Goal: Transaction & Acquisition: Book appointment/travel/reservation

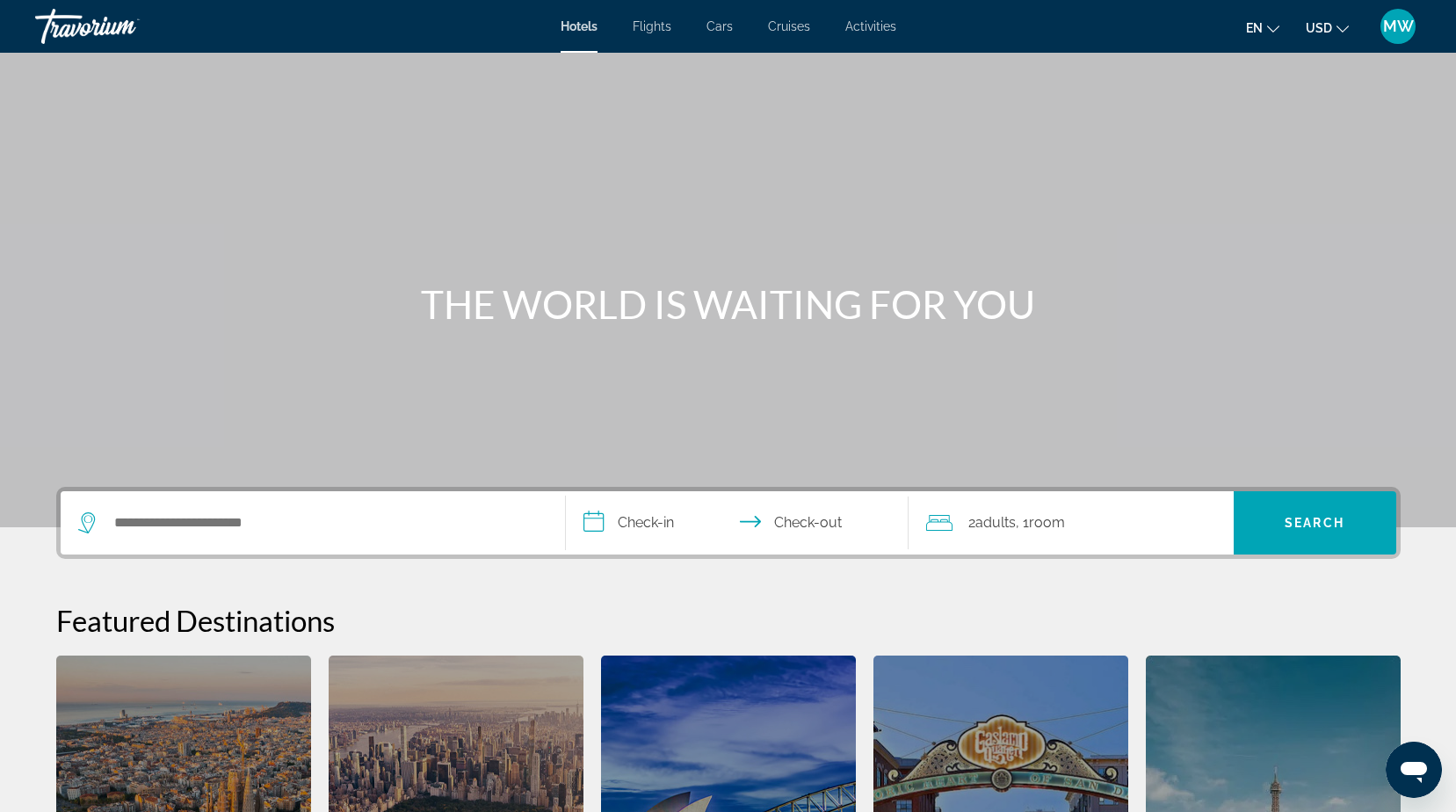
click at [649, 27] on span "Flights" at bounding box center [652, 26] width 39 height 14
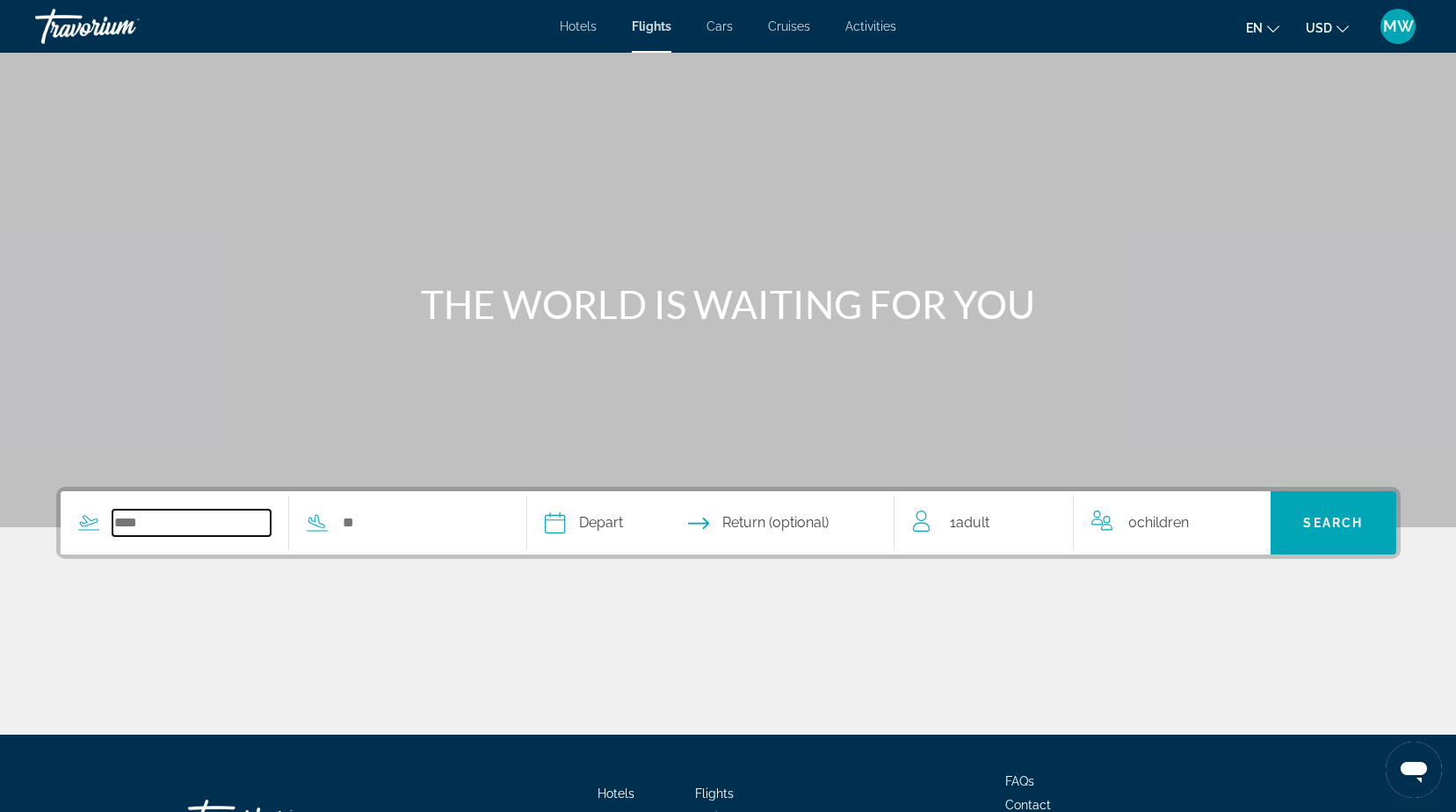
click at [131, 524] on input "Search widget" at bounding box center [192, 523] width 159 height 26
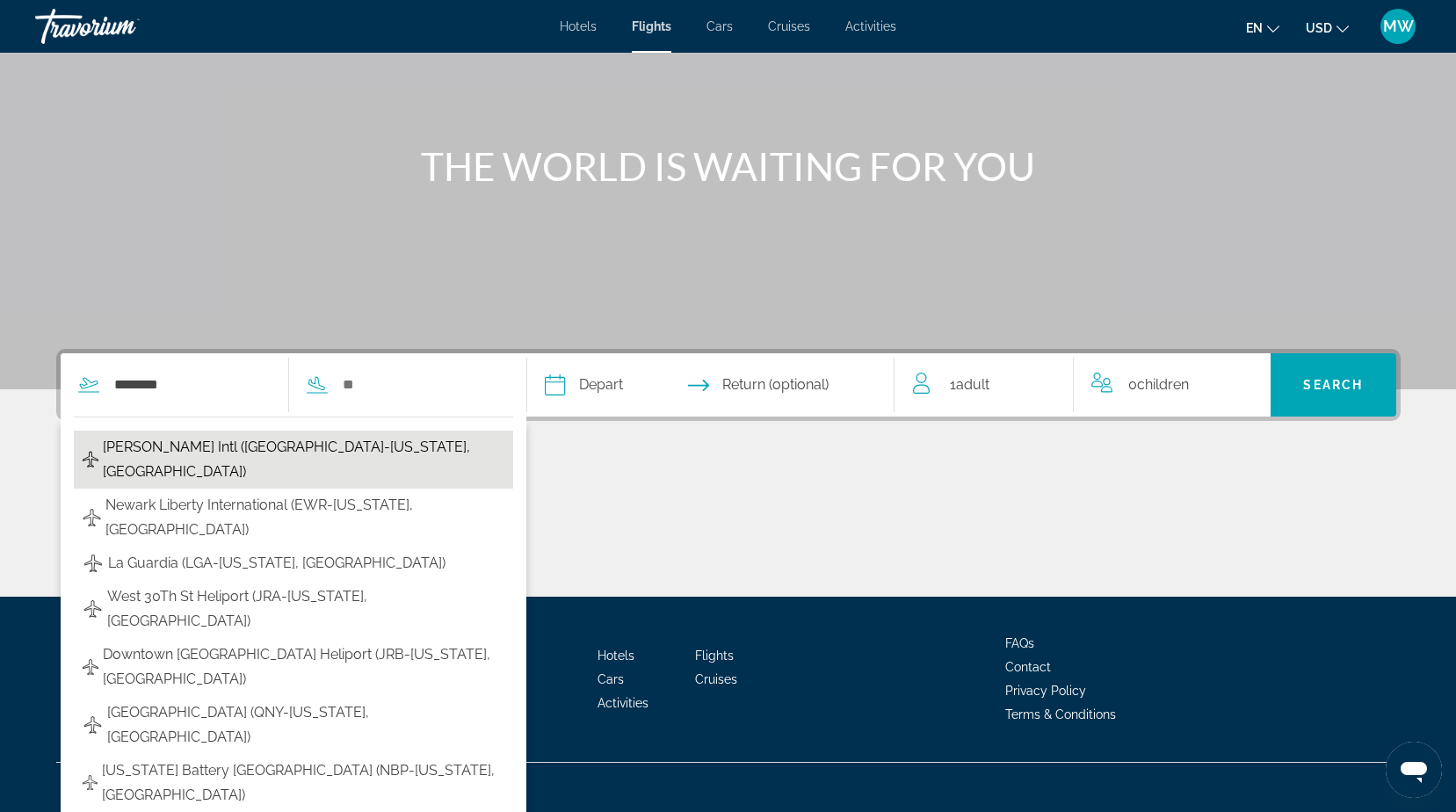
click at [279, 442] on span "[PERSON_NAME] Intl ([GEOGRAPHIC_DATA]-[US_STATE], [GEOGRAPHIC_DATA])" at bounding box center [304, 459] width 401 height 49
type input "**********"
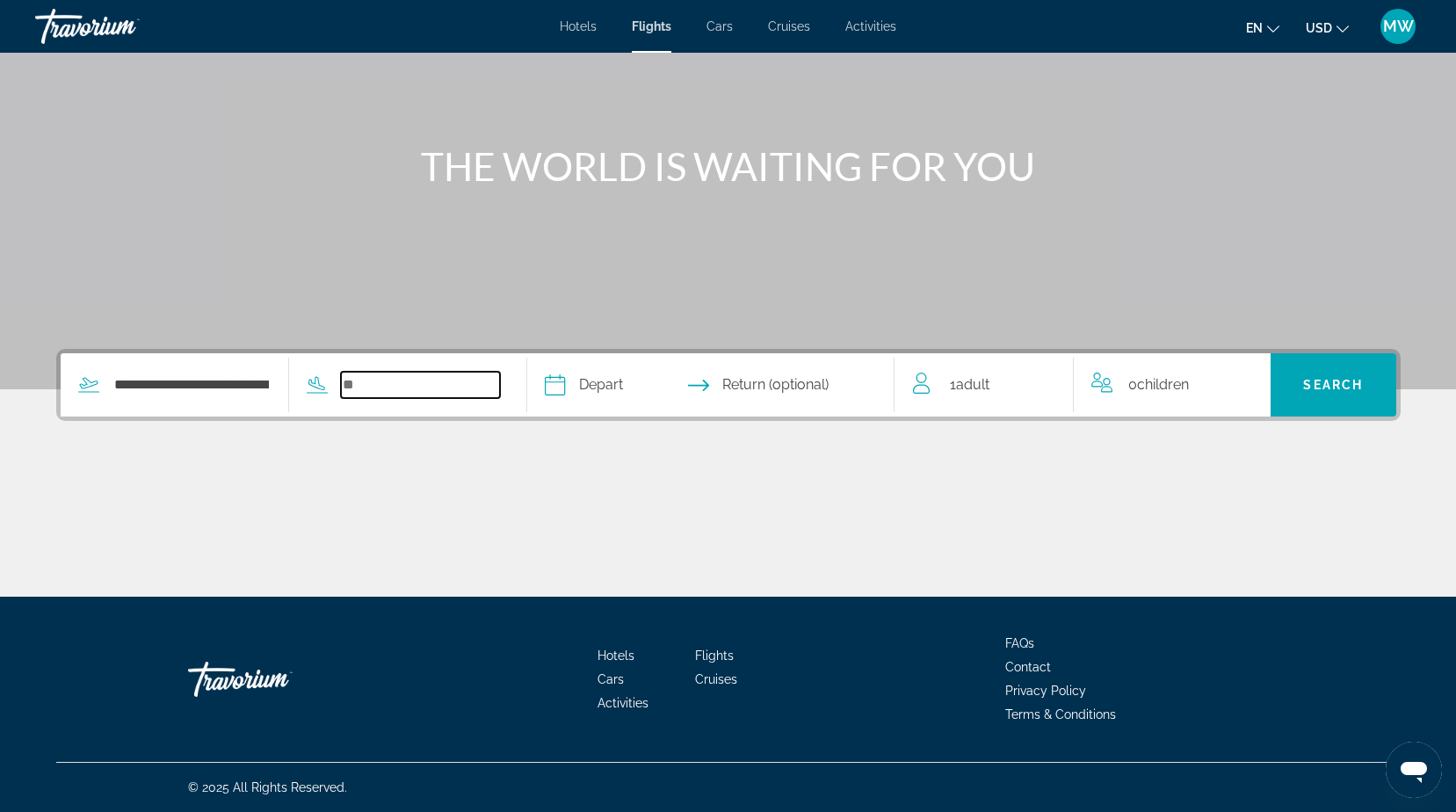
click at [390, 393] on input "Search widget" at bounding box center [420, 384] width 159 height 26
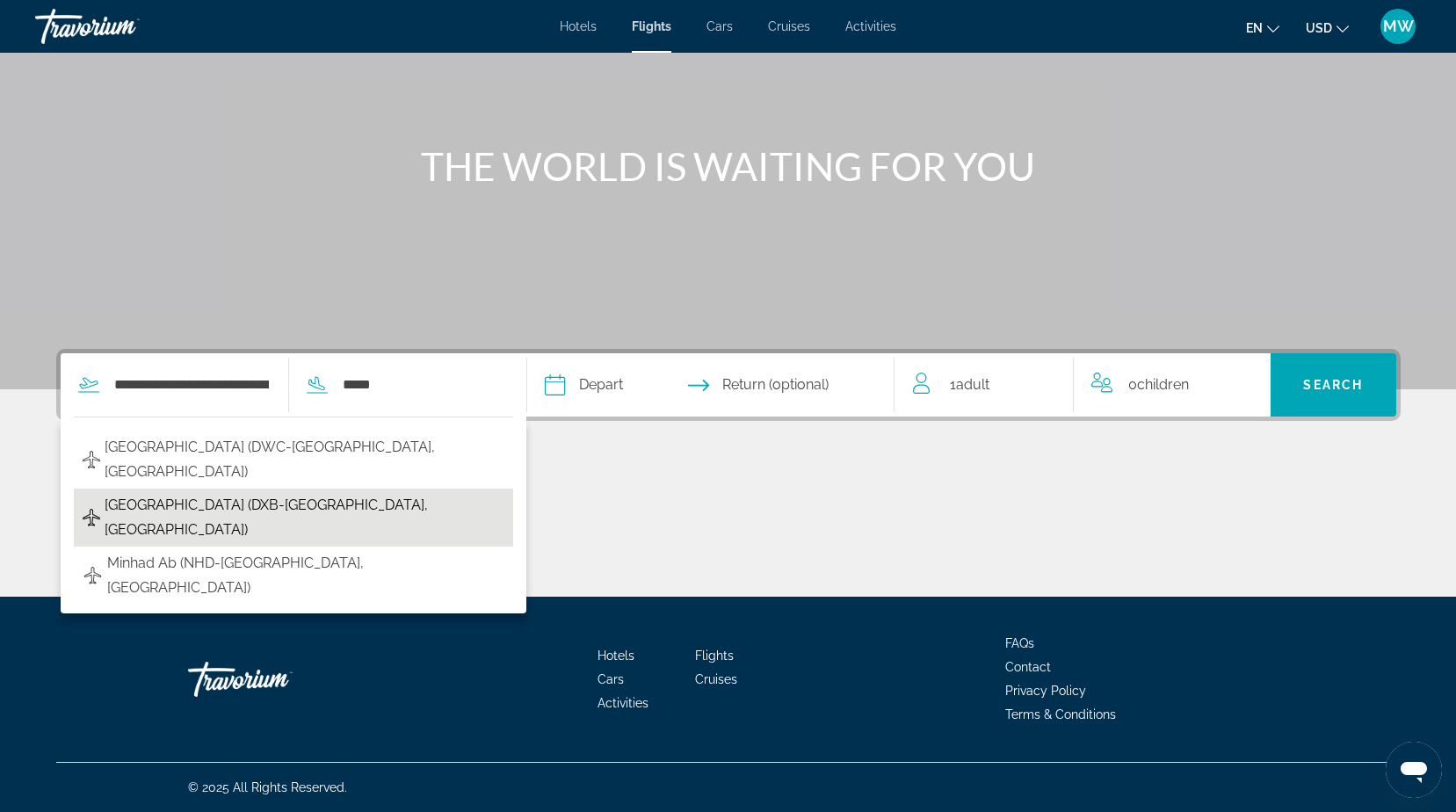
click at [330, 501] on span "[GEOGRAPHIC_DATA] (DXB-[GEOGRAPHIC_DATA], [GEOGRAPHIC_DATA])" at bounding box center [304, 517] width 399 height 49
type input "**********"
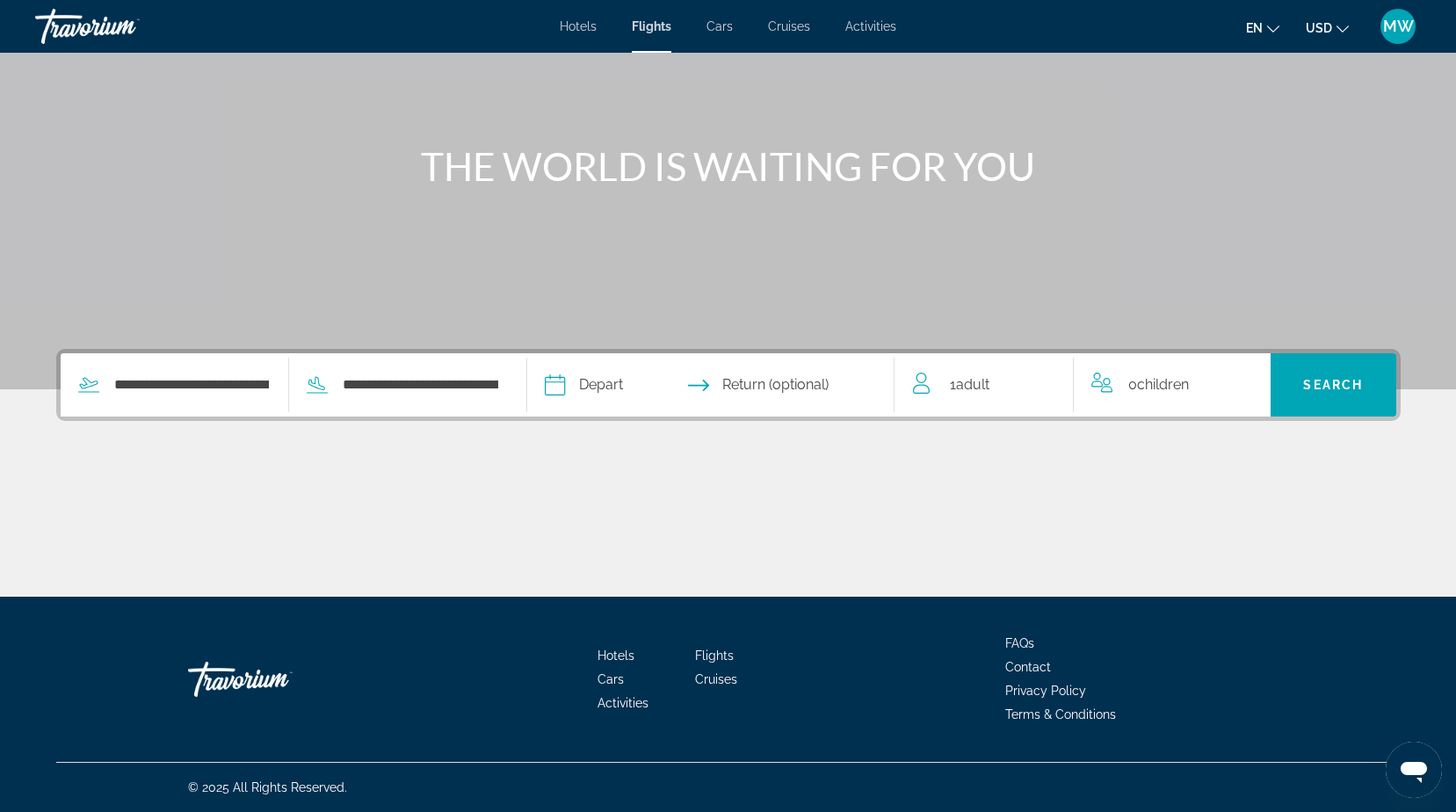
click at [640, 382] on input "Depart date" at bounding box center [631, 387] width 182 height 69
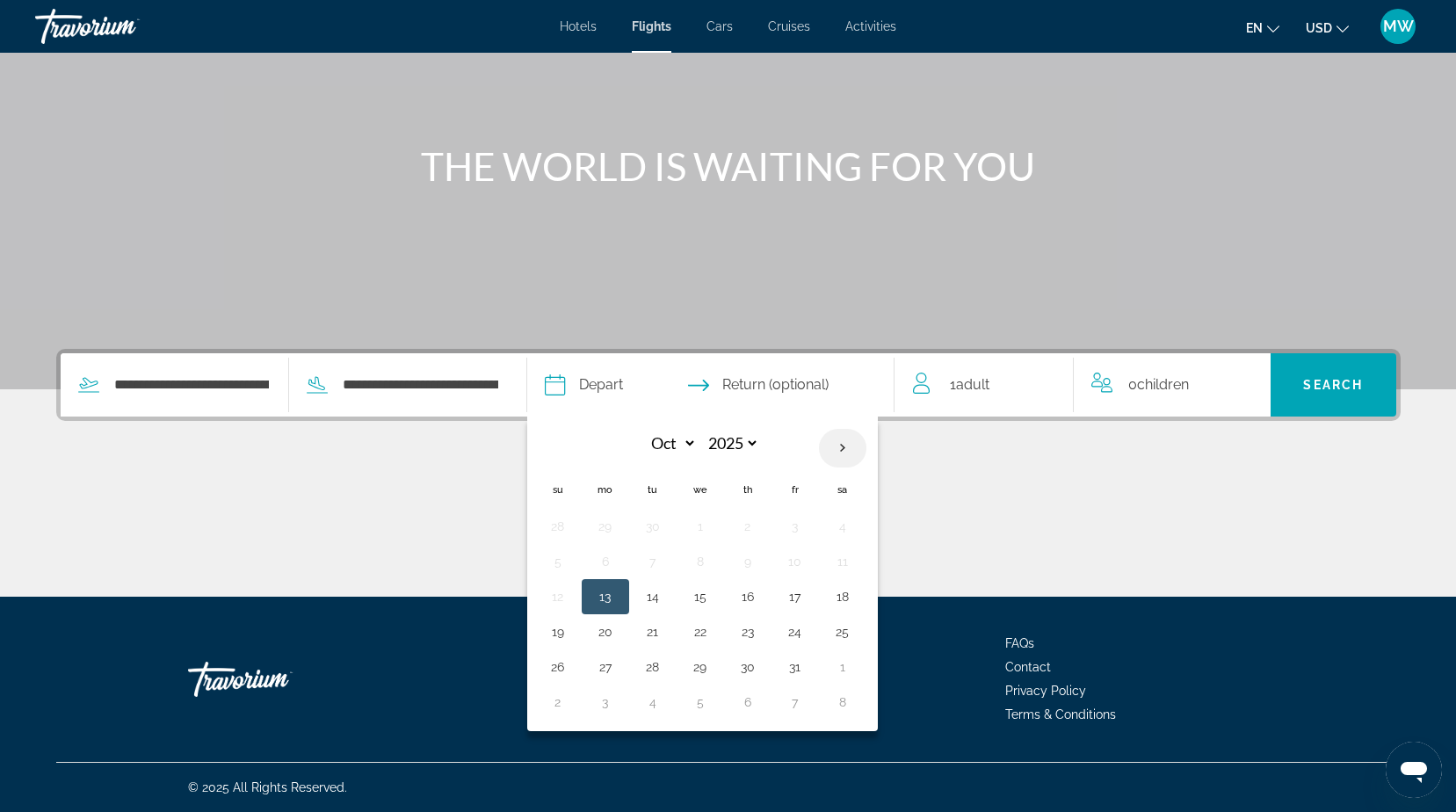
click at [867, 447] on th "Next month" at bounding box center [843, 448] width 48 height 39
select select "**"
click at [572, 632] on button "16" at bounding box center [558, 632] width 28 height 25
type input "**********"
select select "**"
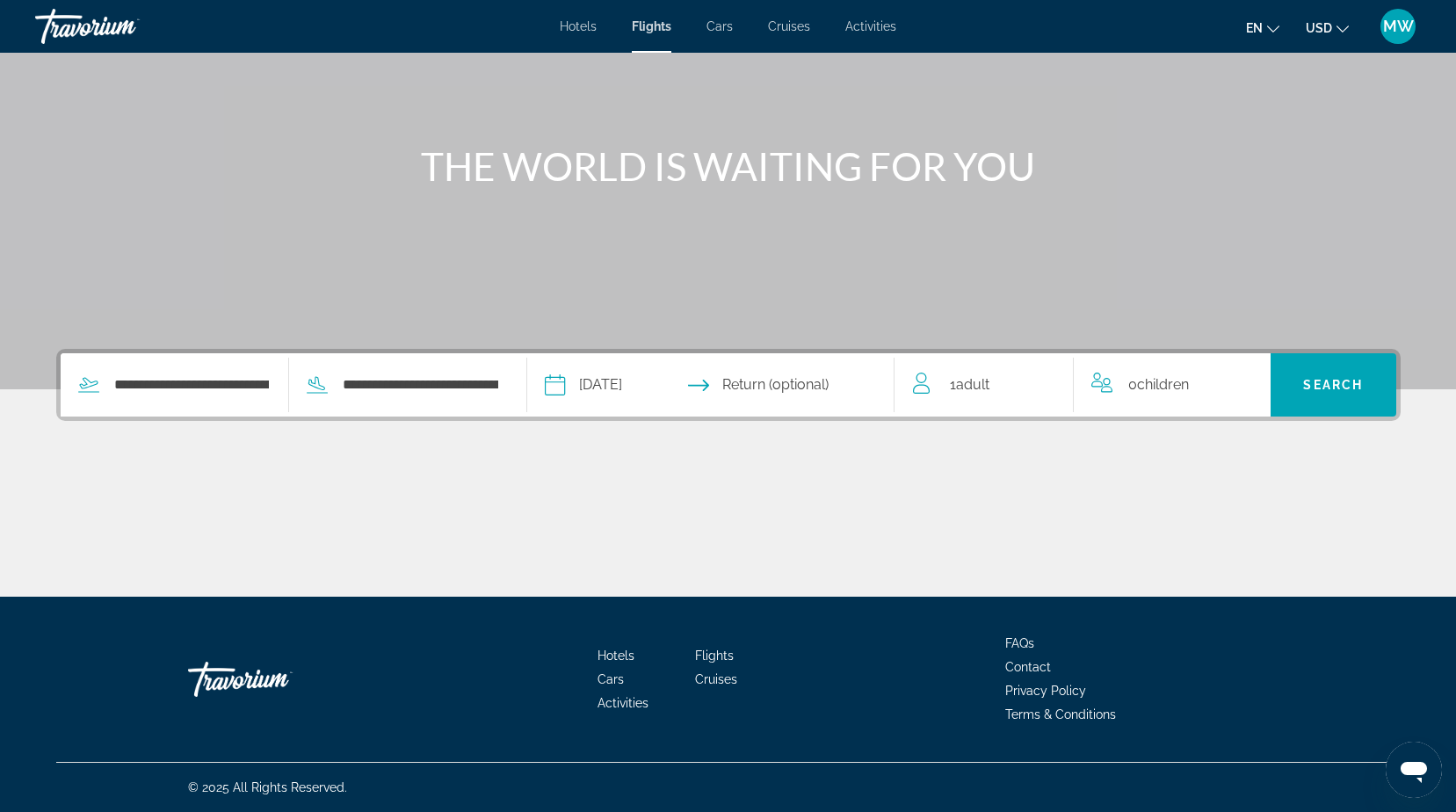
click at [836, 382] on input "Return date" at bounding box center [810, 387] width 182 height 69
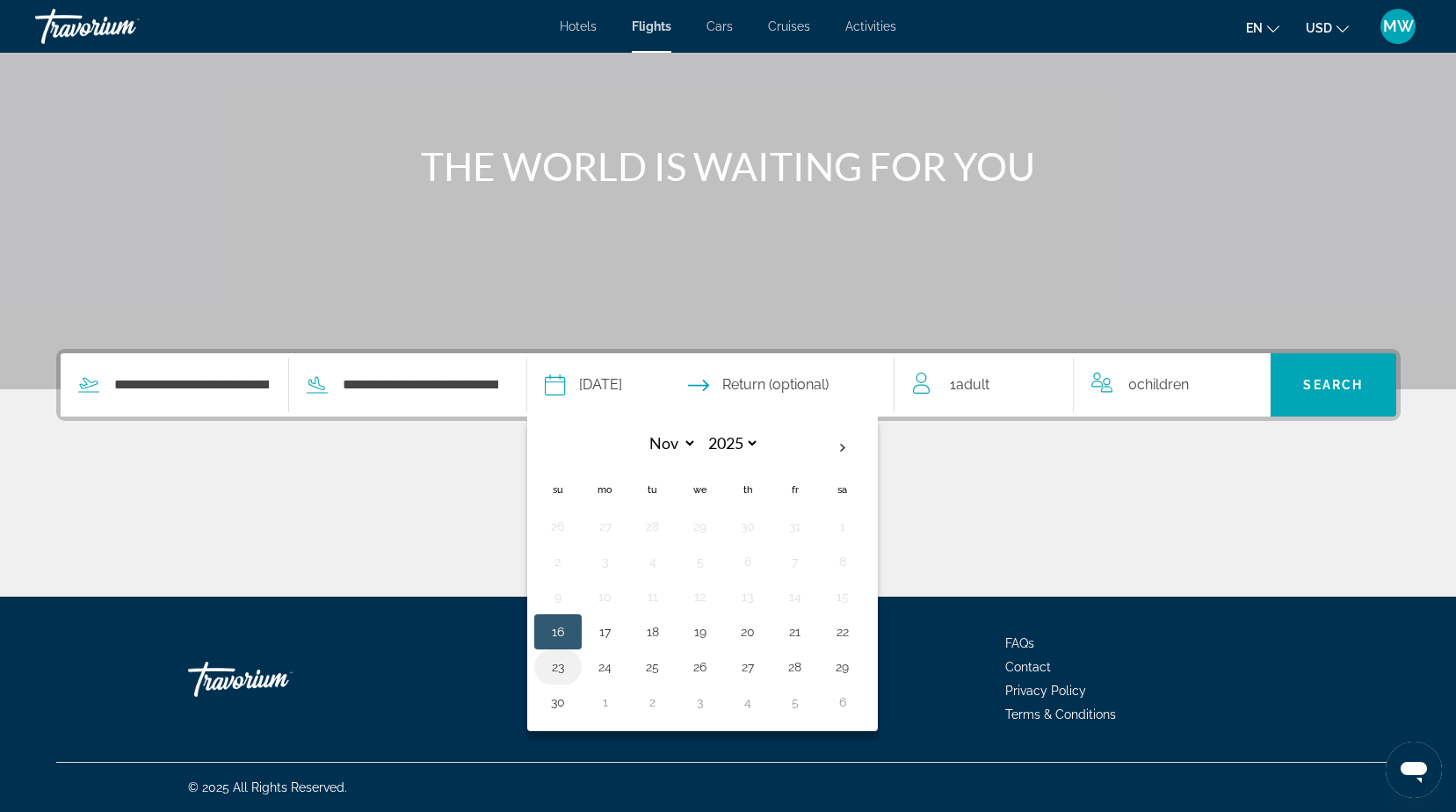
click at [572, 665] on button "23" at bounding box center [558, 667] width 28 height 25
type input "**********"
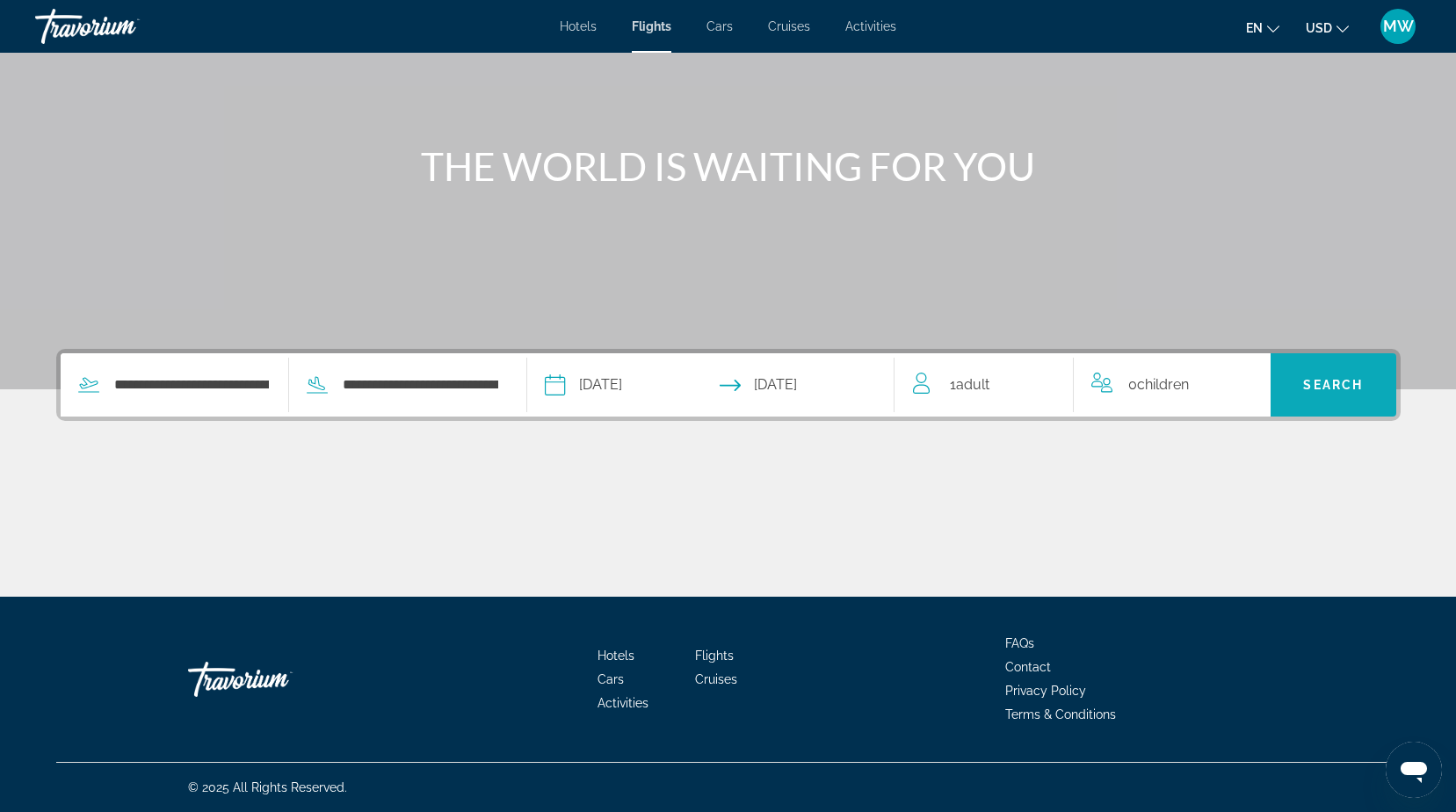
click at [1319, 384] on span "Search" at bounding box center [1333, 384] width 60 height 14
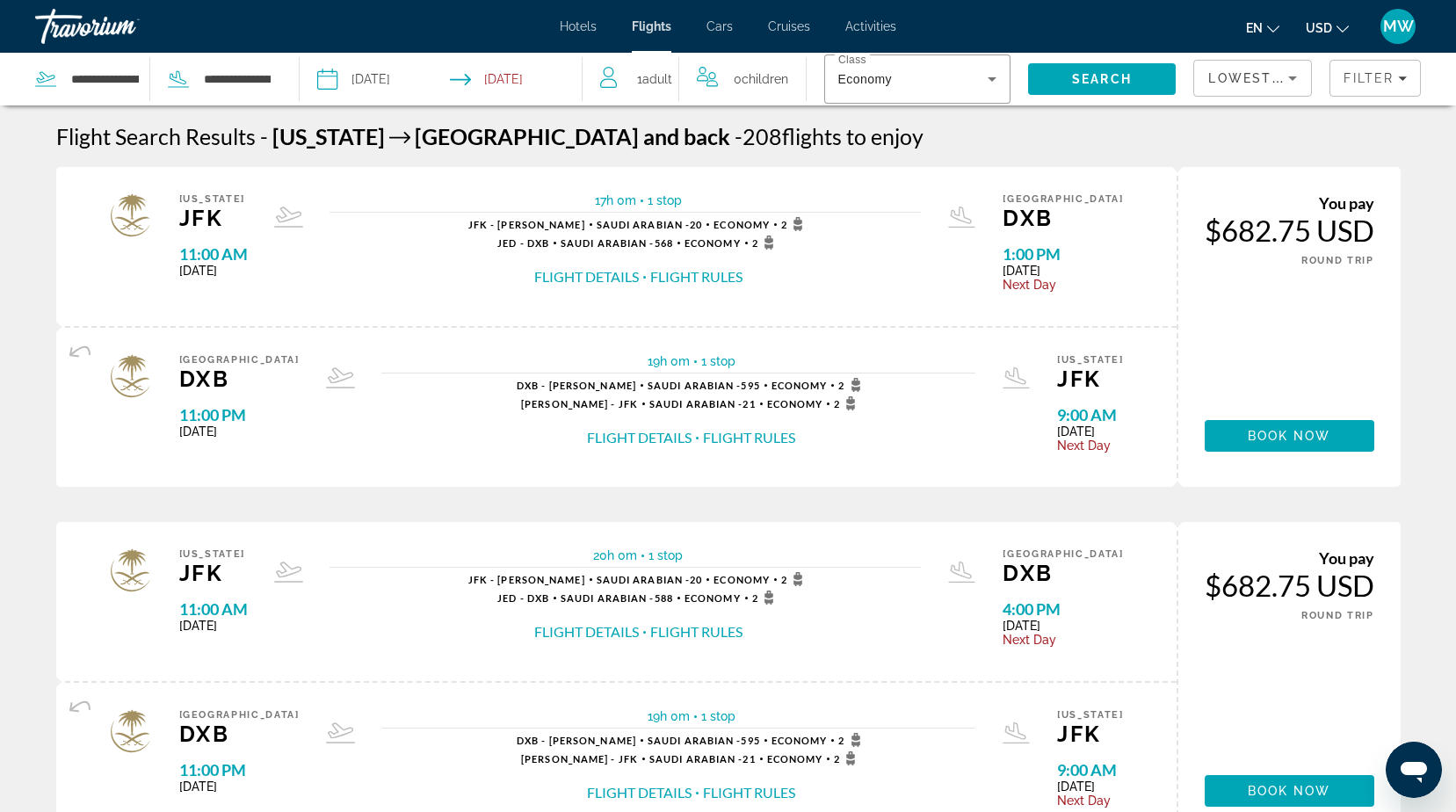
click at [621, 276] on button "Flight Details" at bounding box center [586, 277] width 105 height 19
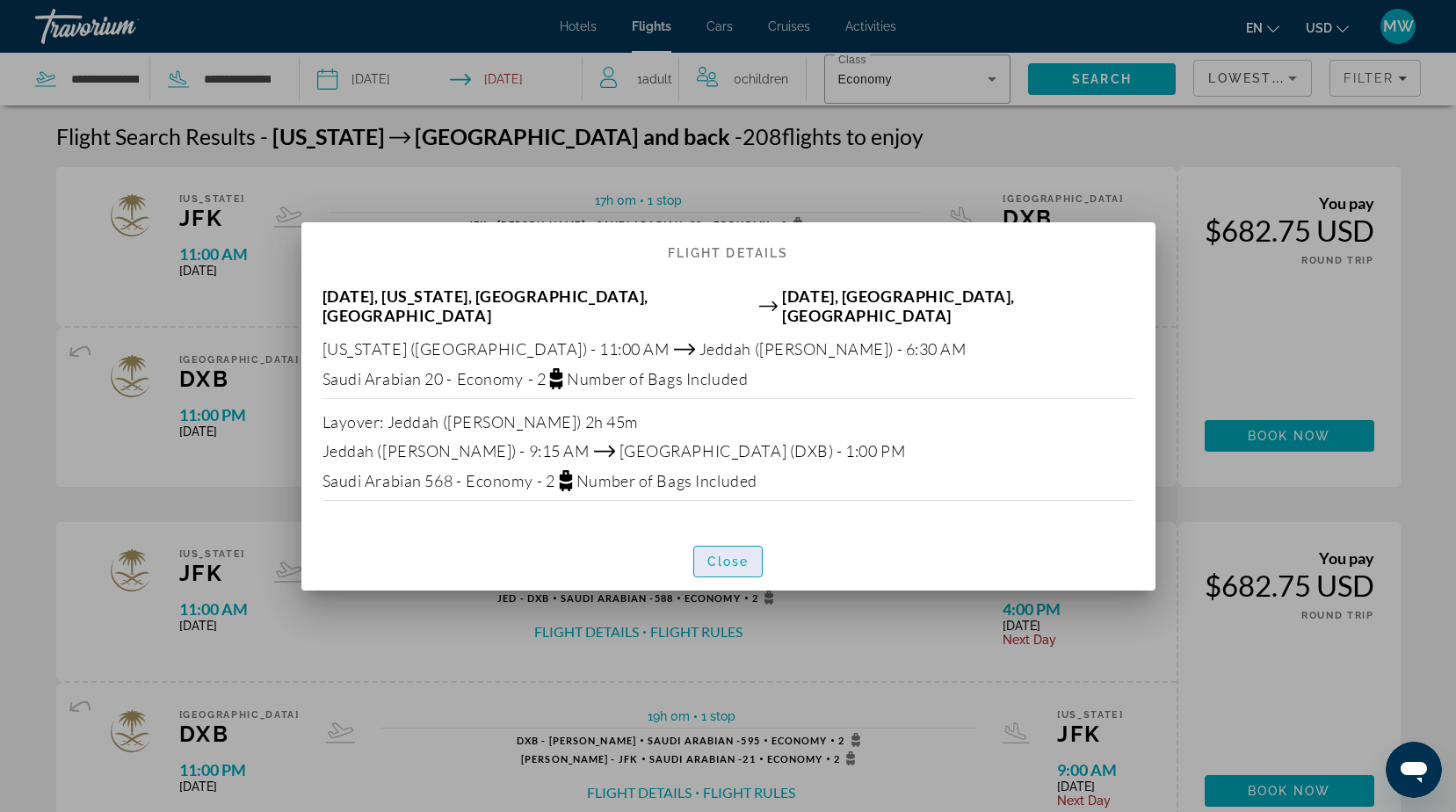
click at [726, 555] on span "Close" at bounding box center [728, 561] width 42 height 14
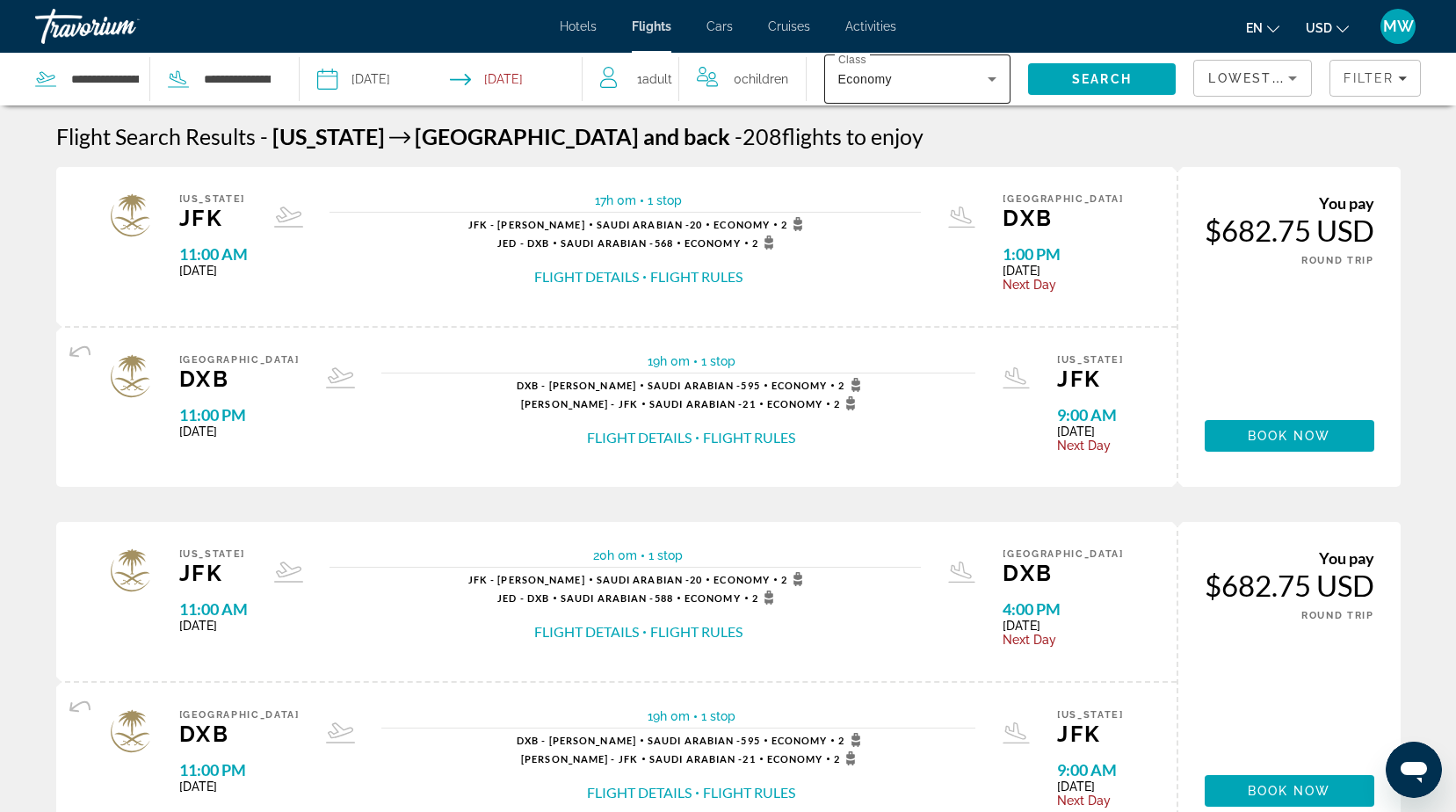
click at [991, 84] on icon "Search widget" at bounding box center [992, 79] width 21 height 21
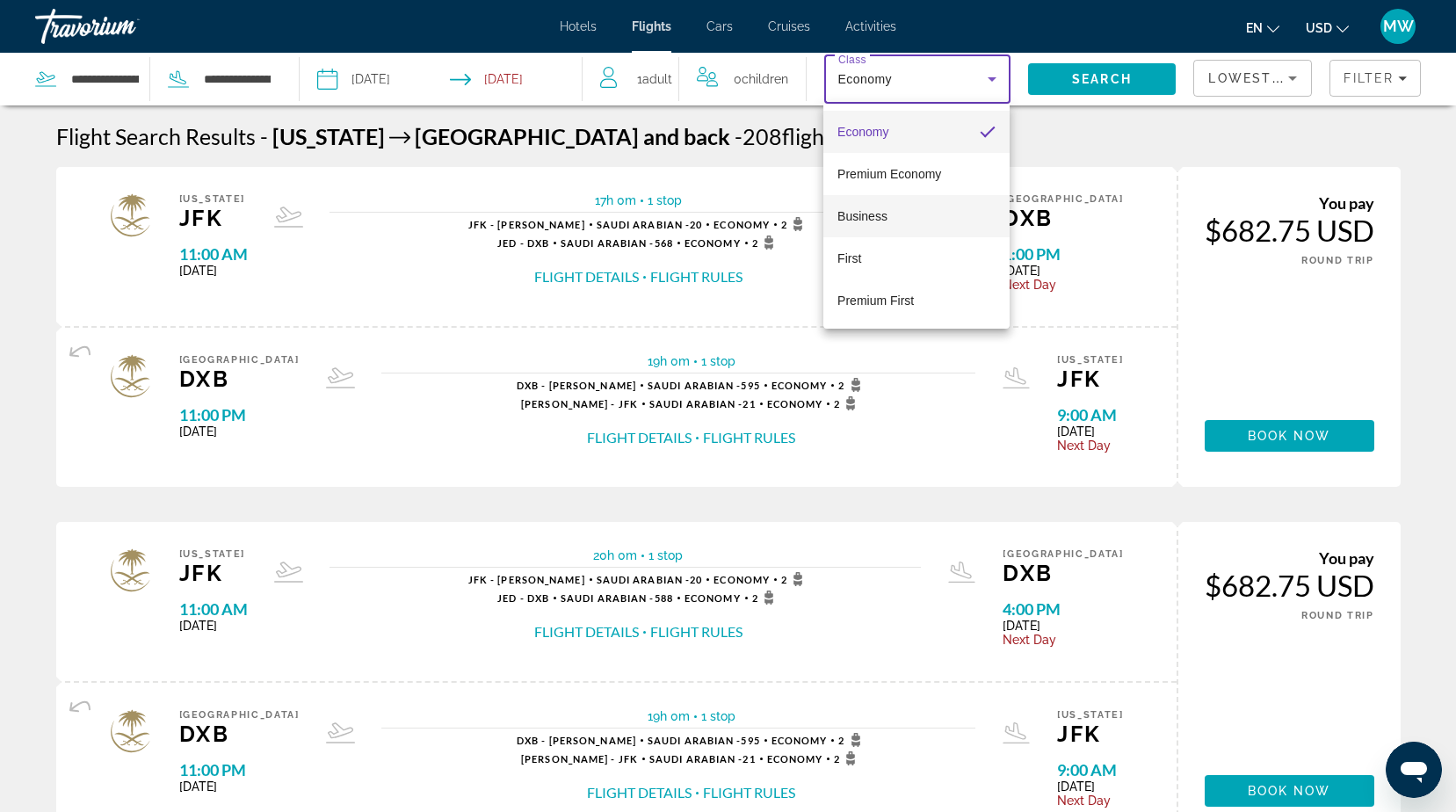
click at [874, 214] on span "Business" at bounding box center [862, 216] width 50 height 14
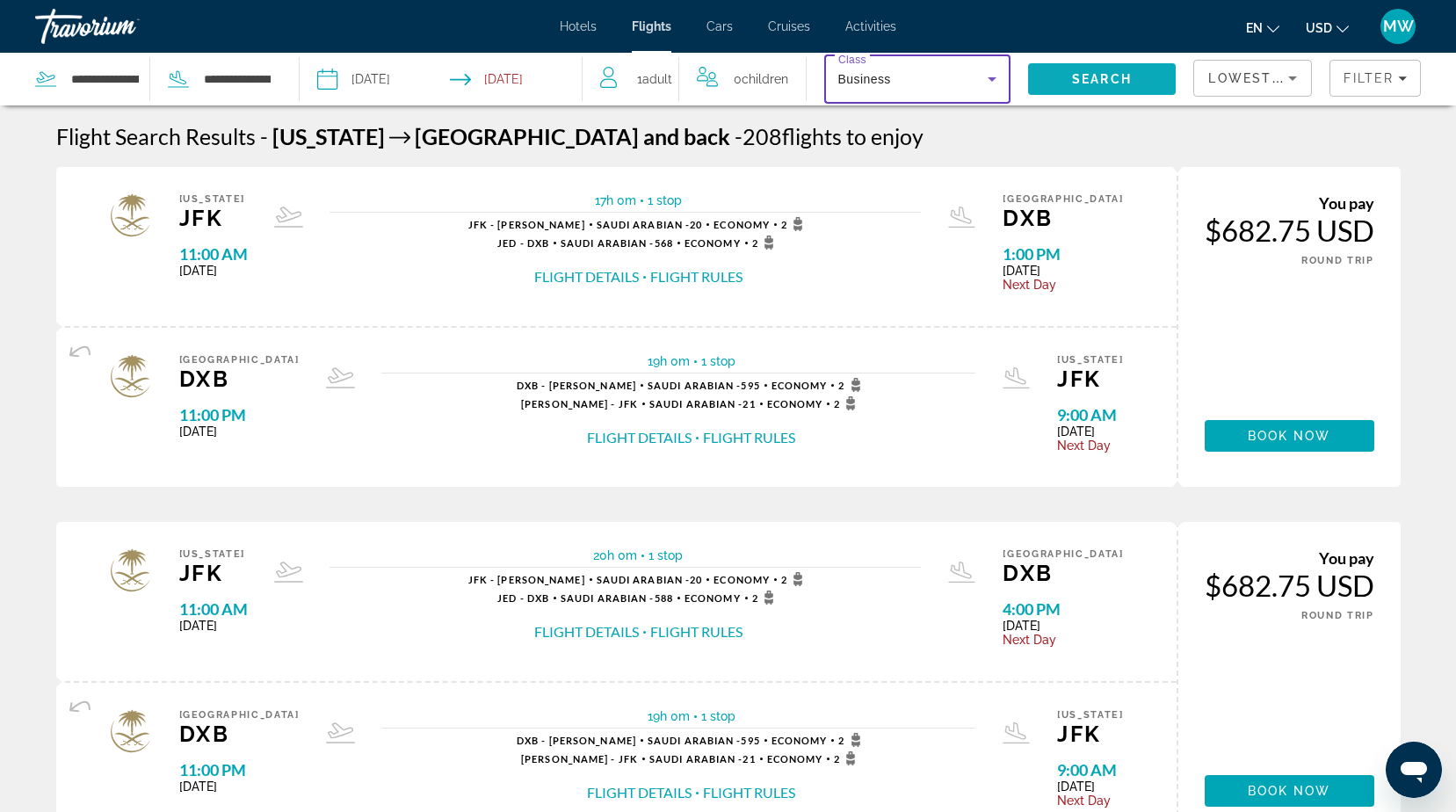
click at [1078, 78] on span "Search" at bounding box center [1101, 79] width 60 height 14
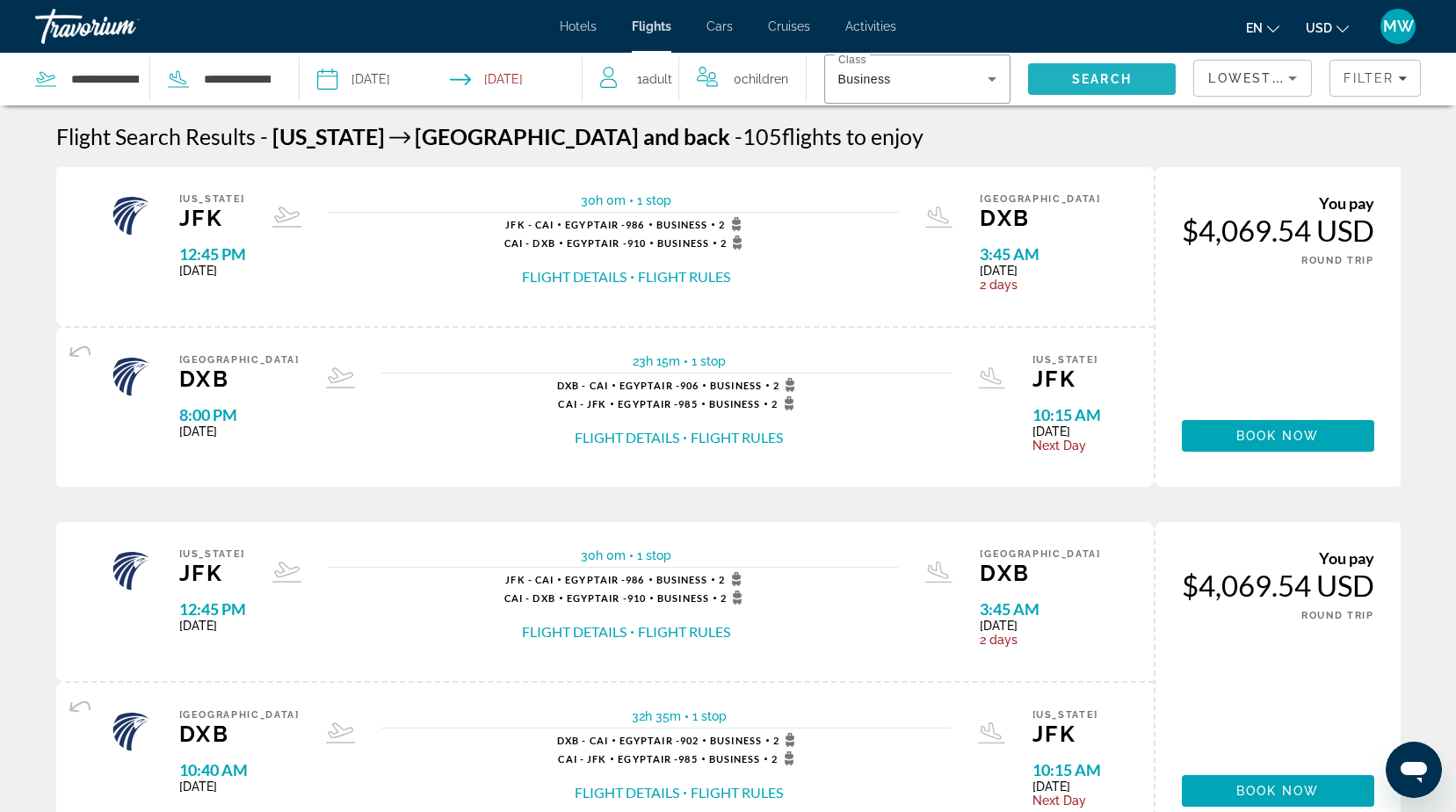
click at [701, 271] on button "Flight Rules" at bounding box center [684, 277] width 92 height 19
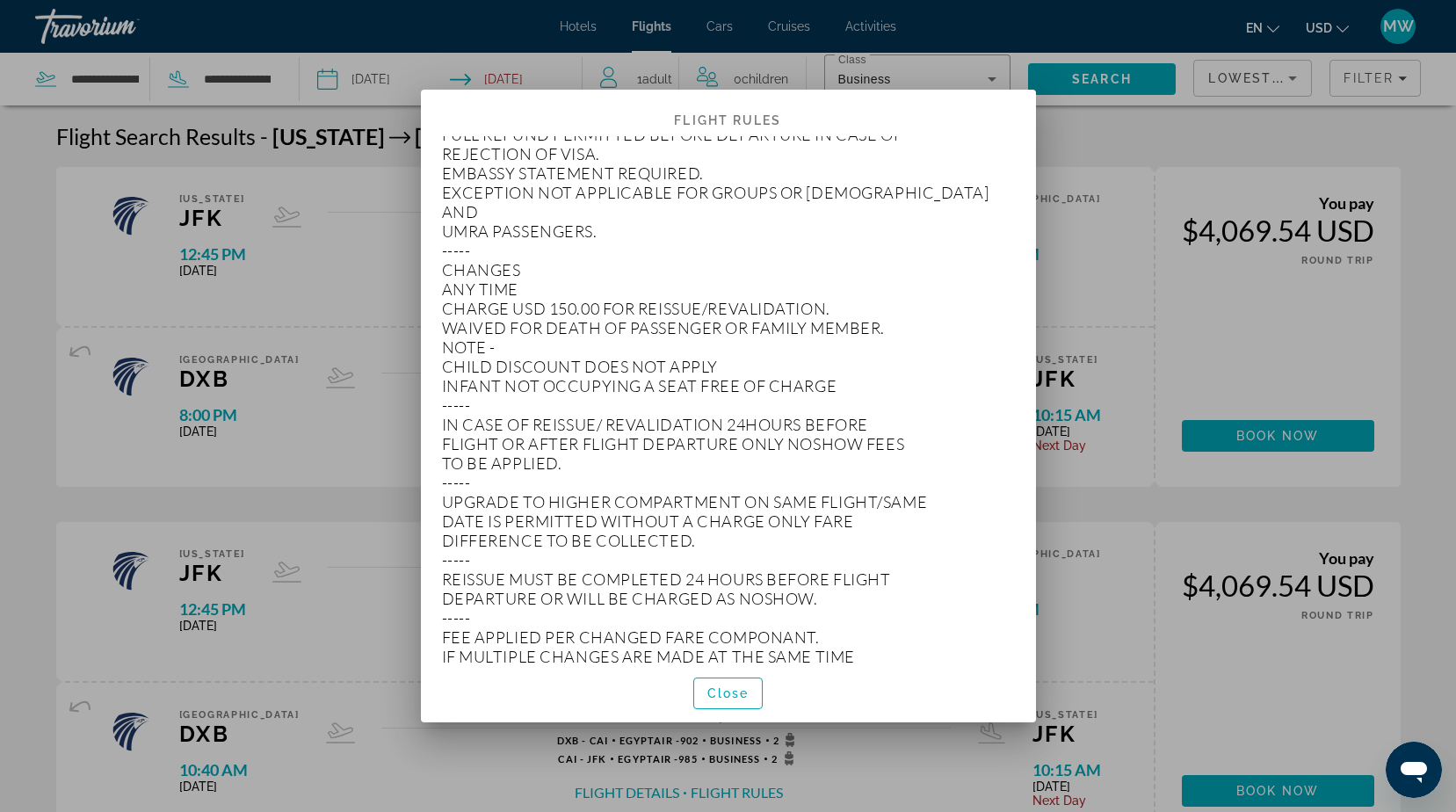
scroll to position [4832, 0]
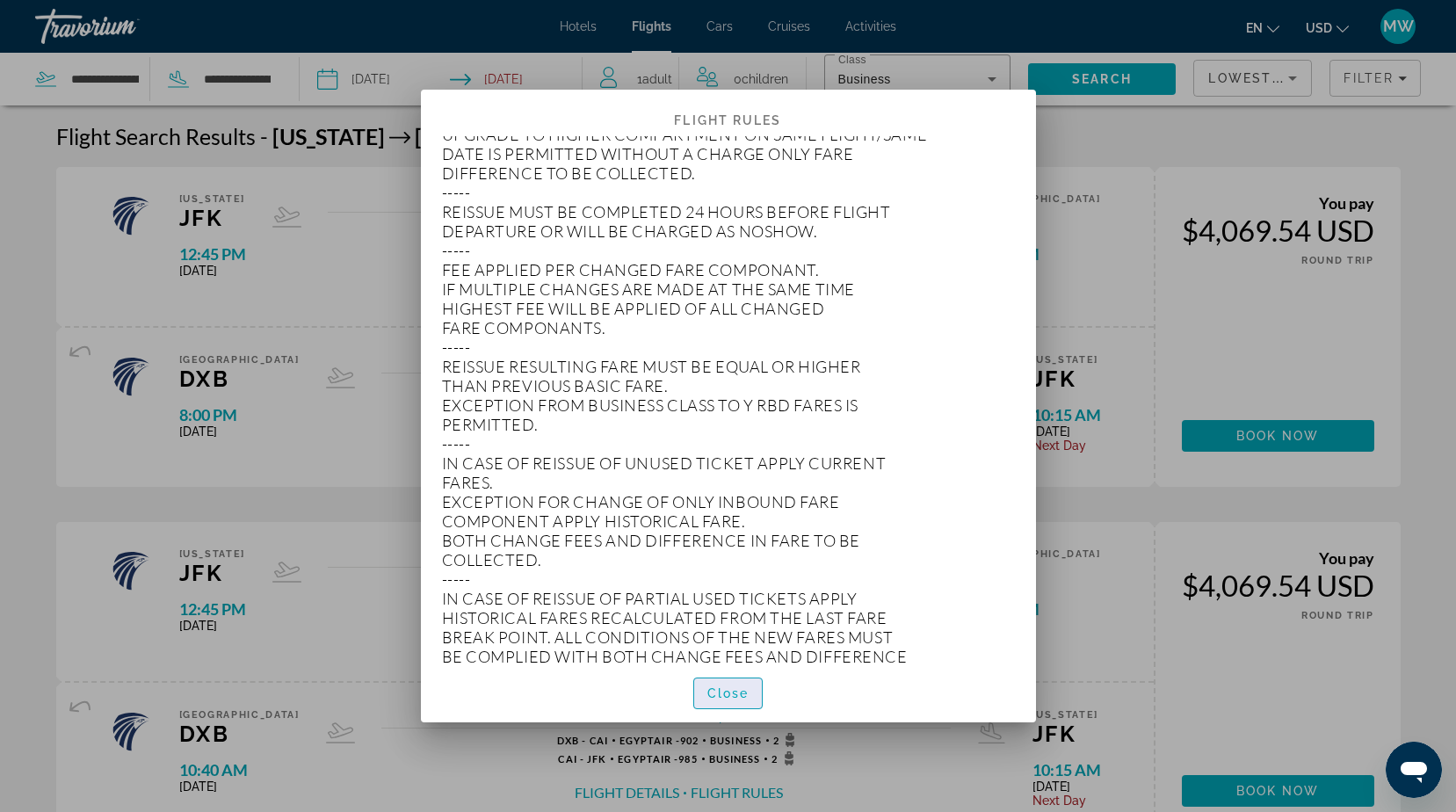
click at [725, 684] on span "button" at bounding box center [728, 693] width 69 height 42
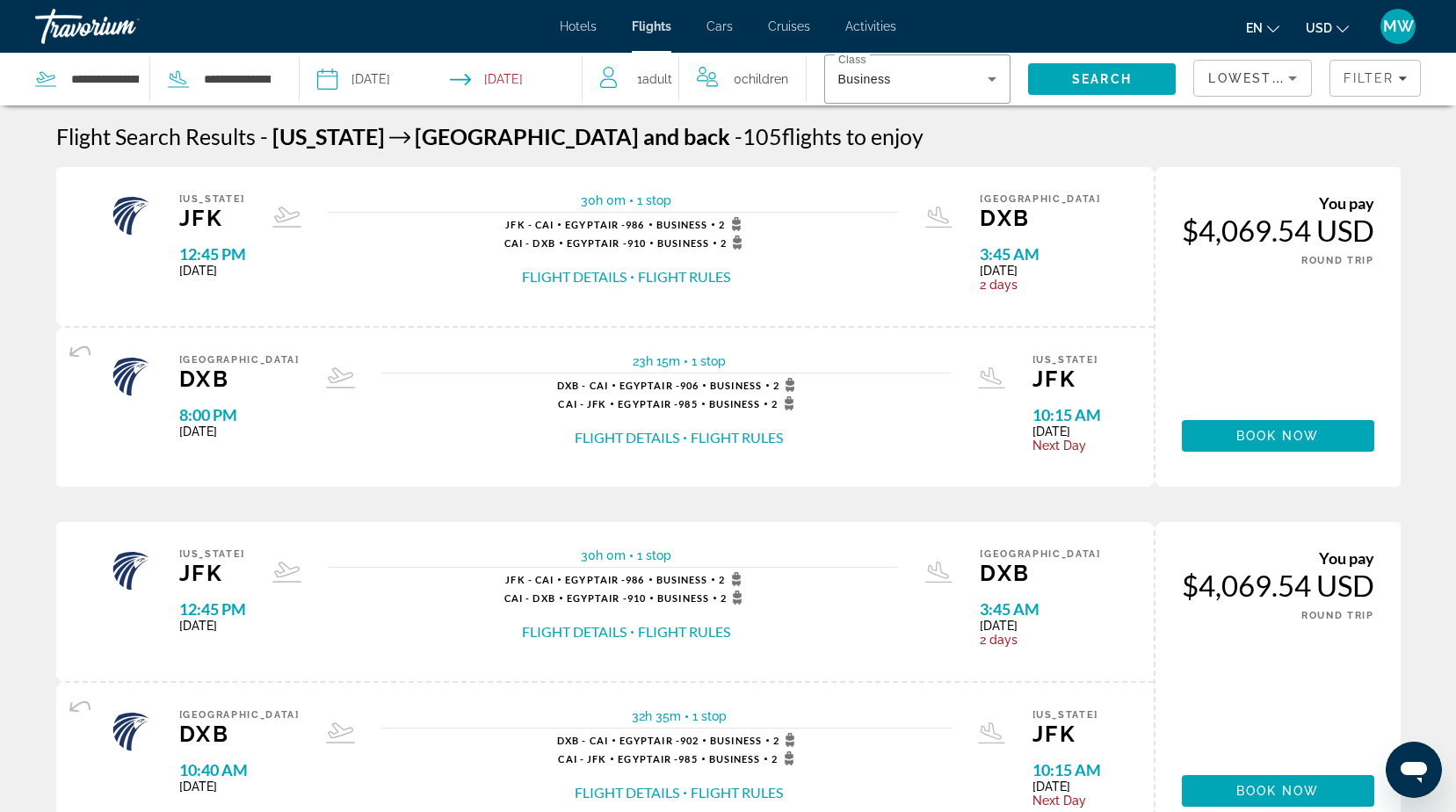
click at [605, 280] on button "Flight Details" at bounding box center [574, 277] width 105 height 19
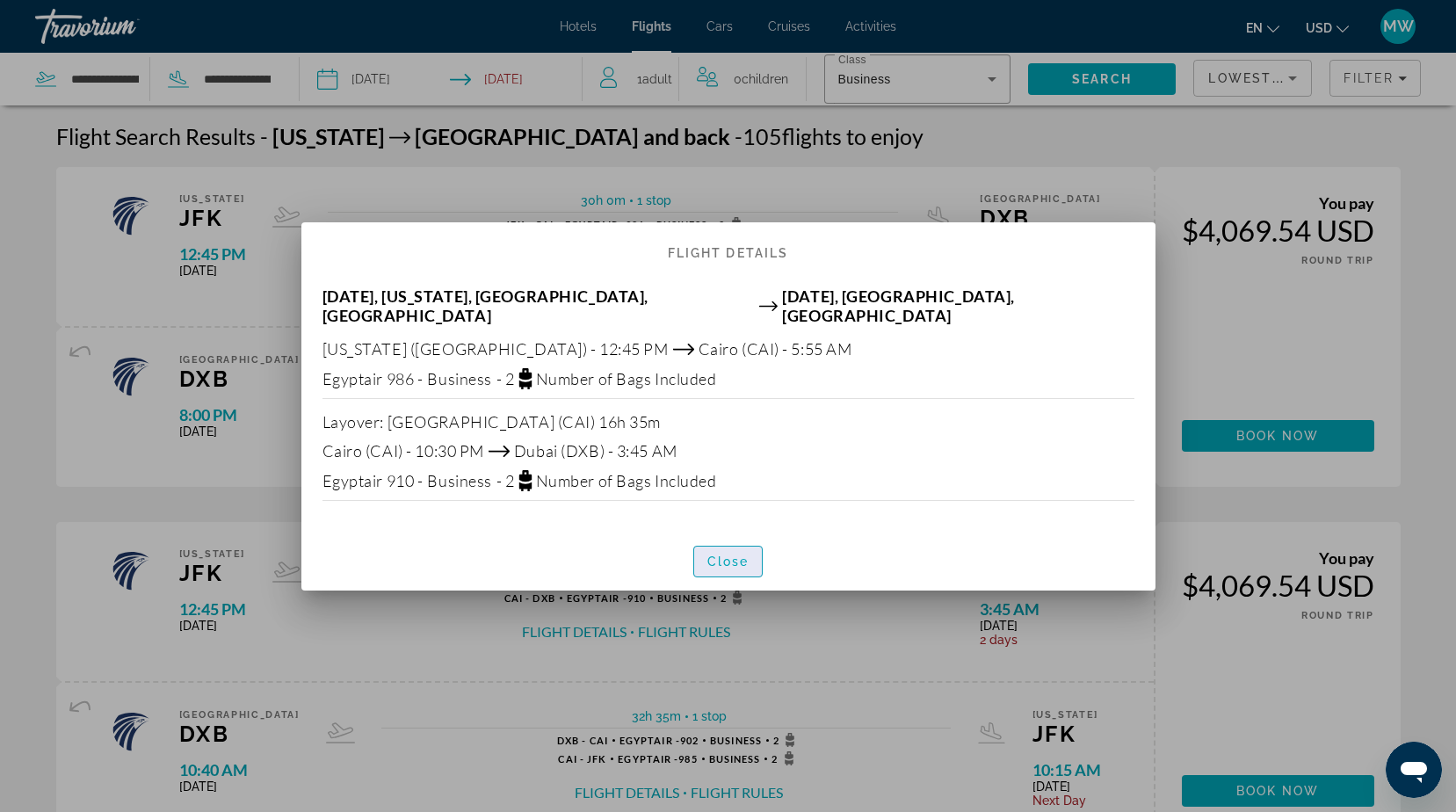
click at [711, 556] on span "Close" at bounding box center [728, 561] width 42 height 14
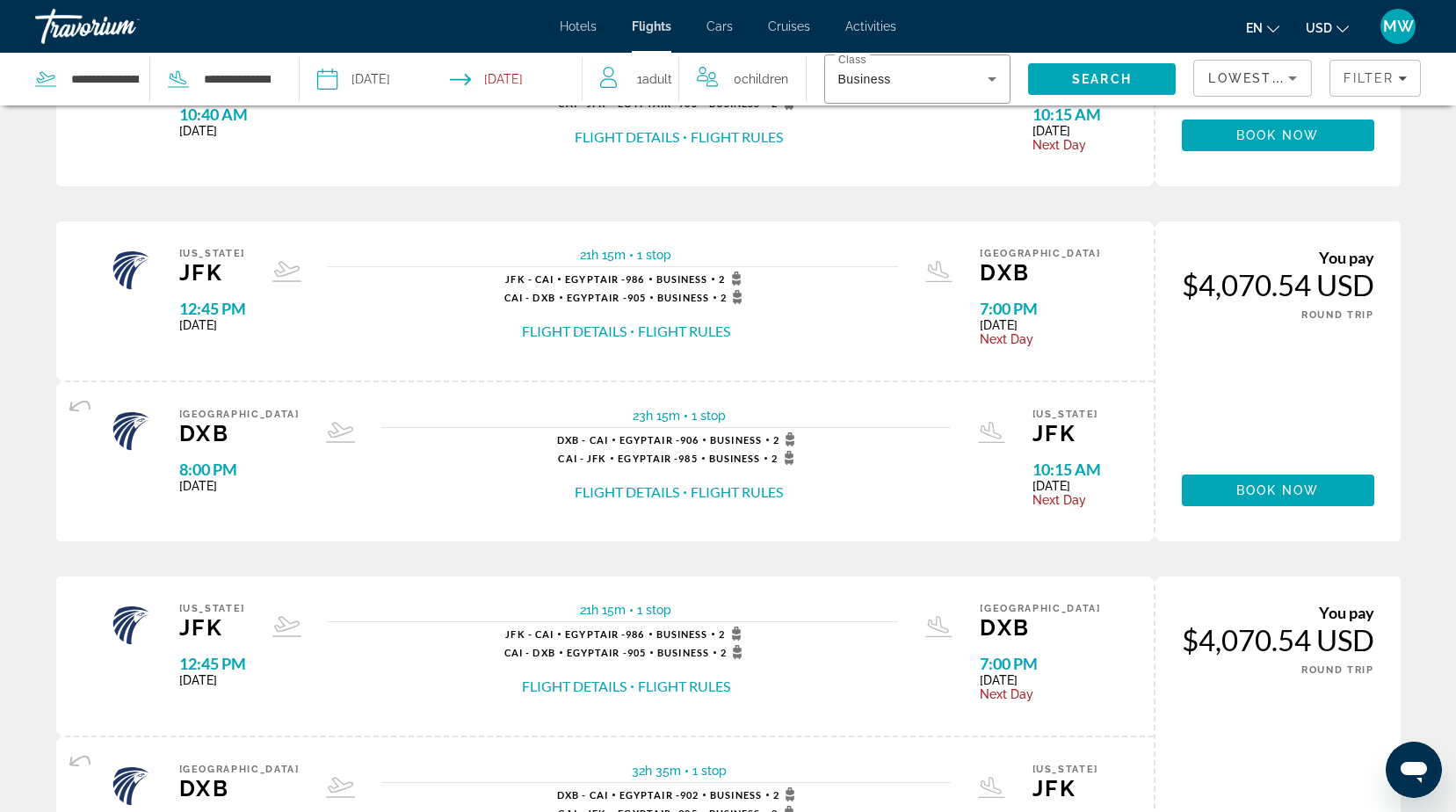
scroll to position [615, 0]
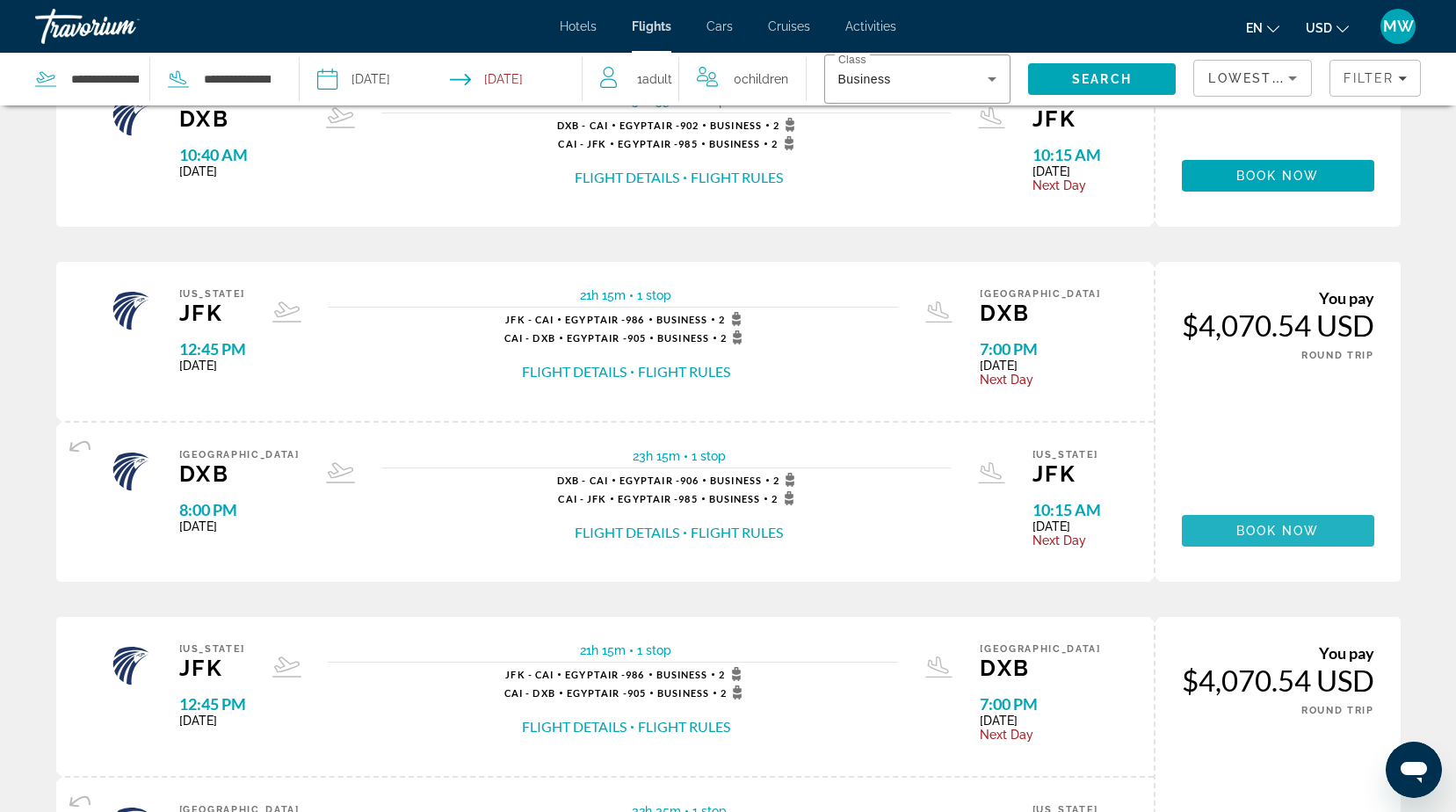
click at [1265, 525] on span "Book now" at bounding box center [1277, 530] width 84 height 14
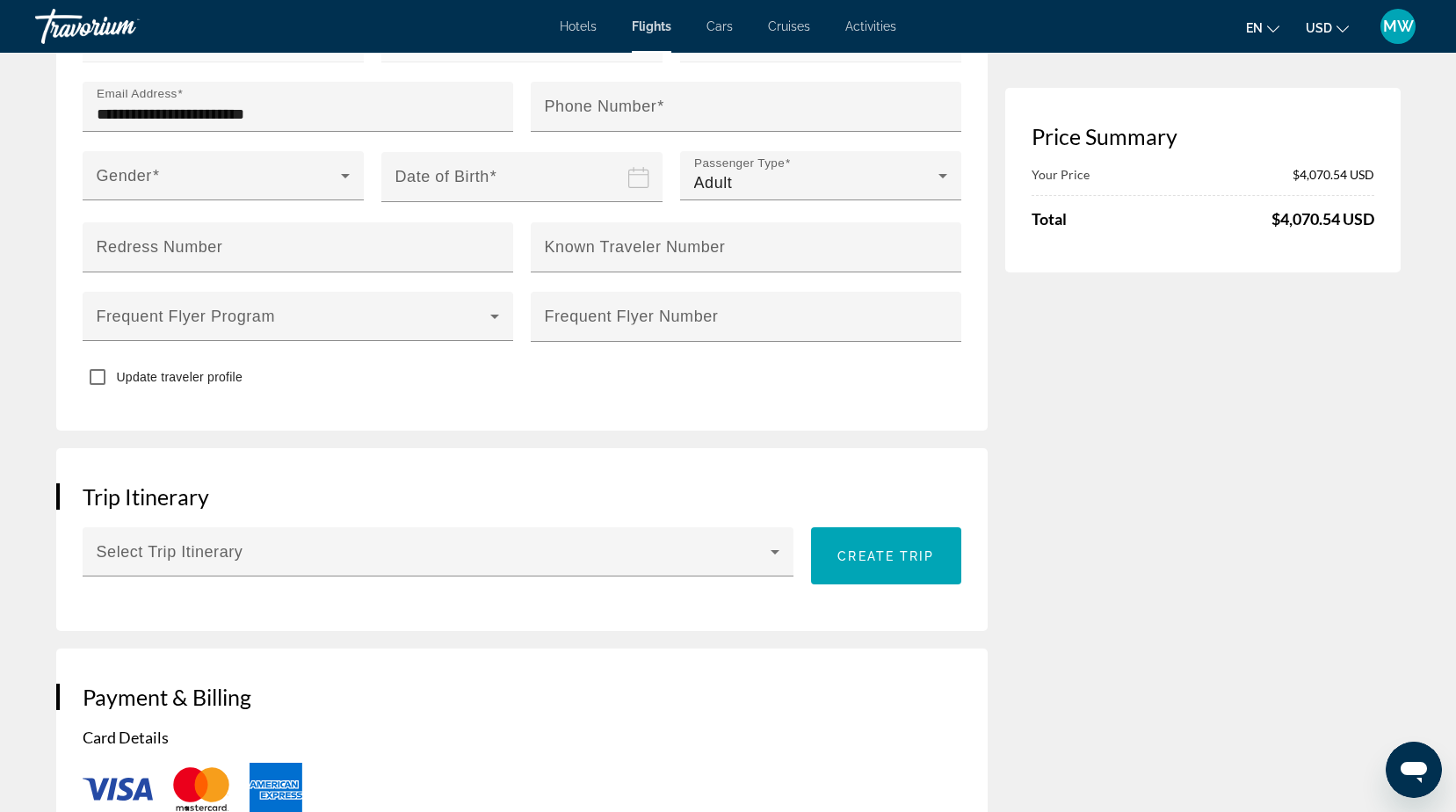
scroll to position [791, 0]
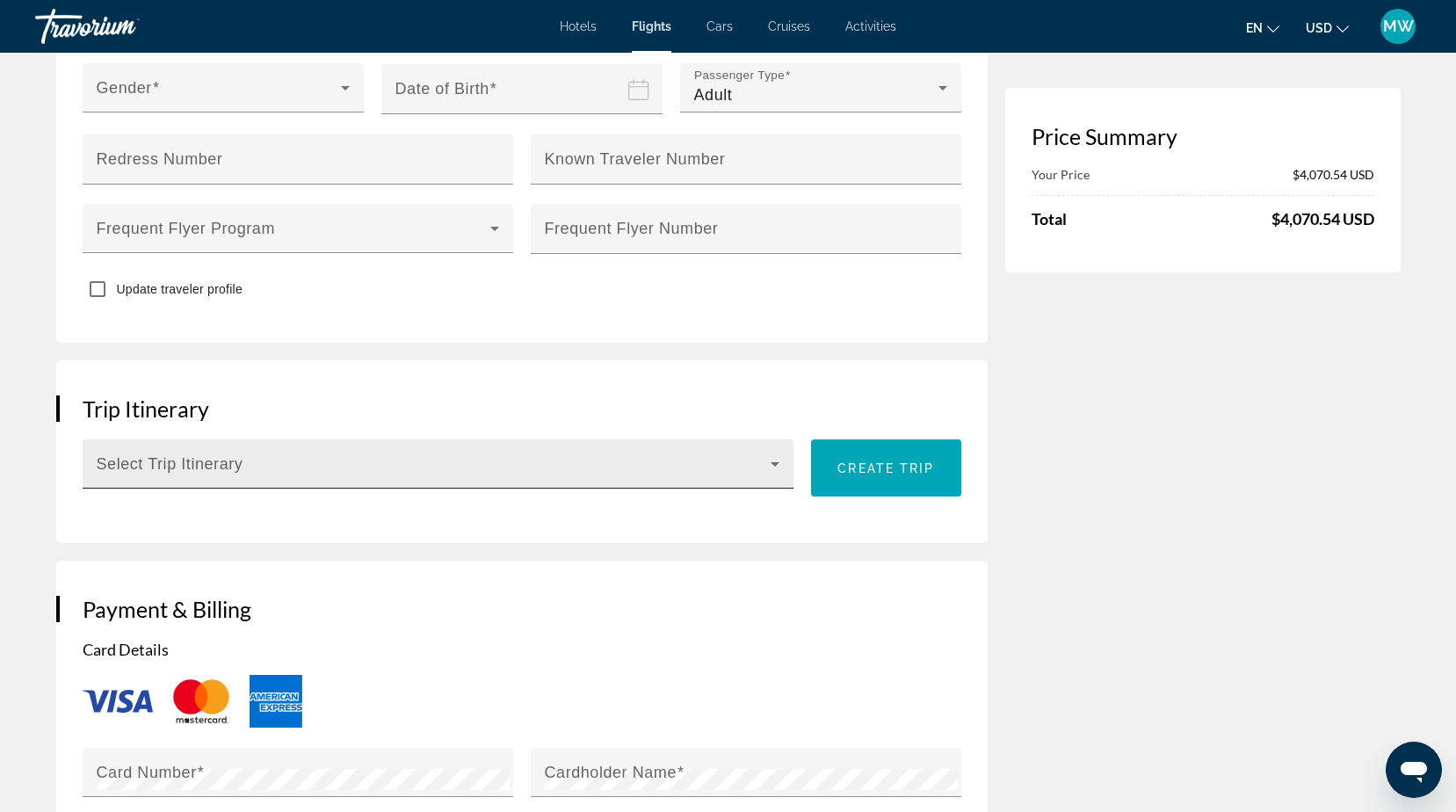
click at [779, 453] on icon "Main content" at bounding box center [775, 464] width 21 height 21
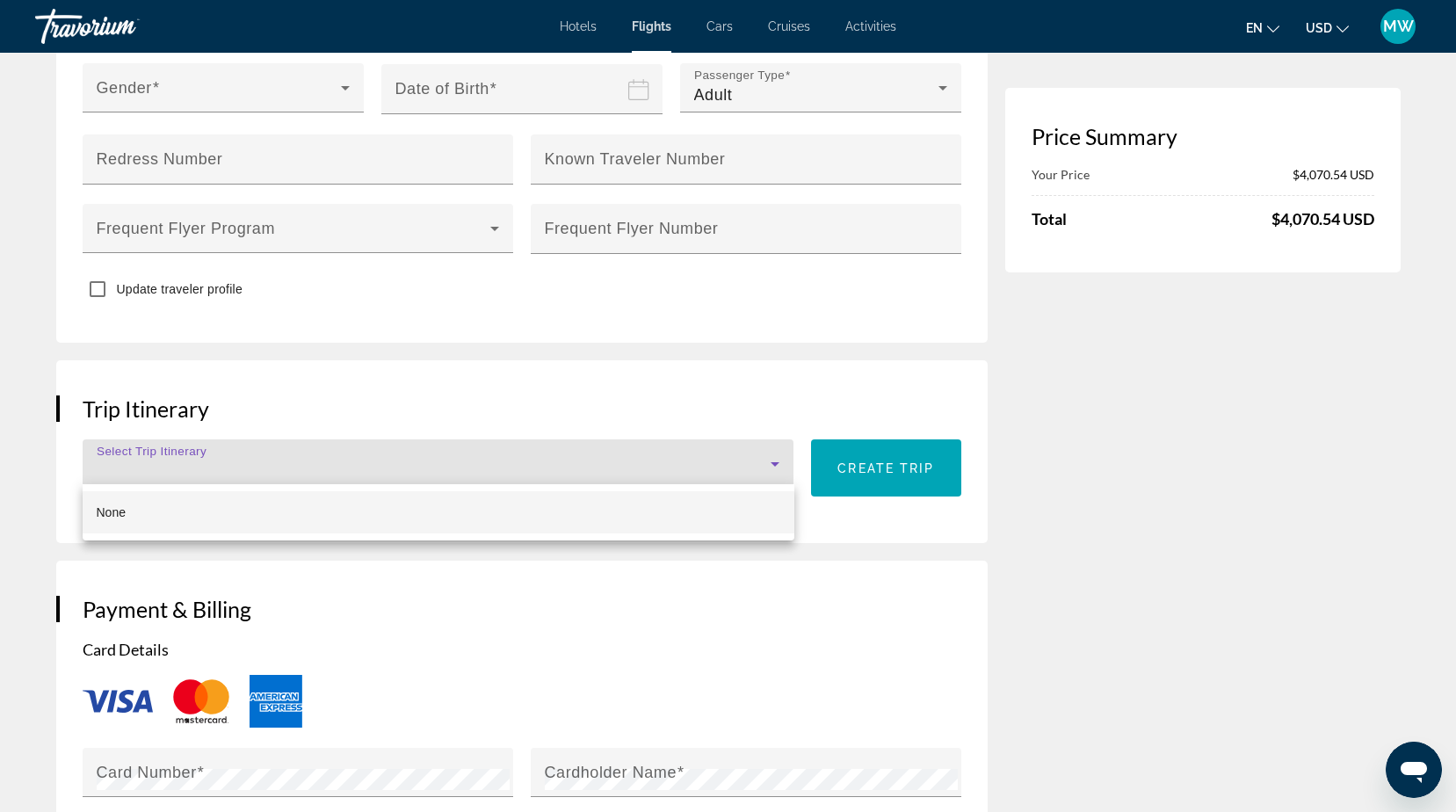
click at [779, 450] on div at bounding box center [728, 406] width 1456 height 812
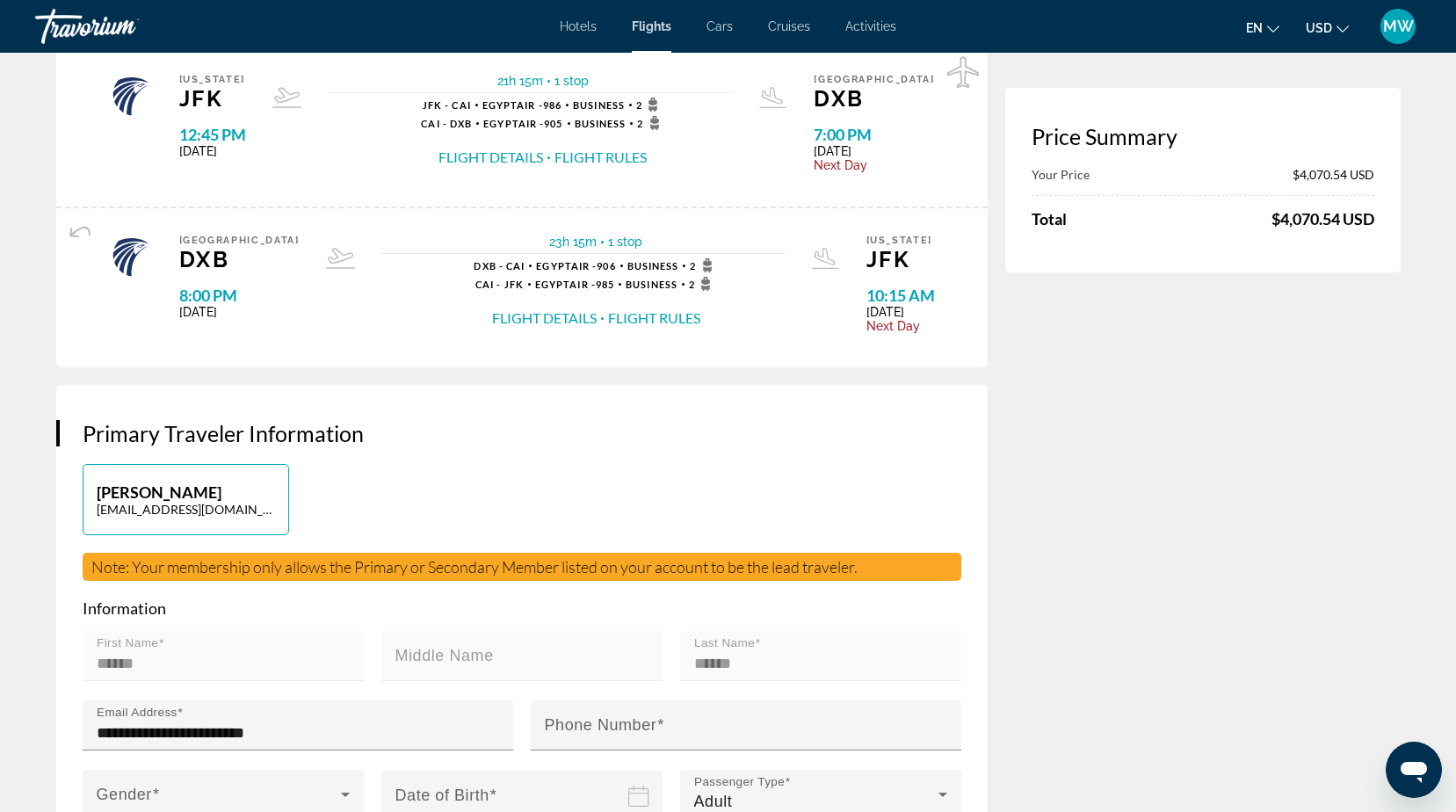
scroll to position [0, 0]
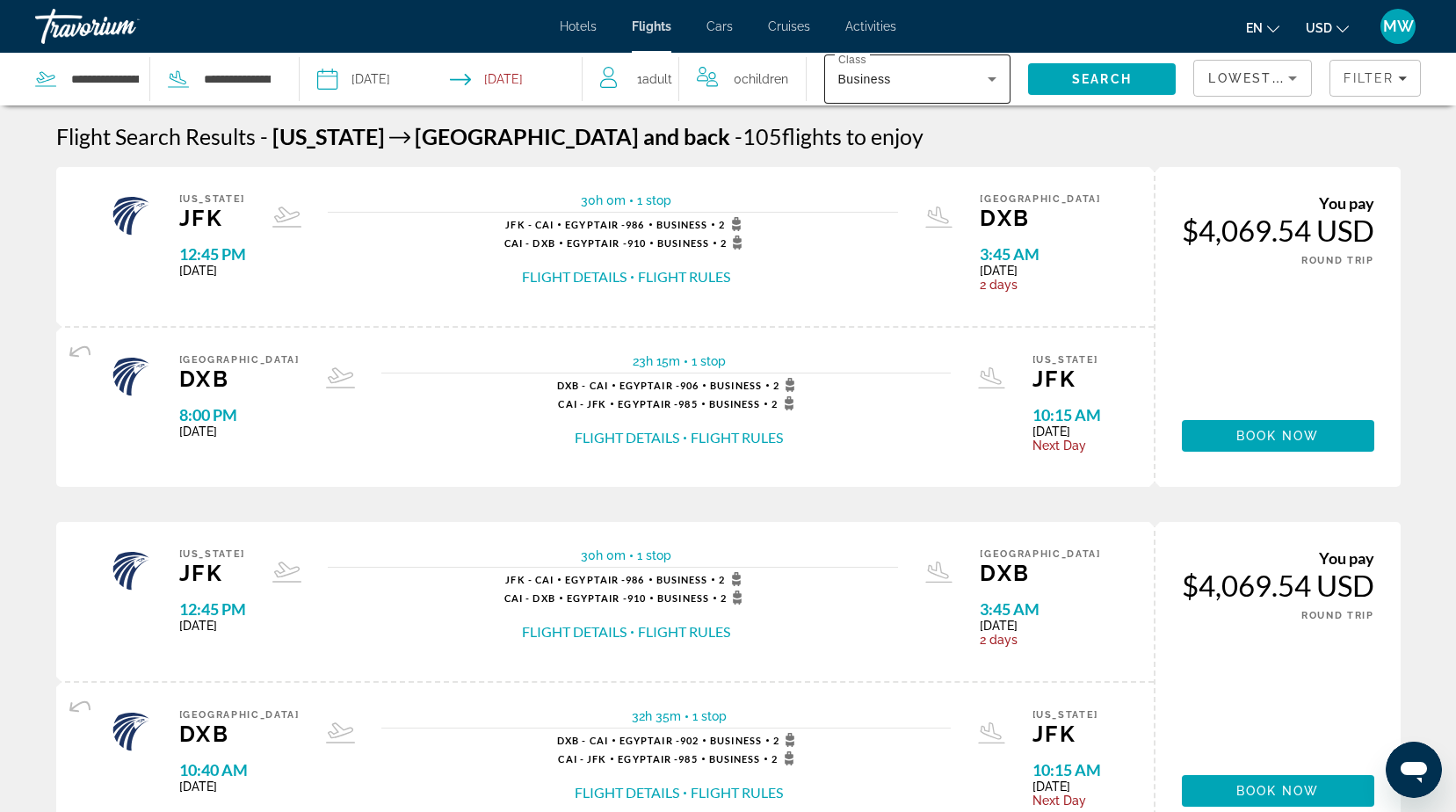
click at [985, 80] on icon "Search widget" at bounding box center [992, 79] width 21 height 21
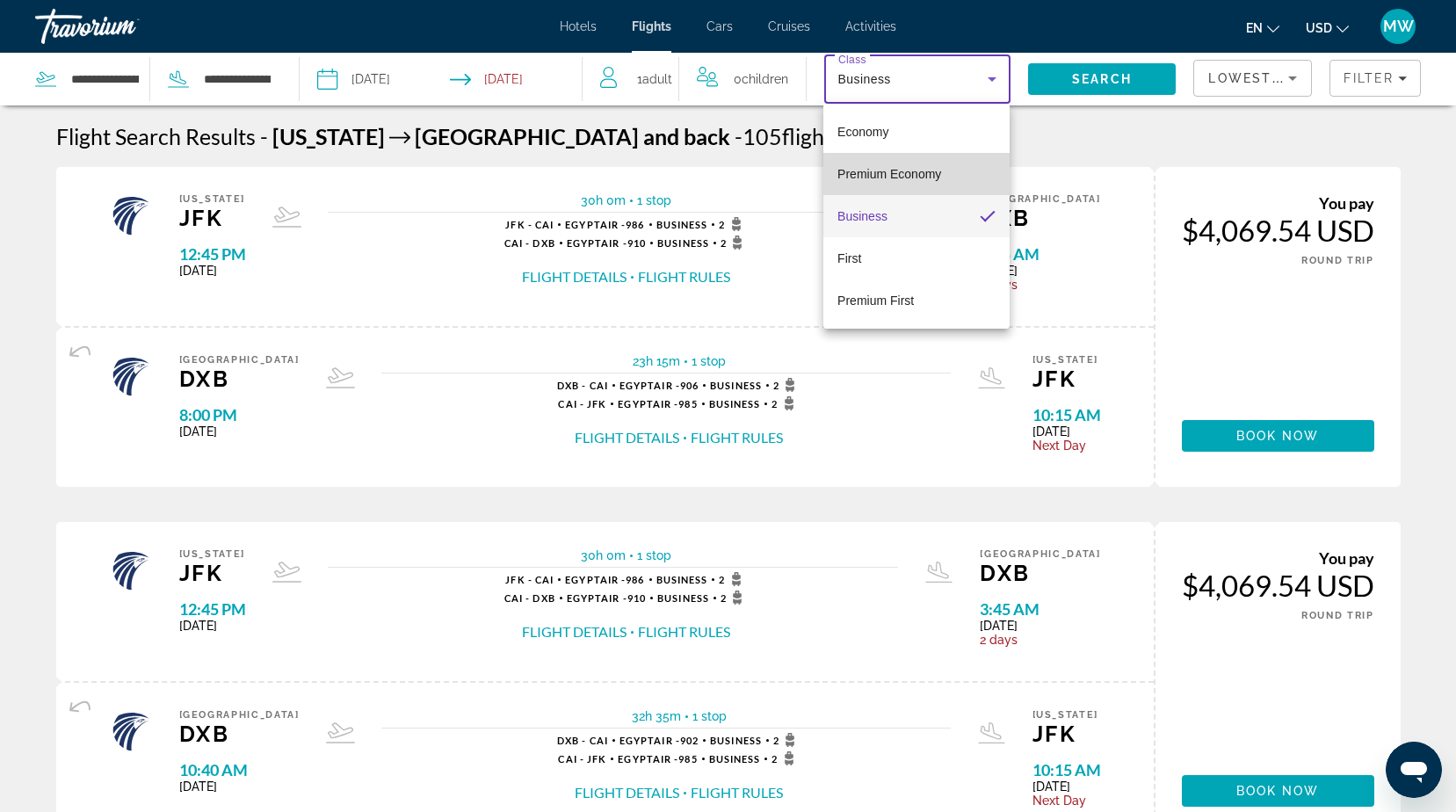
click at [910, 169] on span "Premium Economy" at bounding box center [889, 174] width 104 height 14
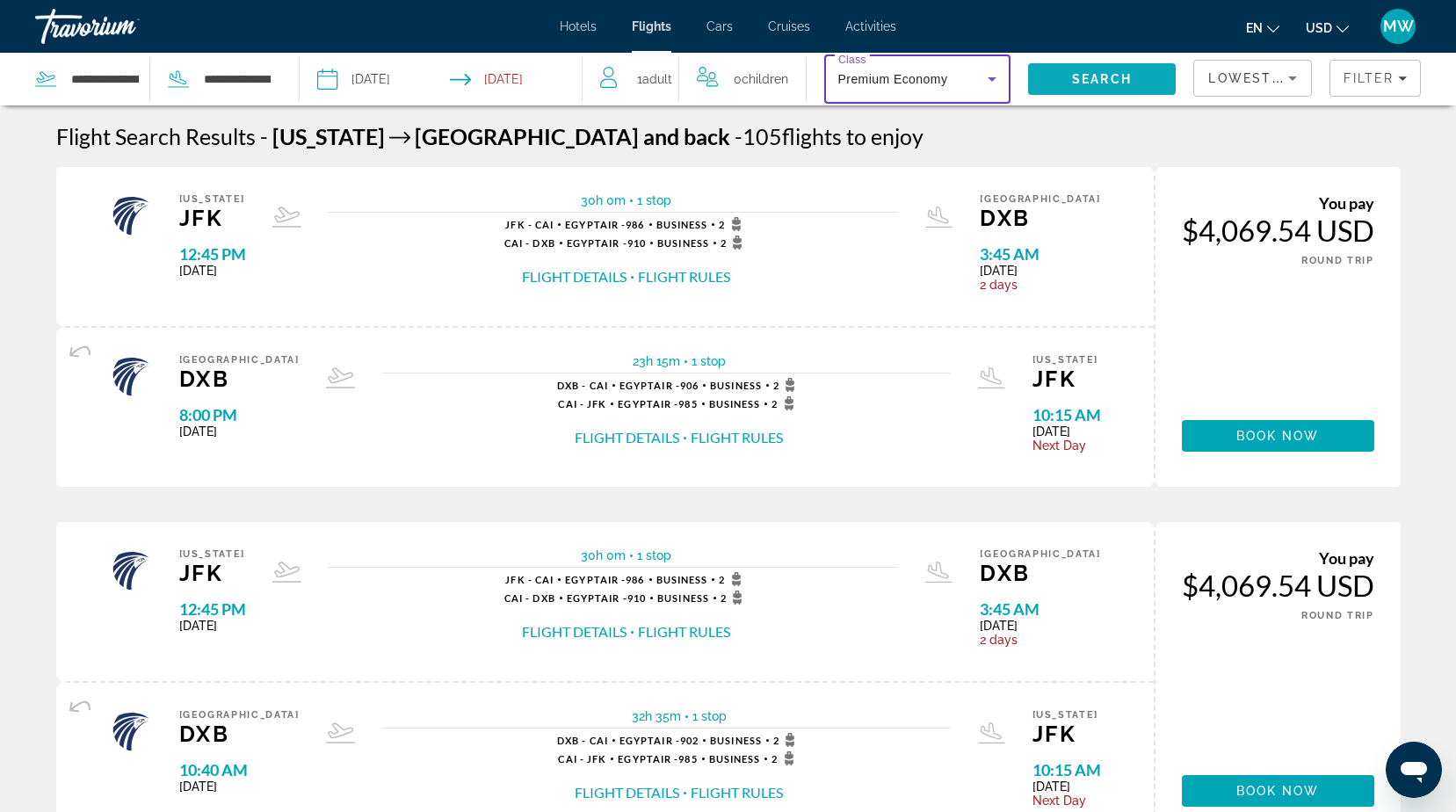
click at [1106, 71] on span "Search" at bounding box center [1101, 79] width 149 height 42
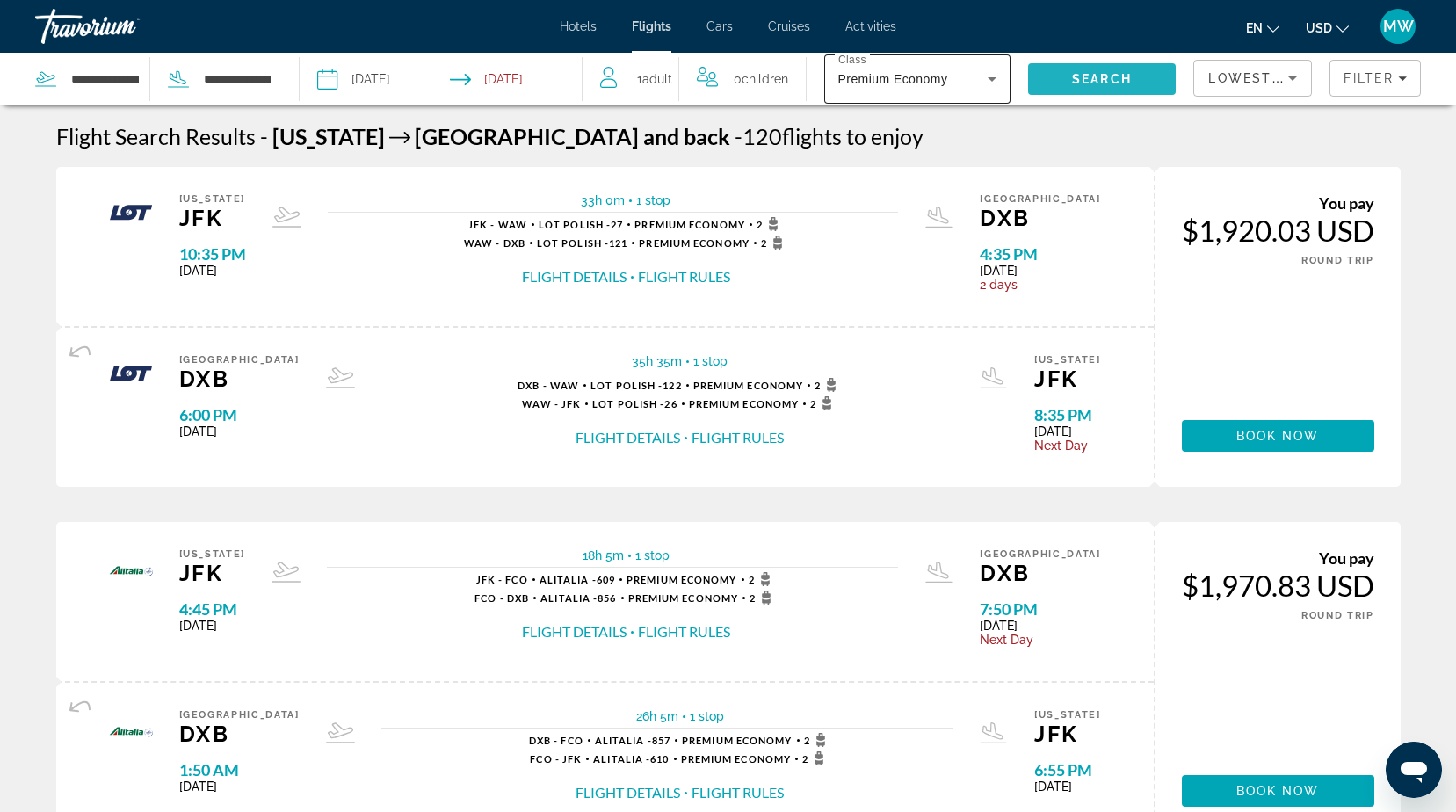
click at [988, 83] on icon "Search widget" at bounding box center [992, 79] width 21 height 21
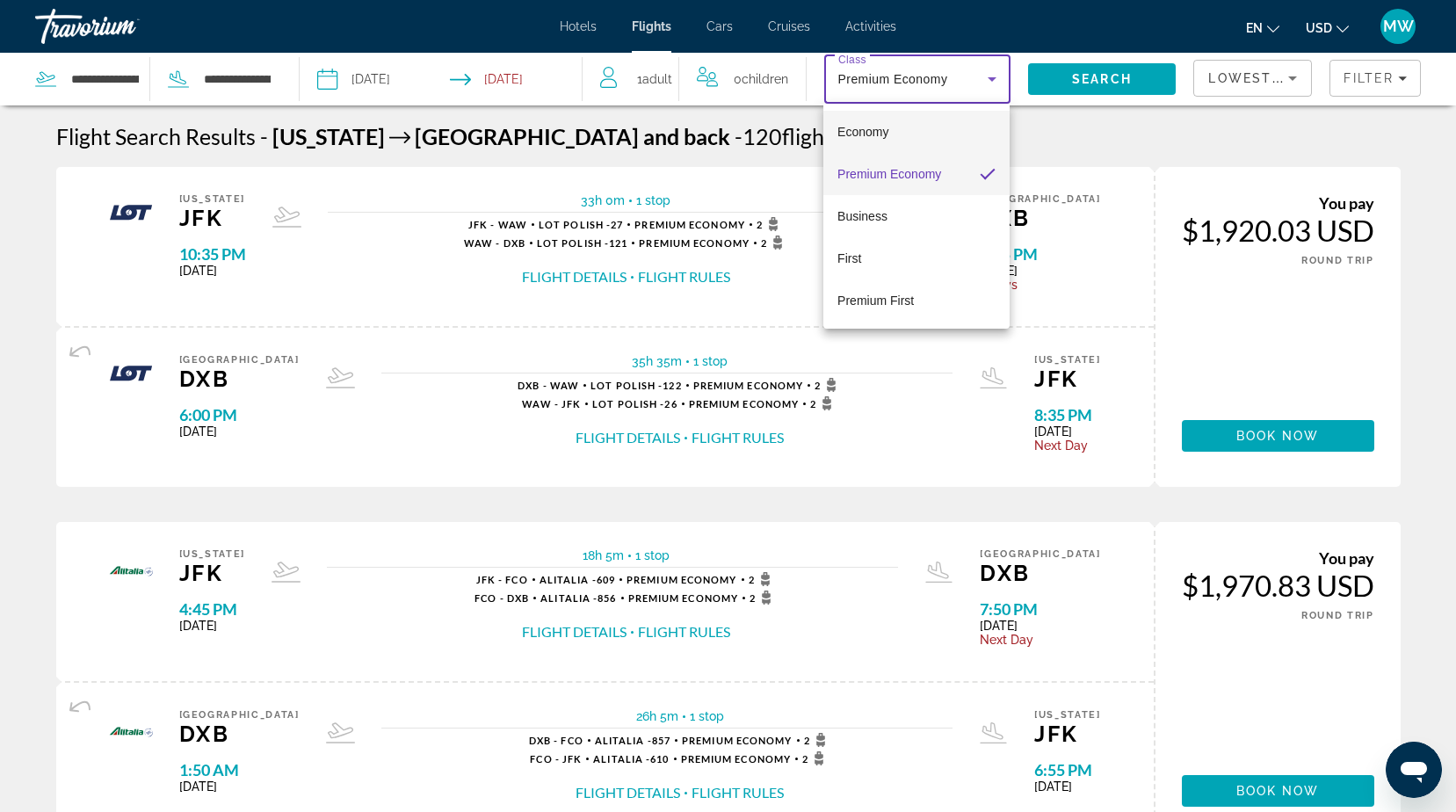
click at [882, 131] on span "Economy" at bounding box center [863, 132] width 51 height 14
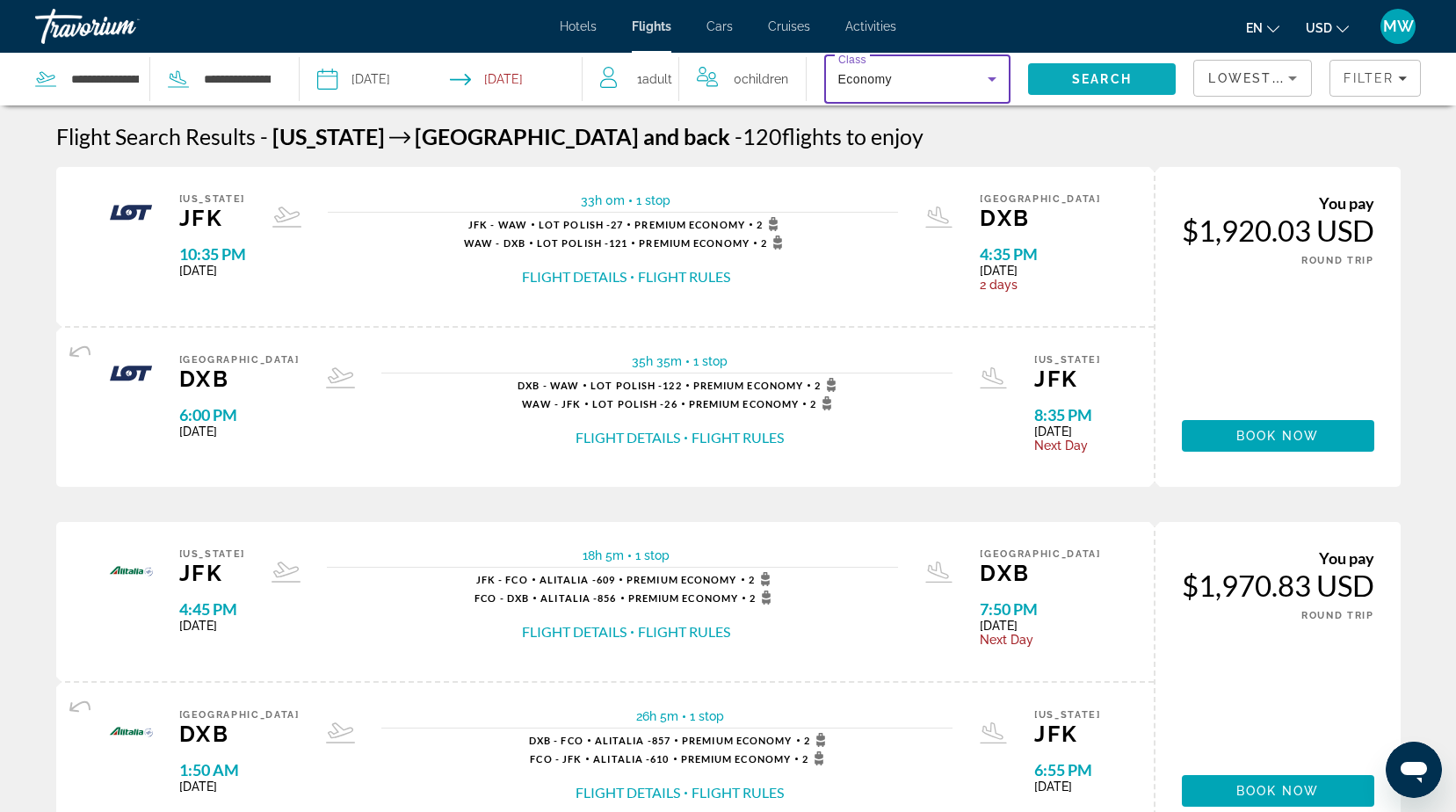
click at [1079, 79] on span "Search" at bounding box center [1101, 79] width 60 height 14
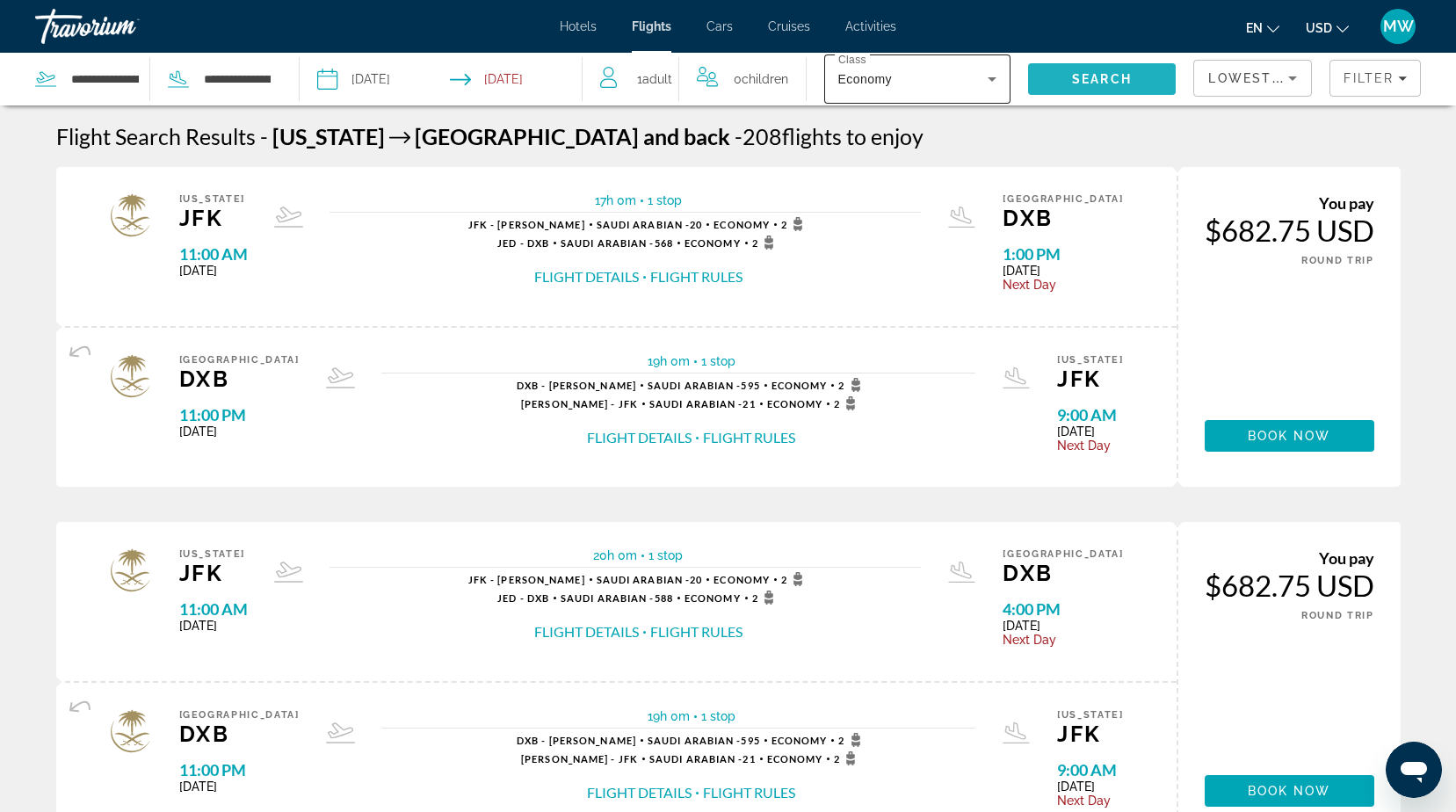
click at [940, 80] on div "Economy" at bounding box center [913, 79] width 150 height 21
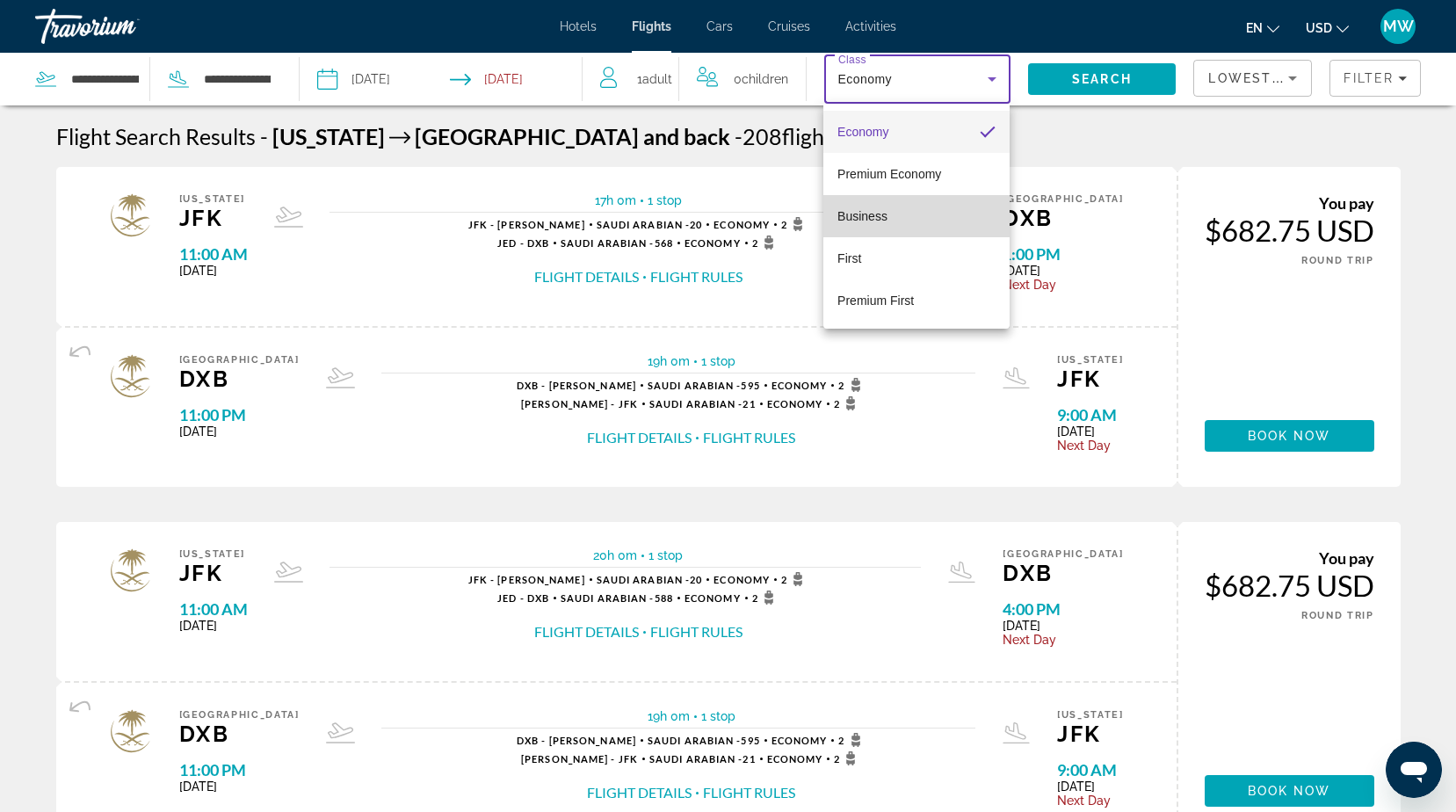
click at [867, 216] on span "Business" at bounding box center [862, 216] width 50 height 14
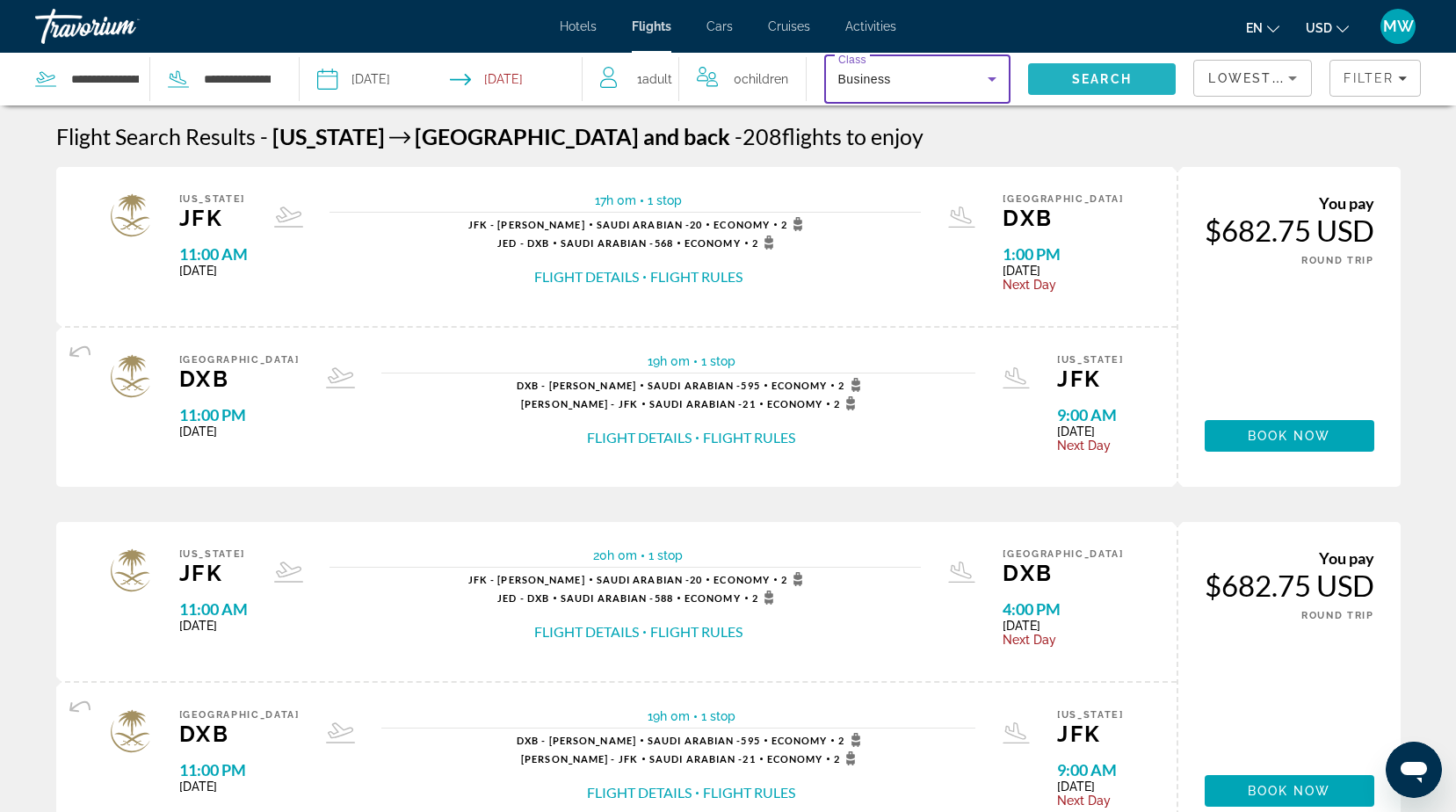
click at [1081, 80] on span "Search" at bounding box center [1101, 79] width 60 height 14
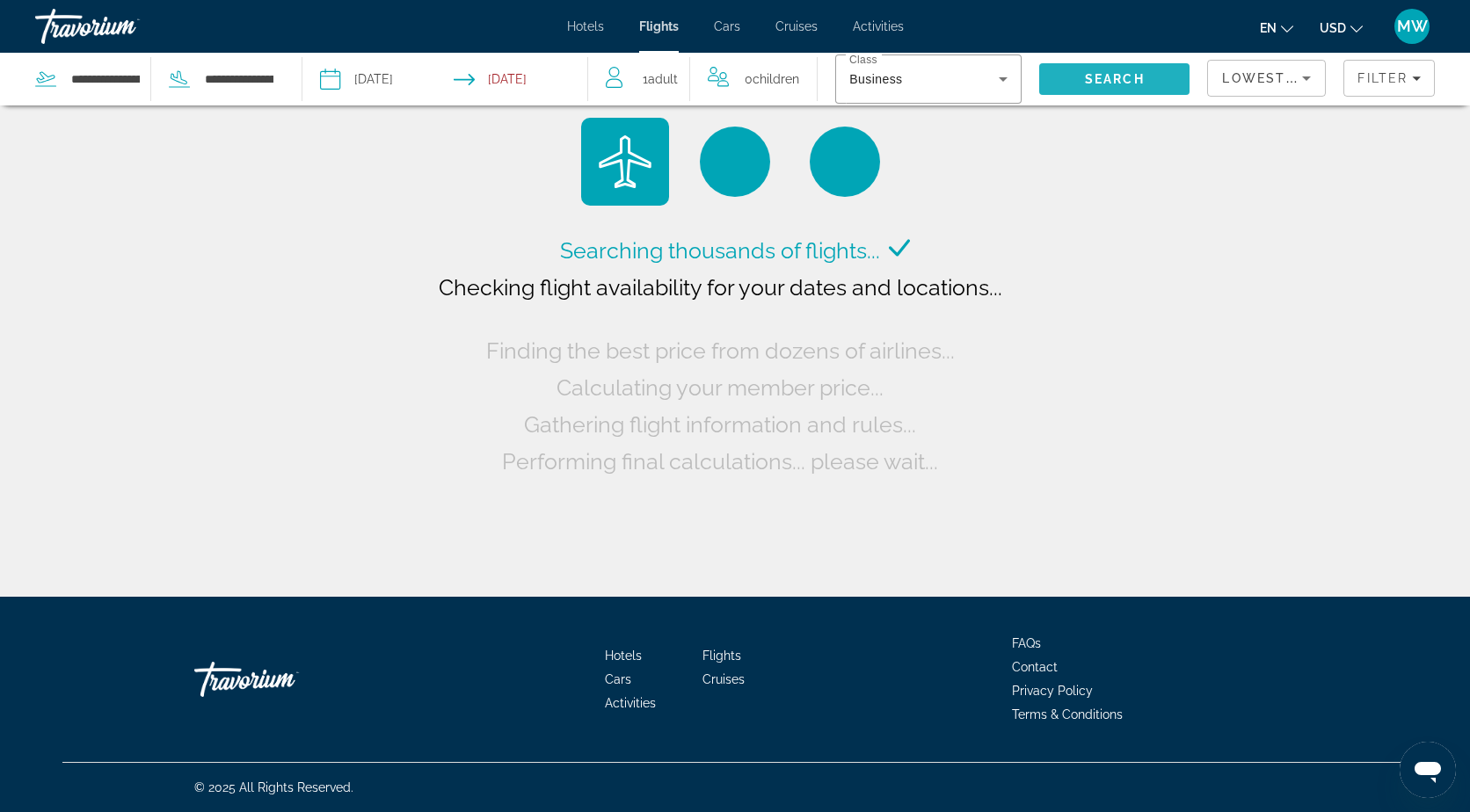
click at [658, 80] on span "Adult" at bounding box center [663, 79] width 30 height 14
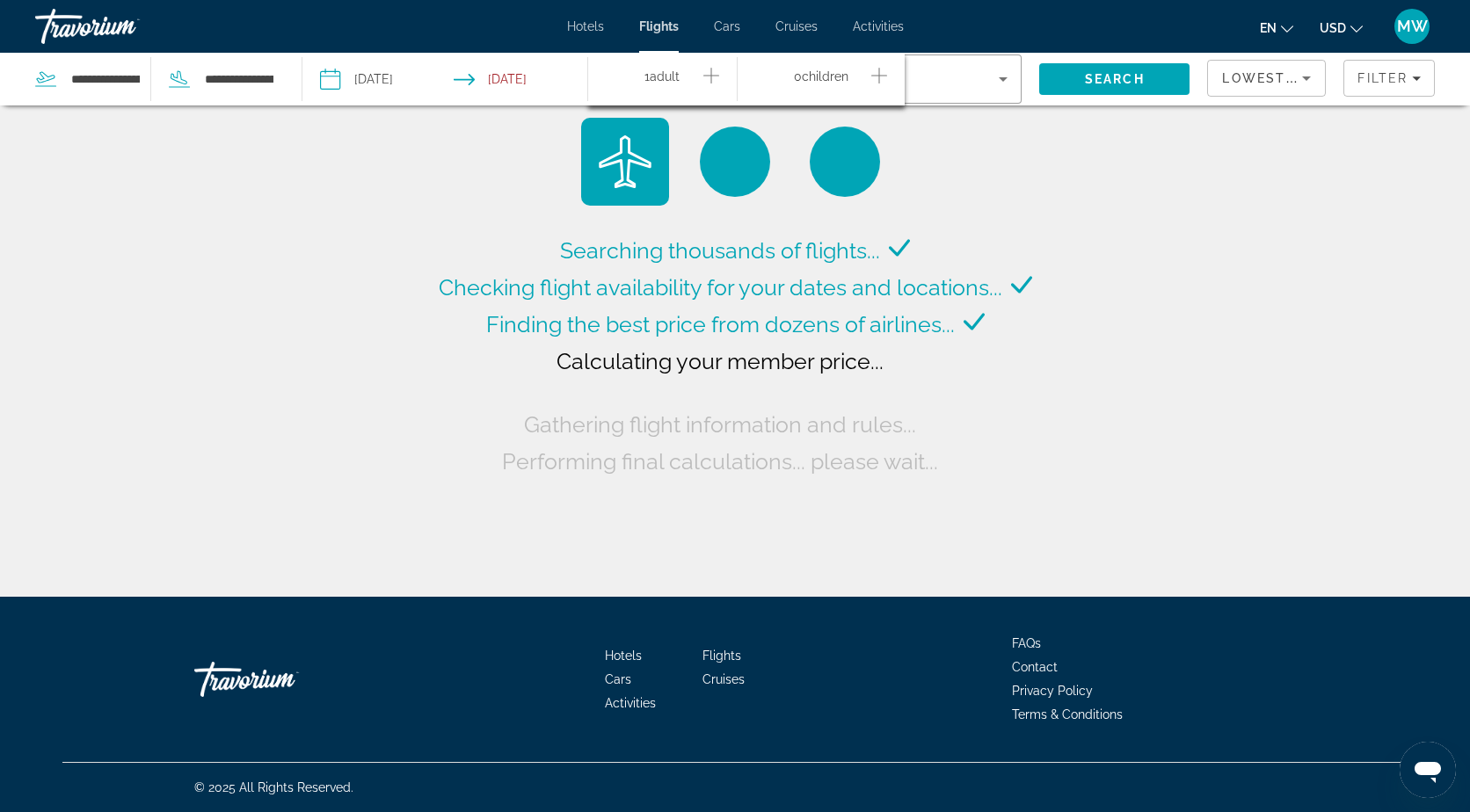
click at [709, 72] on icon "Increment adults" at bounding box center [711, 76] width 16 height 21
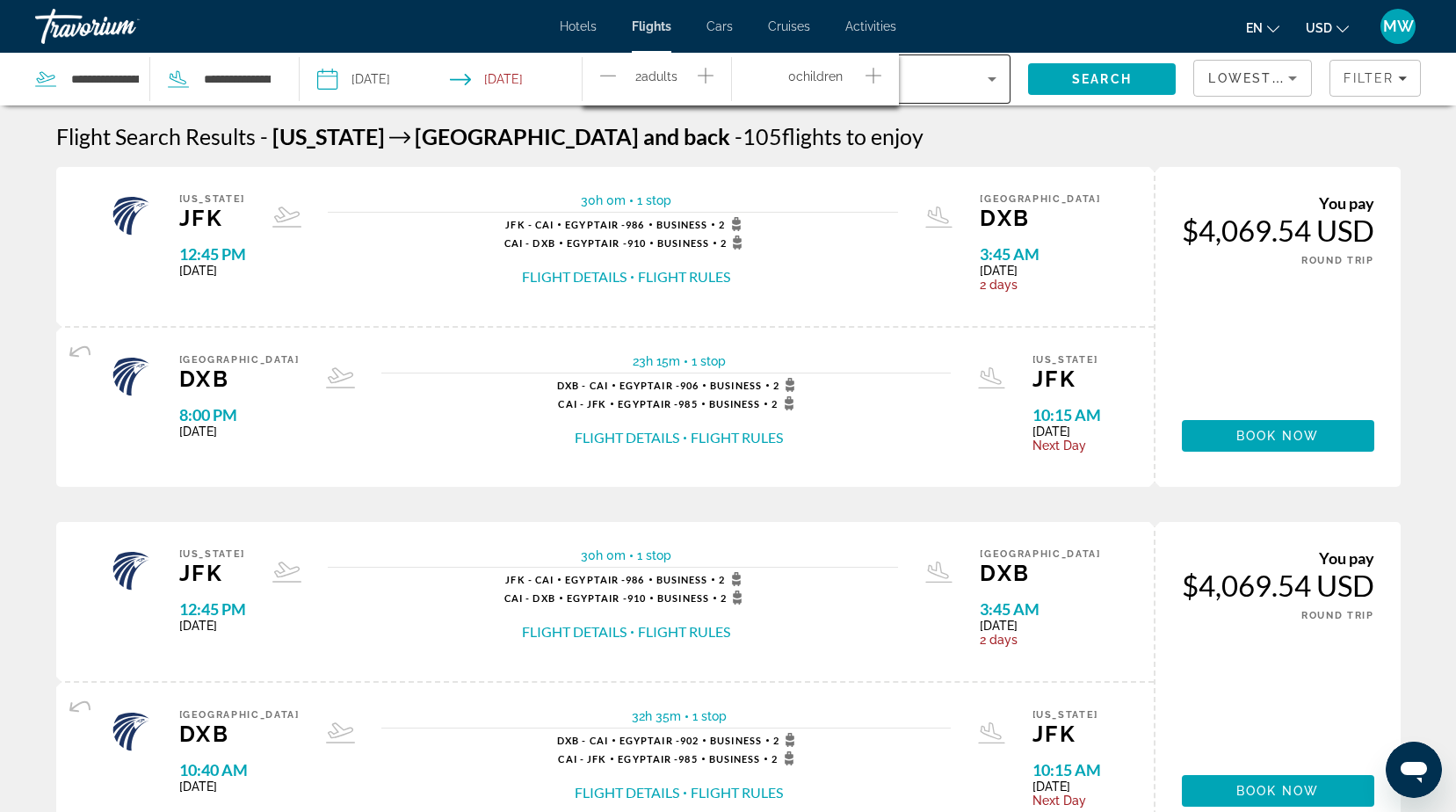
click at [983, 79] on icon "Search widget" at bounding box center [992, 79] width 21 height 21
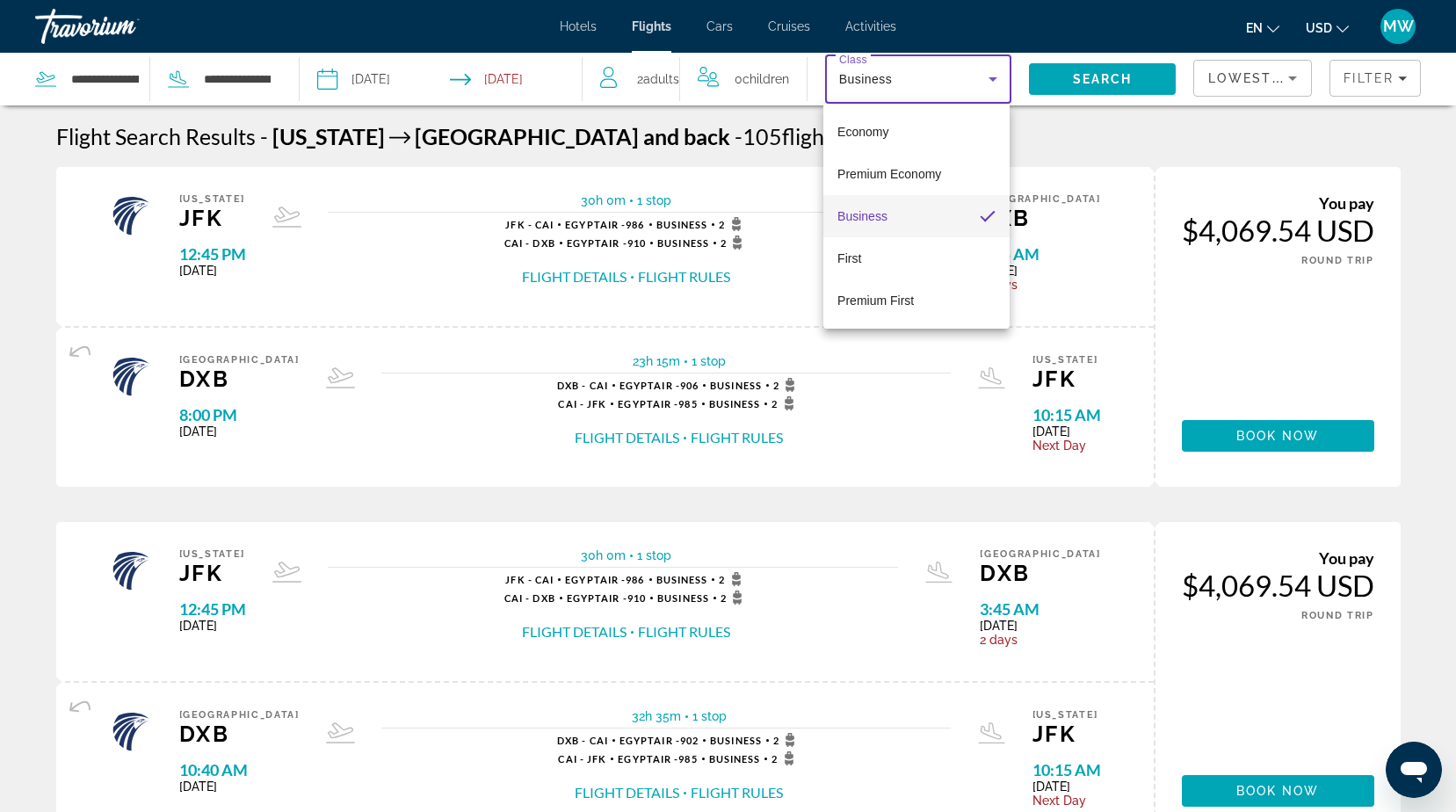
click at [1090, 71] on div at bounding box center [728, 406] width 1456 height 812
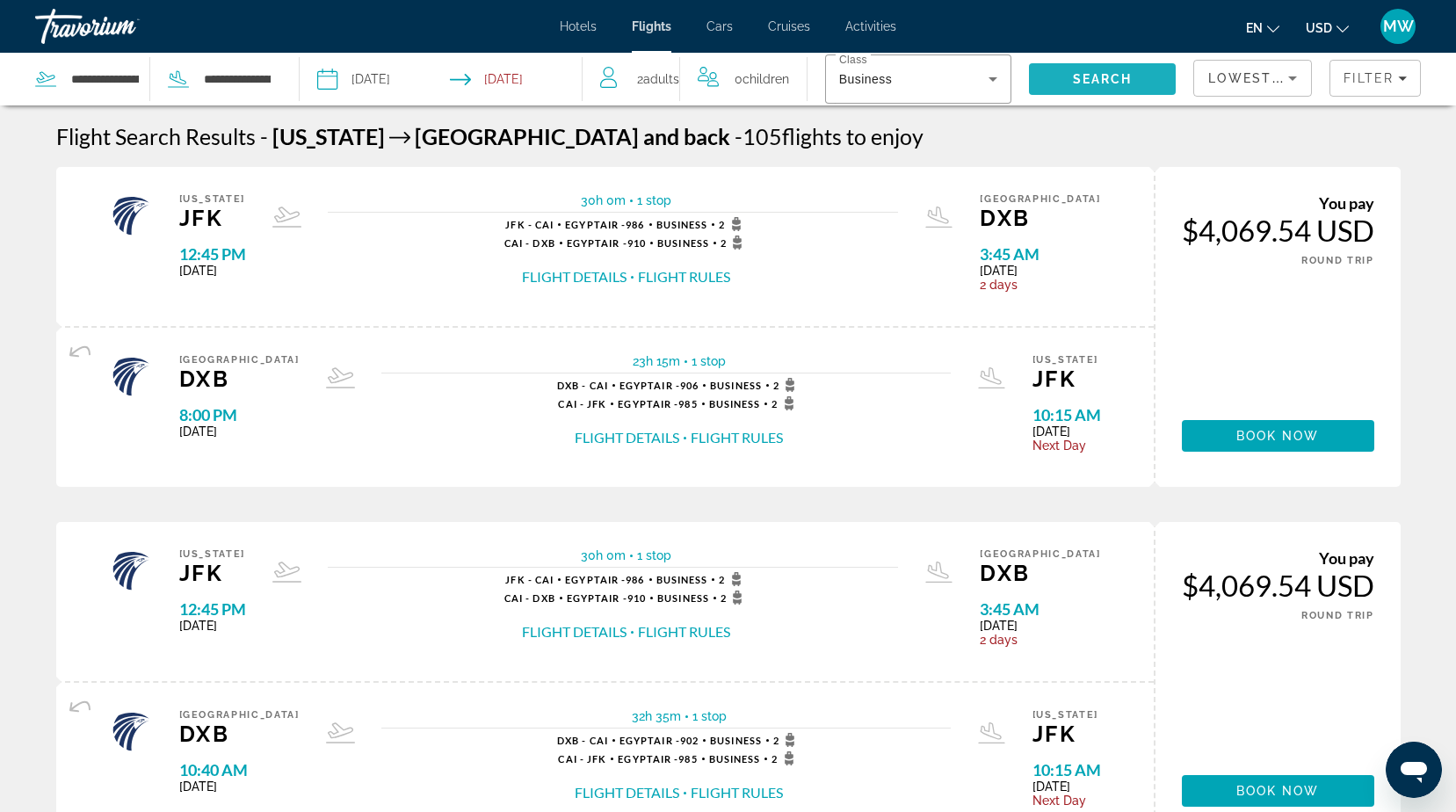
click at [1090, 71] on span "Search" at bounding box center [1102, 79] width 148 height 42
click at [907, 81] on div "Business" at bounding box center [914, 79] width 150 height 21
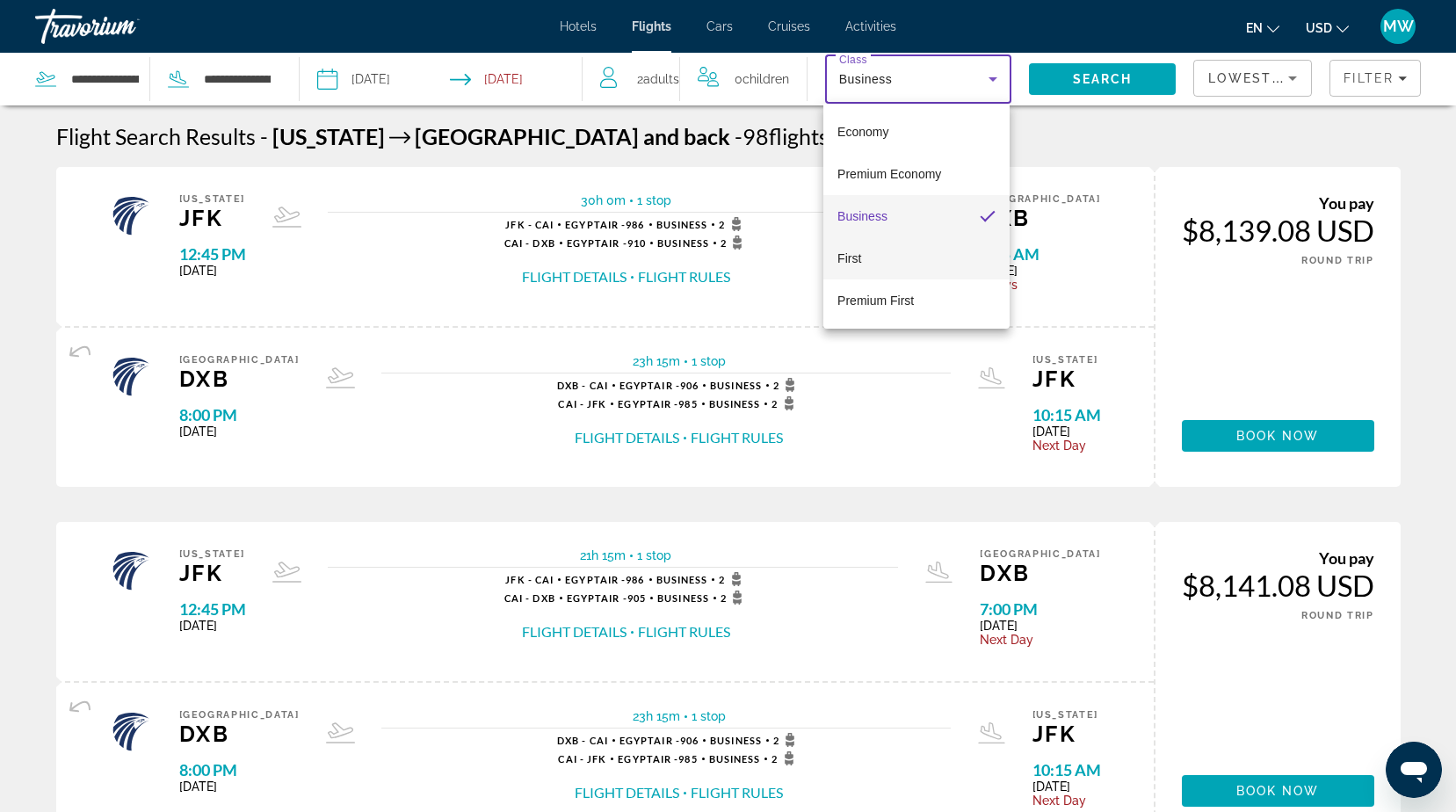
click at [853, 252] on span "First" at bounding box center [849, 259] width 24 height 14
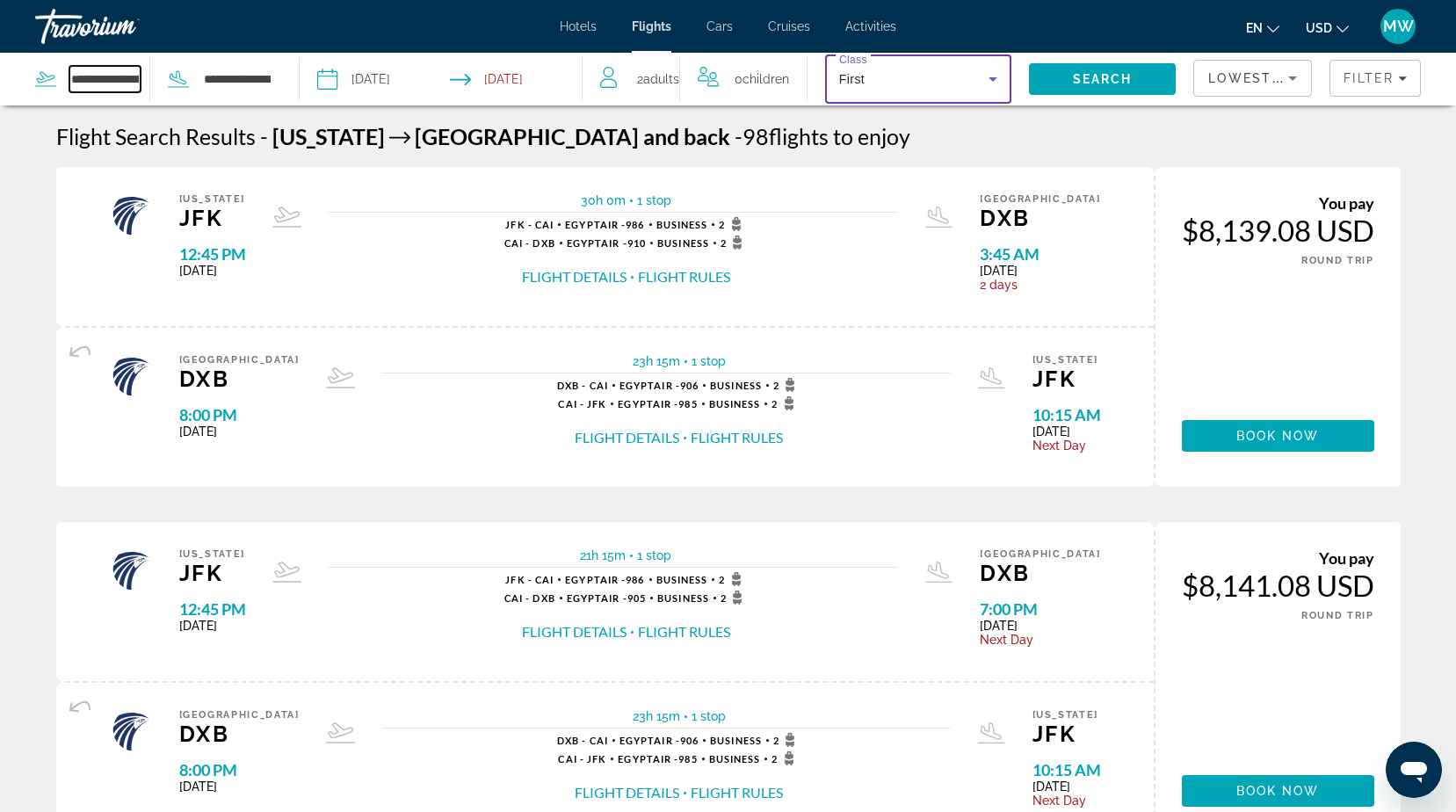
click at [83, 85] on input "**********" at bounding box center [105, 79] width 71 height 26
click at [1062, 77] on span "Search" at bounding box center [1102, 79] width 148 height 42
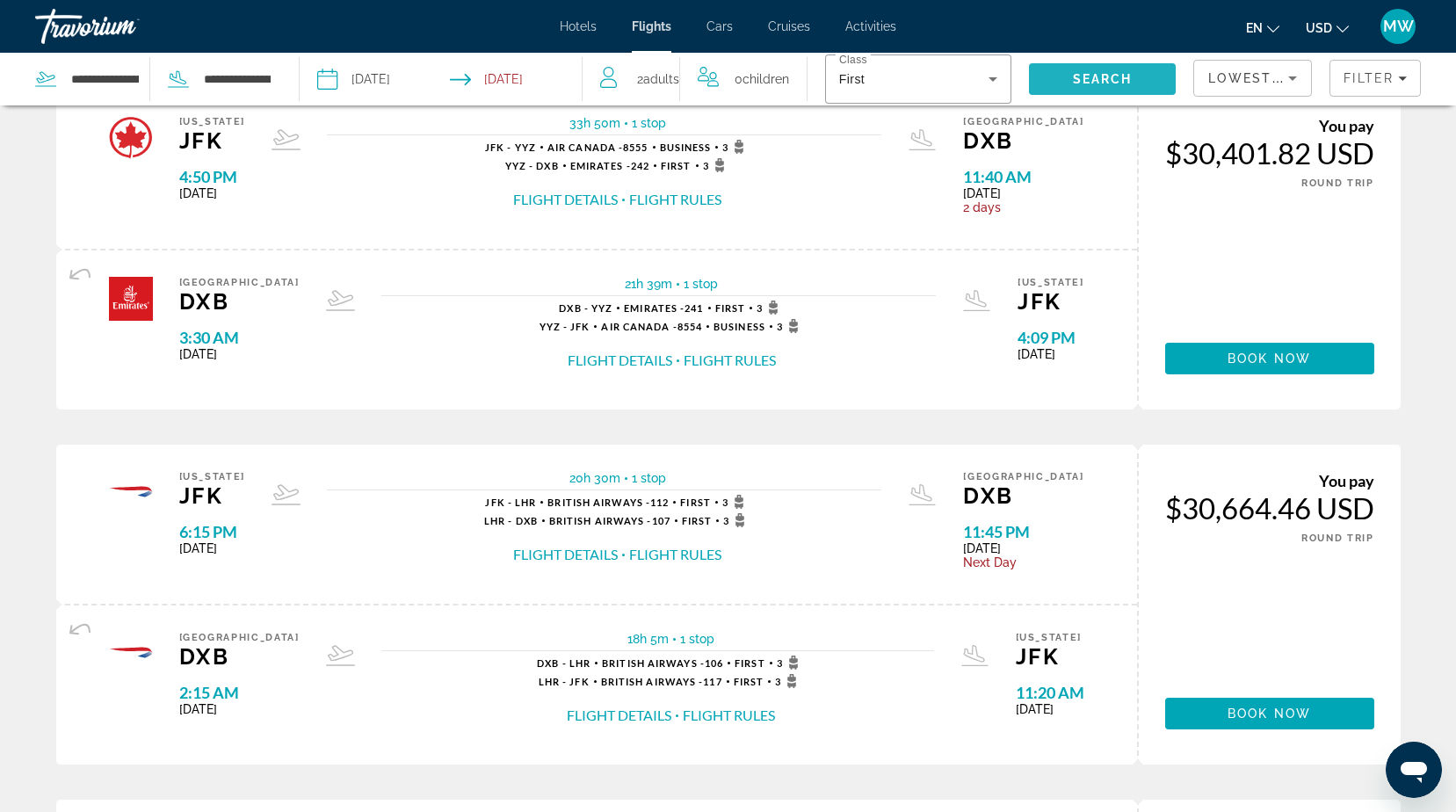
scroll to position [967, 0]
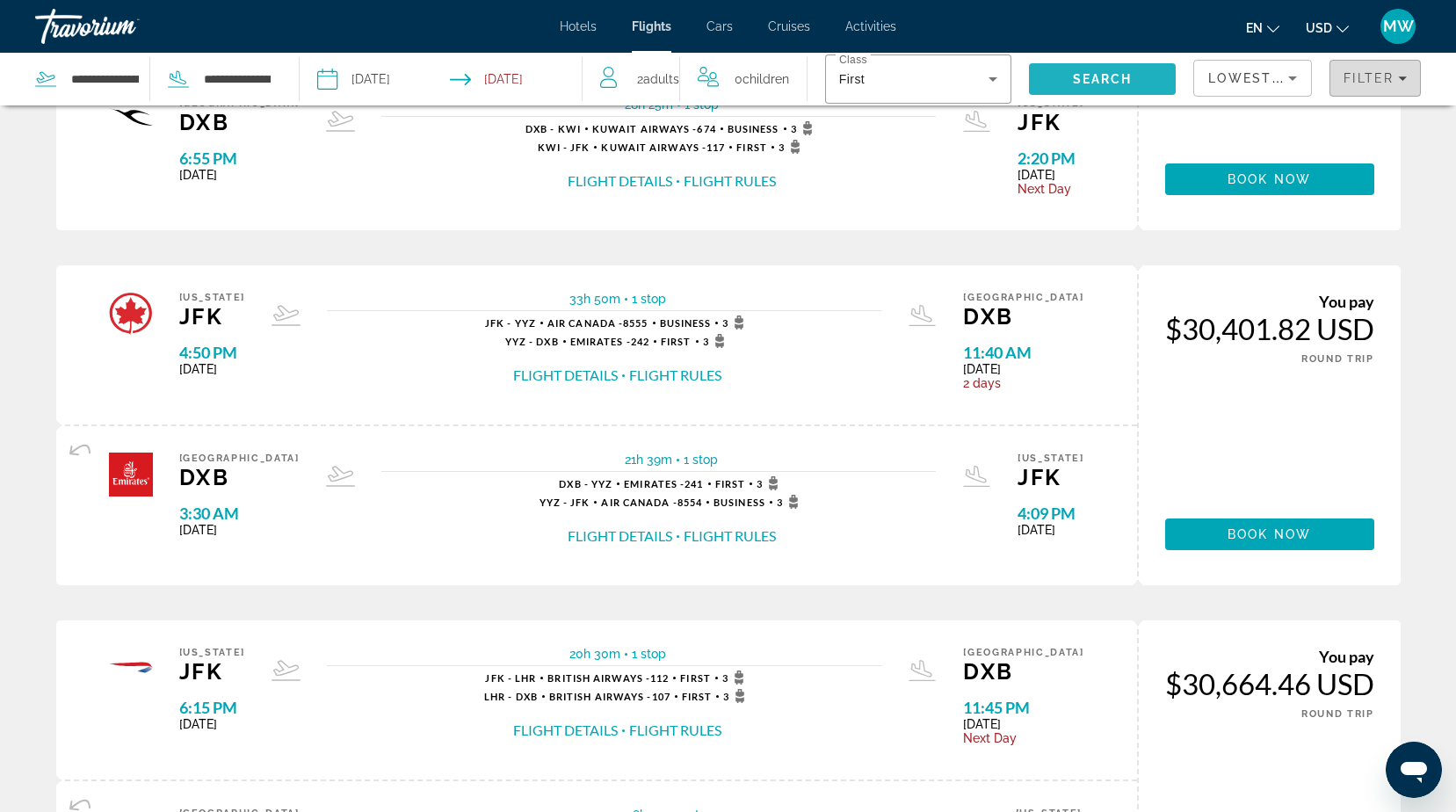
click at [1349, 76] on span "Filter" at bounding box center [1368, 78] width 50 height 14
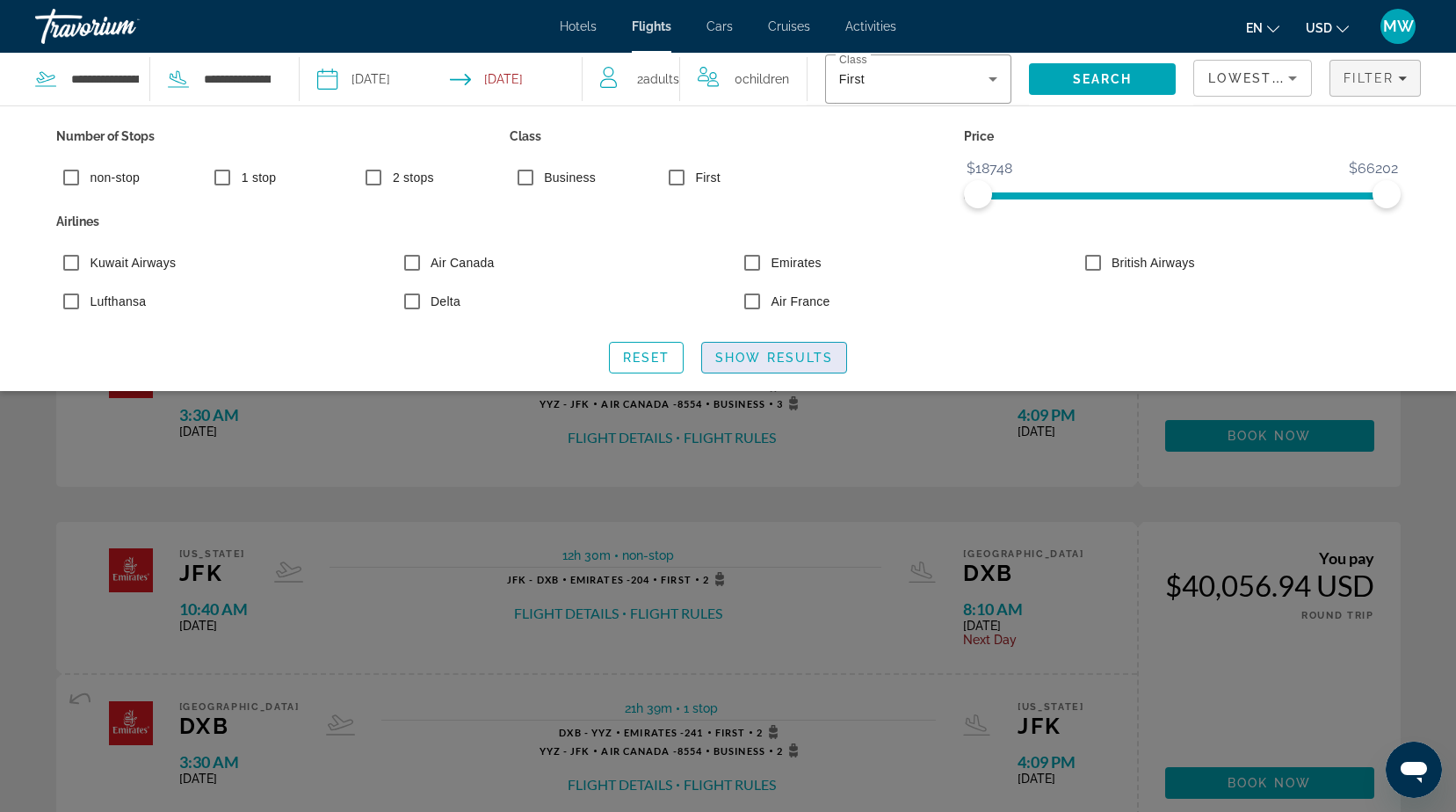
click at [750, 350] on span "Show Results" at bounding box center [774, 357] width 118 height 14
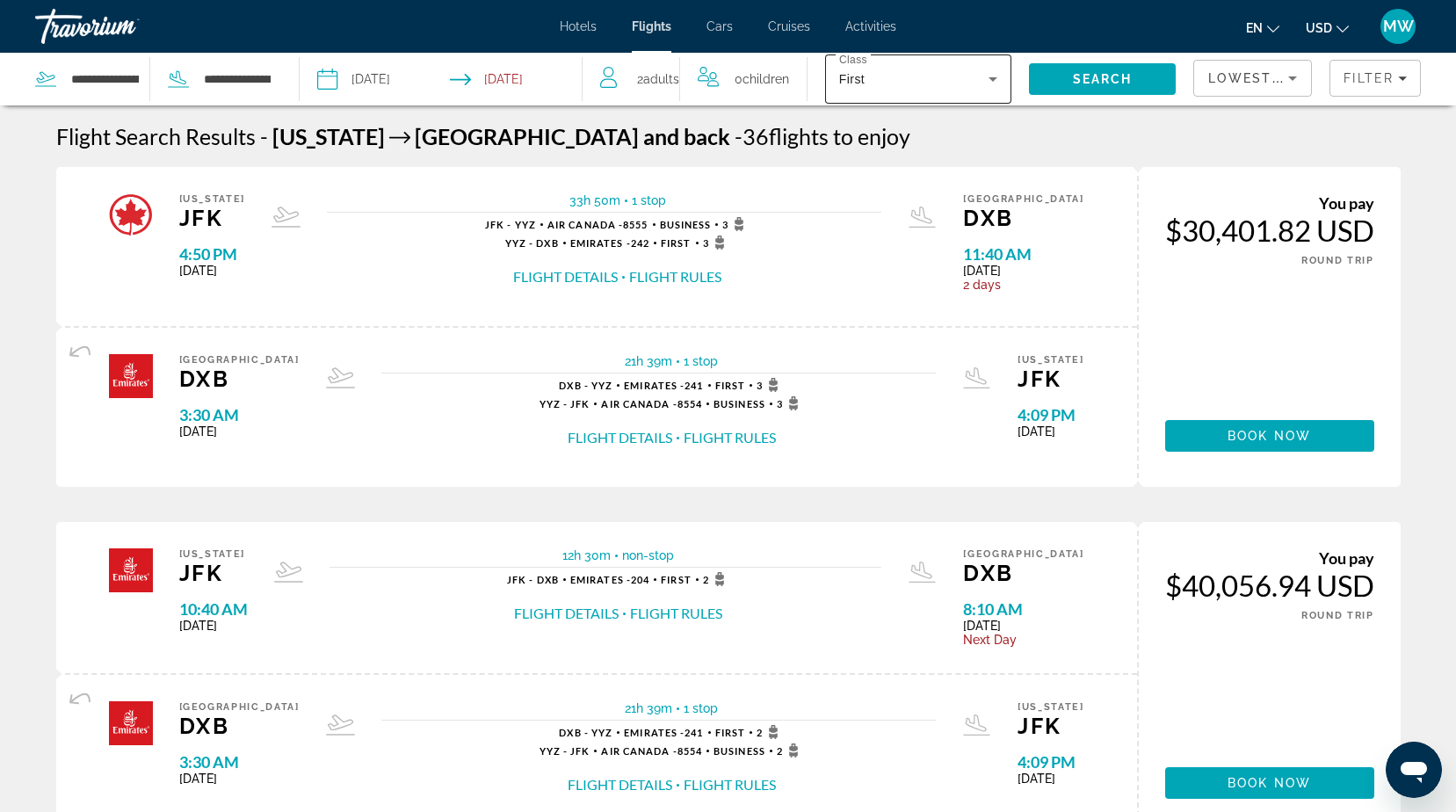
click at [983, 84] on icon "Search widget" at bounding box center [993, 79] width 21 height 21
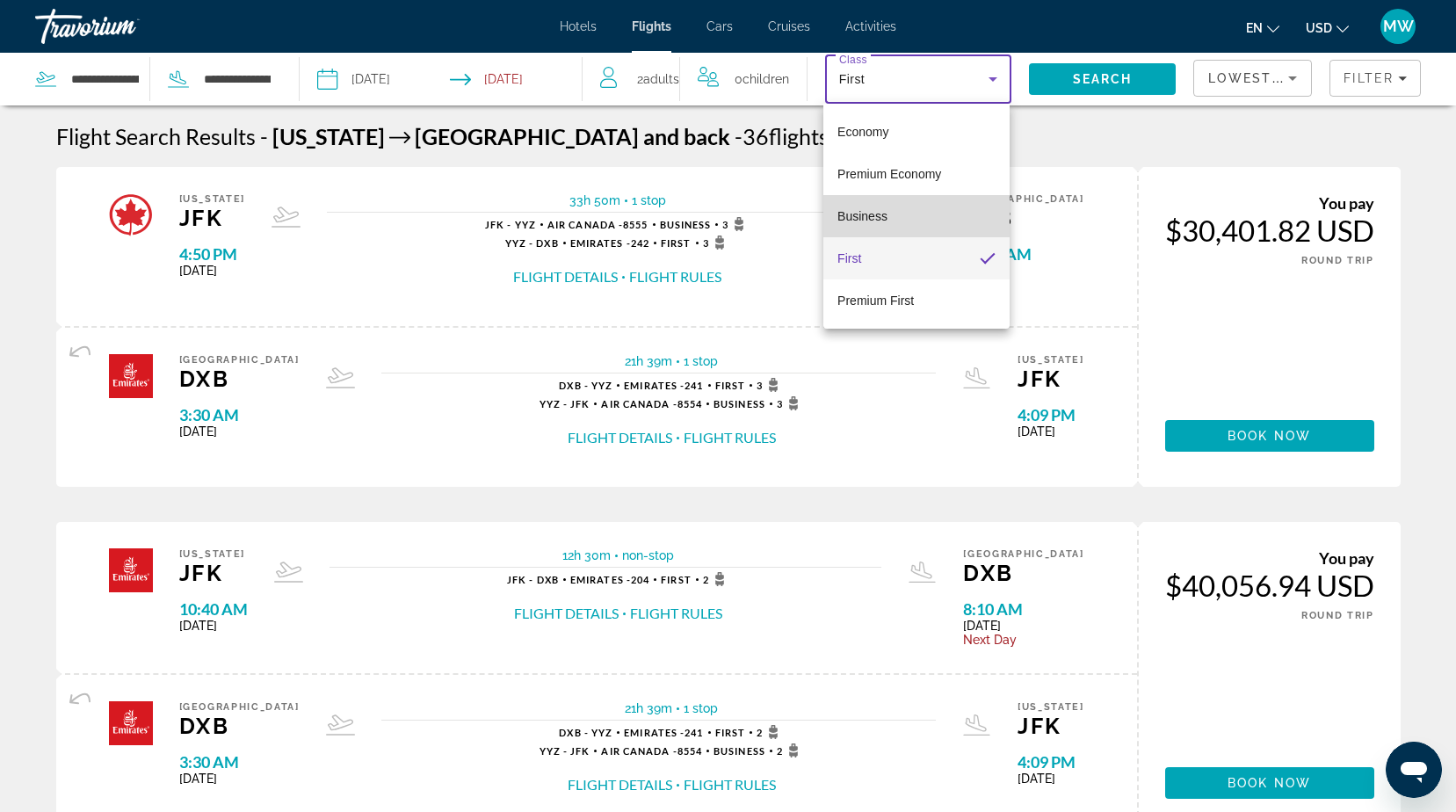
click at [851, 211] on span "Business" at bounding box center [862, 216] width 50 height 14
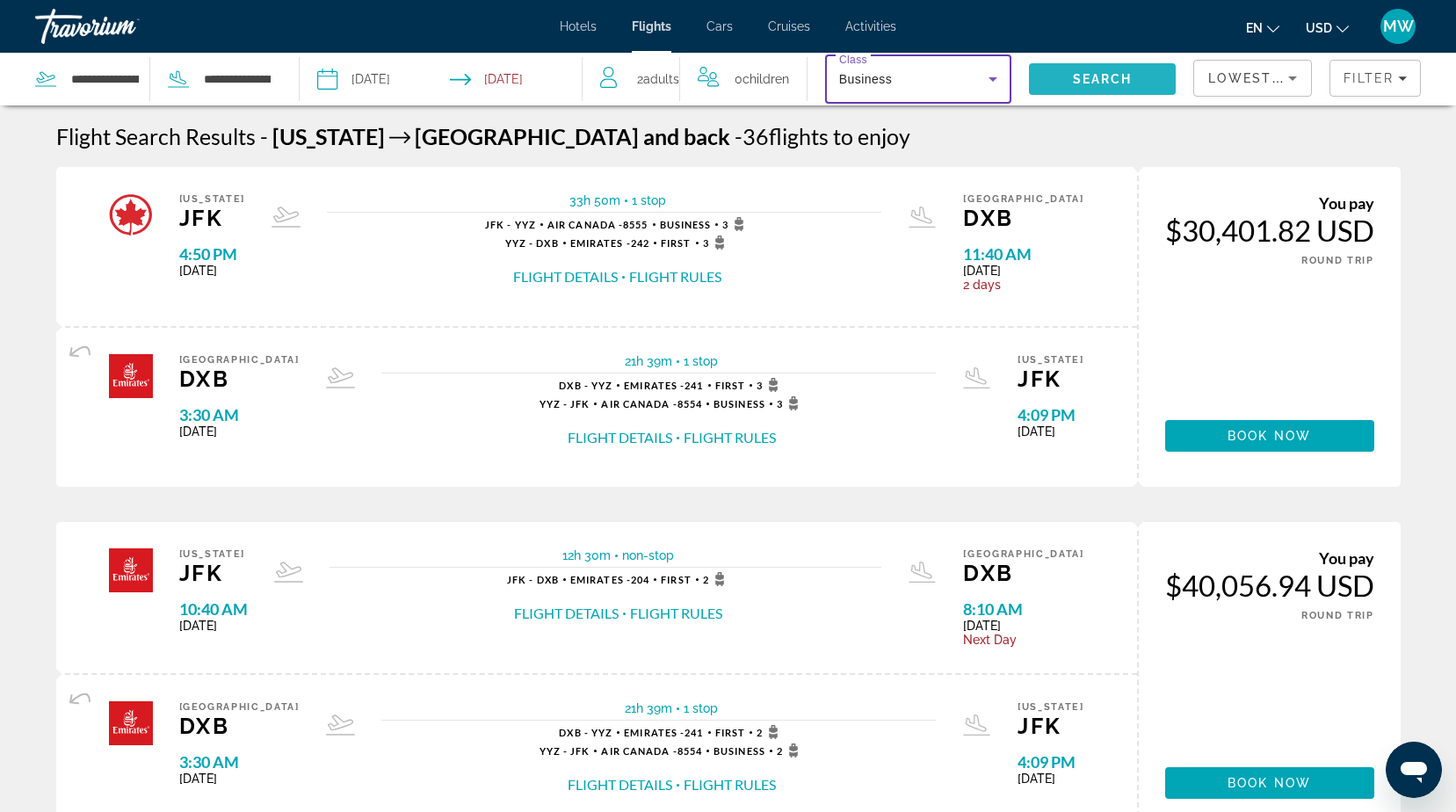
click at [1100, 71] on span "Search" at bounding box center [1102, 79] width 148 height 42
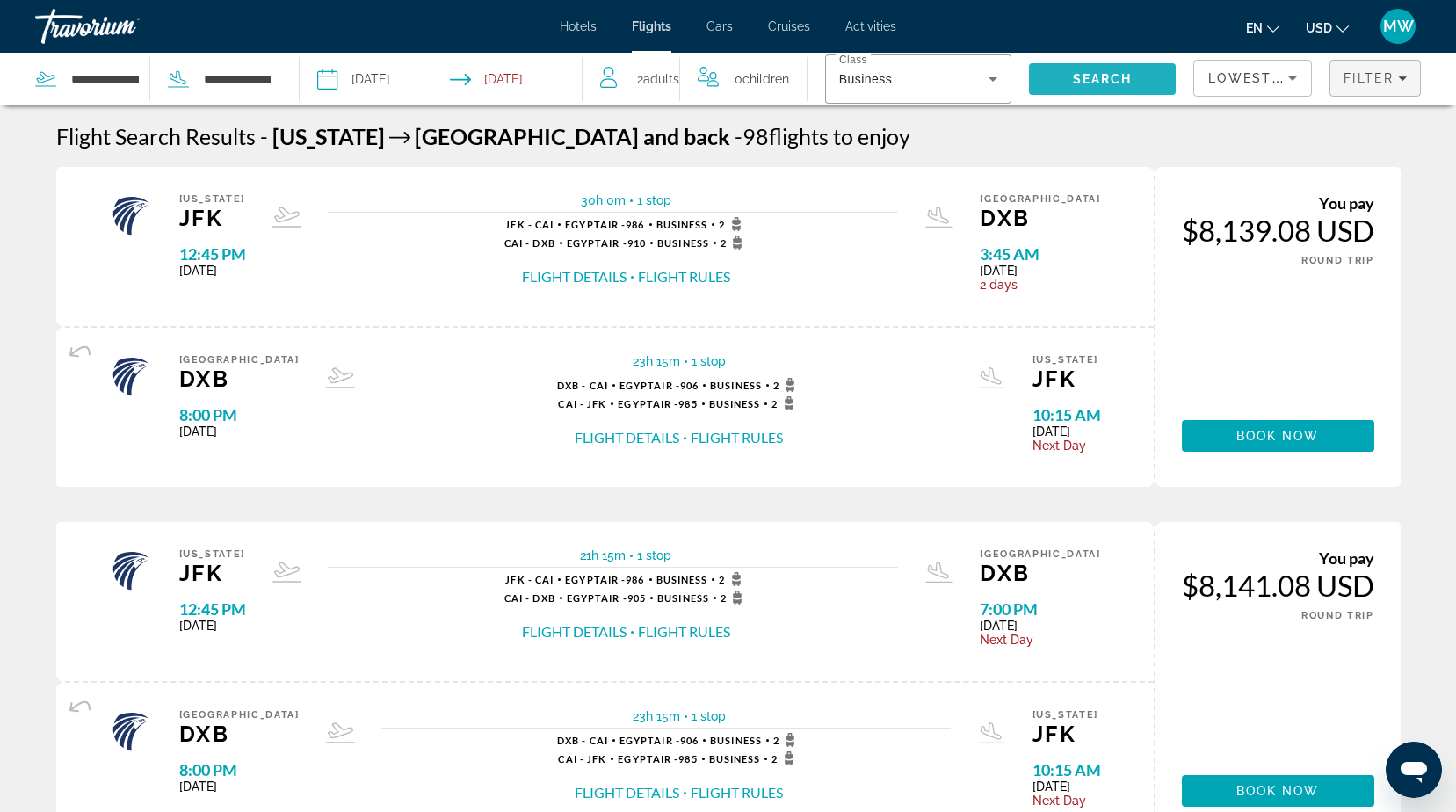
click at [1357, 77] on span "Filter" at bounding box center [1368, 78] width 50 height 14
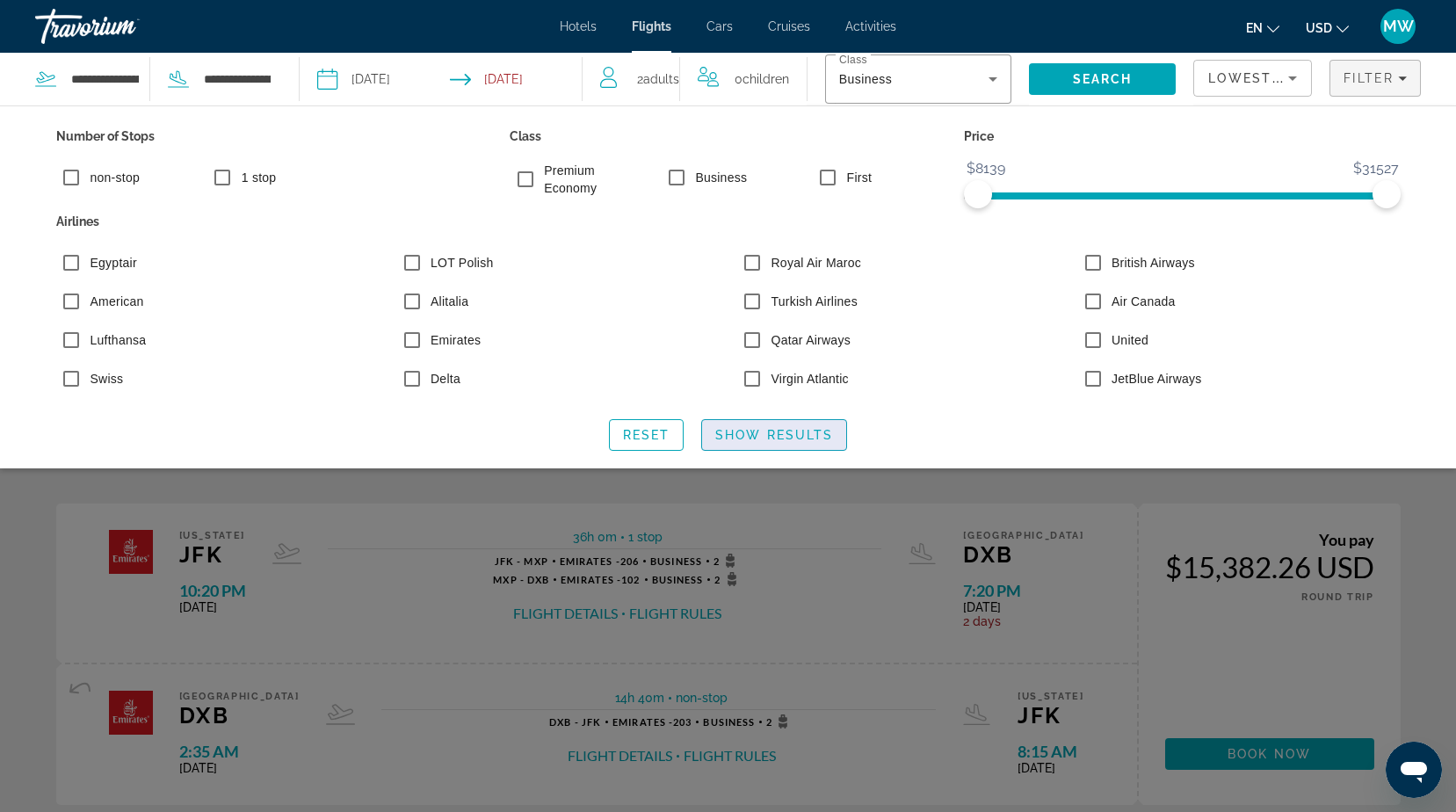
click at [796, 421] on span "Search widget" at bounding box center [774, 435] width 144 height 42
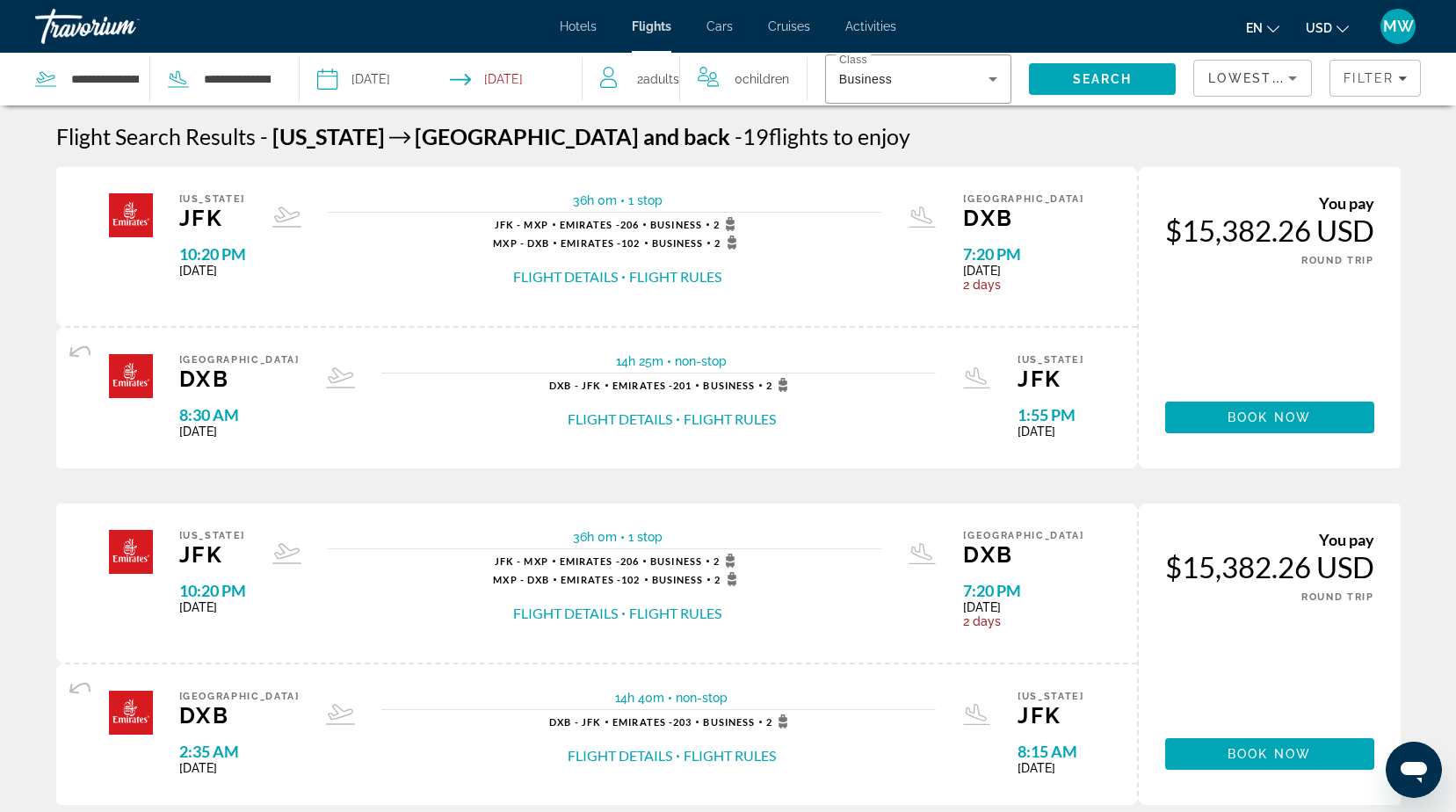
click at [666, 76] on span "Adults" at bounding box center [661, 79] width 36 height 14
click at [610, 73] on icon "Decrement adults" at bounding box center [608, 76] width 16 height 21
click at [1378, 79] on span "Filter" at bounding box center [1368, 78] width 50 height 14
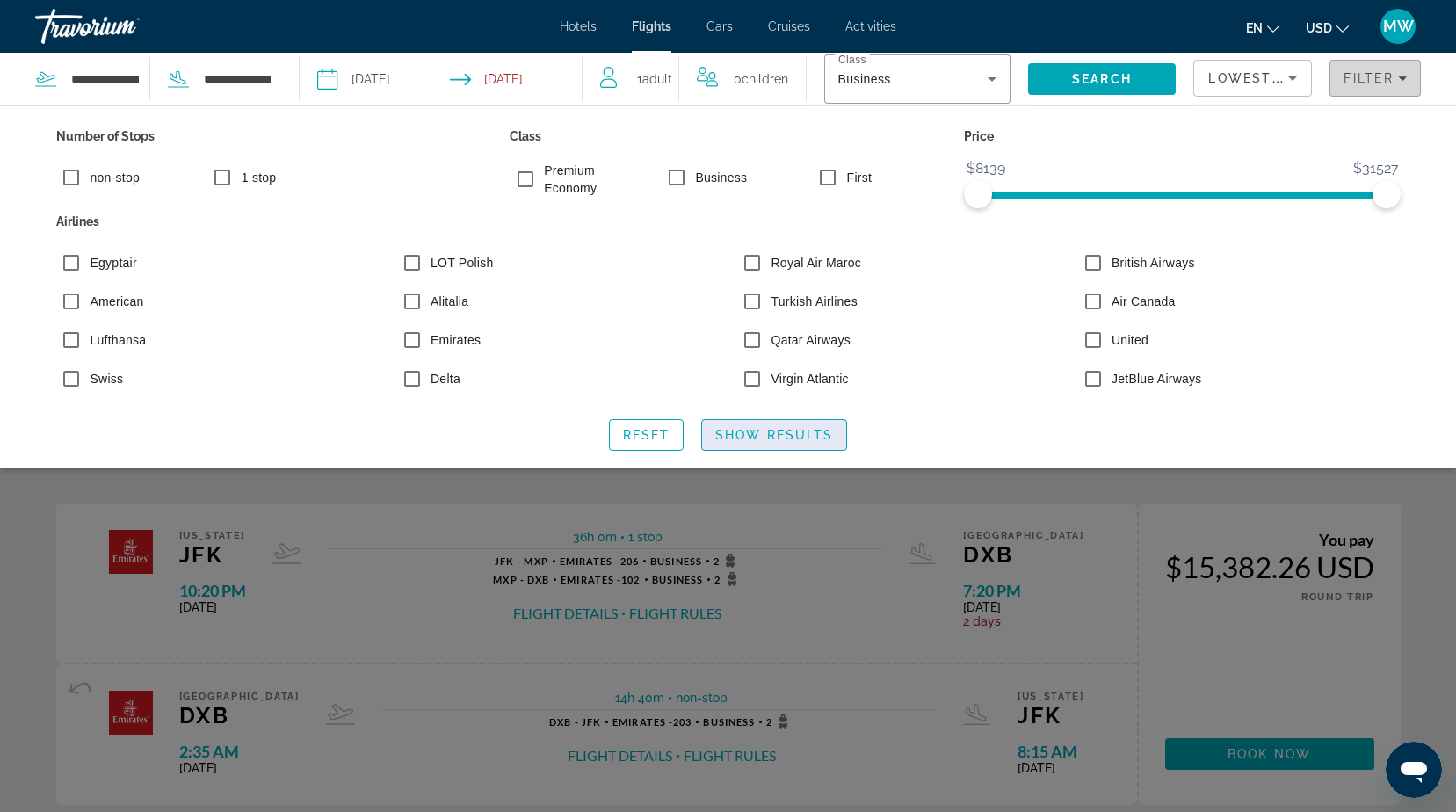
click at [735, 435] on span "Show Results" at bounding box center [774, 435] width 118 height 14
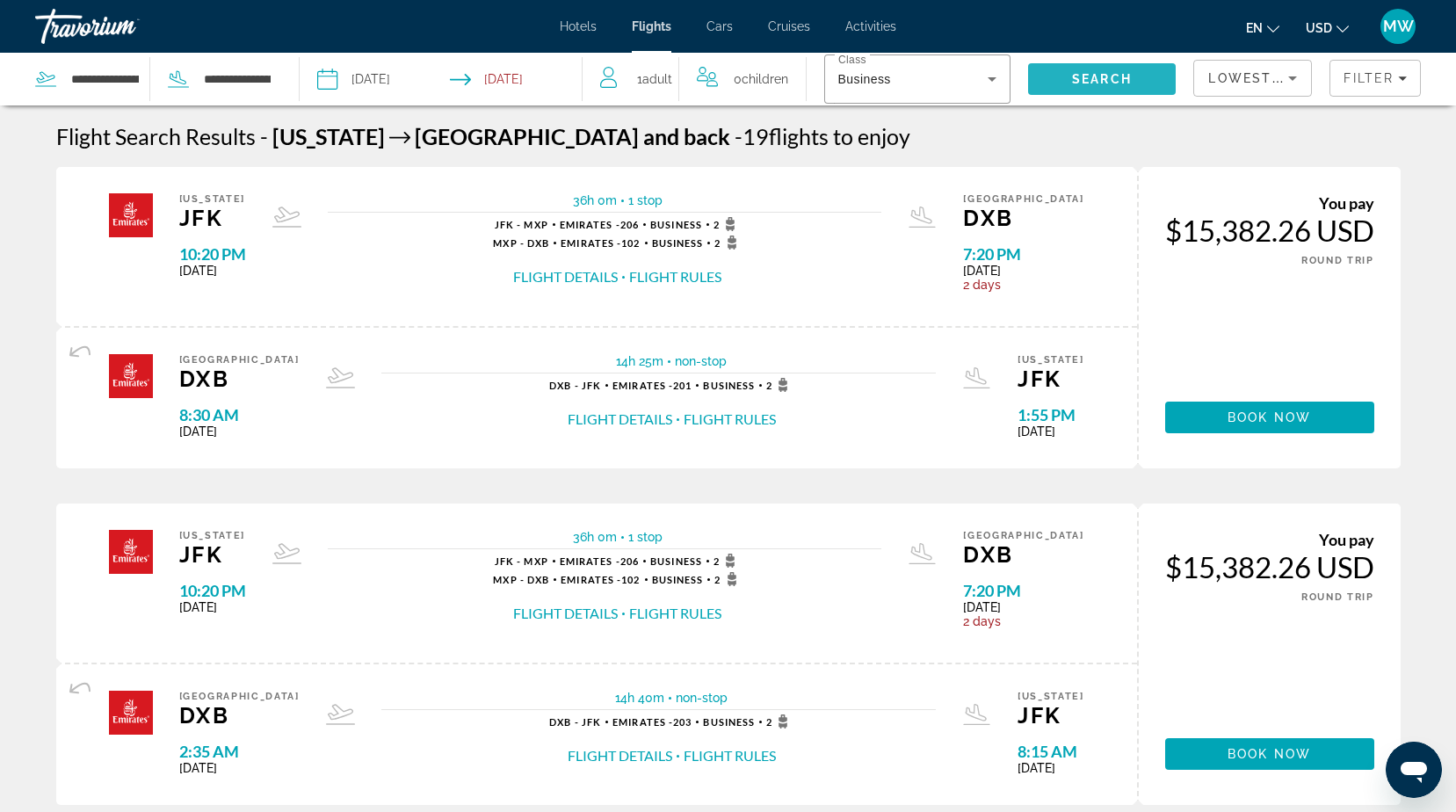
click at [1079, 82] on span "Search" at bounding box center [1101, 79] width 60 height 14
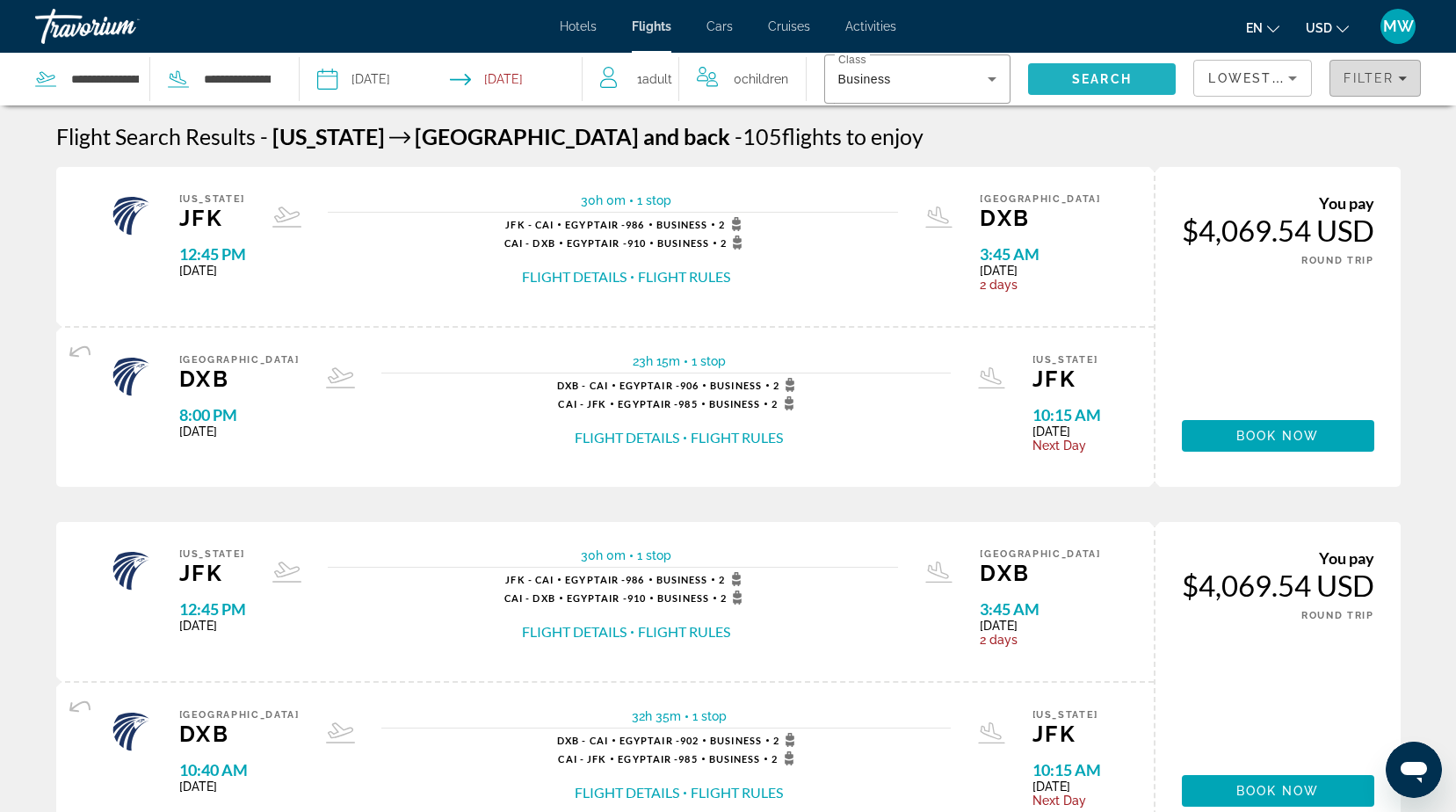
click at [1355, 68] on span "Filters" at bounding box center [1375, 78] width 90 height 42
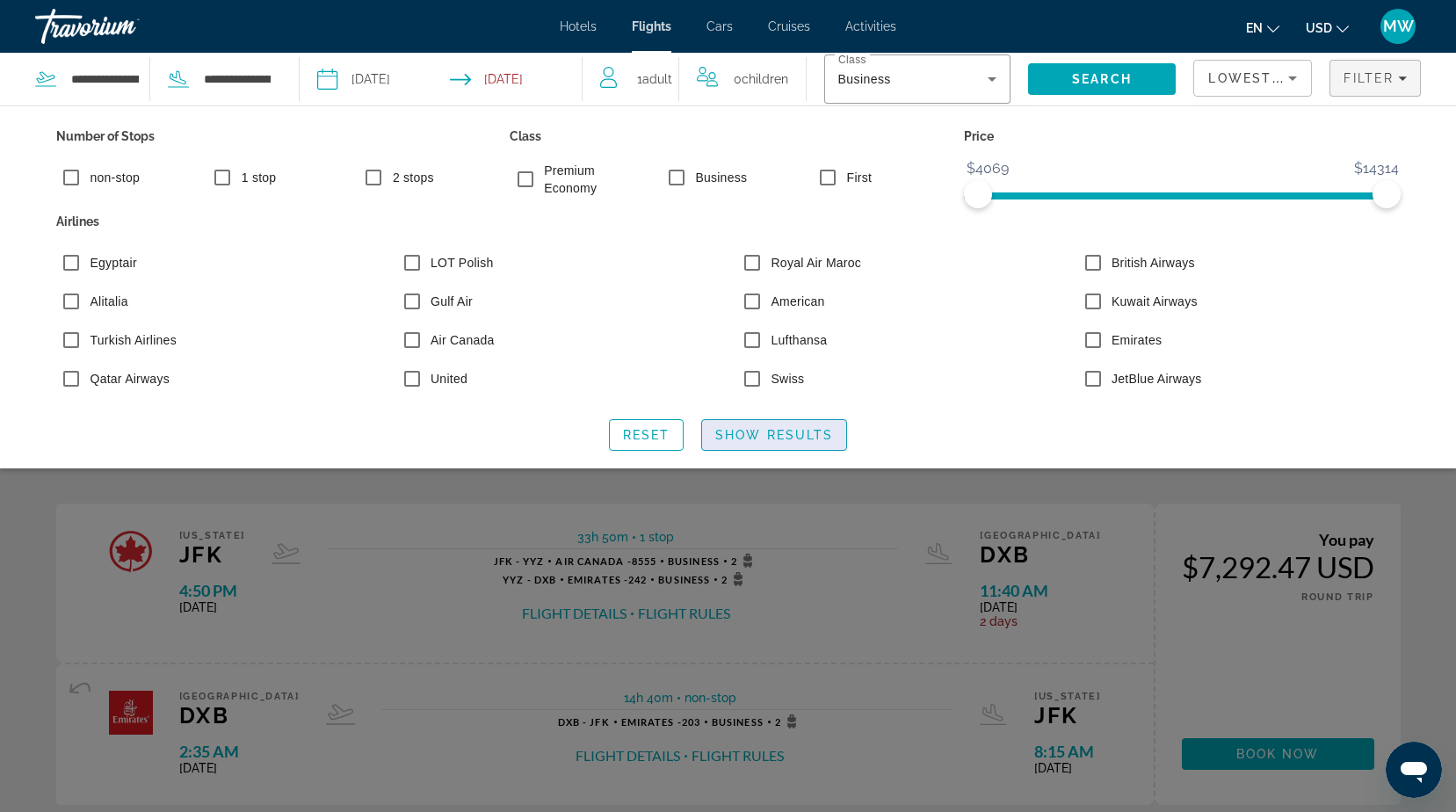
click at [765, 429] on span "Show Results" at bounding box center [774, 435] width 118 height 14
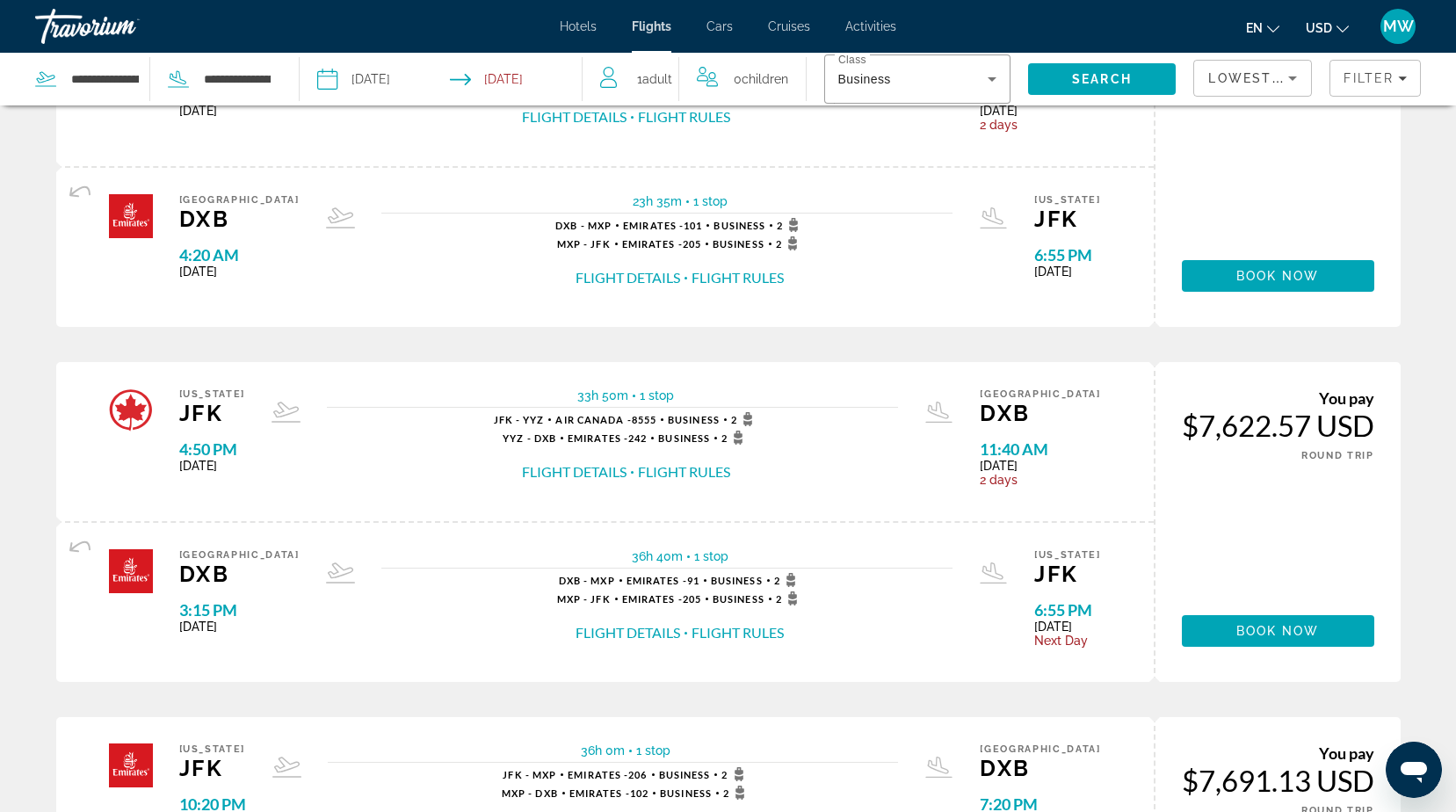
scroll to position [1494, 0]
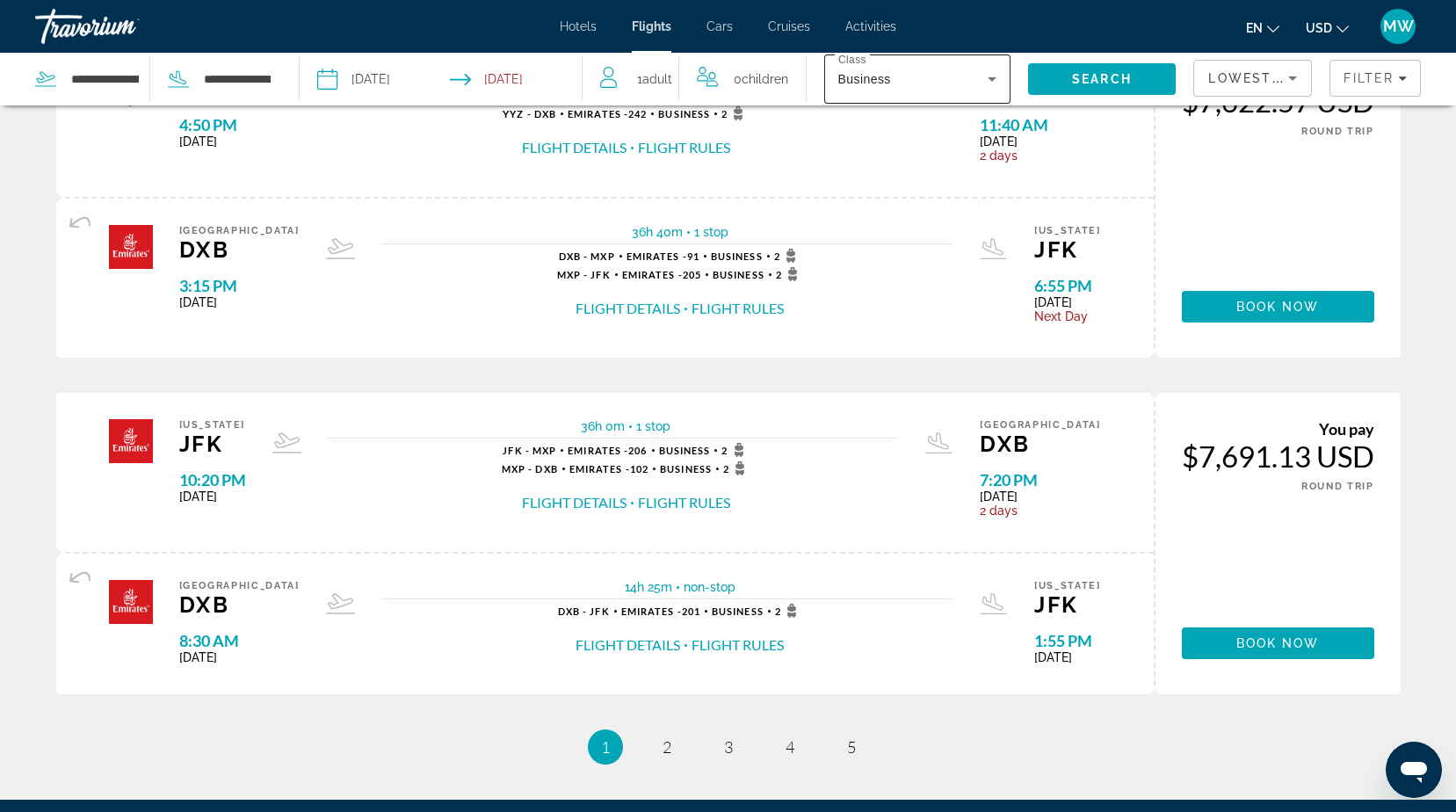
click at [991, 80] on icon "Search widget" at bounding box center [992, 79] width 9 height 4
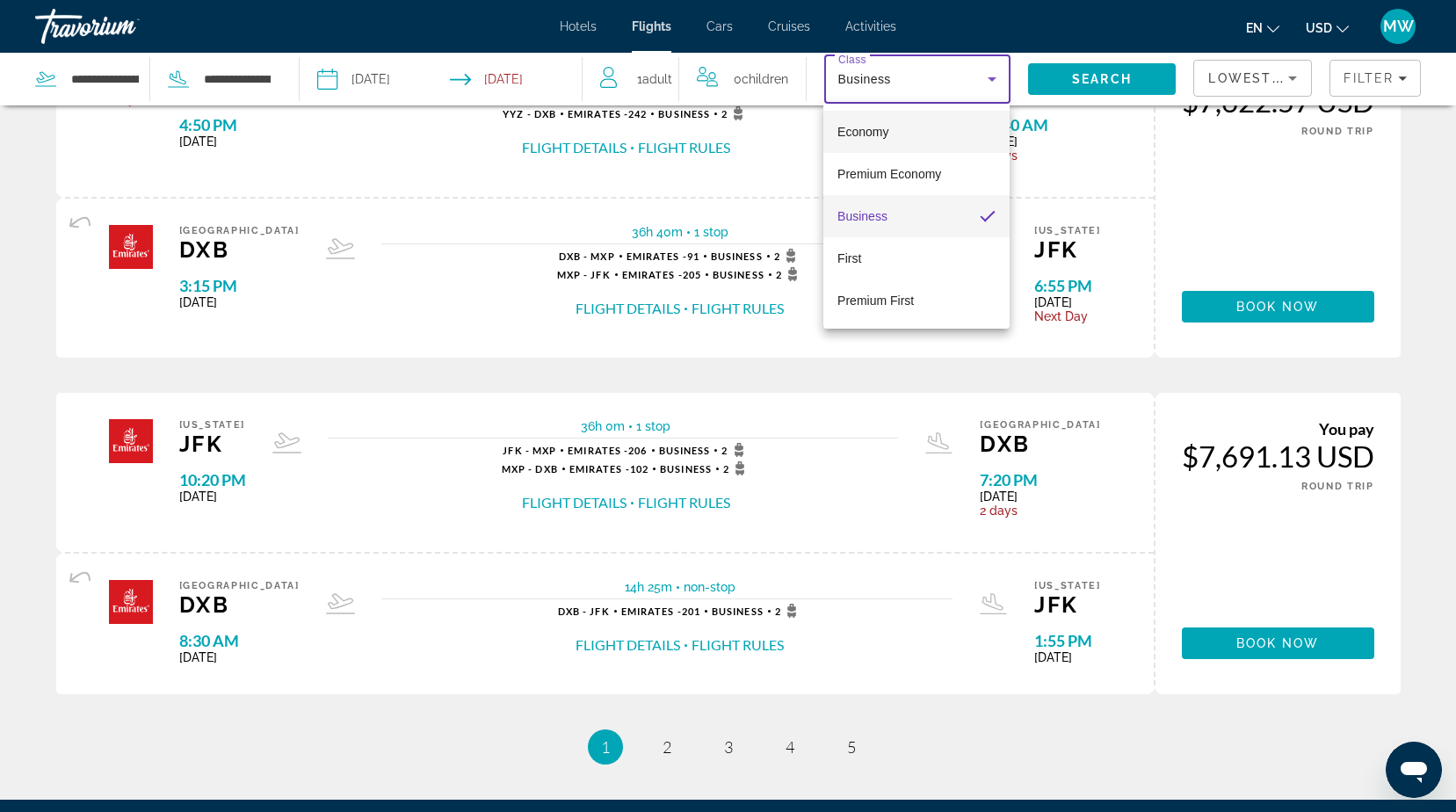
click at [877, 128] on span "Economy" at bounding box center [863, 132] width 51 height 14
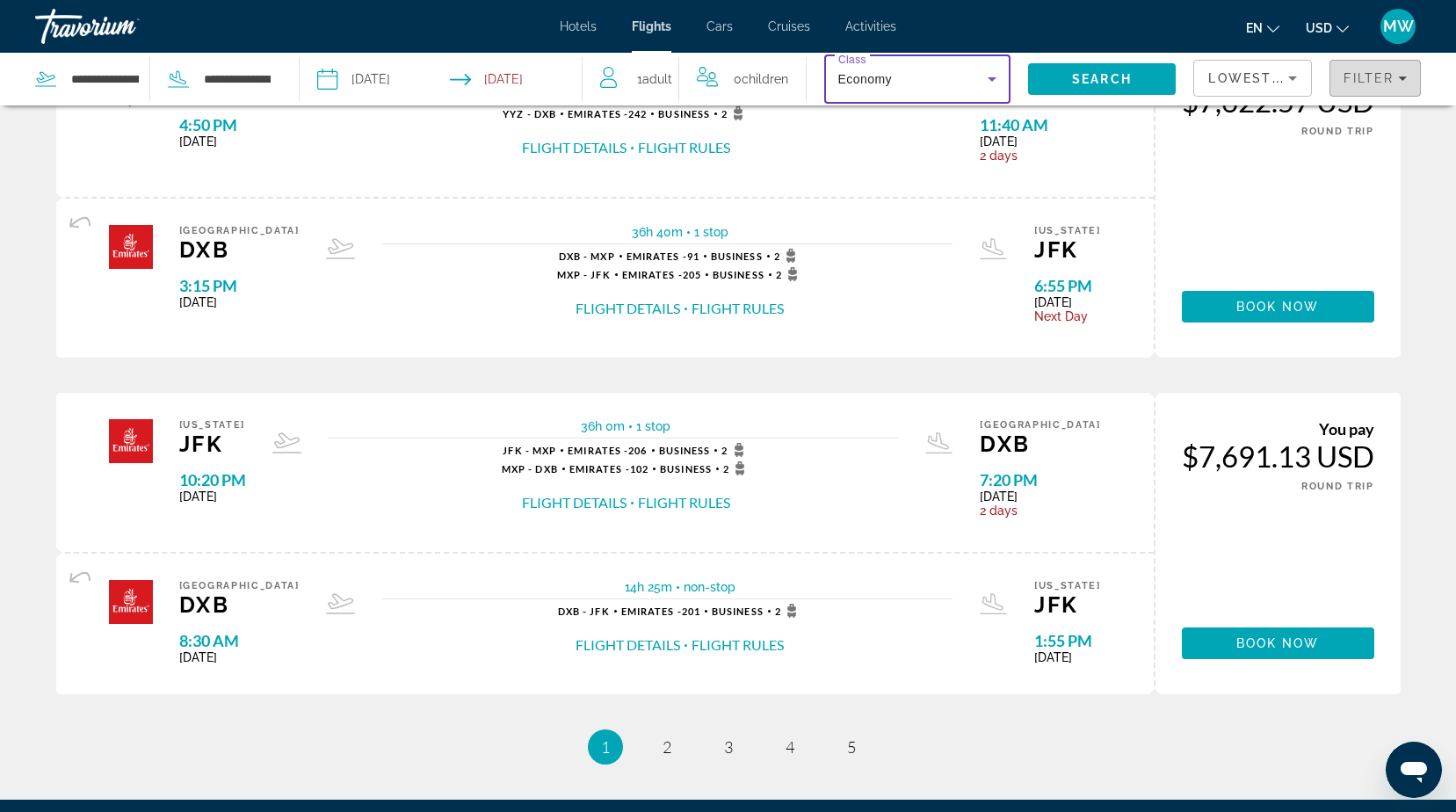
click at [1370, 77] on span "Filter" at bounding box center [1368, 78] width 50 height 14
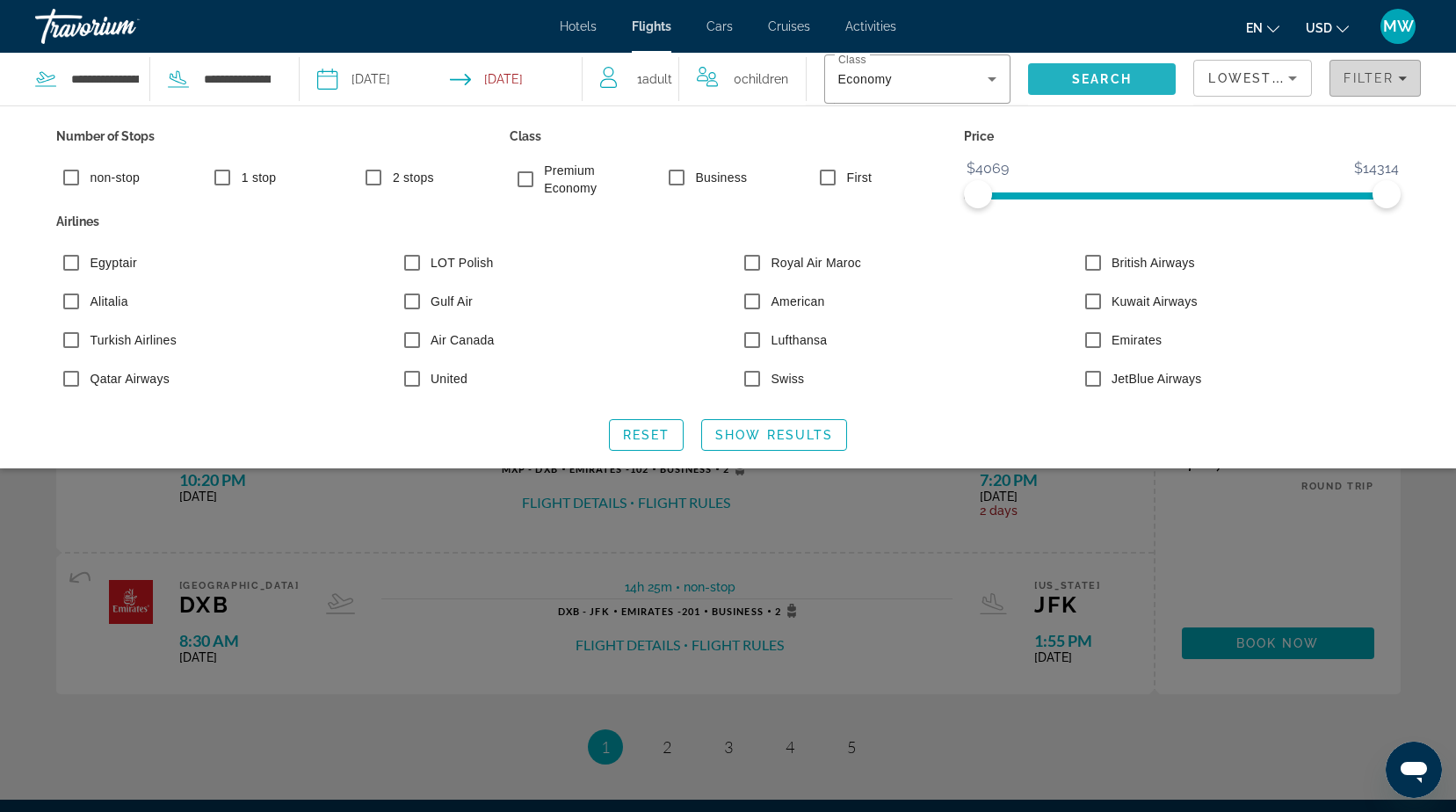
click at [1081, 74] on span "Search" at bounding box center [1101, 79] width 60 height 14
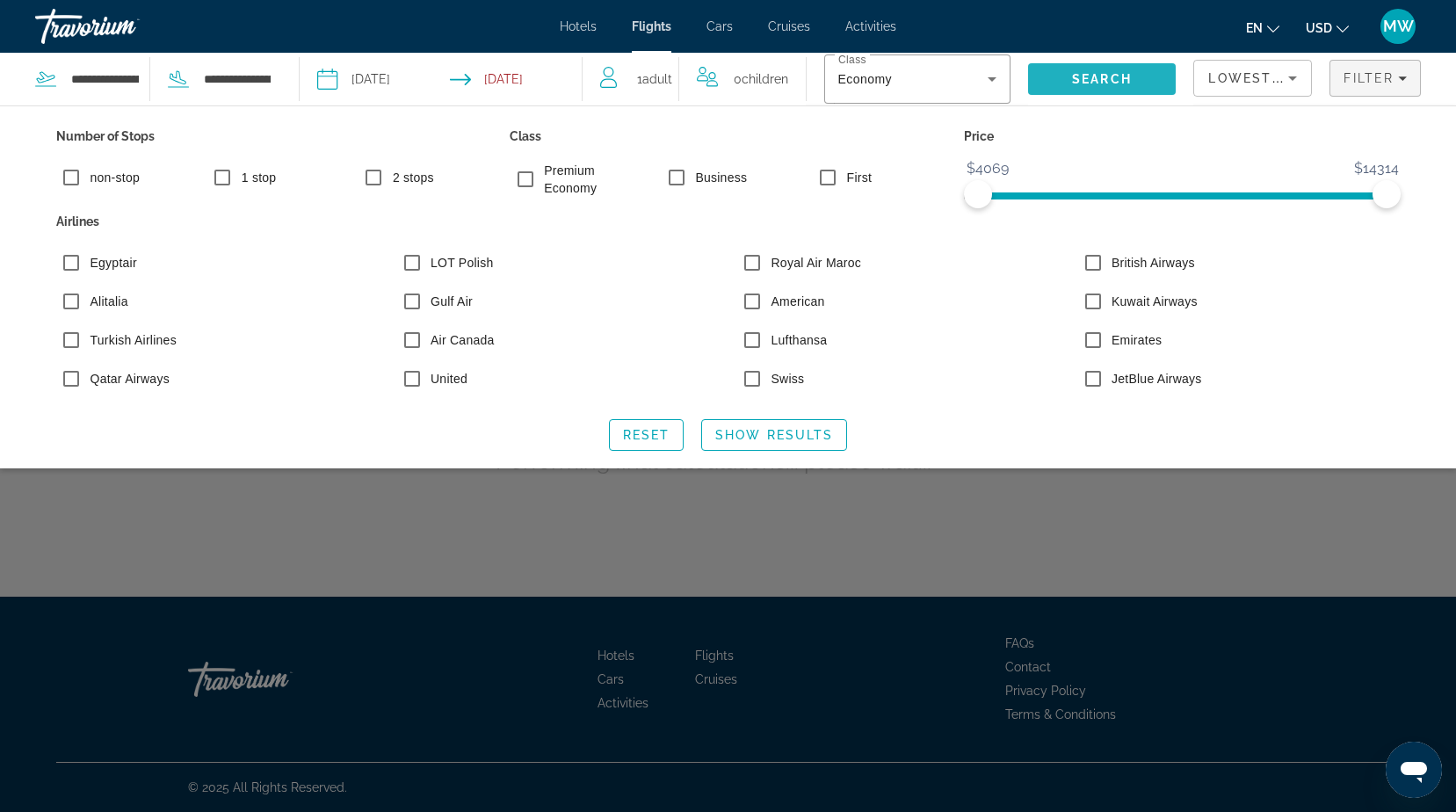
scroll to position [0, 0]
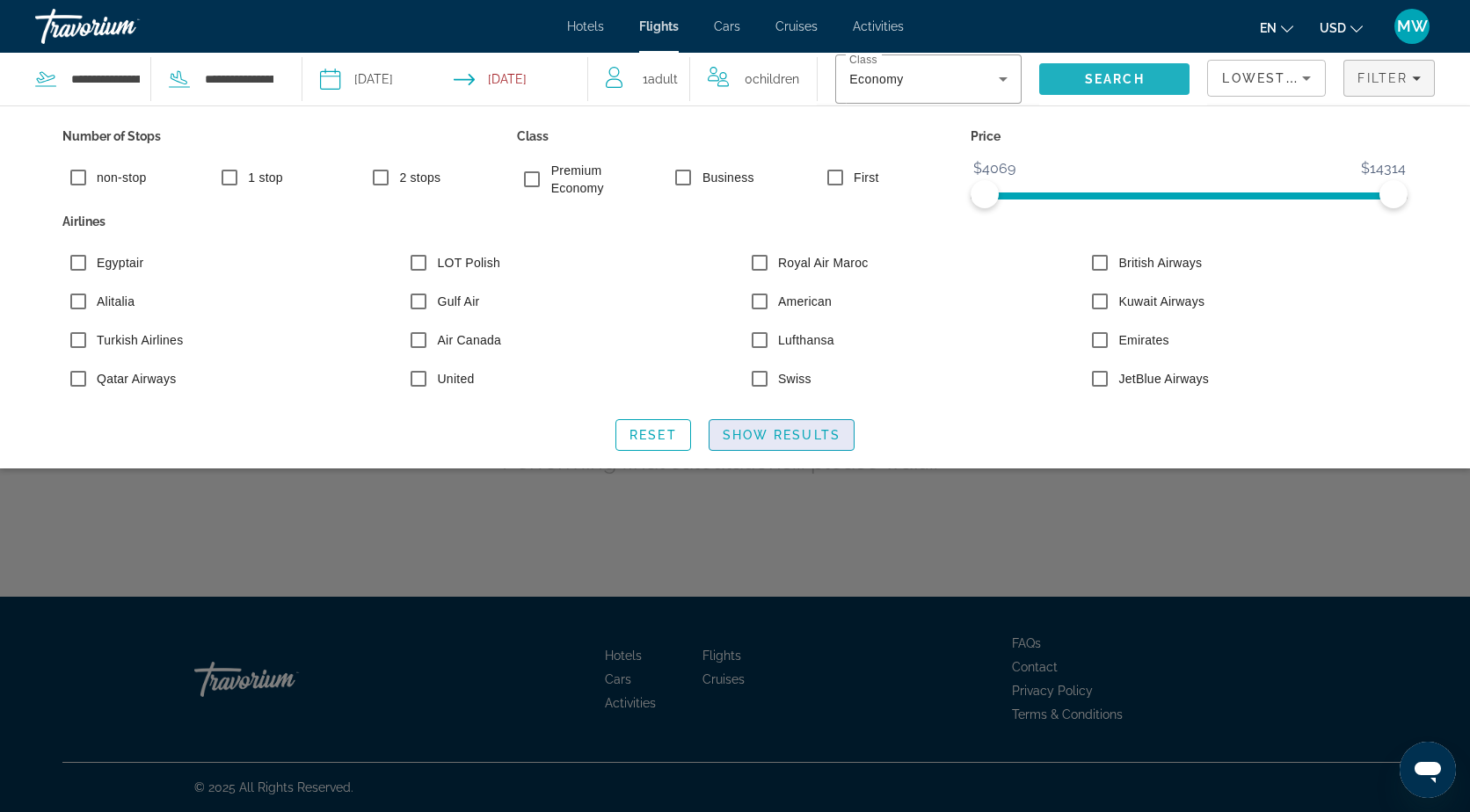
click at [776, 430] on span "Show Results" at bounding box center [782, 435] width 118 height 14
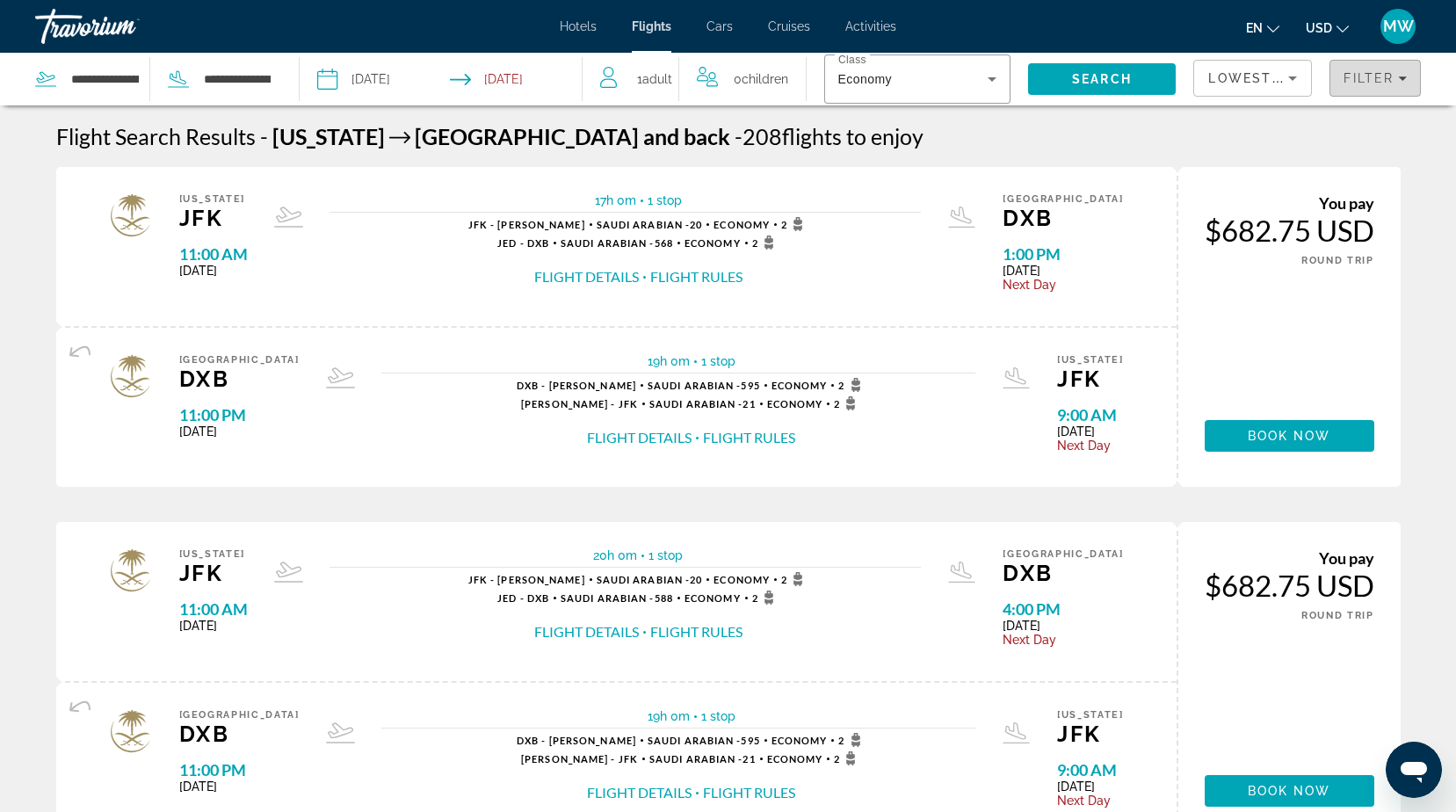
click at [1376, 82] on span "Filter" at bounding box center [1368, 78] width 50 height 14
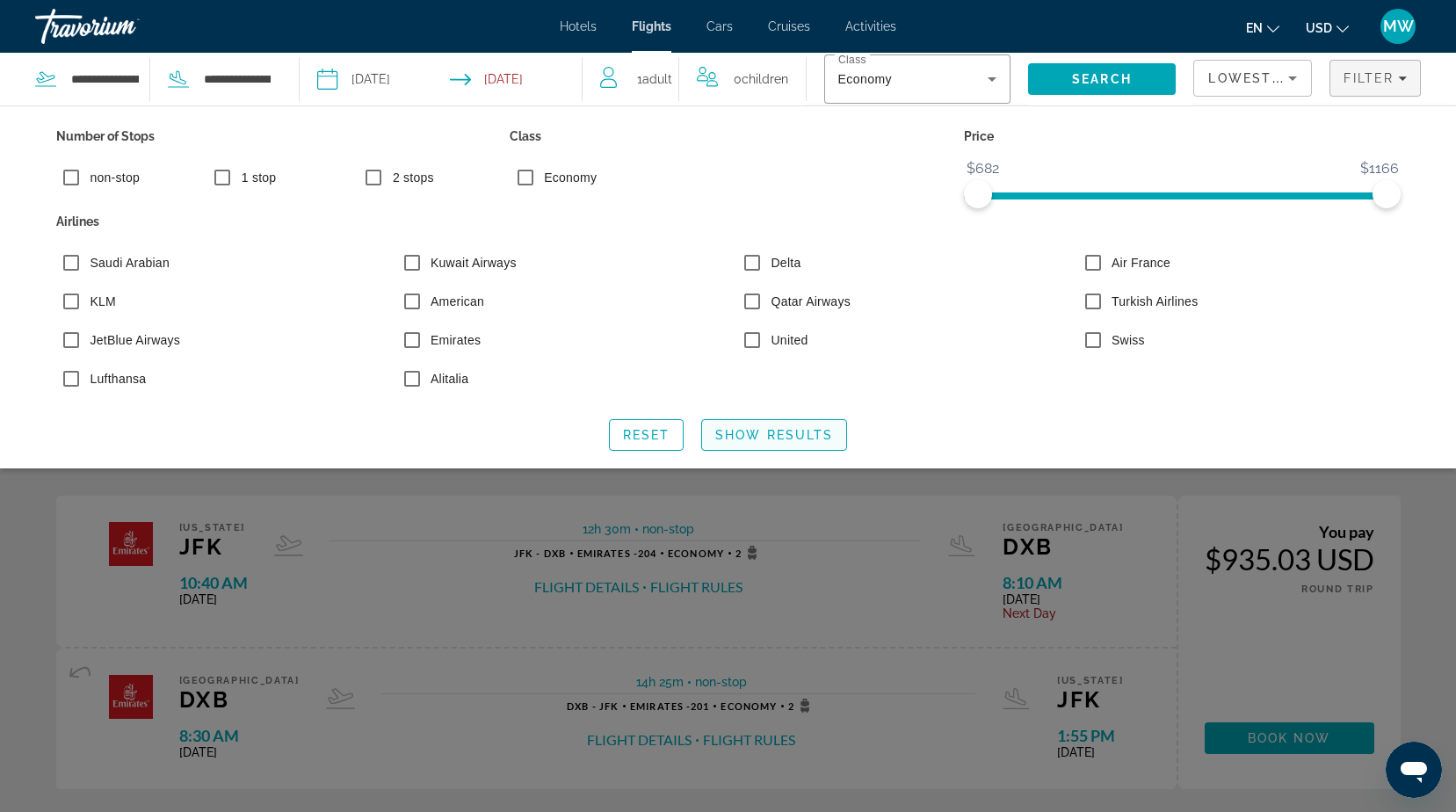
click at [739, 435] on span "Show Results" at bounding box center [774, 435] width 118 height 14
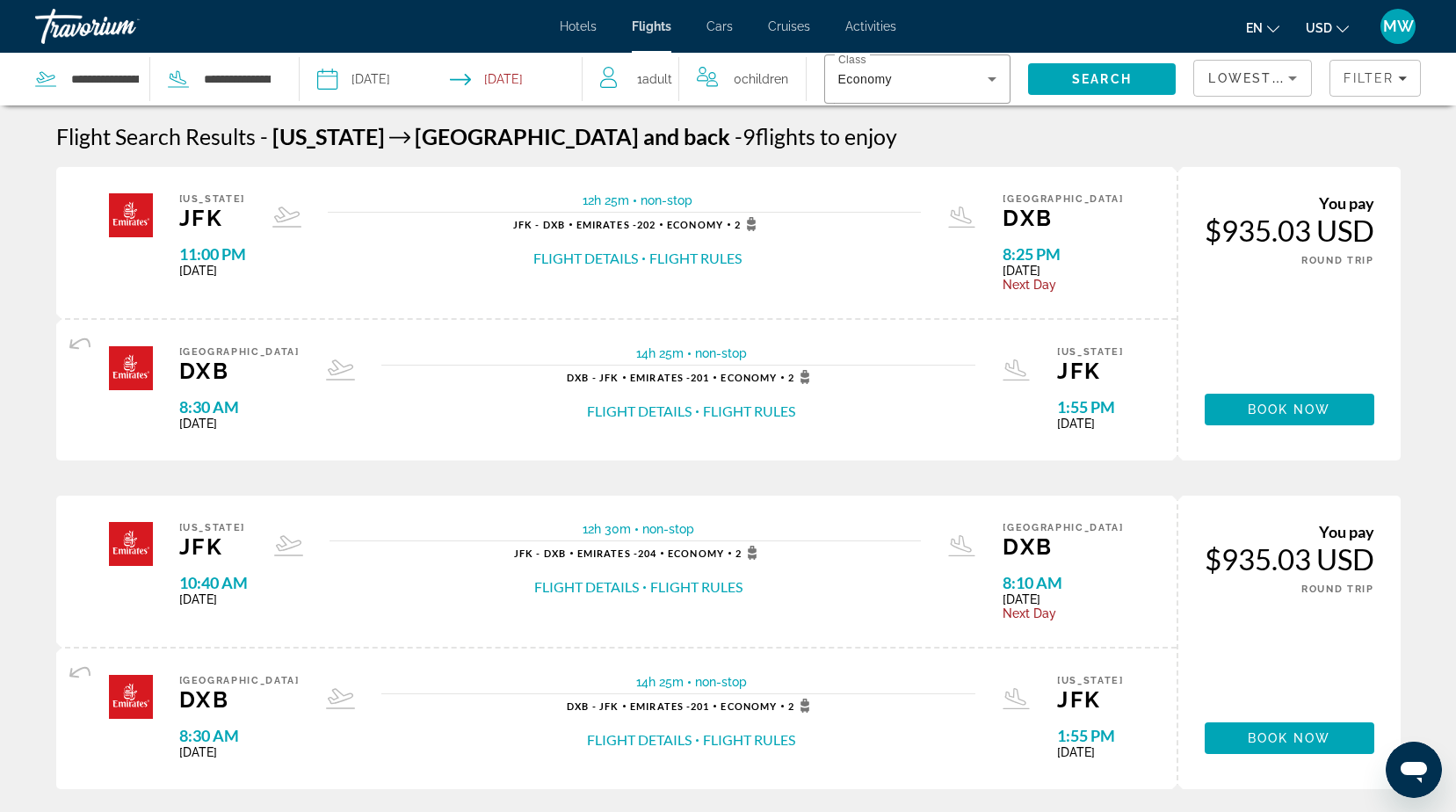
click at [720, 29] on span "Cars" at bounding box center [720, 26] width 26 height 14
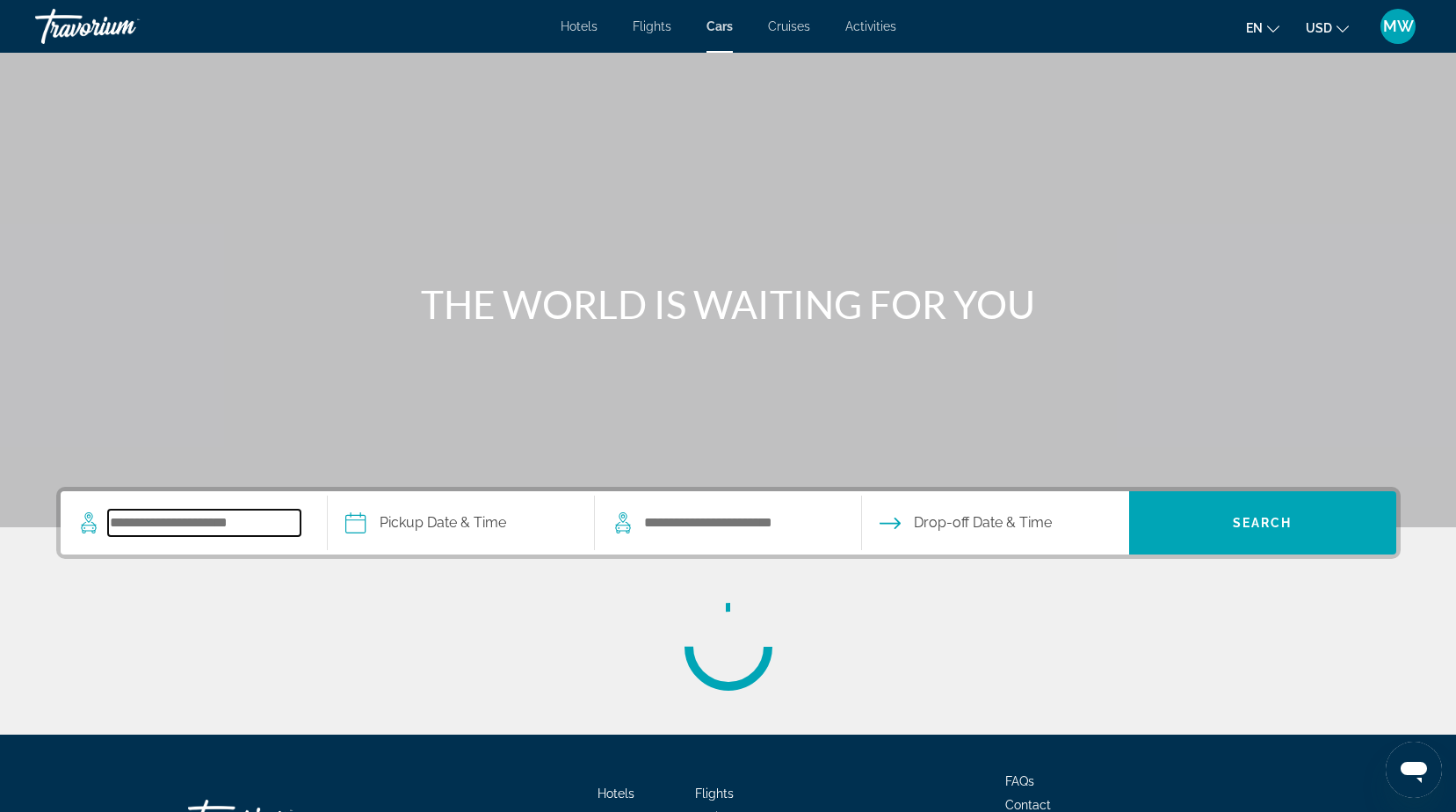
click at [183, 524] on input "Search pickup location" at bounding box center [204, 523] width 193 height 26
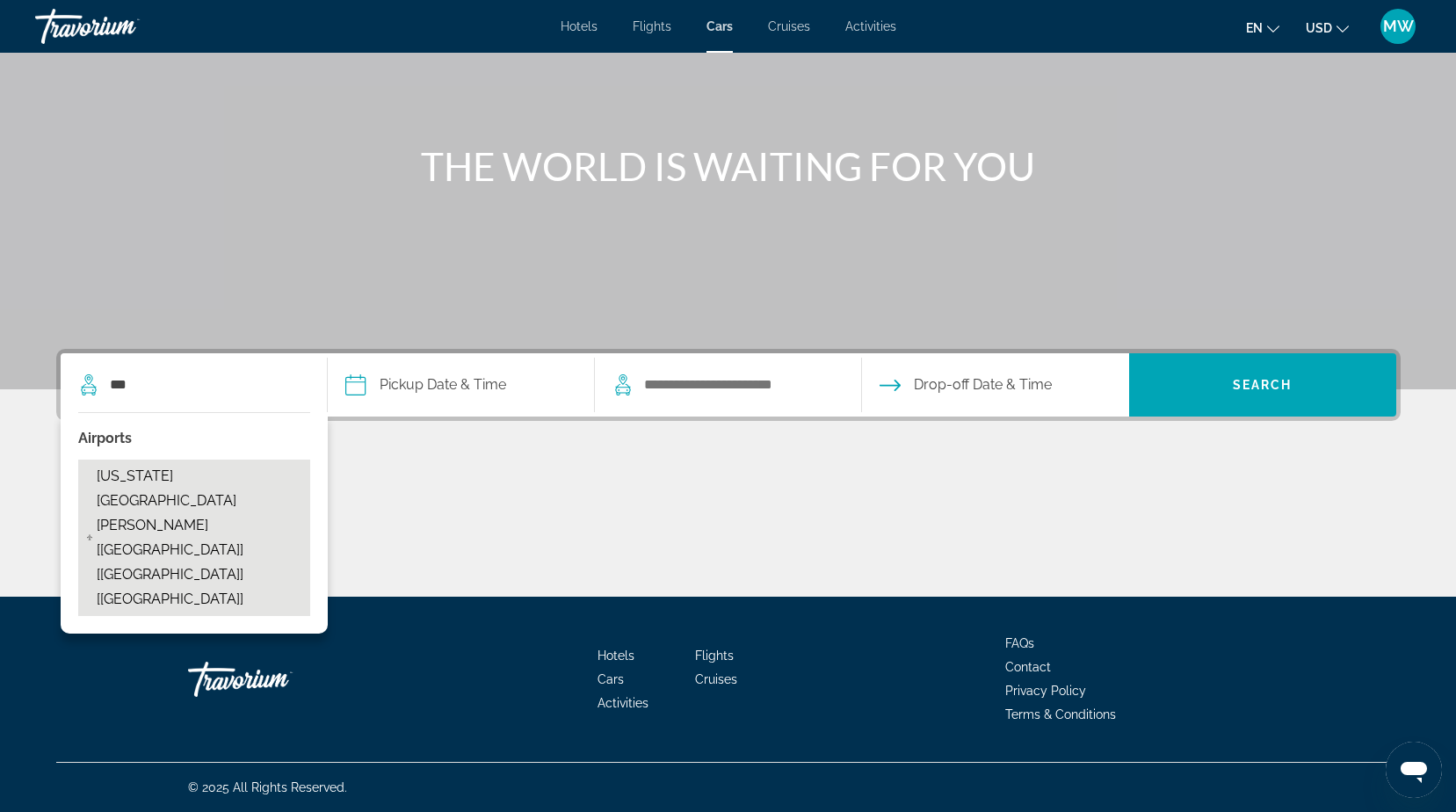
click at [187, 474] on span "[US_STATE][GEOGRAPHIC_DATA][PERSON_NAME] [[GEOGRAPHIC_DATA]] [[GEOGRAPHIC_DATA]…" at bounding box center [199, 538] width 205 height 148
type input "**********"
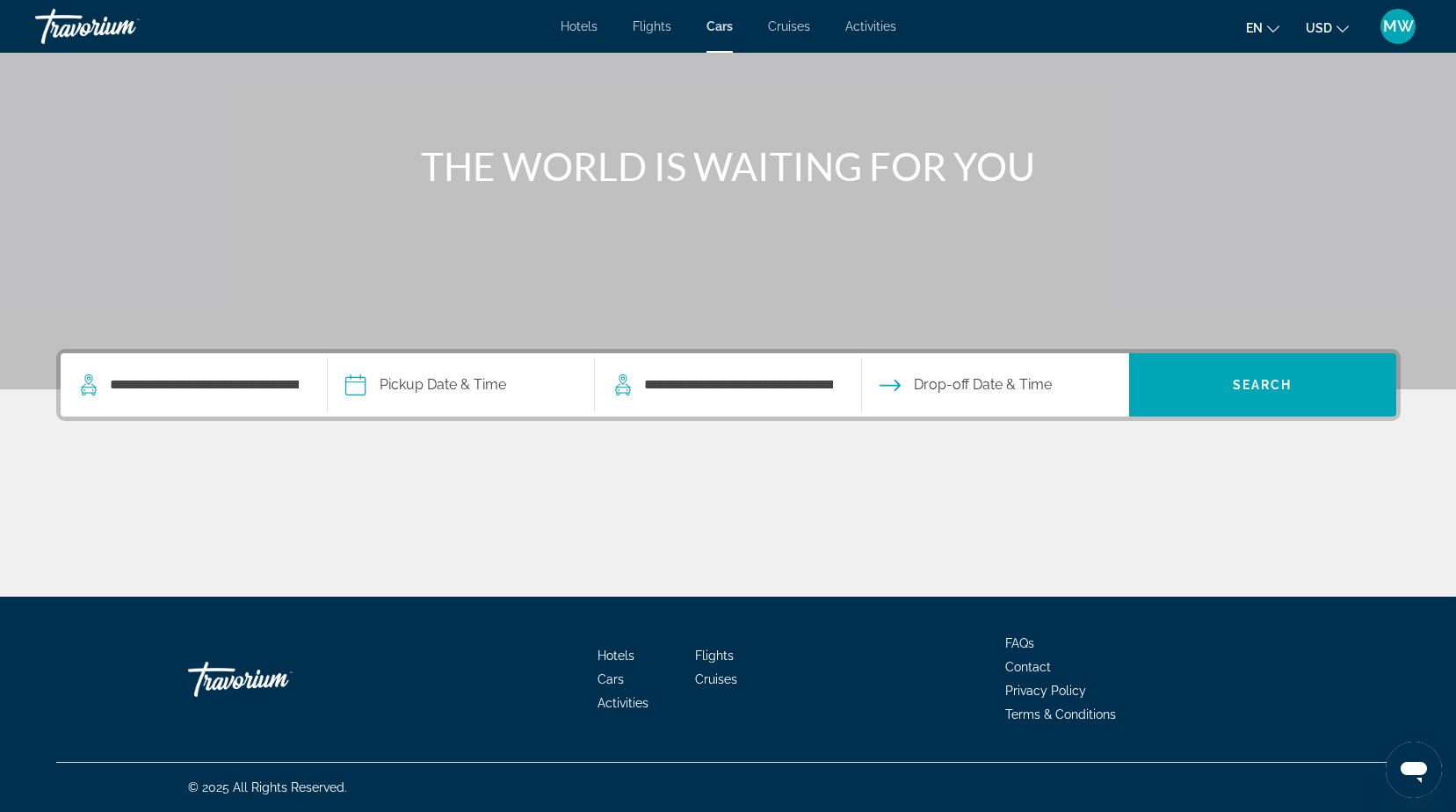
click at [426, 381] on input "Pickup date" at bounding box center [461, 387] width 274 height 69
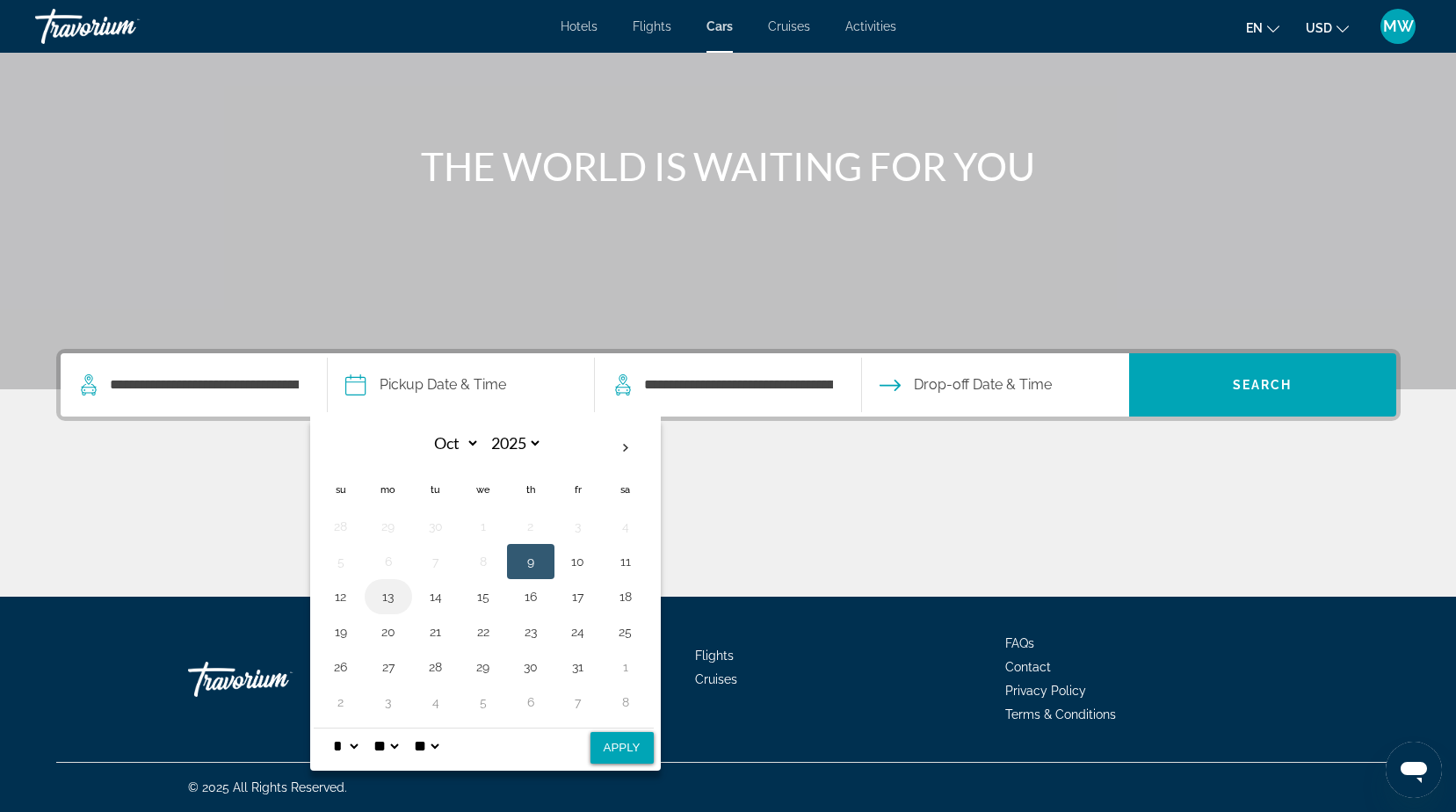
click at [386, 589] on button "13" at bounding box center [388, 596] width 28 height 25
click at [338, 597] on button "12" at bounding box center [341, 596] width 28 height 25
select select "**"
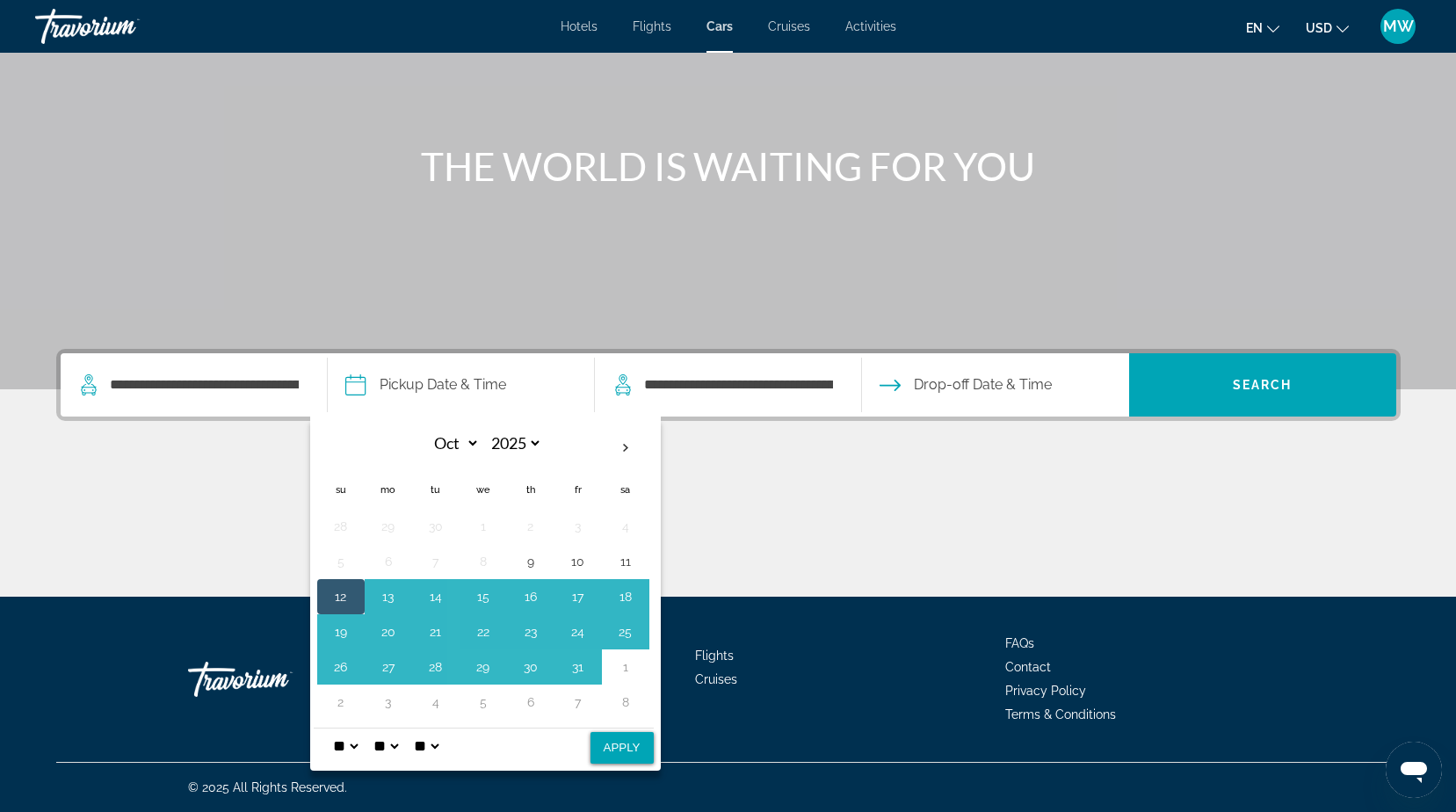
click at [621, 746] on button "Apply" at bounding box center [622, 748] width 63 height 32
type input "**********"
select select "*"
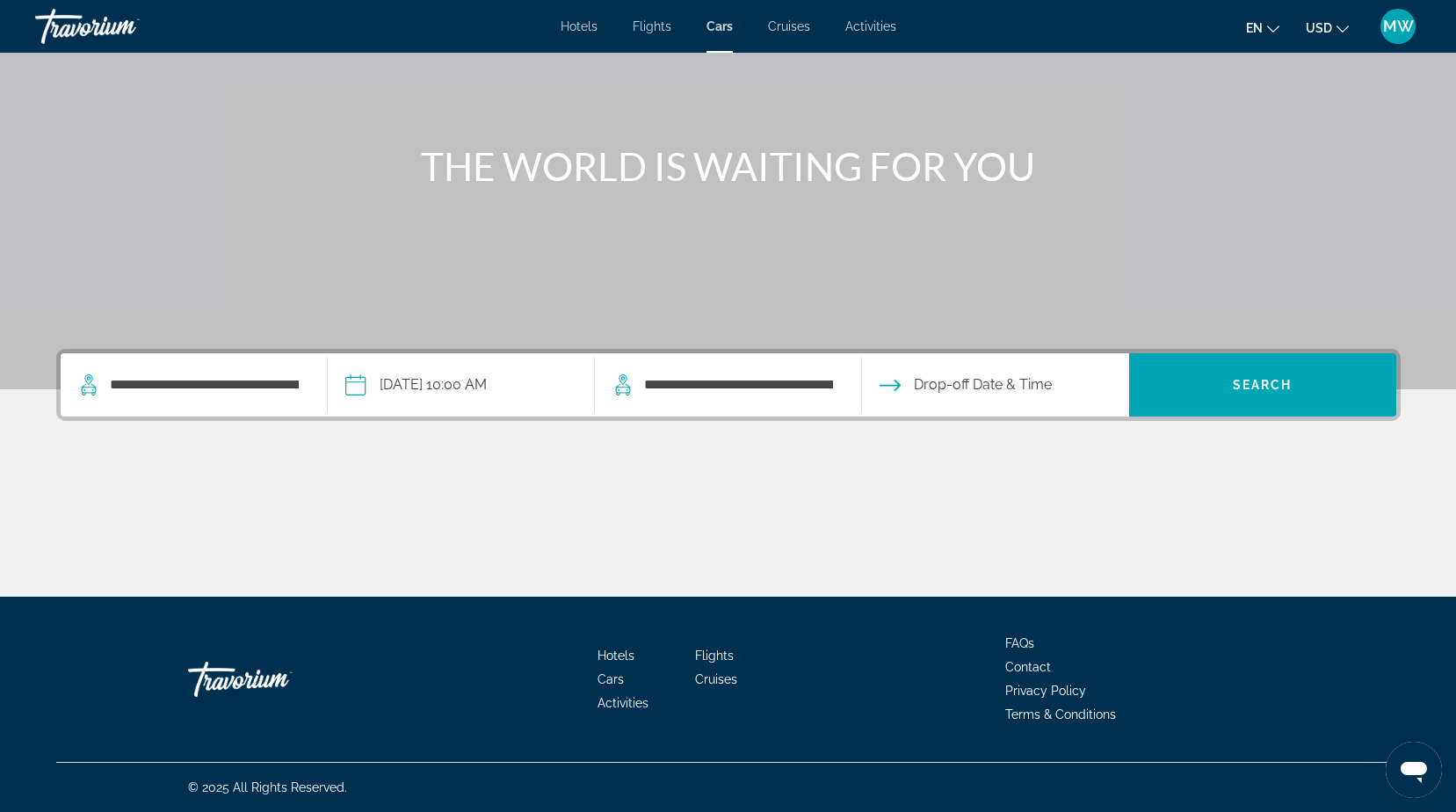
click at [940, 384] on input "Drop-off date" at bounding box center [995, 387] width 274 height 69
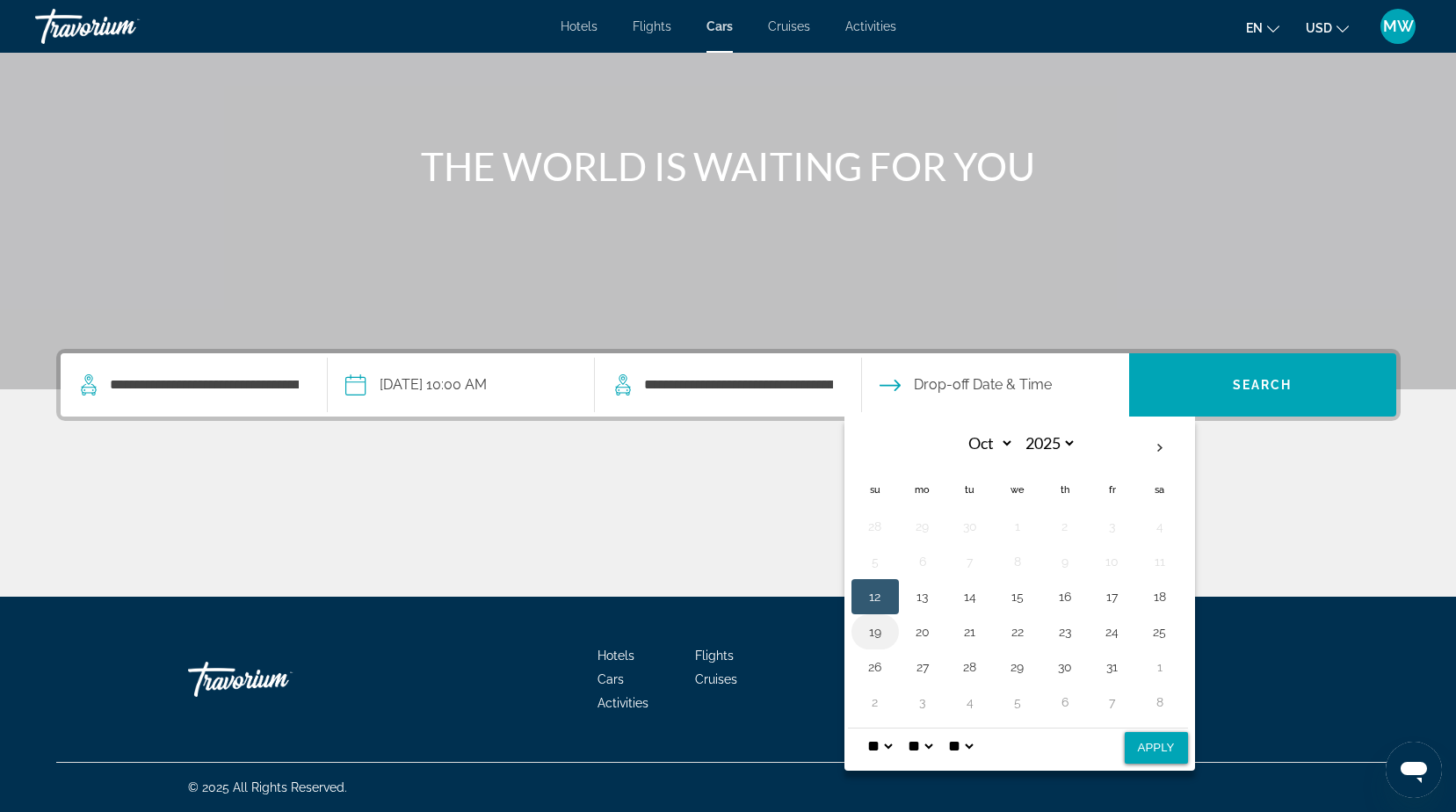
click at [872, 628] on button "19" at bounding box center [875, 632] width 28 height 25
select select "**"
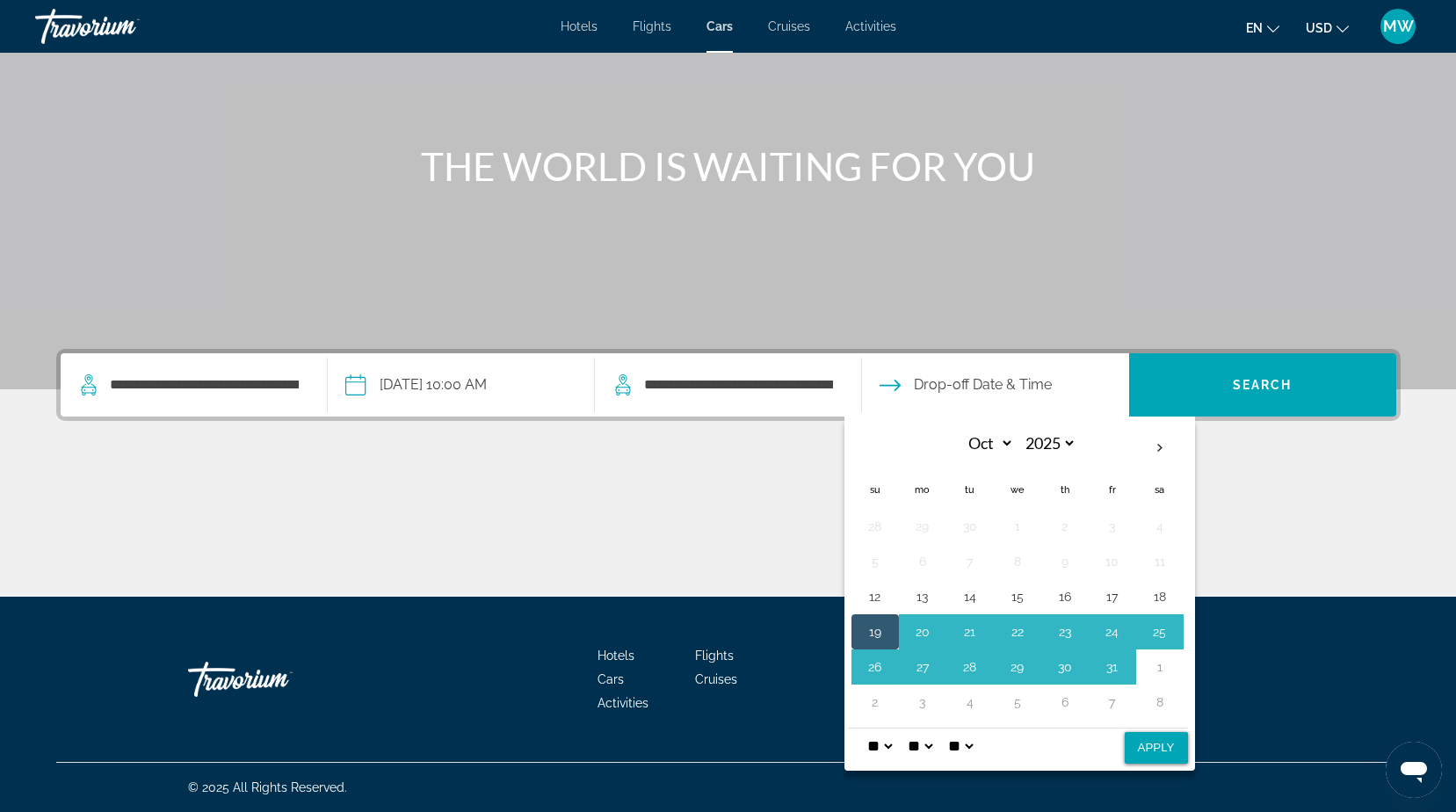
click at [1146, 743] on button "Apply" at bounding box center [1156, 748] width 63 height 32
type input "**********"
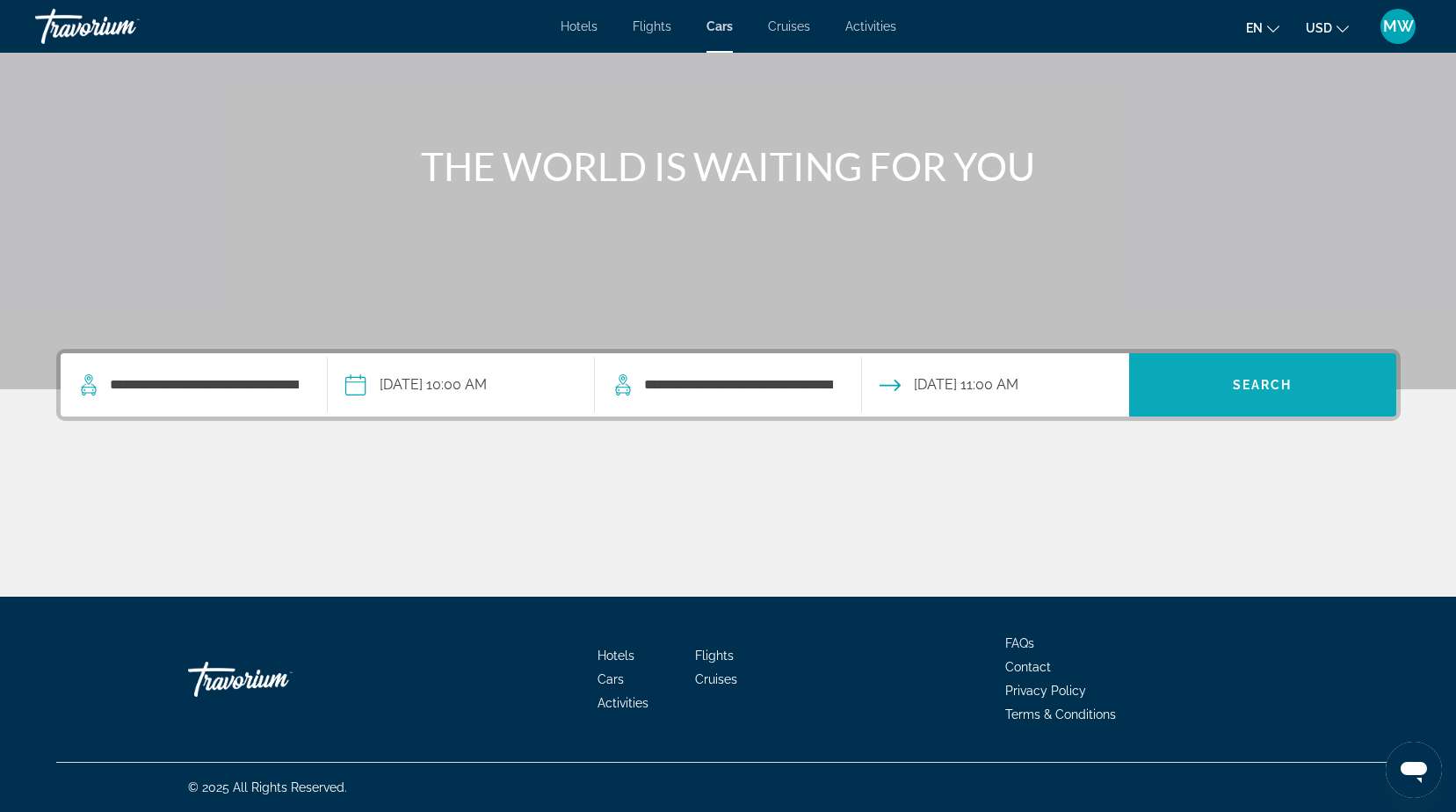
click at [1277, 377] on span "Search" at bounding box center [1262, 384] width 267 height 42
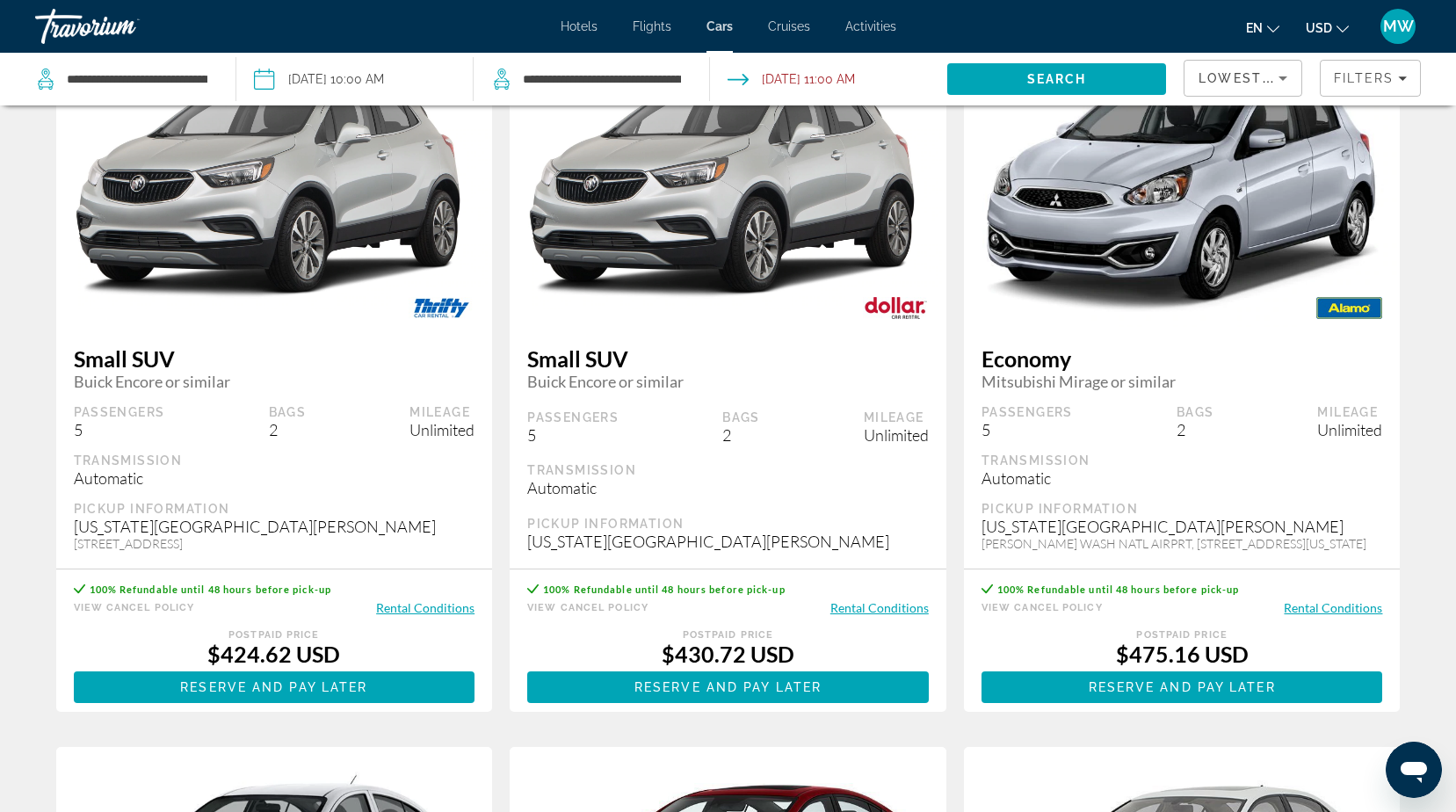
scroll to position [88, 0]
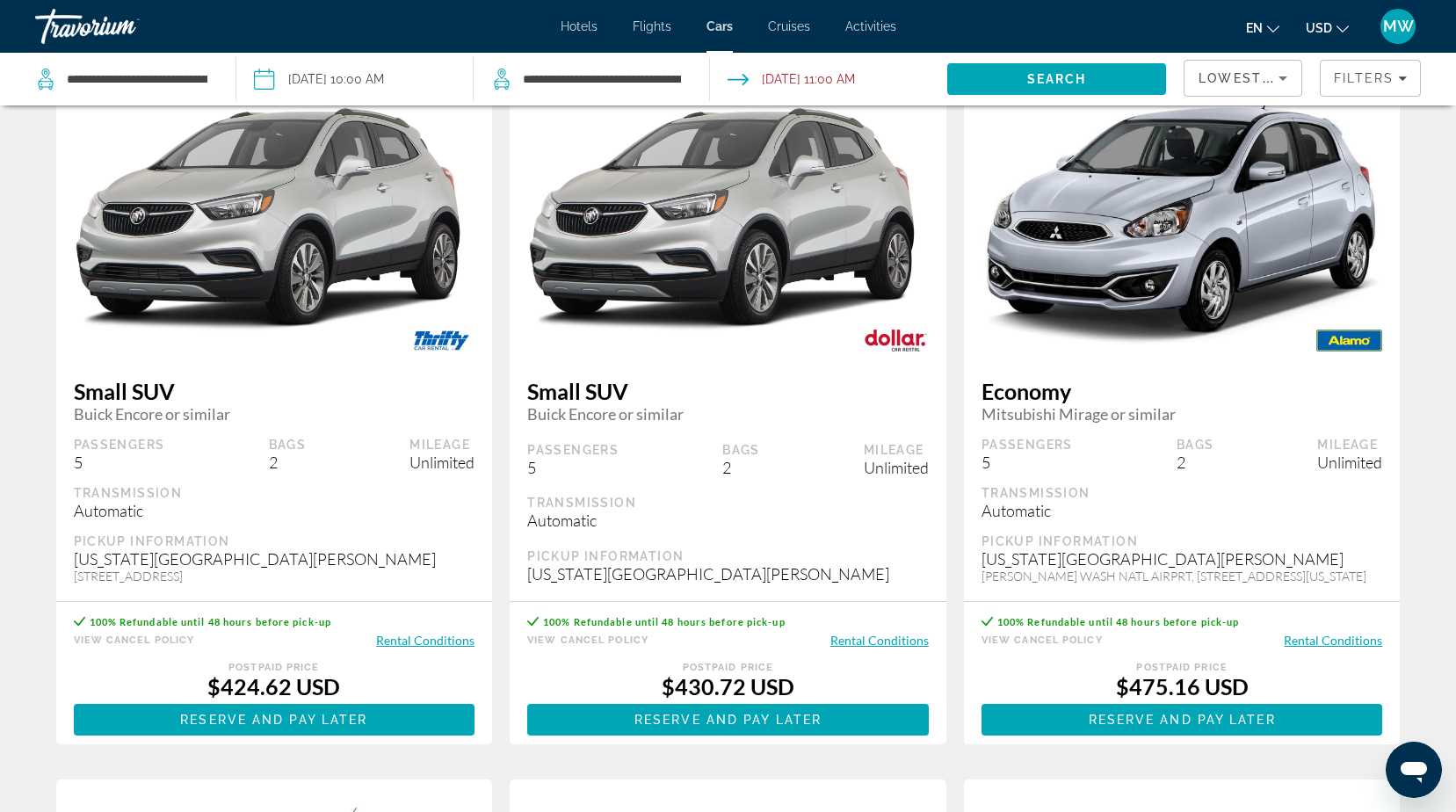
click at [399, 648] on button "Rental Conditions" at bounding box center [425, 640] width 99 height 17
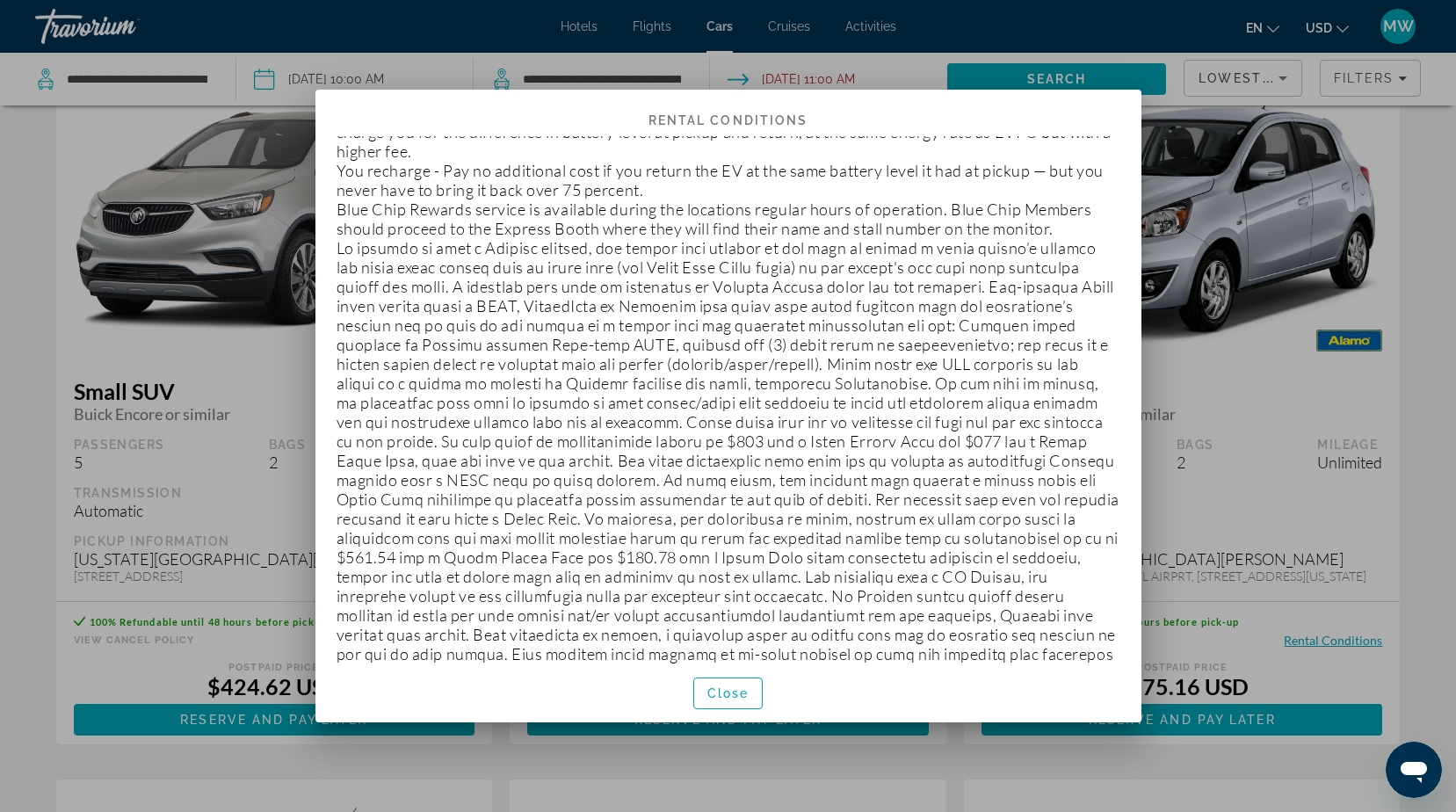
scroll to position [791, 0]
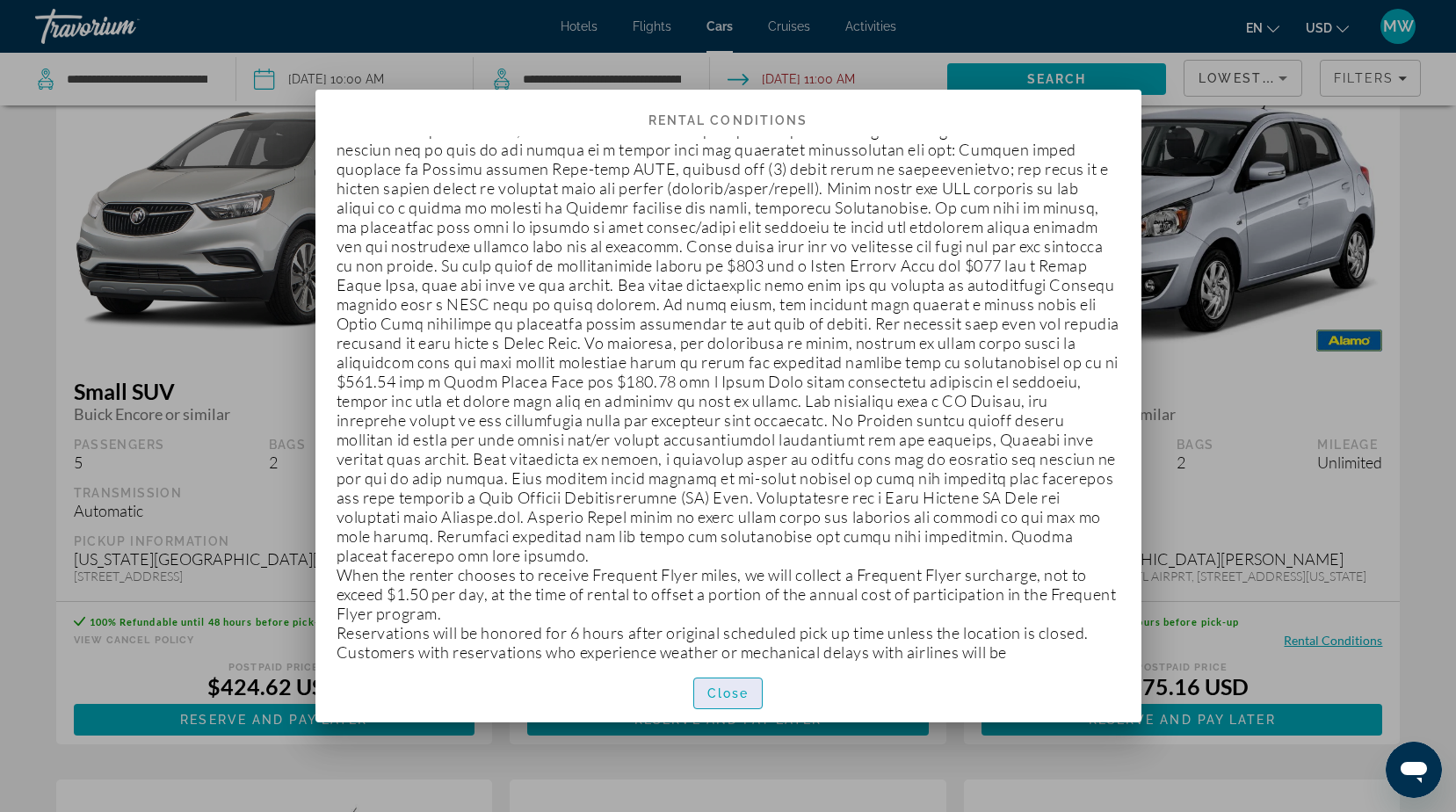
click at [721, 695] on span "Close" at bounding box center [728, 693] width 42 height 14
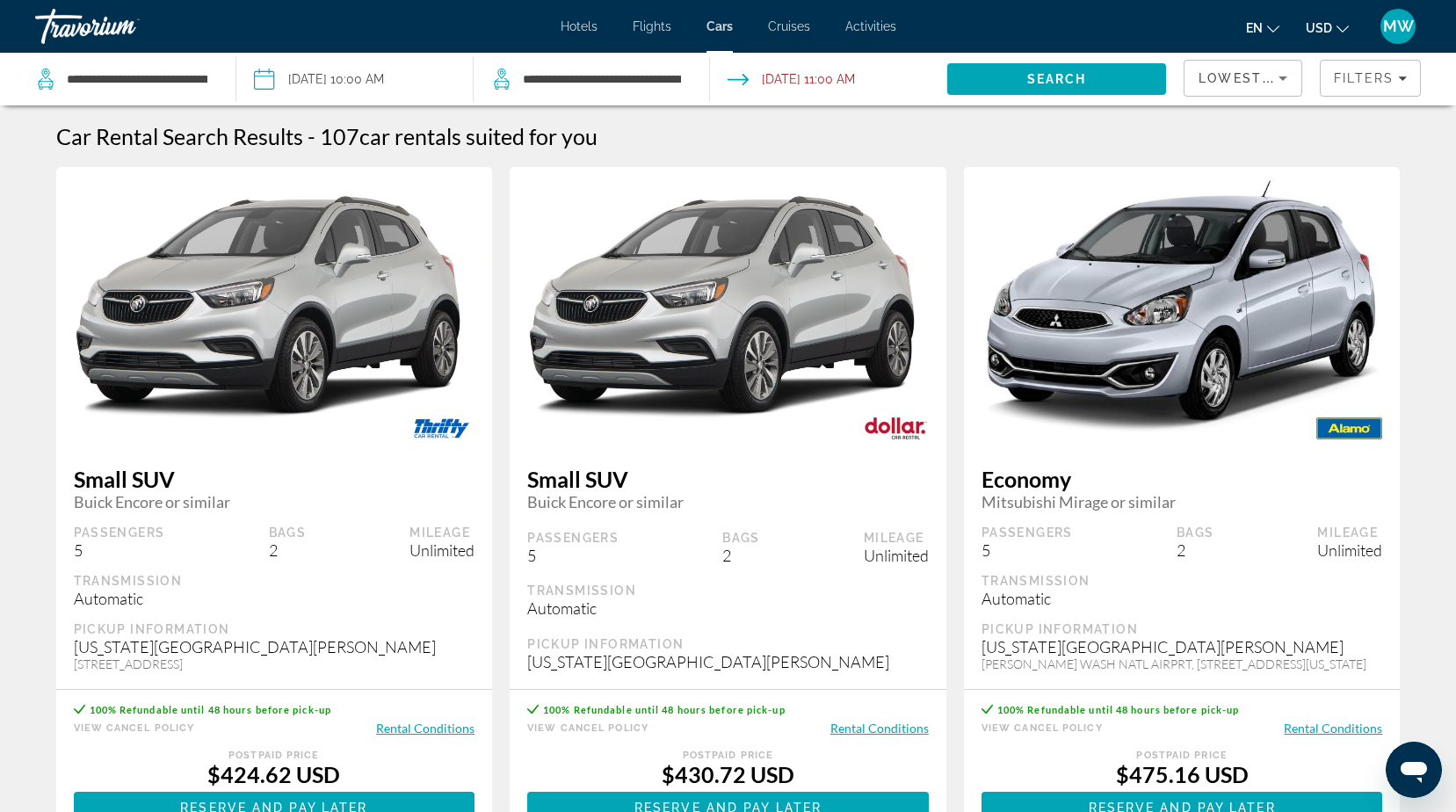
scroll to position [88, 0]
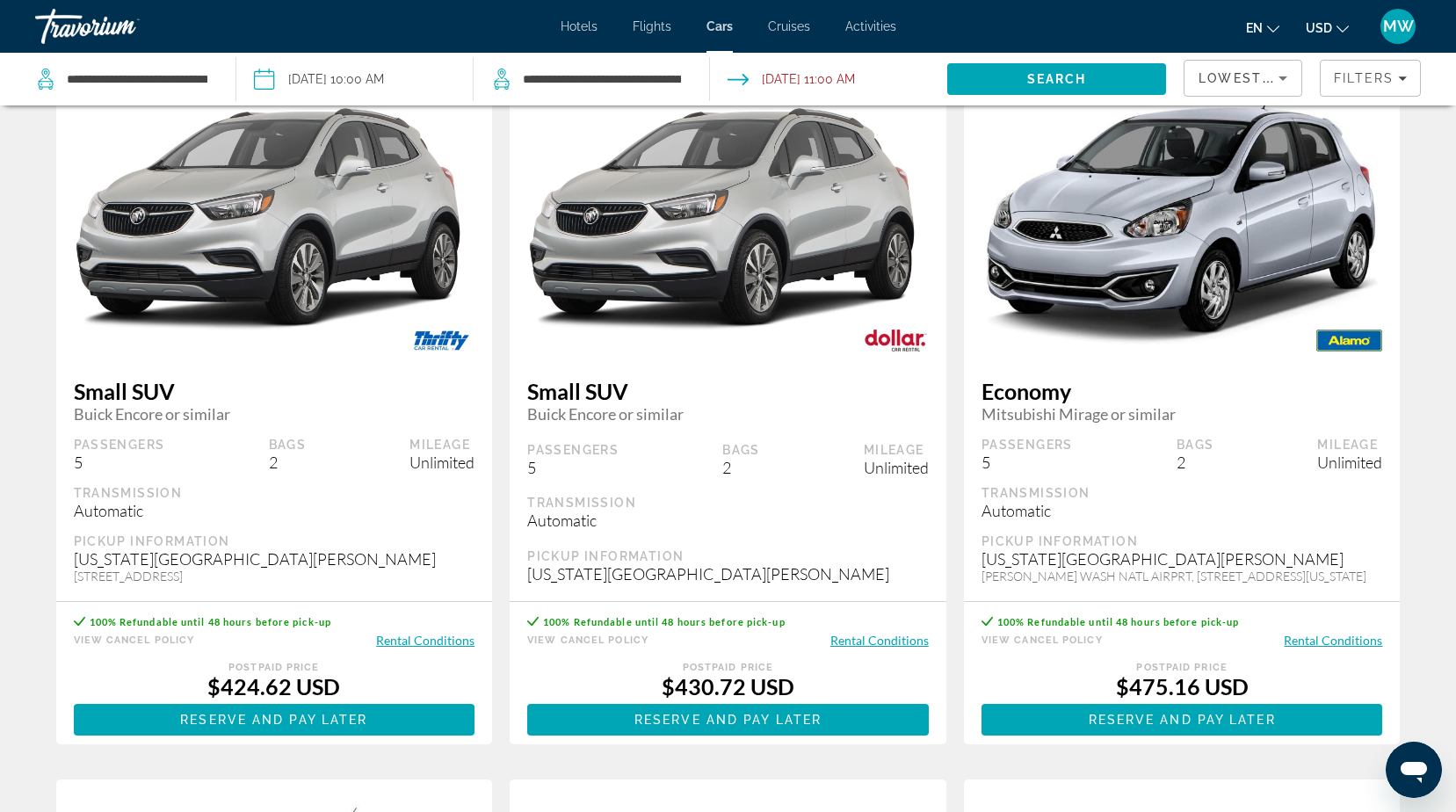
click at [576, 26] on span "Hotels" at bounding box center [579, 26] width 37 height 14
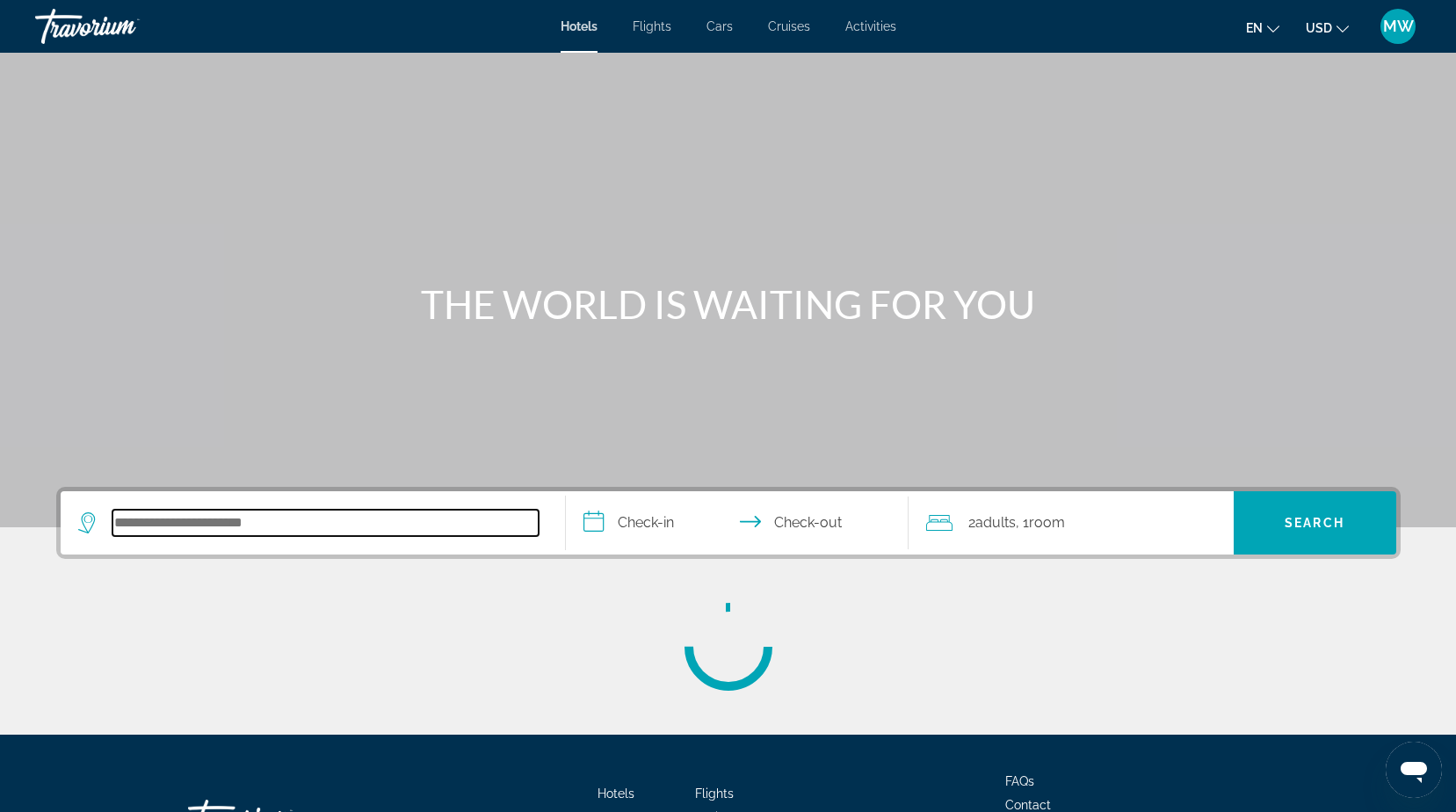
click at [209, 527] on input "Search hotel destination" at bounding box center [326, 523] width 426 height 26
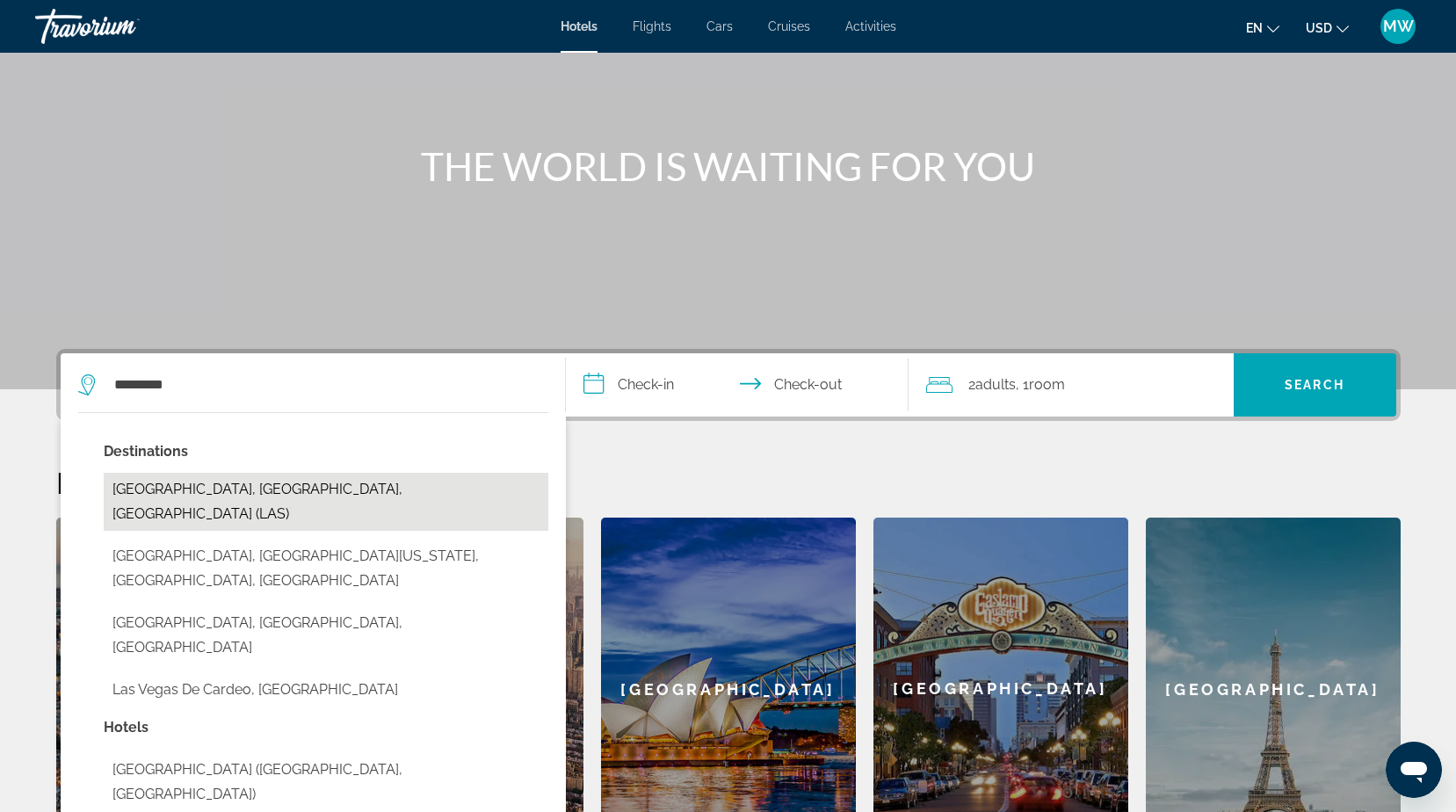
click at [355, 482] on button "[GEOGRAPHIC_DATA], [GEOGRAPHIC_DATA], [GEOGRAPHIC_DATA] (LAS)" at bounding box center [326, 501] width 444 height 58
type input "**********"
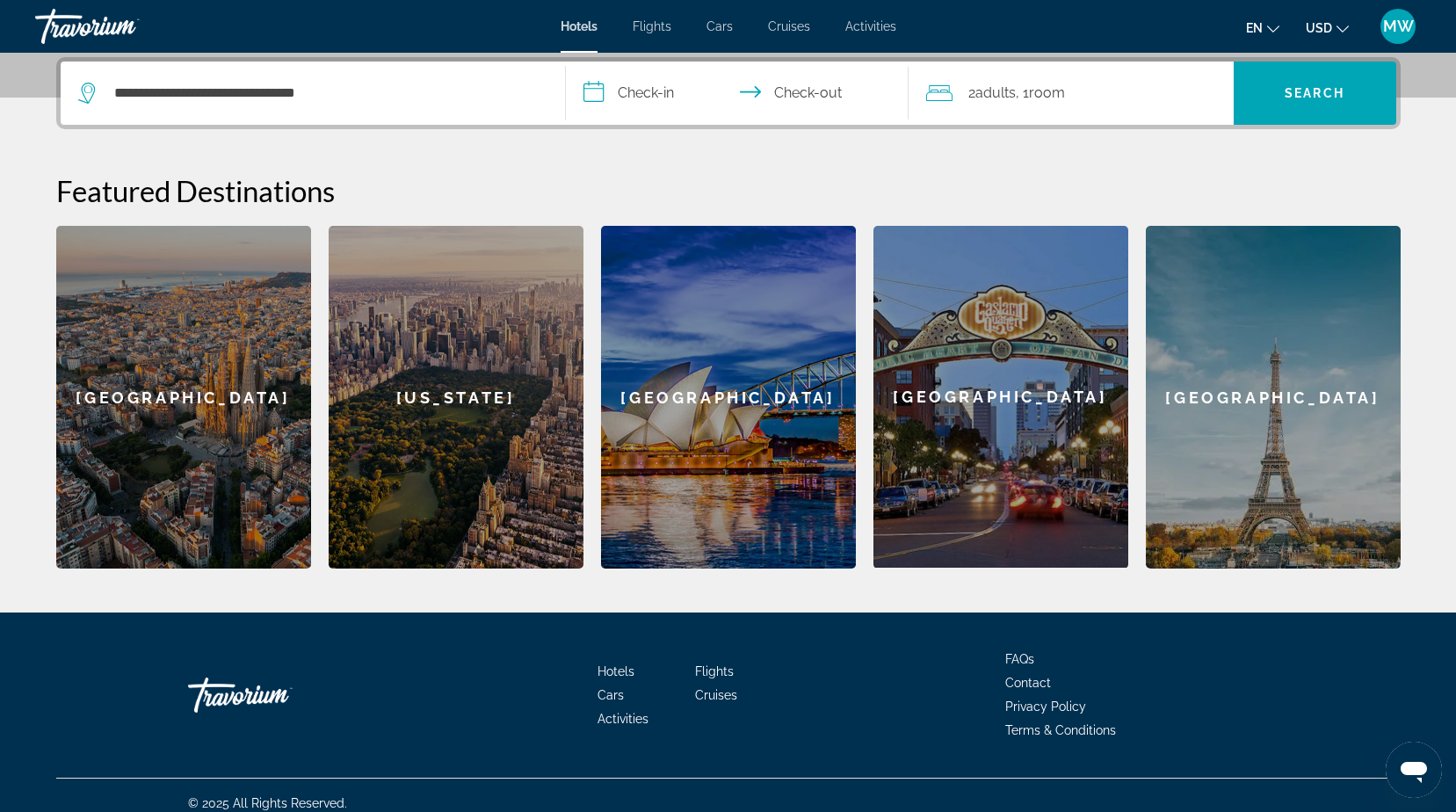
click at [631, 90] on input "**********" at bounding box center [740, 96] width 349 height 69
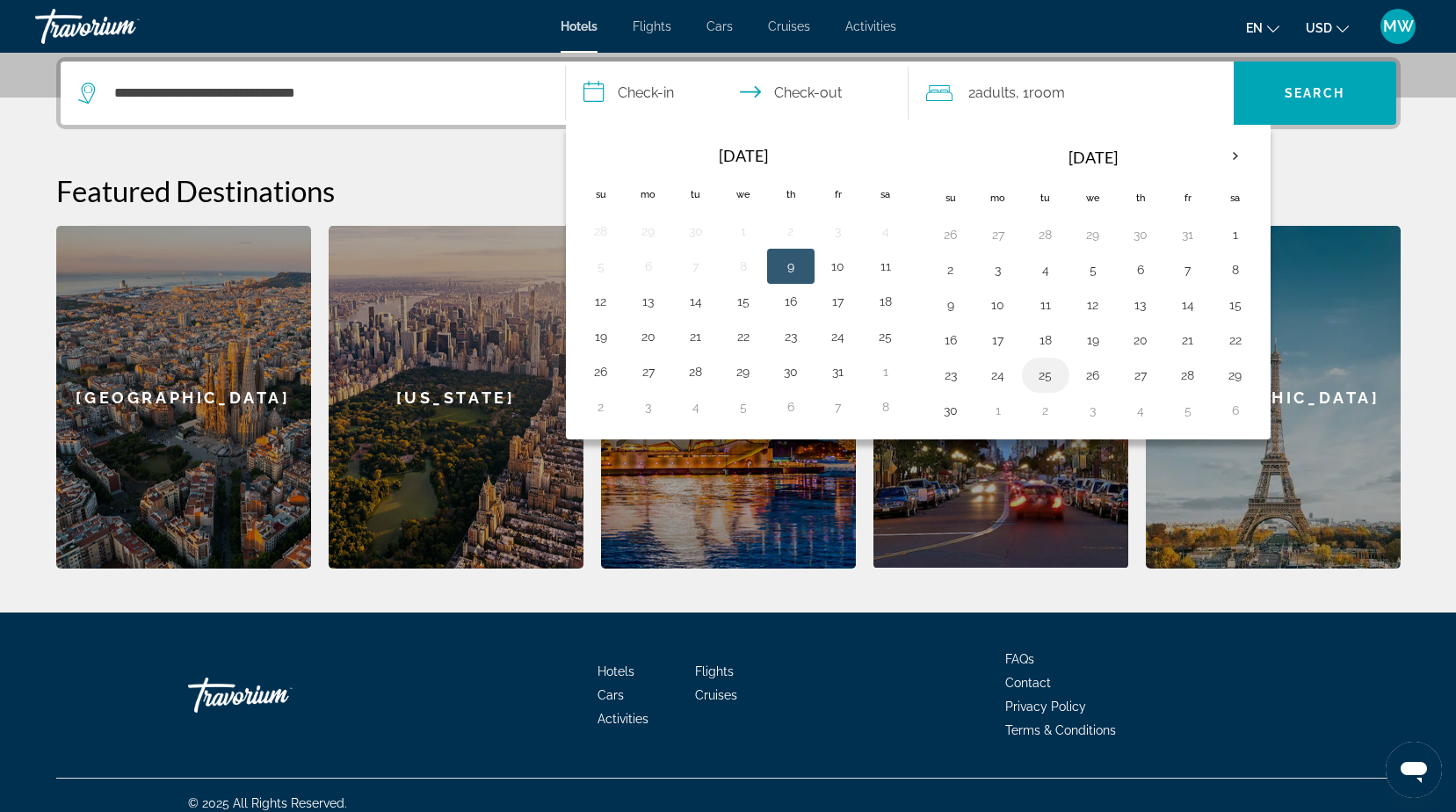
click at [1045, 378] on button "25" at bounding box center [1045, 375] width 28 height 25
click at [1191, 367] on button "28" at bounding box center [1188, 375] width 28 height 25
type input "**********"
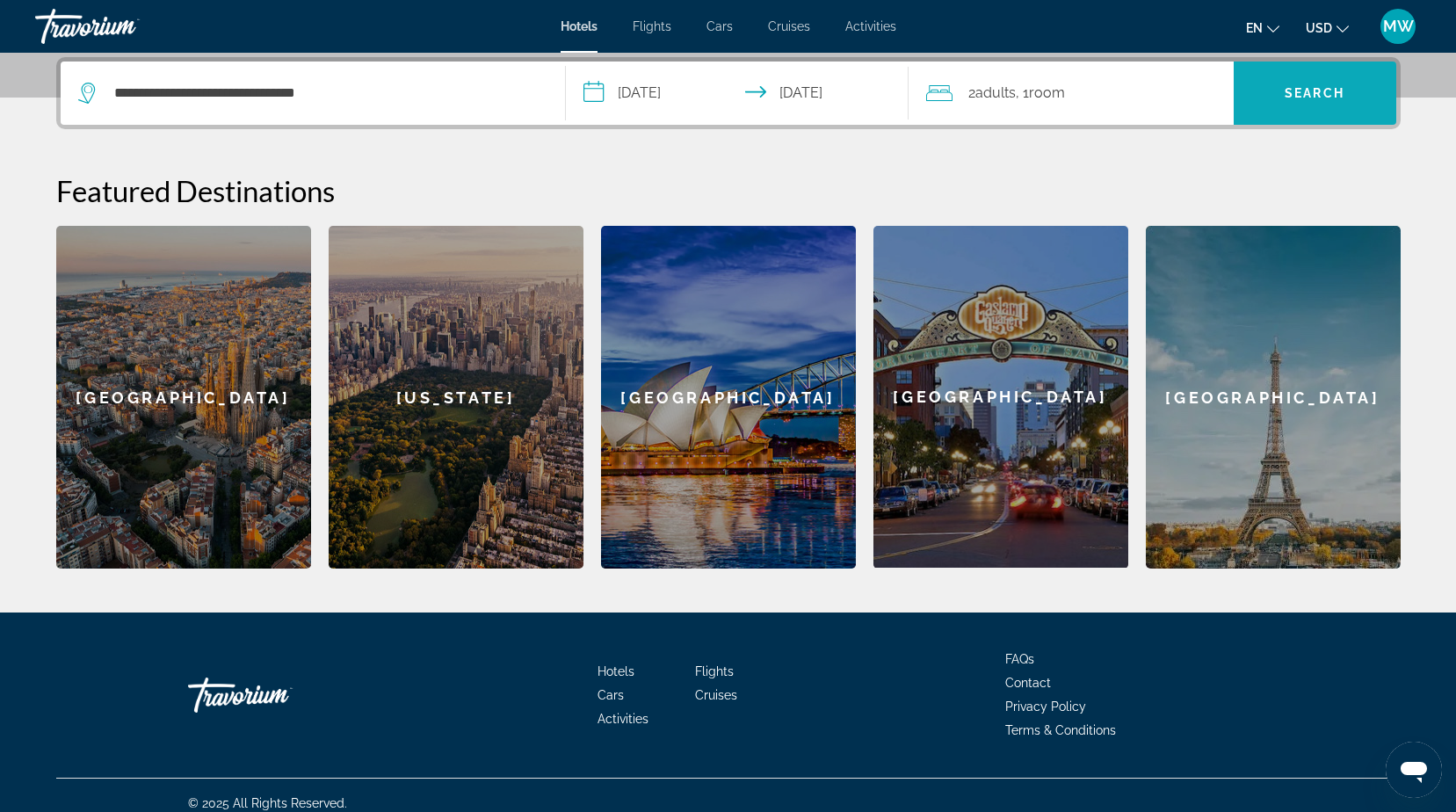
click at [1305, 97] on span "Search" at bounding box center [1314, 93] width 60 height 14
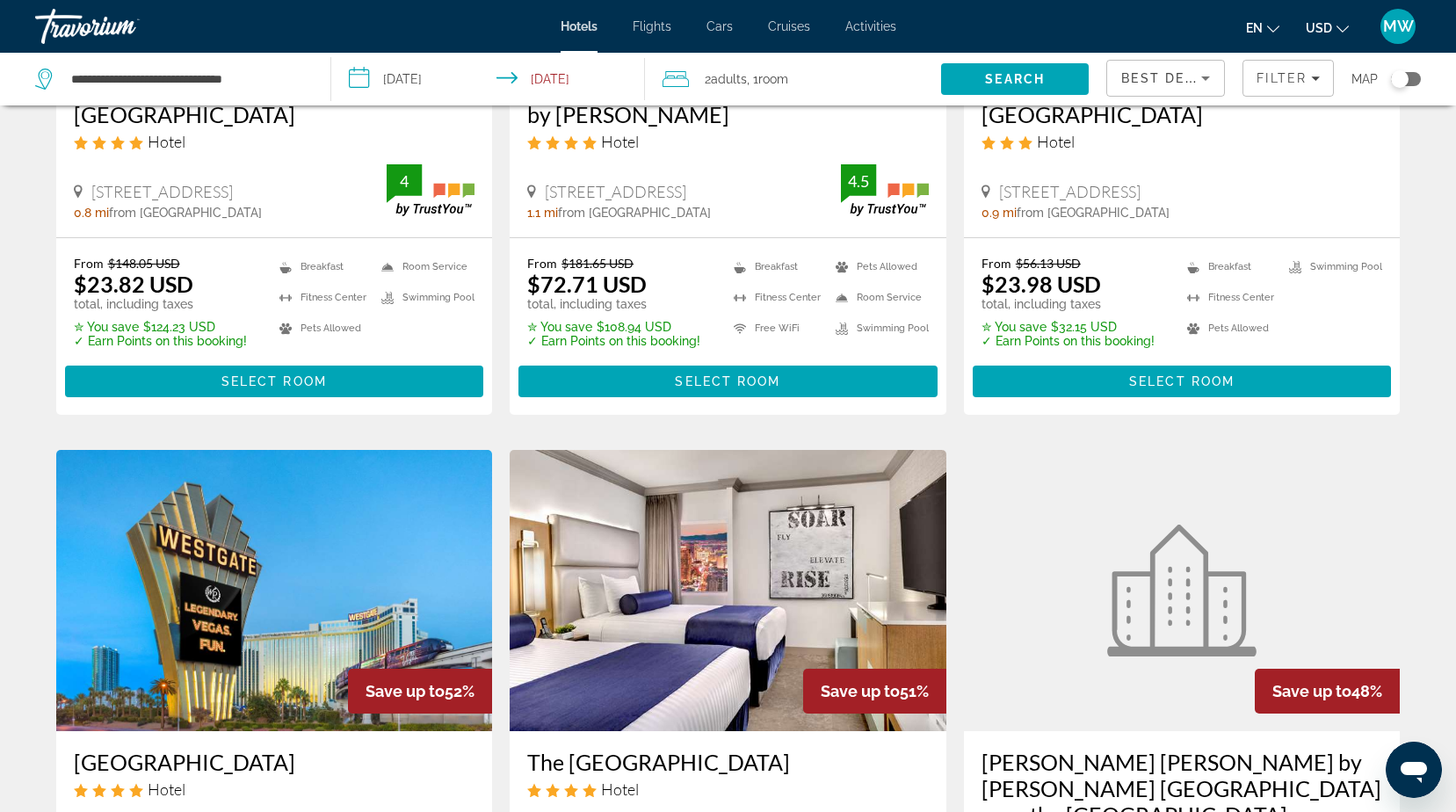
scroll to position [230, 0]
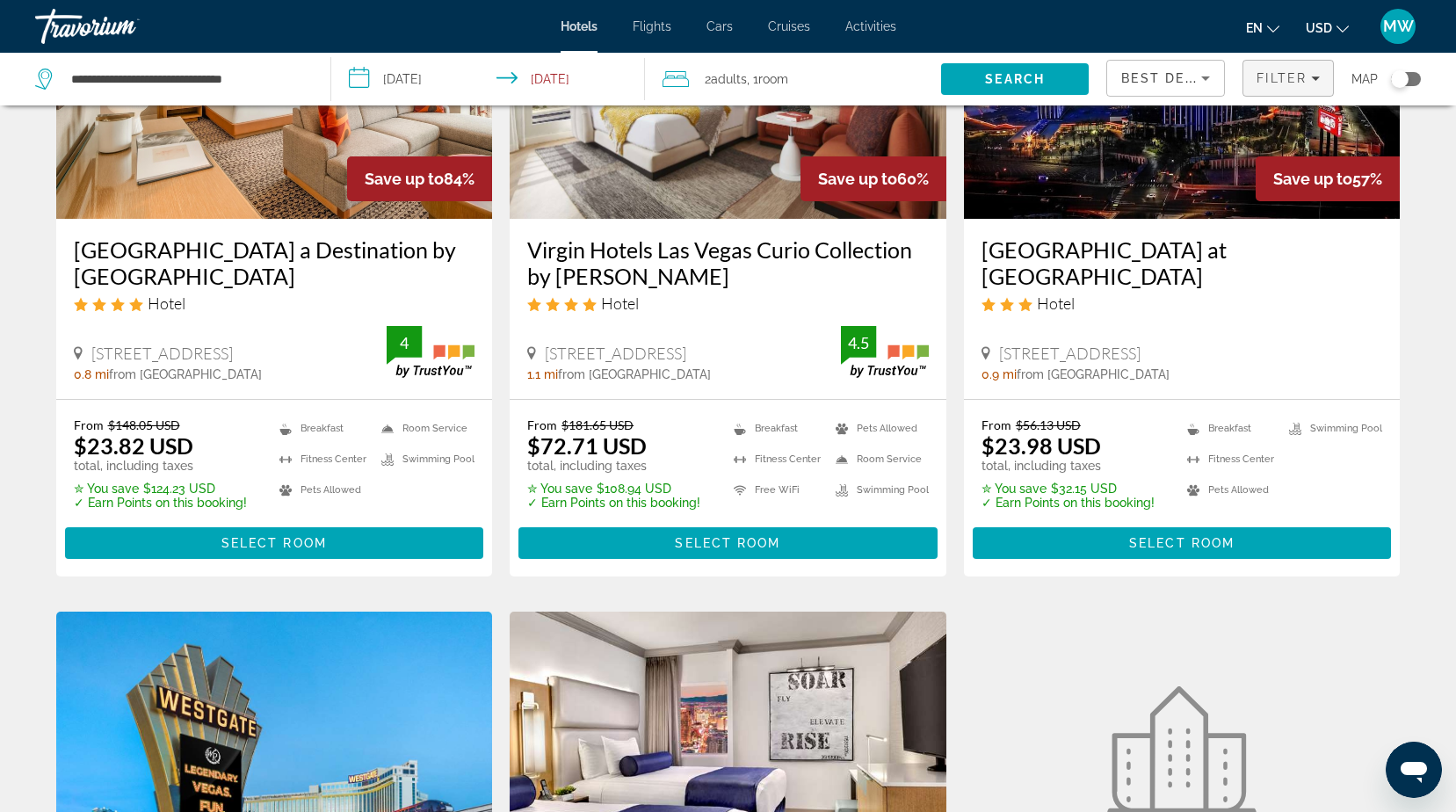
click at [1300, 83] on span "Filter" at bounding box center [1281, 78] width 50 height 14
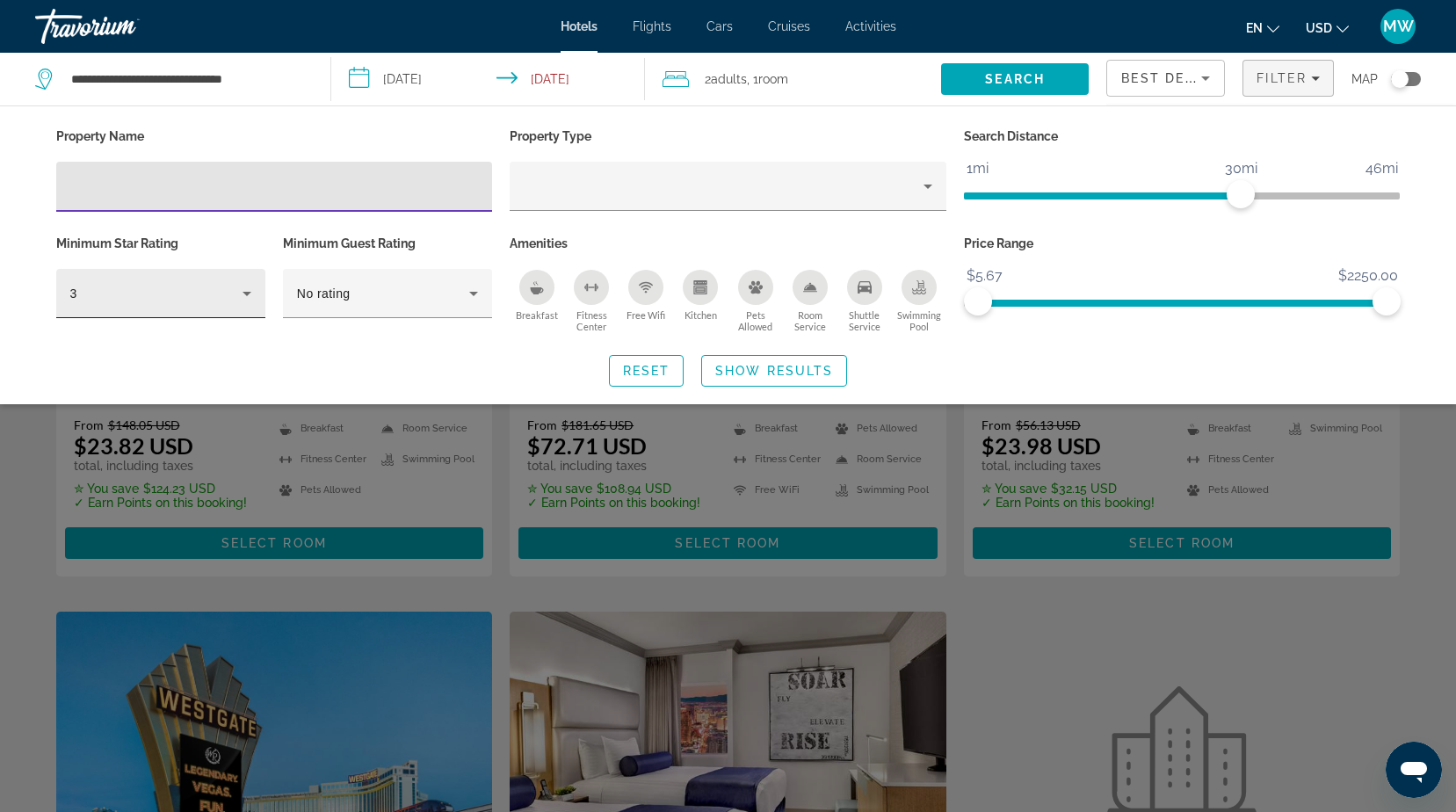
click at [247, 289] on icon "Hotel Filters" at bounding box center [247, 294] width 21 height 21
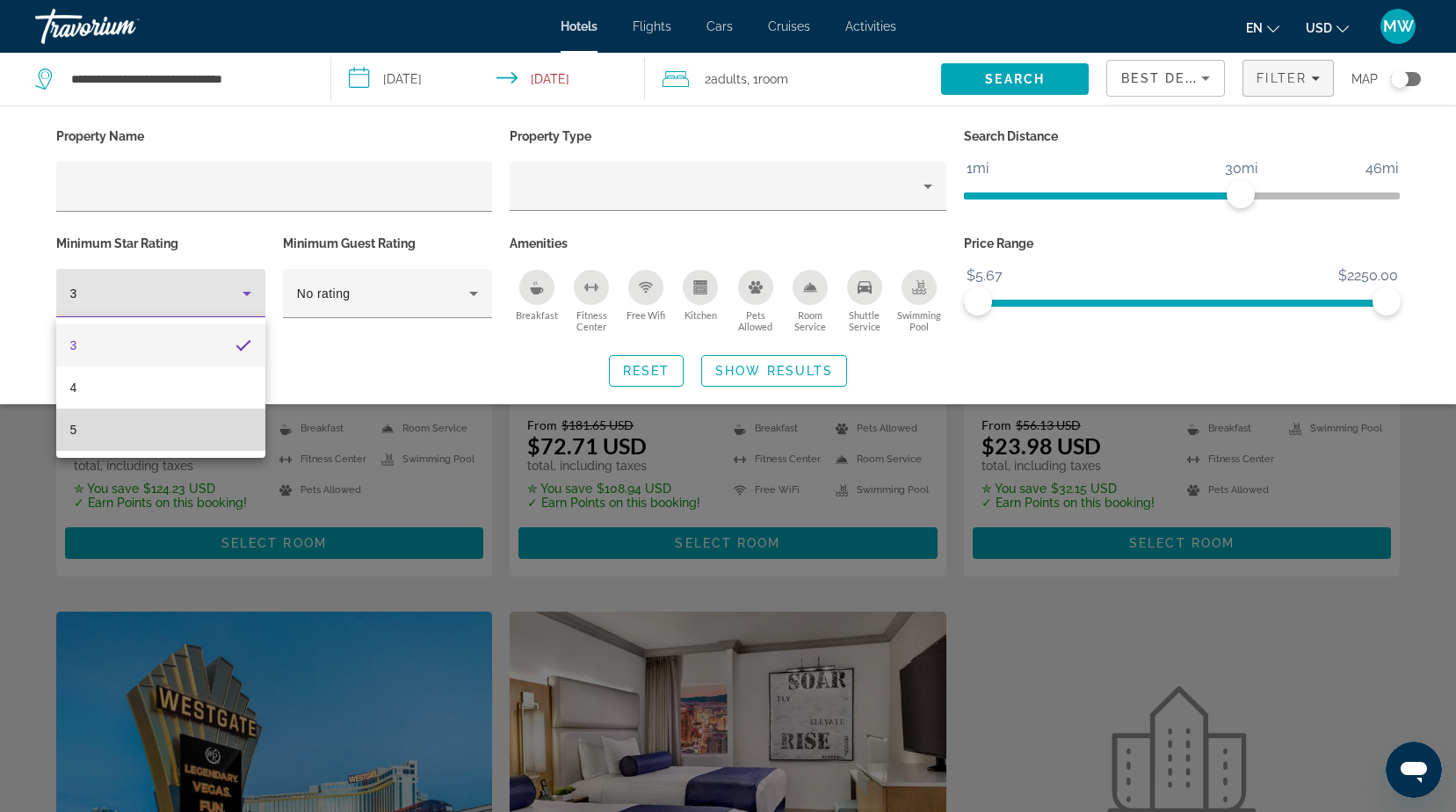
click at [161, 430] on mat-option "5" at bounding box center [161, 429] width 209 height 42
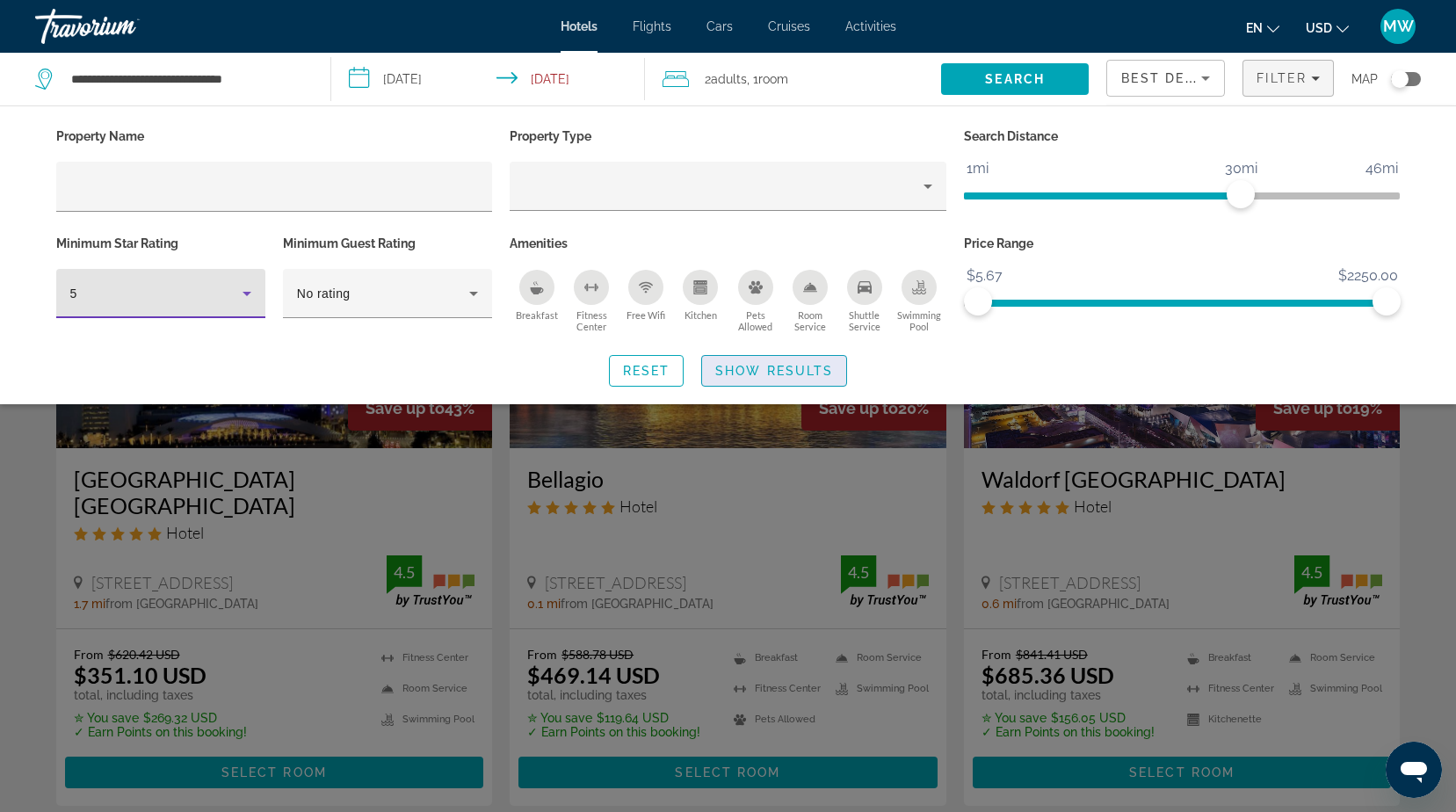
click at [747, 361] on span "Search widget" at bounding box center [774, 370] width 144 height 42
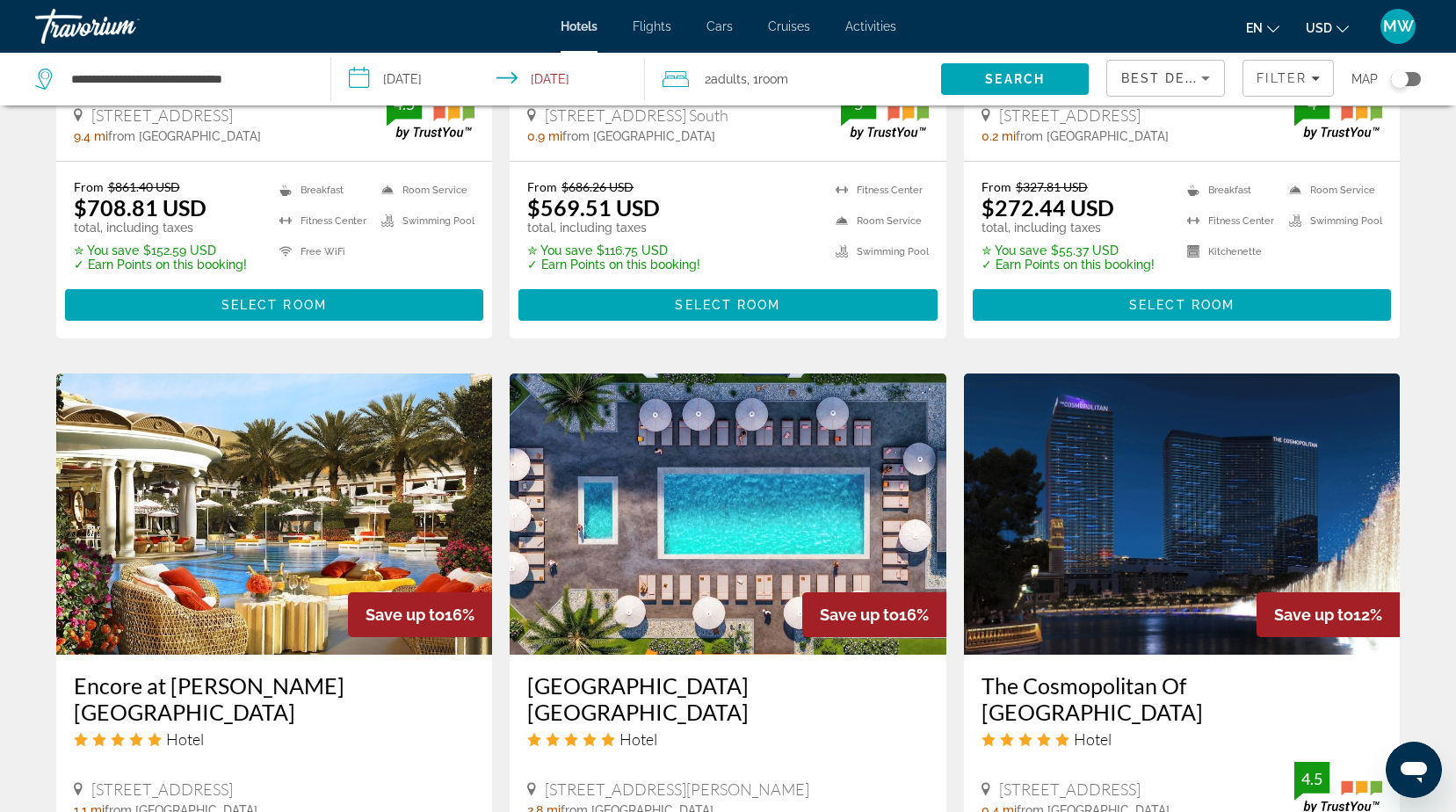
scroll to position [1318, 0]
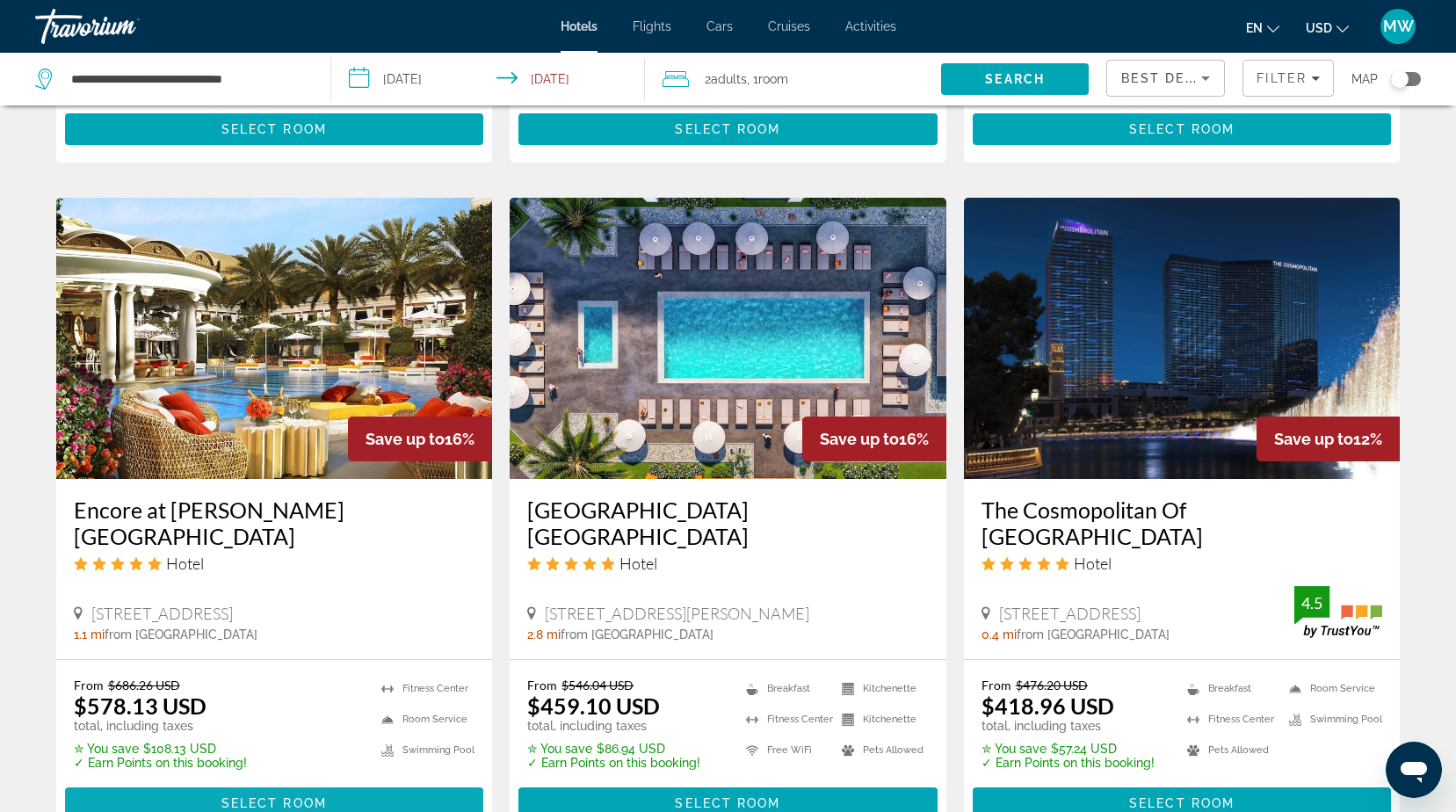
click at [258, 782] on span "Main content" at bounding box center [274, 803] width 419 height 42
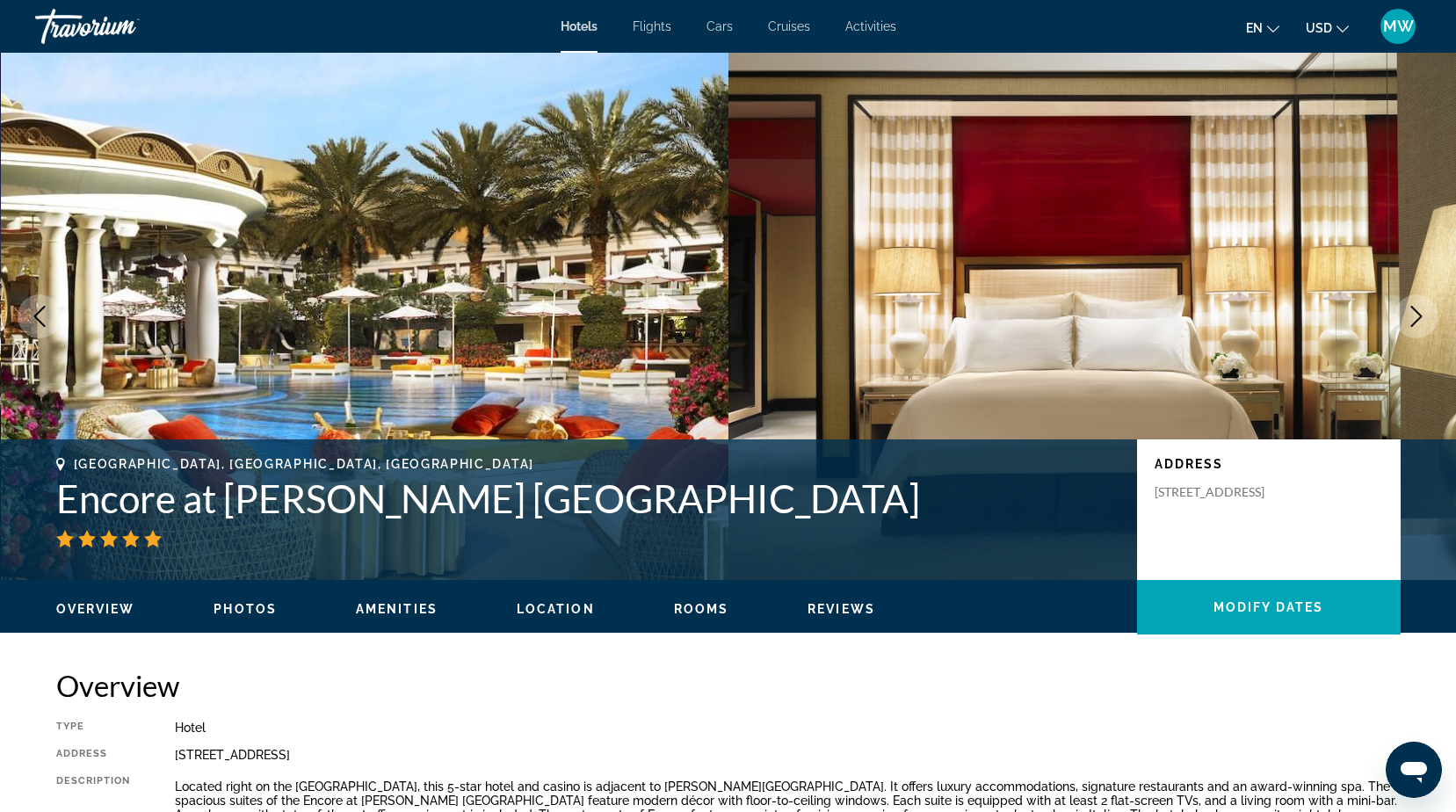
scroll to position [88, 0]
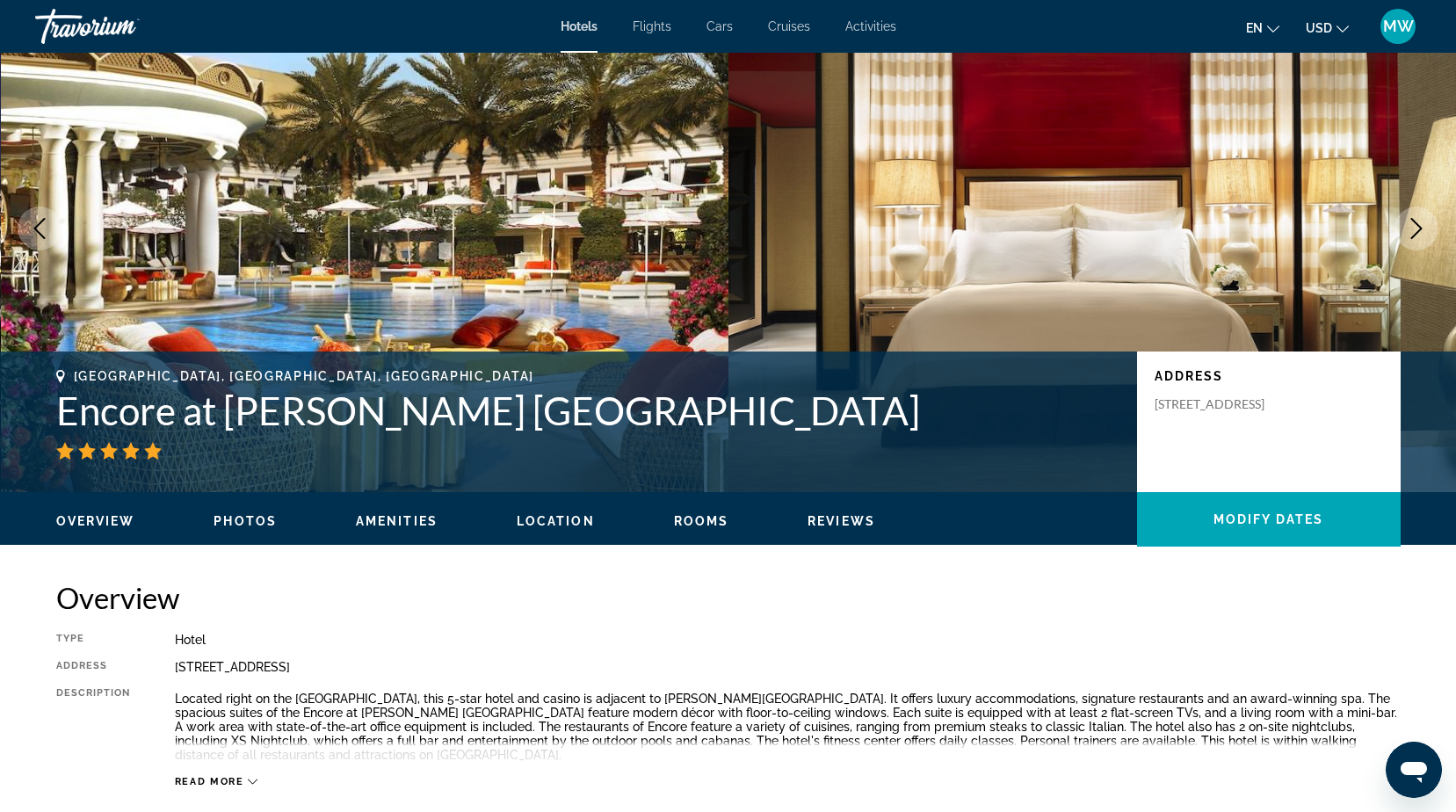
click at [1432, 226] on button "Next image" at bounding box center [1416, 229] width 44 height 44
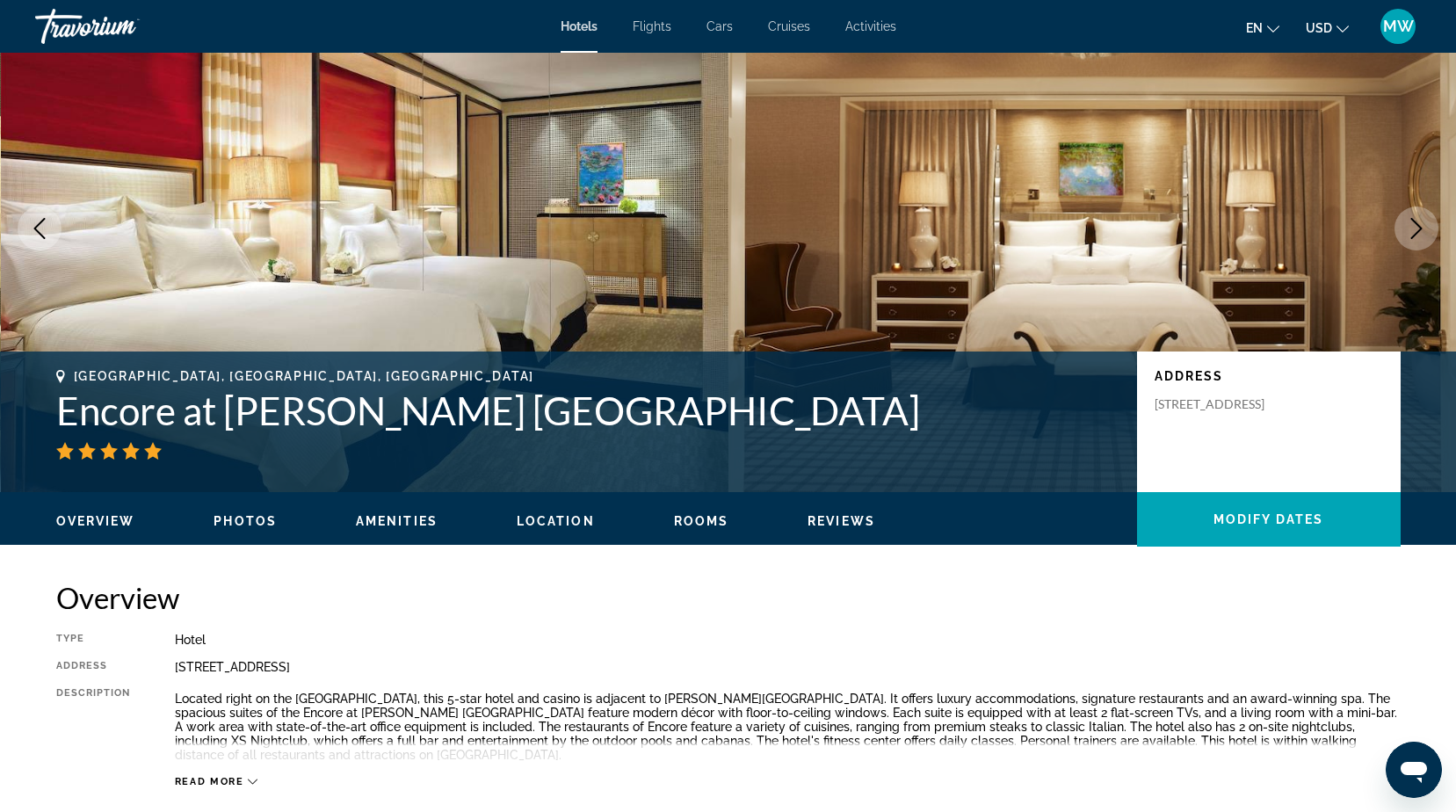
scroll to position [0, 0]
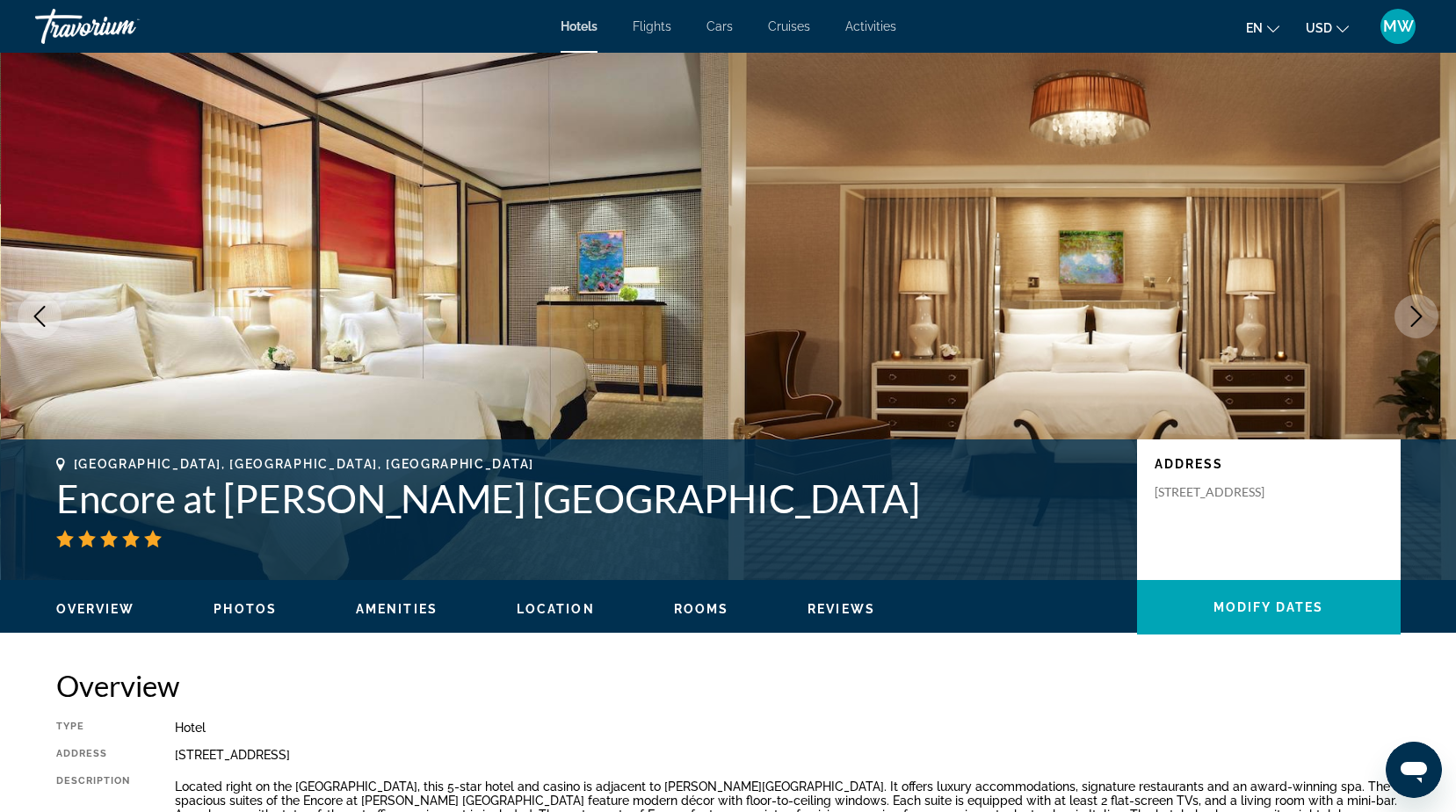
click at [1409, 306] on icon "Next image" at bounding box center [1416, 317] width 21 height 21
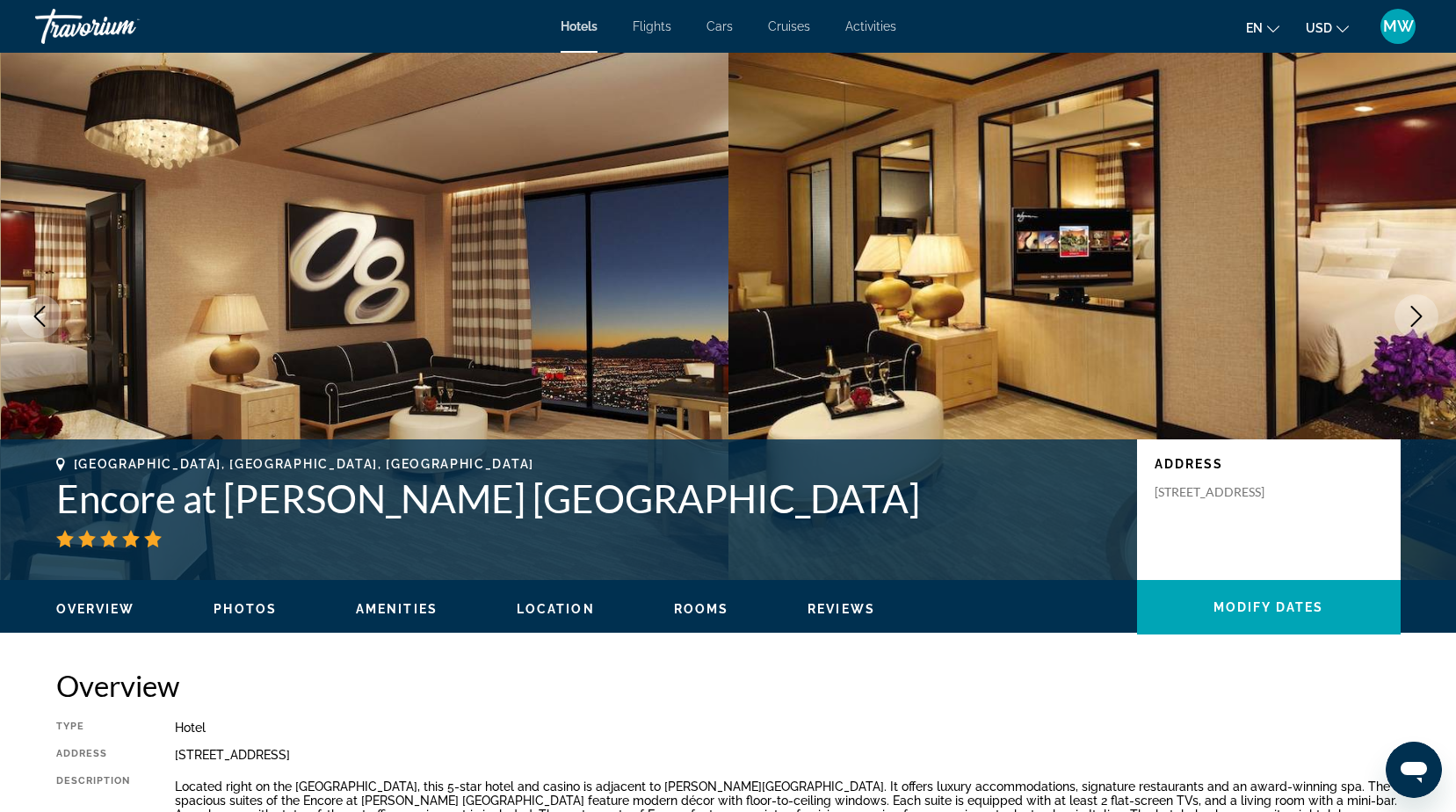
click at [1409, 306] on icon "Next image" at bounding box center [1416, 317] width 21 height 21
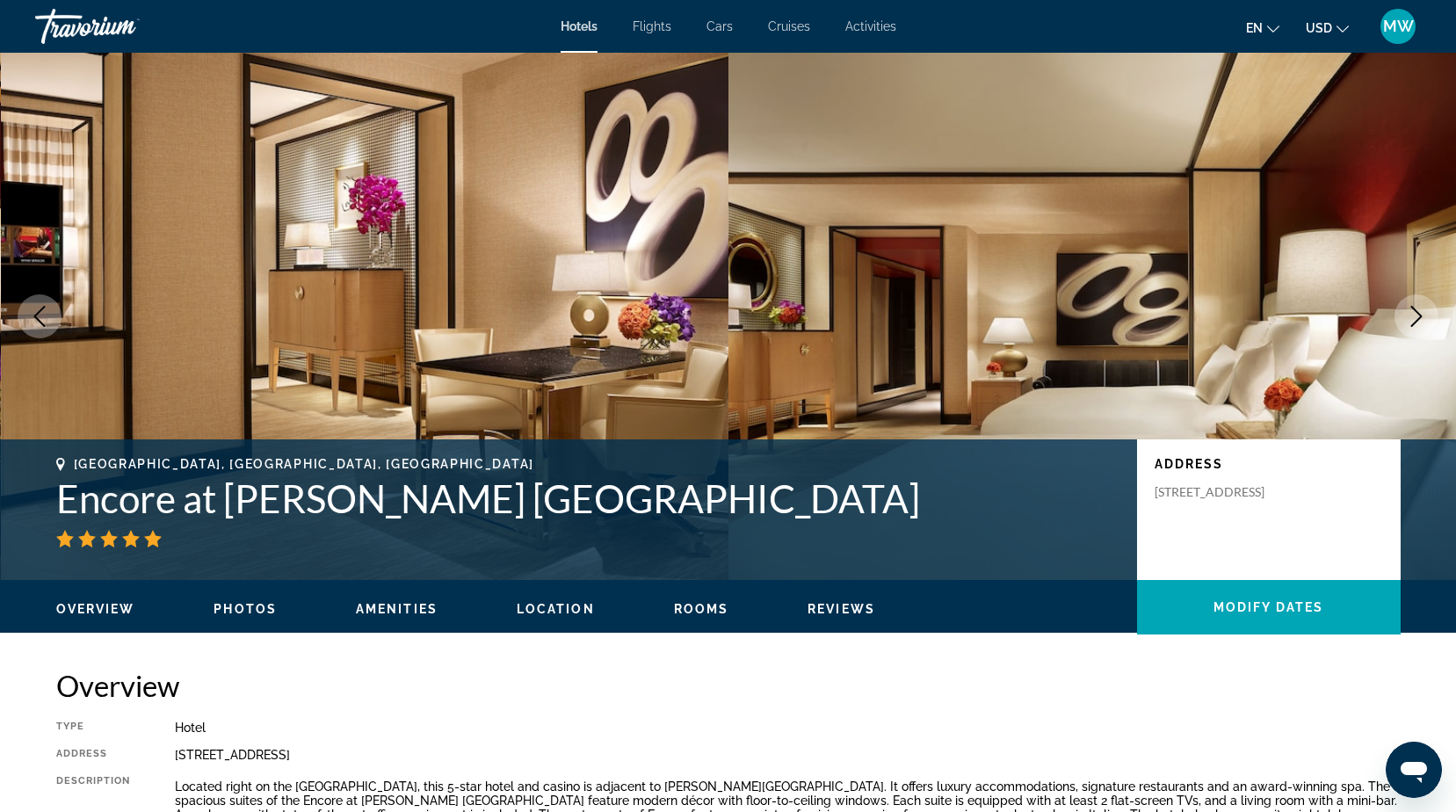
click at [235, 607] on span "Photos" at bounding box center [245, 609] width 63 height 14
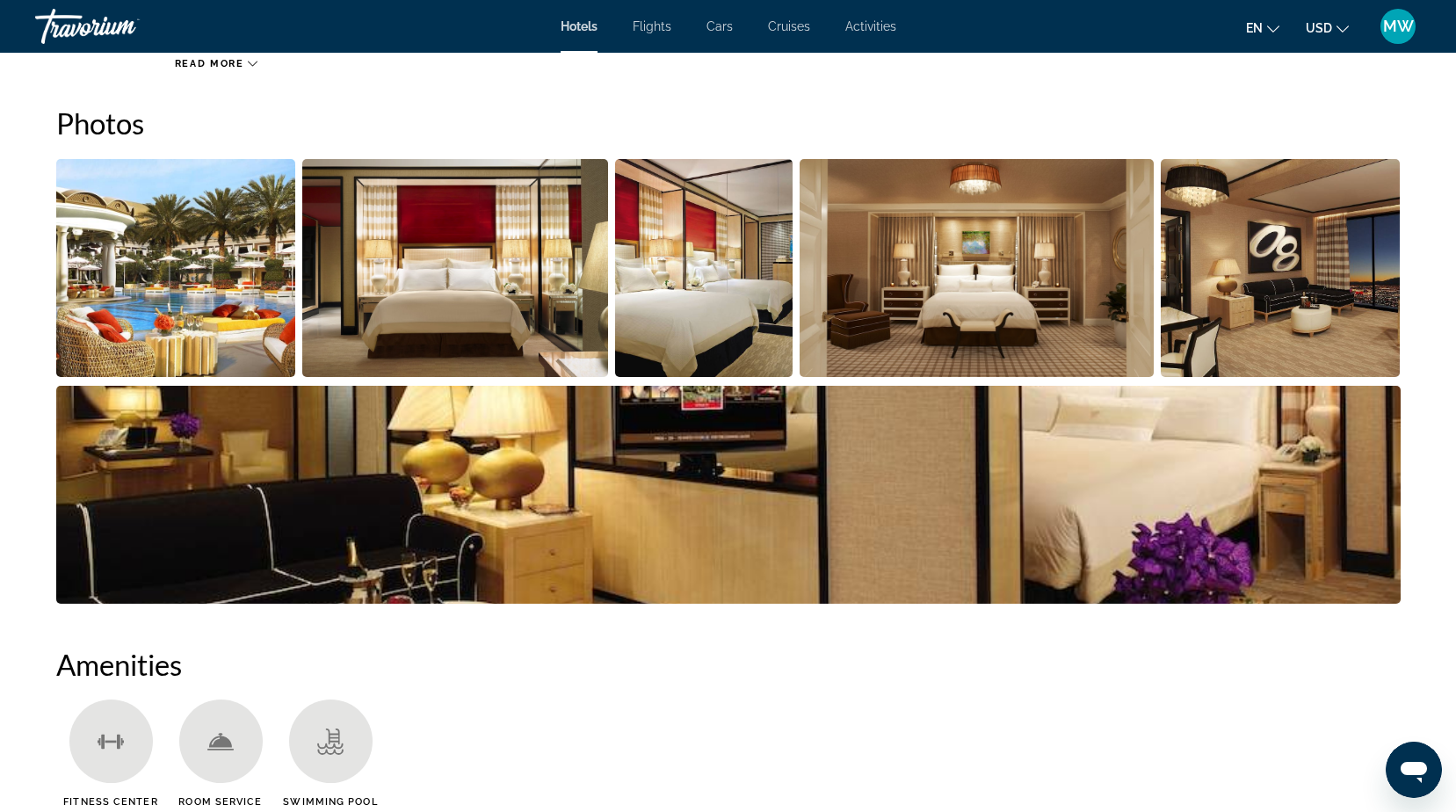
click at [238, 308] on img "Open full-screen image slider" at bounding box center [176, 268] width 240 height 218
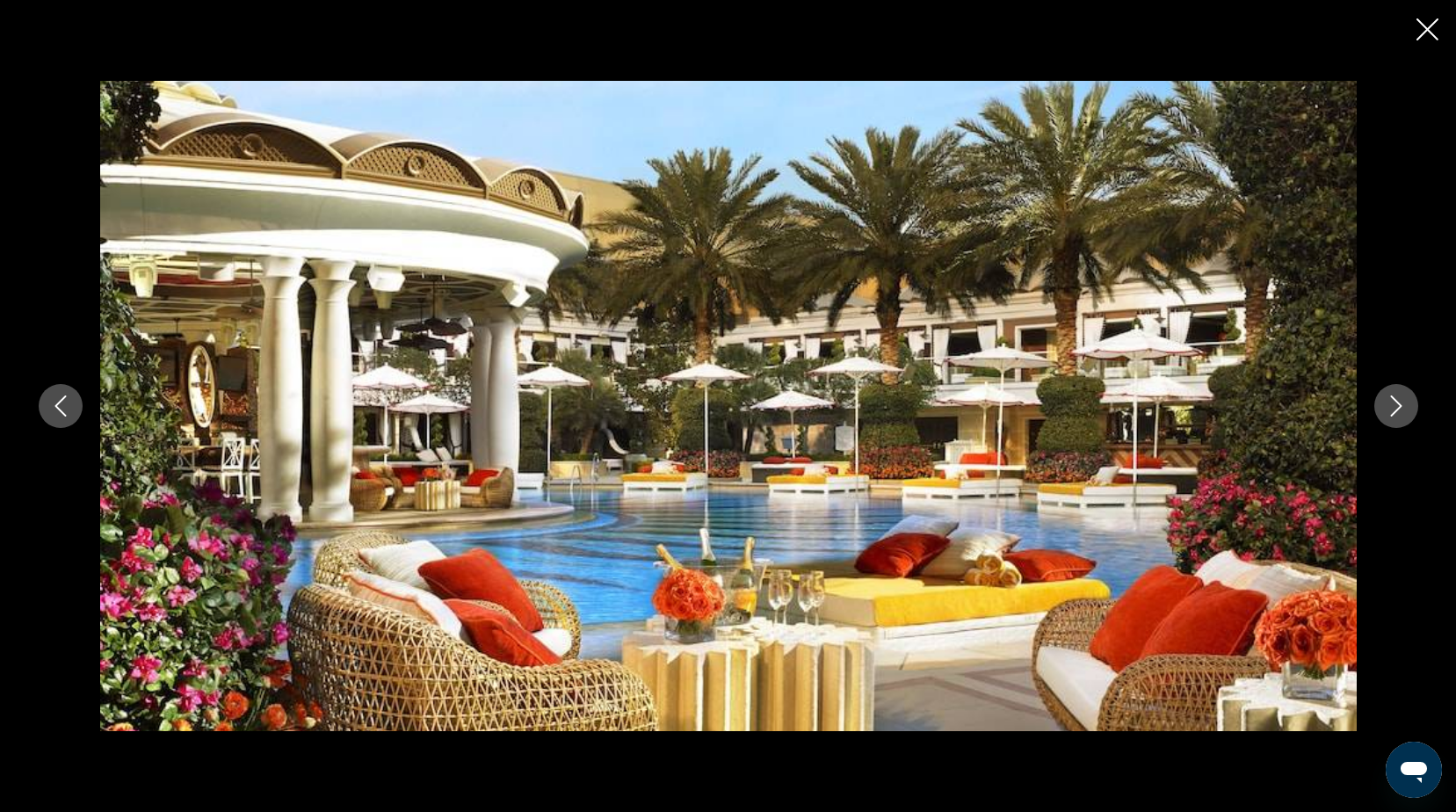
click at [1395, 398] on icon "Next image" at bounding box center [1396, 406] width 21 height 21
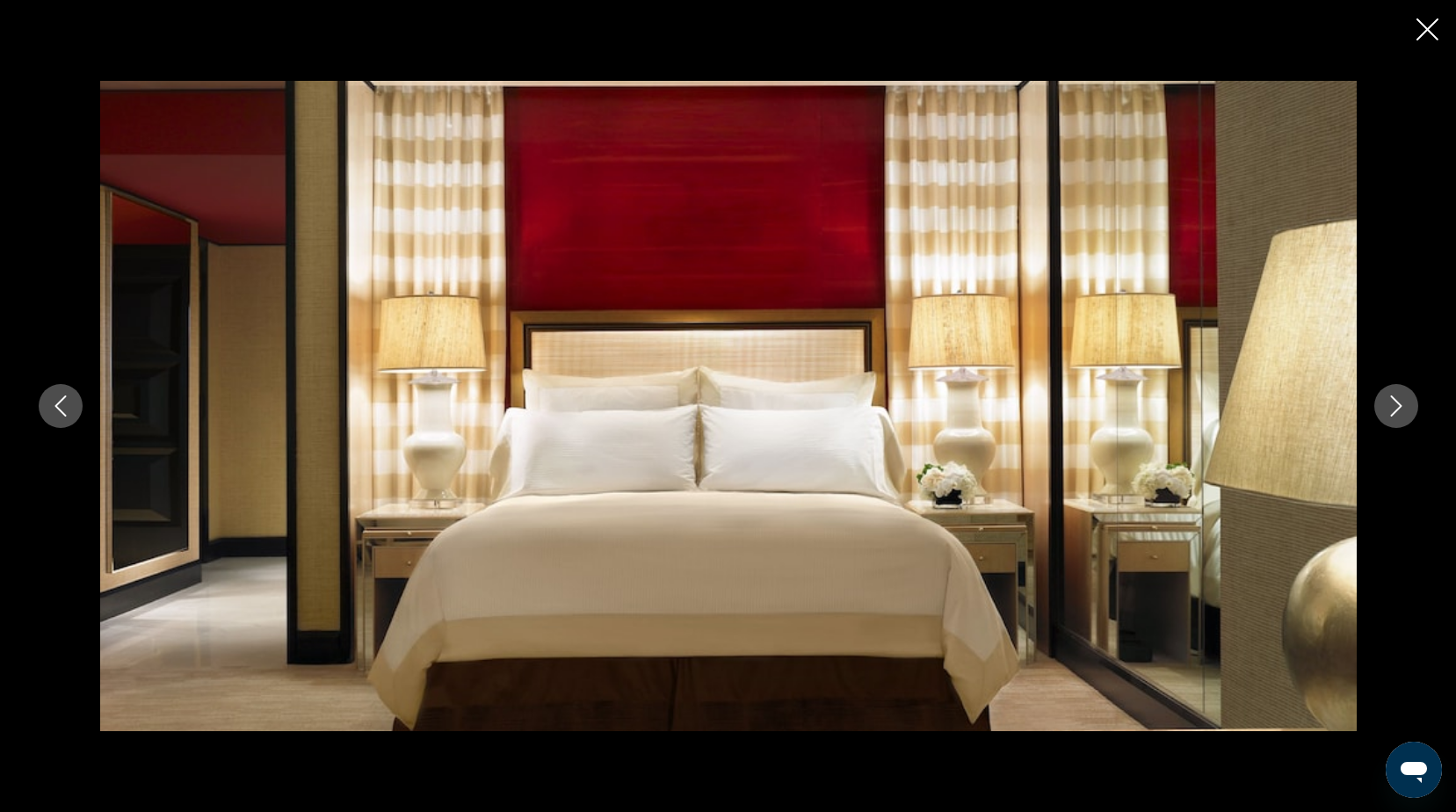
click at [1395, 396] on icon "Next image" at bounding box center [1396, 406] width 21 height 21
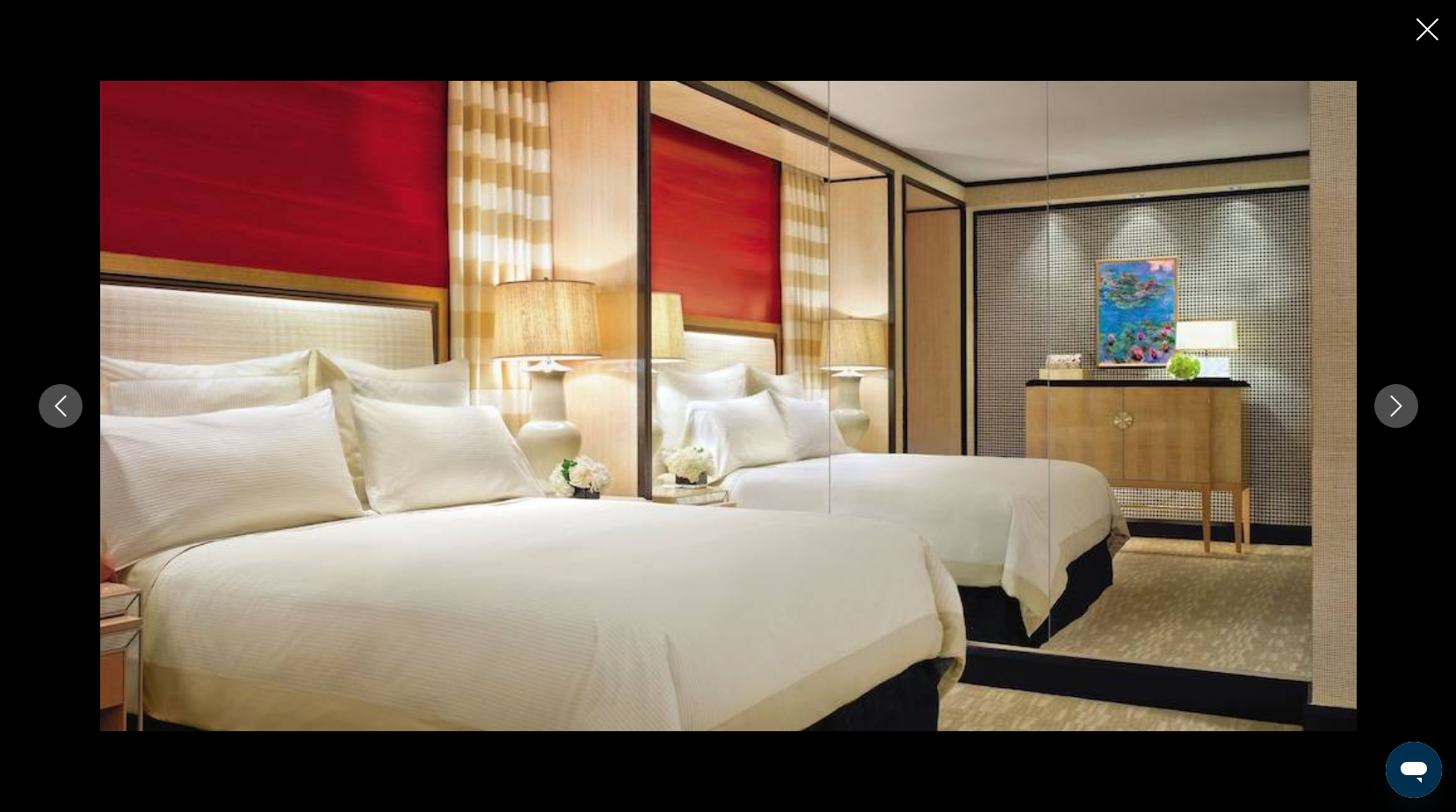
click at [1395, 396] on icon "Next image" at bounding box center [1396, 406] width 21 height 21
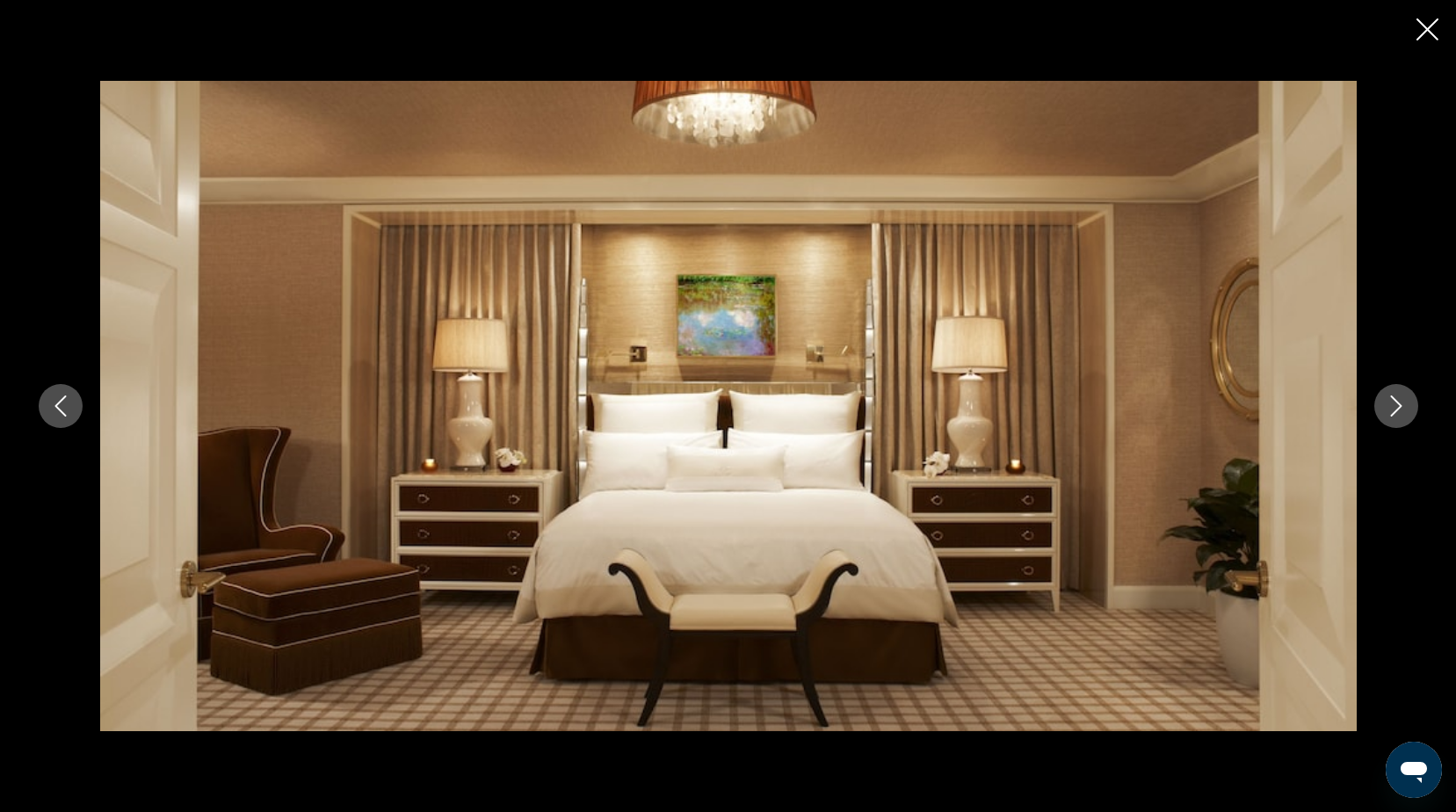
click at [1395, 396] on icon "Next image" at bounding box center [1396, 406] width 21 height 21
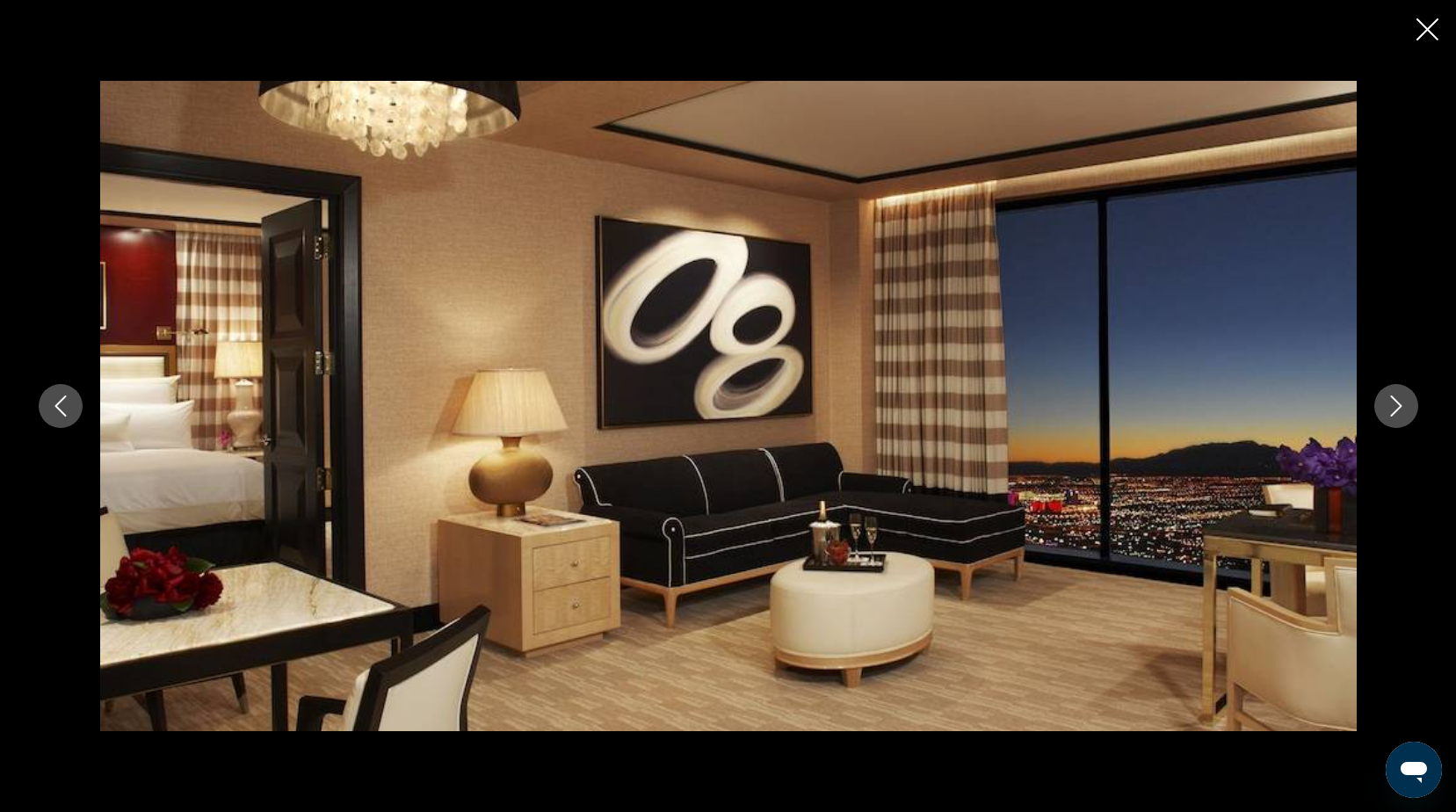
click at [1395, 396] on icon "Next image" at bounding box center [1396, 406] width 21 height 21
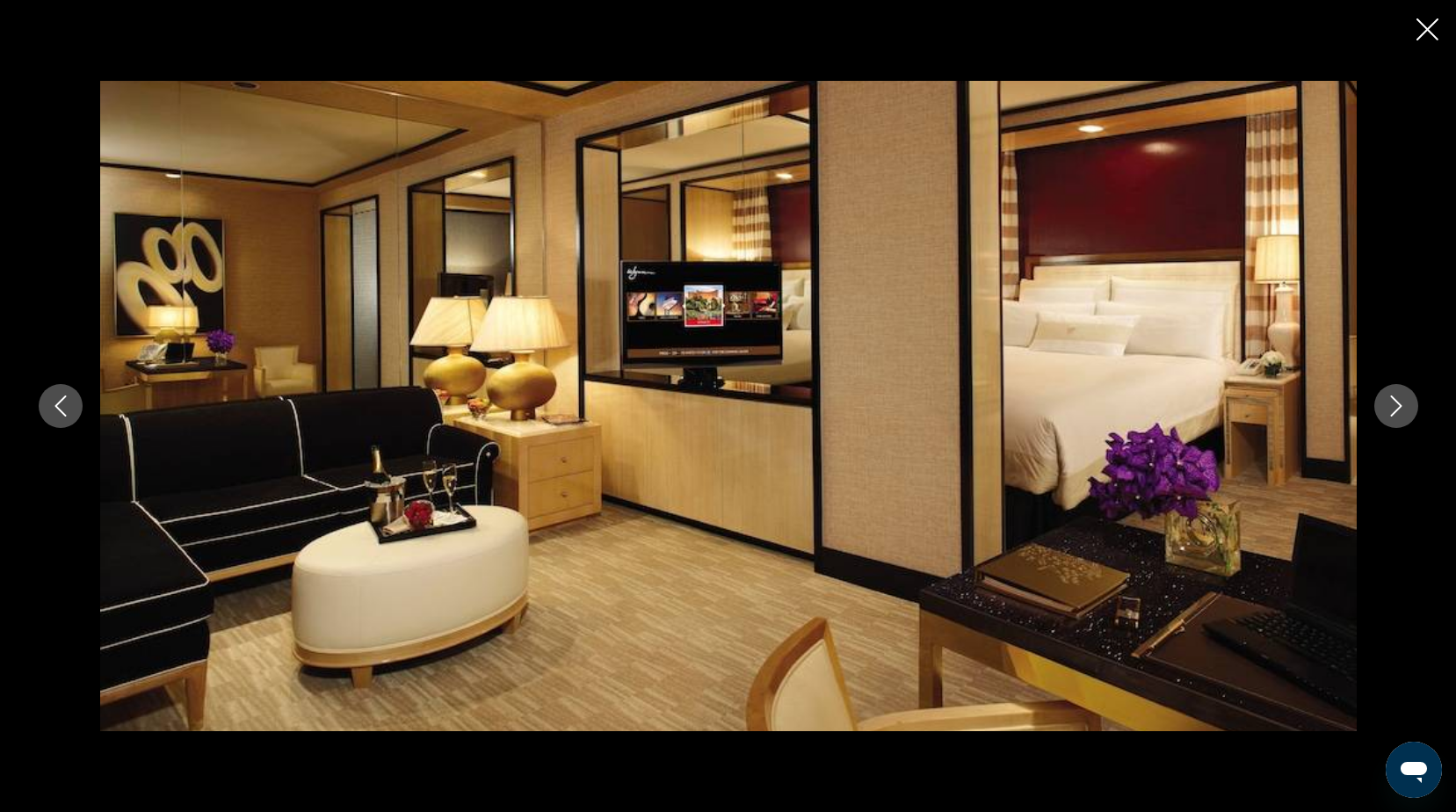
click at [1401, 393] on button "Next image" at bounding box center [1396, 406] width 44 height 44
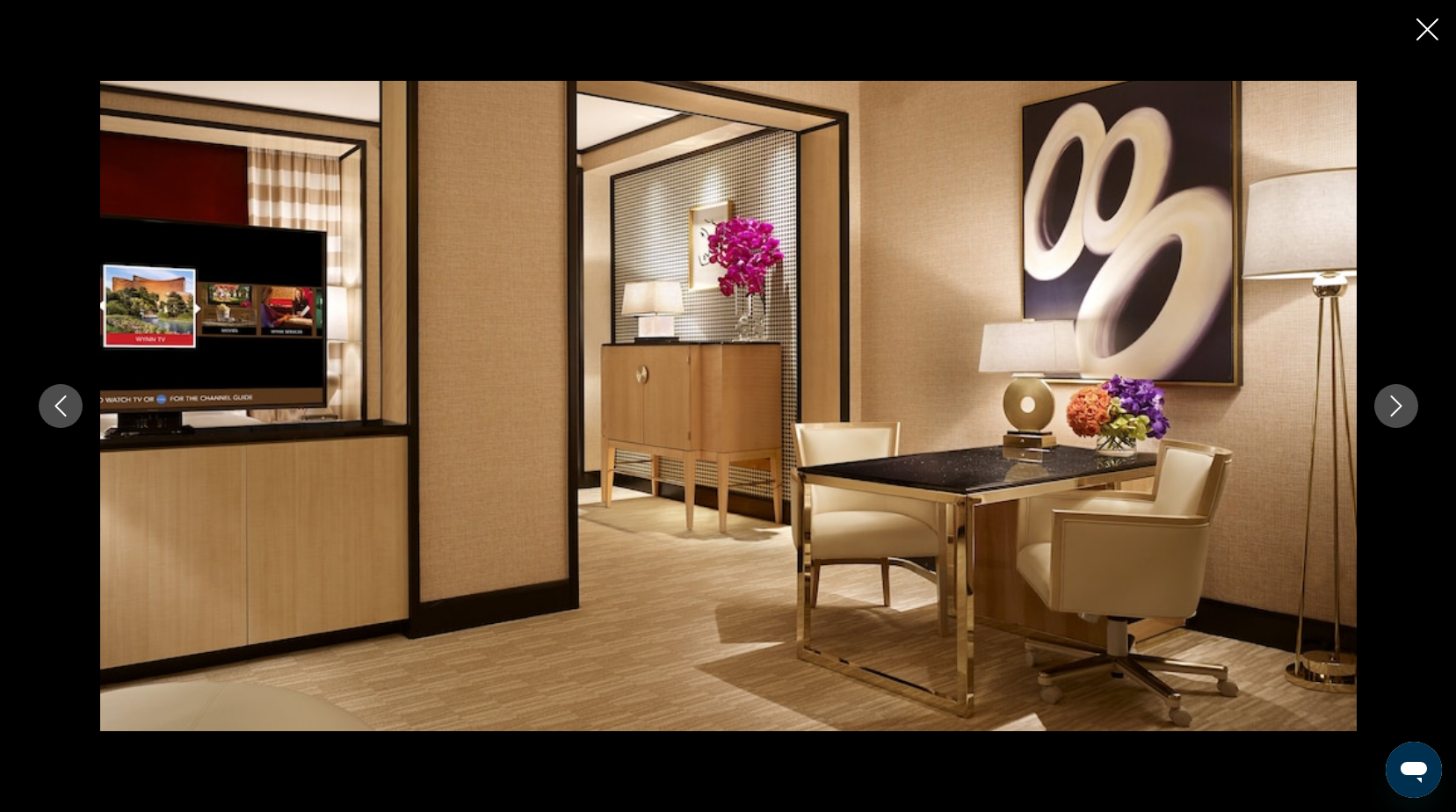
click at [1402, 390] on button "Next image" at bounding box center [1396, 406] width 44 height 44
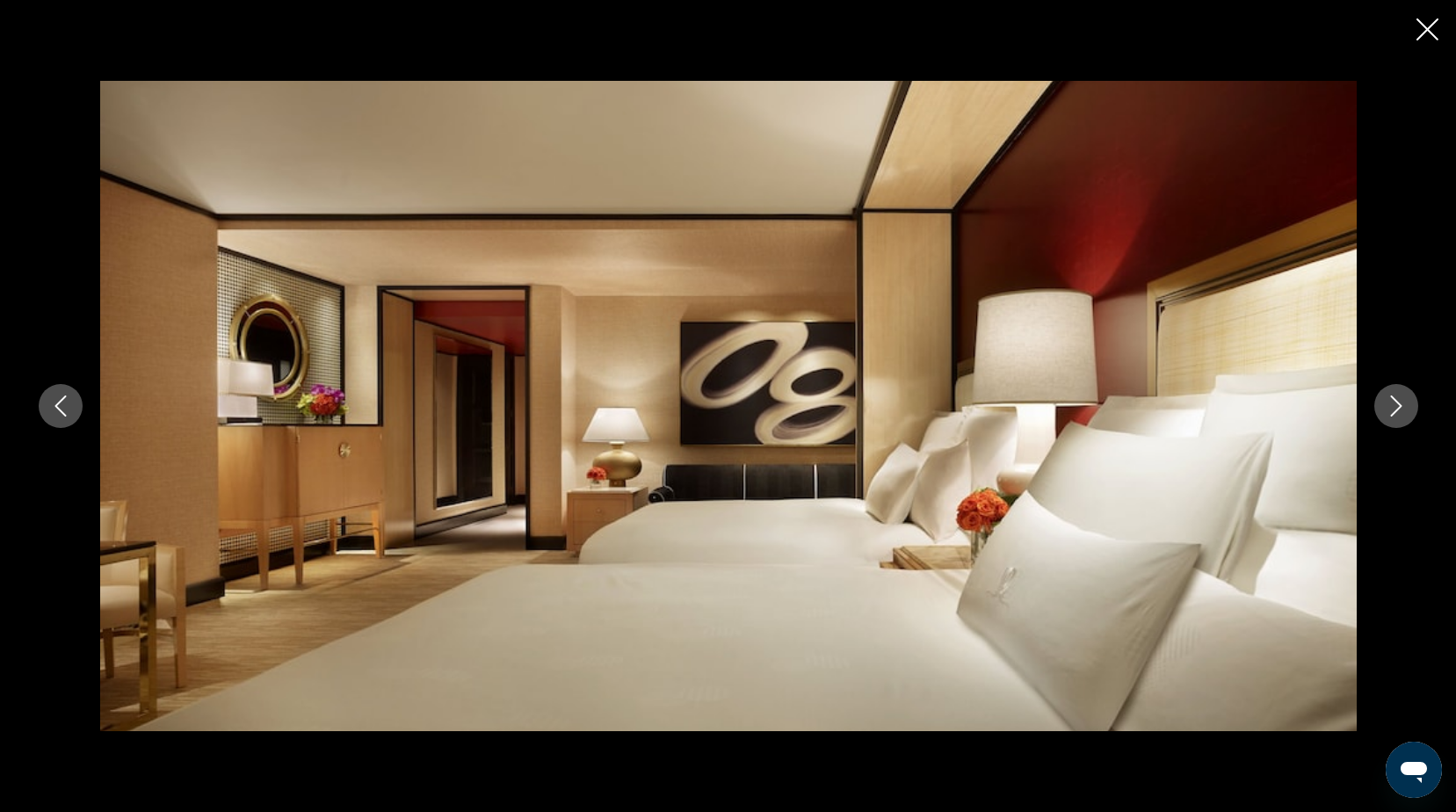
click at [1402, 390] on button "Next image" at bounding box center [1396, 406] width 44 height 44
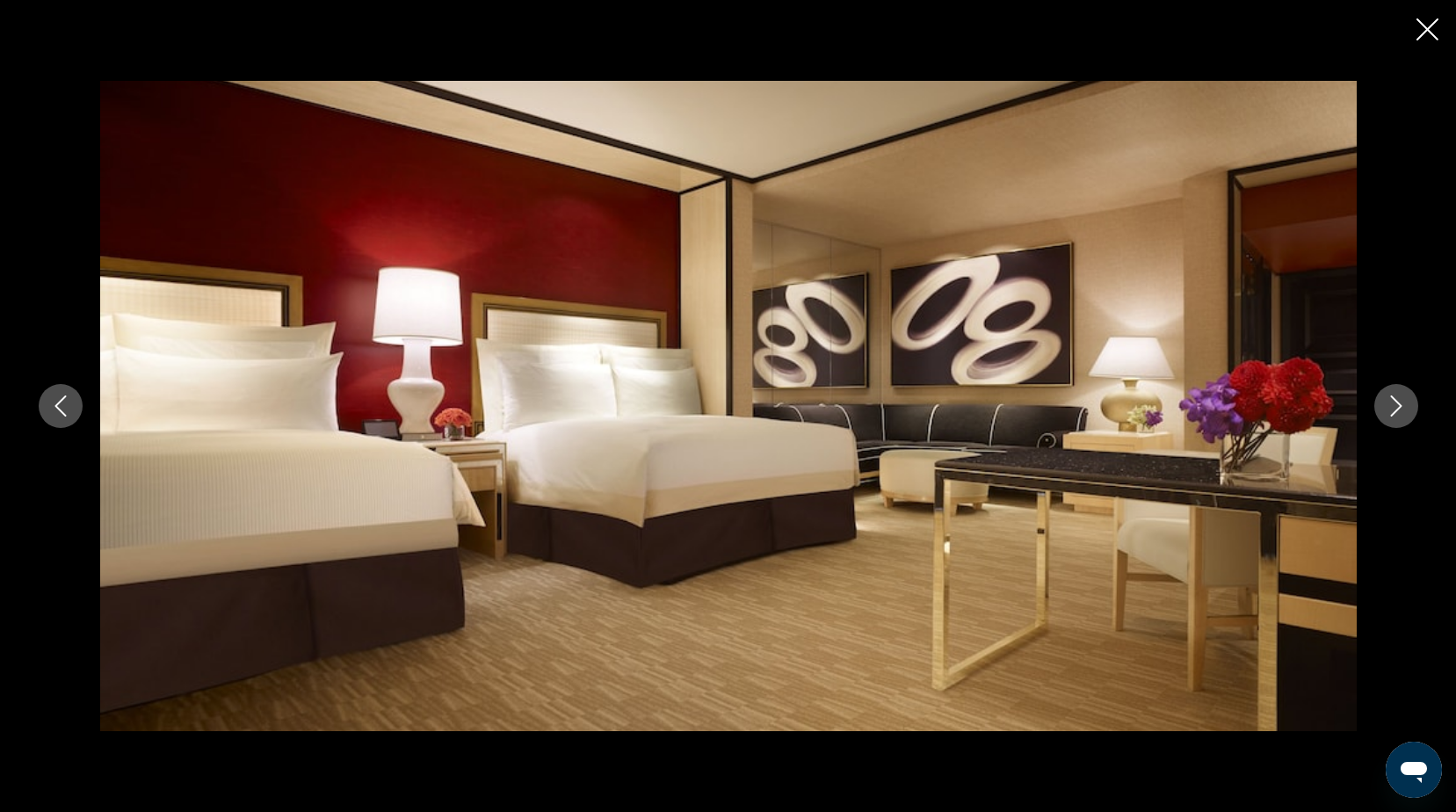
click at [1402, 390] on button "Next image" at bounding box center [1396, 406] width 44 height 44
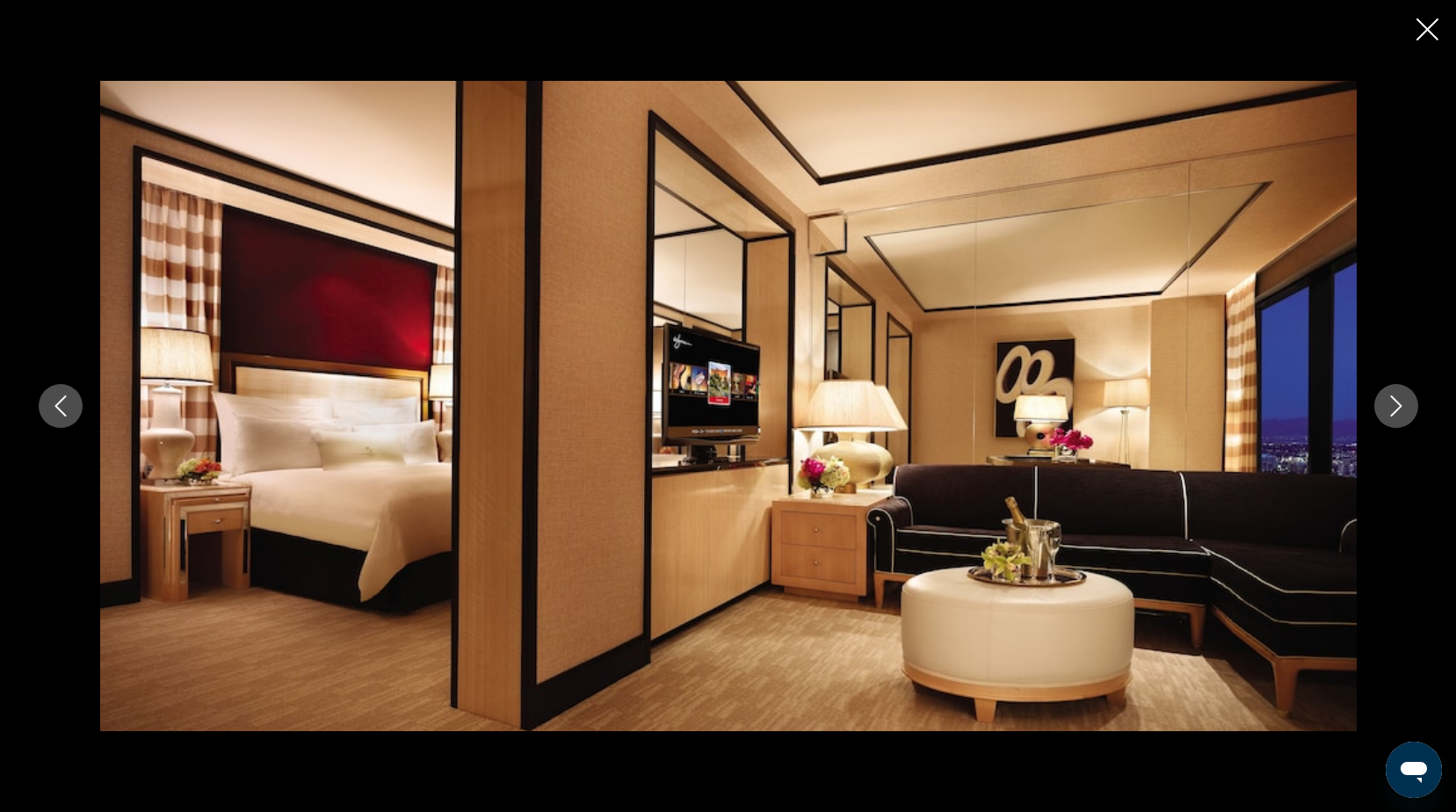
click at [1402, 390] on button "Next image" at bounding box center [1396, 406] width 44 height 44
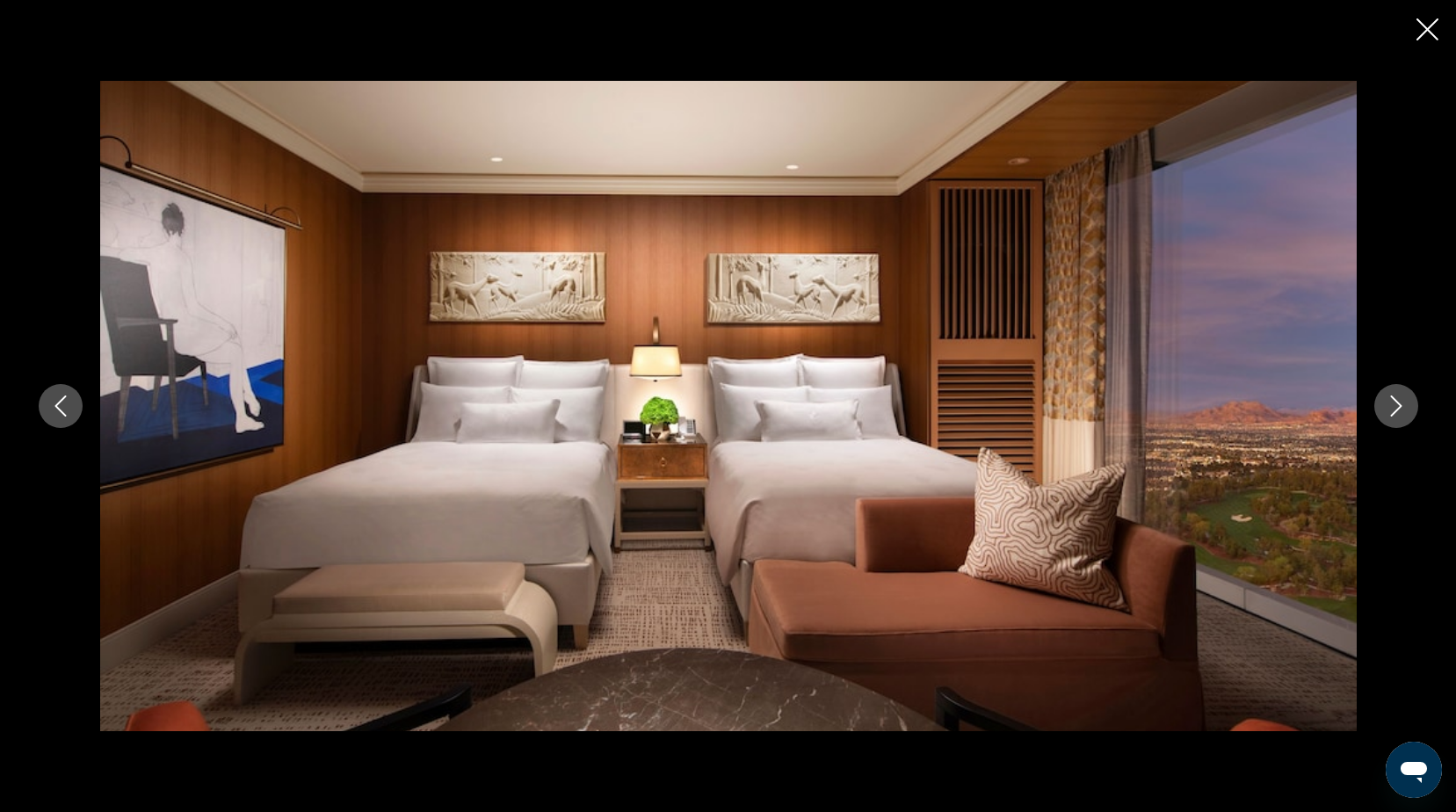
click at [1402, 390] on button "Next image" at bounding box center [1396, 406] width 44 height 44
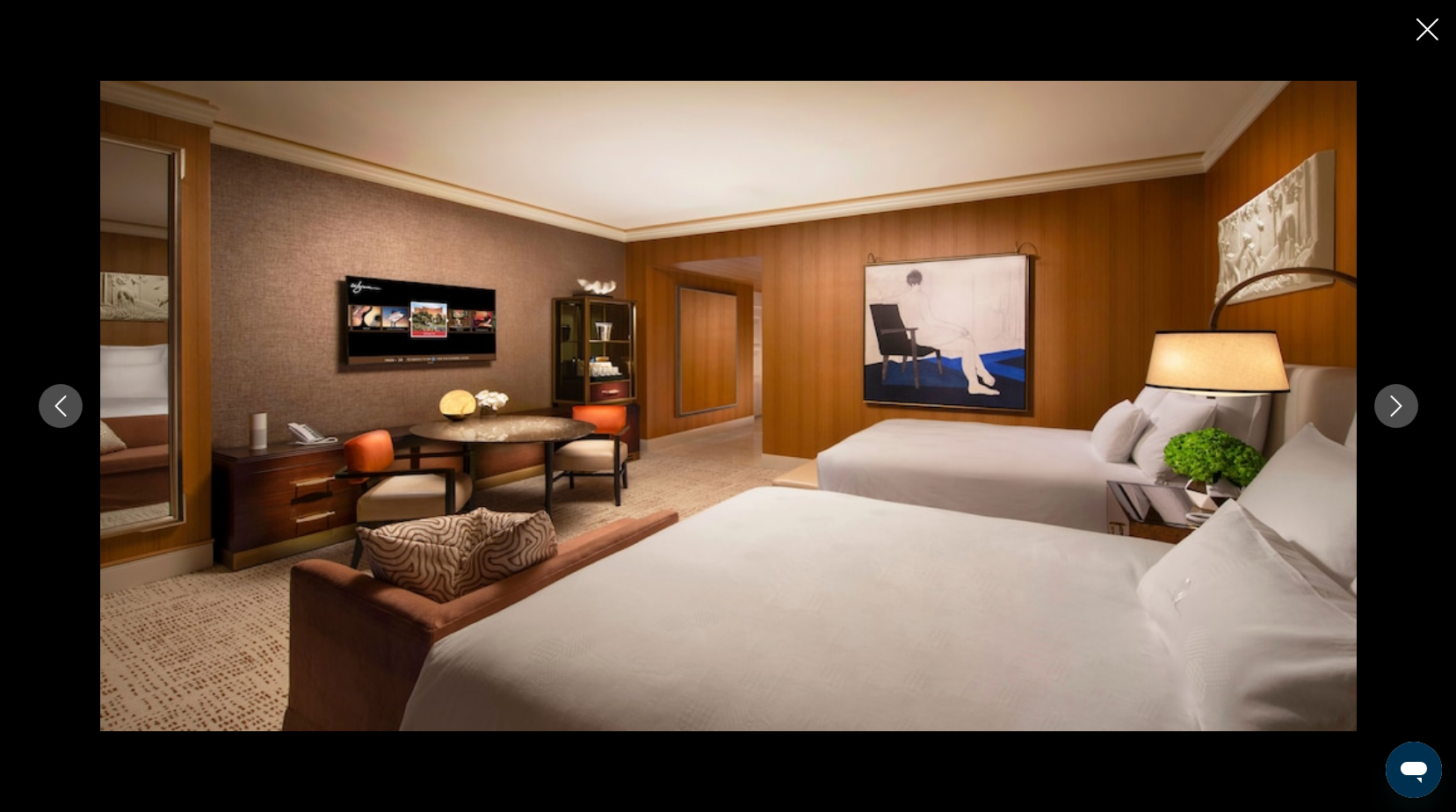
click at [1402, 390] on button "Next image" at bounding box center [1396, 406] width 44 height 44
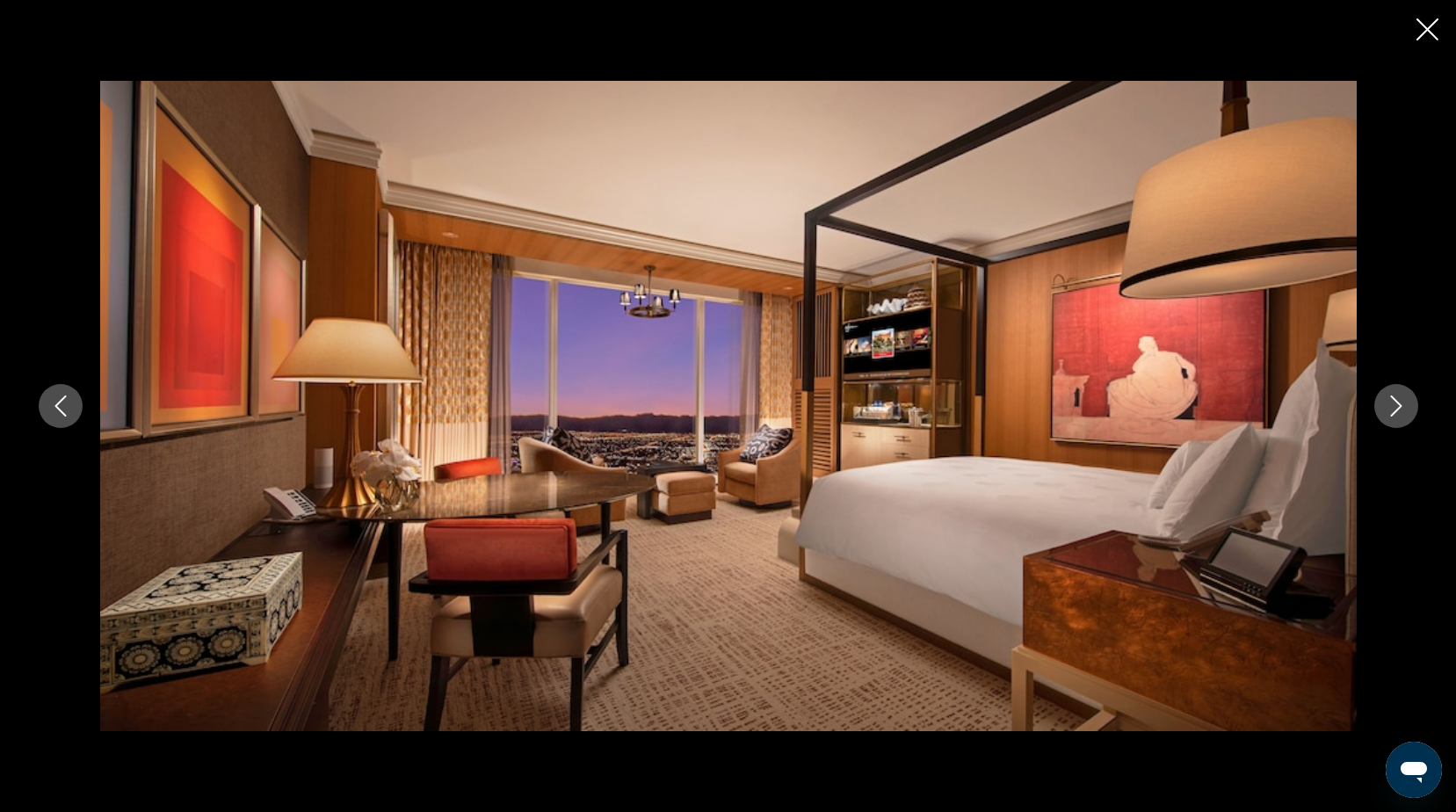
click at [1402, 390] on button "Next image" at bounding box center [1396, 406] width 44 height 44
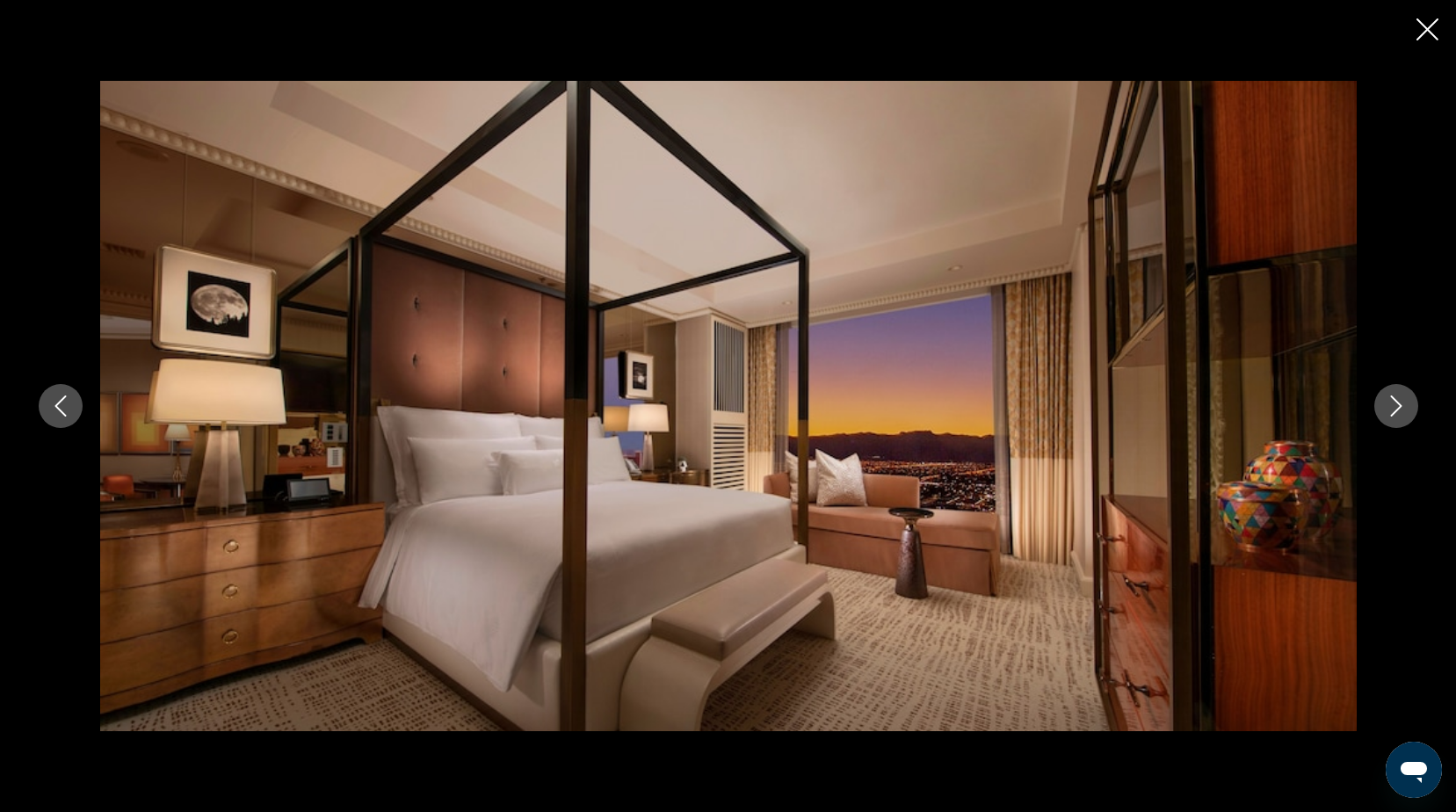
click at [1402, 390] on button "Next image" at bounding box center [1396, 406] width 44 height 44
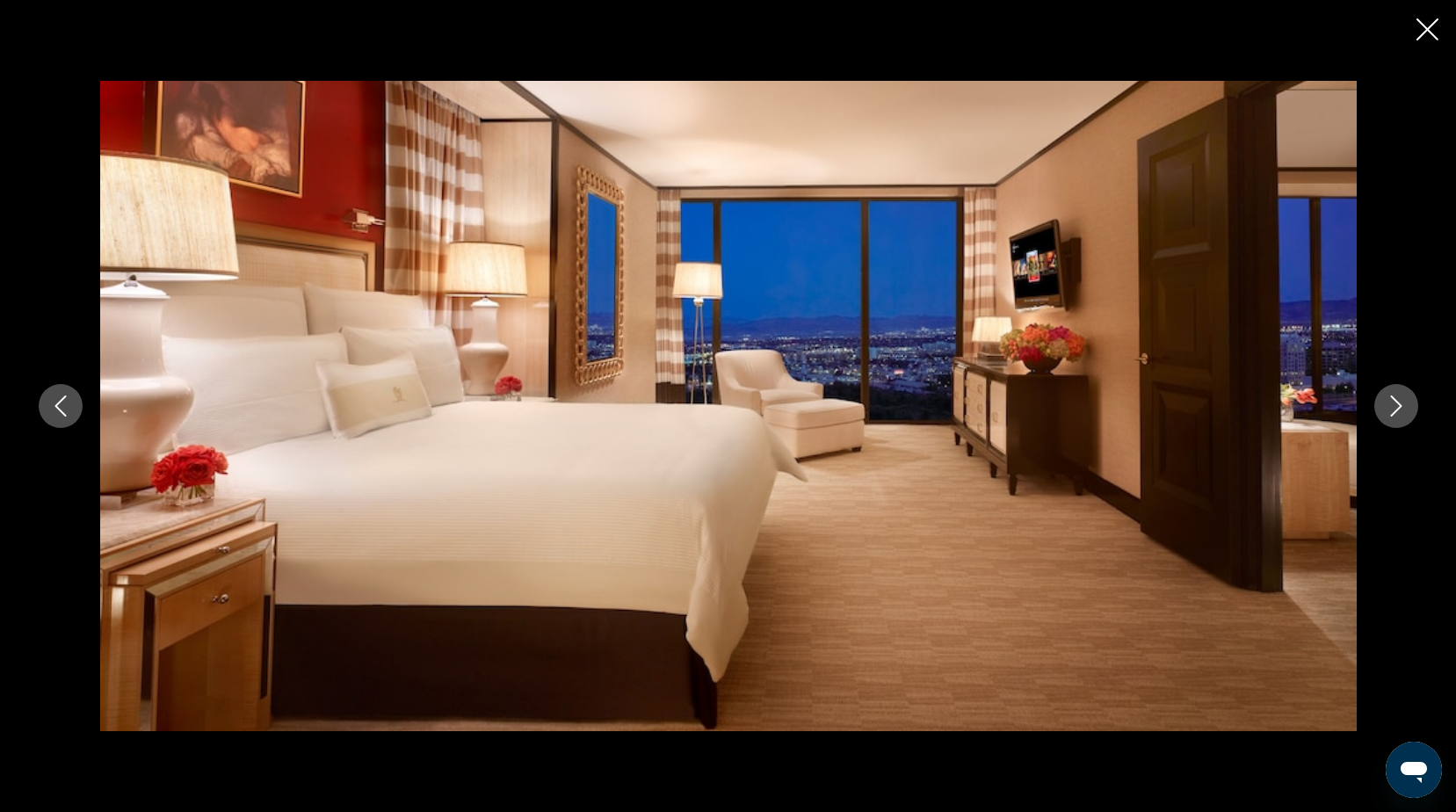
click at [1402, 390] on button "Next image" at bounding box center [1396, 406] width 44 height 44
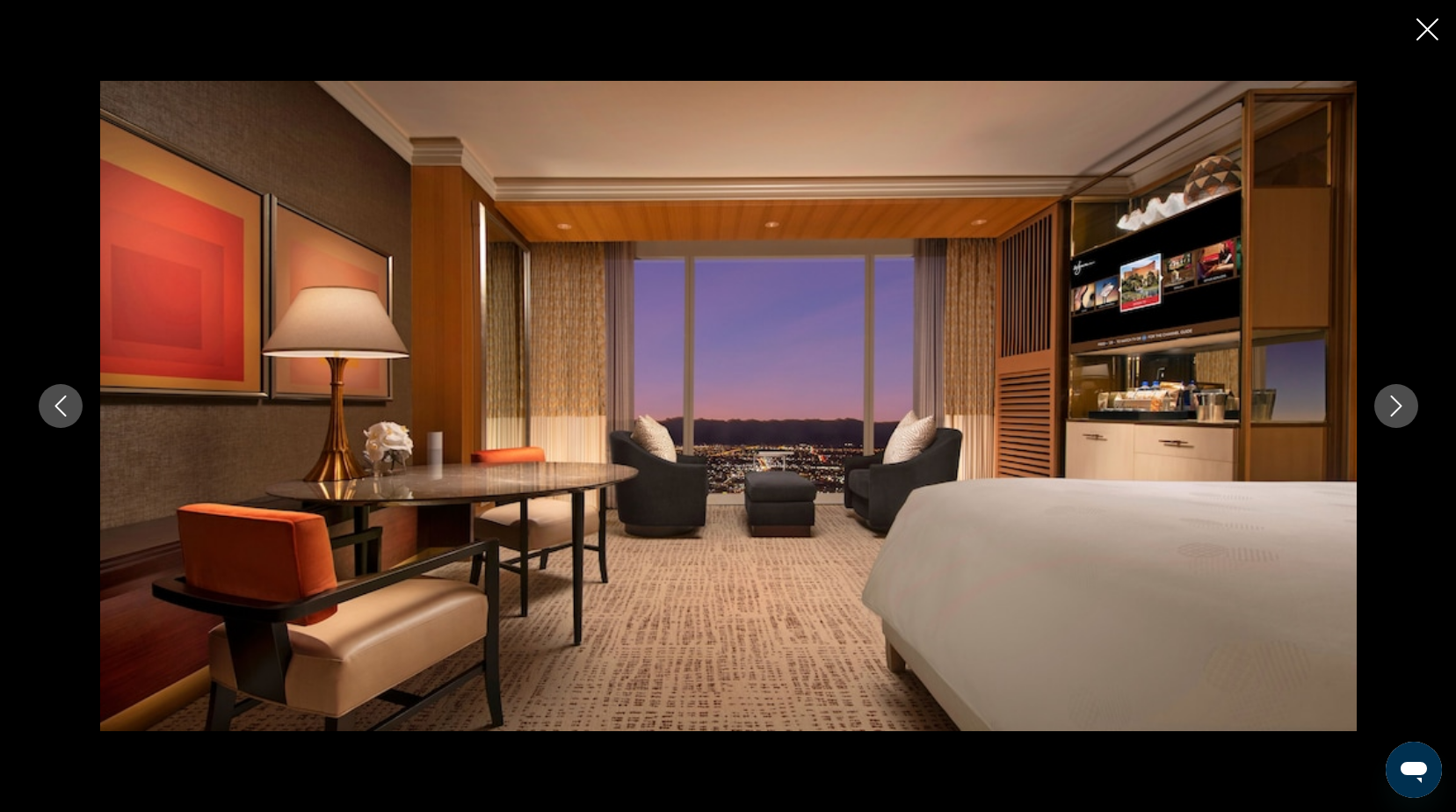
click at [1402, 390] on button "Next image" at bounding box center [1396, 406] width 44 height 44
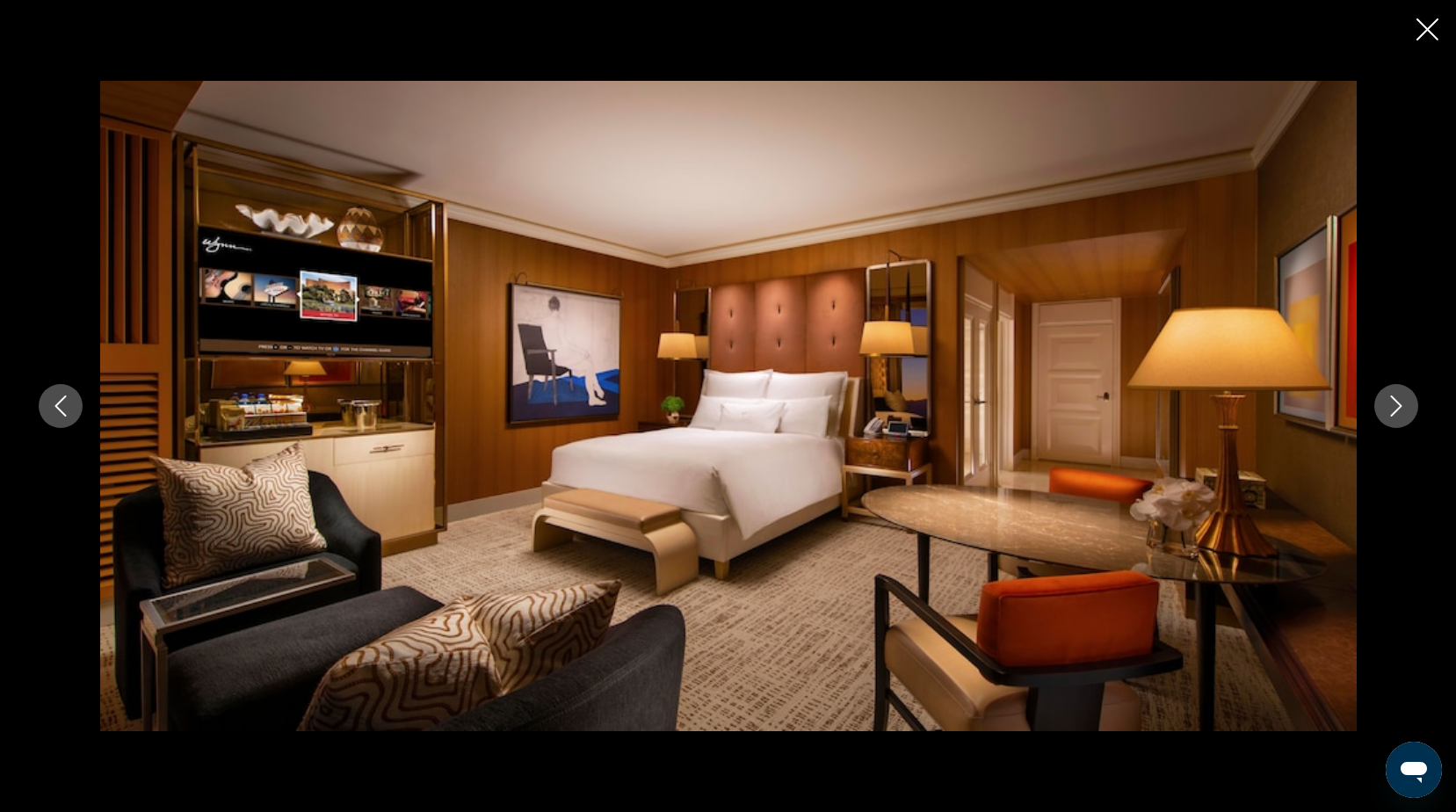
click at [1402, 390] on button "Next image" at bounding box center [1396, 406] width 44 height 44
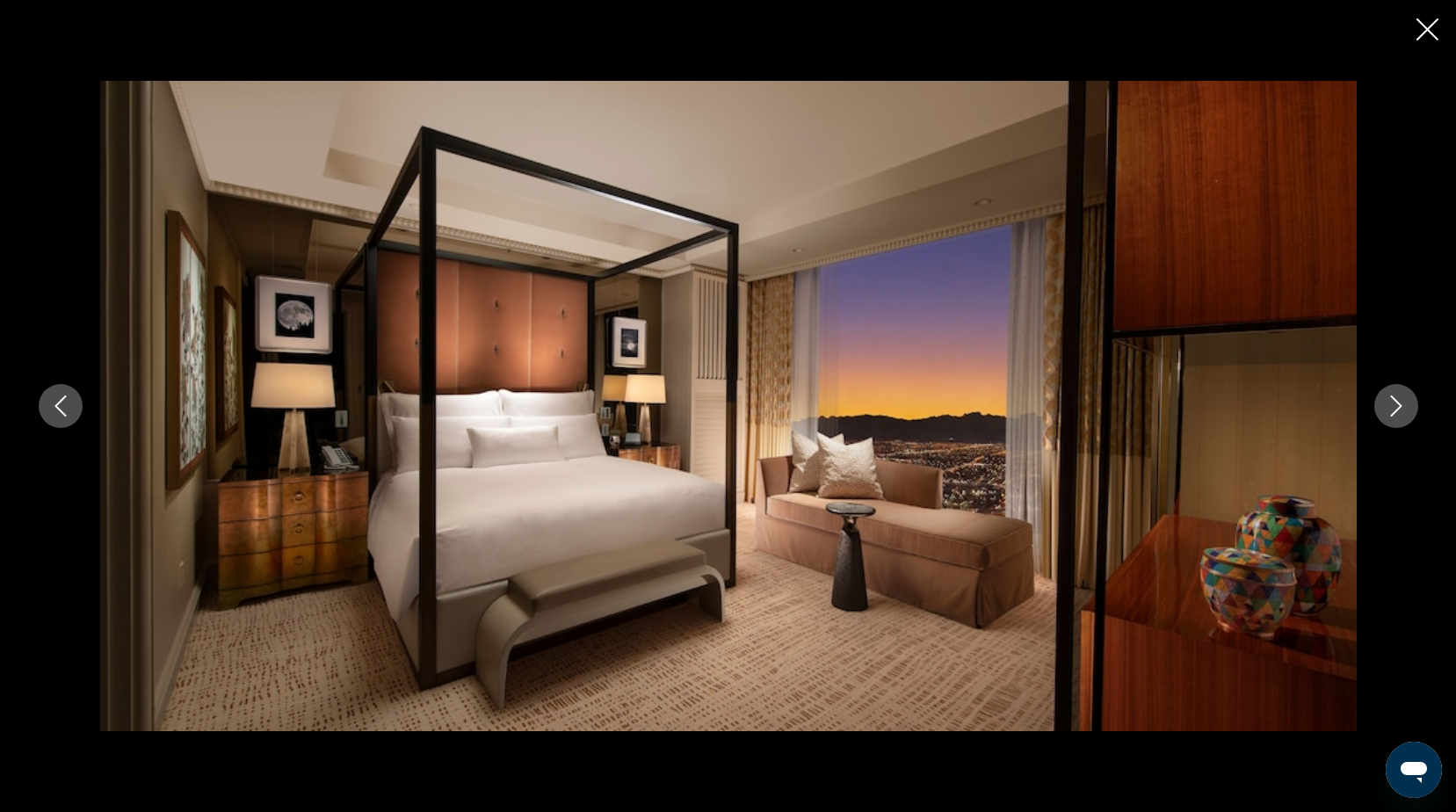
click at [1397, 392] on button "Next image" at bounding box center [1396, 406] width 44 height 44
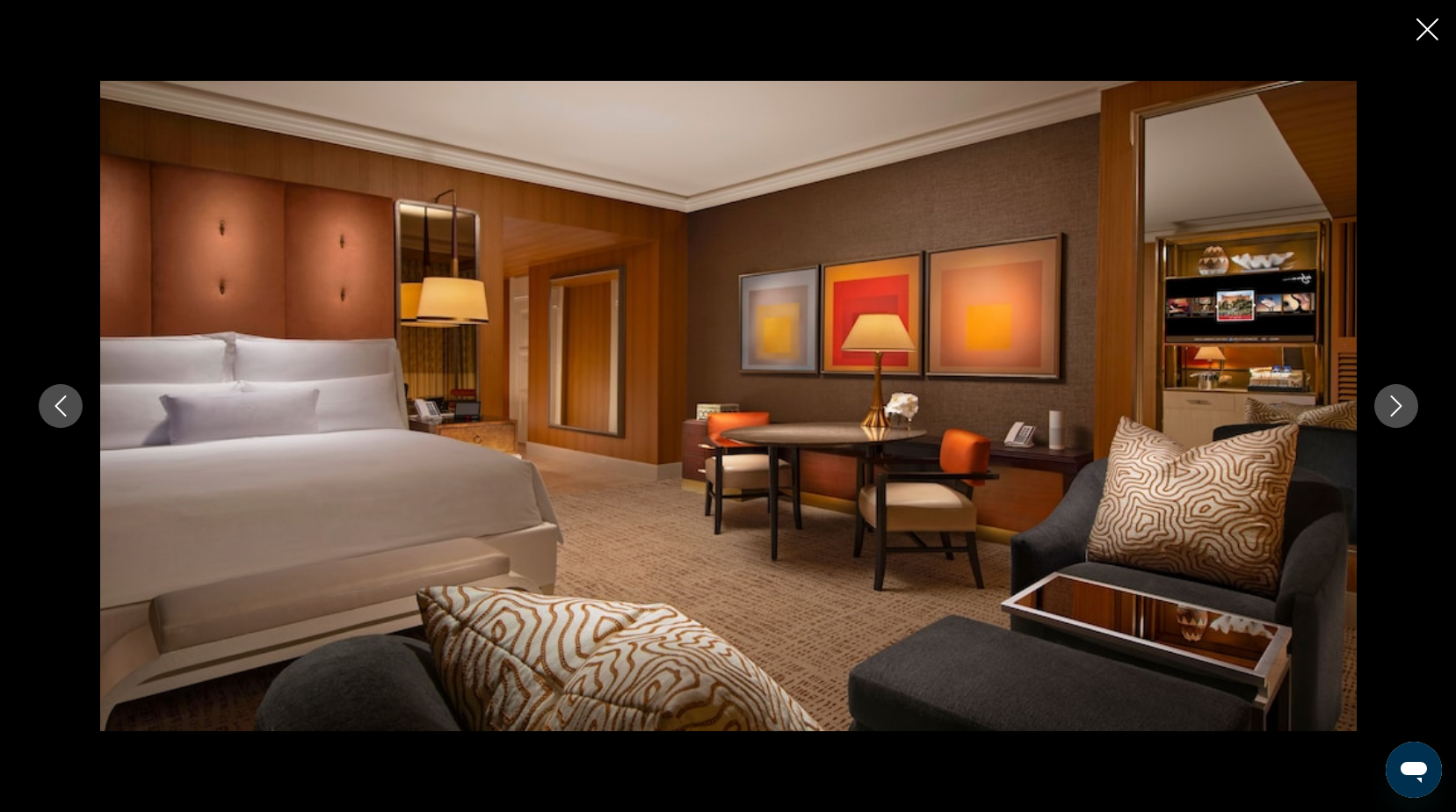
click at [1402, 397] on icon "Next image" at bounding box center [1396, 406] width 21 height 21
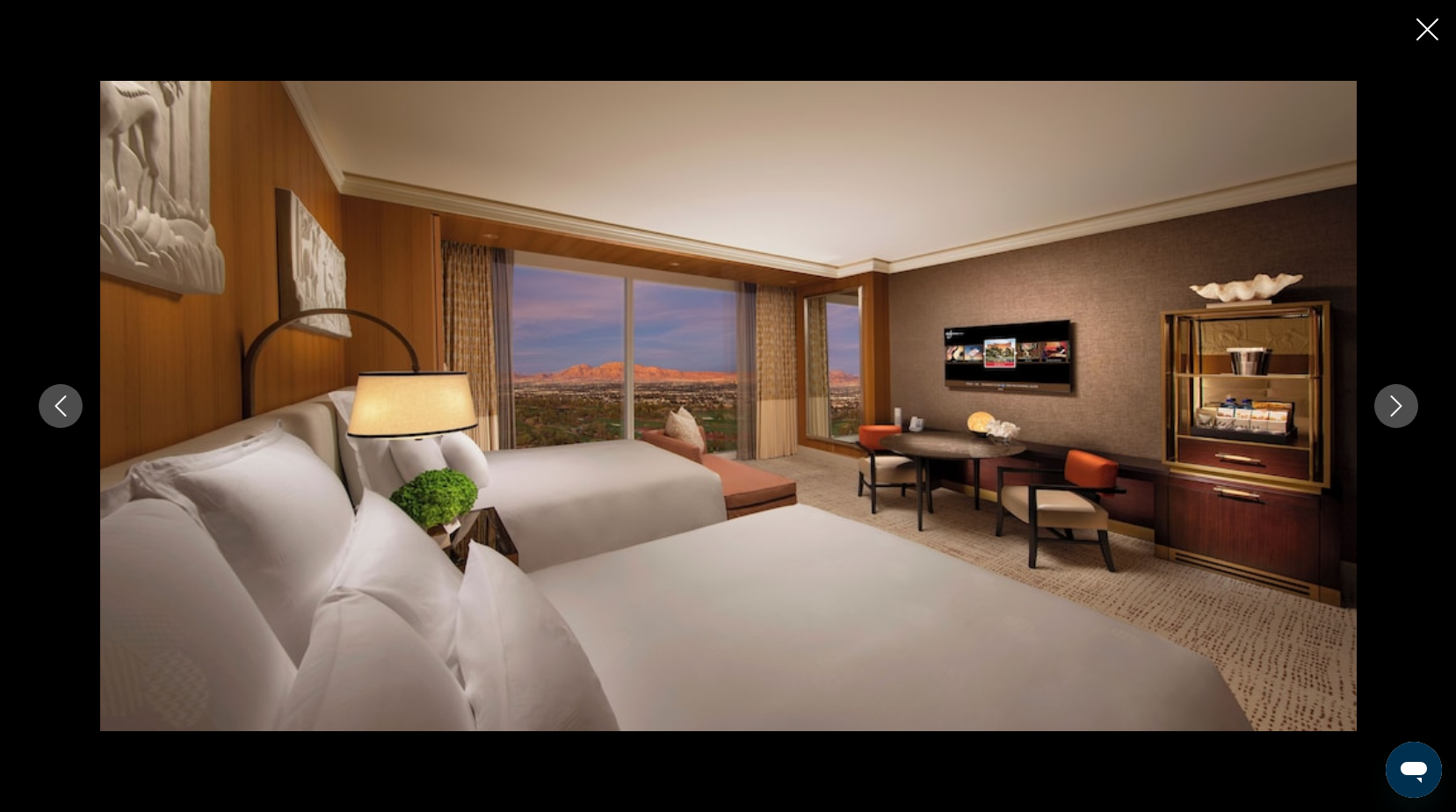
click at [1403, 402] on icon "Next image" at bounding box center [1396, 406] width 21 height 21
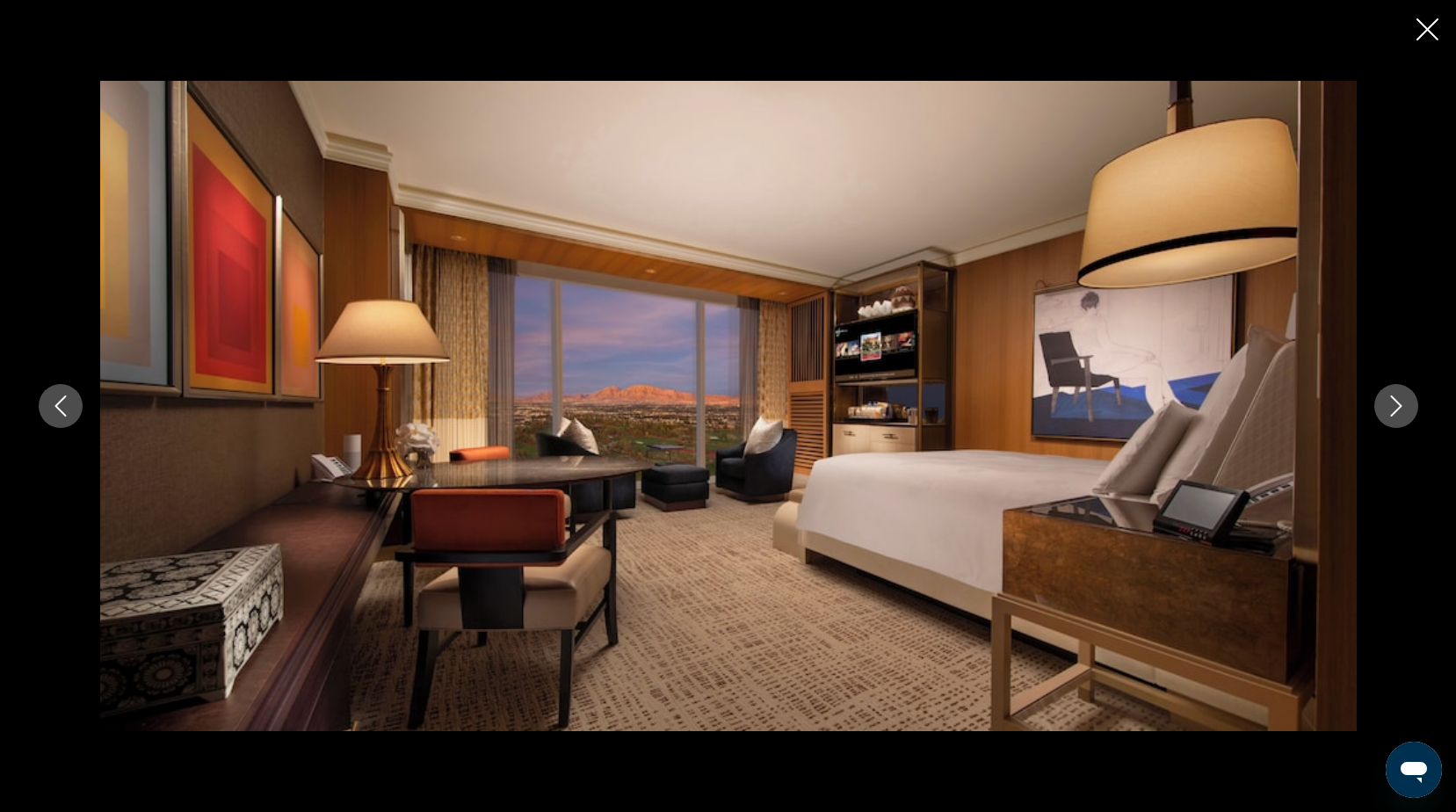
click at [1424, 24] on icon "Close slideshow" at bounding box center [1427, 29] width 22 height 22
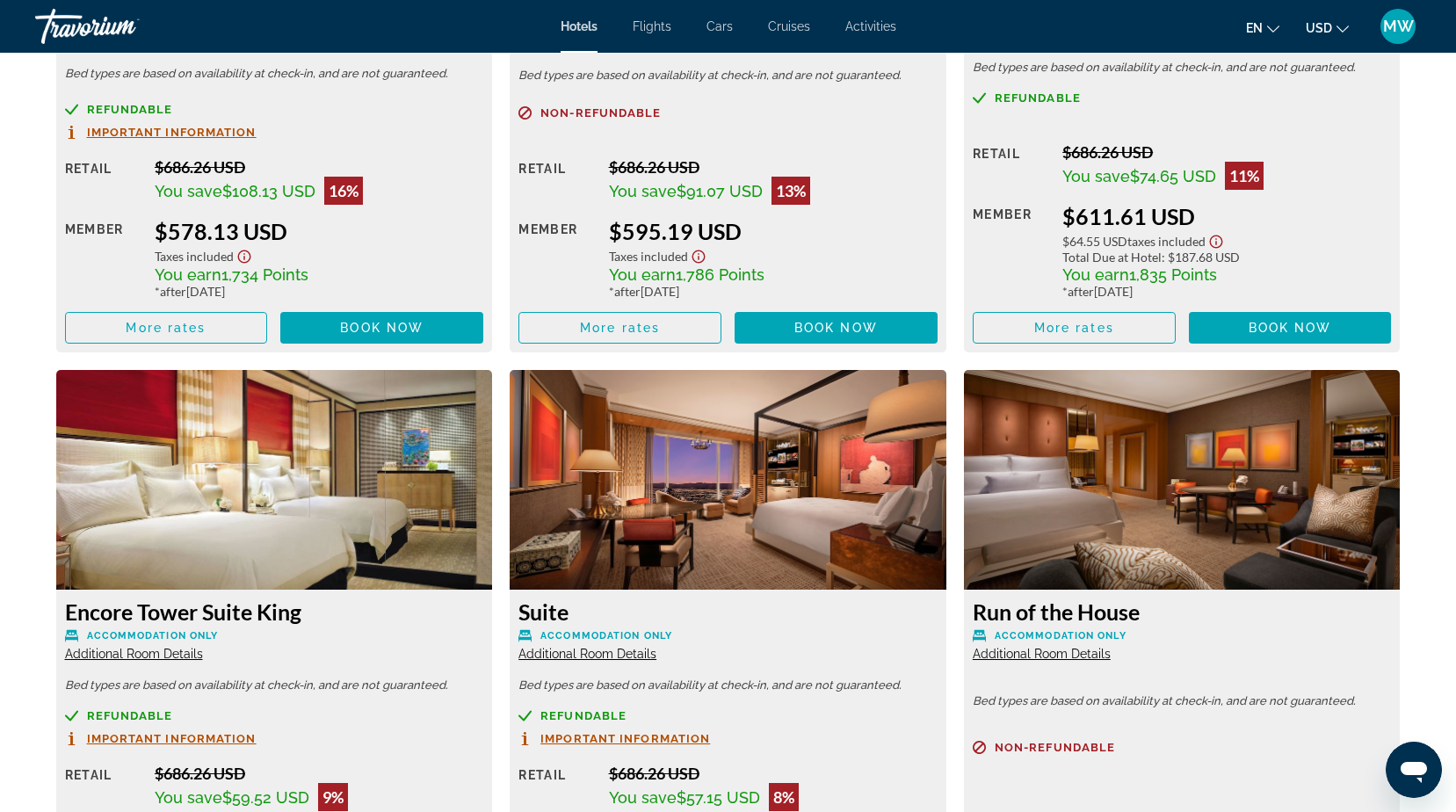
scroll to position [2418, 0]
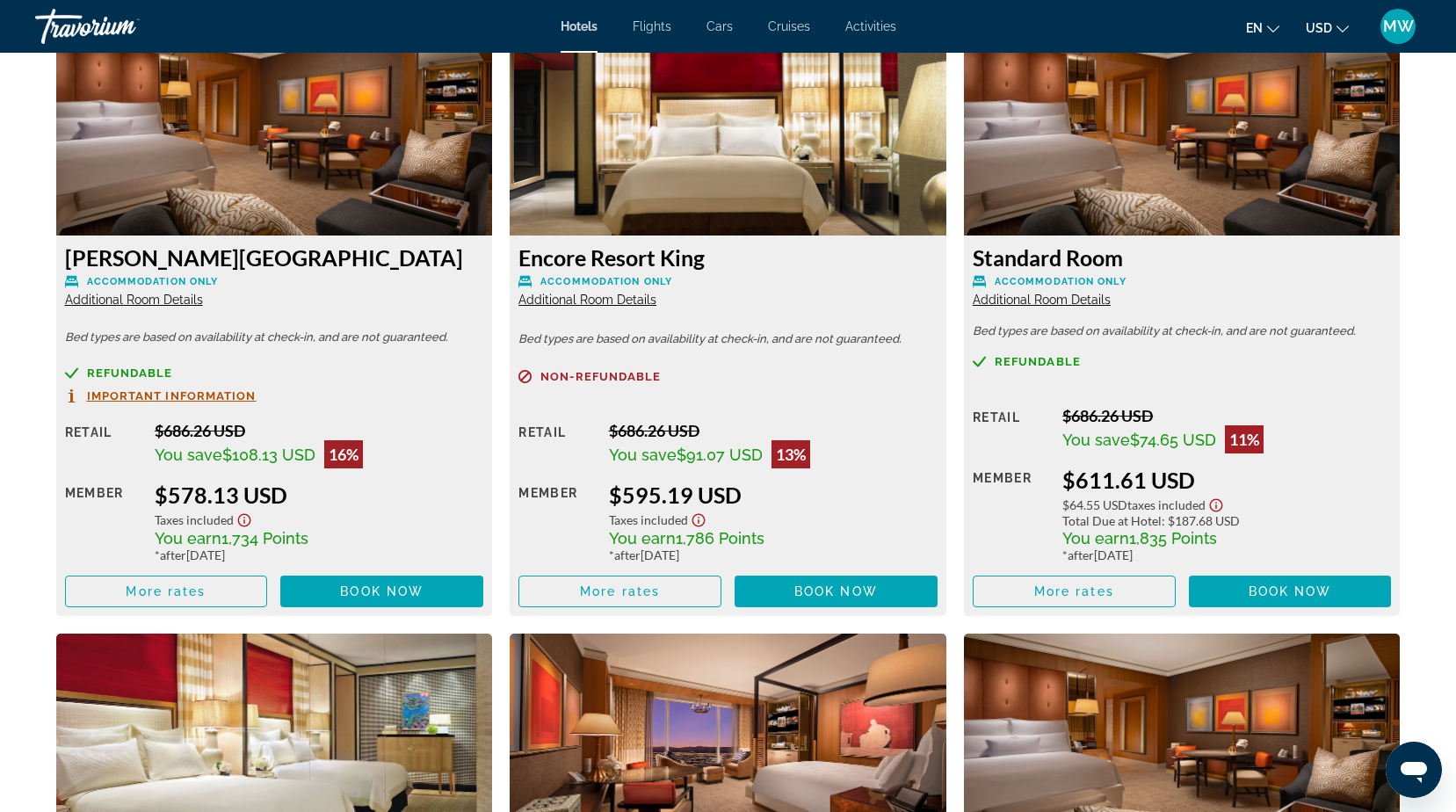
click at [1024, 295] on span "Additional Room Details" at bounding box center [1042, 300] width 138 height 14
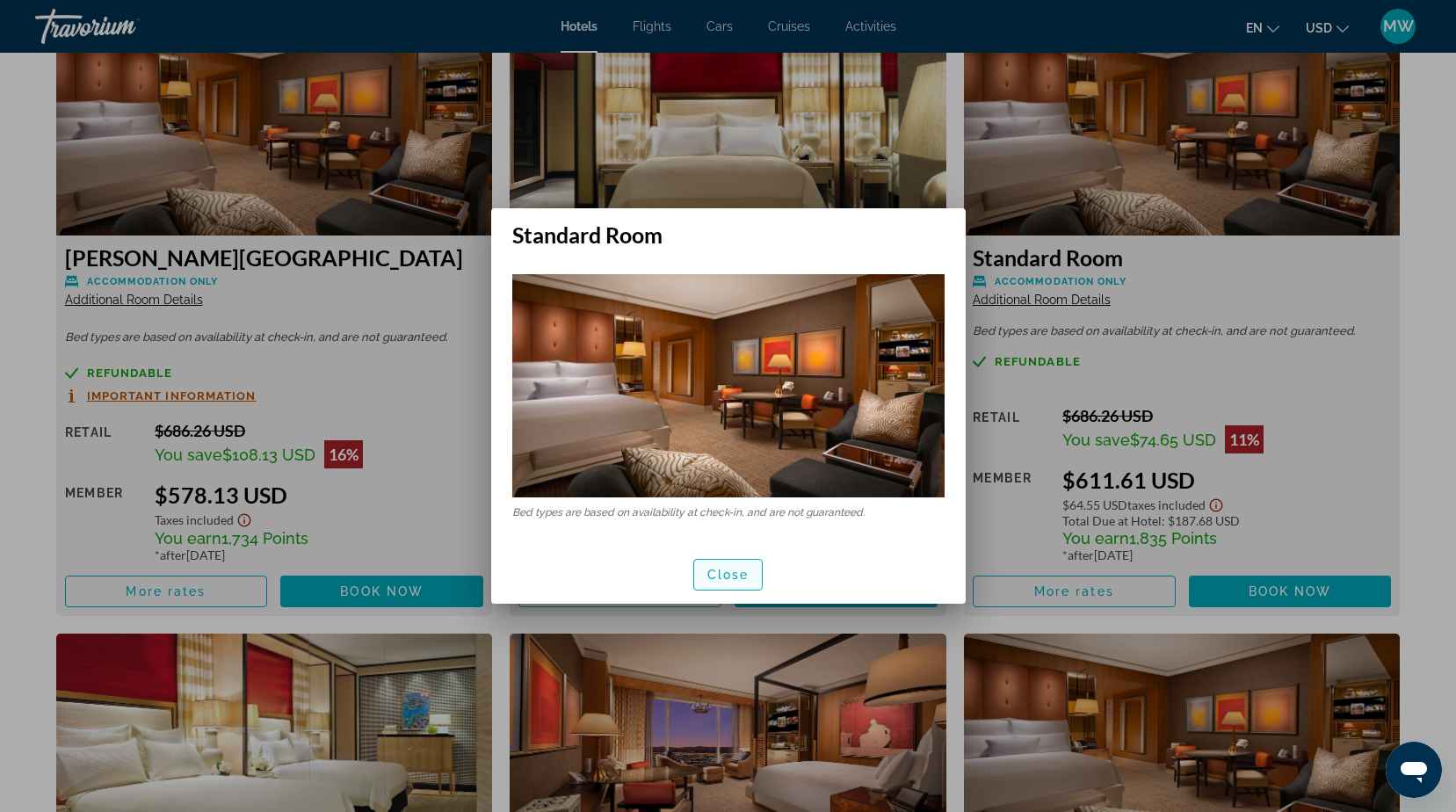
click at [744, 570] on span "Close" at bounding box center [728, 574] width 42 height 14
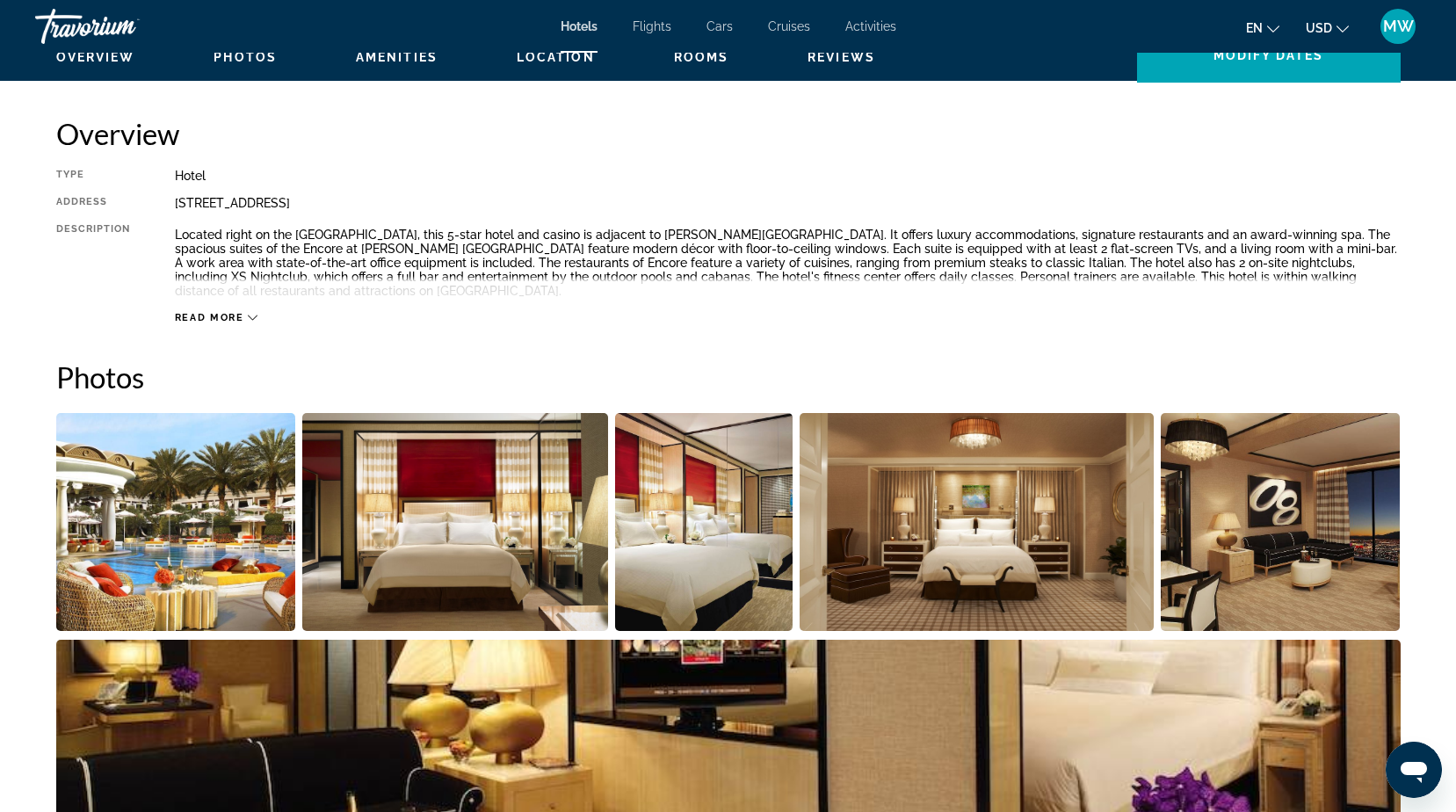
scroll to position [223, 0]
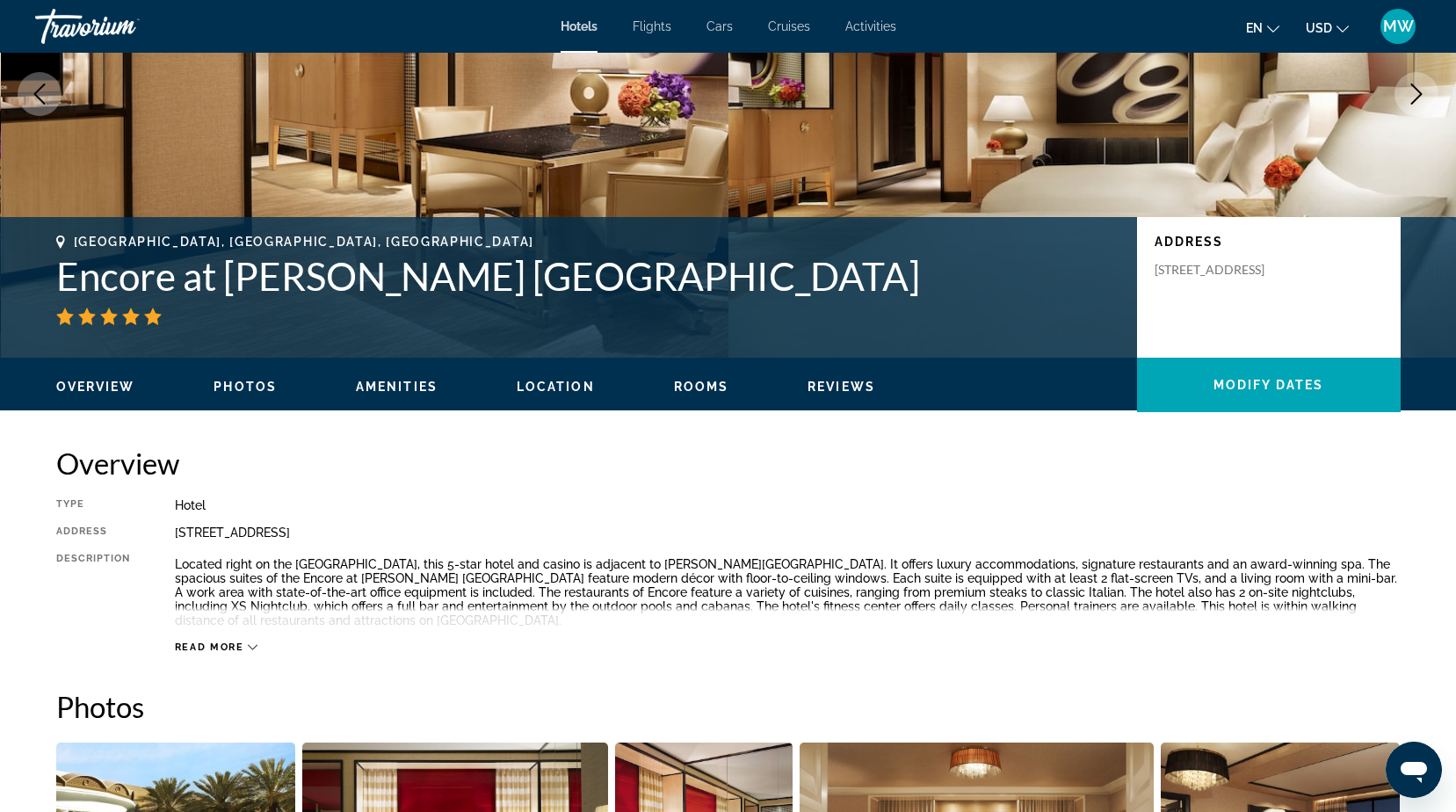
click at [707, 386] on span "Rooms" at bounding box center [701, 386] width 55 height 14
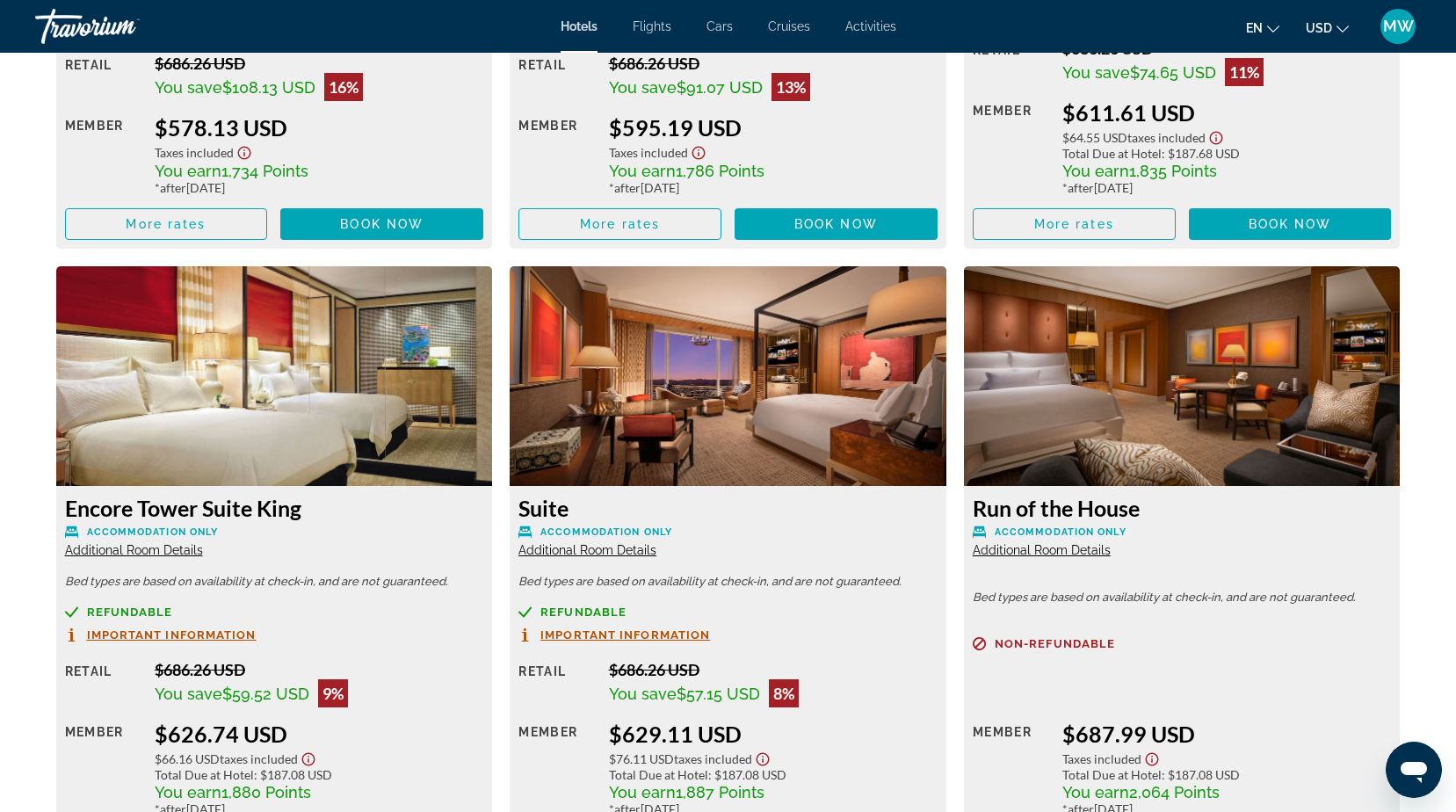
scroll to position [2434, 0]
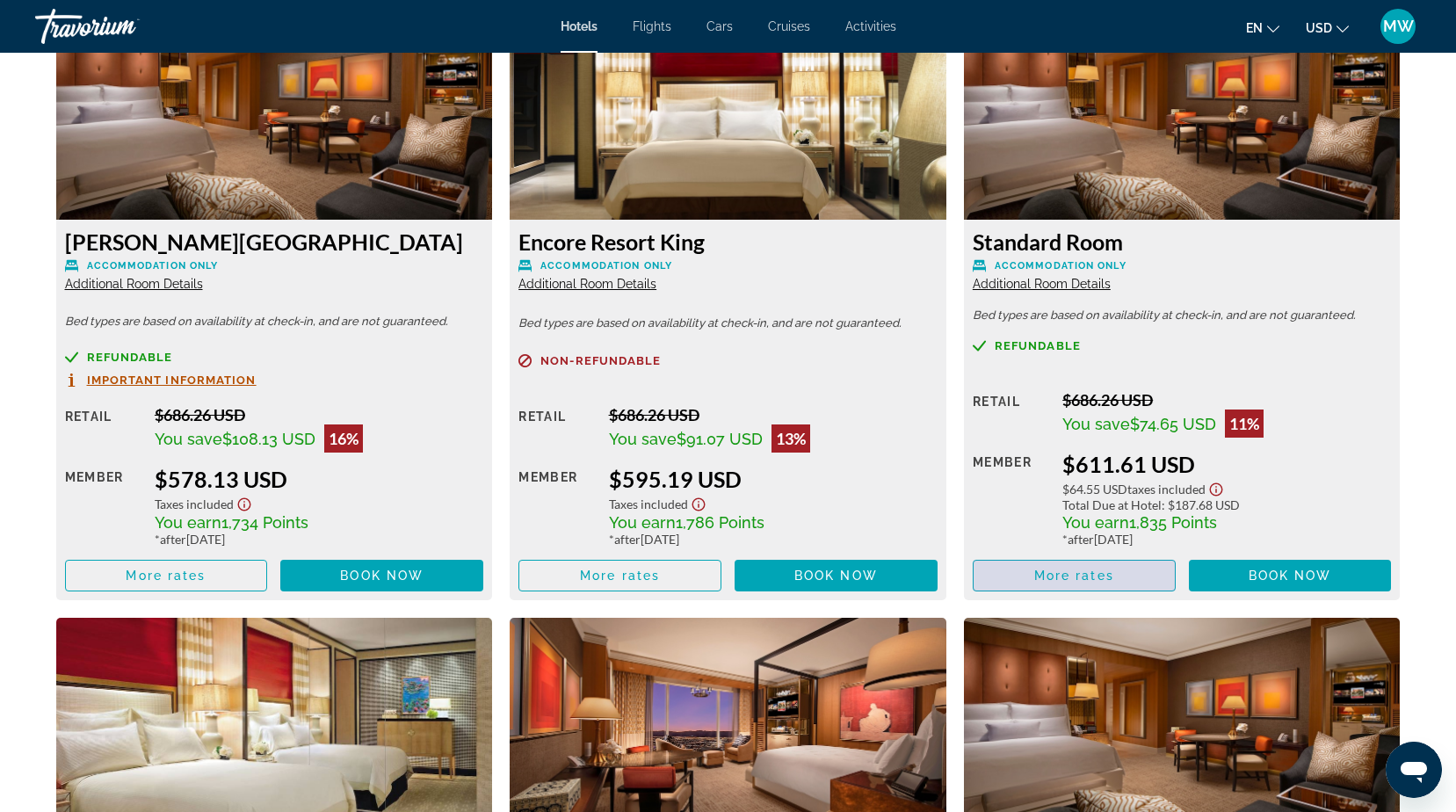
click at [1078, 579] on span "More rates" at bounding box center [1073, 575] width 80 height 14
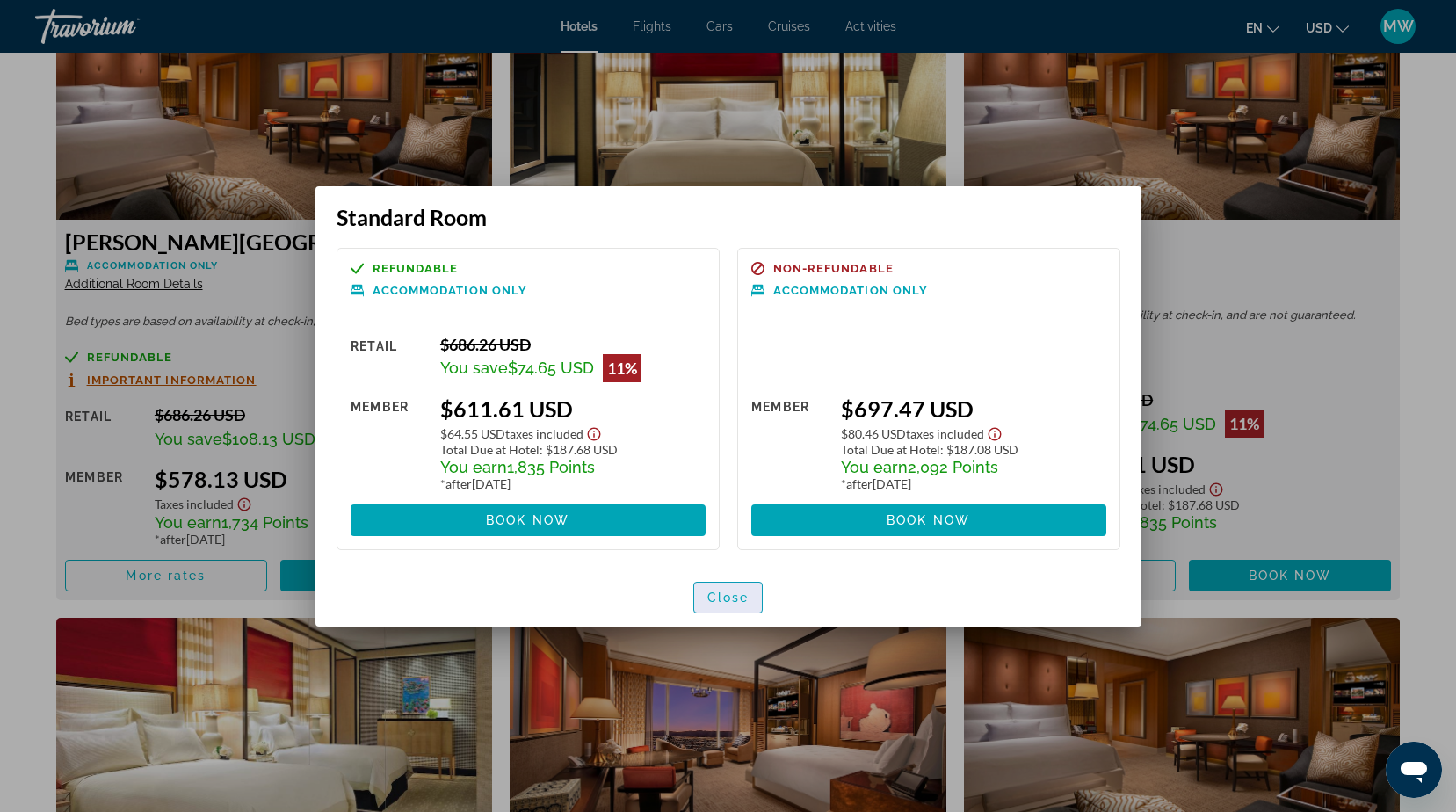
click at [735, 590] on span "Close" at bounding box center [728, 597] width 42 height 14
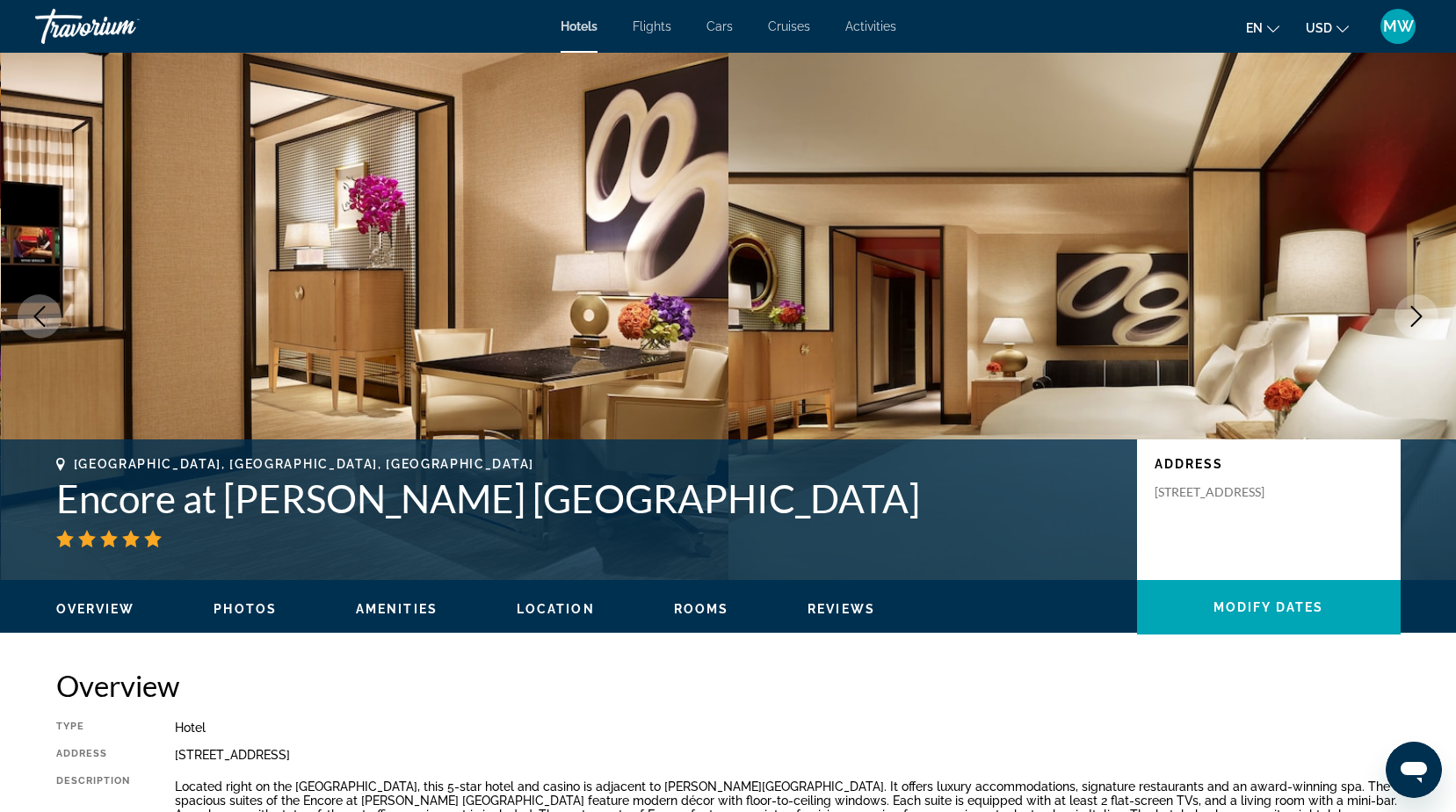
scroll to position [2434, 0]
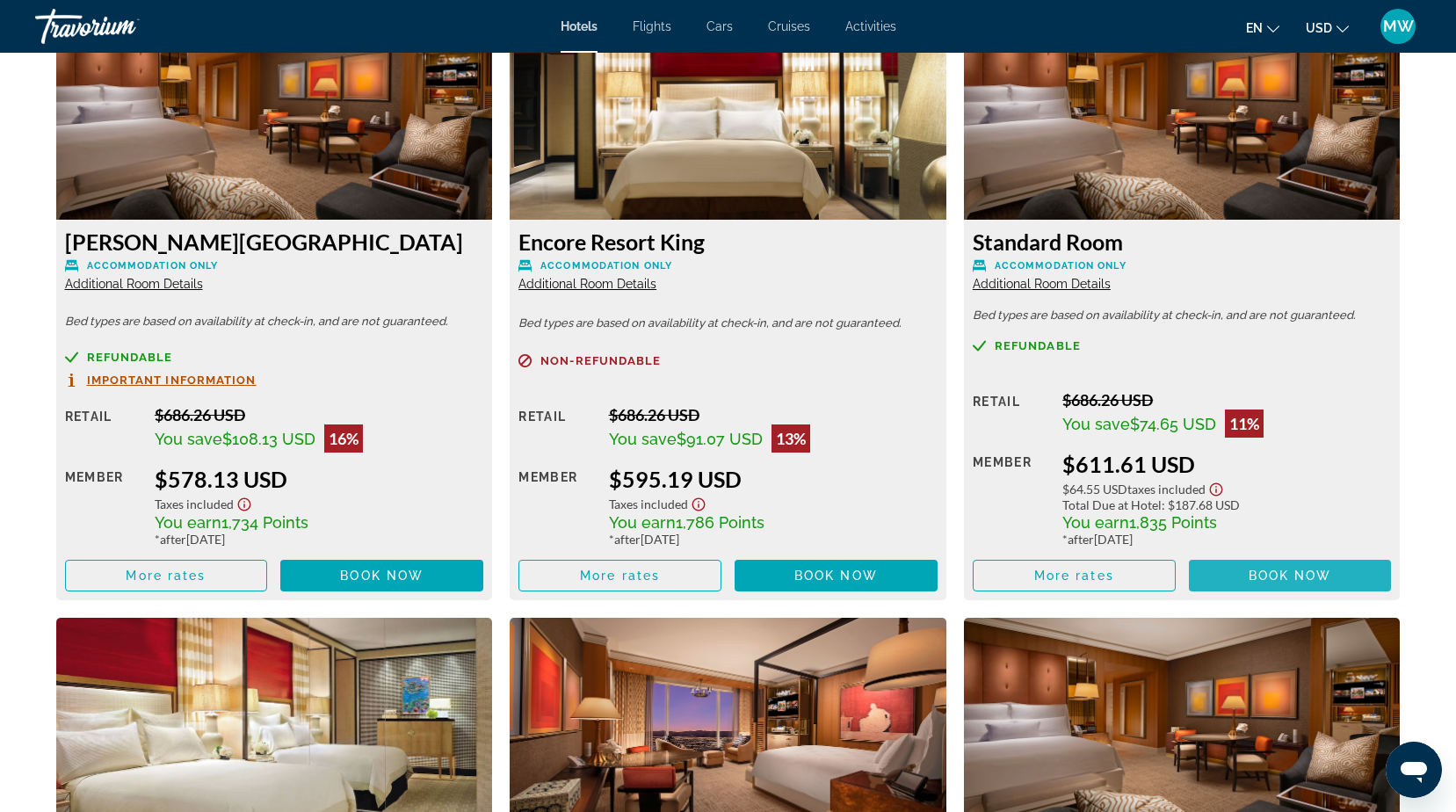
click at [1249, 564] on span "Main content" at bounding box center [1290, 575] width 203 height 42
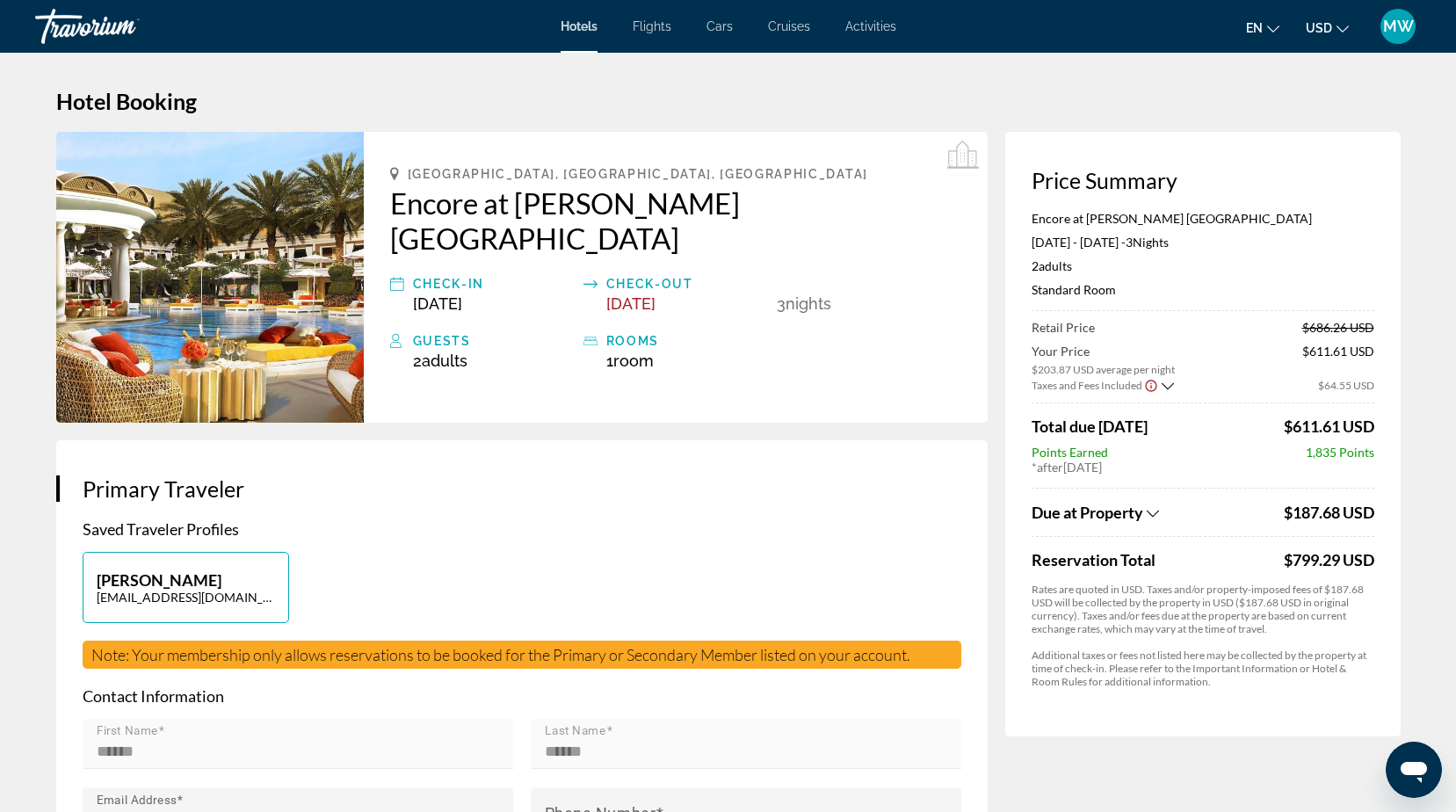
click at [648, 26] on span "Flights" at bounding box center [652, 26] width 39 height 14
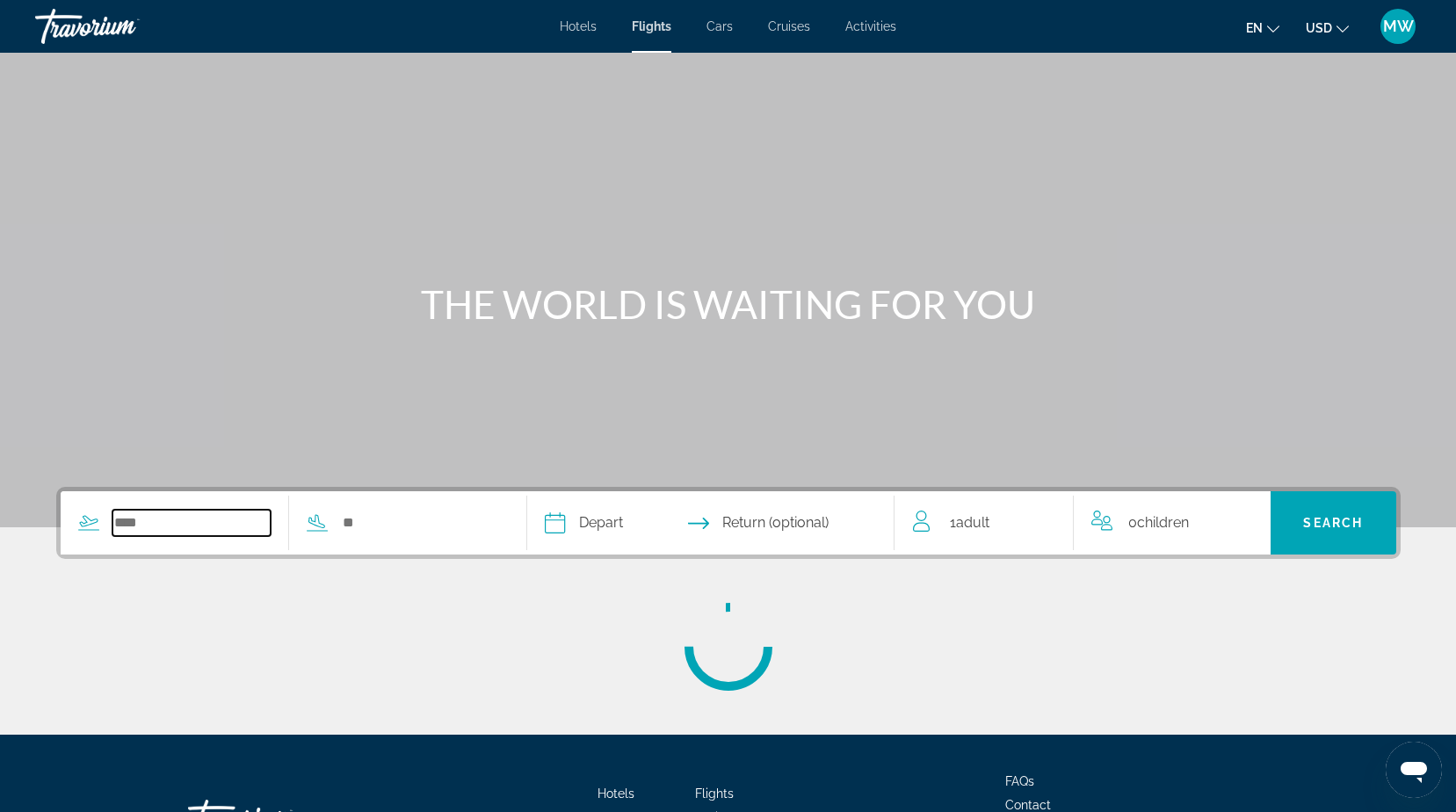
click at [155, 527] on input "Search widget" at bounding box center [192, 523] width 159 height 26
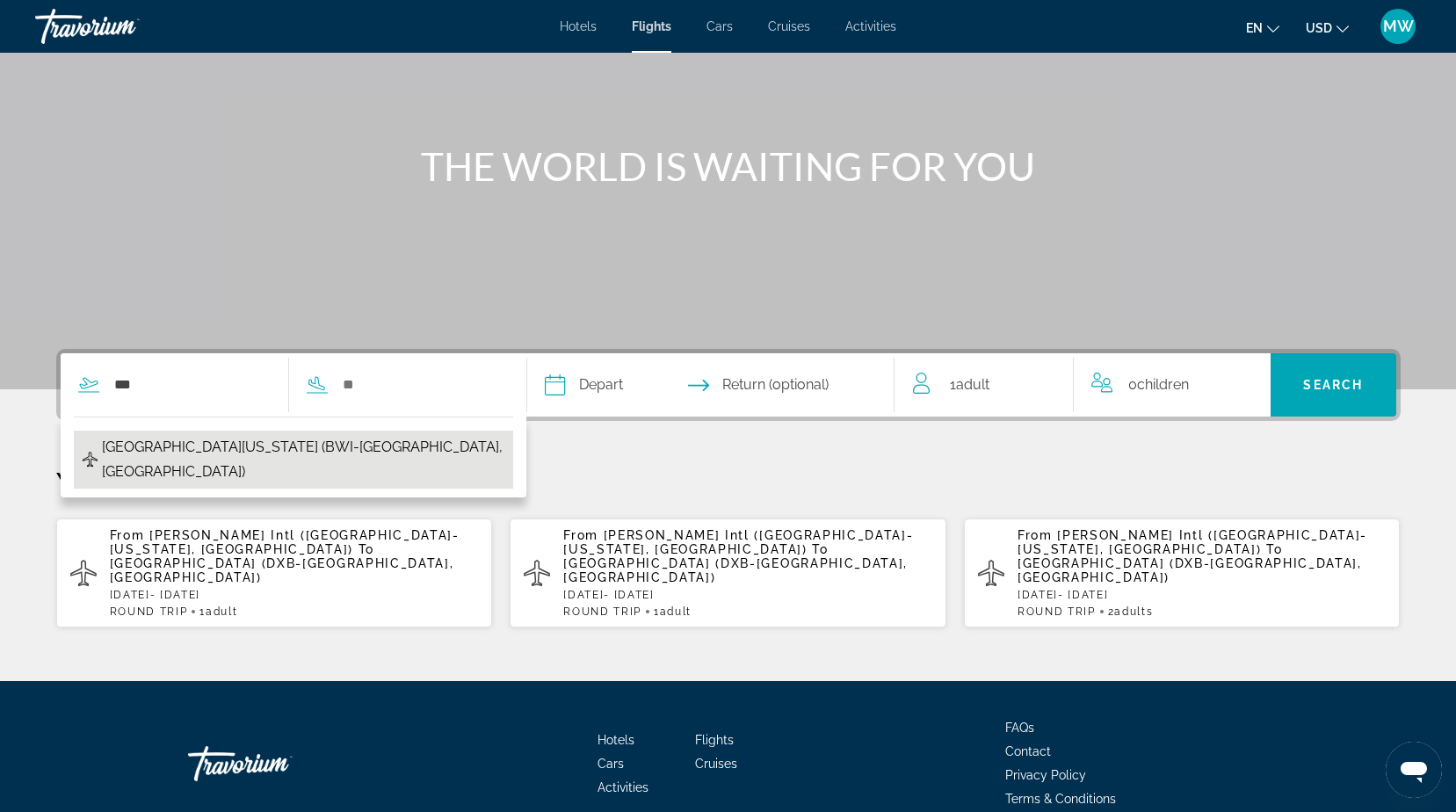
click at [177, 443] on span "[GEOGRAPHIC_DATA][US_STATE] (BWI-[GEOGRAPHIC_DATA], [GEOGRAPHIC_DATA])" at bounding box center [303, 459] width 402 height 49
type input "**********"
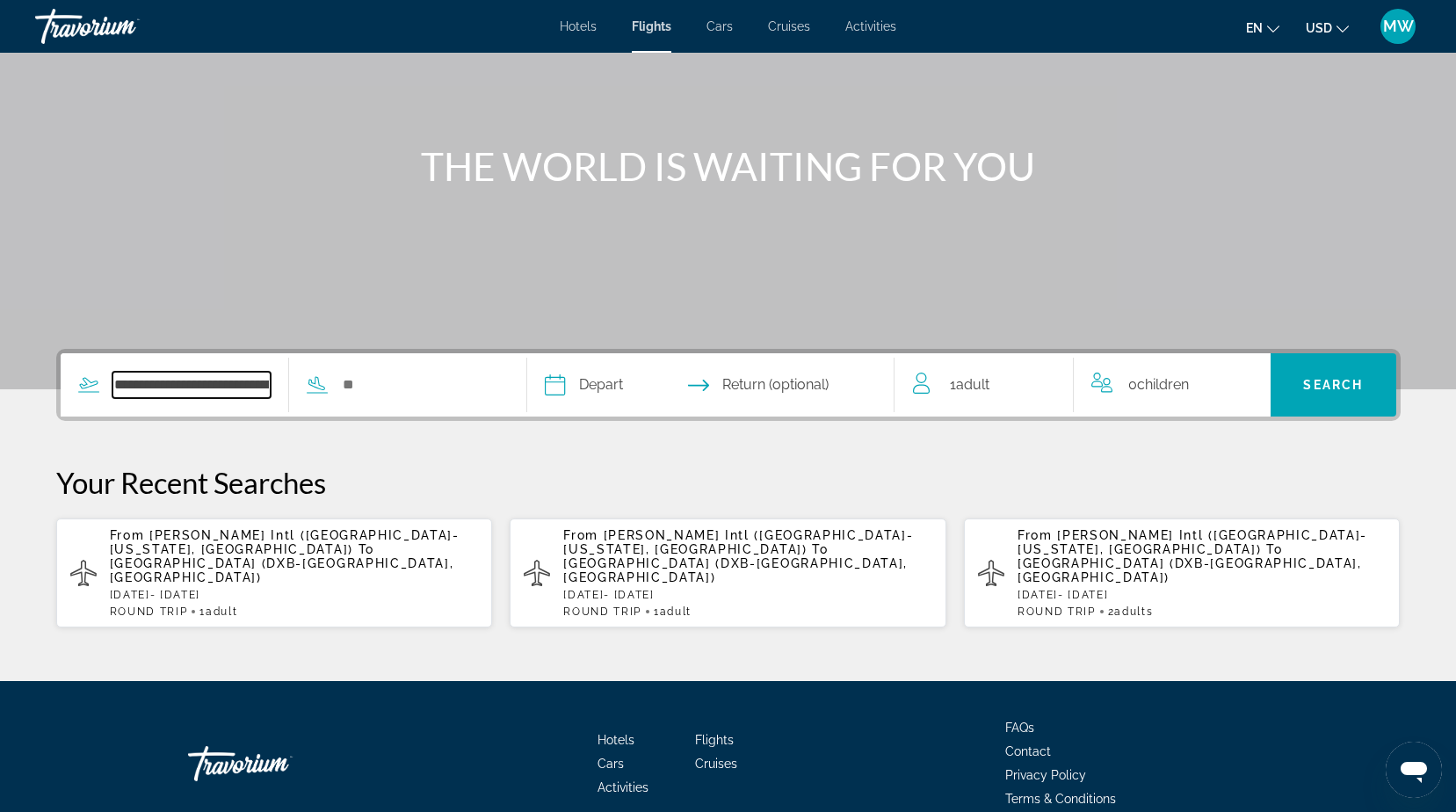
scroll to position [208, 0]
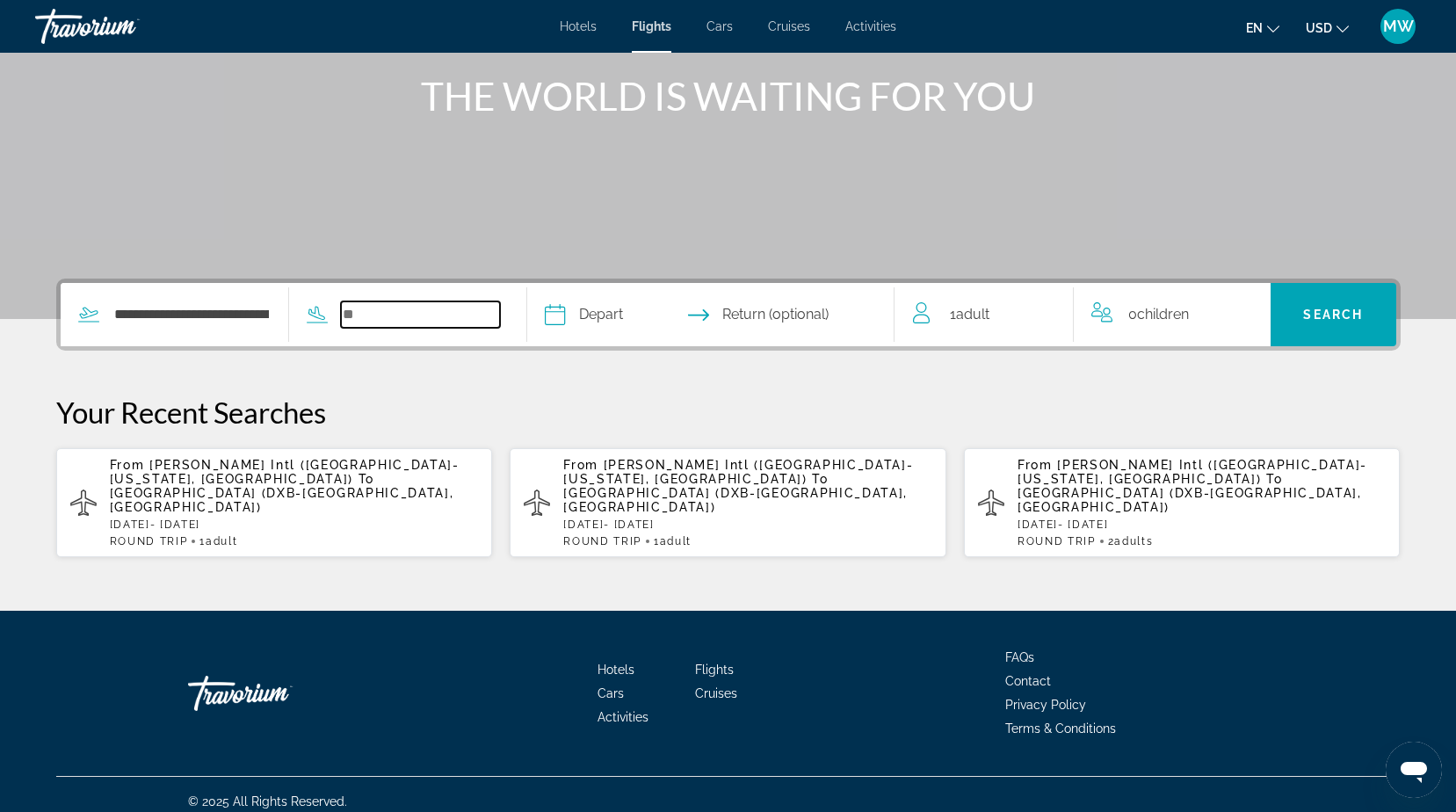
click at [403, 320] on input "Search widget" at bounding box center [420, 315] width 159 height 26
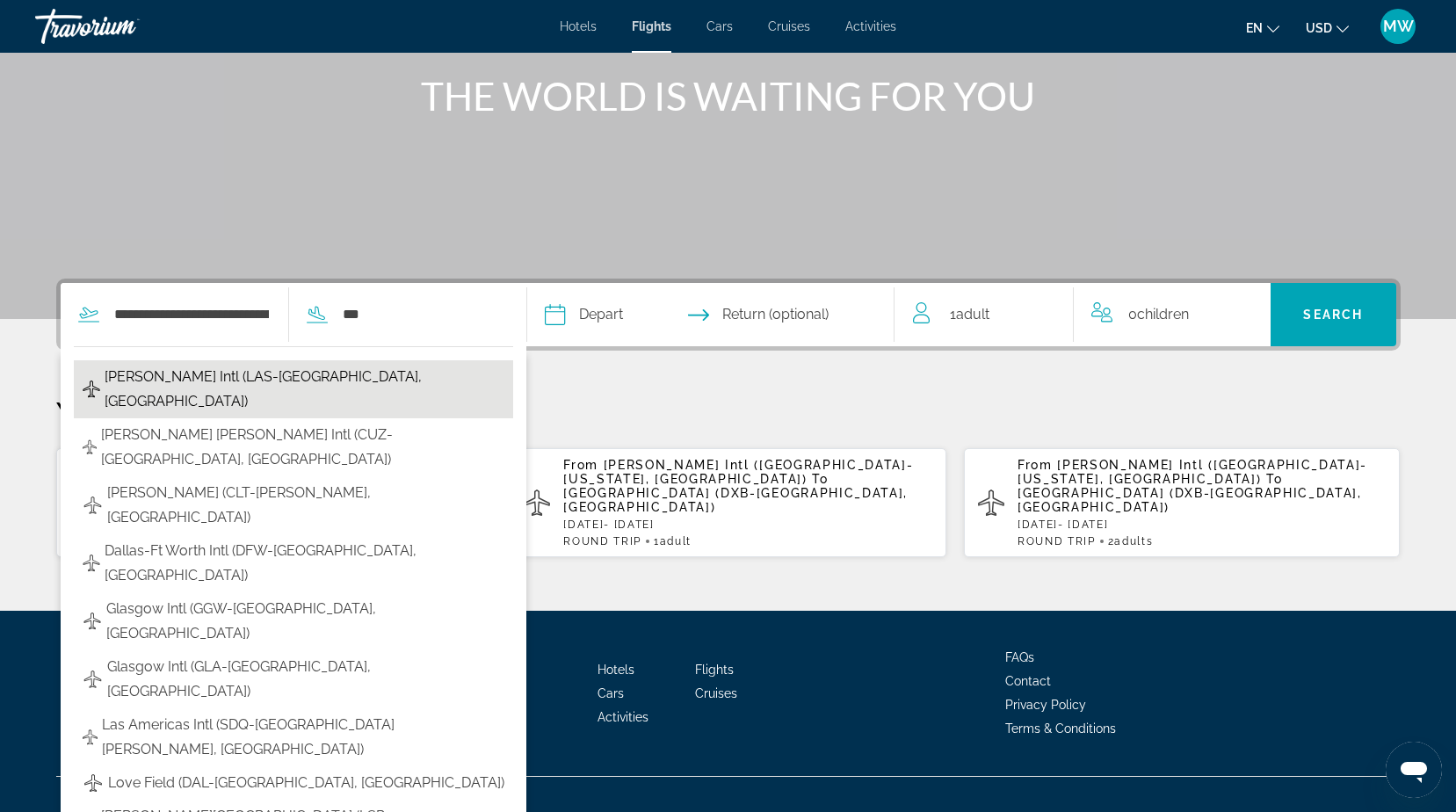
click at [221, 379] on span "[PERSON_NAME] Intl (LAS-[GEOGRAPHIC_DATA], [GEOGRAPHIC_DATA])" at bounding box center [304, 389] width 399 height 49
type input "**********"
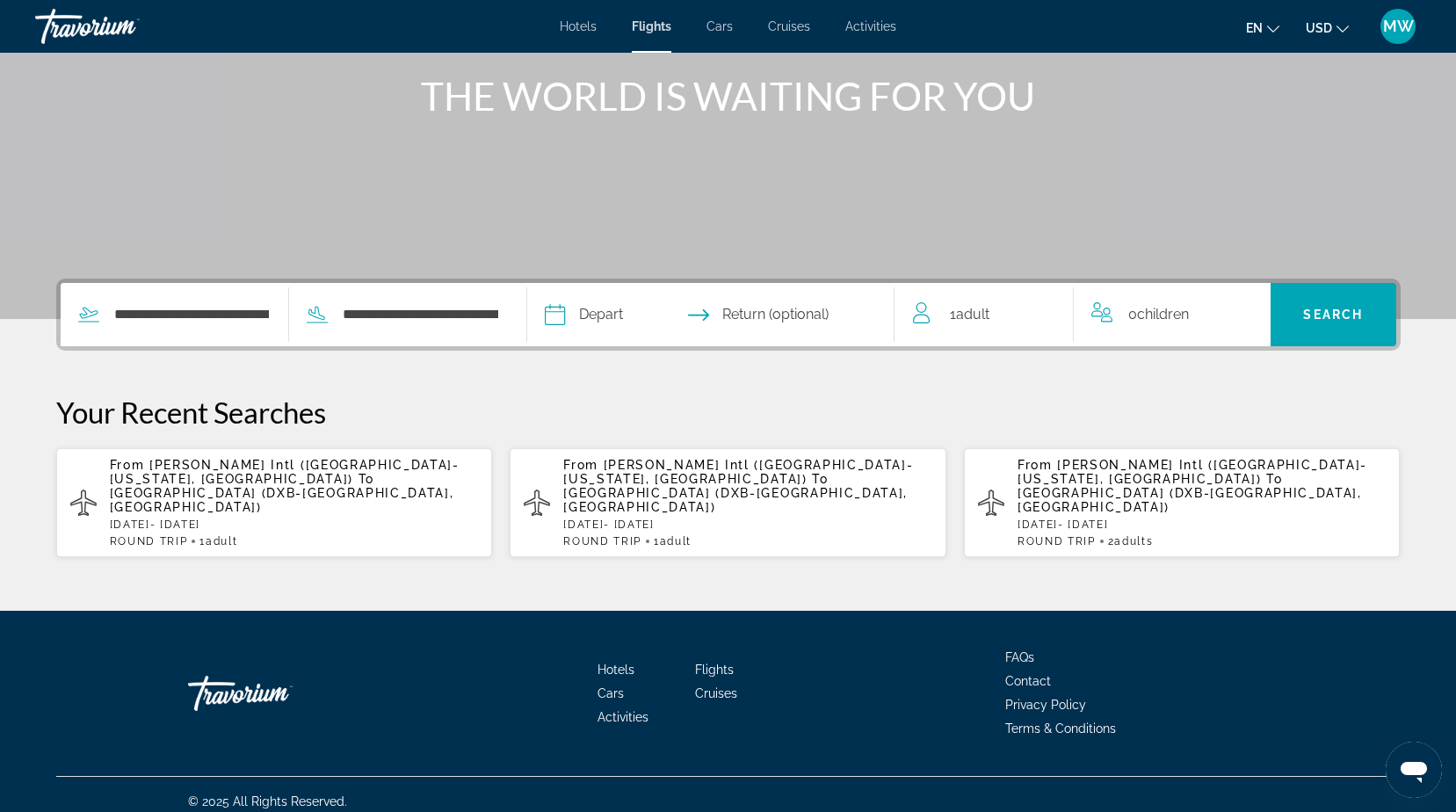
click at [636, 309] on input "Depart date" at bounding box center [631, 318] width 182 height 69
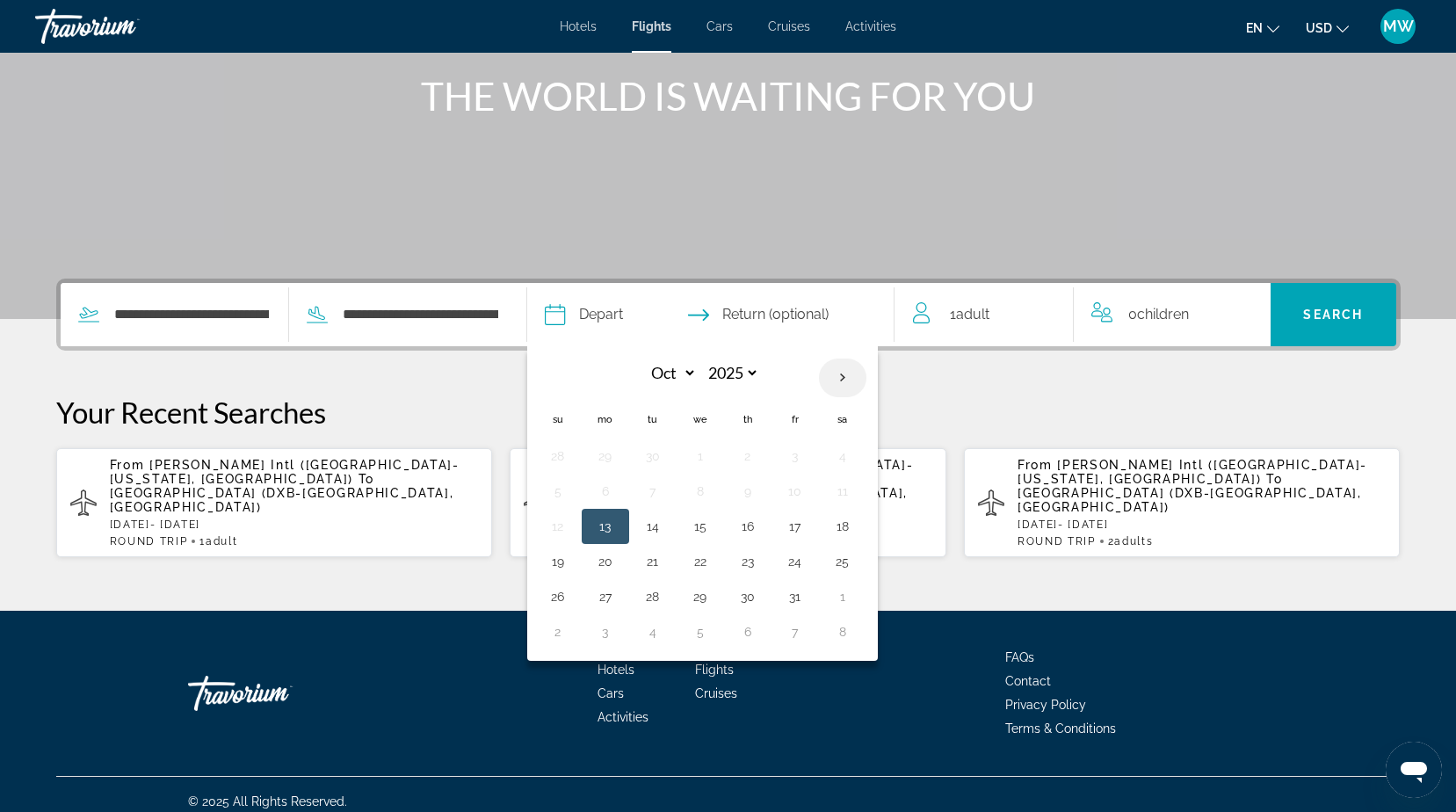
click at [867, 370] on th "Next month" at bounding box center [843, 377] width 48 height 39
select select "**"
click at [667, 592] on button "25" at bounding box center [653, 596] width 28 height 25
type input "**********"
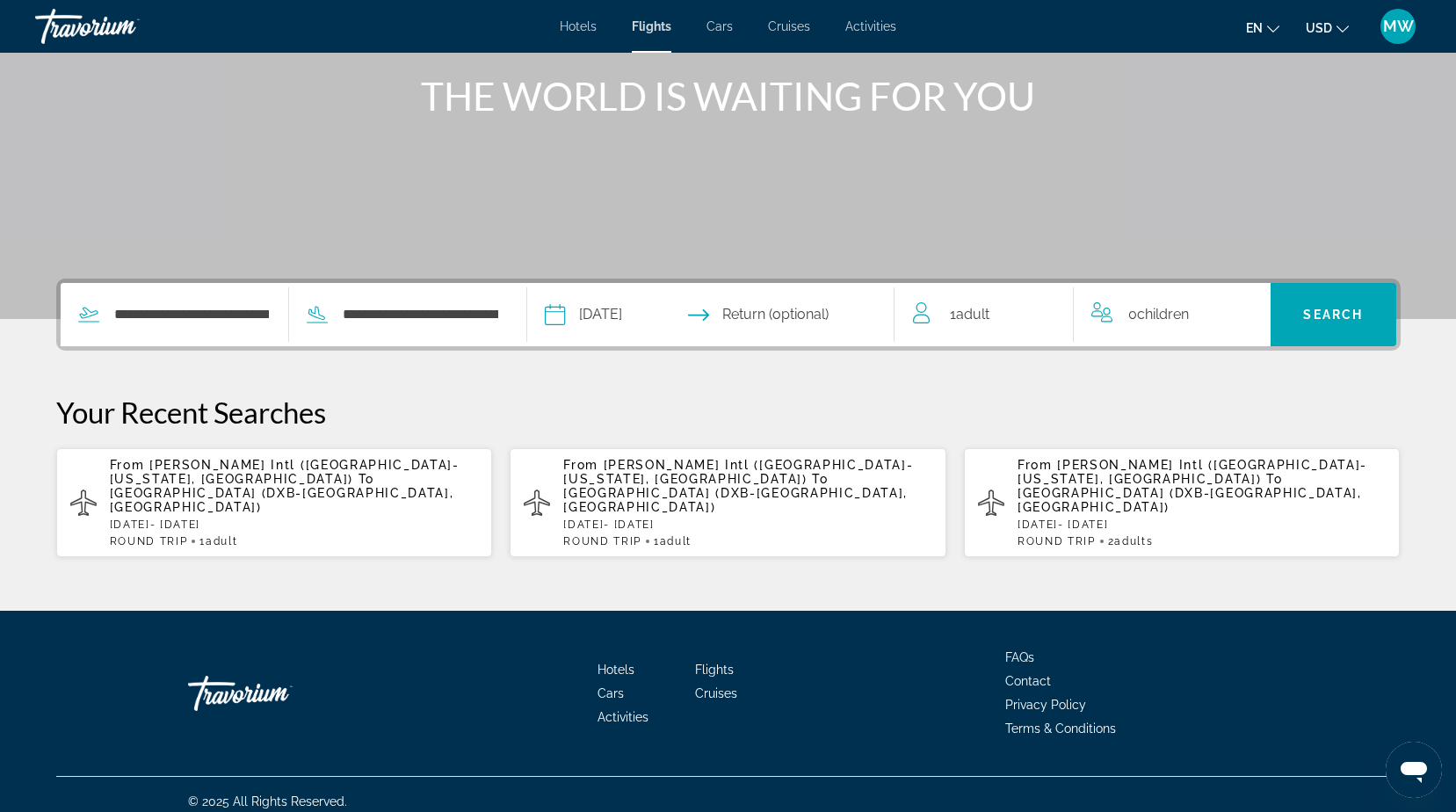
click at [845, 312] on input "Return date" at bounding box center [810, 318] width 182 height 69
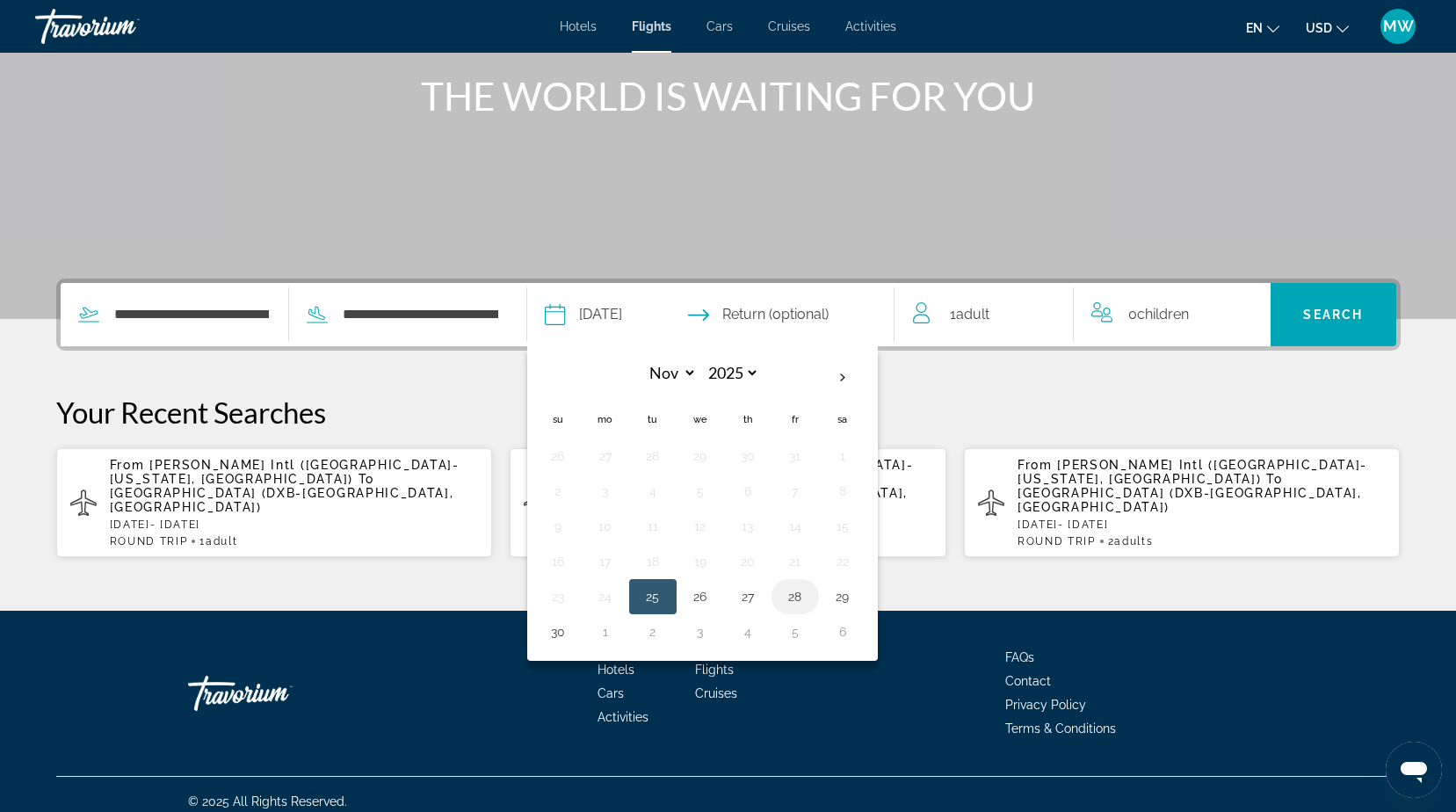
click at [809, 590] on button "28" at bounding box center [795, 596] width 28 height 25
type input "**********"
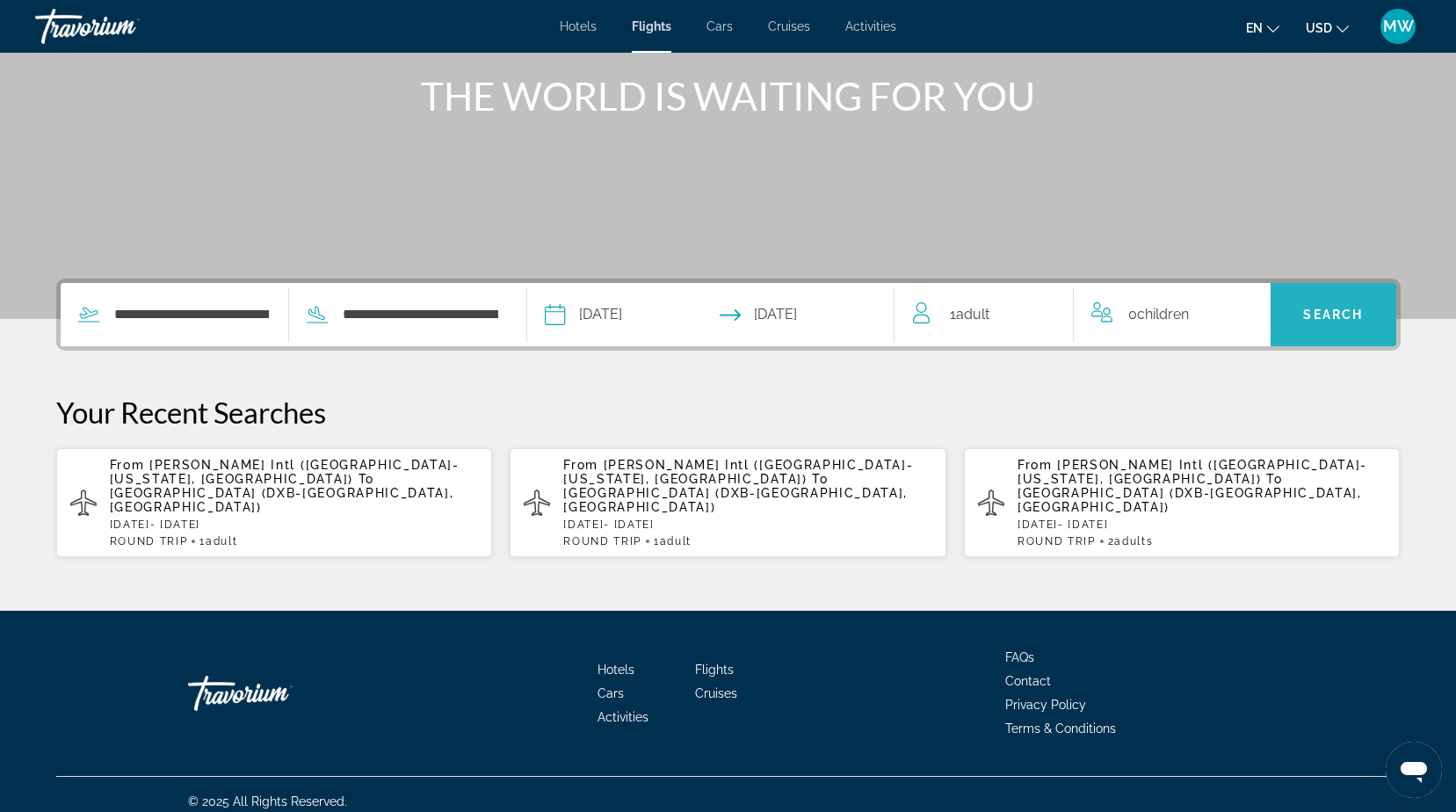
click at [1313, 308] on span "Search" at bounding box center [1333, 315] width 60 height 14
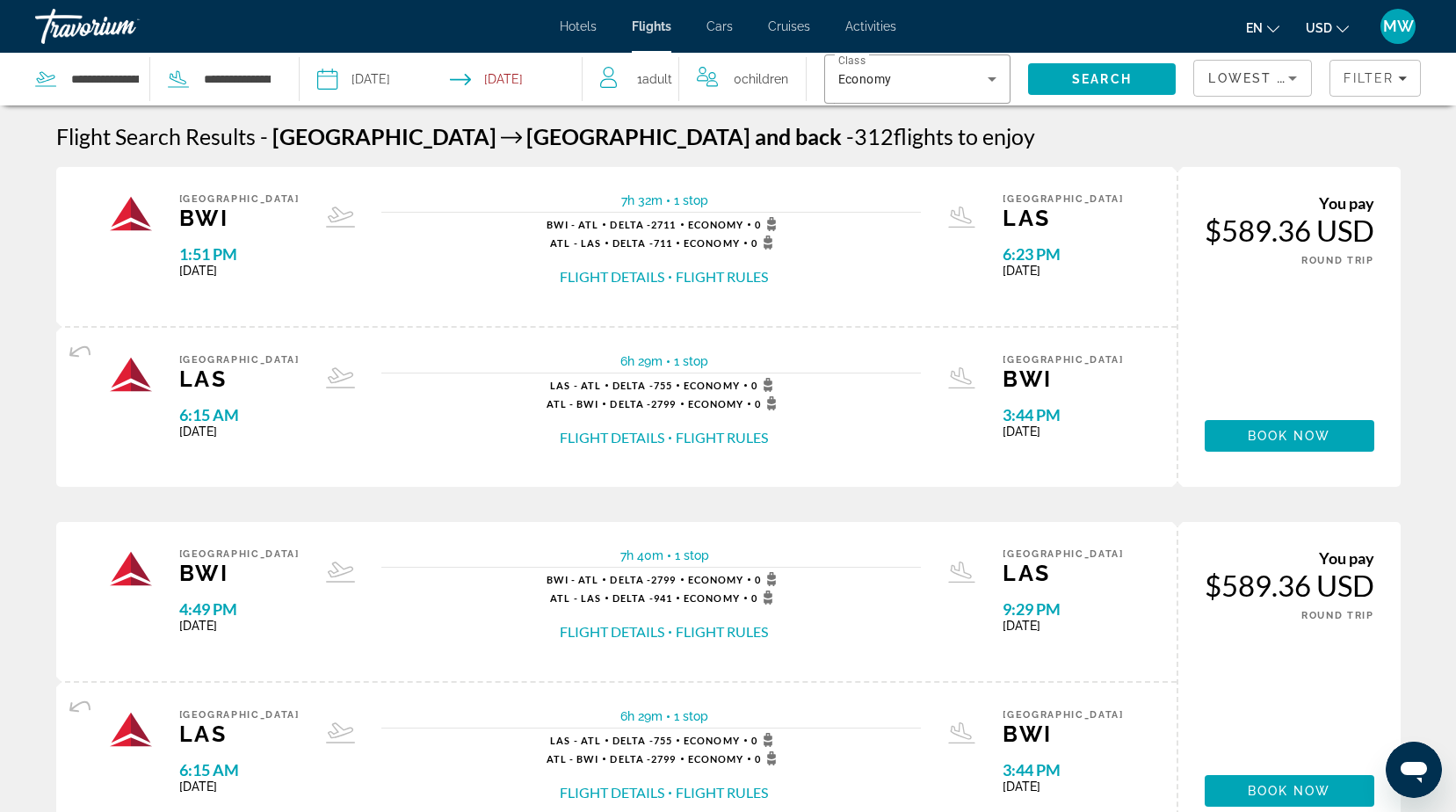
click at [82, 24] on div "Travorium" at bounding box center [123, 26] width 176 height 46
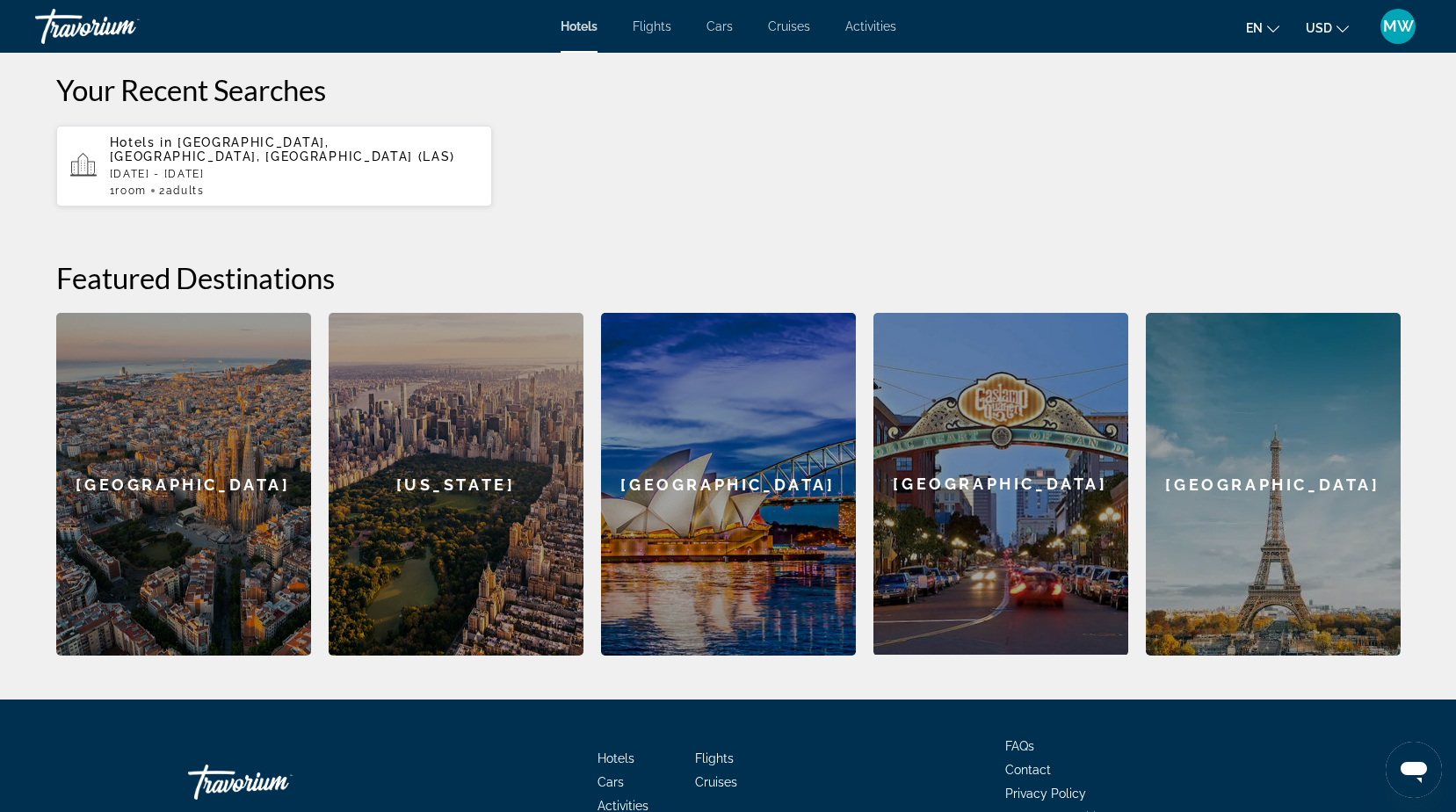
scroll to position [179, 0]
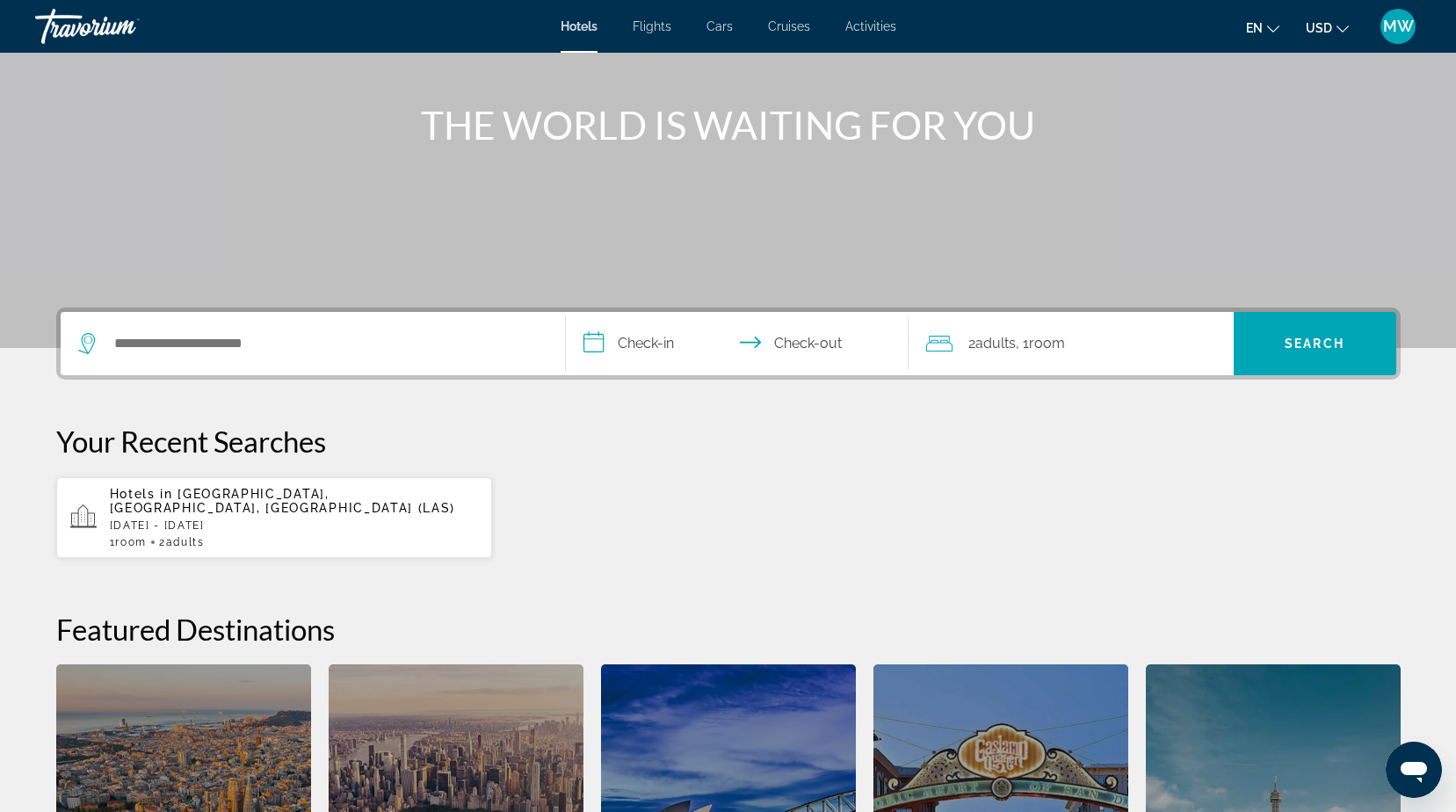
click at [1399, 26] on span "MW" at bounding box center [1398, 26] width 31 height 18
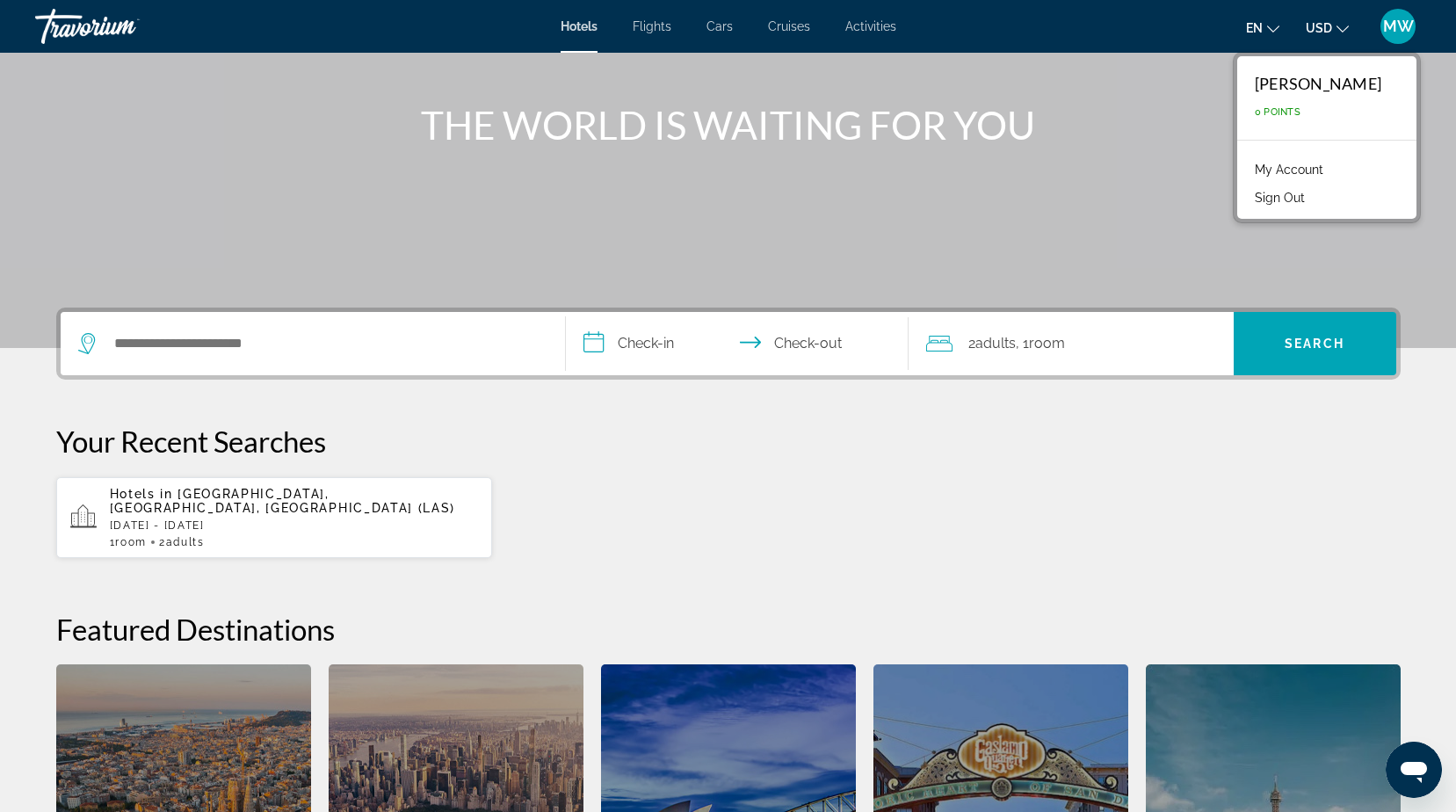
click at [712, 462] on div "Your Recent Searches Hotels in [GEOGRAPHIC_DATA], [GEOGRAPHIC_DATA], [GEOGRAPHI…" at bounding box center [728, 491] width 1344 height 135
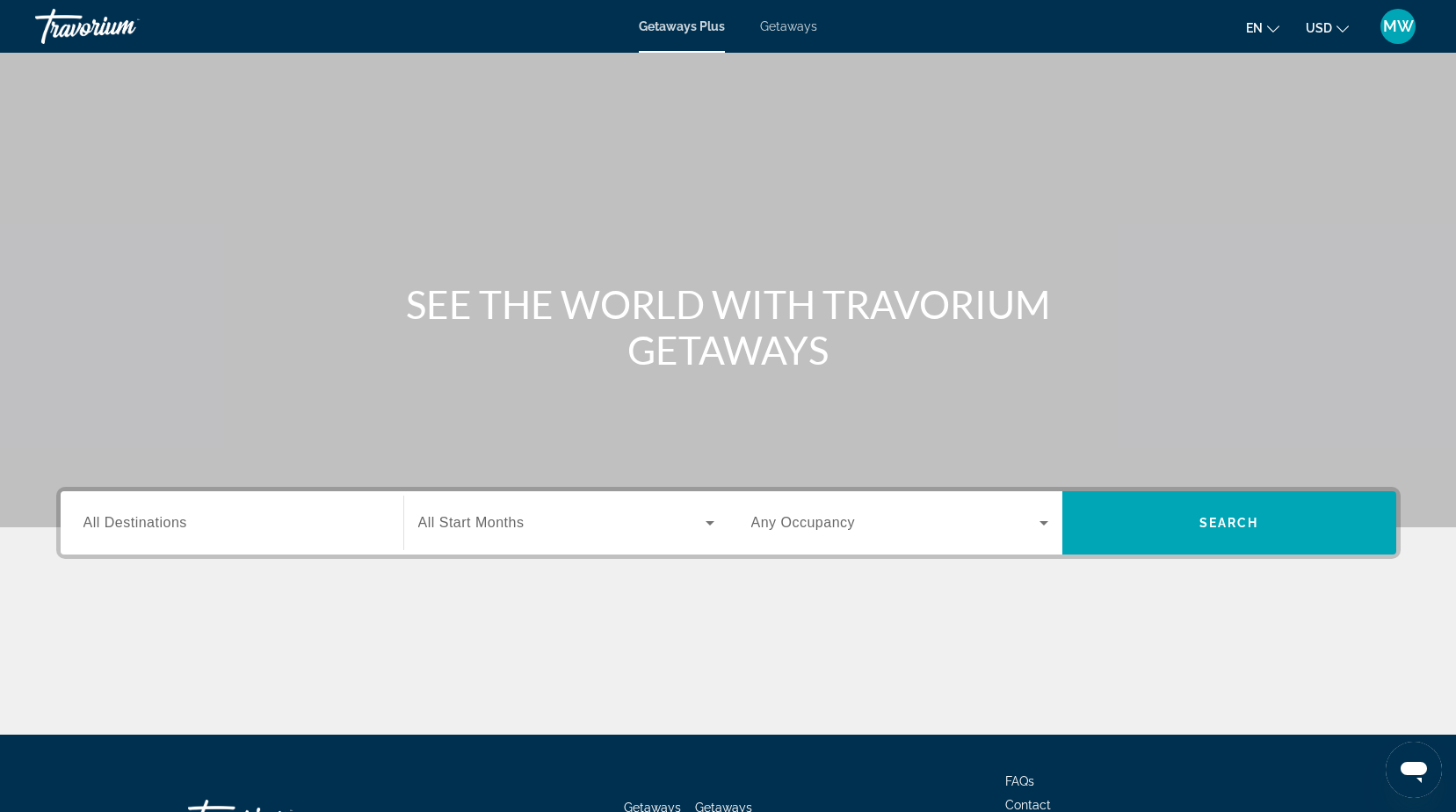
scroll to position [138, 0]
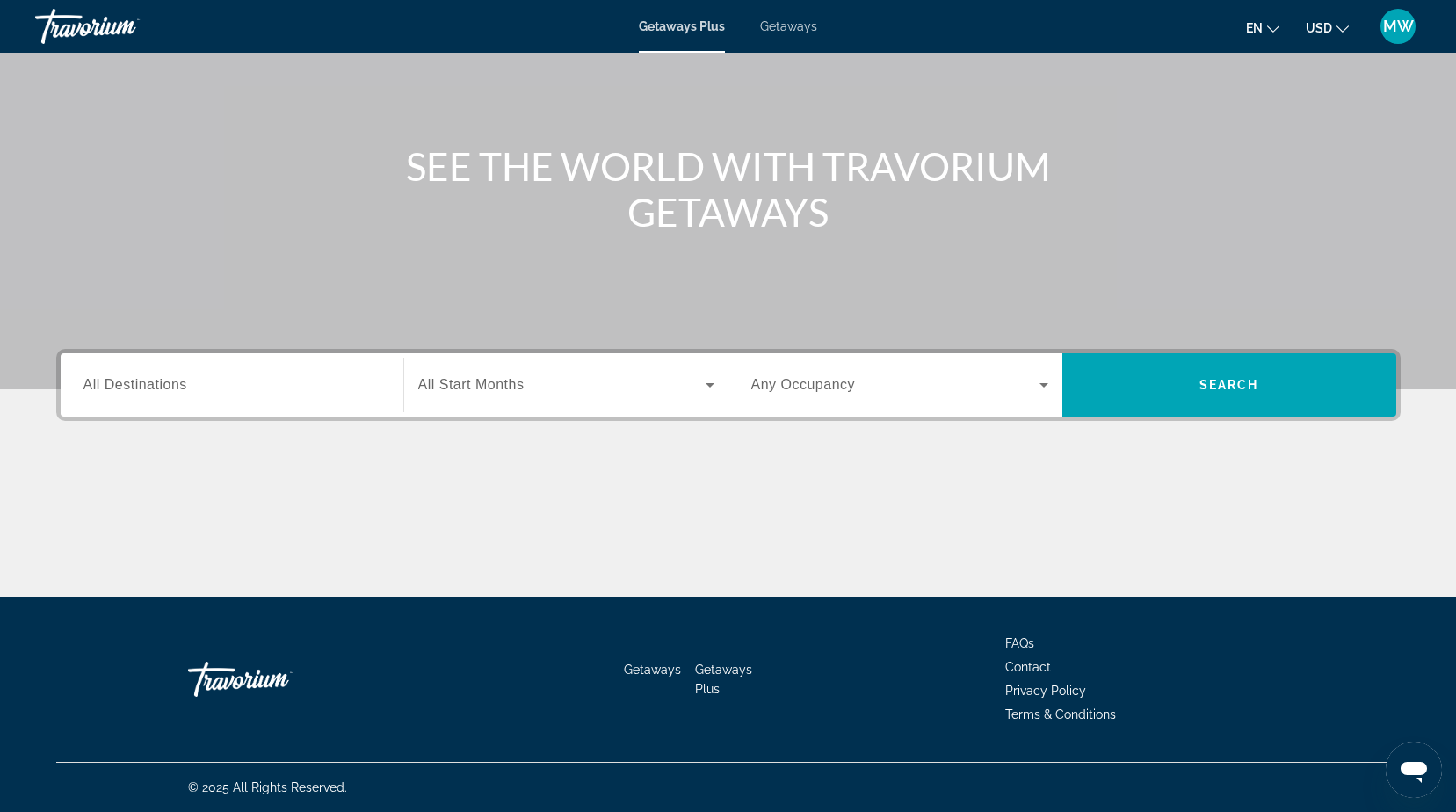
click at [562, 382] on span "Search widget" at bounding box center [561, 384] width 288 height 21
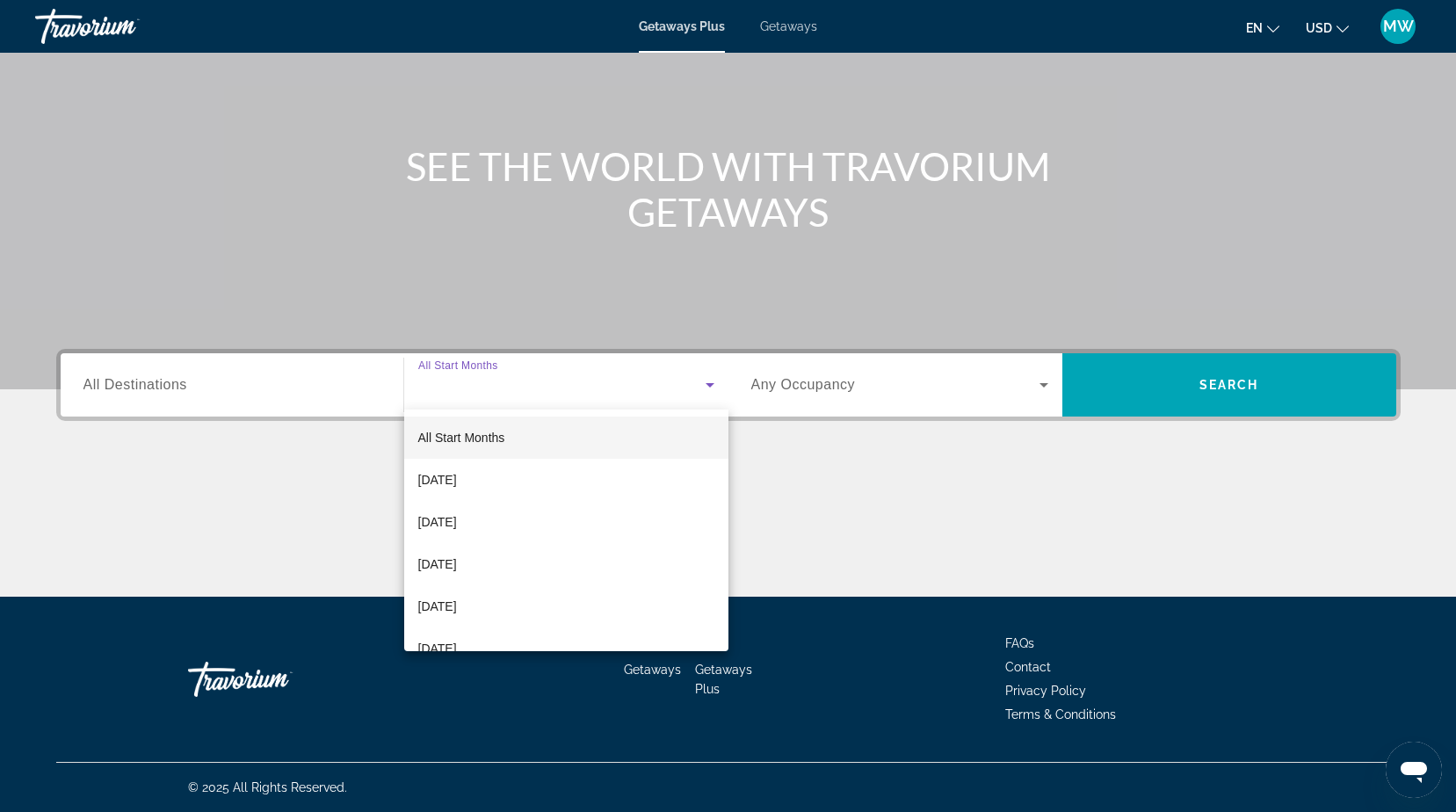
scroll to position [264, 0]
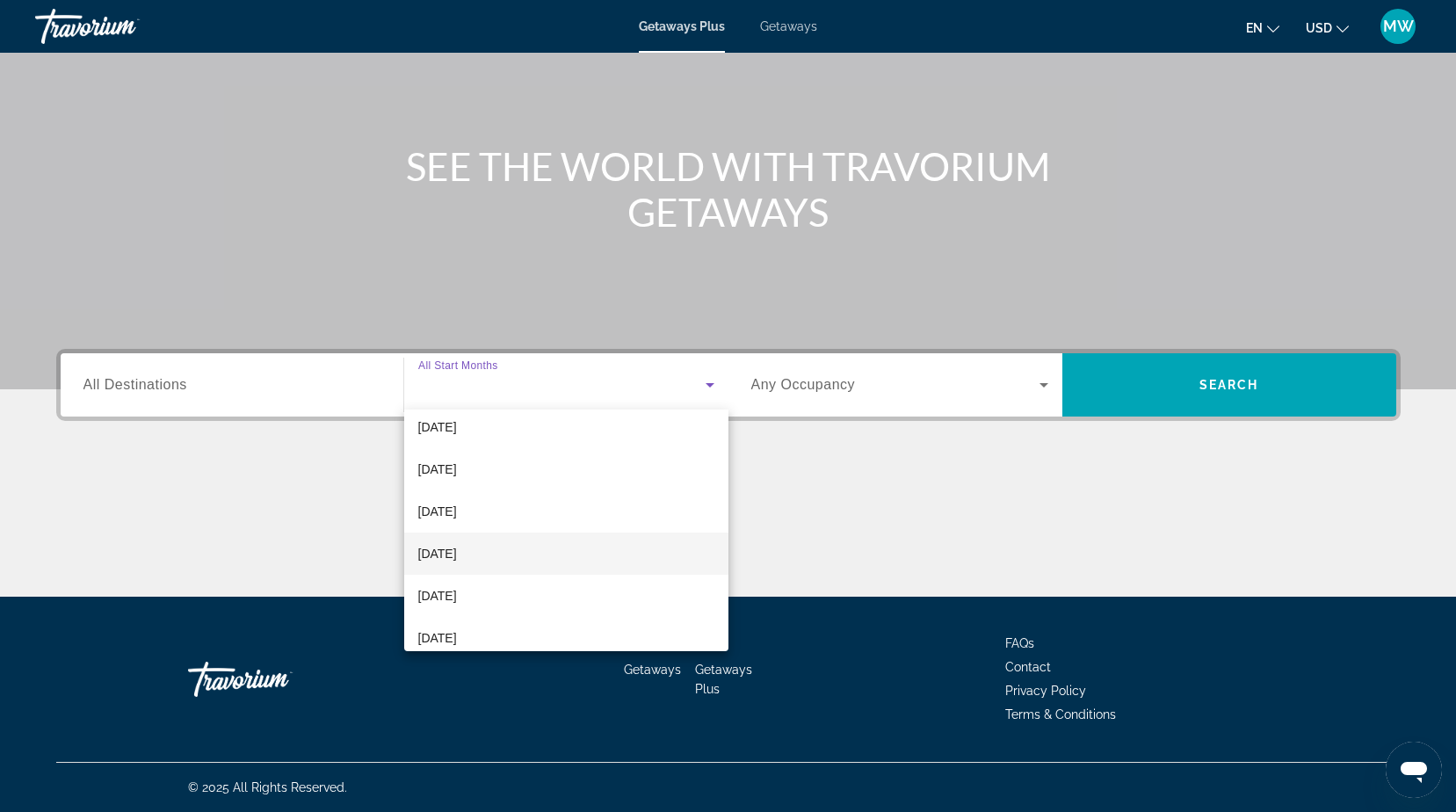
click at [450, 555] on span "June 2026" at bounding box center [437, 553] width 39 height 21
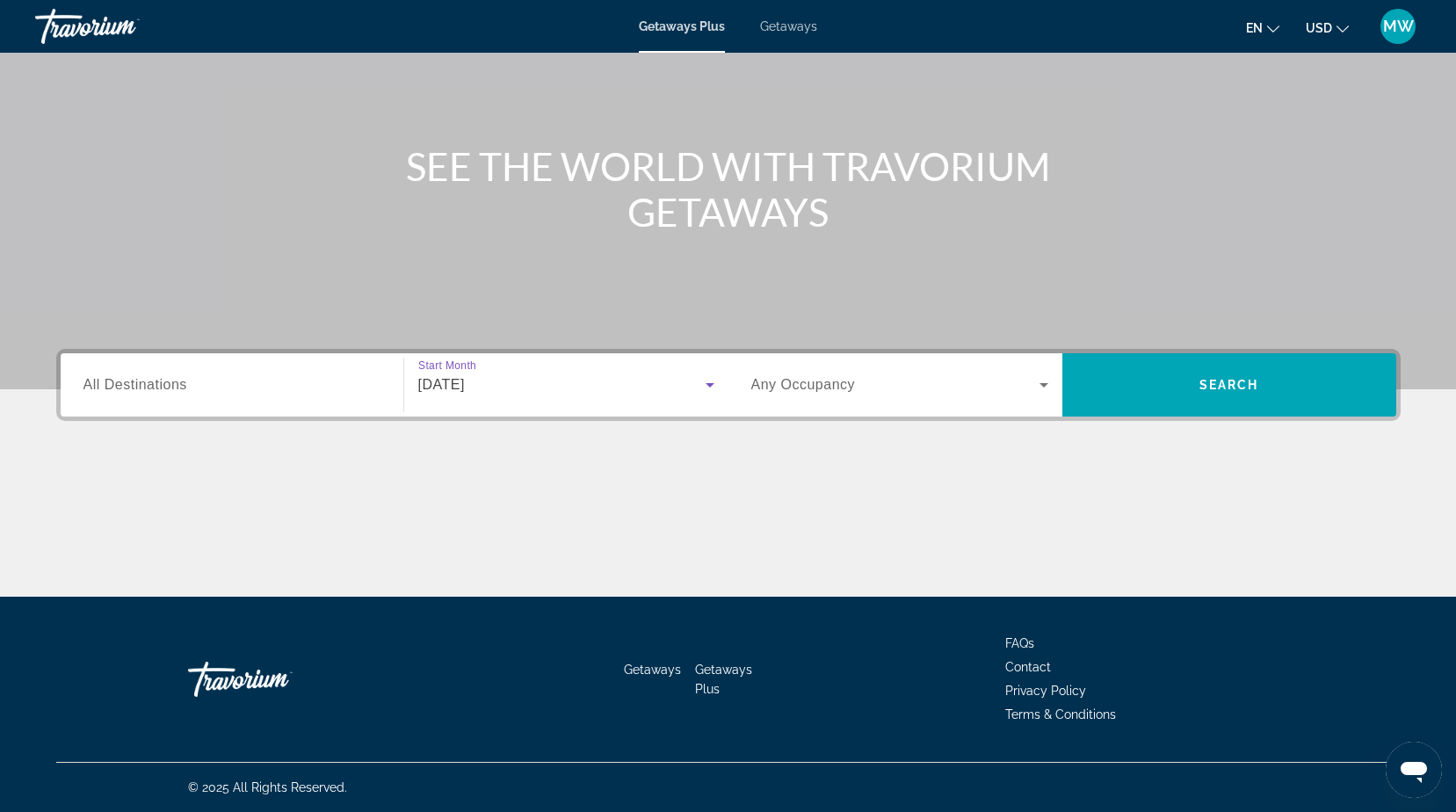
click at [787, 387] on span "Any Occupancy" at bounding box center [803, 384] width 105 height 15
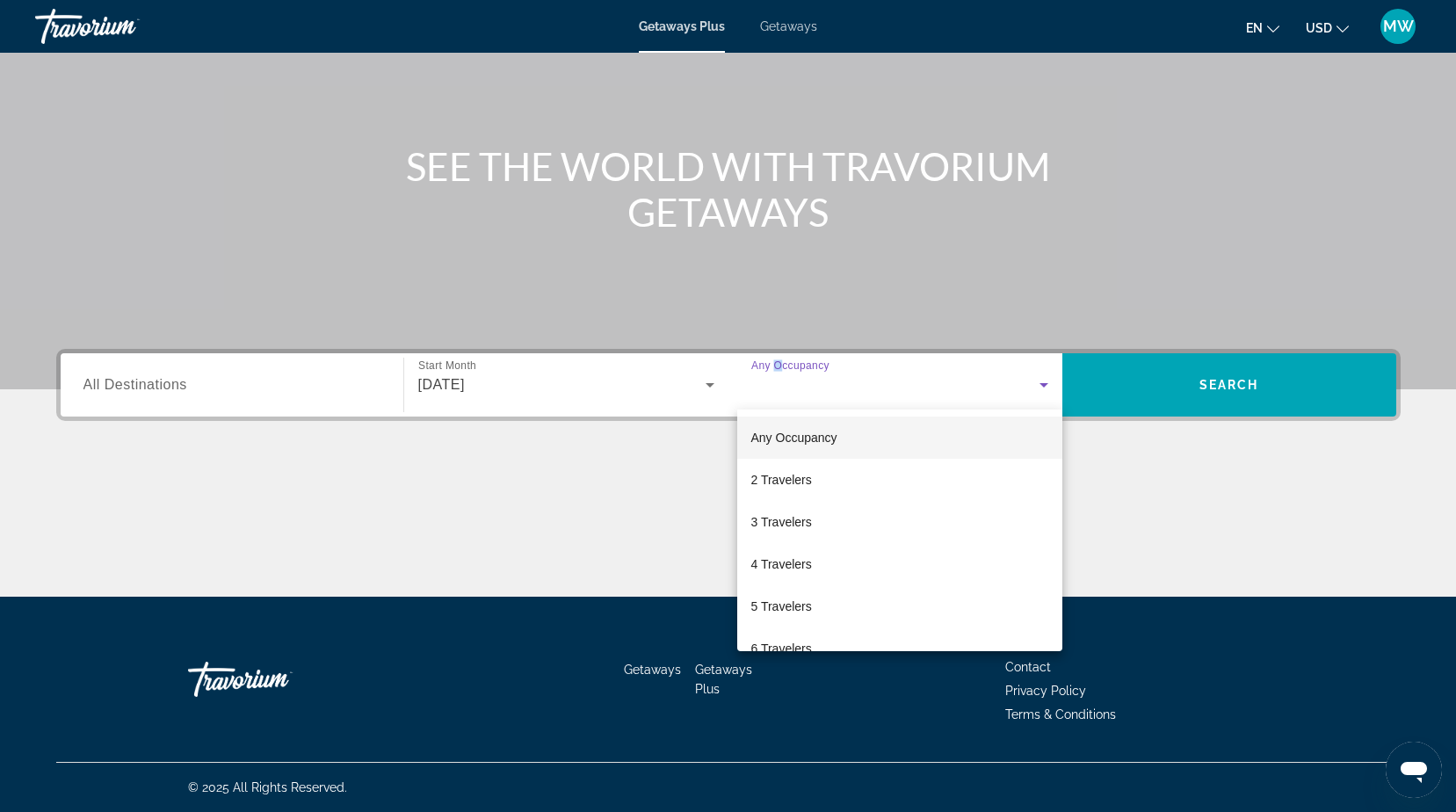
scroll to position [194, 0]
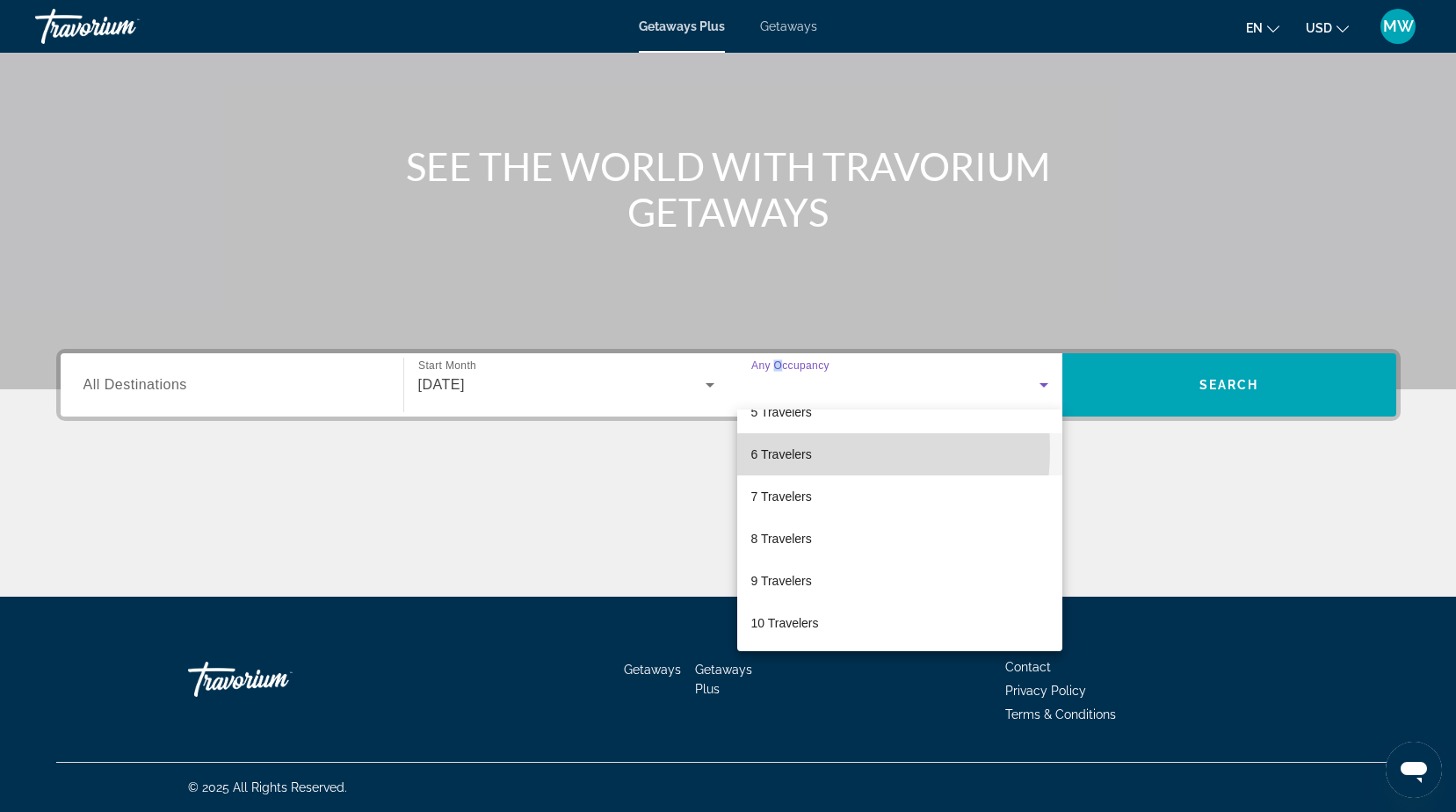
click at [779, 449] on span "6 Travelers" at bounding box center [781, 454] width 61 height 21
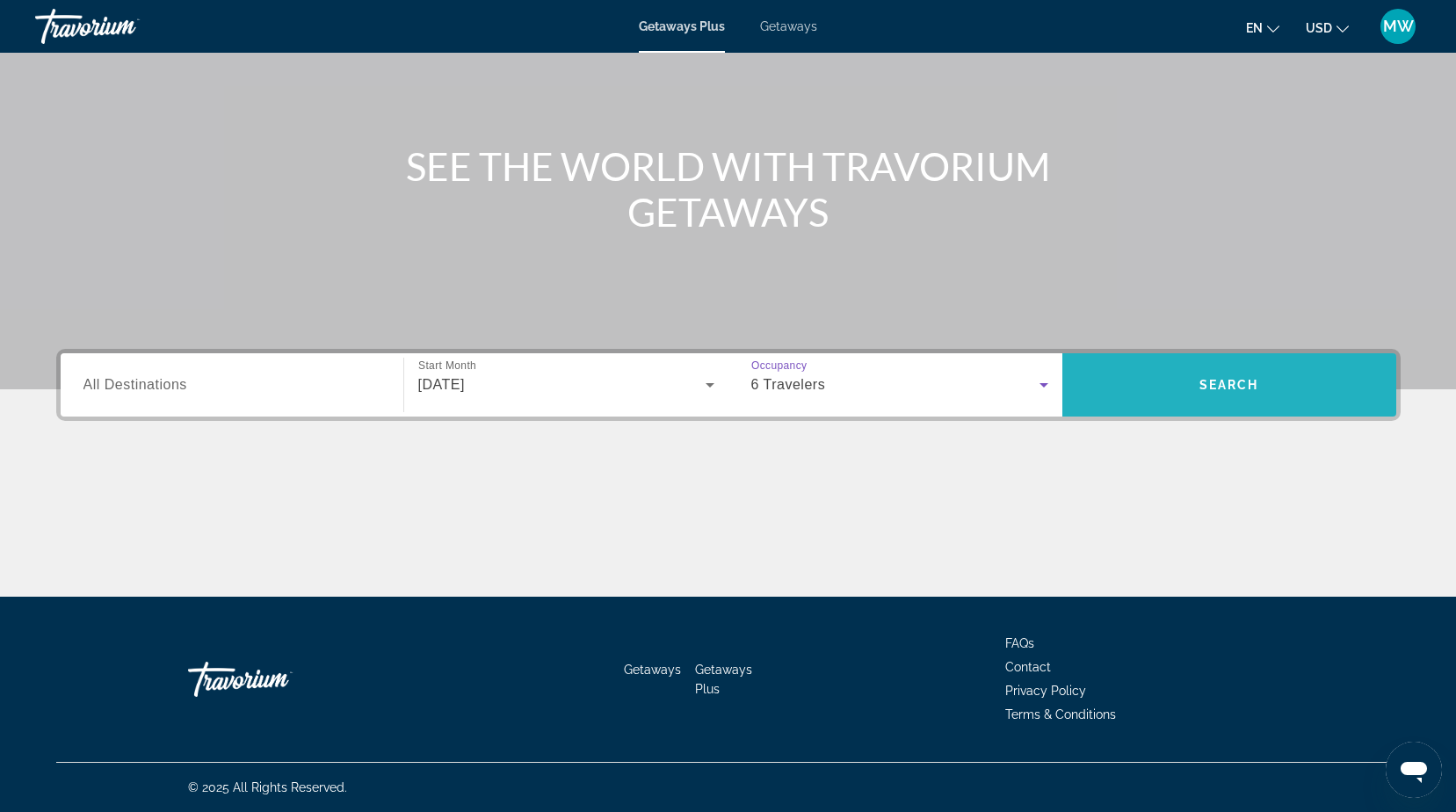
click at [1228, 384] on span "Search" at bounding box center [1229, 384] width 60 height 14
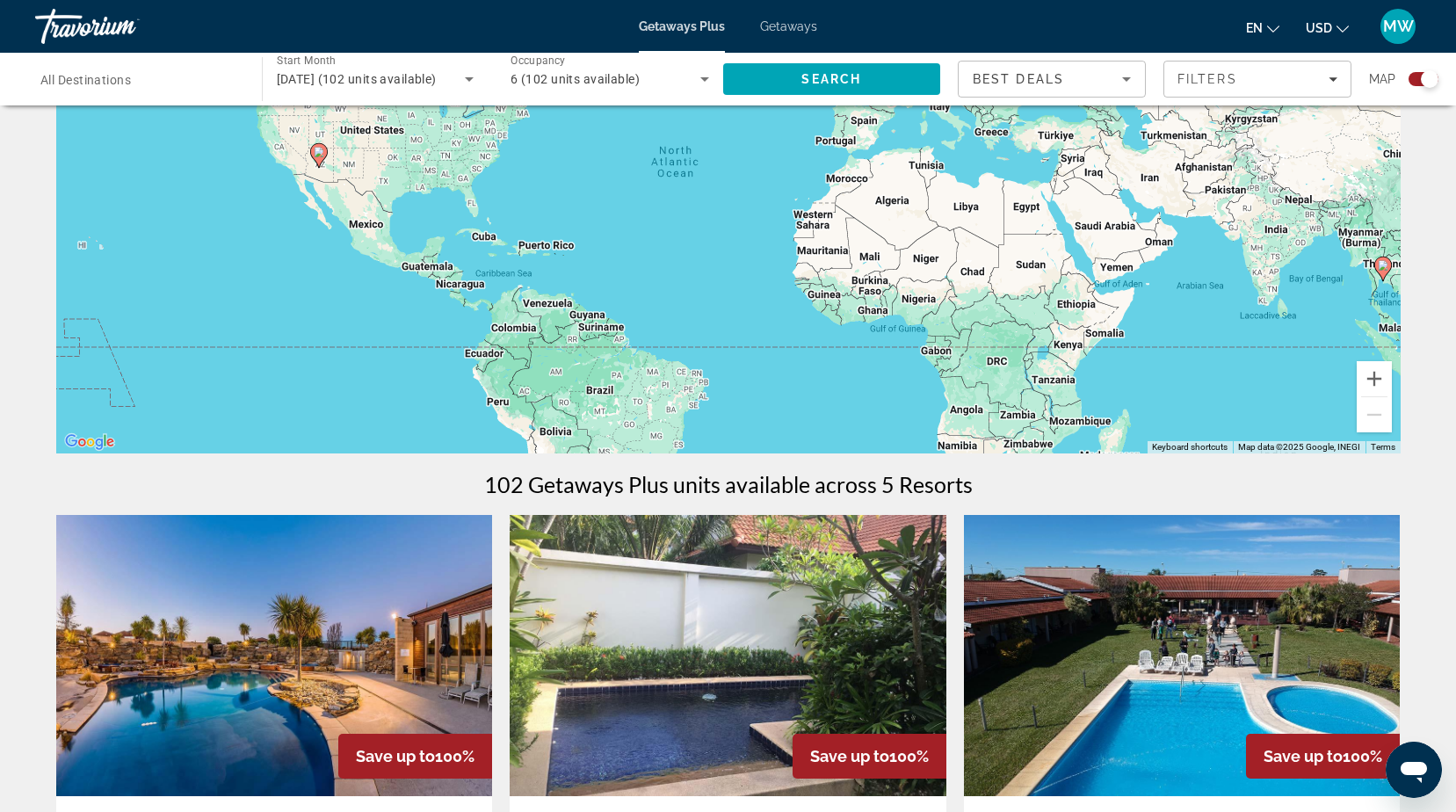
scroll to position [439, 0]
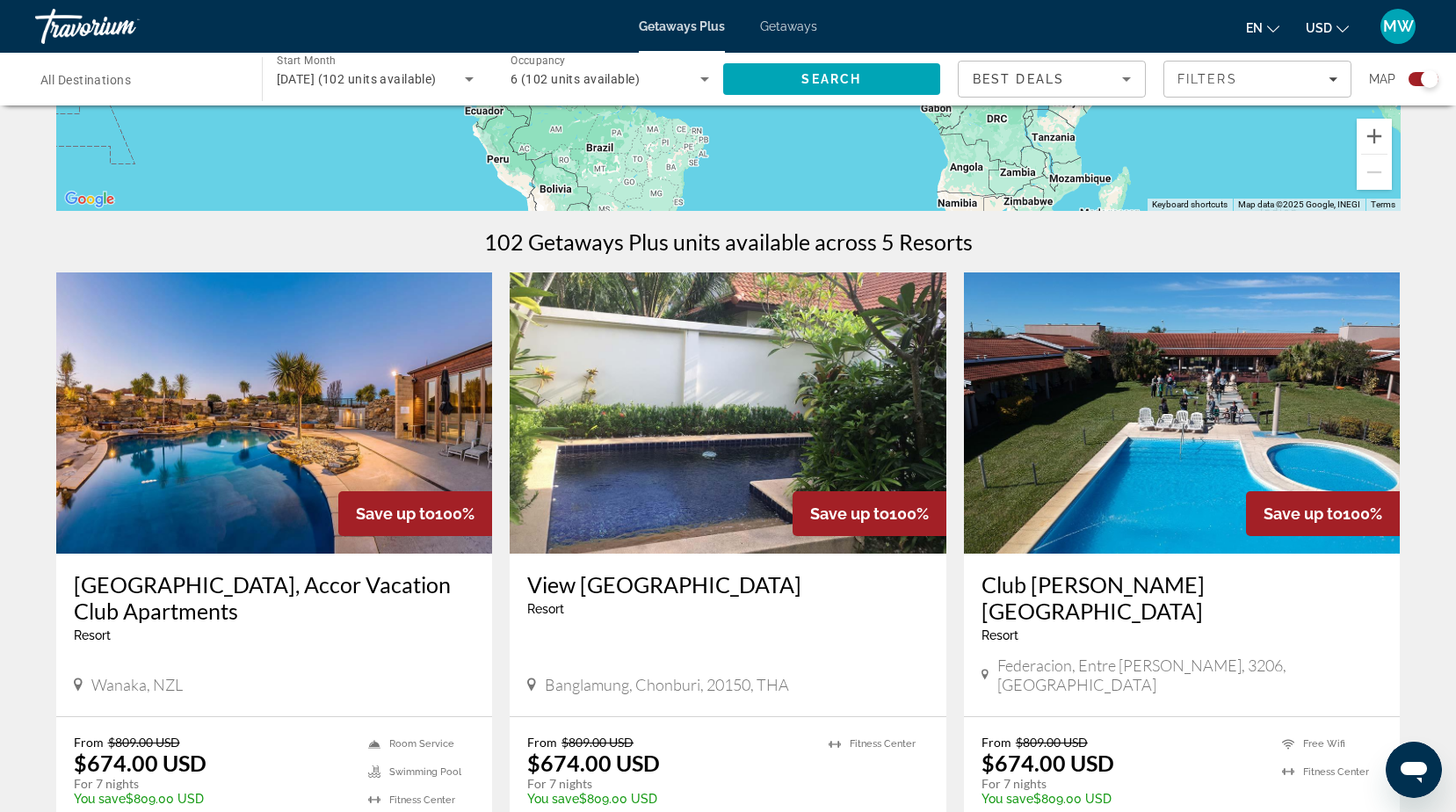
click at [1196, 441] on img "Main content" at bounding box center [1182, 413] width 436 height 282
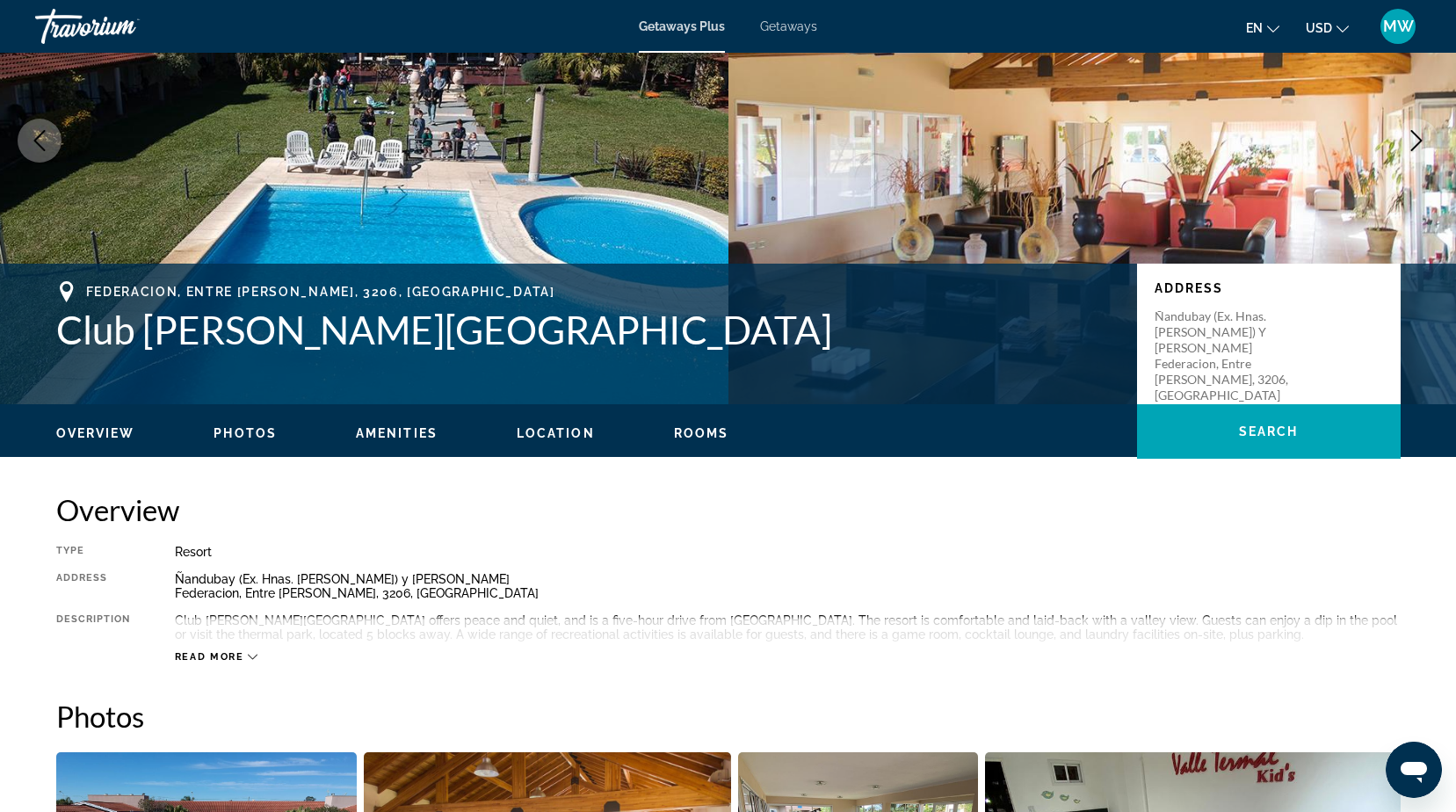
scroll to position [351, 0]
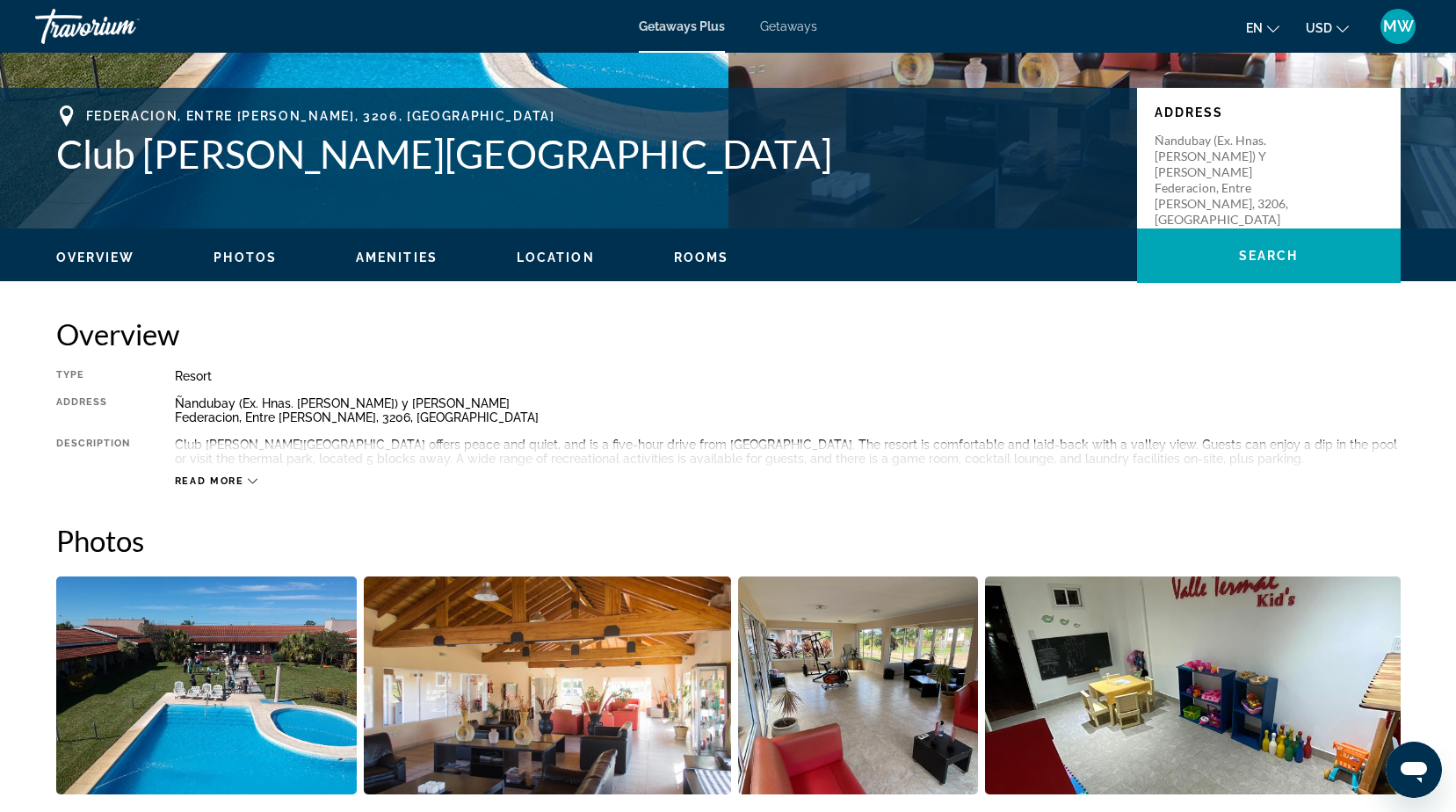
click at [219, 479] on span "Read more" at bounding box center [209, 480] width 70 height 11
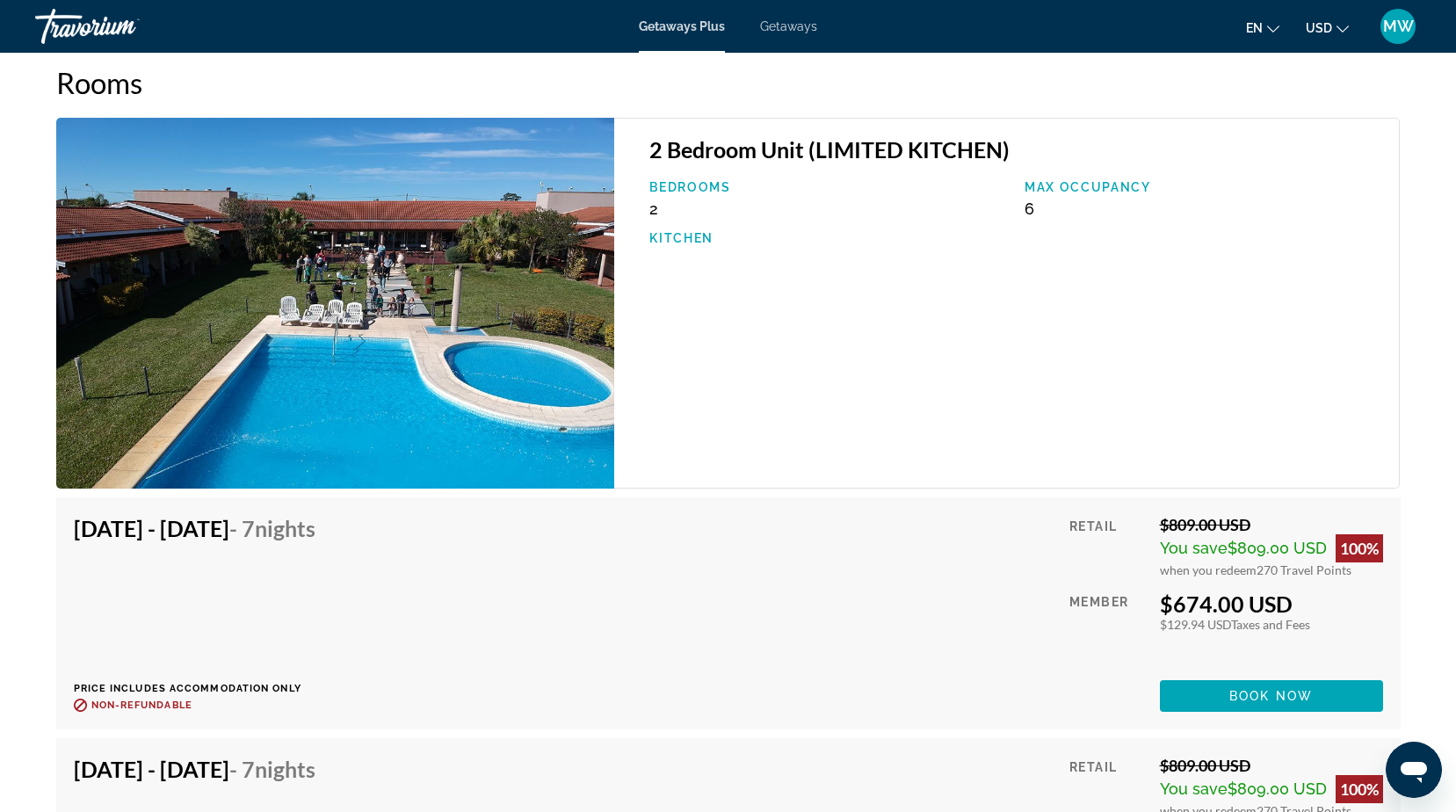
scroll to position [2372, 0]
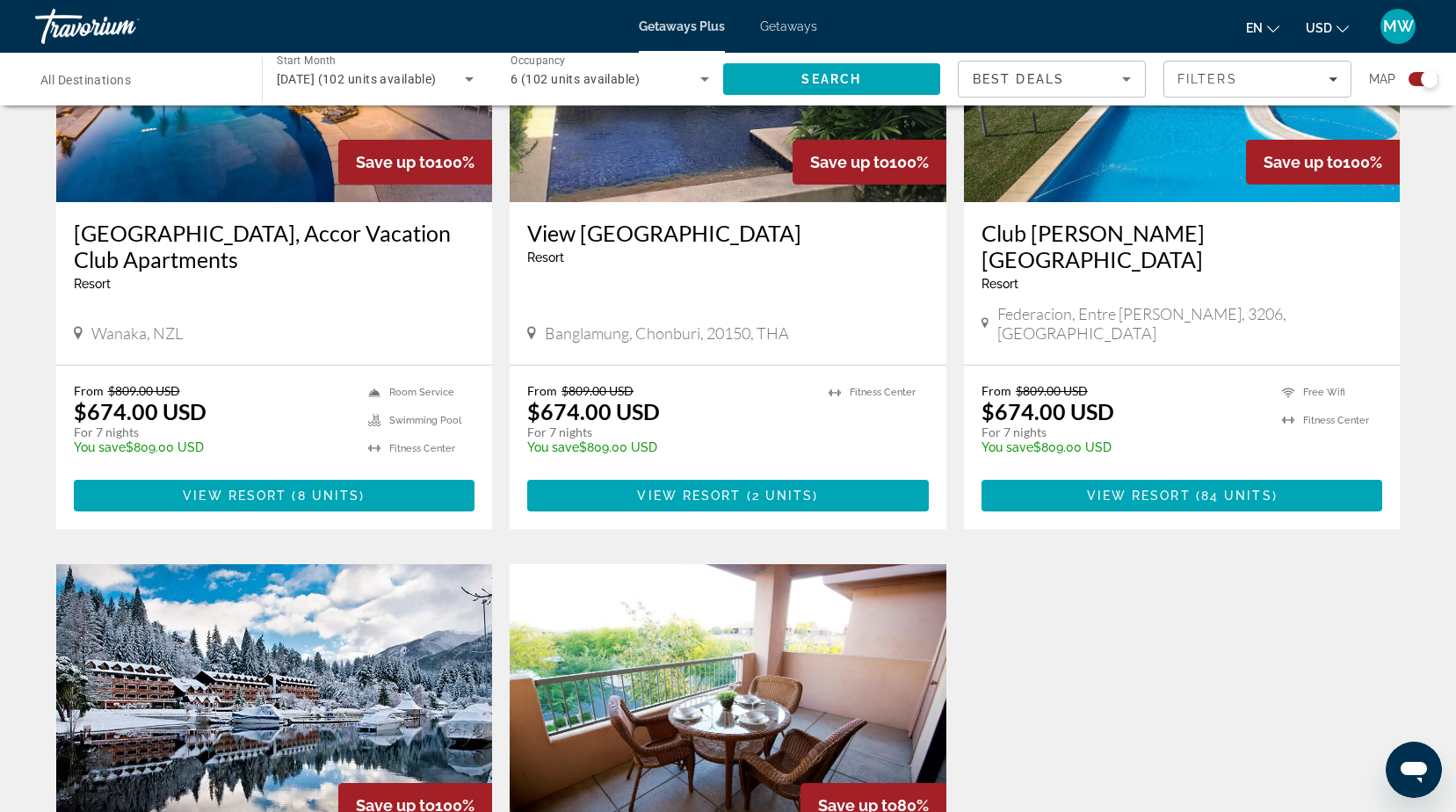
scroll to position [1142, 0]
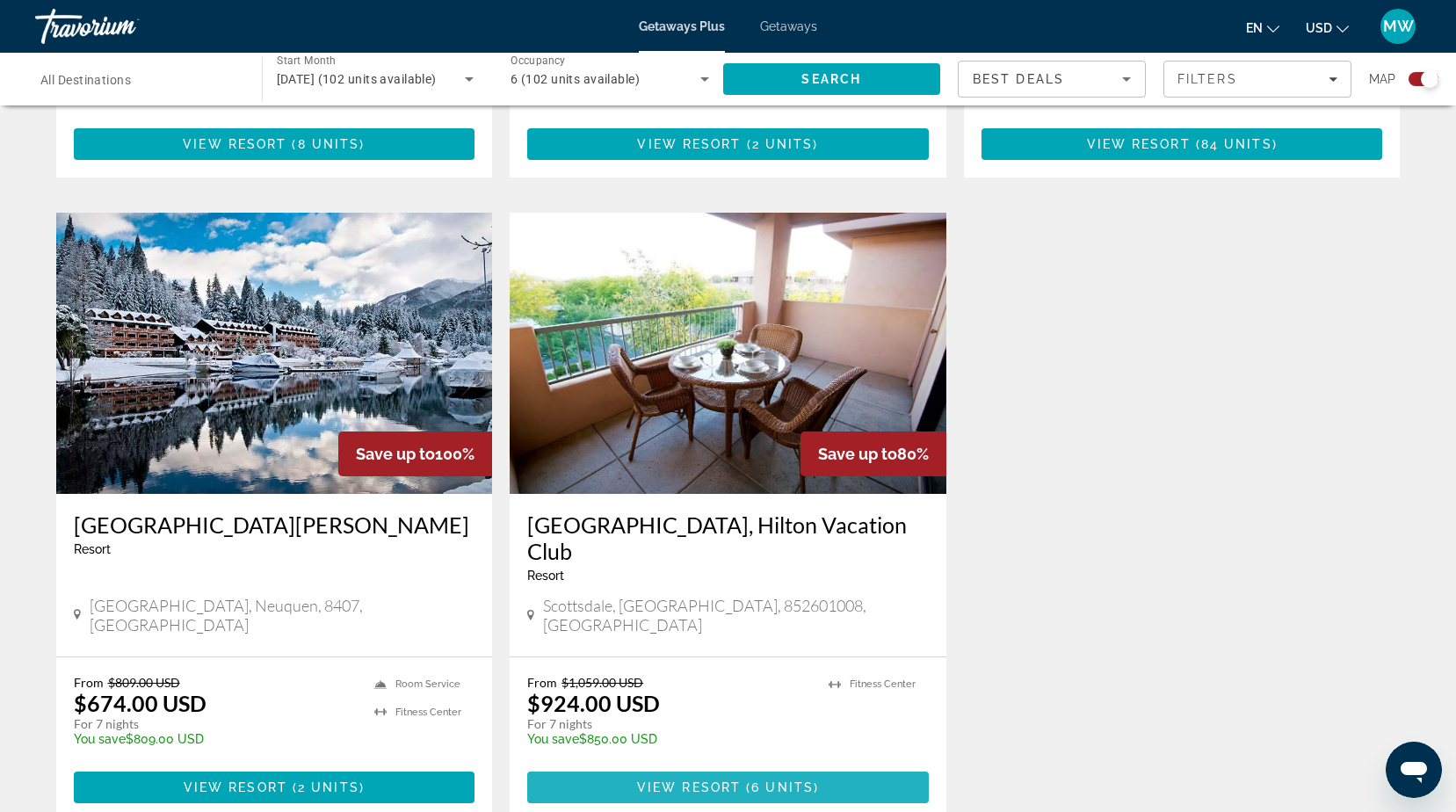
click at [695, 780] on span "View Resort" at bounding box center [689, 787] width 104 height 14
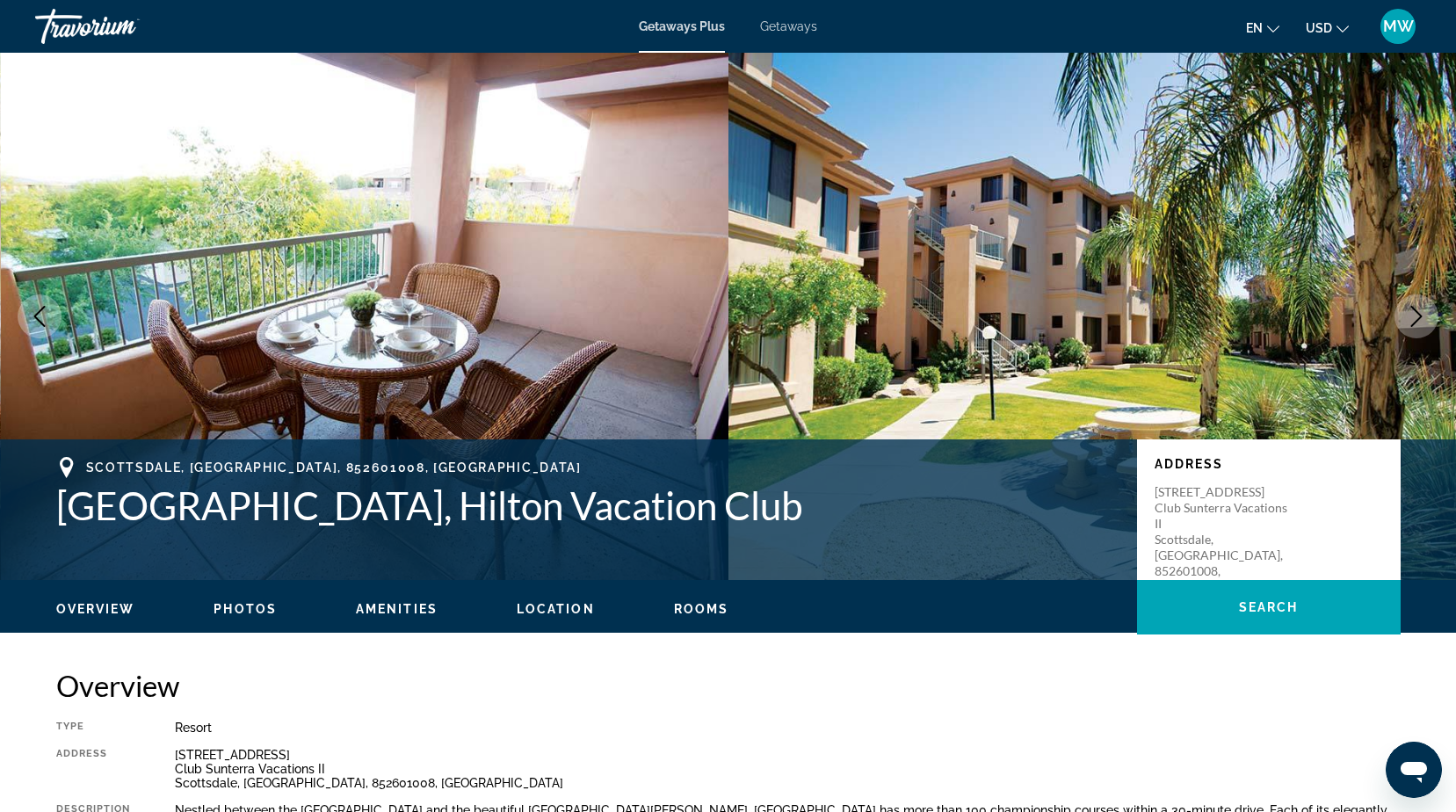
scroll to position [176, 0]
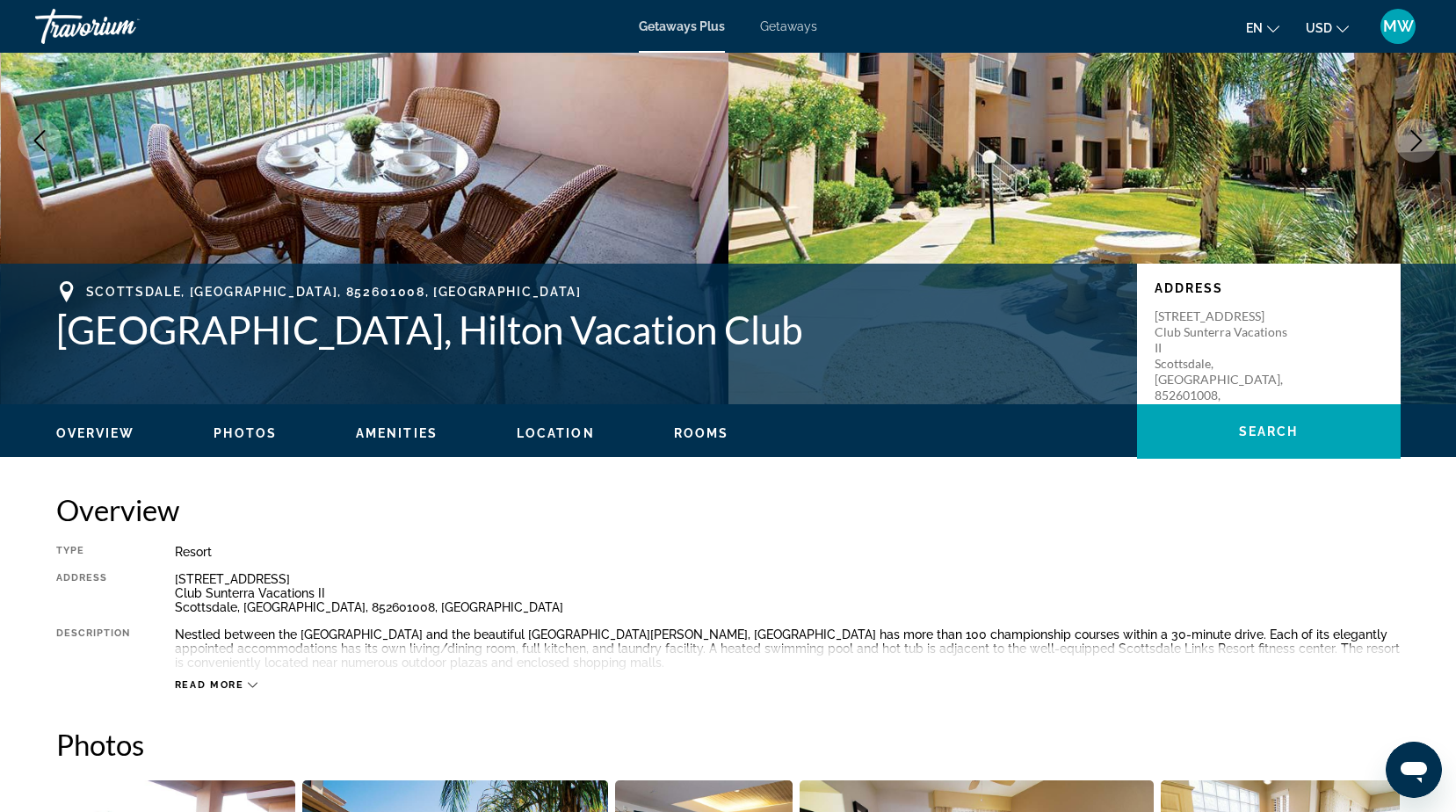
click at [227, 683] on span "Read more" at bounding box center [209, 684] width 70 height 11
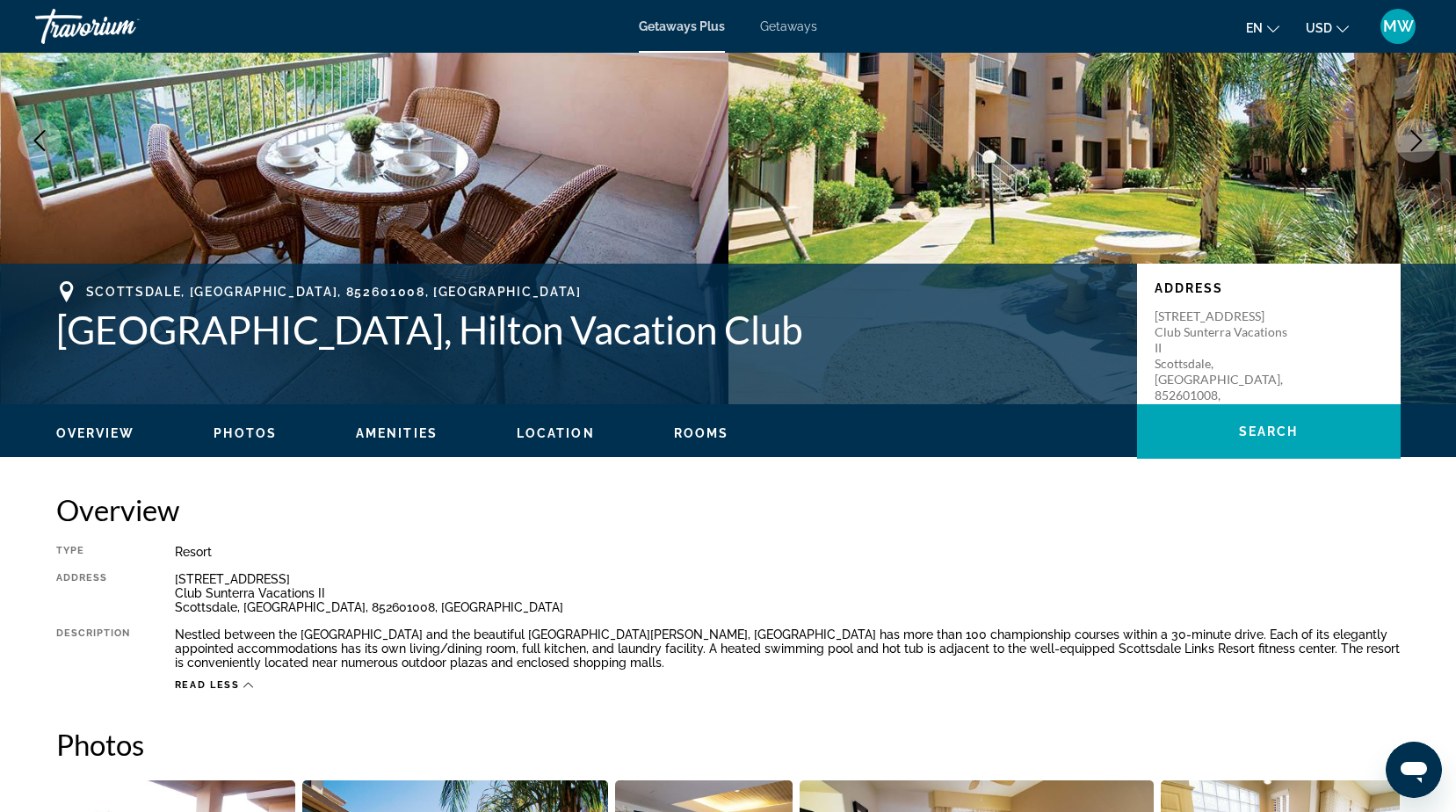
click at [230, 428] on span "Photos" at bounding box center [245, 433] width 63 height 14
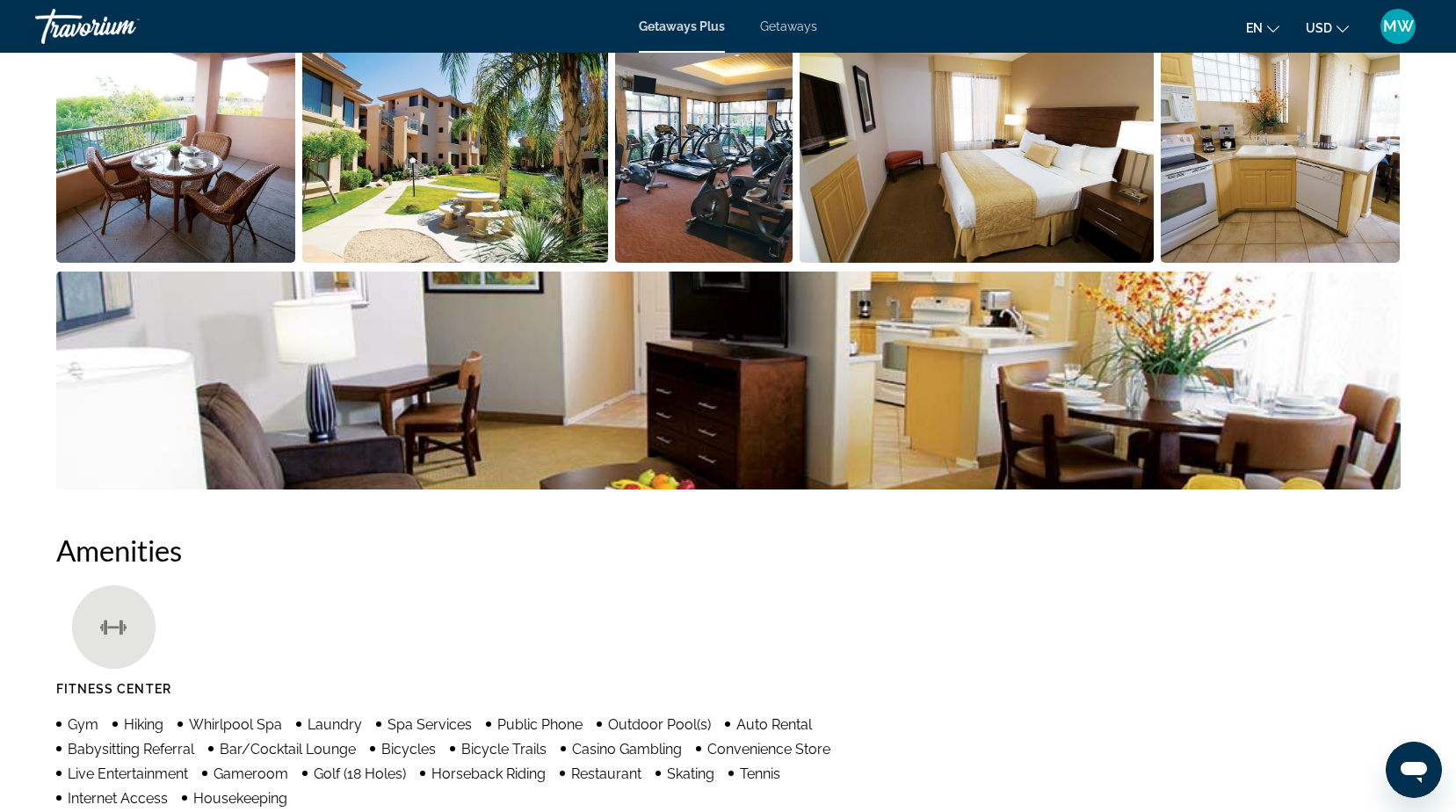
scroll to position [1060, 0]
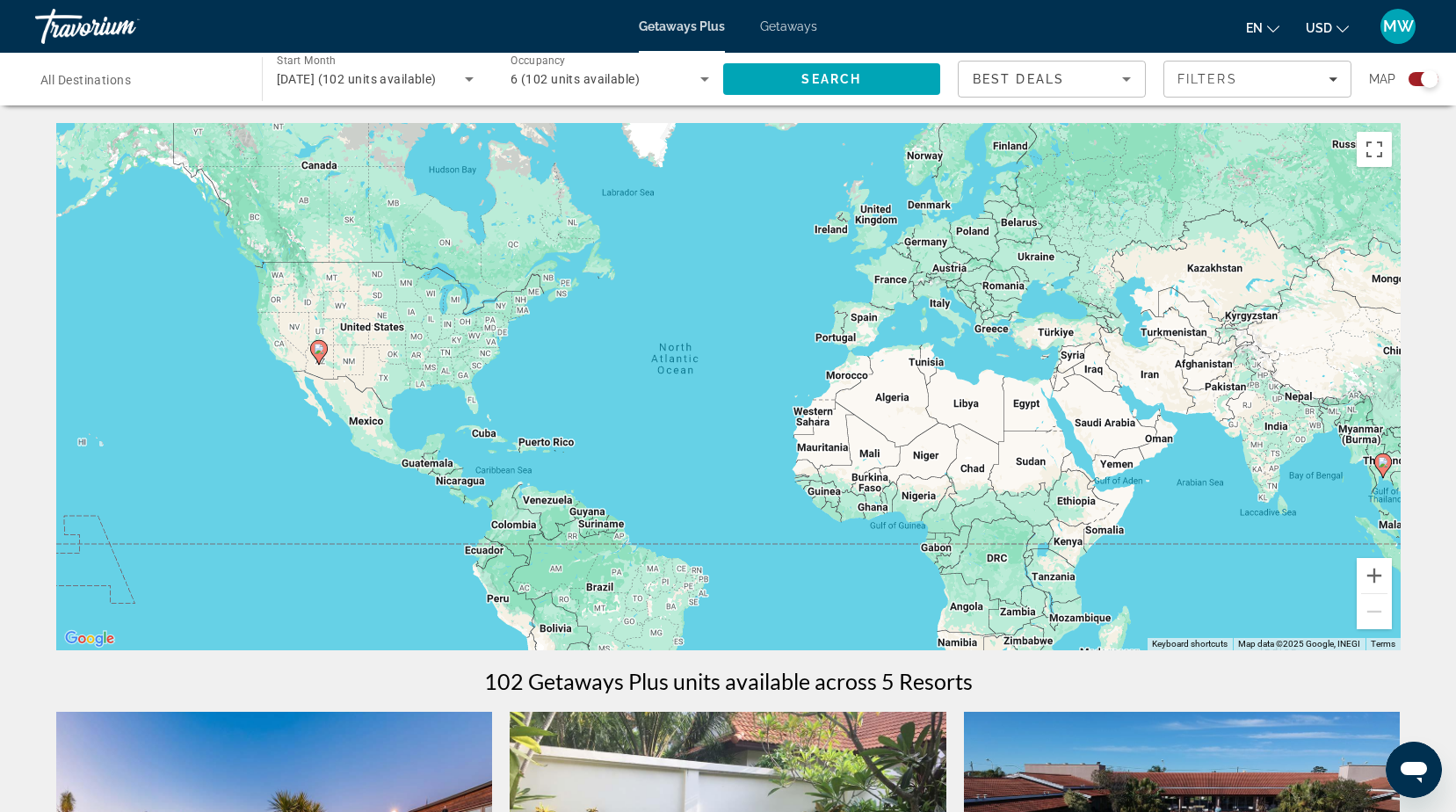
click at [777, 24] on span "Getaways" at bounding box center [788, 26] width 57 height 14
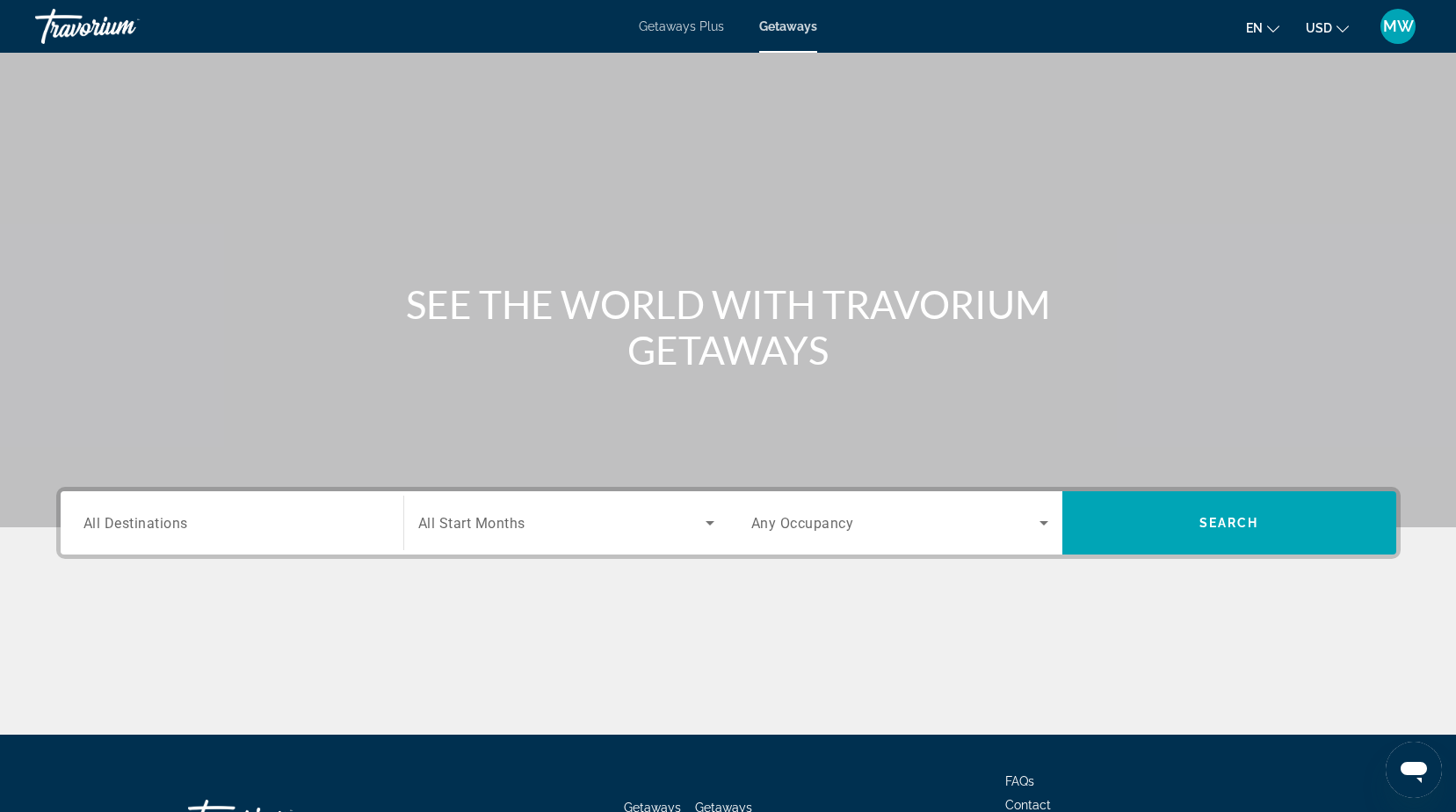
click at [518, 525] on span "All Start Months" at bounding box center [472, 523] width 107 height 17
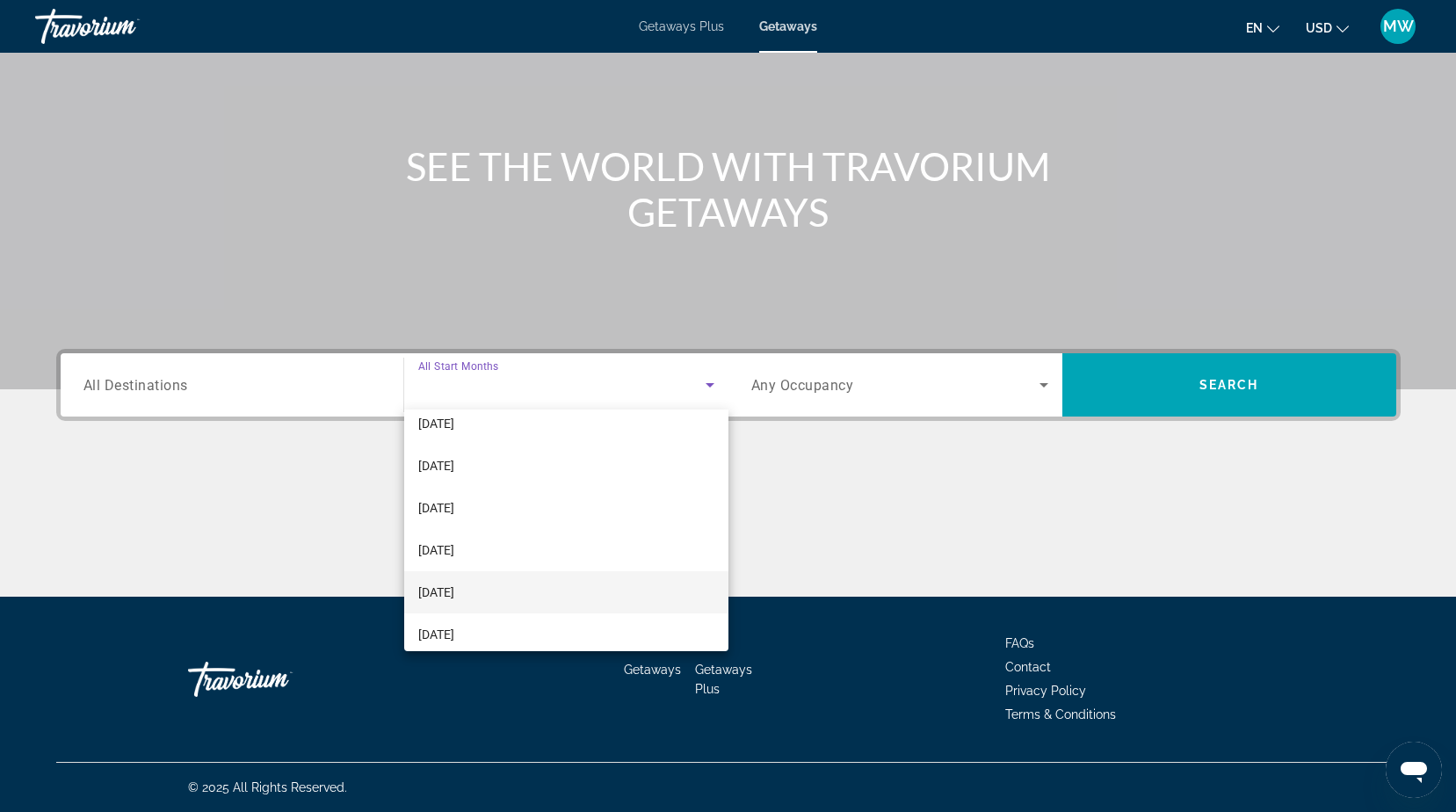
scroll to position [362, 0]
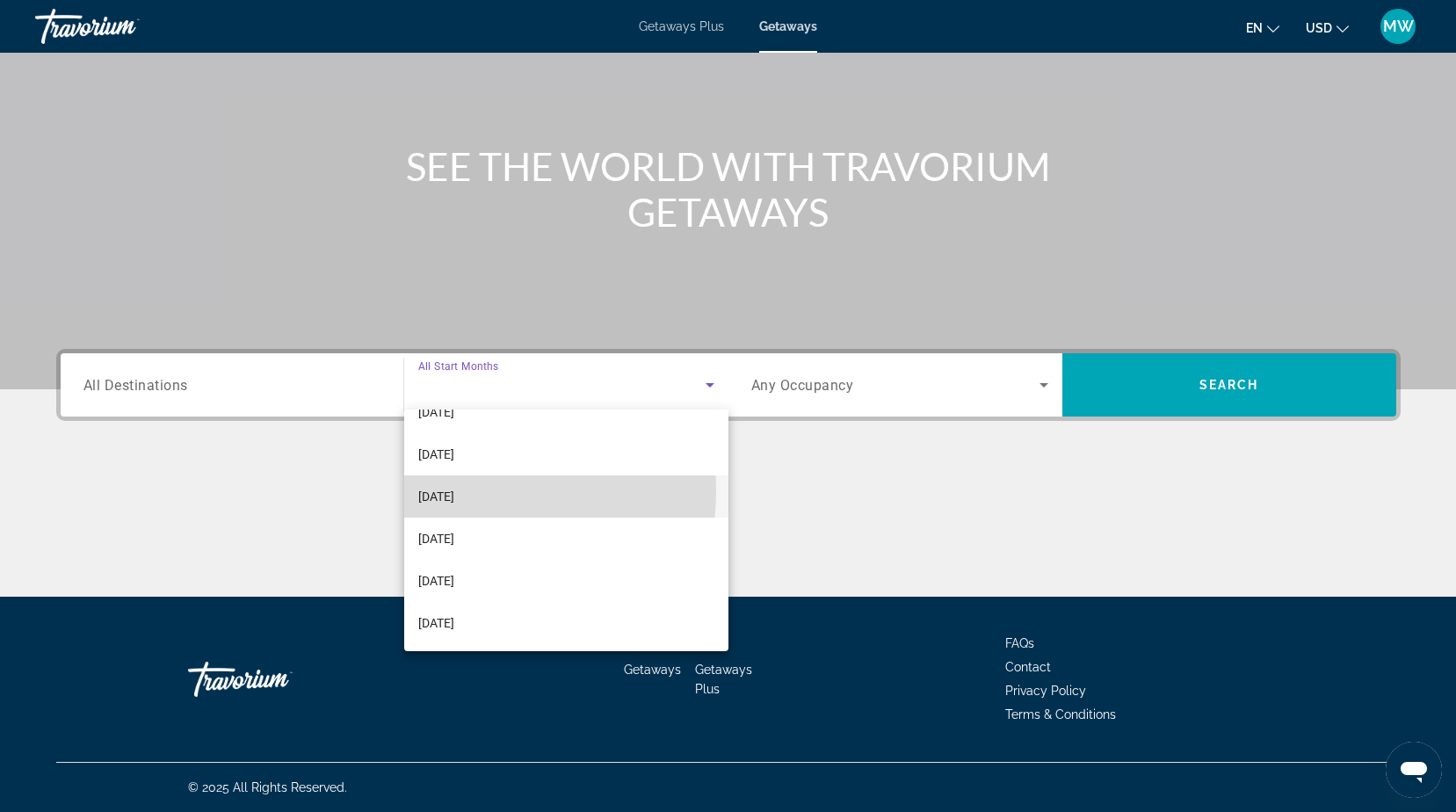
click at [439, 490] on span "July 2026" at bounding box center [435, 496] width 36 height 21
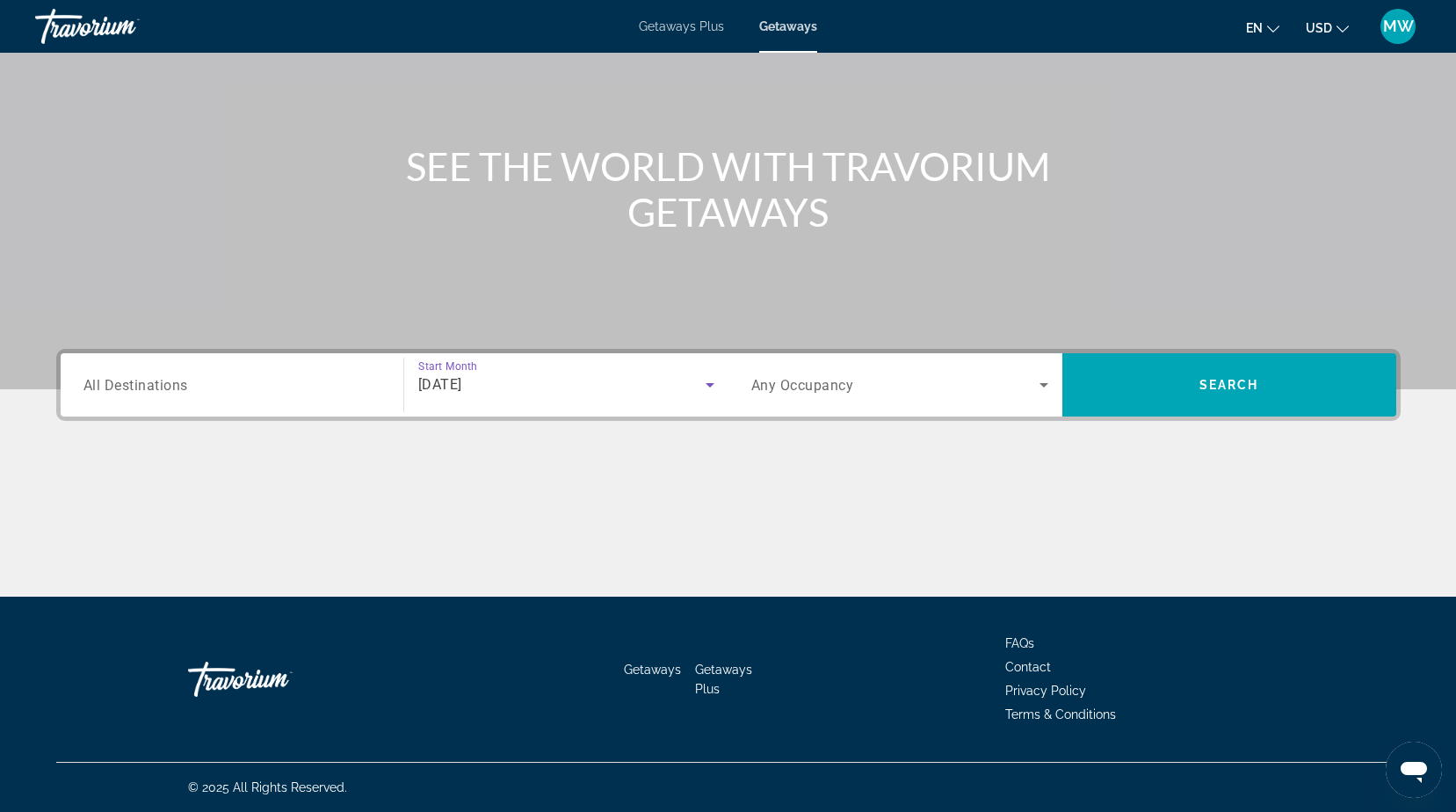
click at [793, 388] on span "Any Occupancy" at bounding box center [802, 384] width 103 height 17
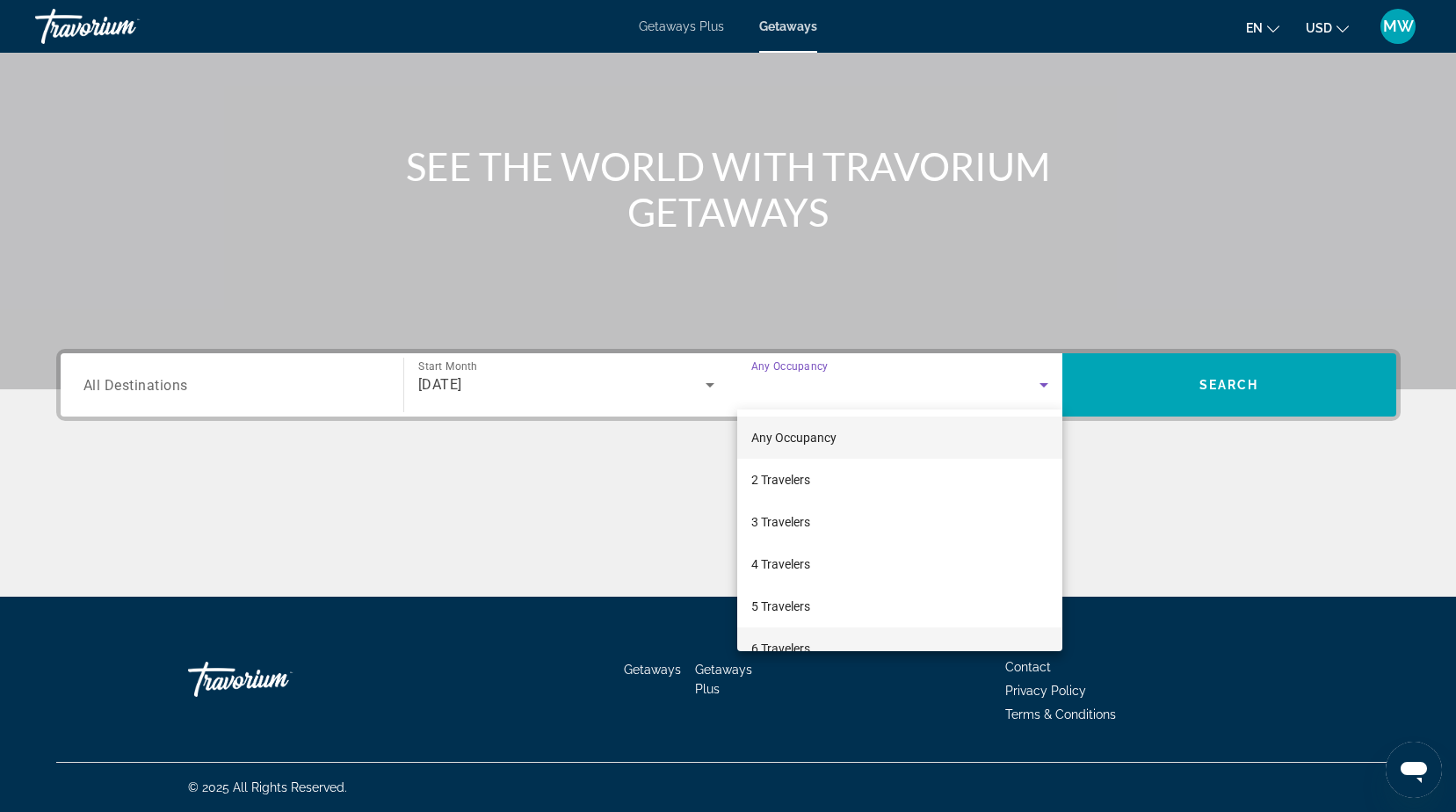
scroll to position [88, 0]
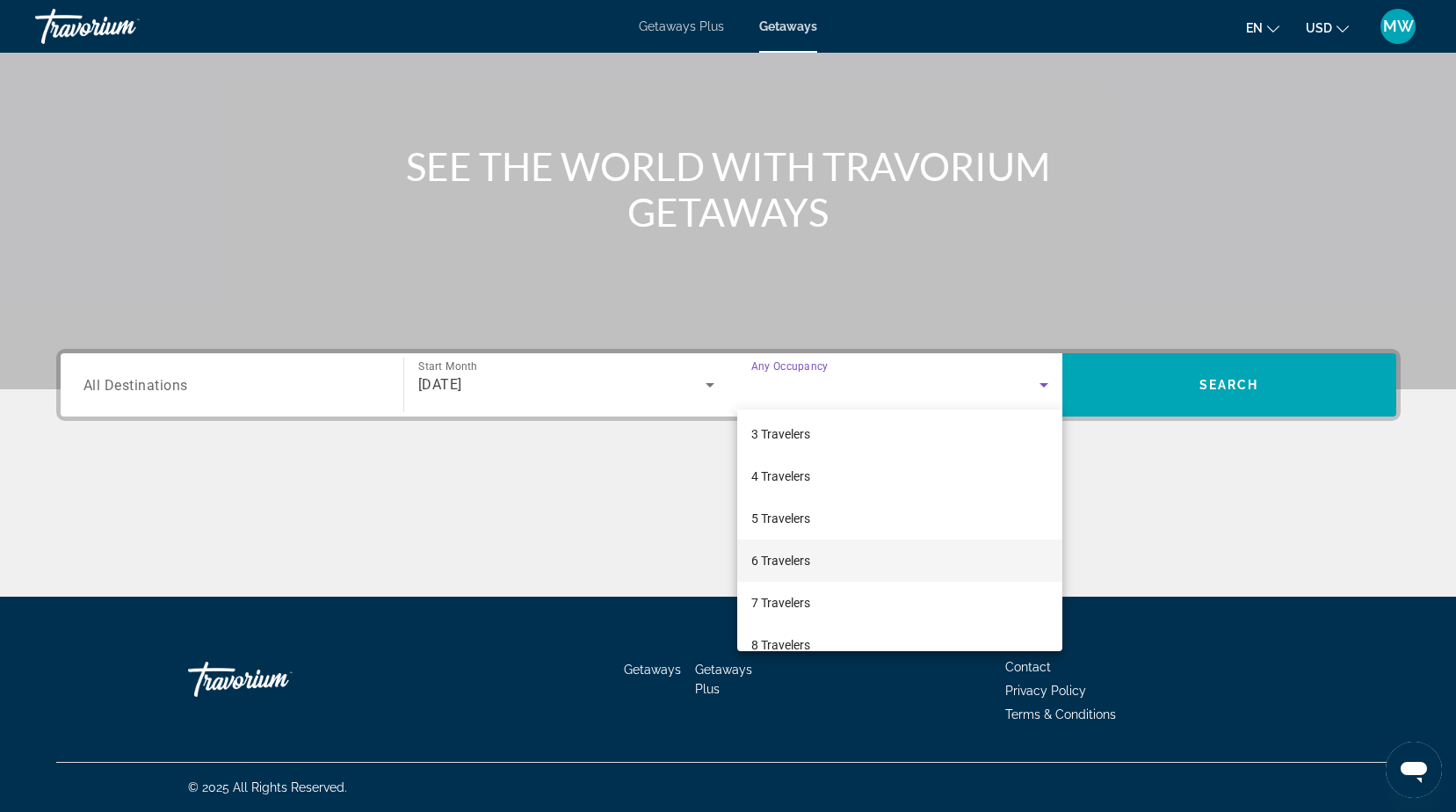
click at [776, 555] on span "6 Travelers" at bounding box center [780, 560] width 59 height 21
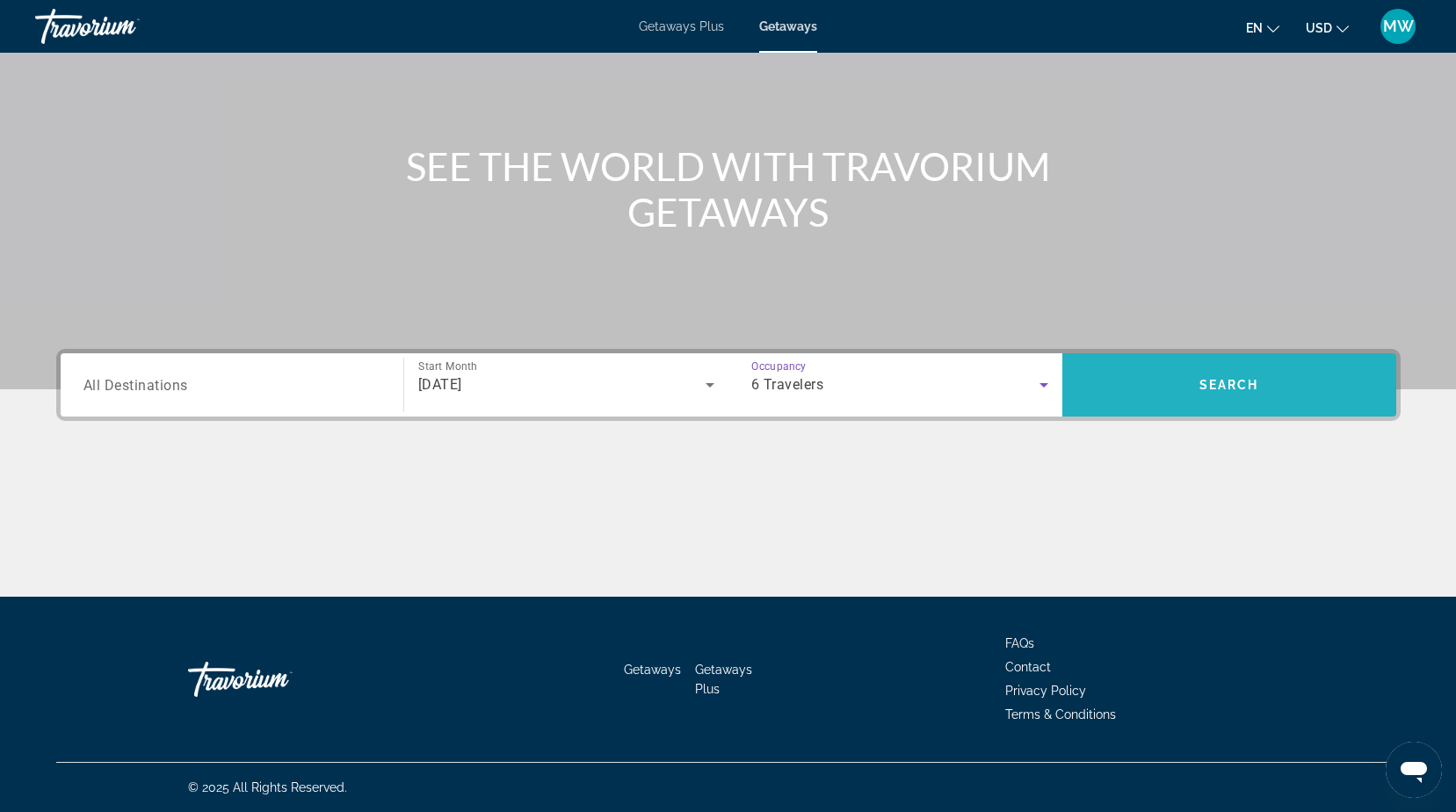
click at [1202, 381] on span "Search" at bounding box center [1229, 384] width 60 height 14
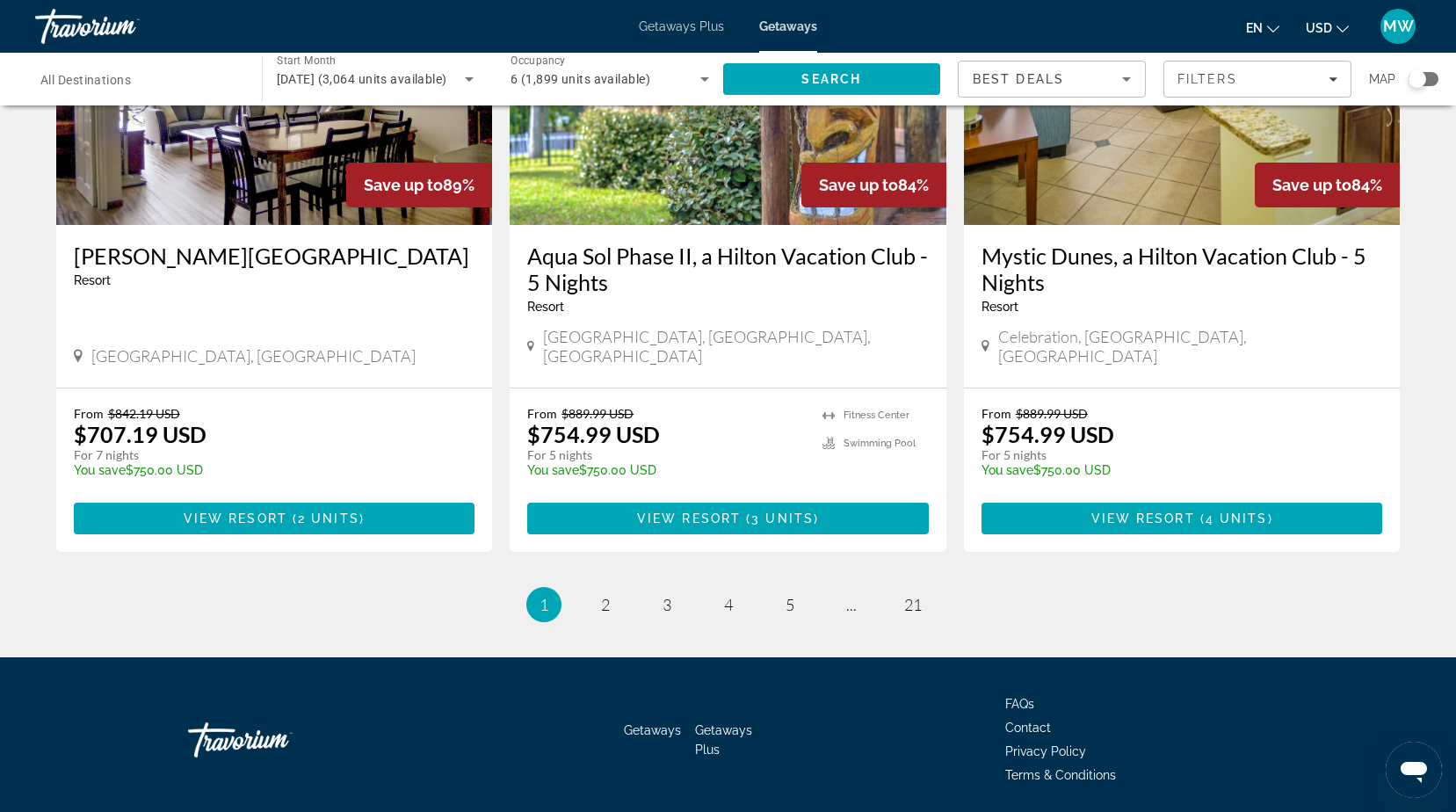
scroll to position [2109, 0]
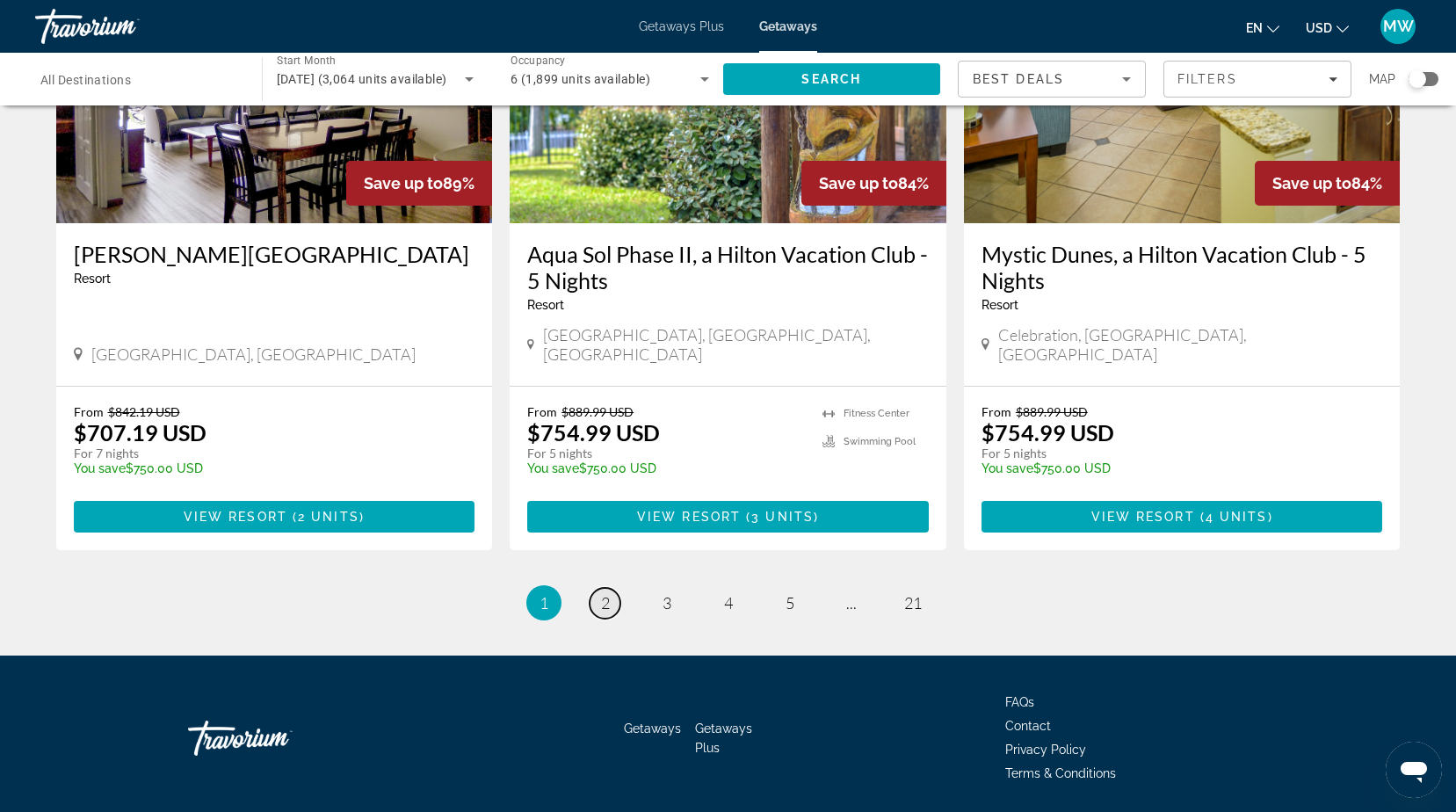
click at [608, 593] on span "2" at bounding box center [605, 603] width 9 height 19
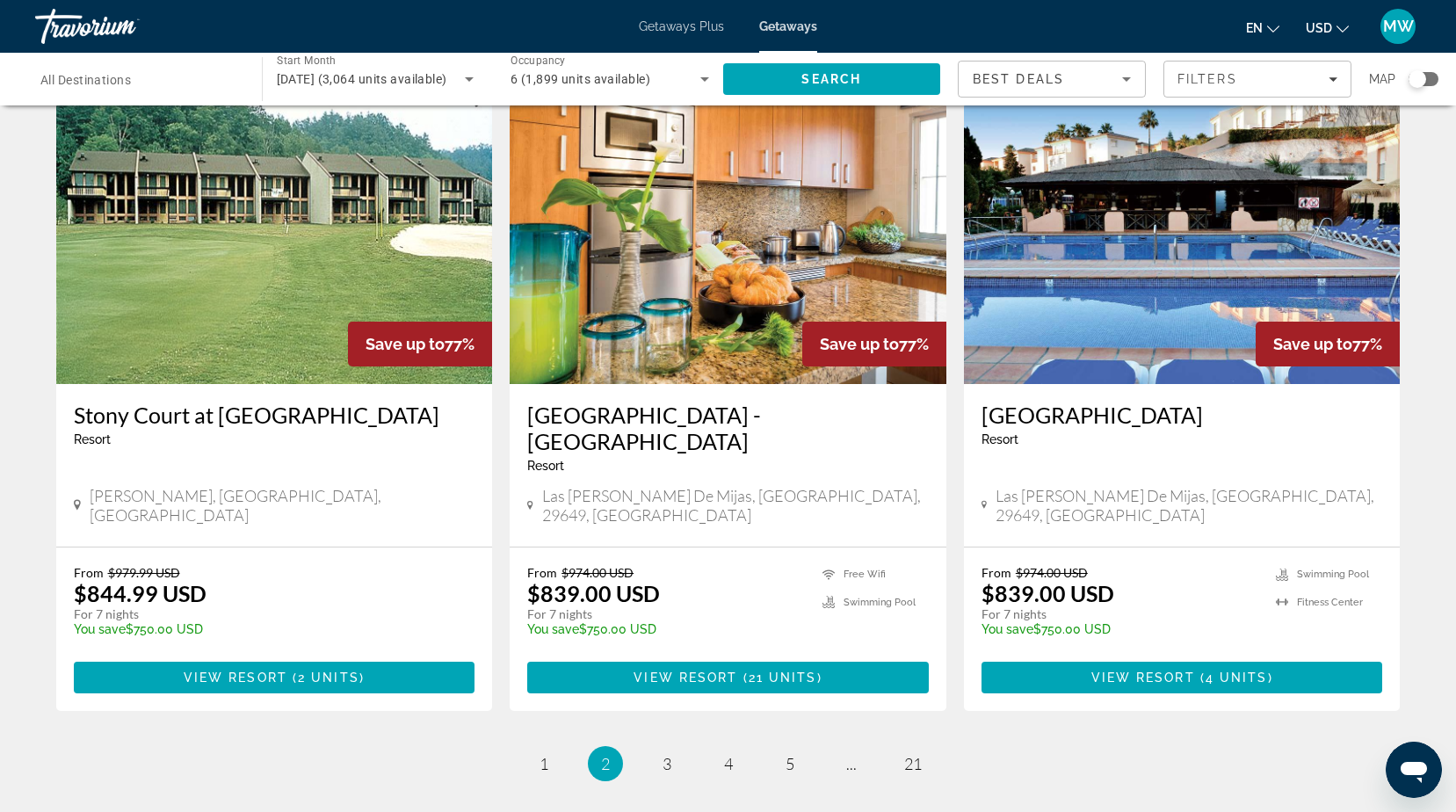
scroll to position [2021, 0]
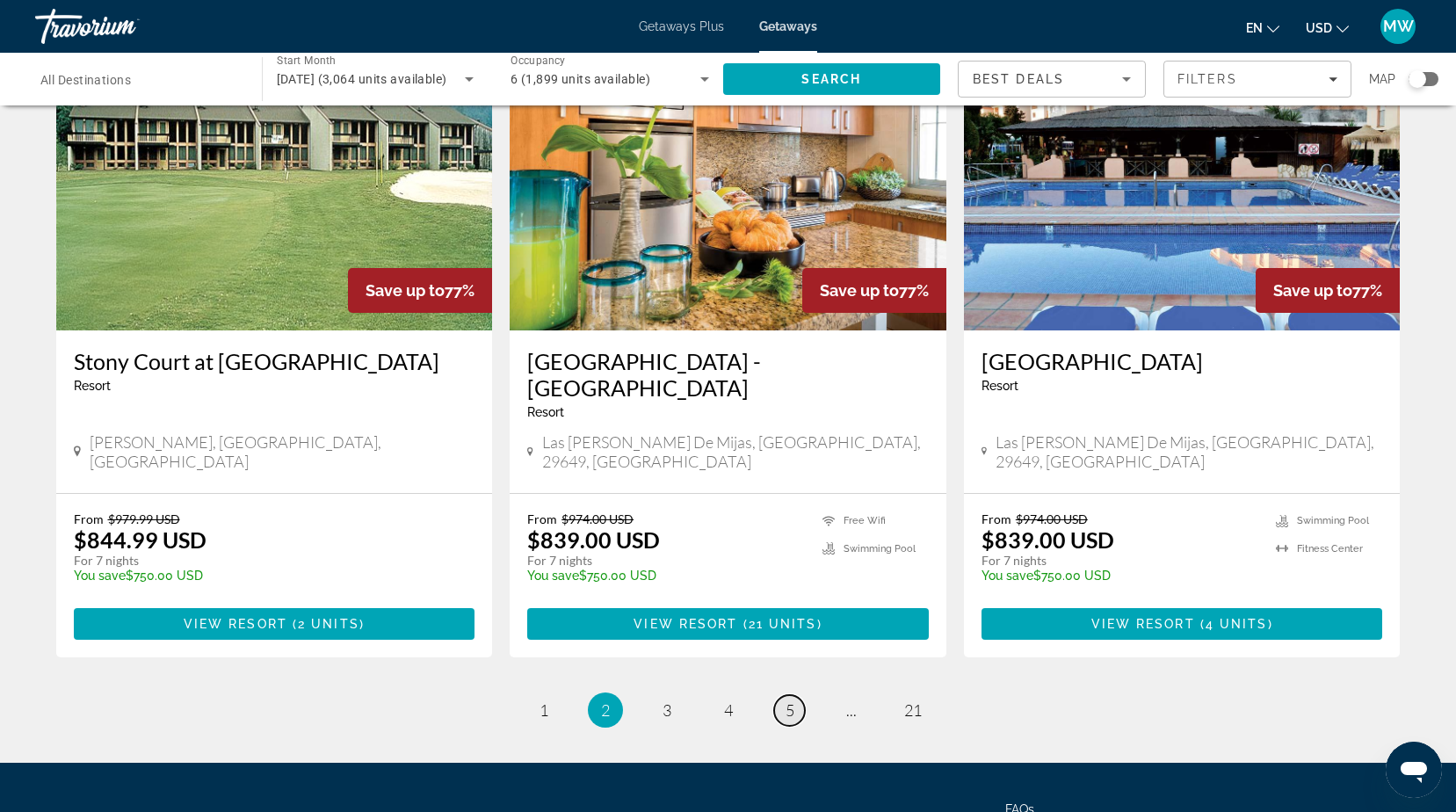
click at [789, 700] on span "5" at bounding box center [790, 710] width 9 height 19
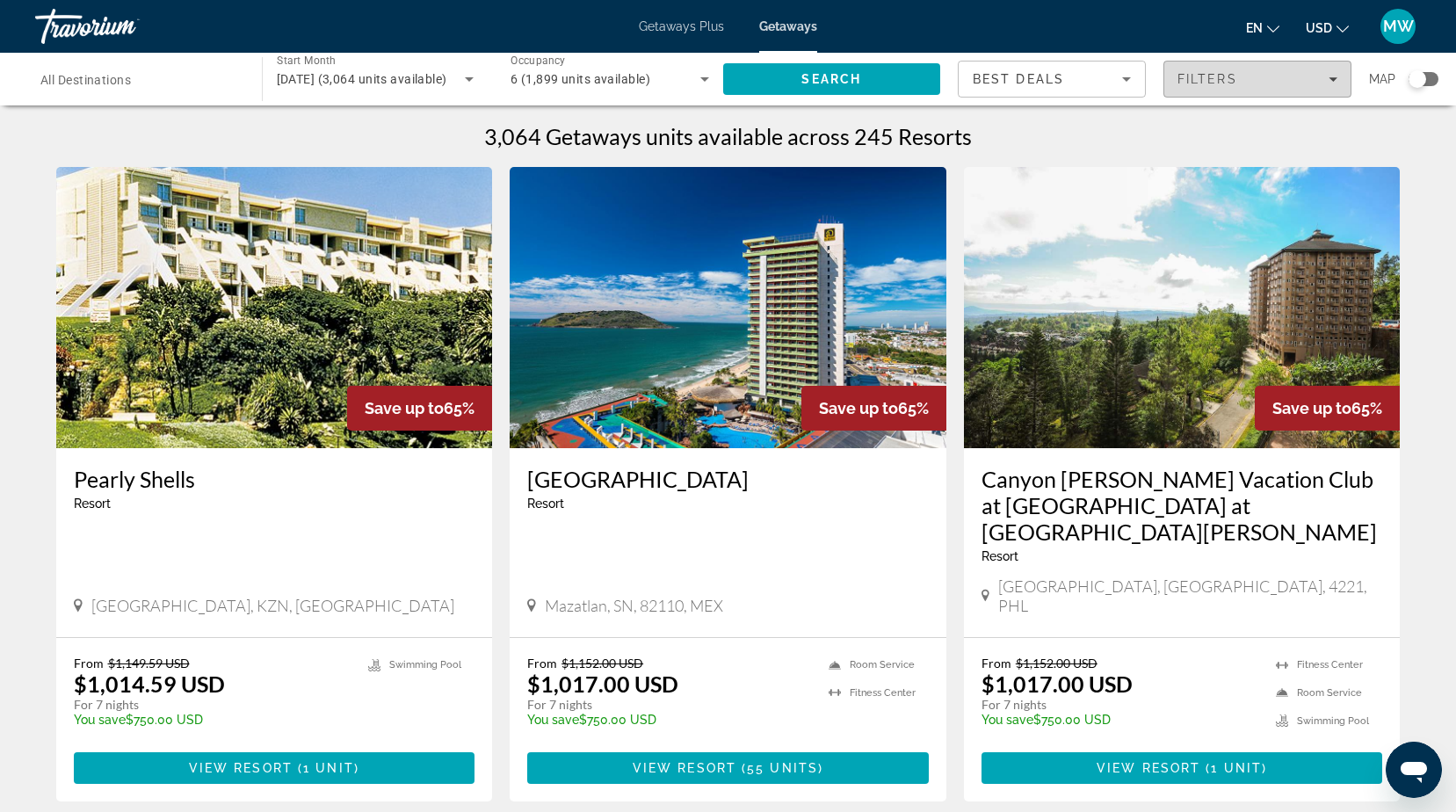
click at [1231, 77] on span "Filters" at bounding box center [1207, 79] width 60 height 14
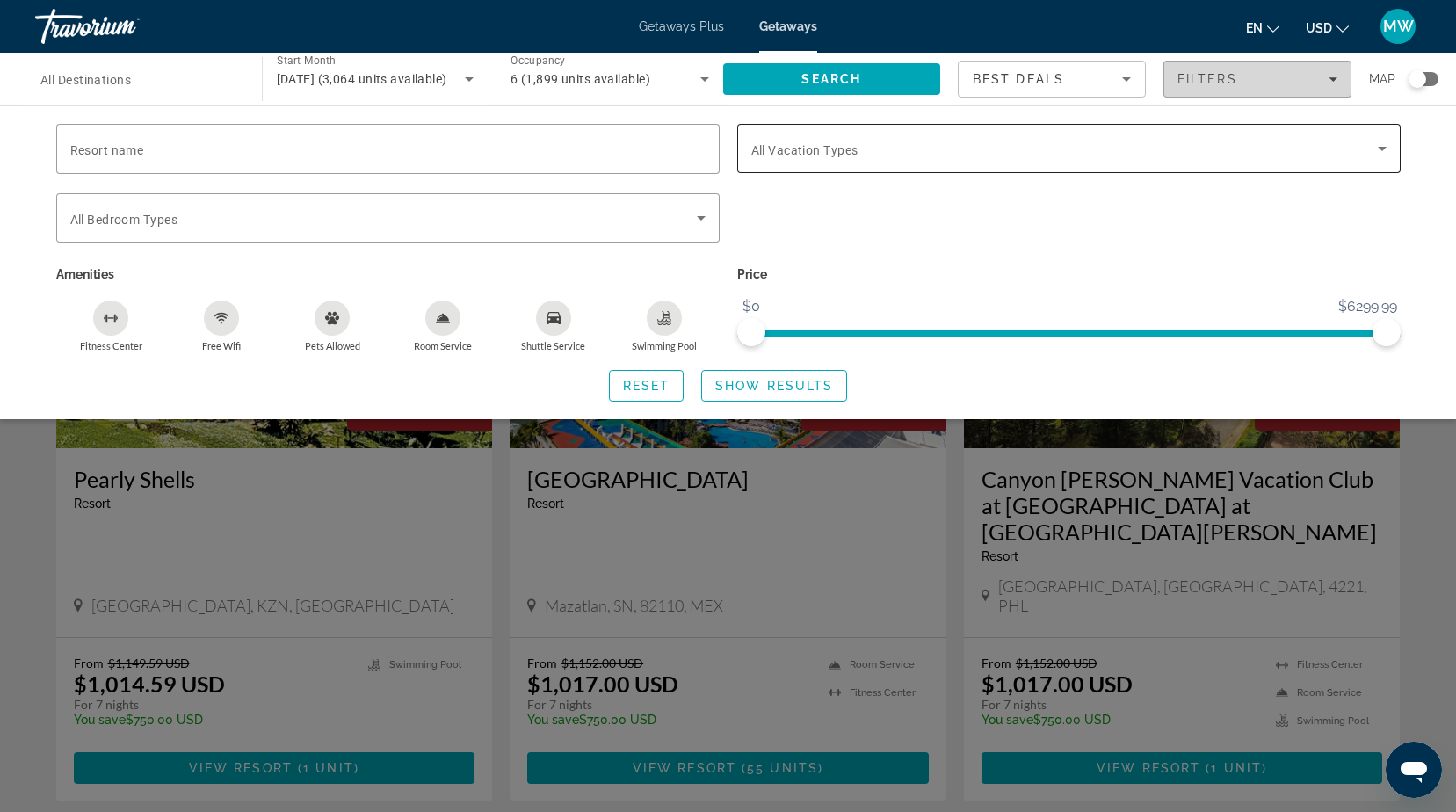
click at [1203, 150] on span "Search widget" at bounding box center [1065, 149] width 626 height 21
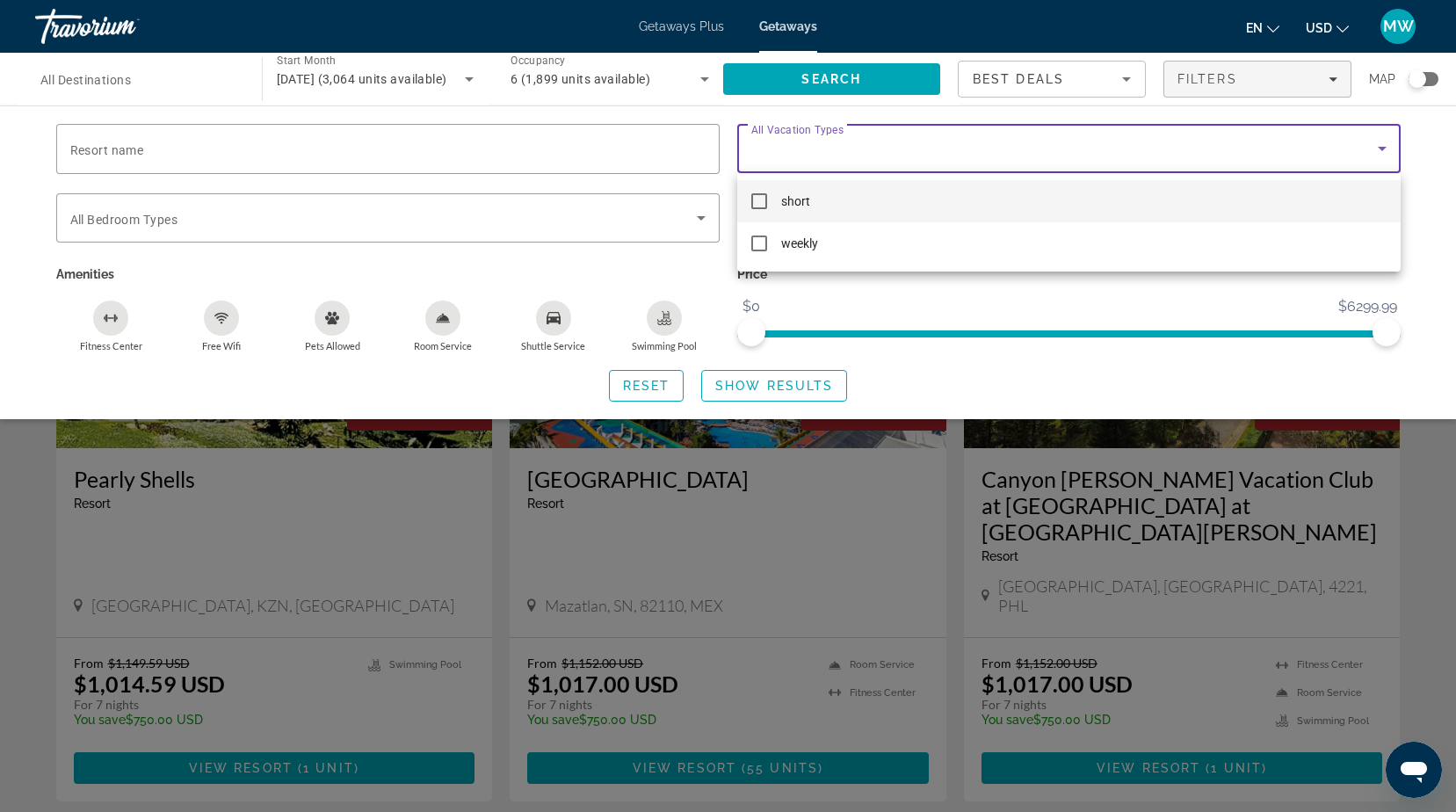
click at [484, 223] on div at bounding box center [728, 406] width 1456 height 812
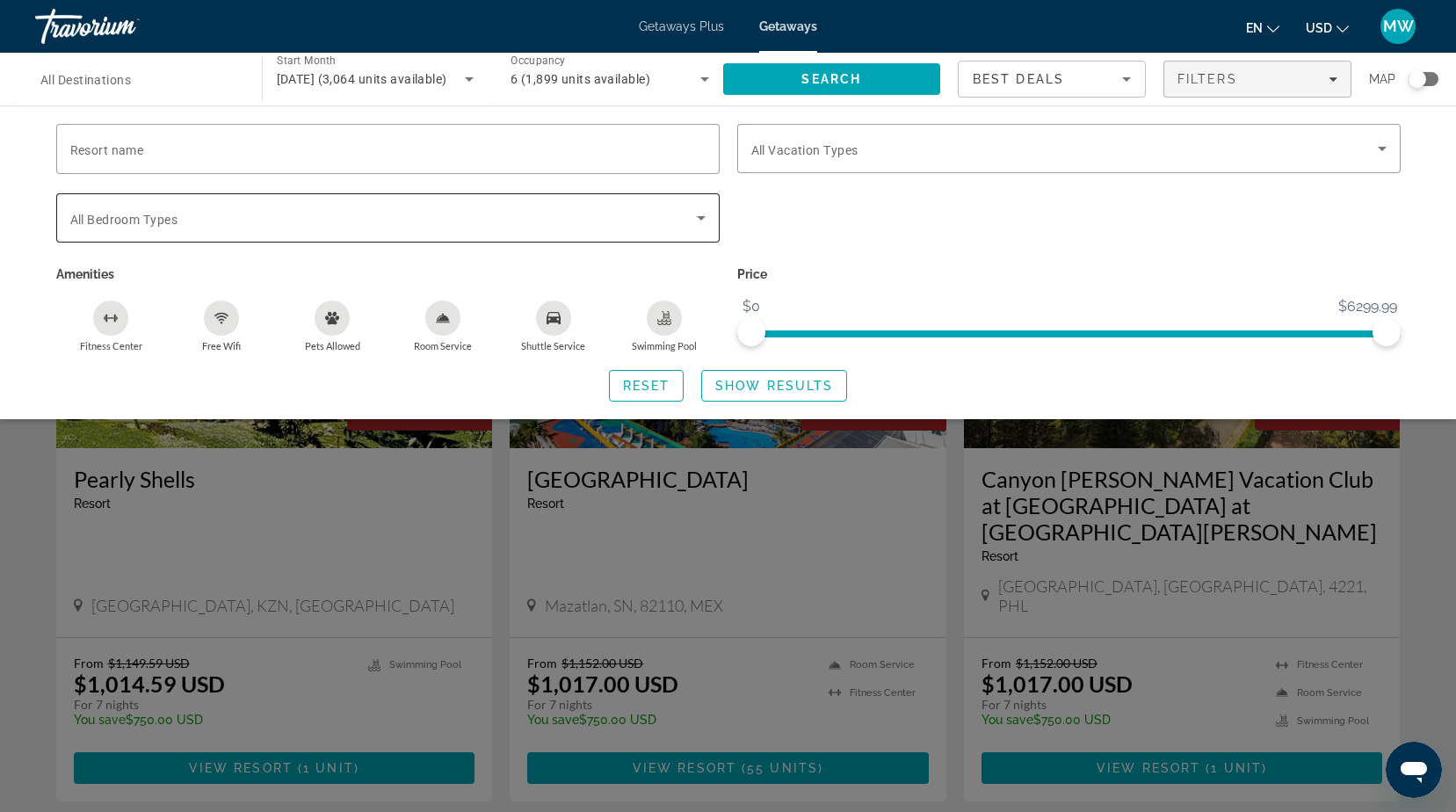
click at [485, 222] on span "Search widget" at bounding box center [384, 218] width 626 height 21
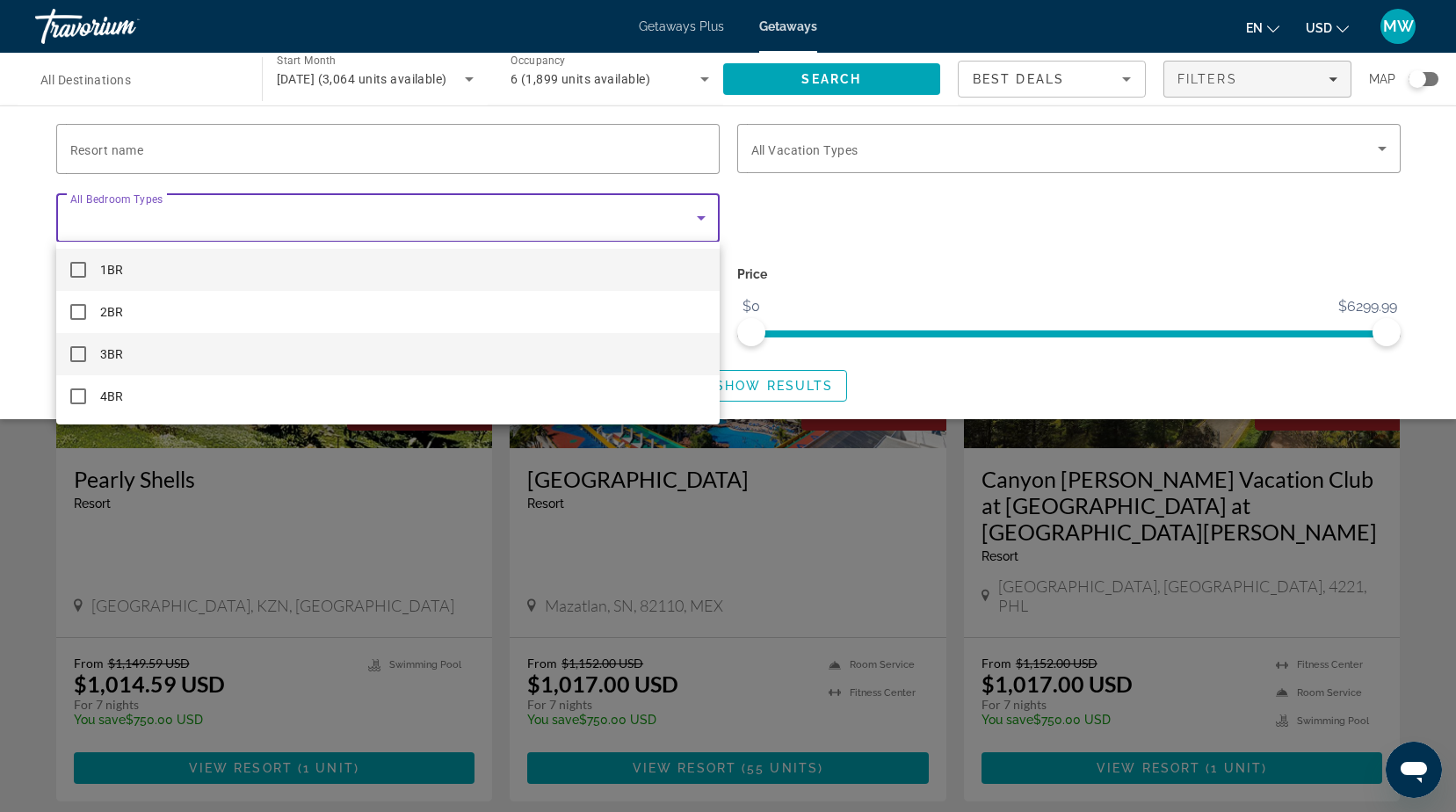
click at [82, 347] on mat-pseudo-checkbox at bounding box center [78, 354] width 16 height 16
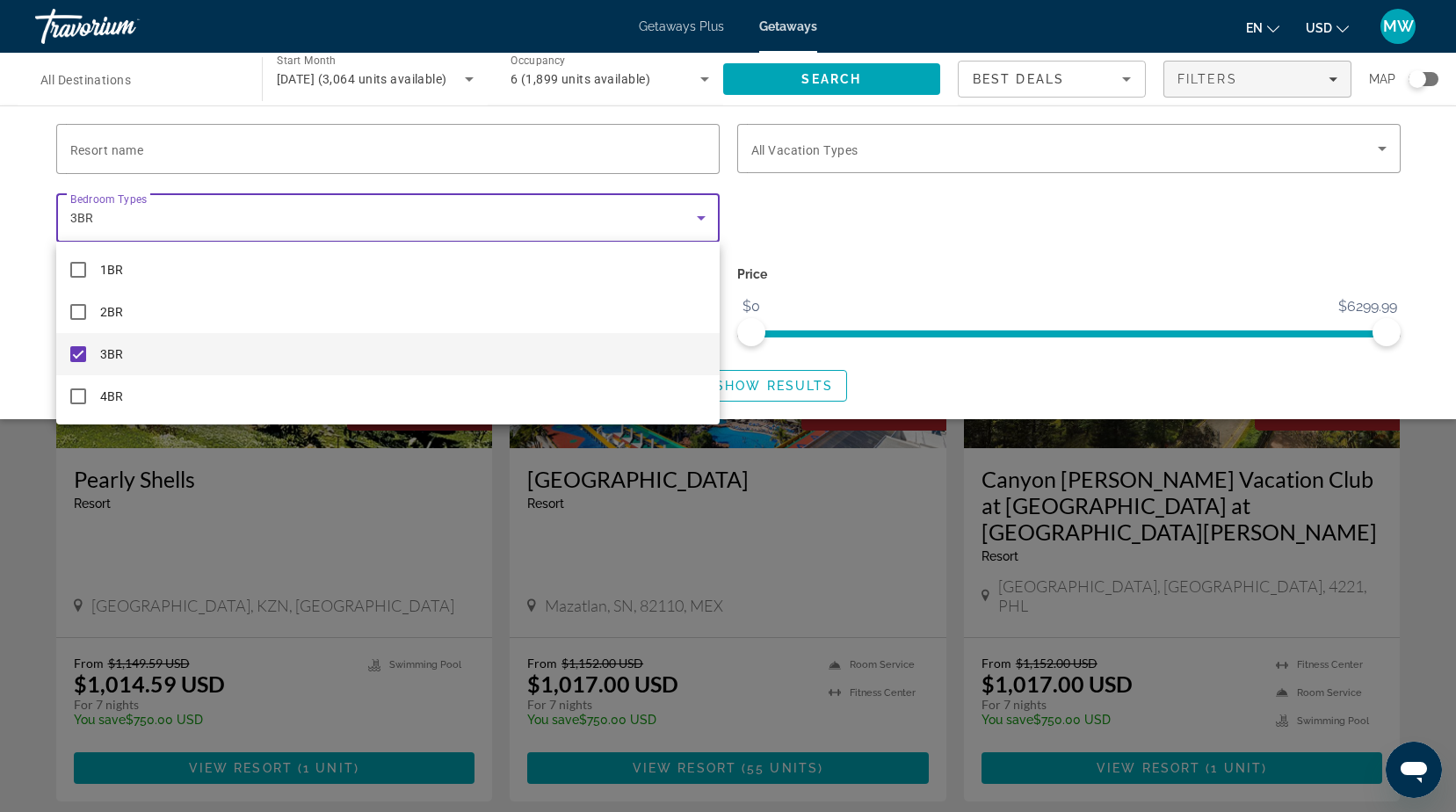
click at [885, 274] on div at bounding box center [728, 406] width 1456 height 812
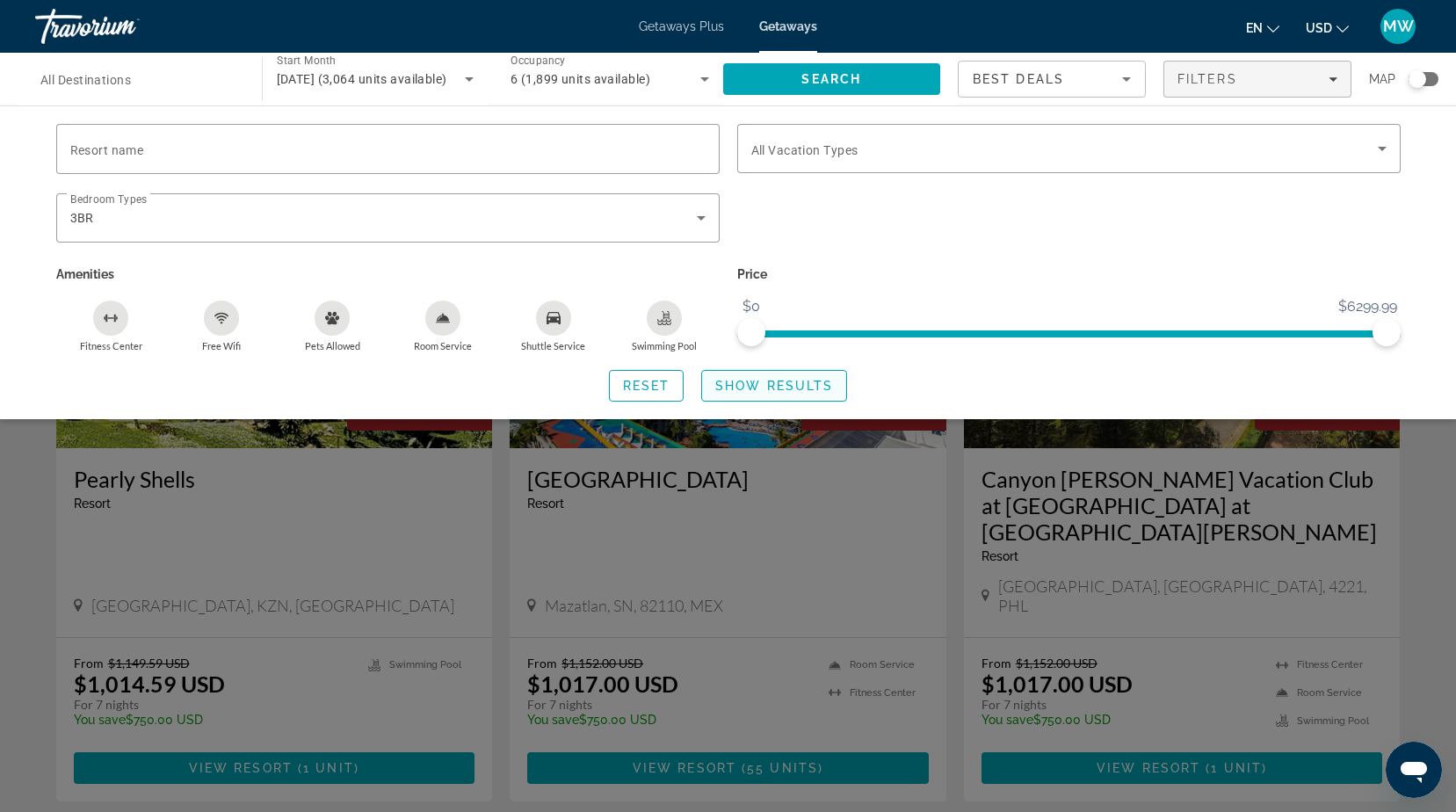
click at [754, 383] on span "Show Results" at bounding box center [774, 385] width 118 height 14
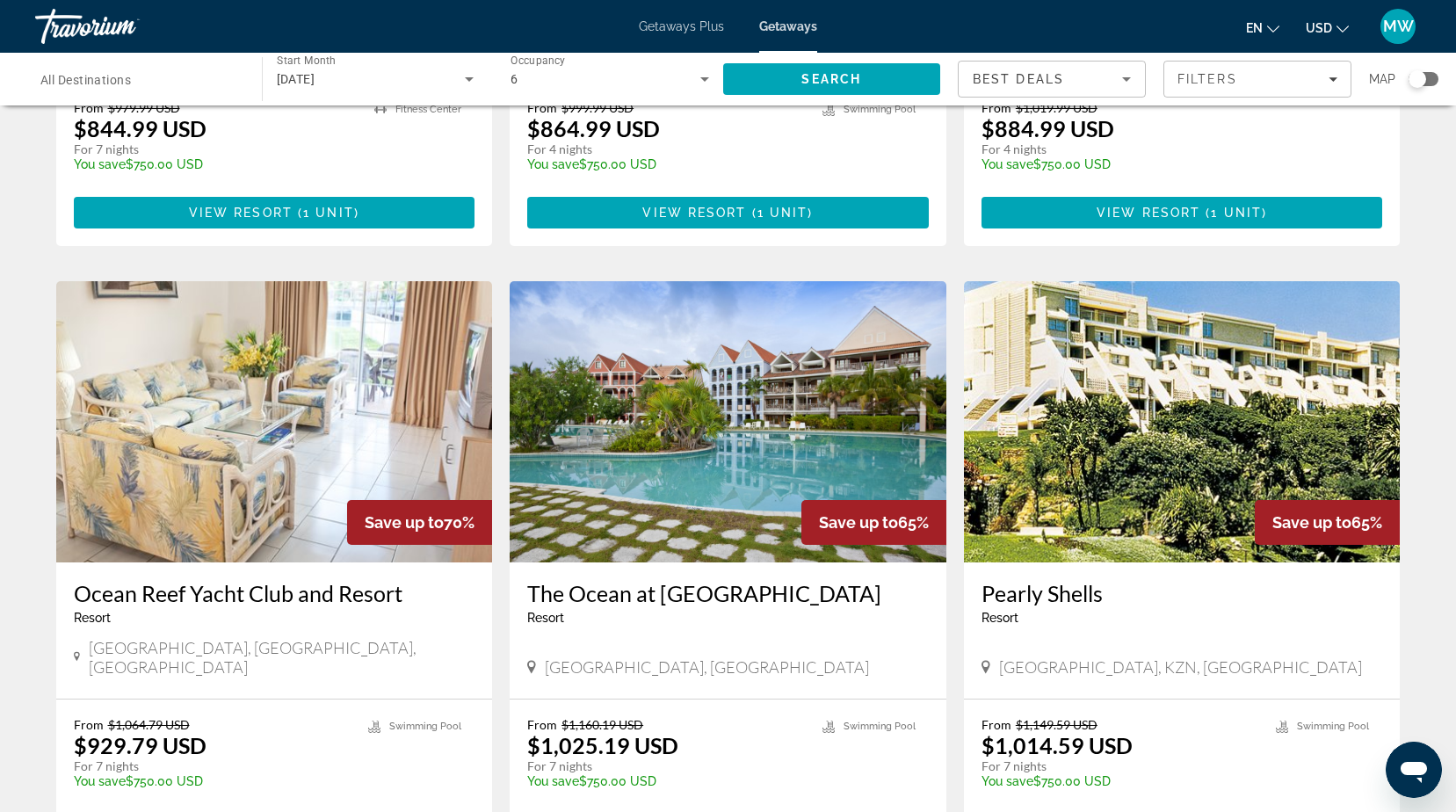
scroll to position [2083, 0]
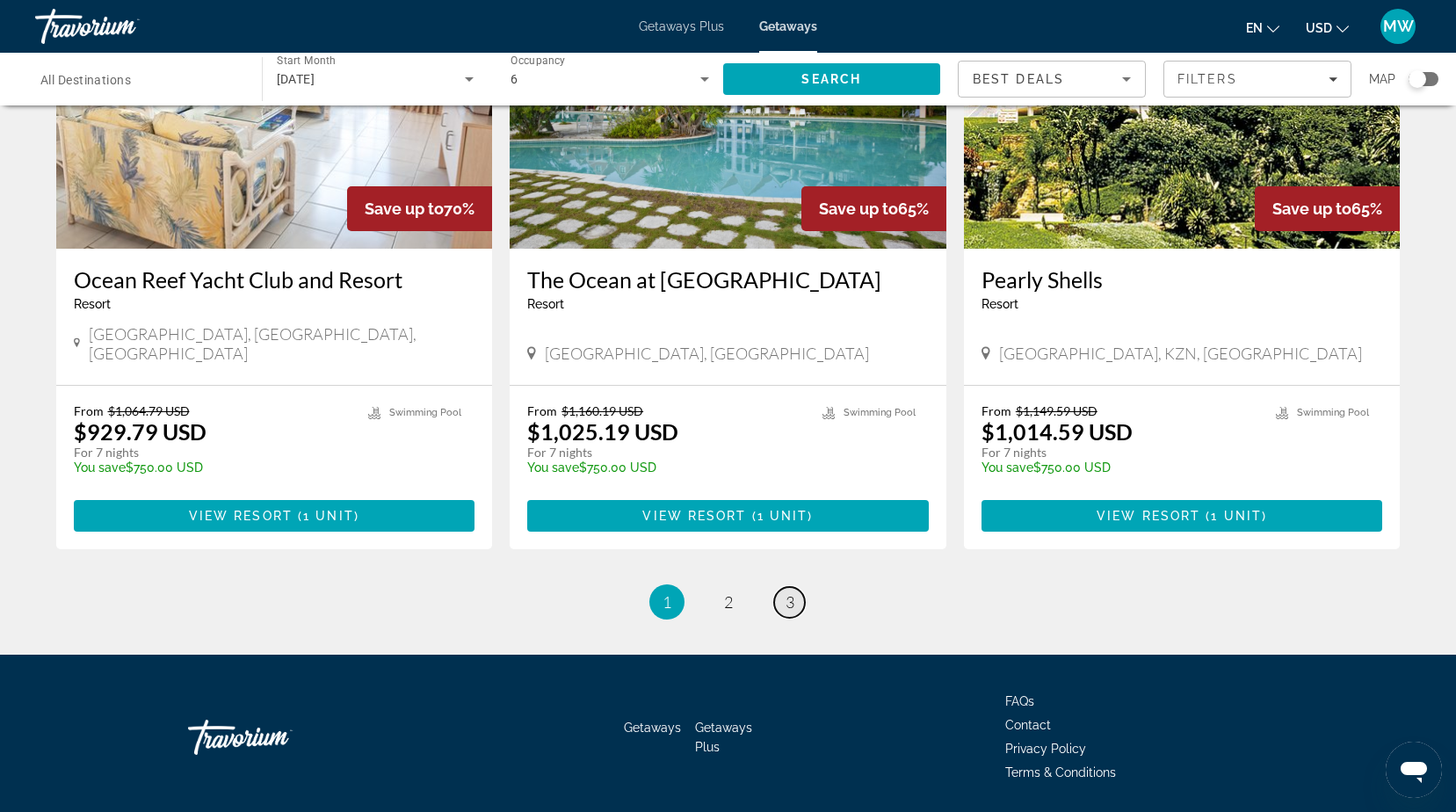
click at [792, 592] on span "3" at bounding box center [790, 602] width 9 height 19
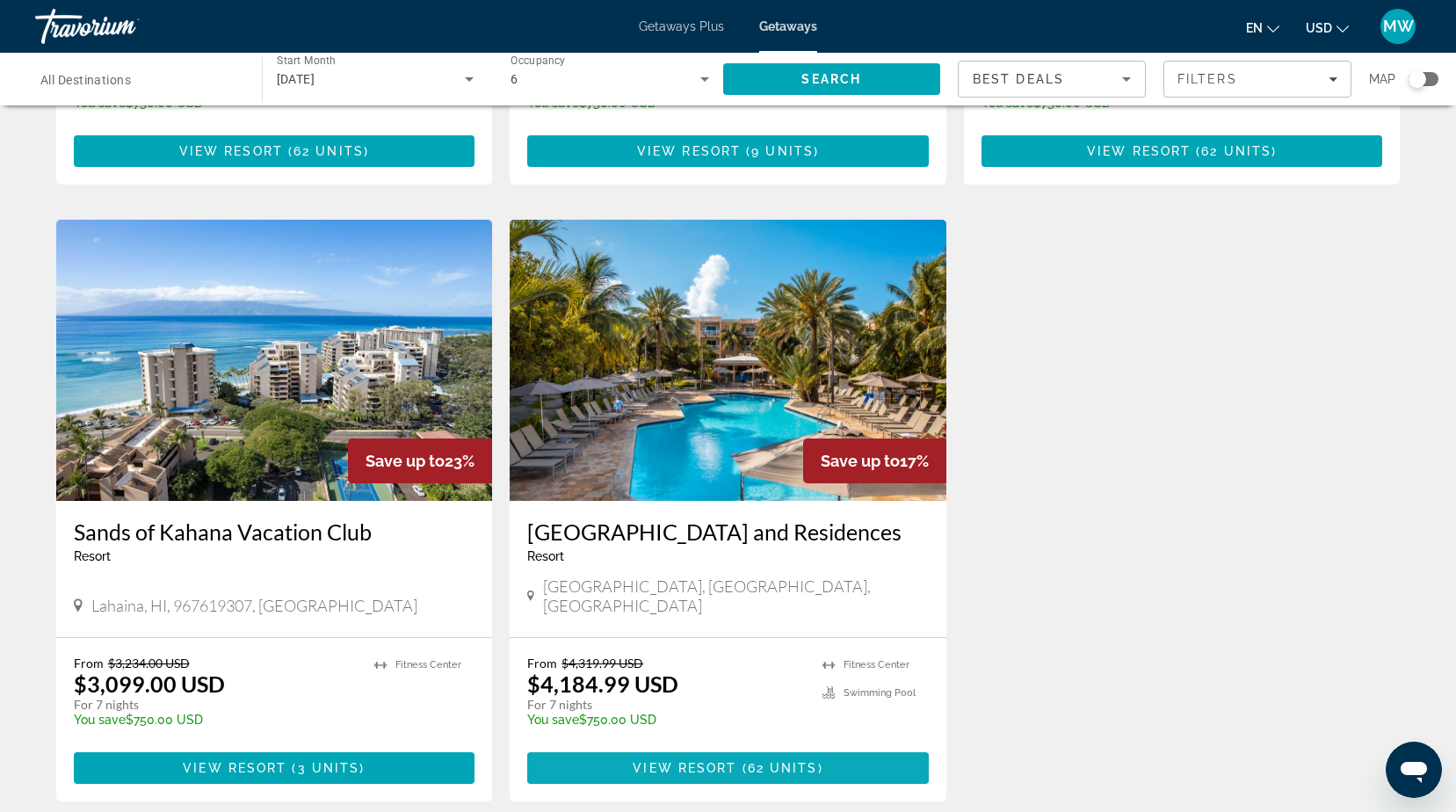
scroll to position [2083, 0]
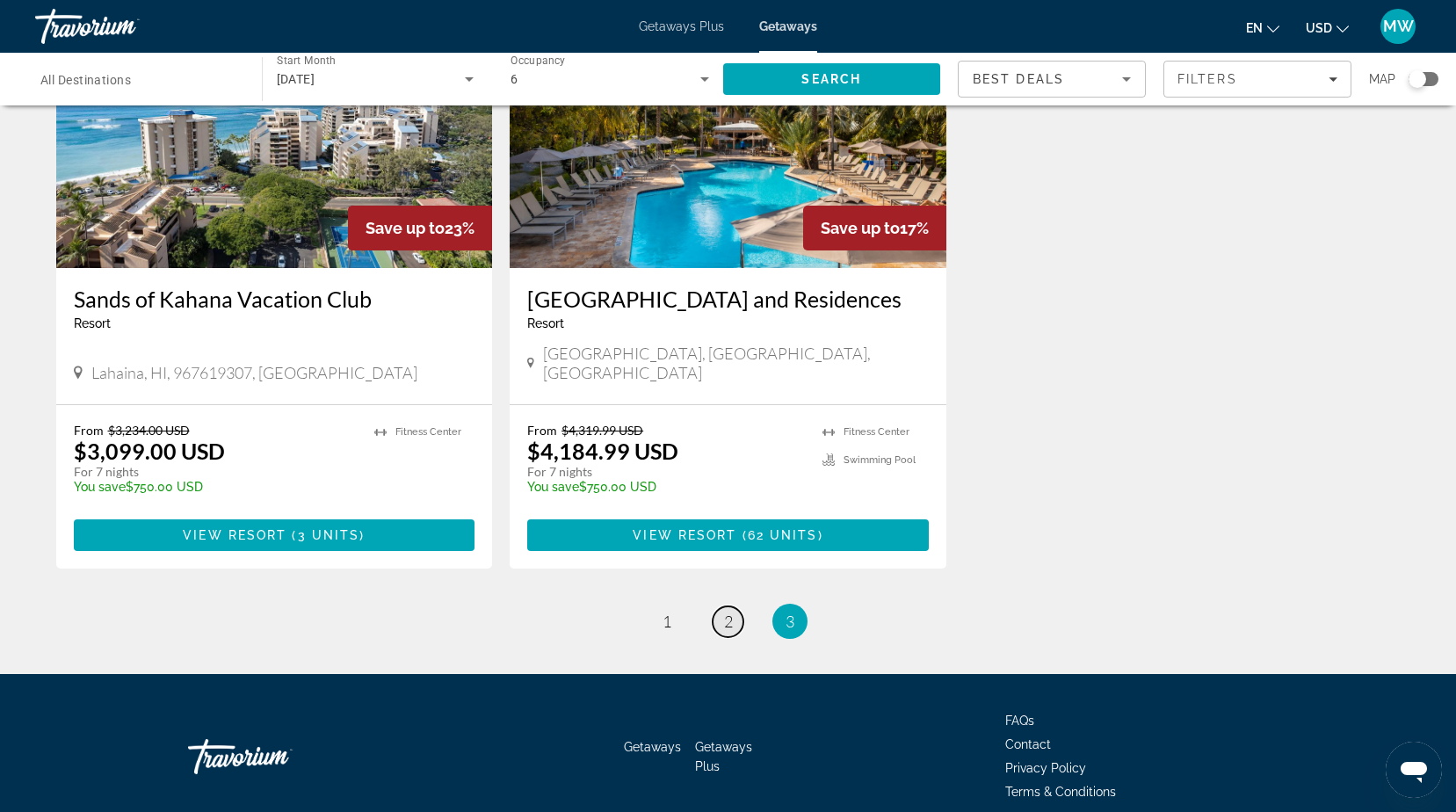
click at [730, 611] on span "2" at bounding box center [728, 621] width 9 height 19
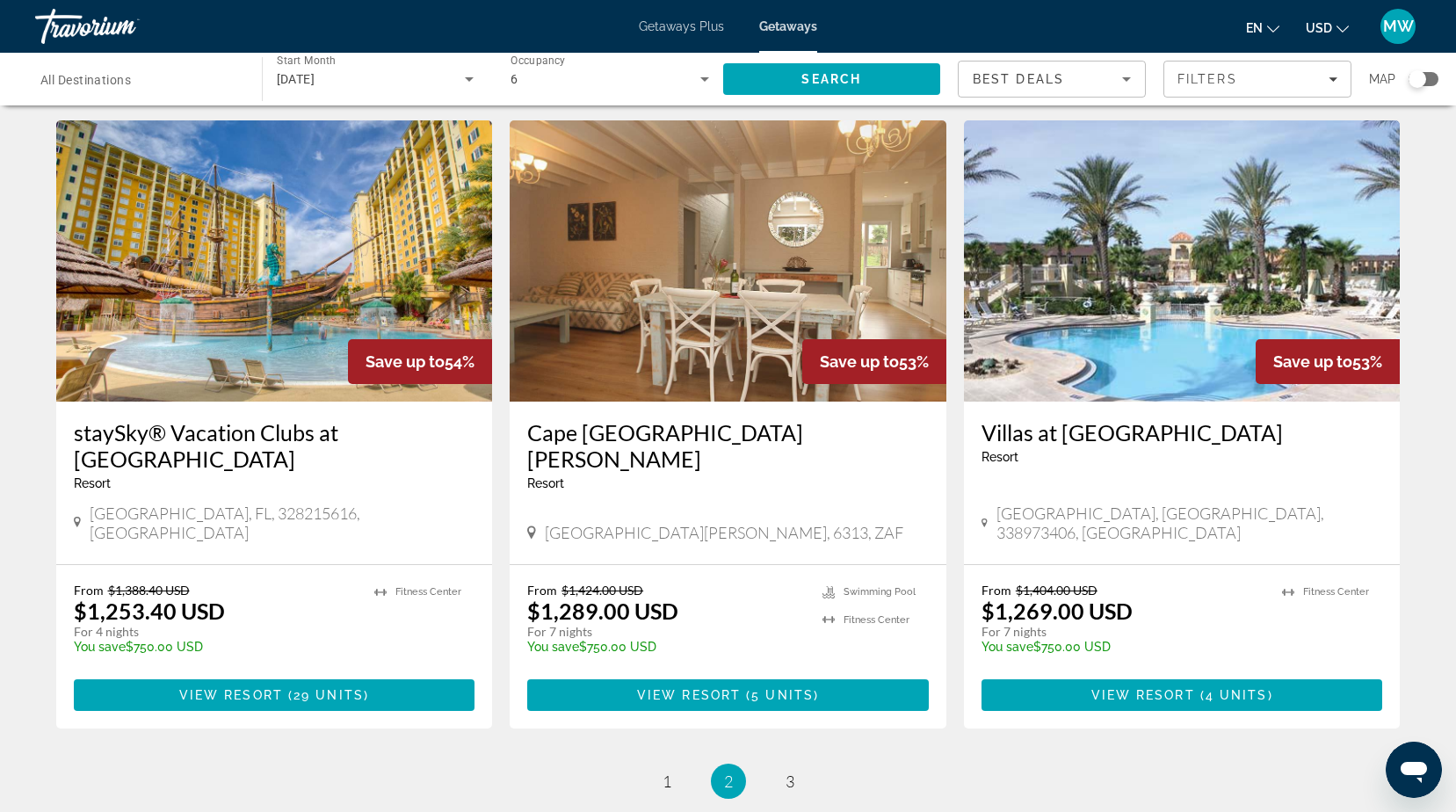
scroll to position [2021, 0]
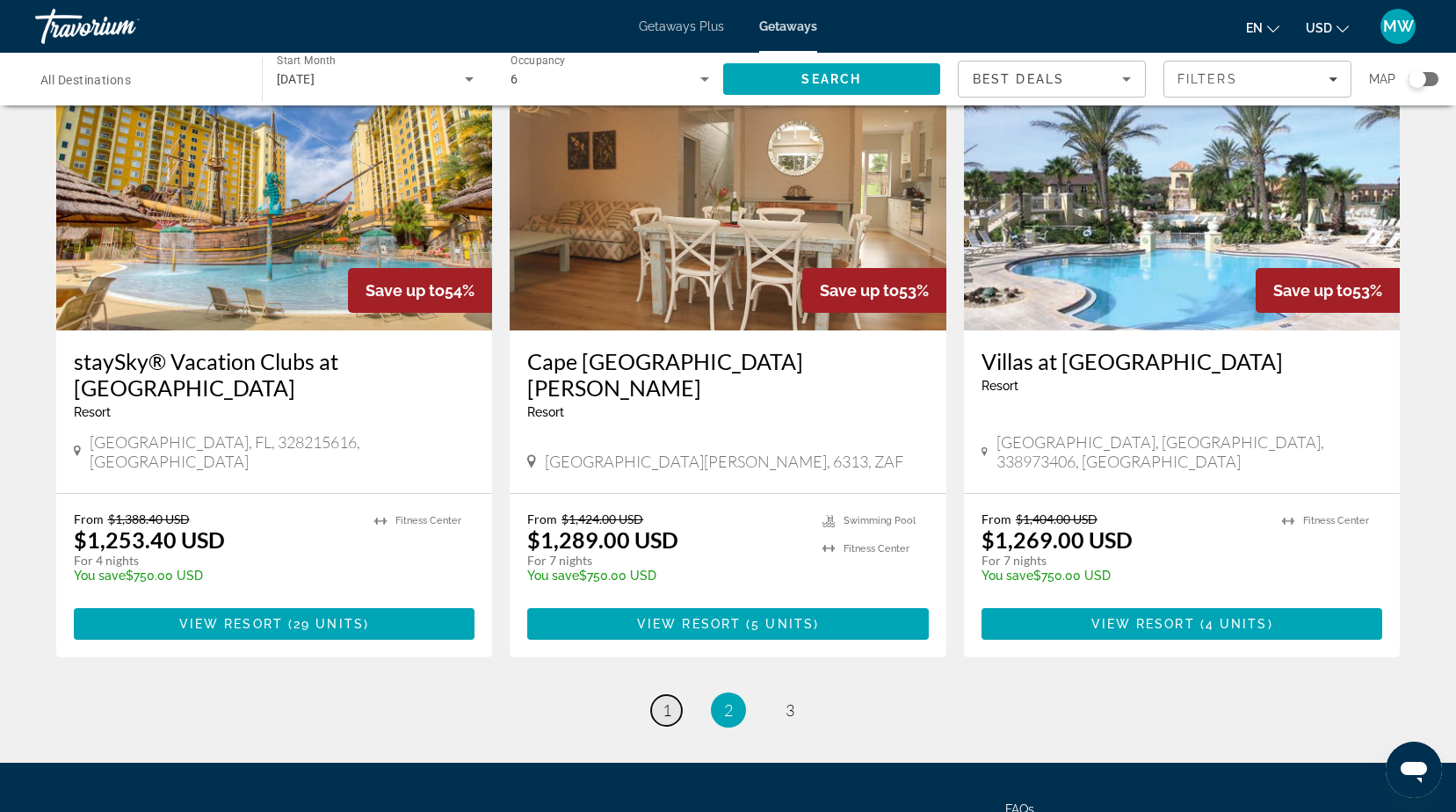
click at [664, 700] on span "1" at bounding box center [667, 710] width 9 height 19
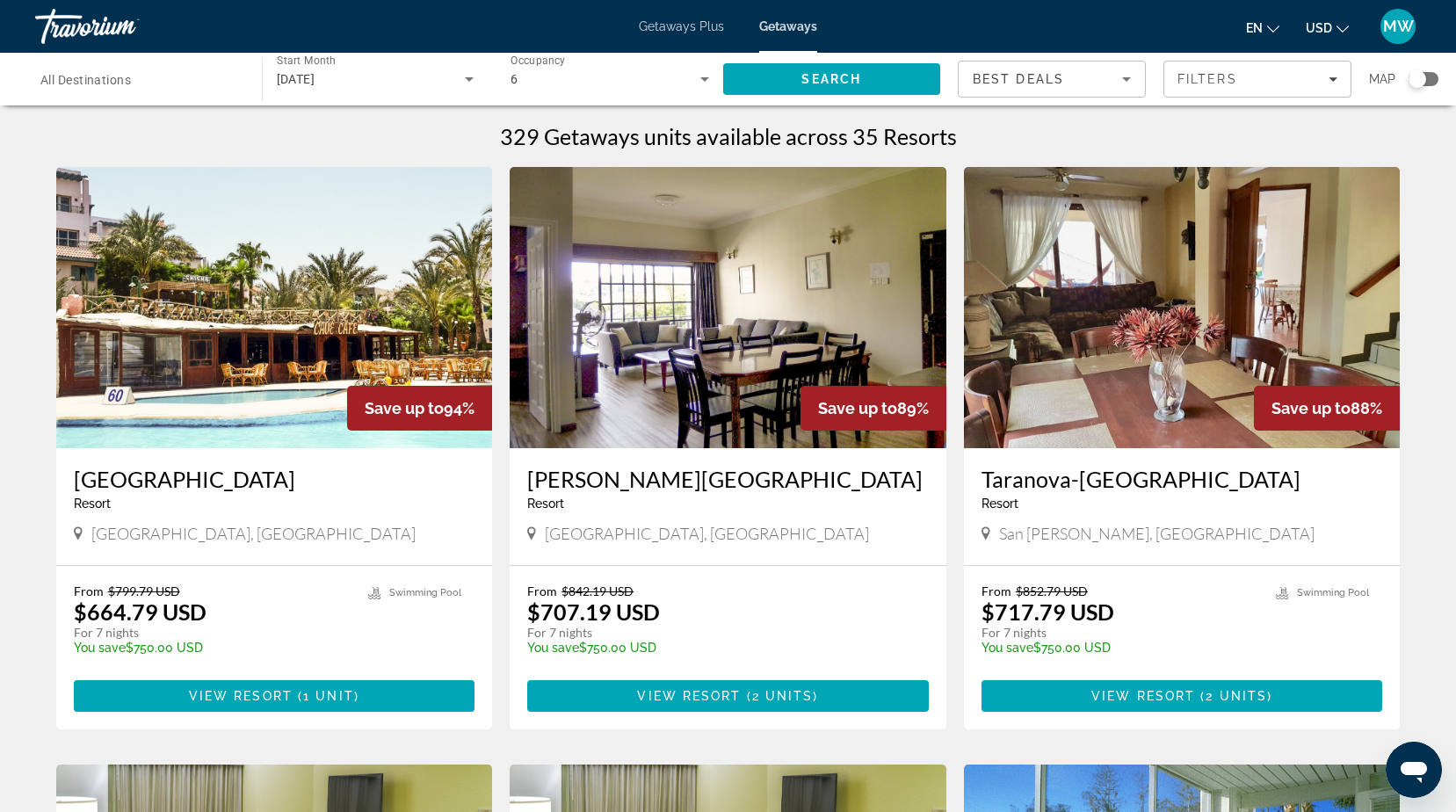
click at [1175, 315] on img "Main content" at bounding box center [1182, 308] width 436 height 282
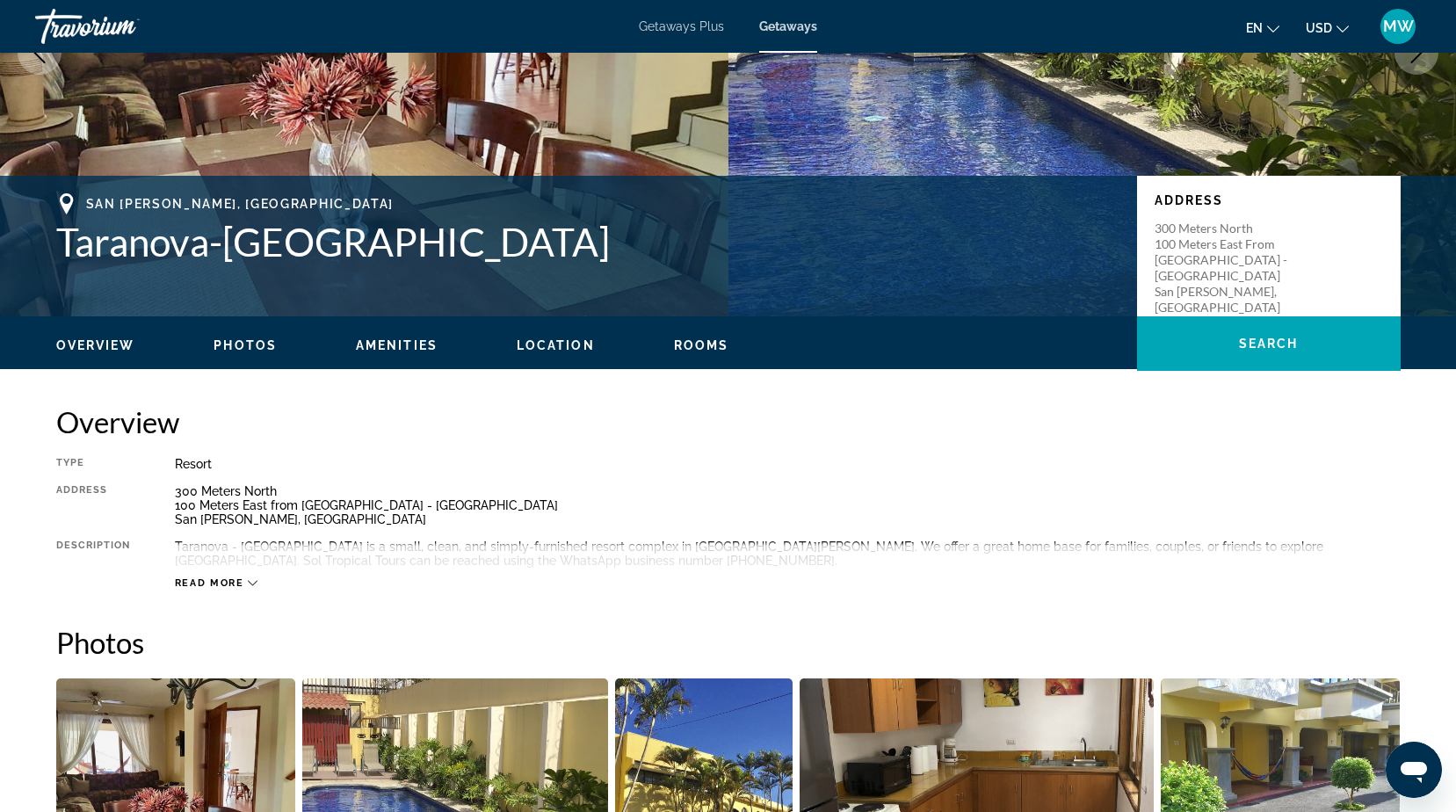
scroll to position [88, 0]
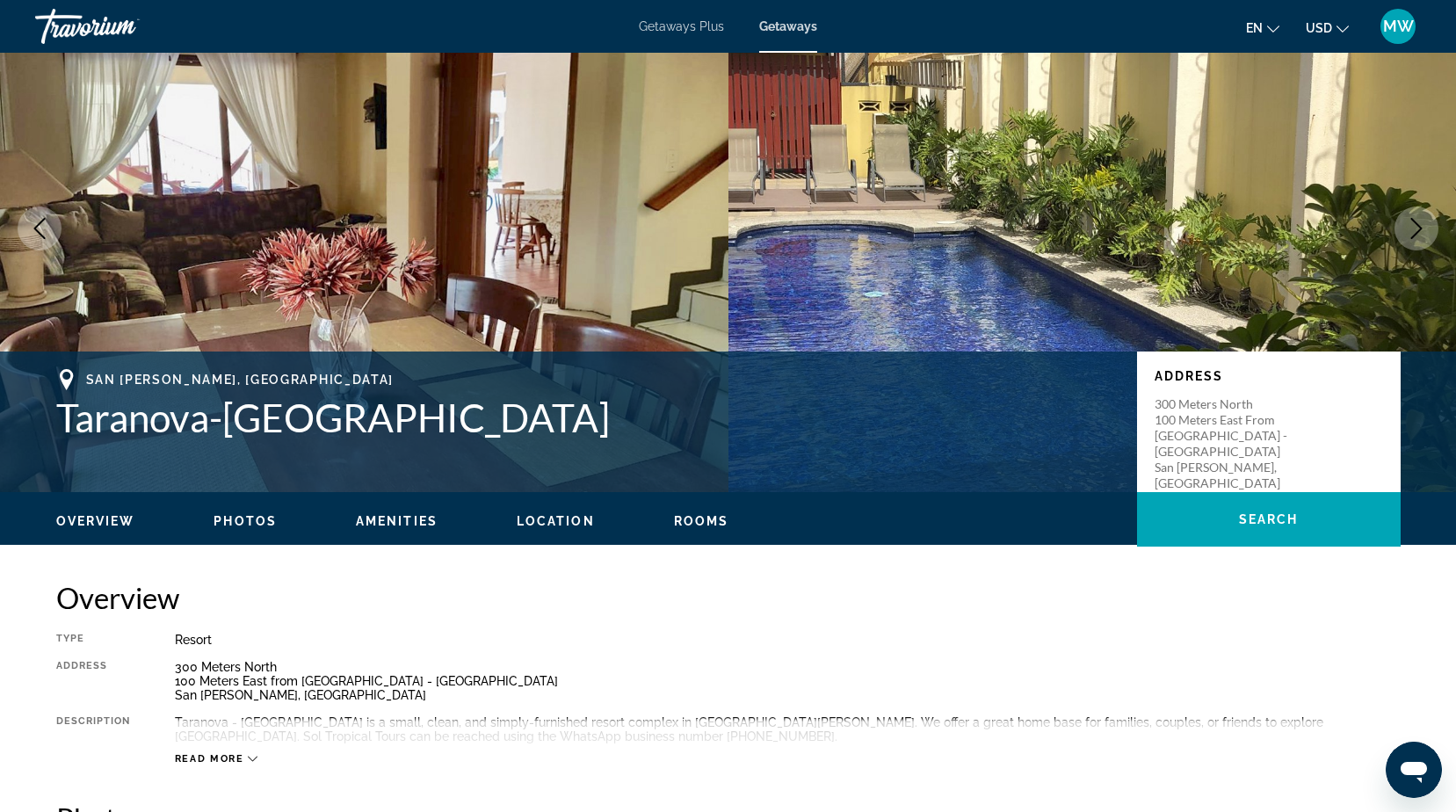
click at [241, 523] on span "Photos" at bounding box center [245, 521] width 63 height 14
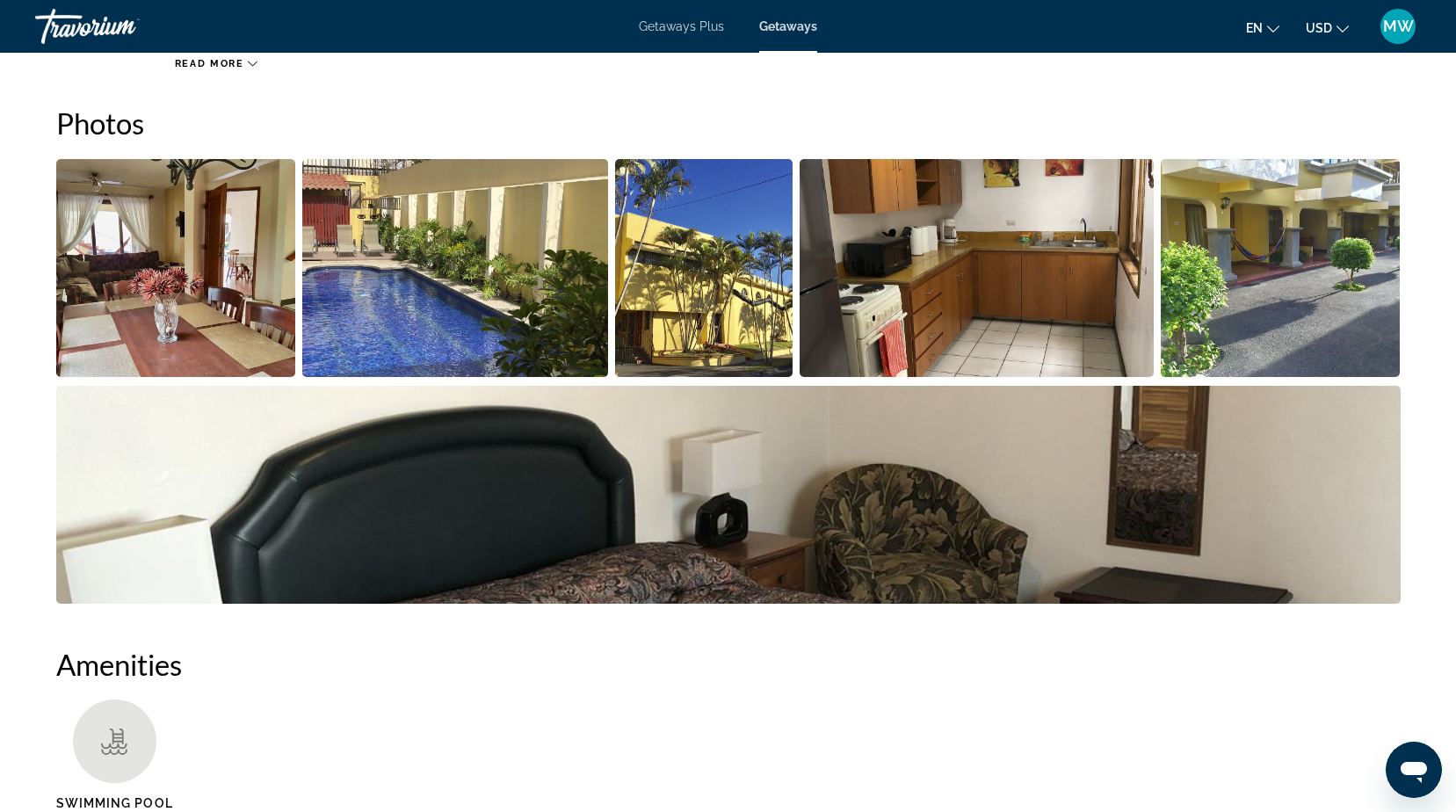
click at [167, 296] on img "Open full-screen image slider" at bounding box center [176, 268] width 240 height 218
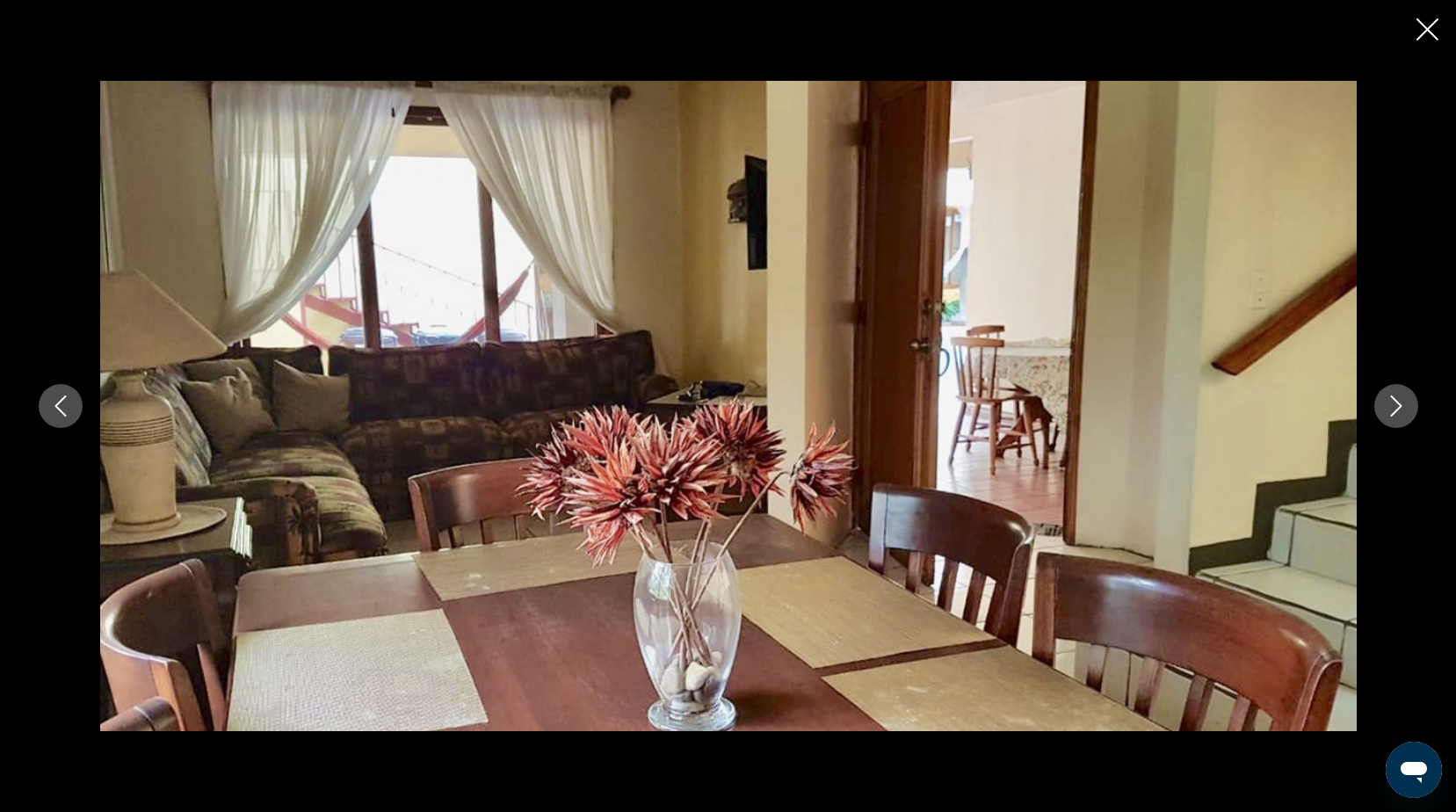
click at [1391, 401] on icon "Next image" at bounding box center [1396, 406] width 21 height 21
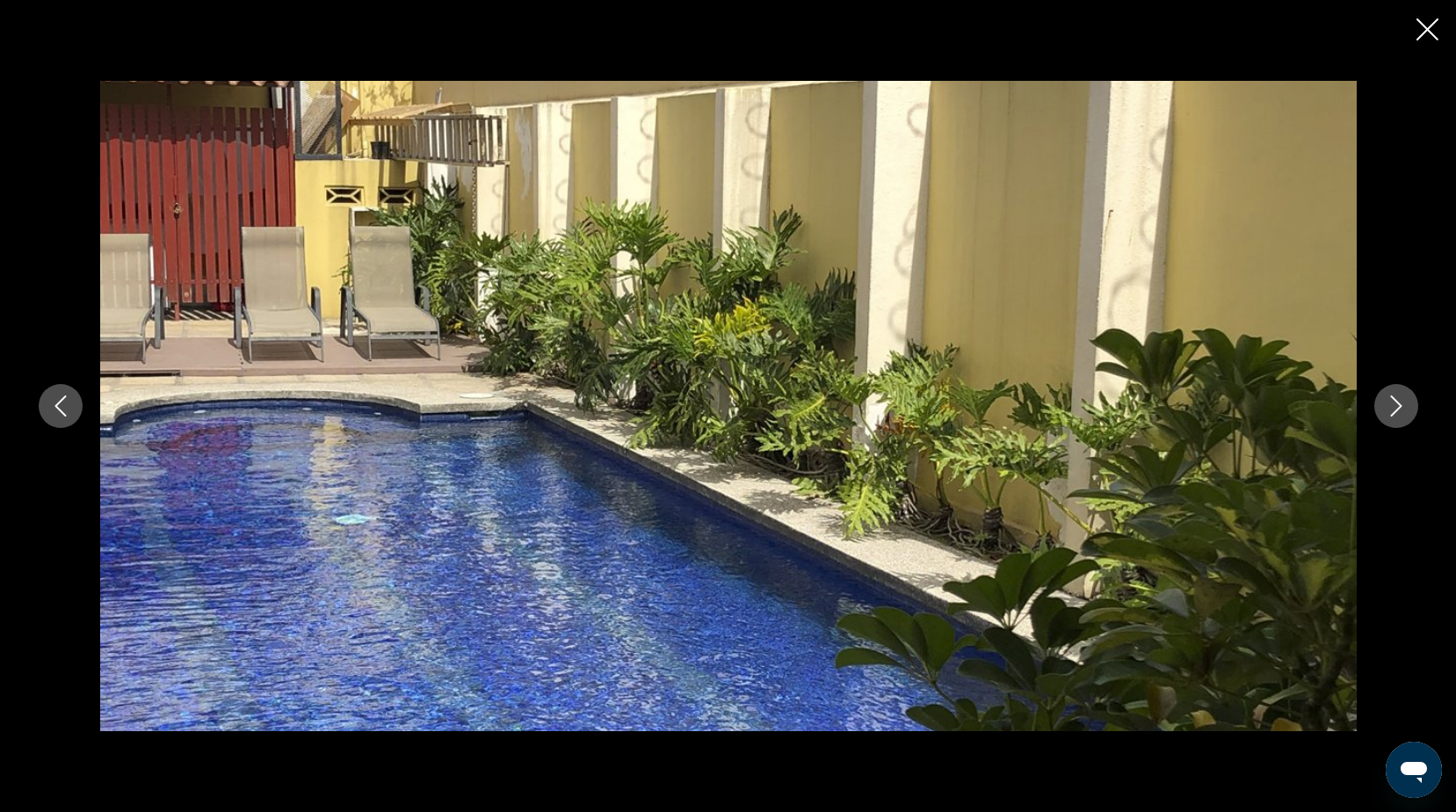
click at [1391, 401] on icon "Next image" at bounding box center [1396, 406] width 21 height 21
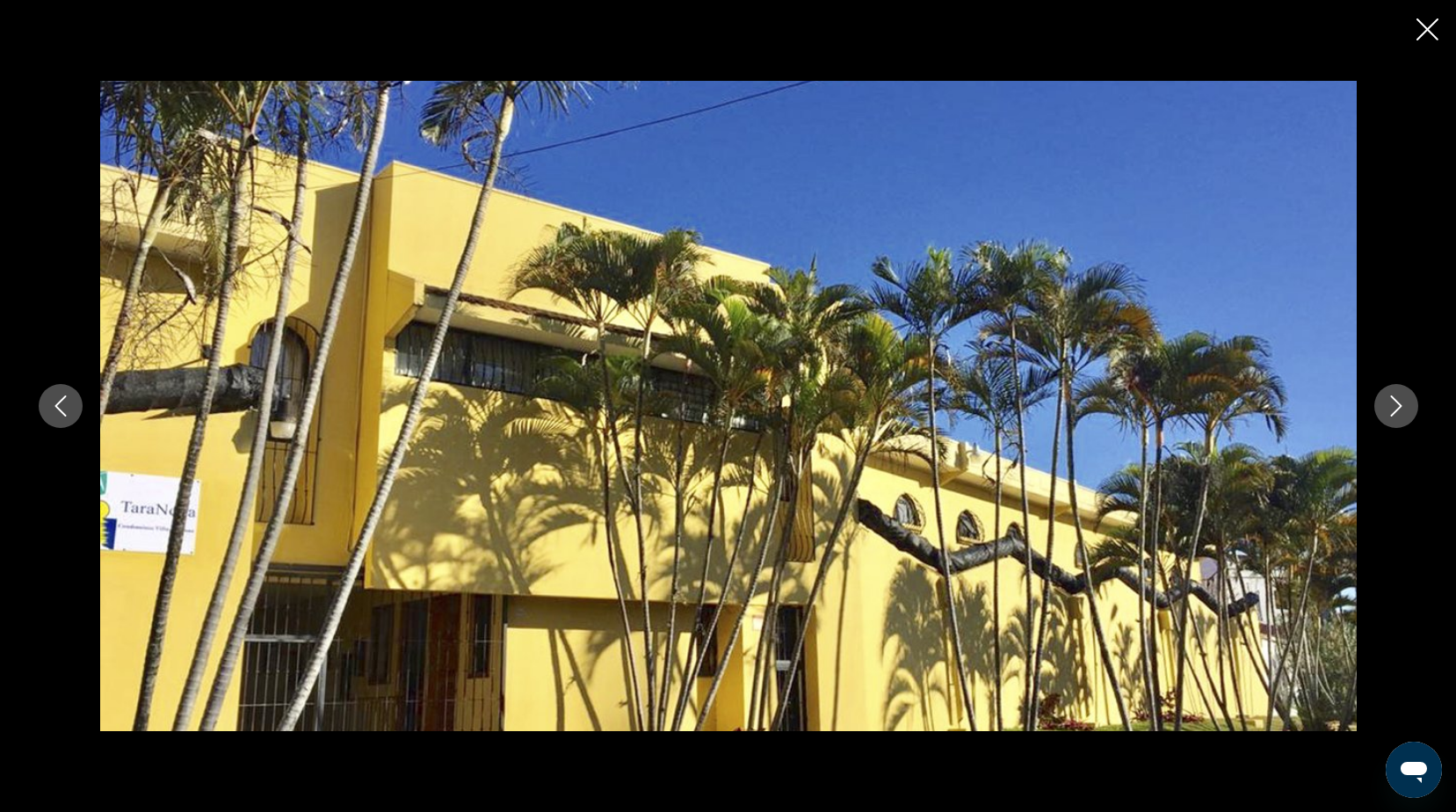
click at [1391, 401] on icon "Next image" at bounding box center [1396, 406] width 21 height 21
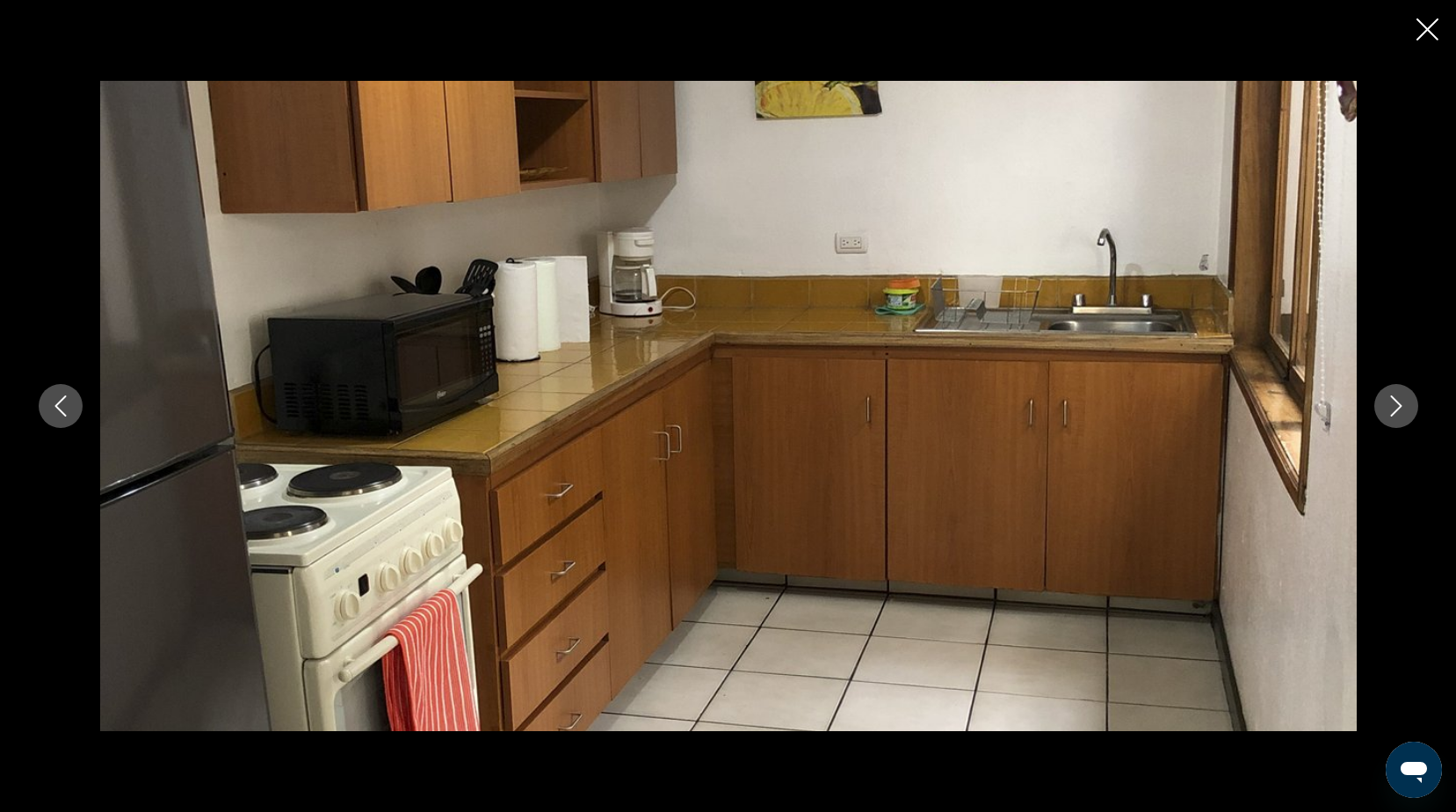
click at [1391, 401] on icon "Next image" at bounding box center [1396, 406] width 21 height 21
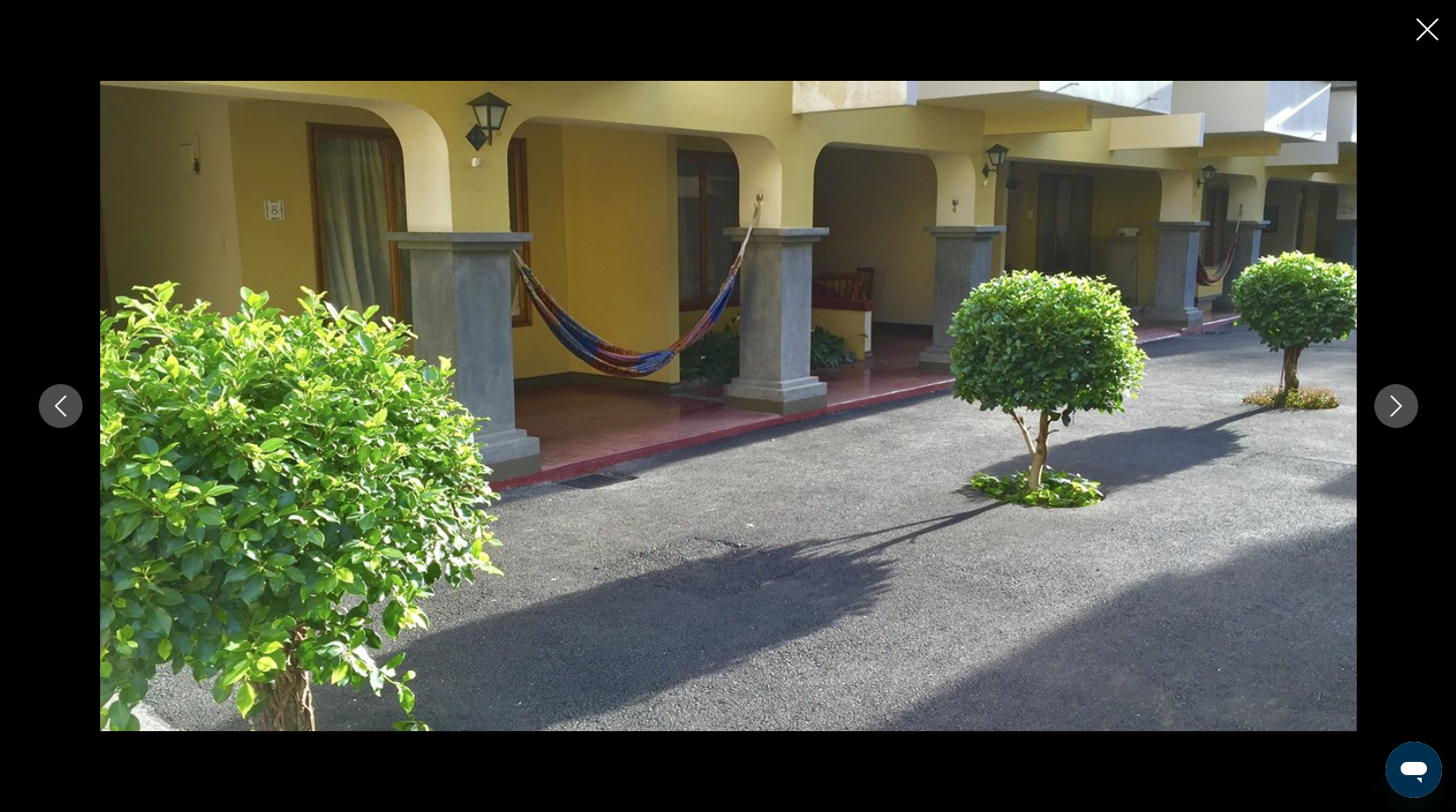
click at [1402, 397] on icon "Next image" at bounding box center [1396, 406] width 21 height 21
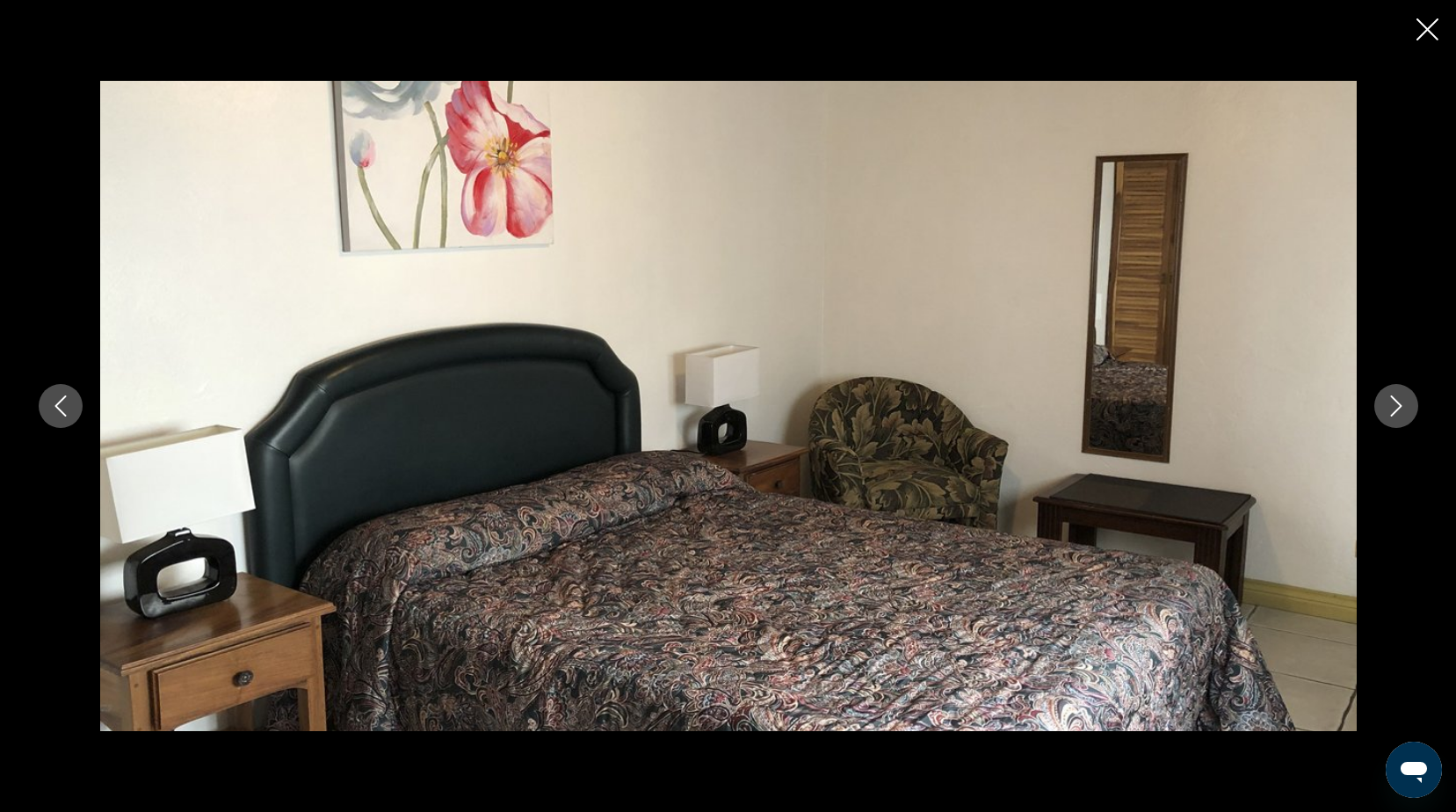
click at [1423, 24] on icon "Close slideshow" at bounding box center [1427, 29] width 22 height 22
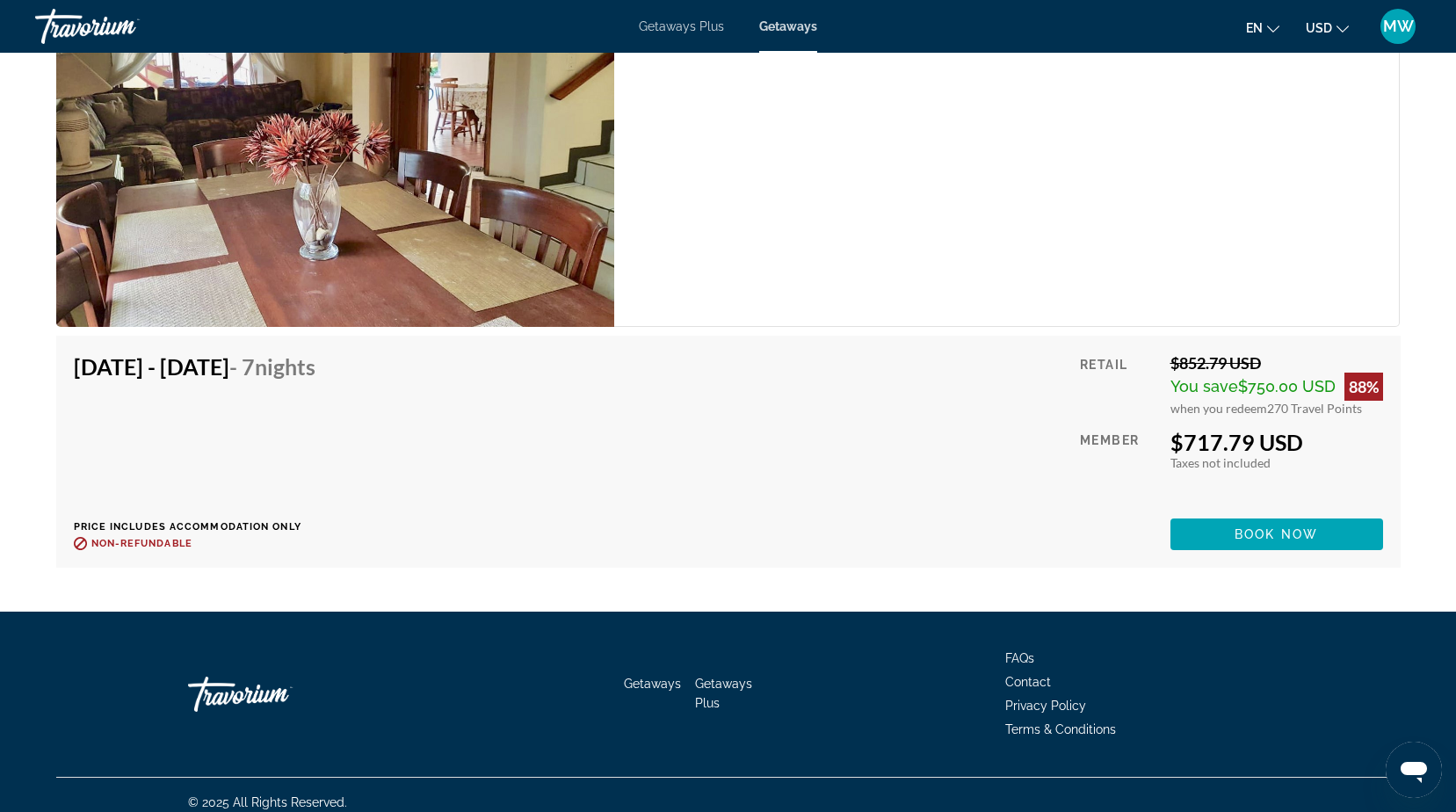
scroll to position [3873, 0]
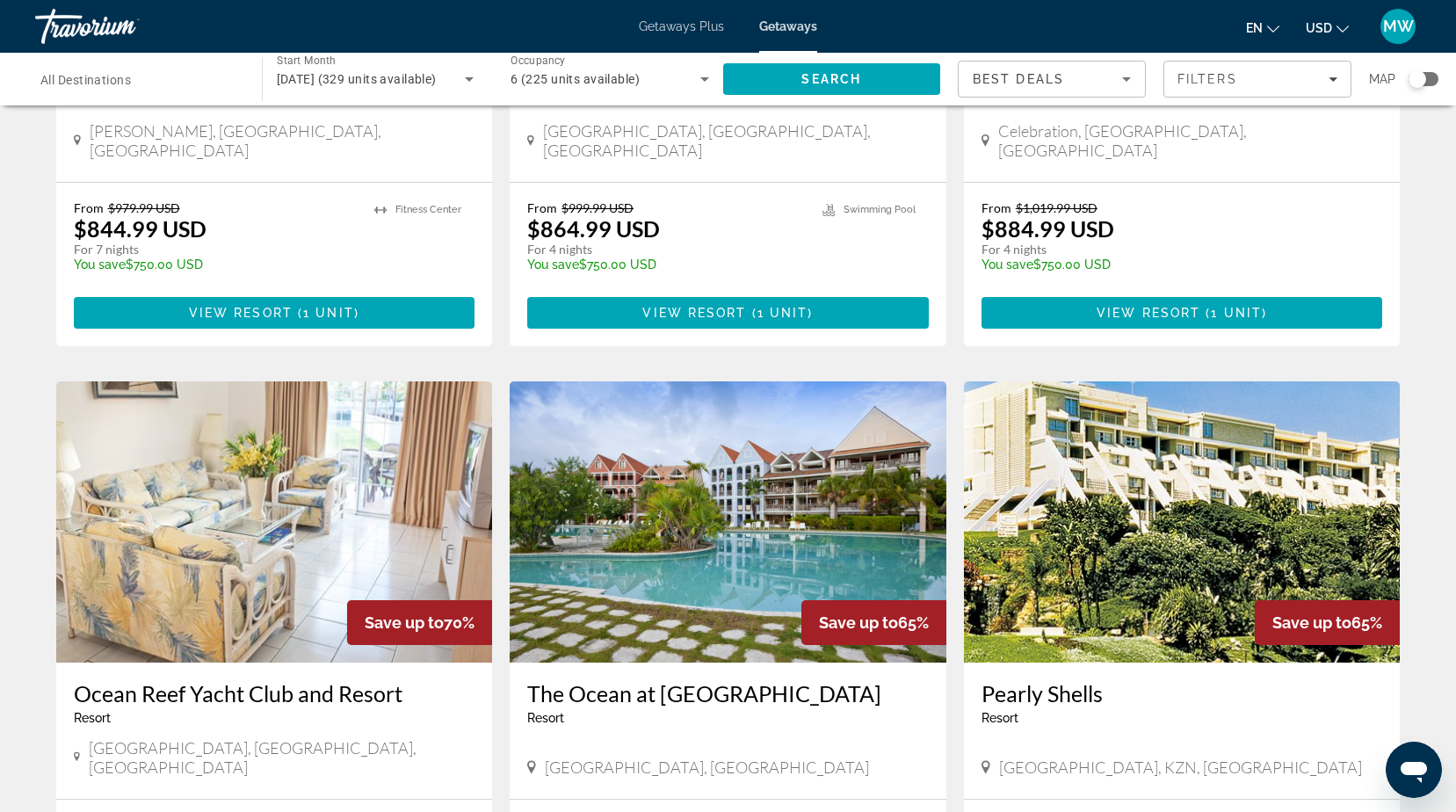
scroll to position [1142, 0]
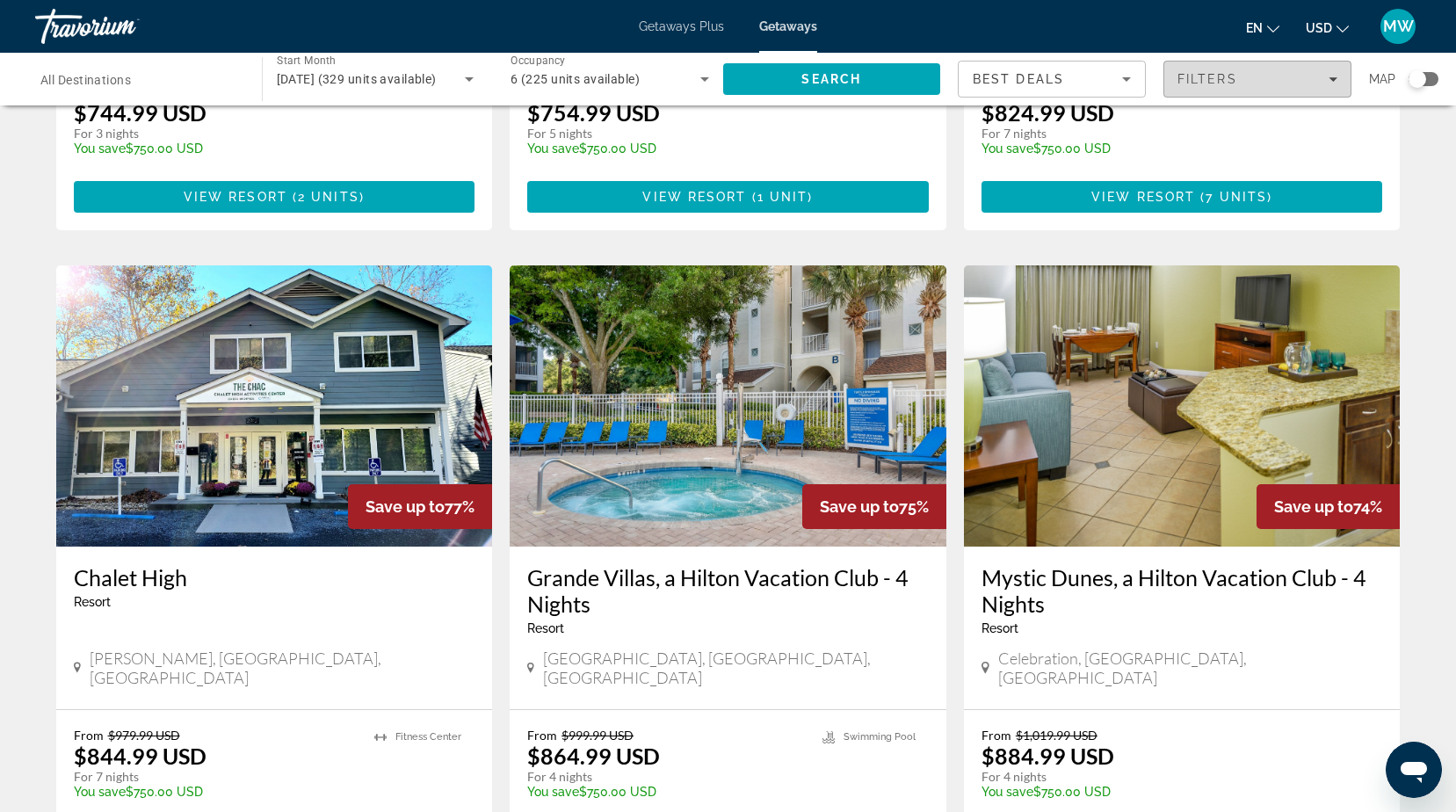
click at [1276, 70] on span "Filters" at bounding box center [1257, 79] width 187 height 42
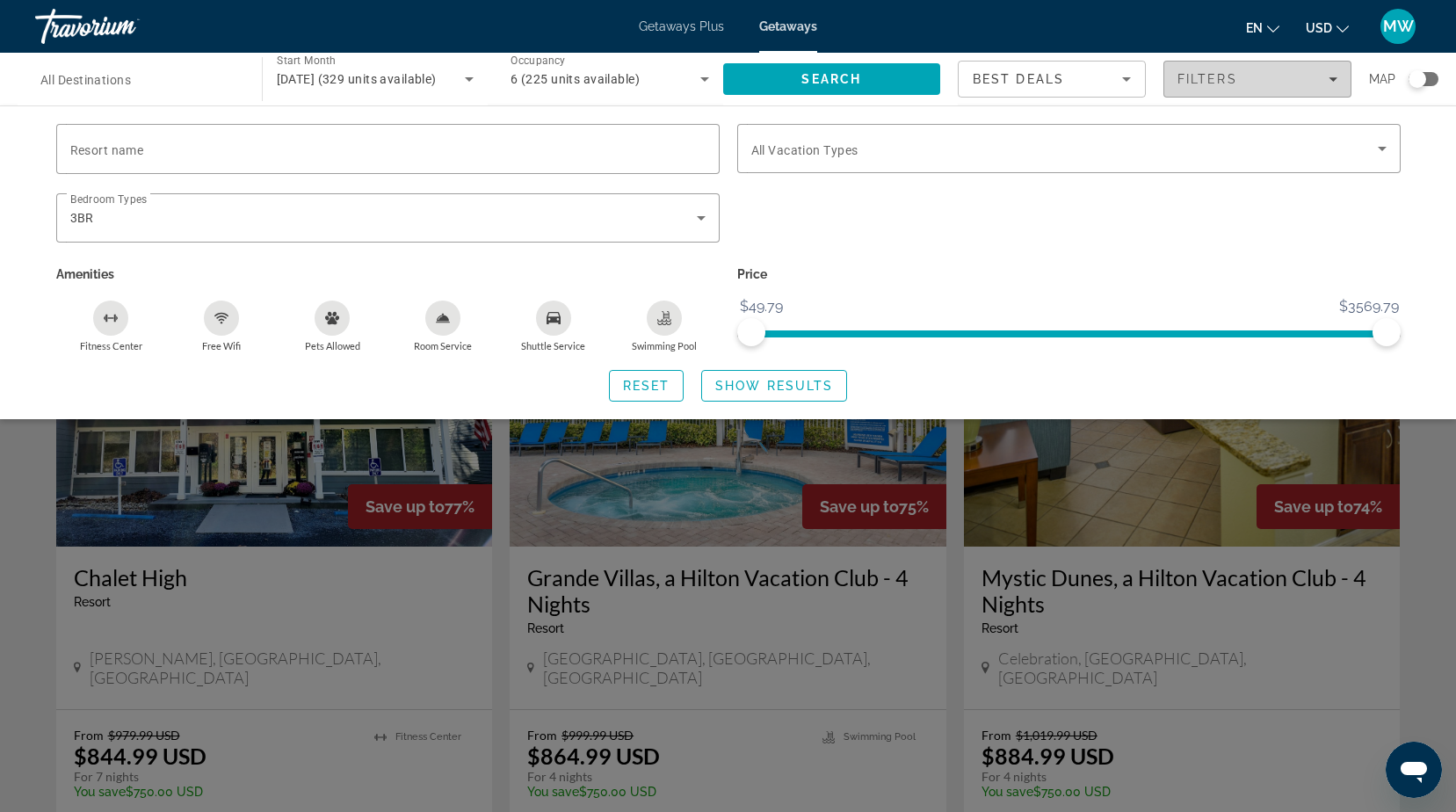
click at [406, 81] on span "July 2026 (329 units available)" at bounding box center [357, 79] width 160 height 14
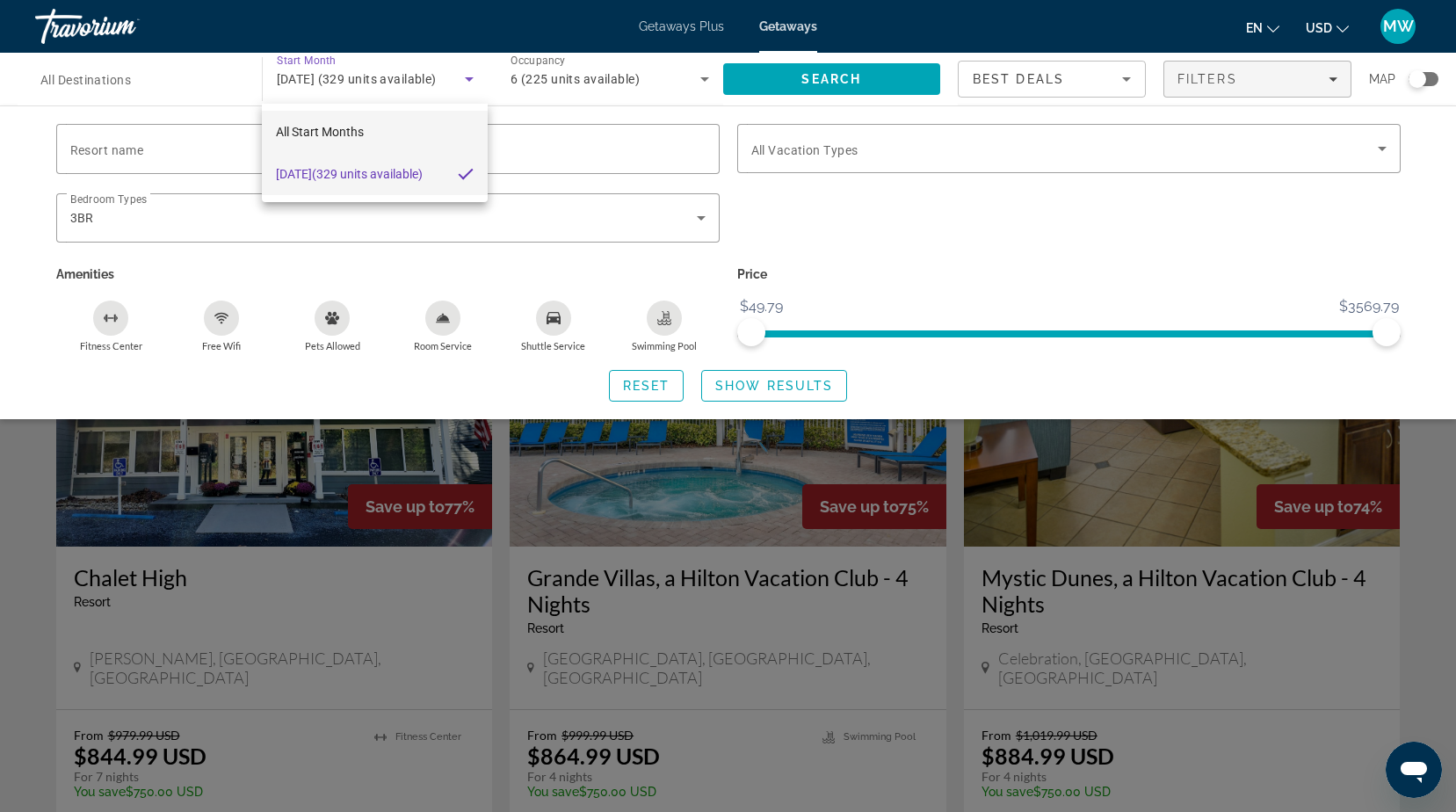
click at [333, 128] on span "All Start Months" at bounding box center [320, 132] width 88 height 14
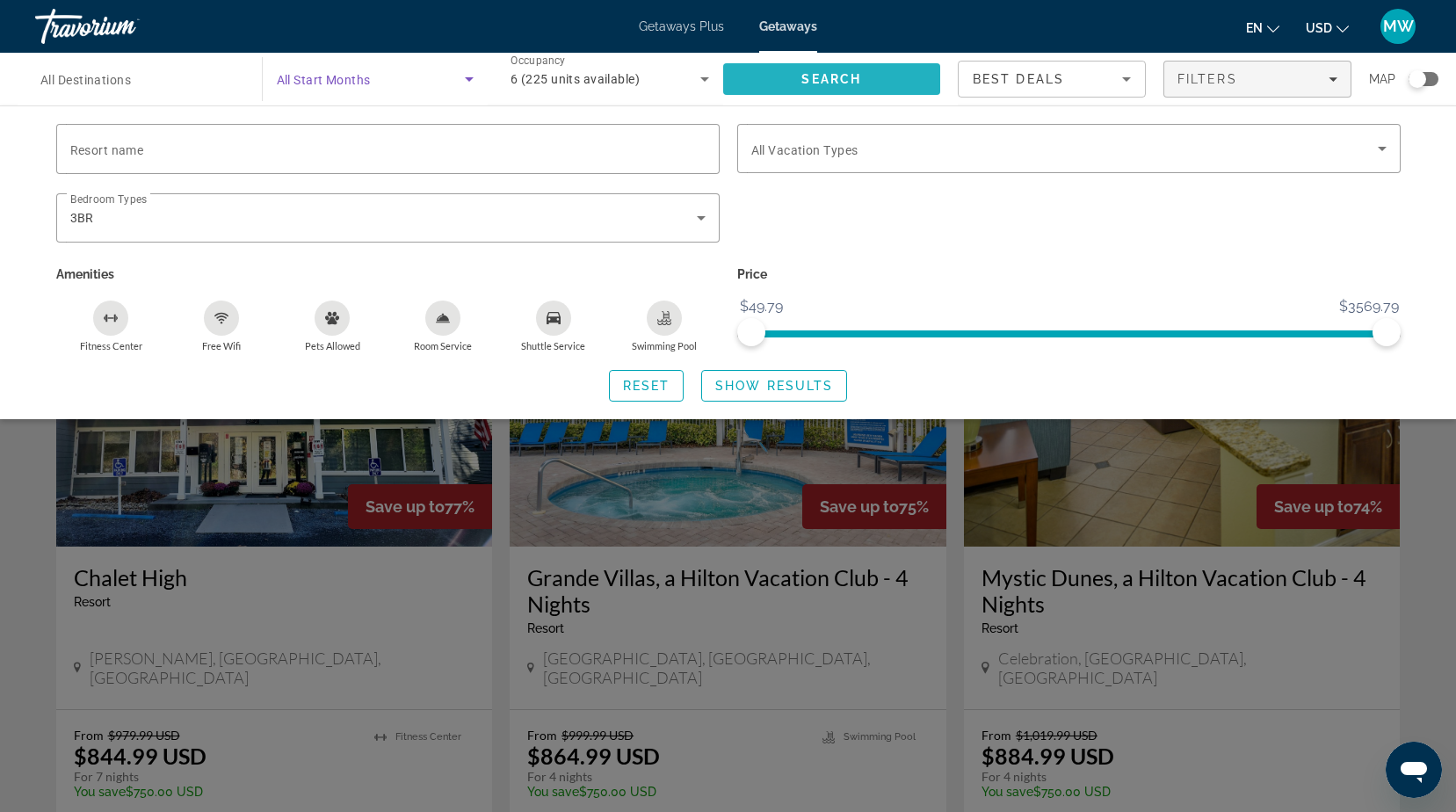
click at [851, 73] on span "Search" at bounding box center [831, 79] width 60 height 14
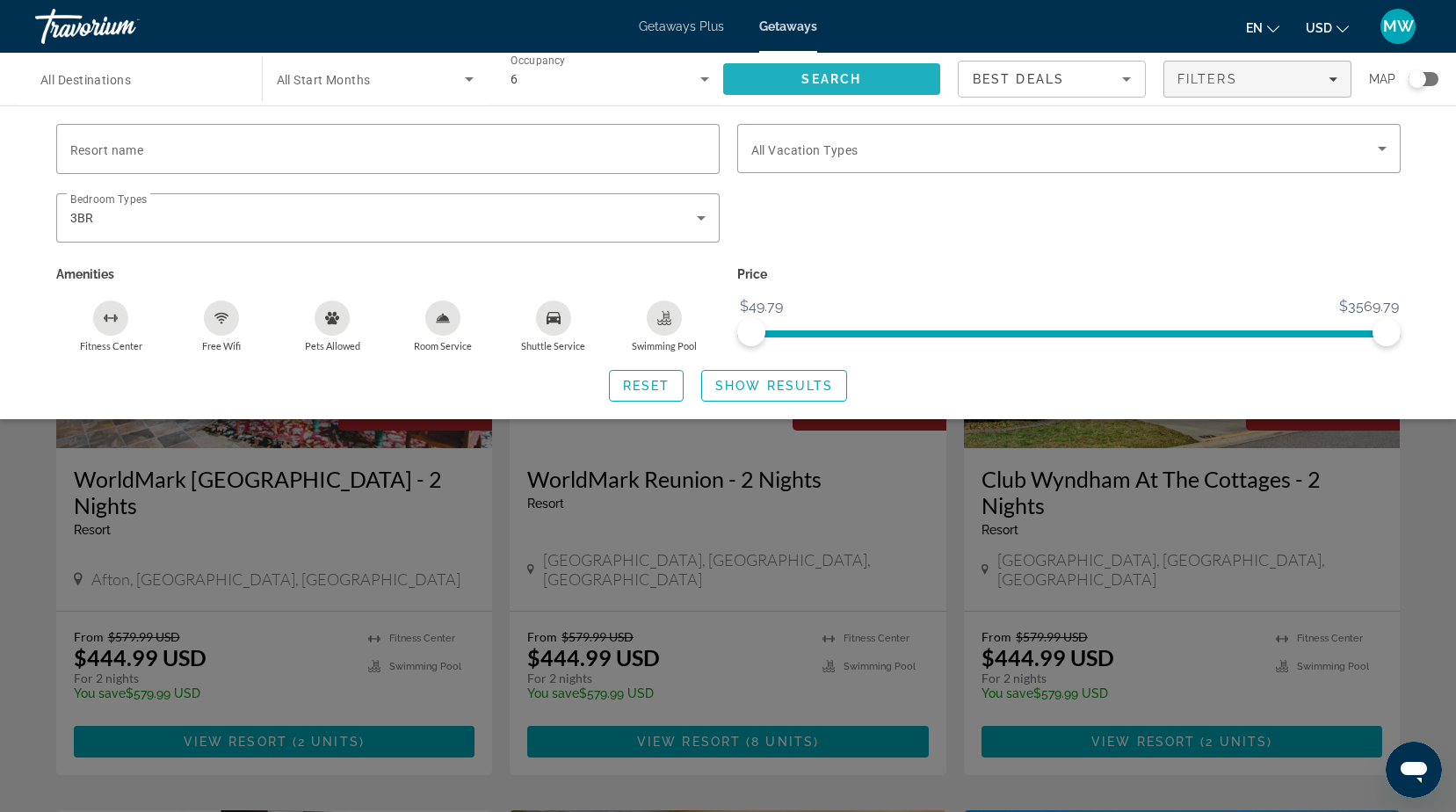
click at [622, 560] on div "Search widget" at bounding box center [728, 538] width 1456 height 548
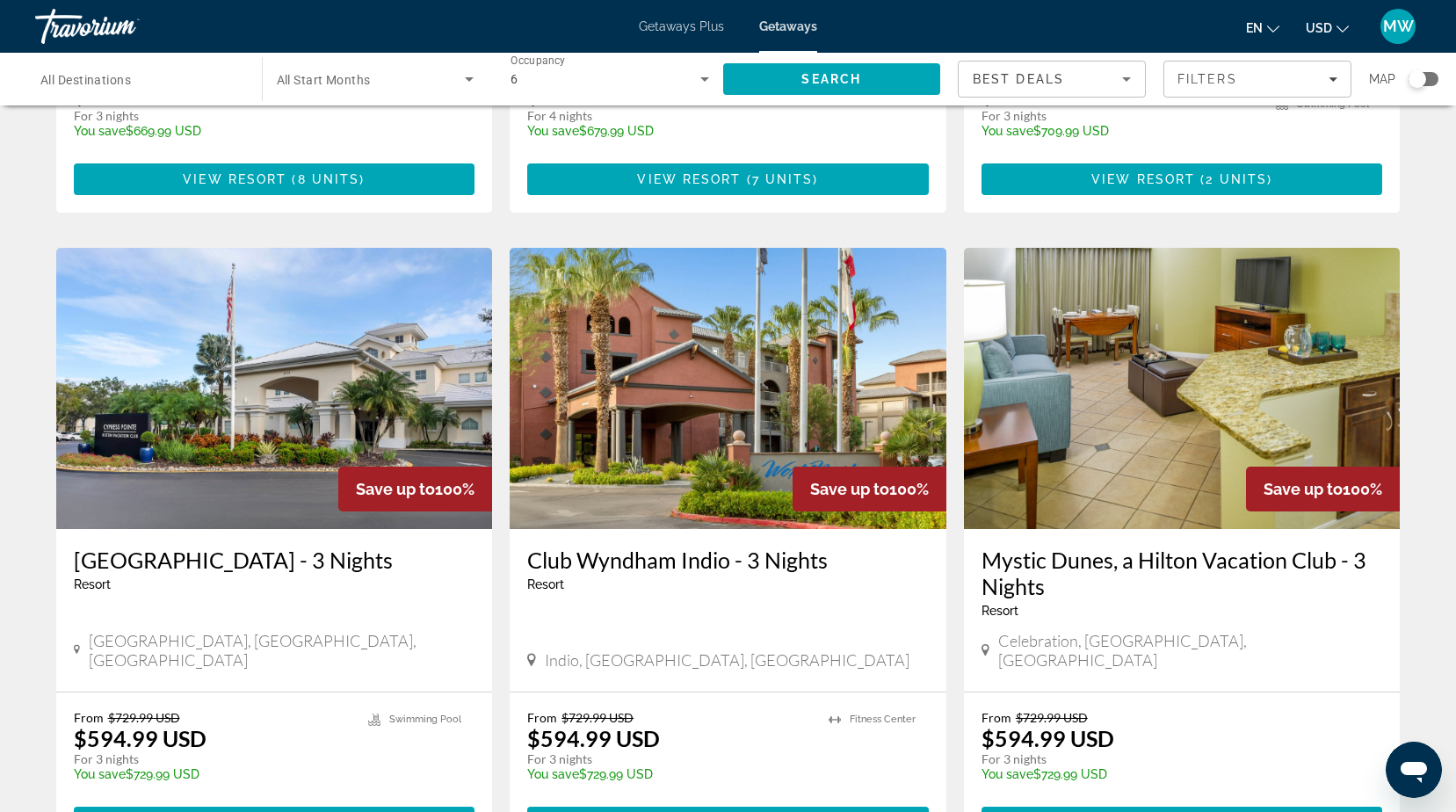
scroll to position [2109, 0]
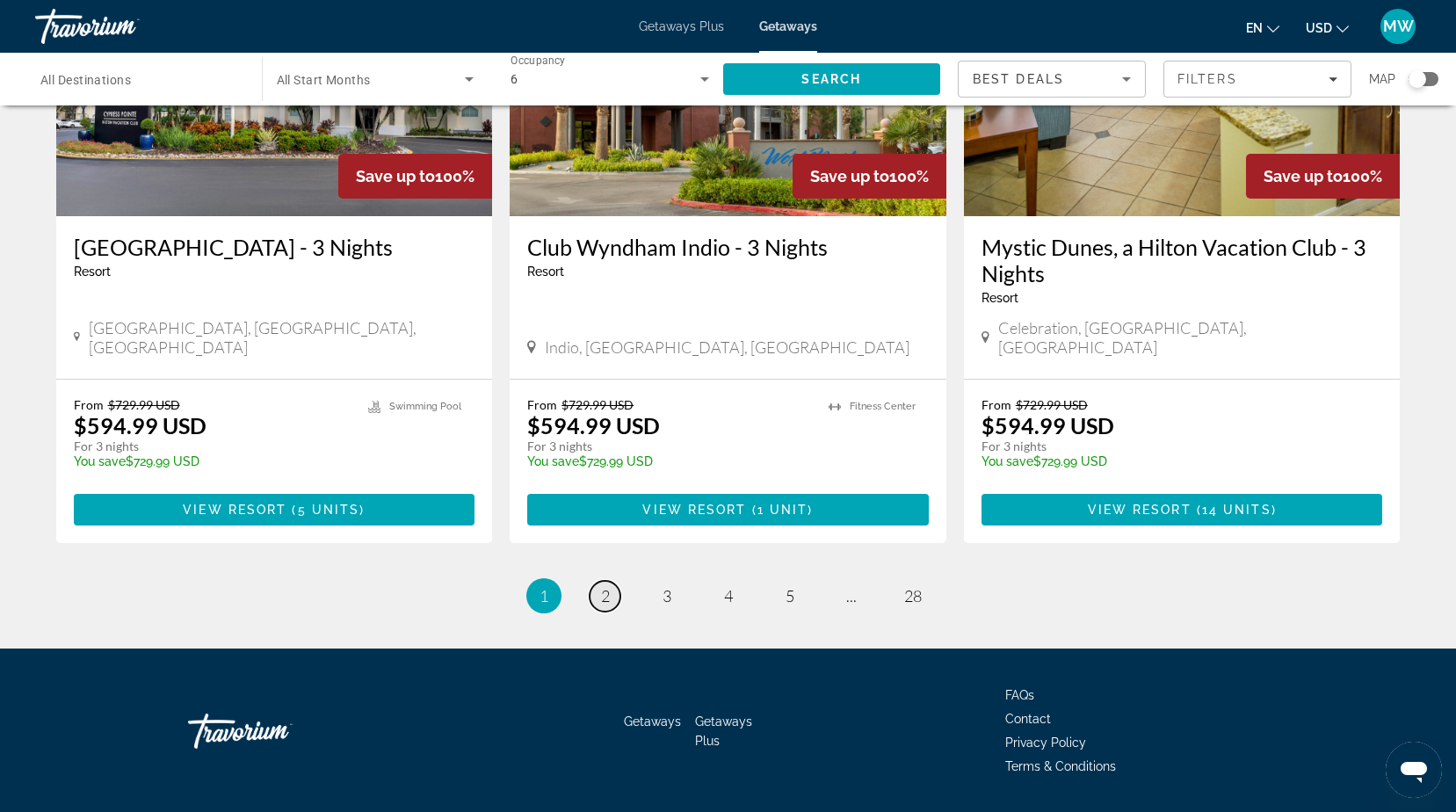
click at [609, 586] on span "2" at bounding box center [605, 596] width 9 height 19
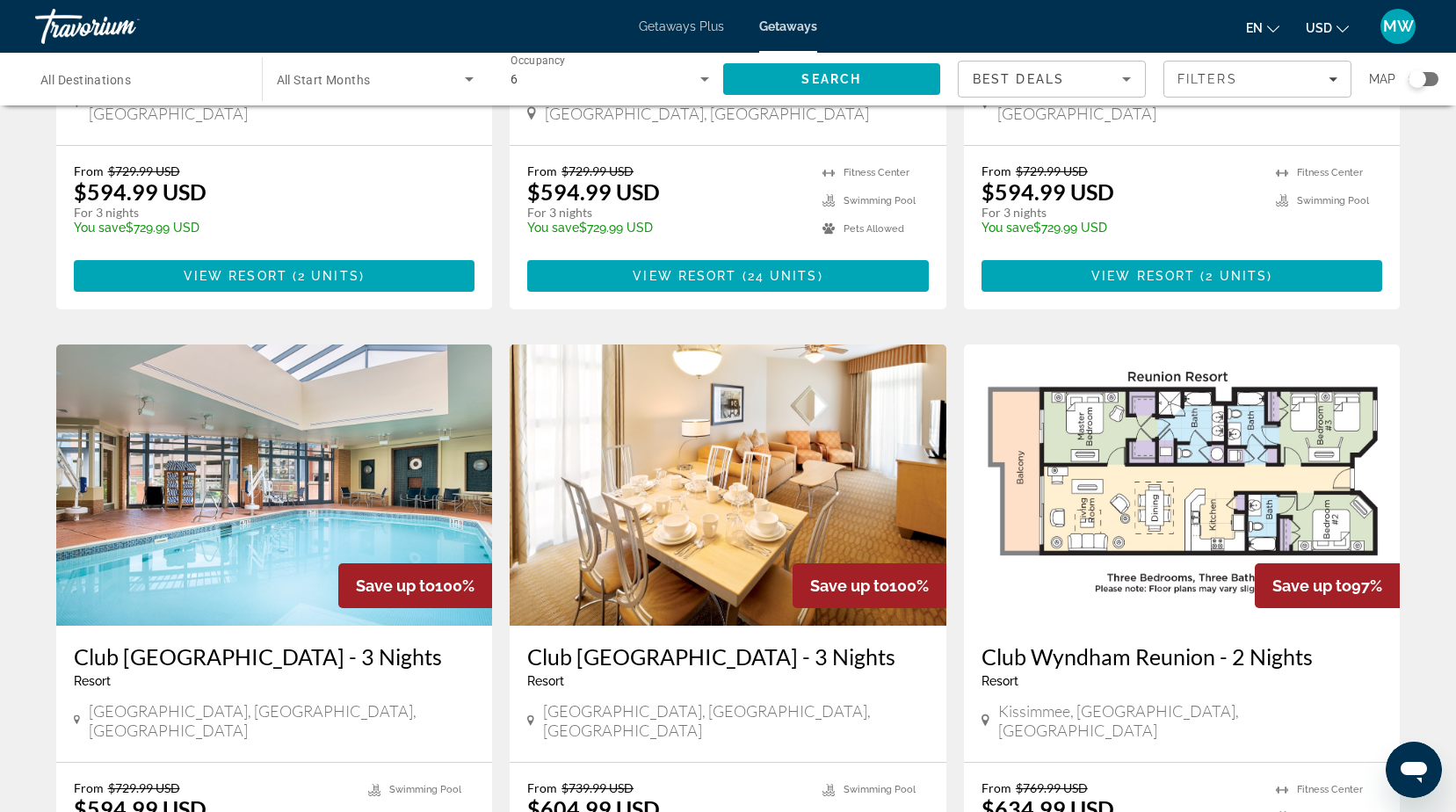
scroll to position [615, 0]
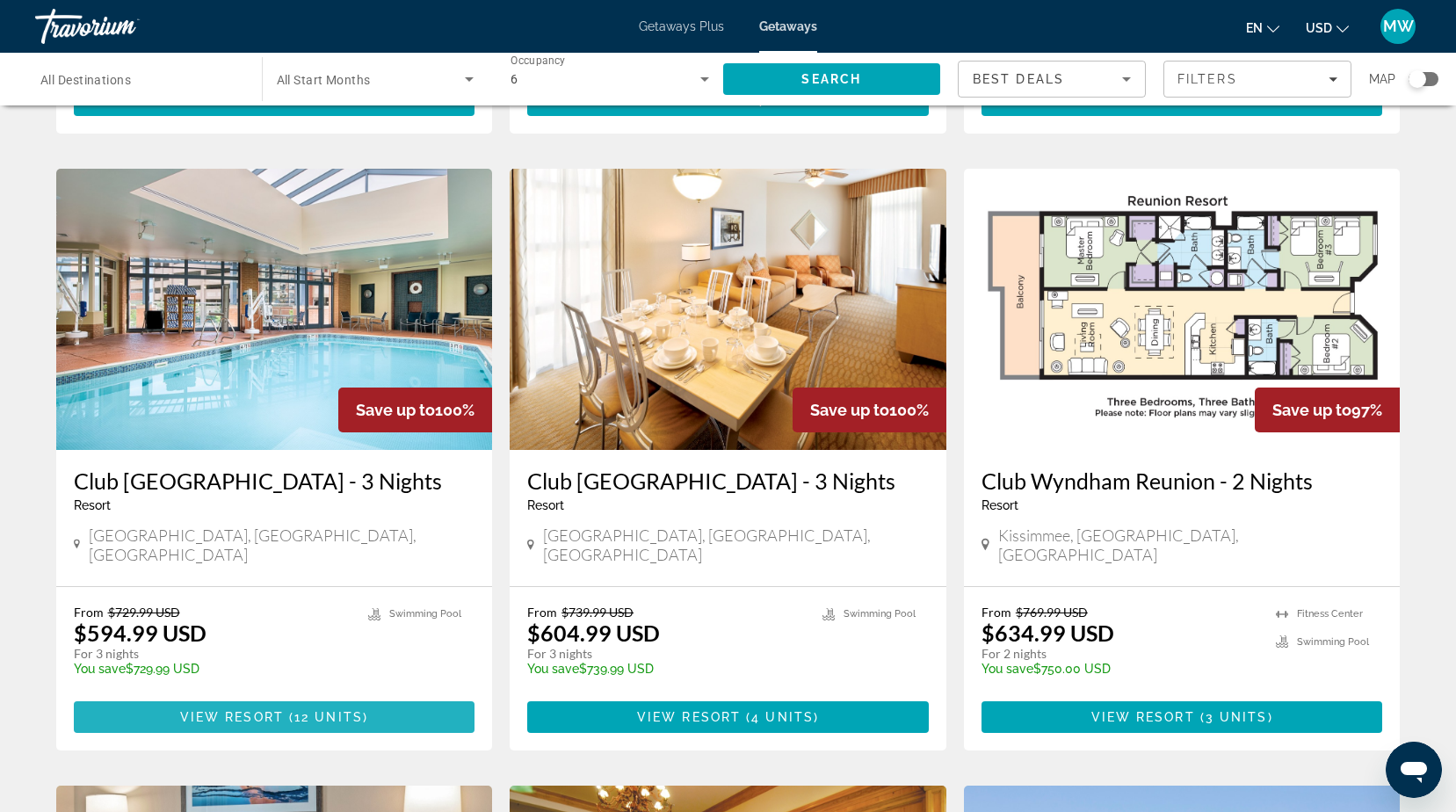
click at [261, 724] on span "View Resort" at bounding box center [232, 717] width 104 height 14
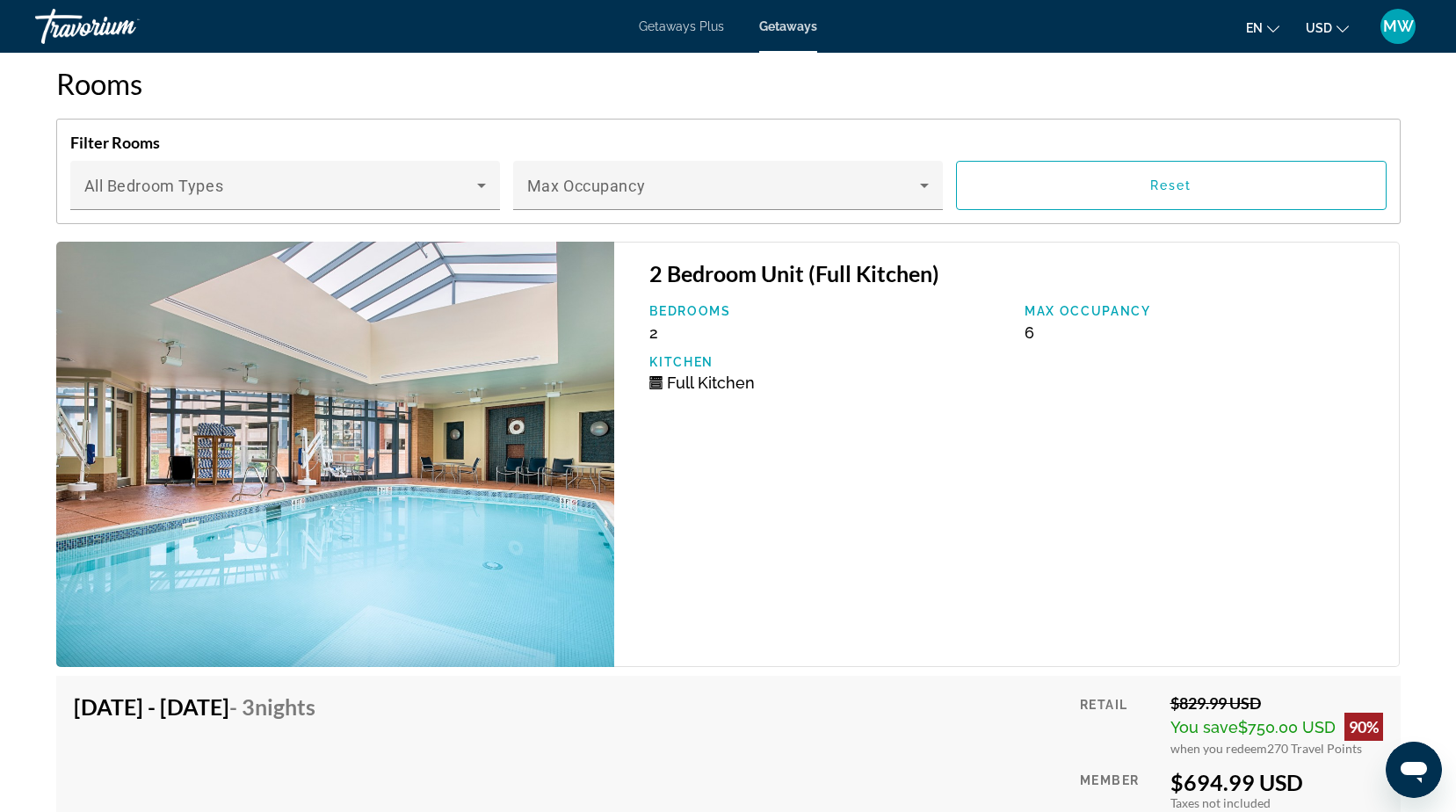
scroll to position [3250, 0]
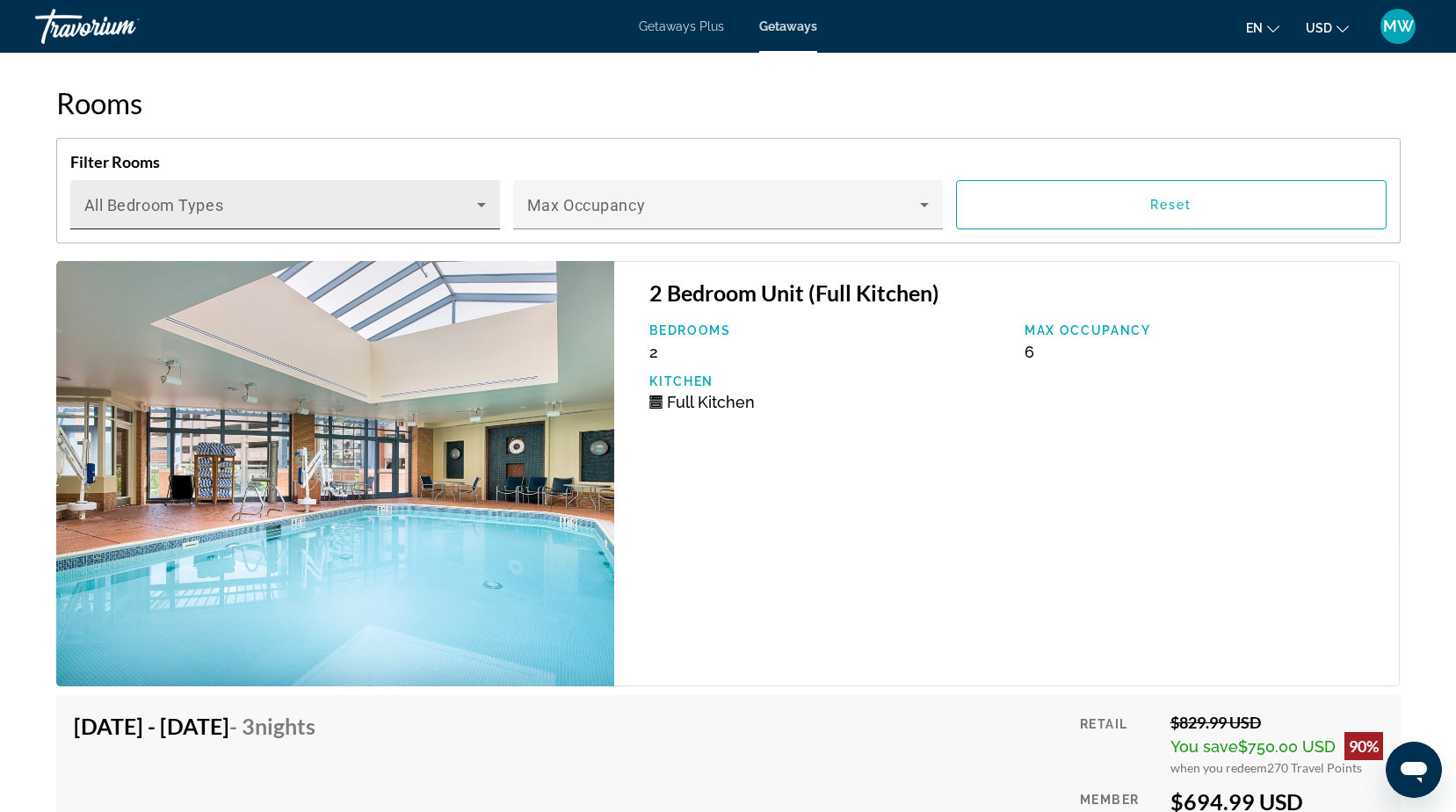
click at [477, 194] on icon "Main content" at bounding box center [481, 205] width 21 height 21
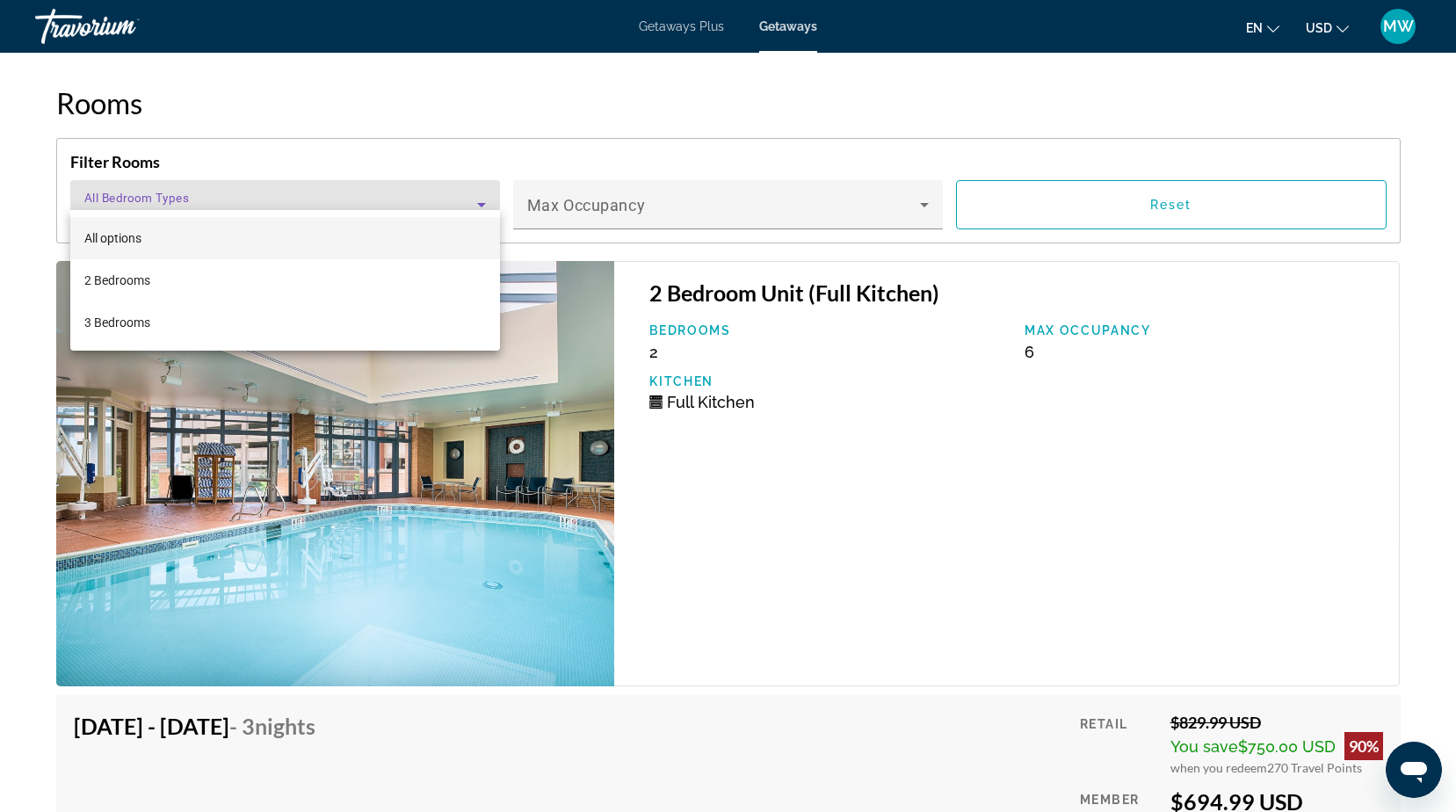
click at [823, 459] on div at bounding box center [728, 406] width 1456 height 812
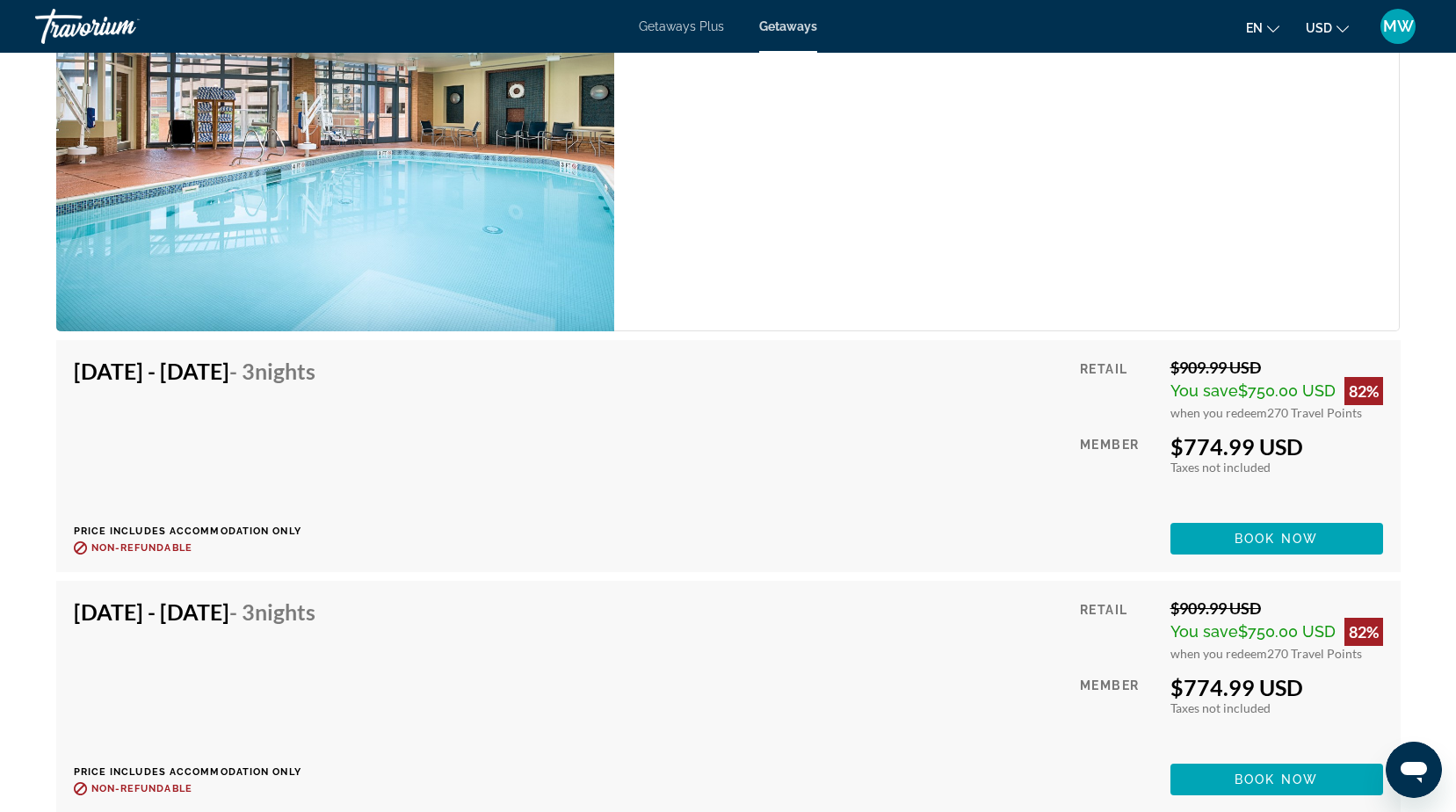
scroll to position [5271, 0]
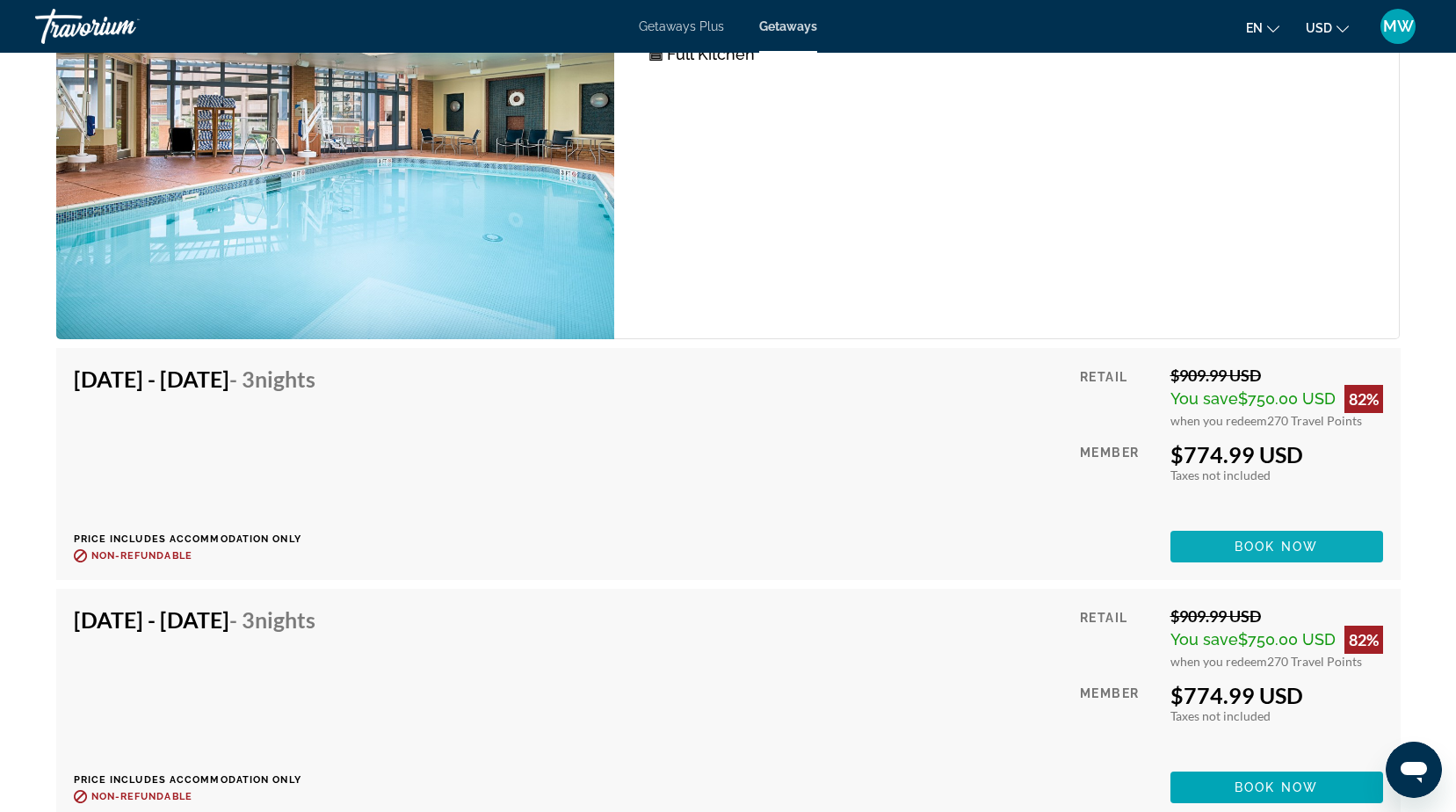
click at [1252, 539] on span "Book now" at bounding box center [1276, 546] width 84 height 14
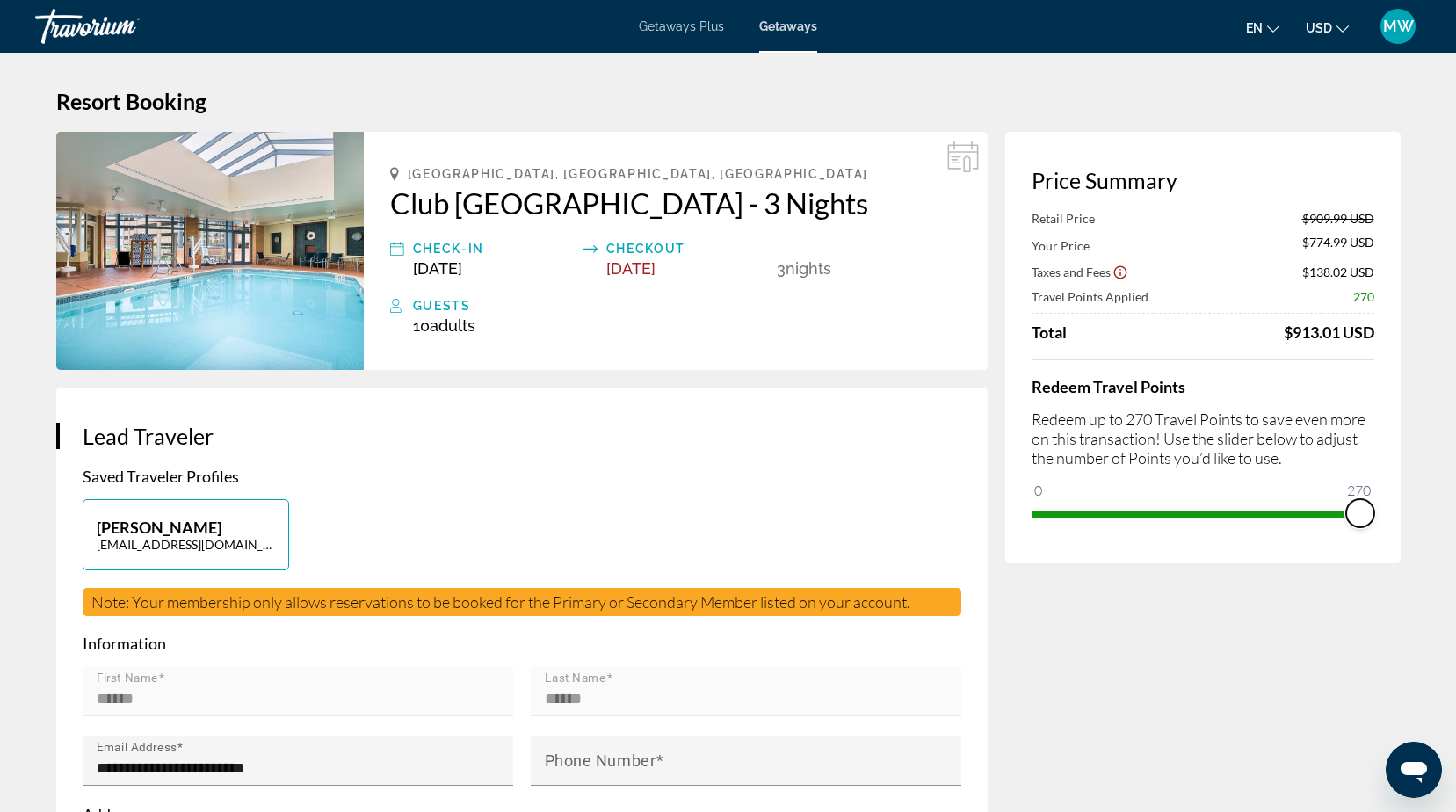
drag, startPoint x: 1362, startPoint y: 509, endPoint x: 1407, endPoint y: 494, distance: 47.4
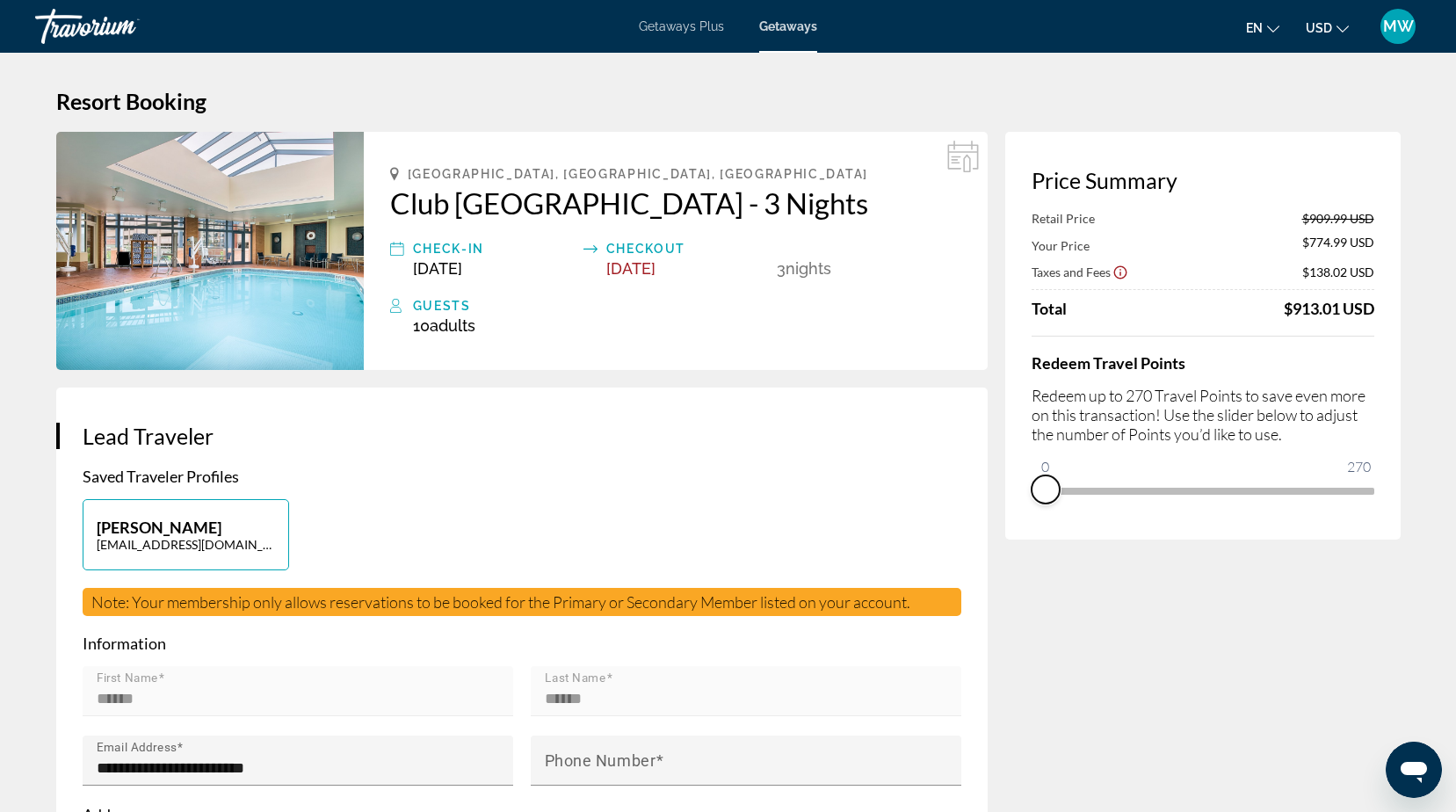
drag, startPoint x: 1358, startPoint y: 510, endPoint x: 993, endPoint y: 519, distance: 365.1
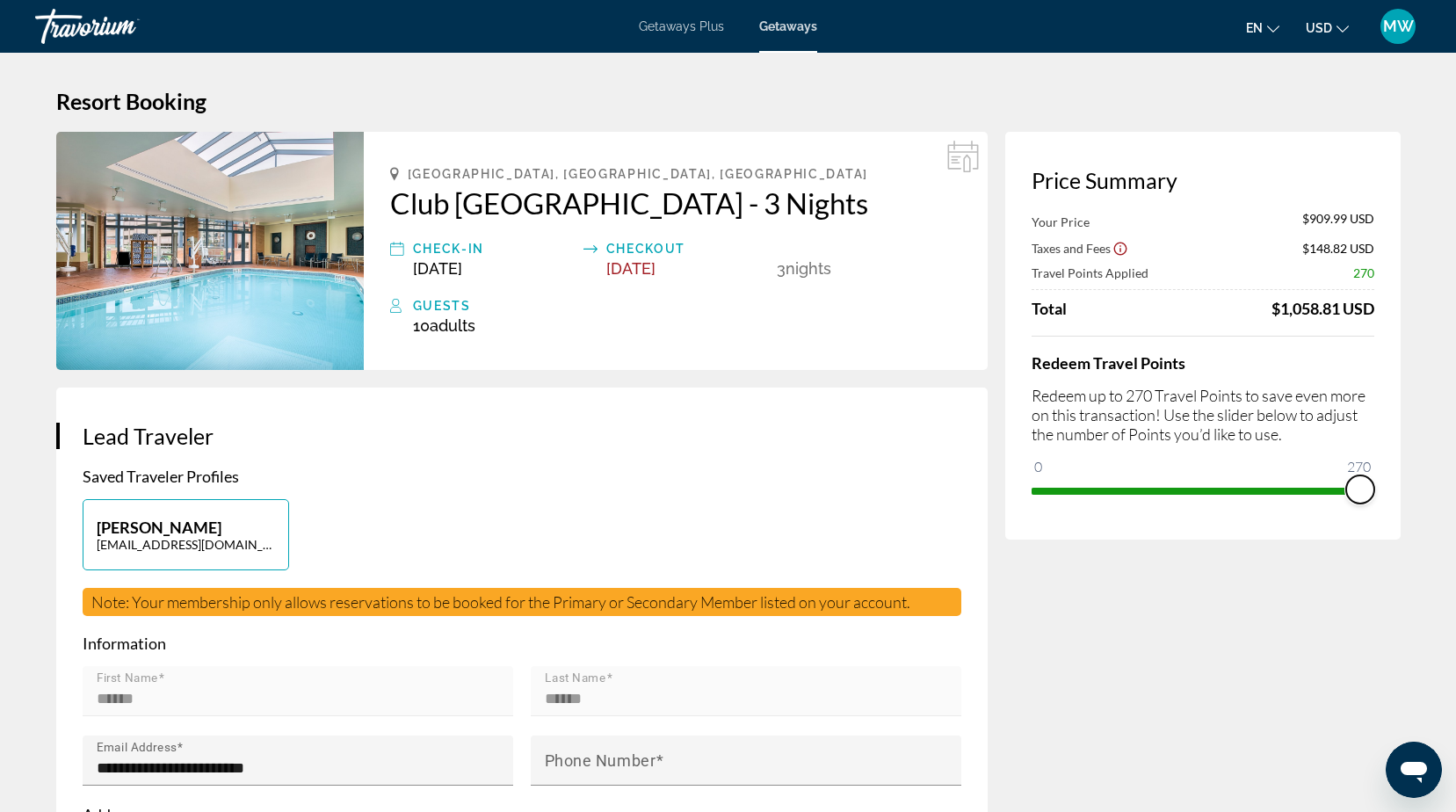
drag, startPoint x: 1042, startPoint y: 461, endPoint x: 1388, endPoint y: 480, distance: 346.5
click at [1388, 480] on div "Price Summary Your Price $909.99 USD Taxes and Fees $148.82 USD Travel Points A…" at bounding box center [1202, 335] width 395 height 407
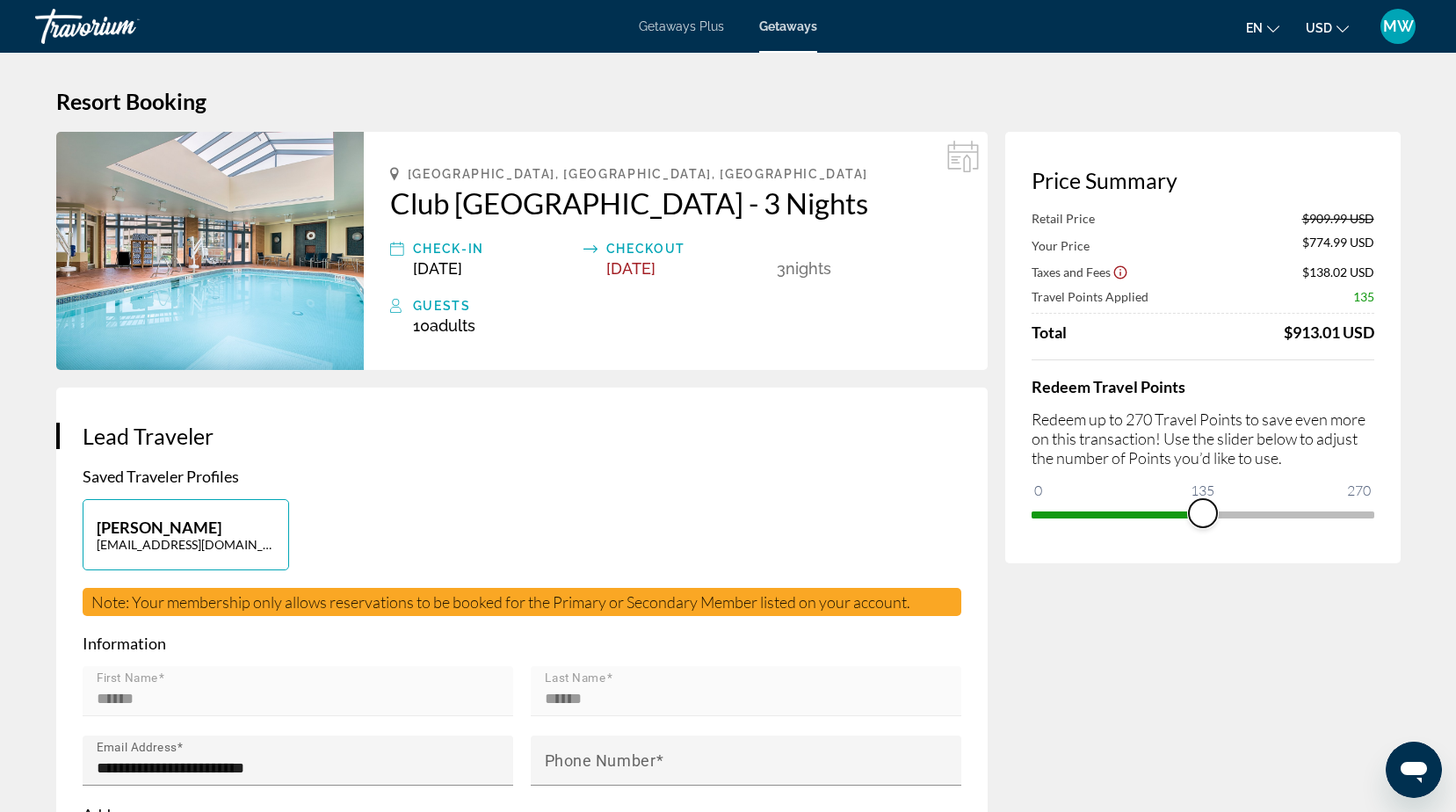
drag, startPoint x: 1359, startPoint y: 501, endPoint x: 1202, endPoint y: 501, distance: 157.0
click at [1202, 499] on span "ngx-slider" at bounding box center [1203, 513] width 28 height 28
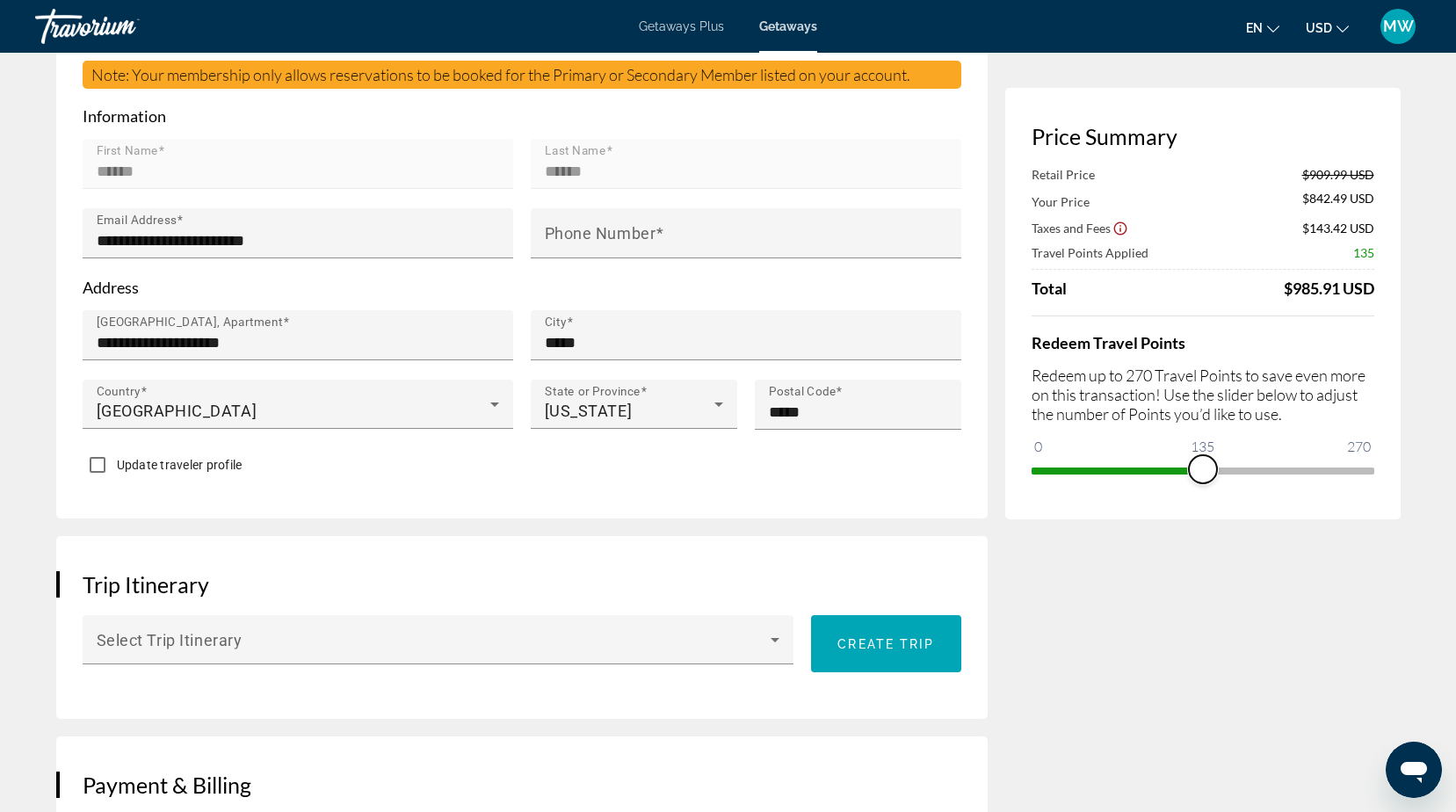
scroll to position [791, 0]
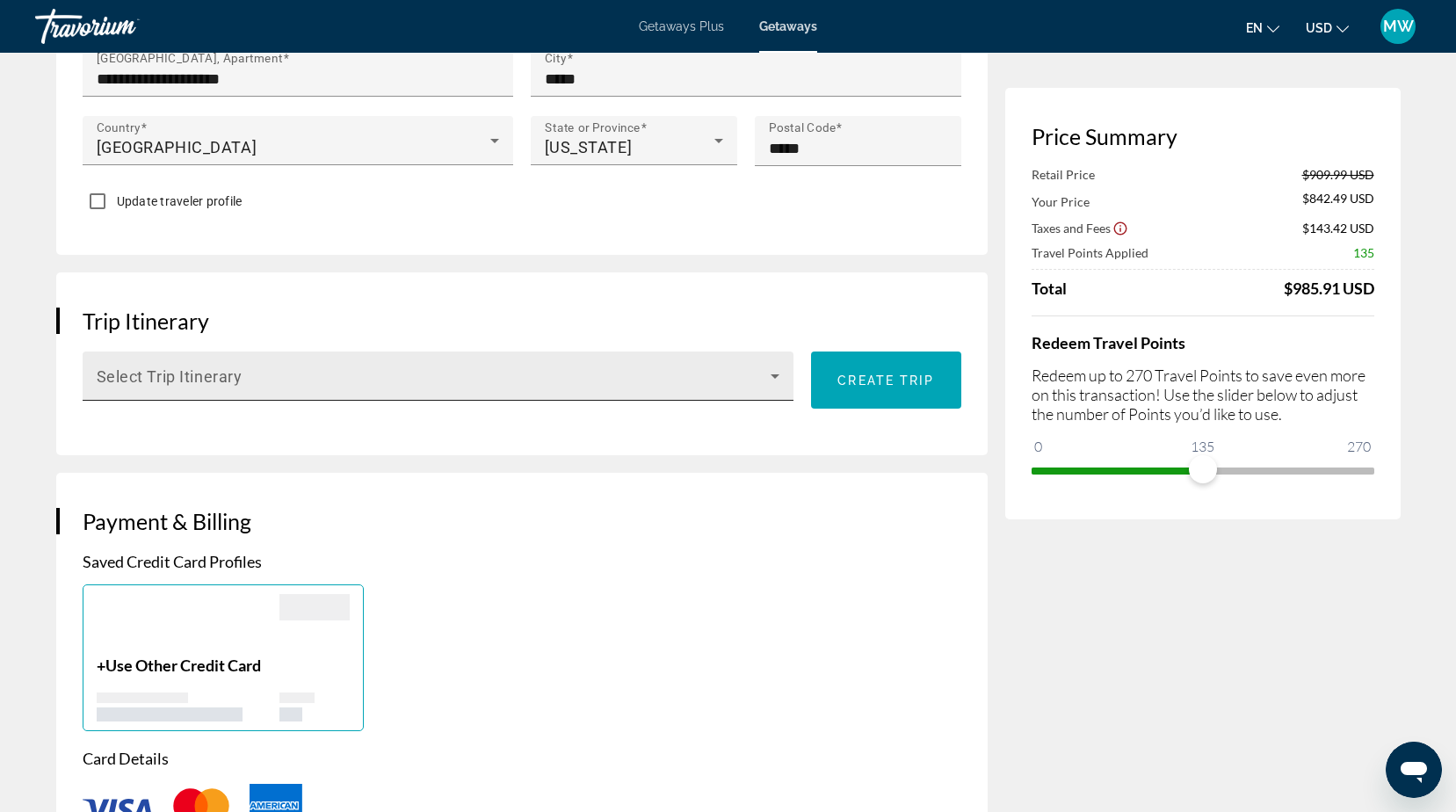
click at [768, 376] on icon "Main content" at bounding box center [775, 376] width 21 height 21
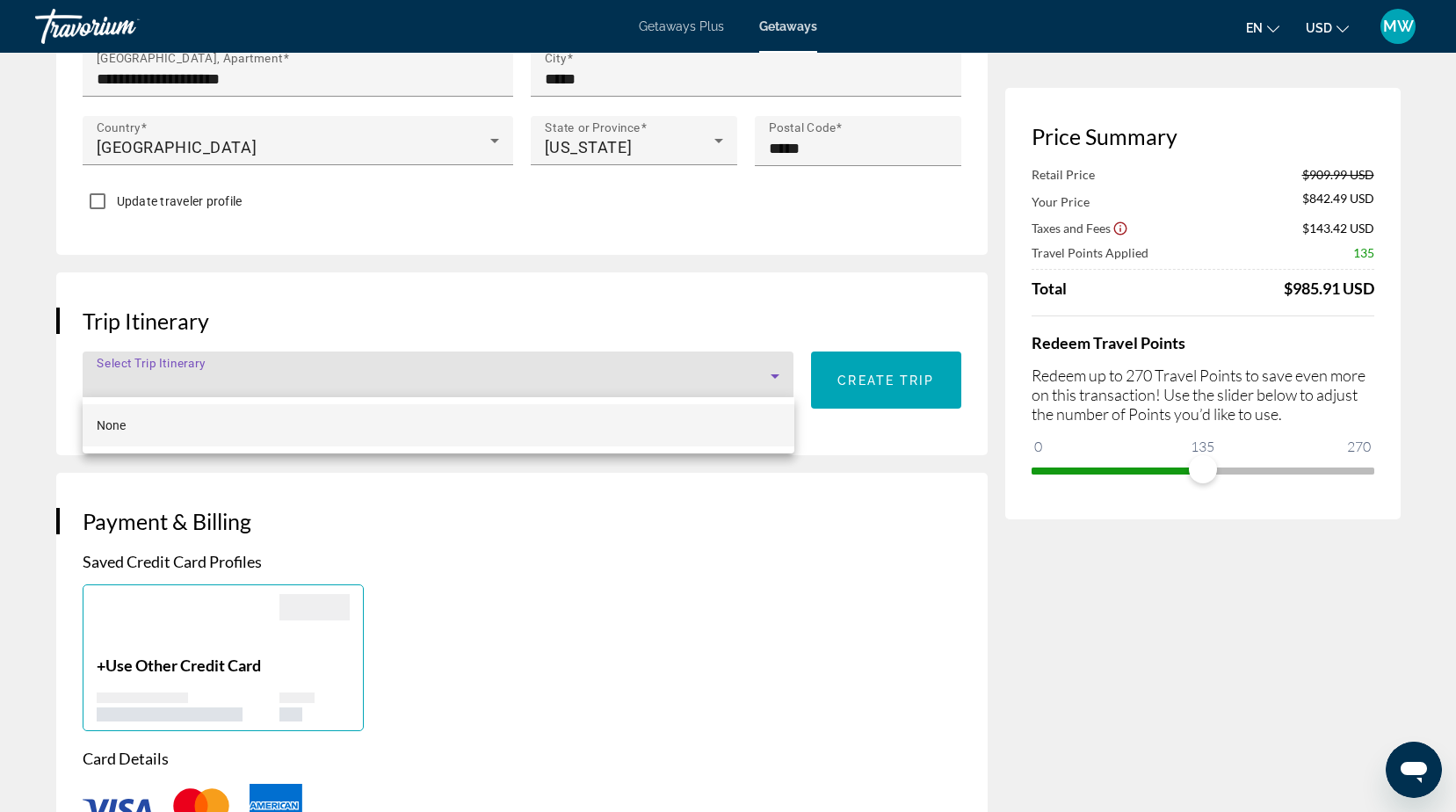
click at [768, 376] on div at bounding box center [728, 406] width 1456 height 812
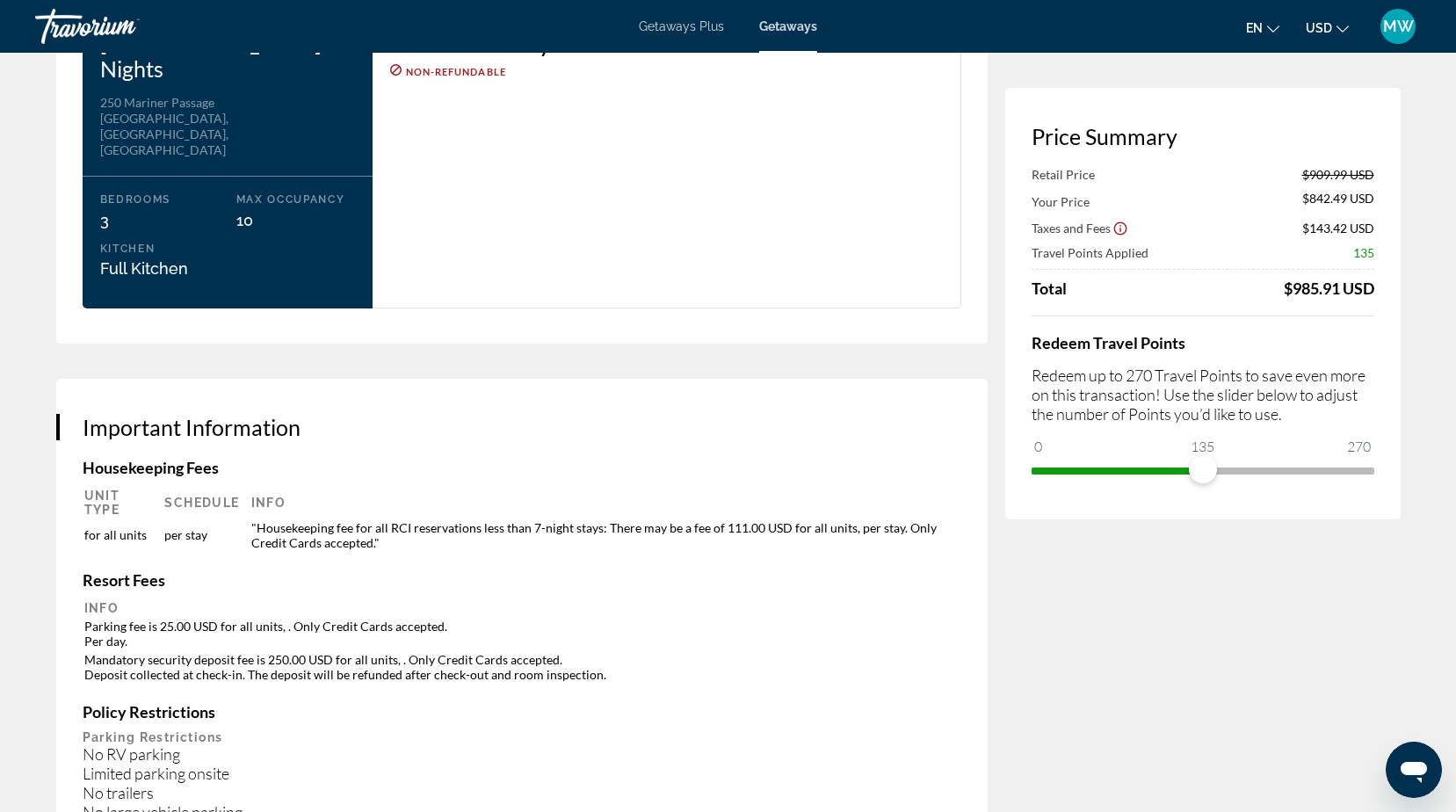
scroll to position [1933, 0]
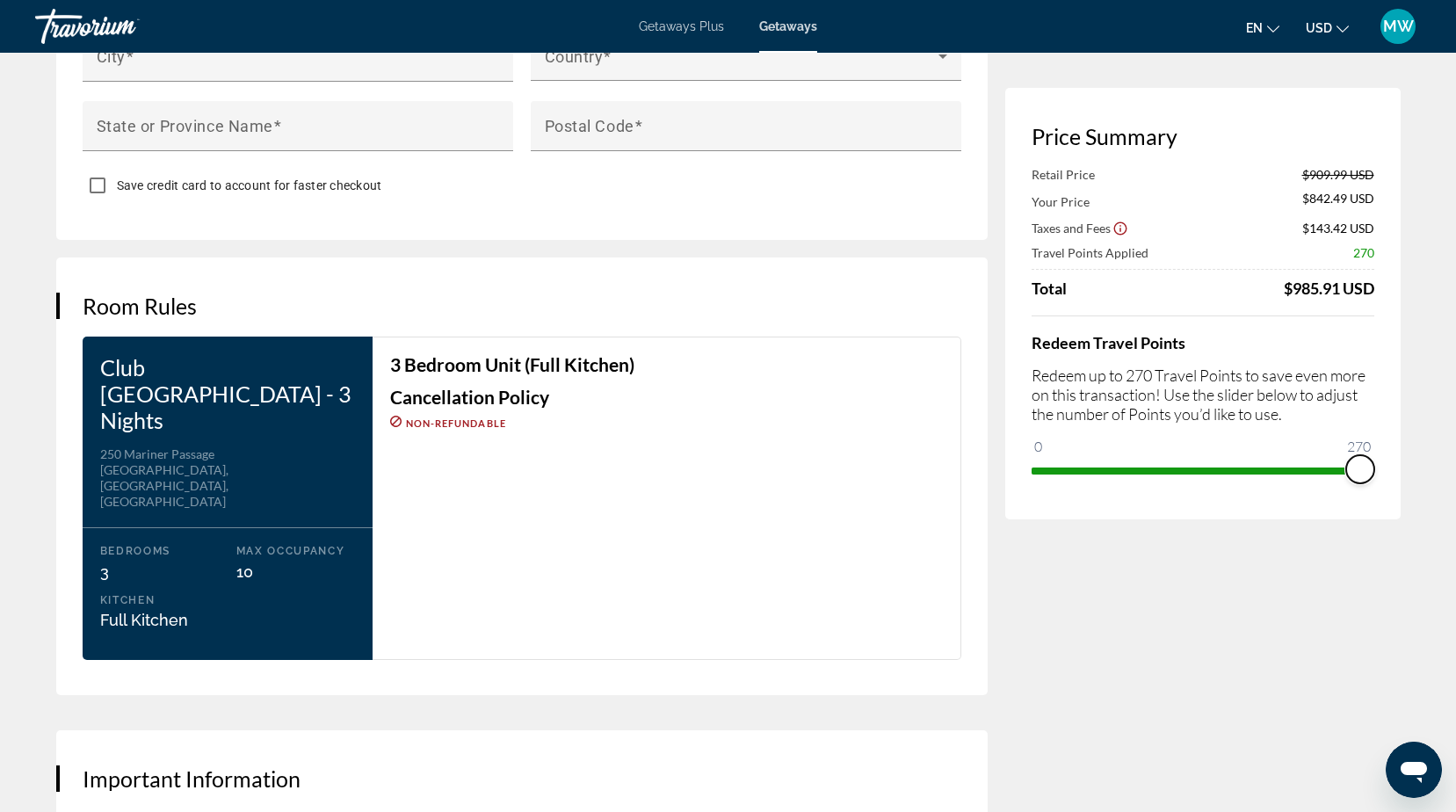
drag, startPoint x: 1200, startPoint y: 470, endPoint x: 1416, endPoint y: 468, distance: 216.0
click at [1416, 468] on div "**********" at bounding box center [728, 110] width 1415 height 3981
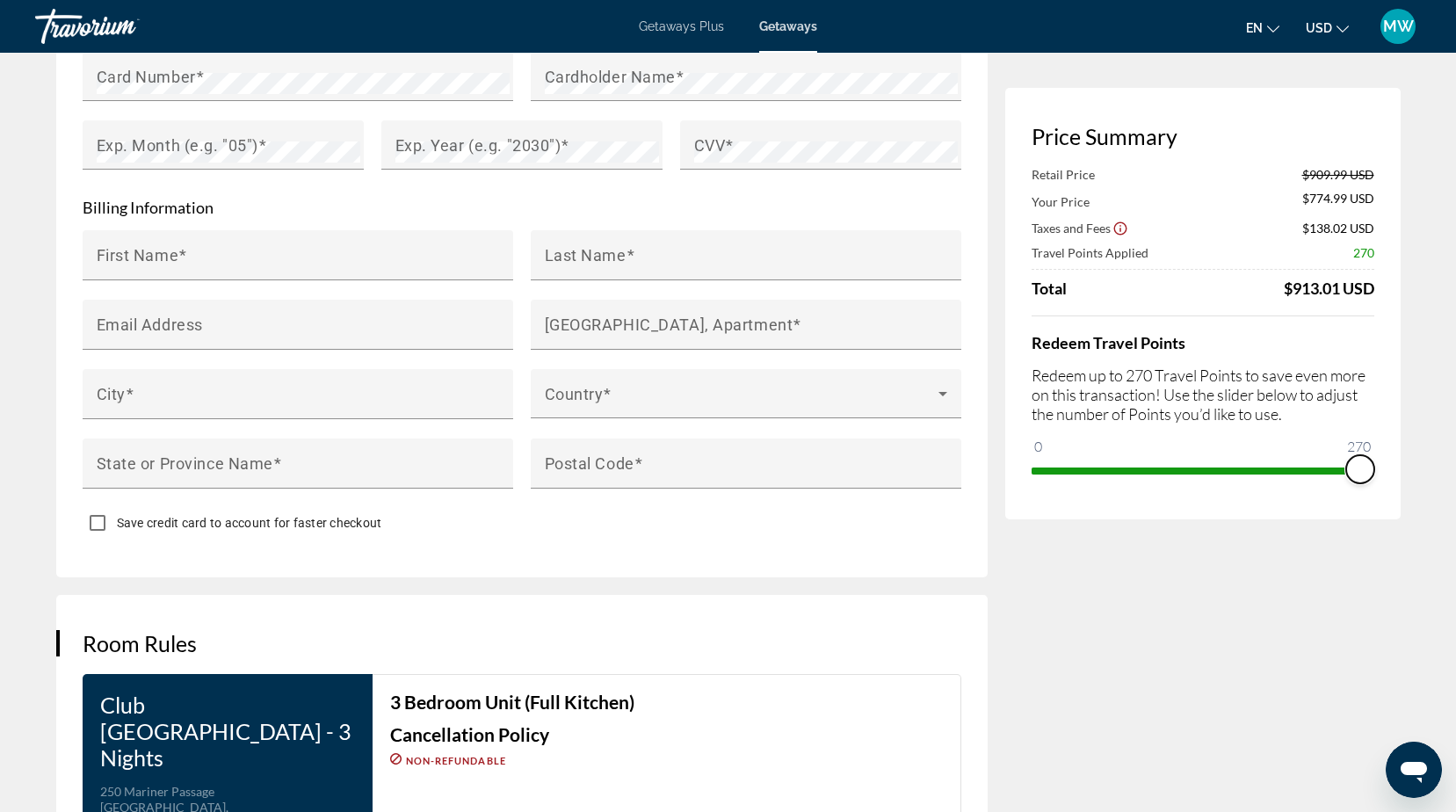
scroll to position [278, 0]
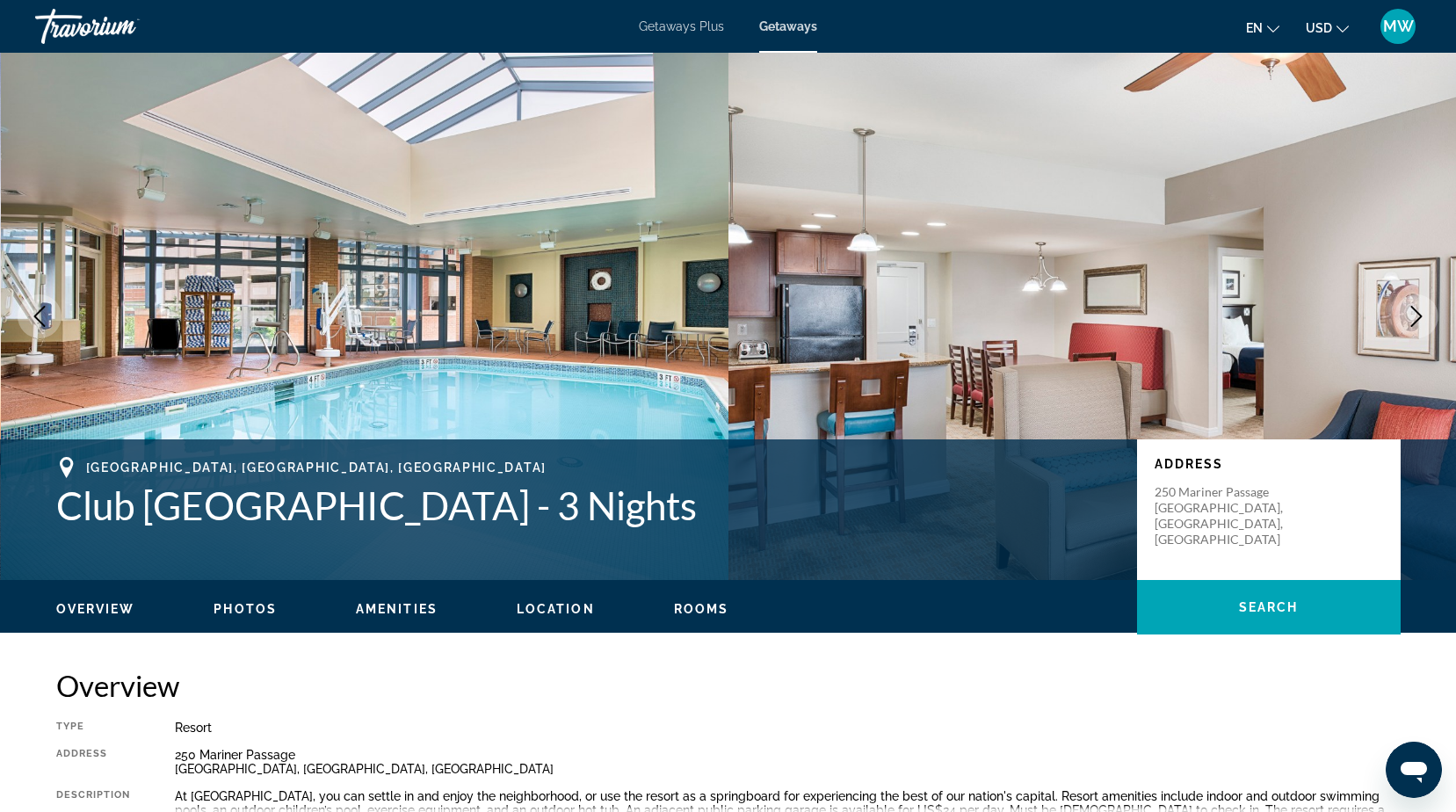
click at [240, 604] on span "Photos" at bounding box center [245, 609] width 63 height 14
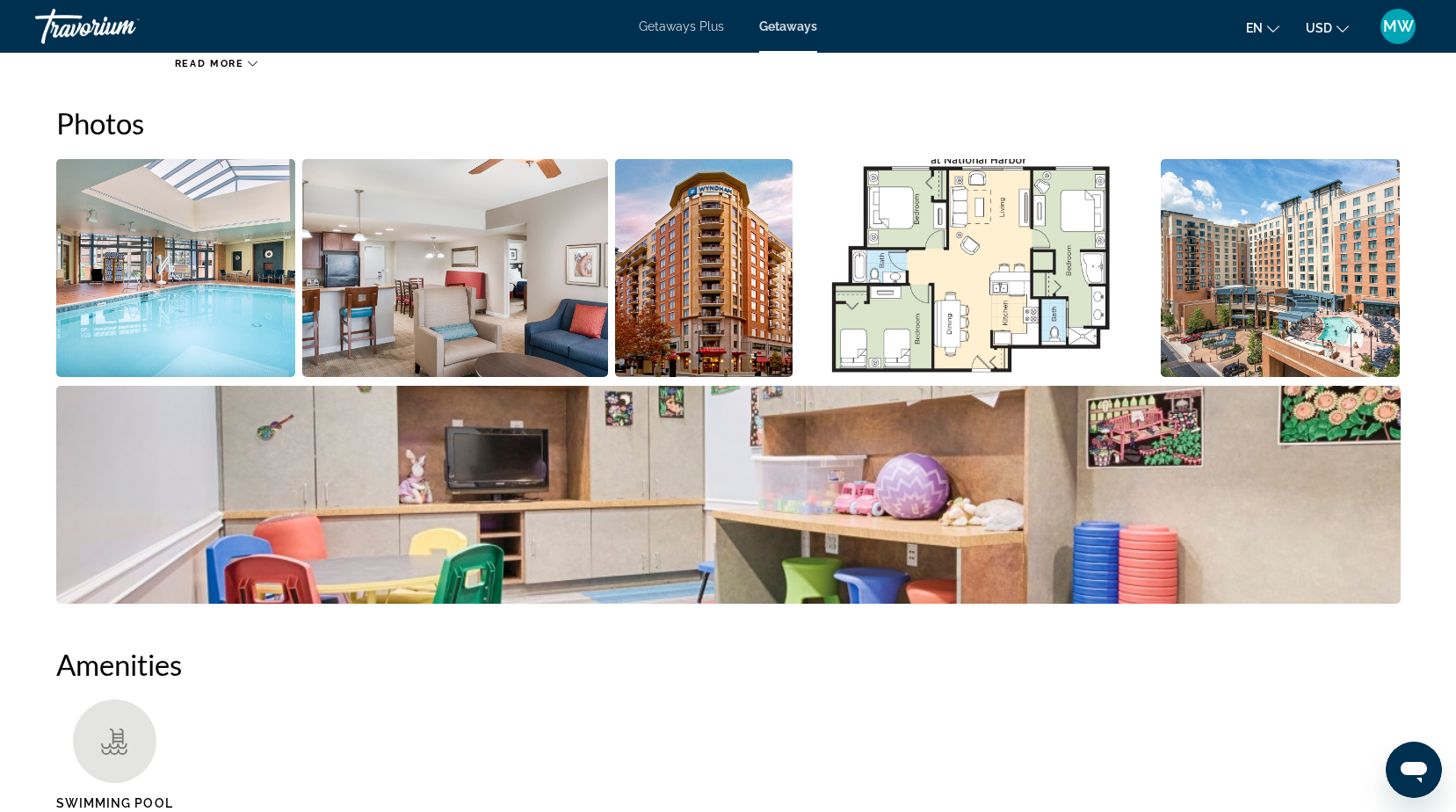
click at [214, 256] on img "Open full-screen image slider" at bounding box center [176, 268] width 240 height 218
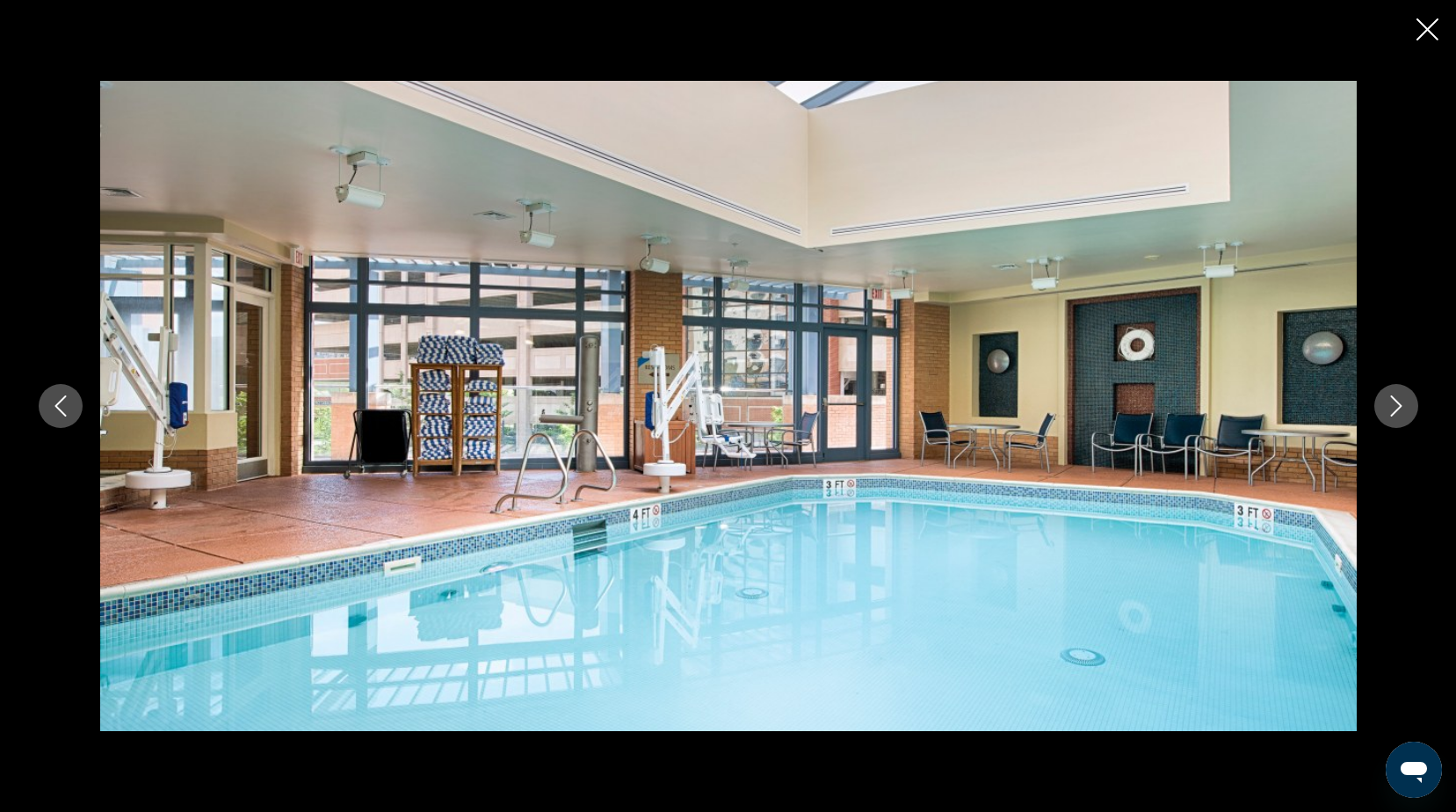
click at [1388, 405] on icon "Next image" at bounding box center [1396, 406] width 21 height 21
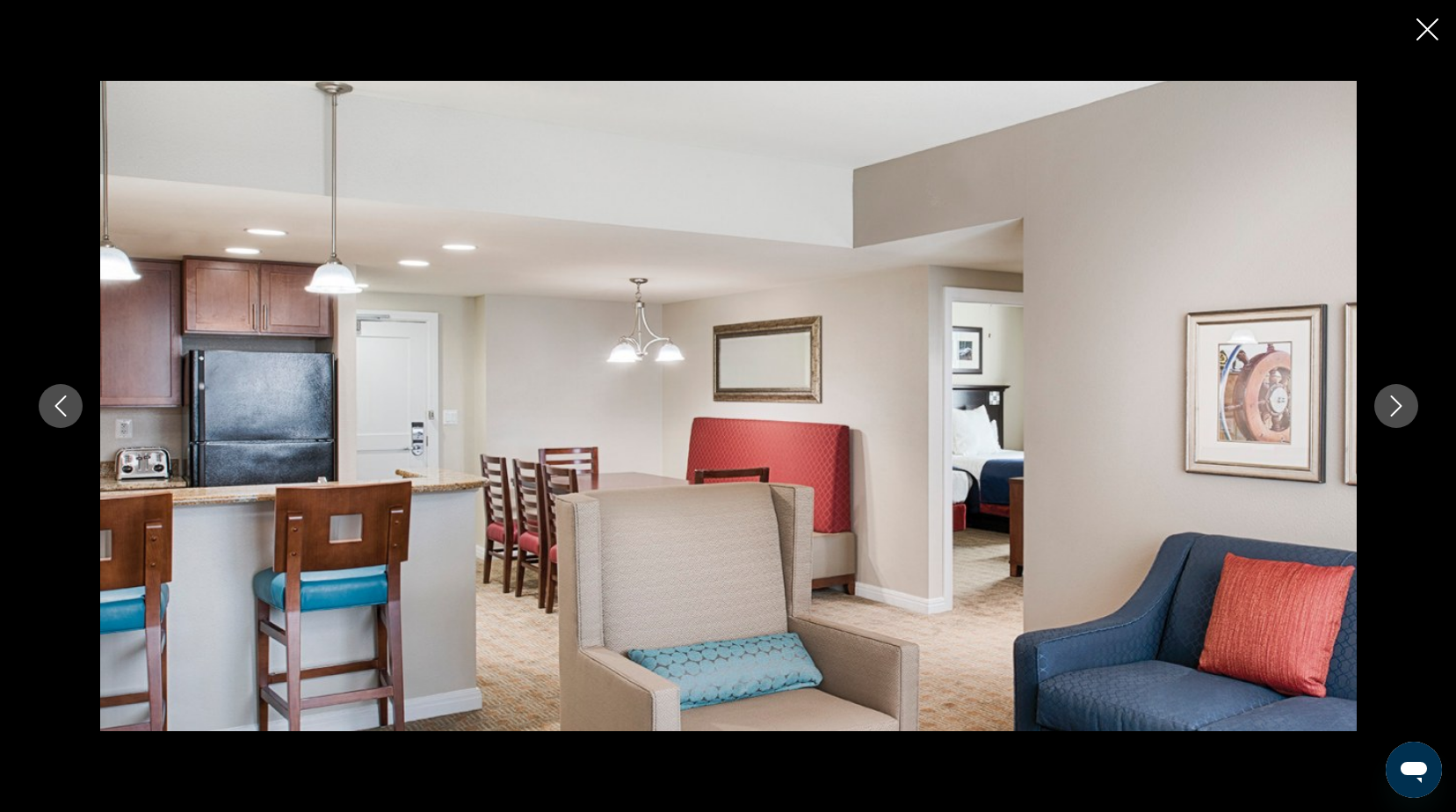
click at [1388, 403] on icon "Next image" at bounding box center [1396, 406] width 21 height 21
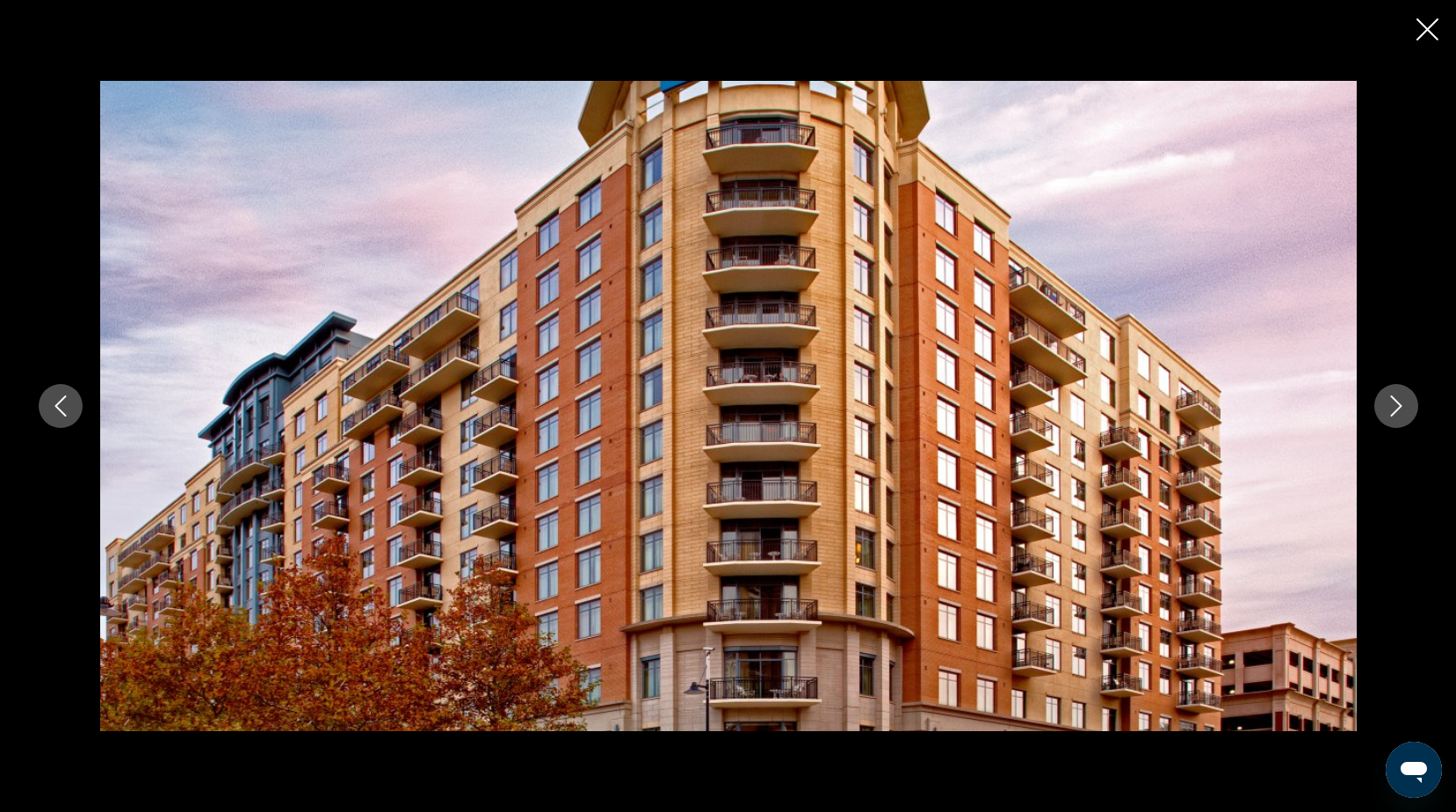
click at [1388, 403] on icon "Next image" at bounding box center [1396, 406] width 21 height 21
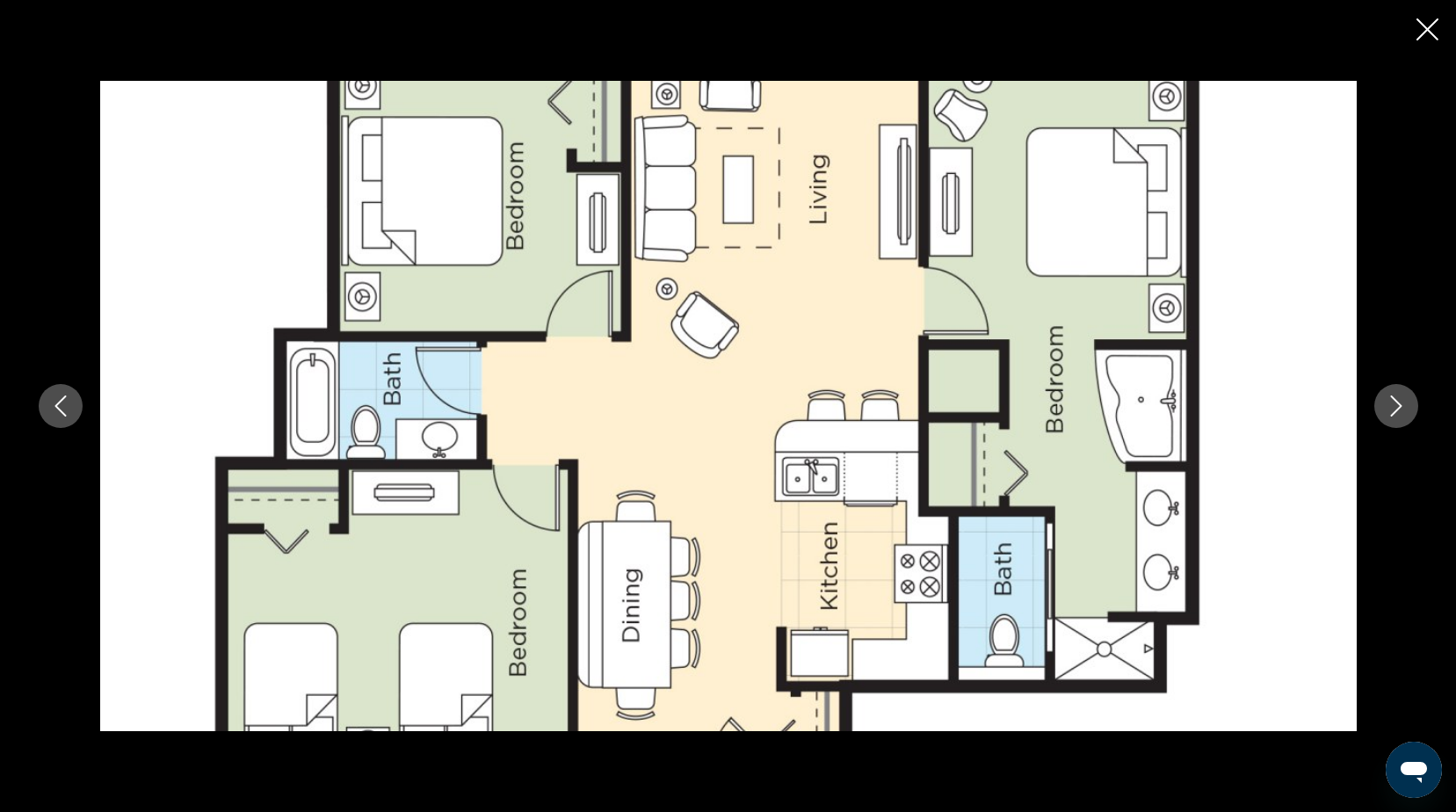
scroll to position [1134, 0]
click at [1398, 411] on icon "Next image" at bounding box center [1396, 406] width 21 height 21
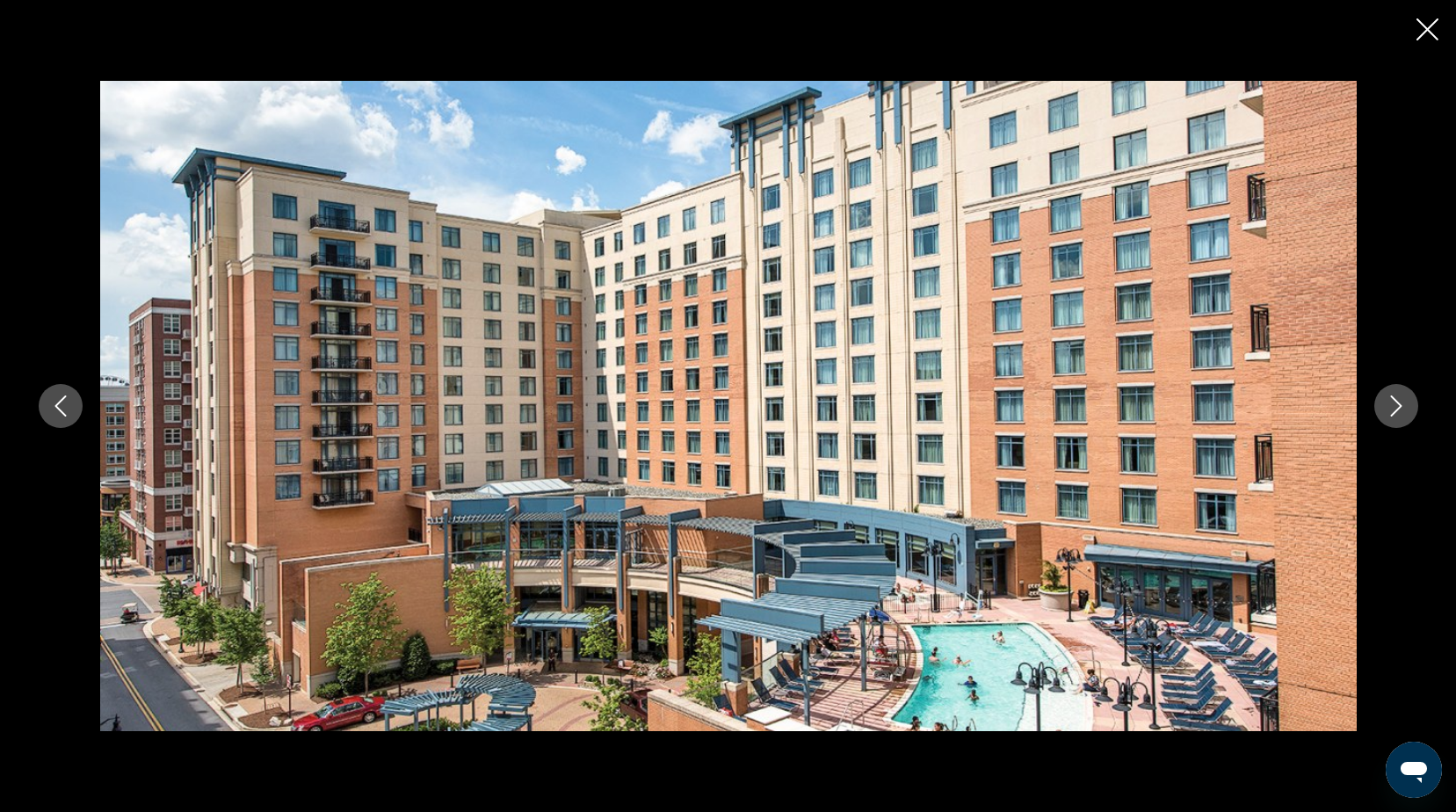
click at [1397, 399] on icon "Next image" at bounding box center [1396, 406] width 21 height 21
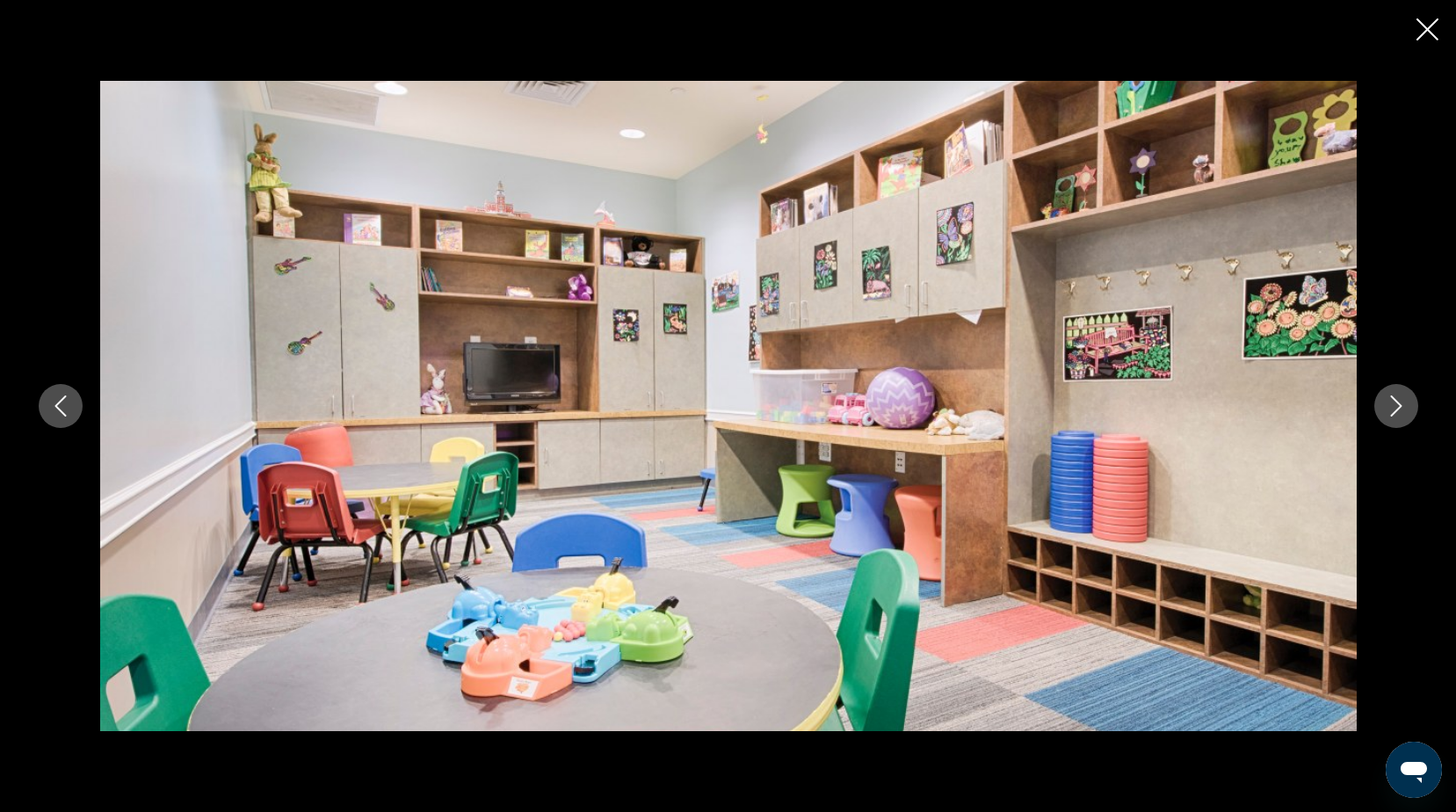
click at [1397, 399] on icon "Next image" at bounding box center [1396, 406] width 21 height 21
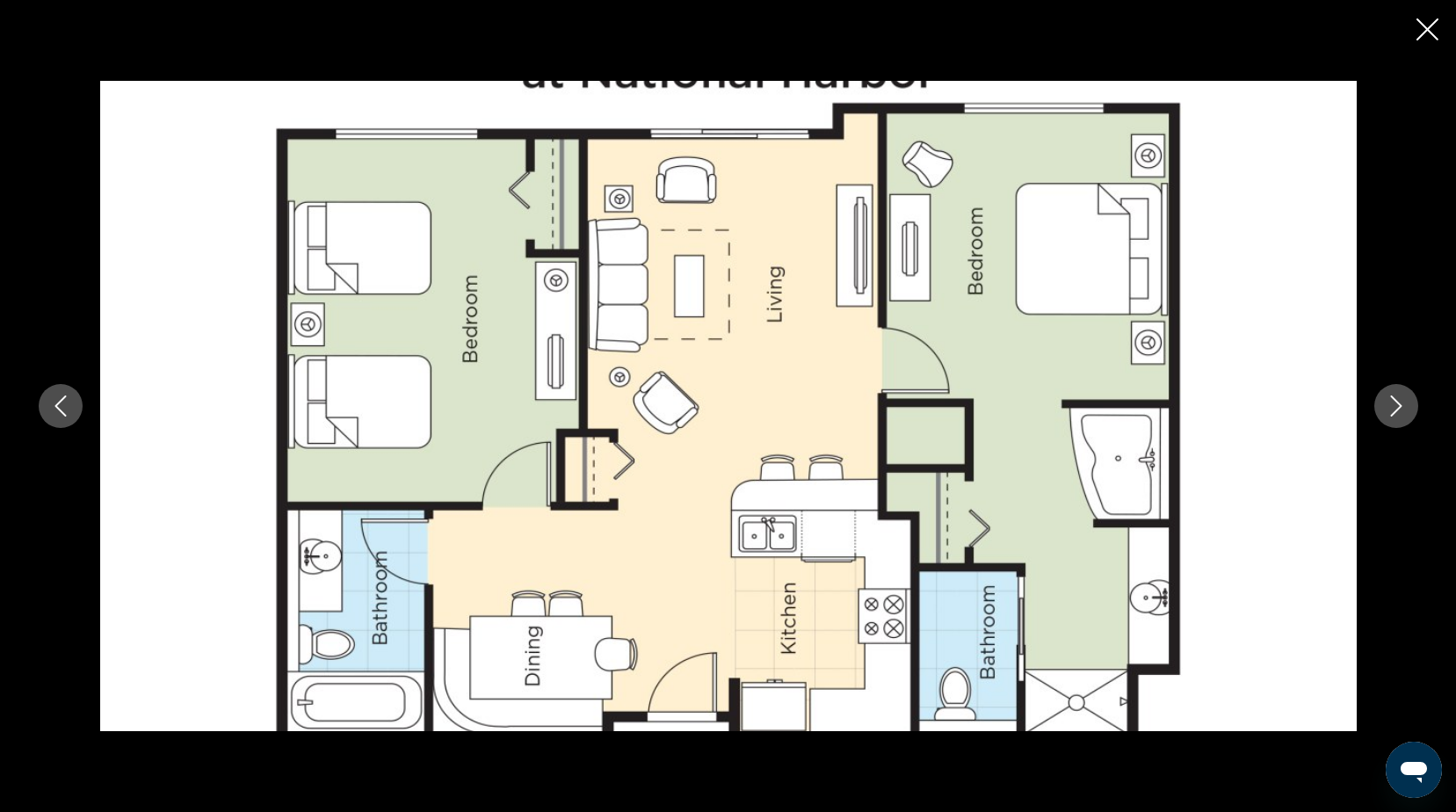
click at [1401, 399] on icon "Next image" at bounding box center [1396, 406] width 21 height 21
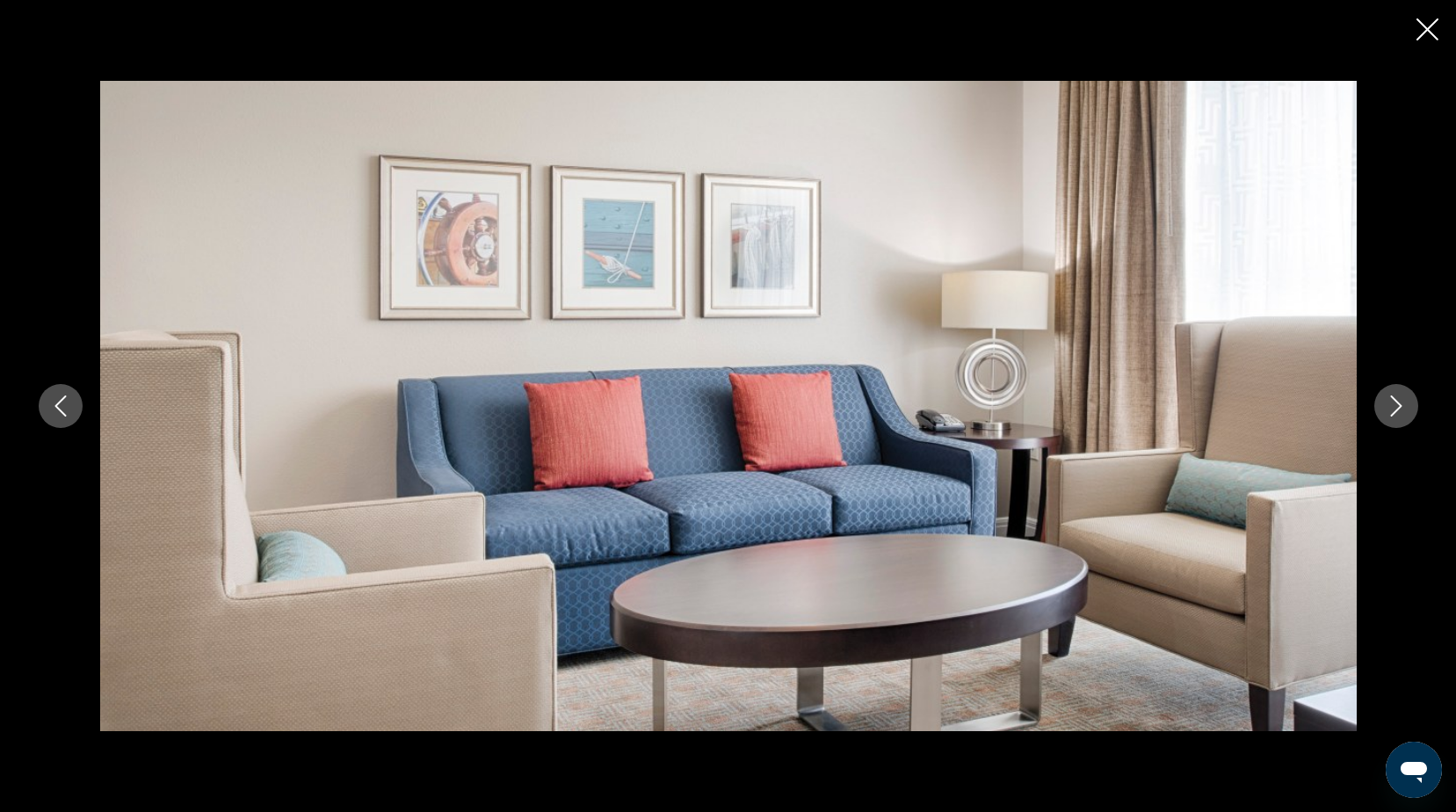
click at [1402, 399] on icon "Next image" at bounding box center [1396, 406] width 21 height 21
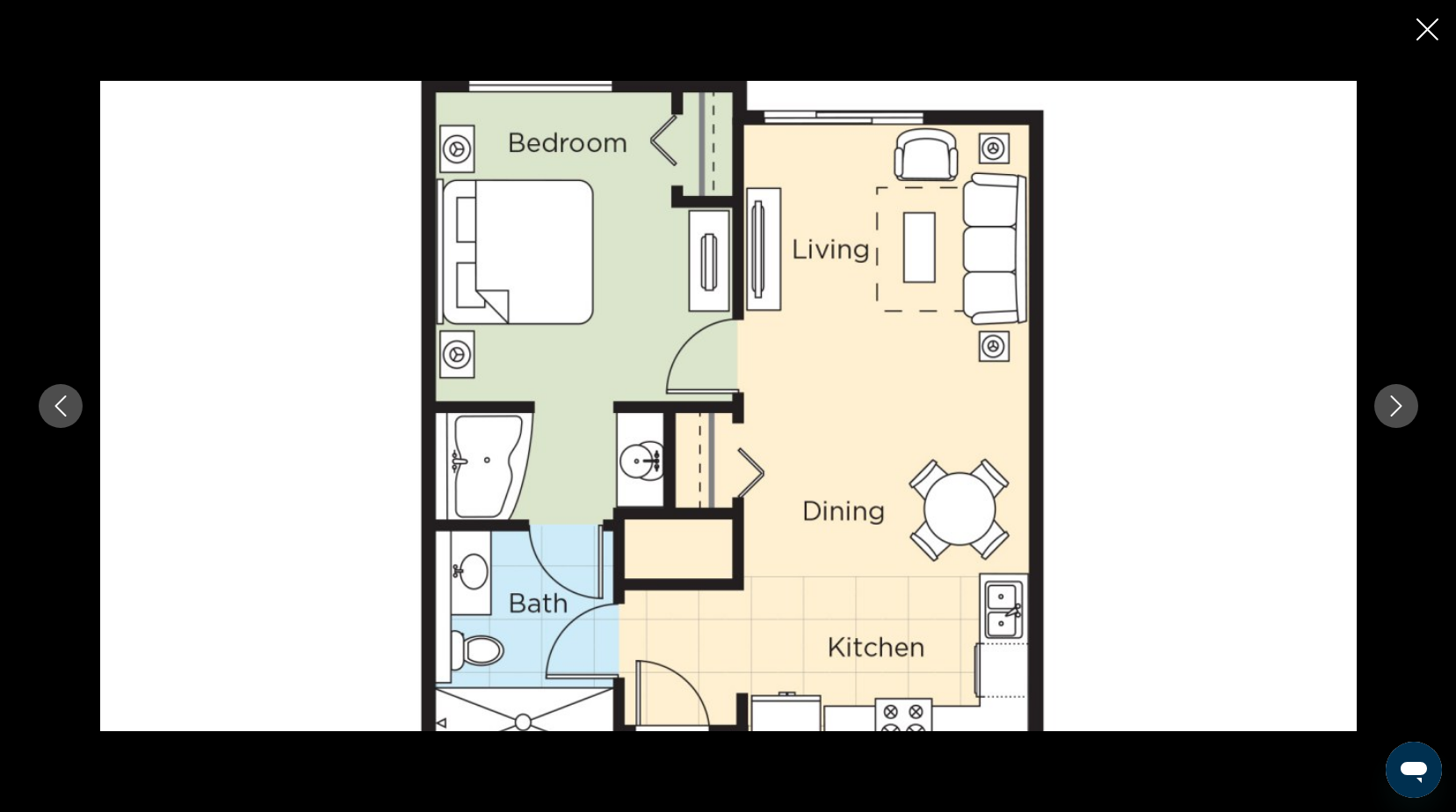
click at [1405, 405] on icon "Next image" at bounding box center [1396, 406] width 21 height 21
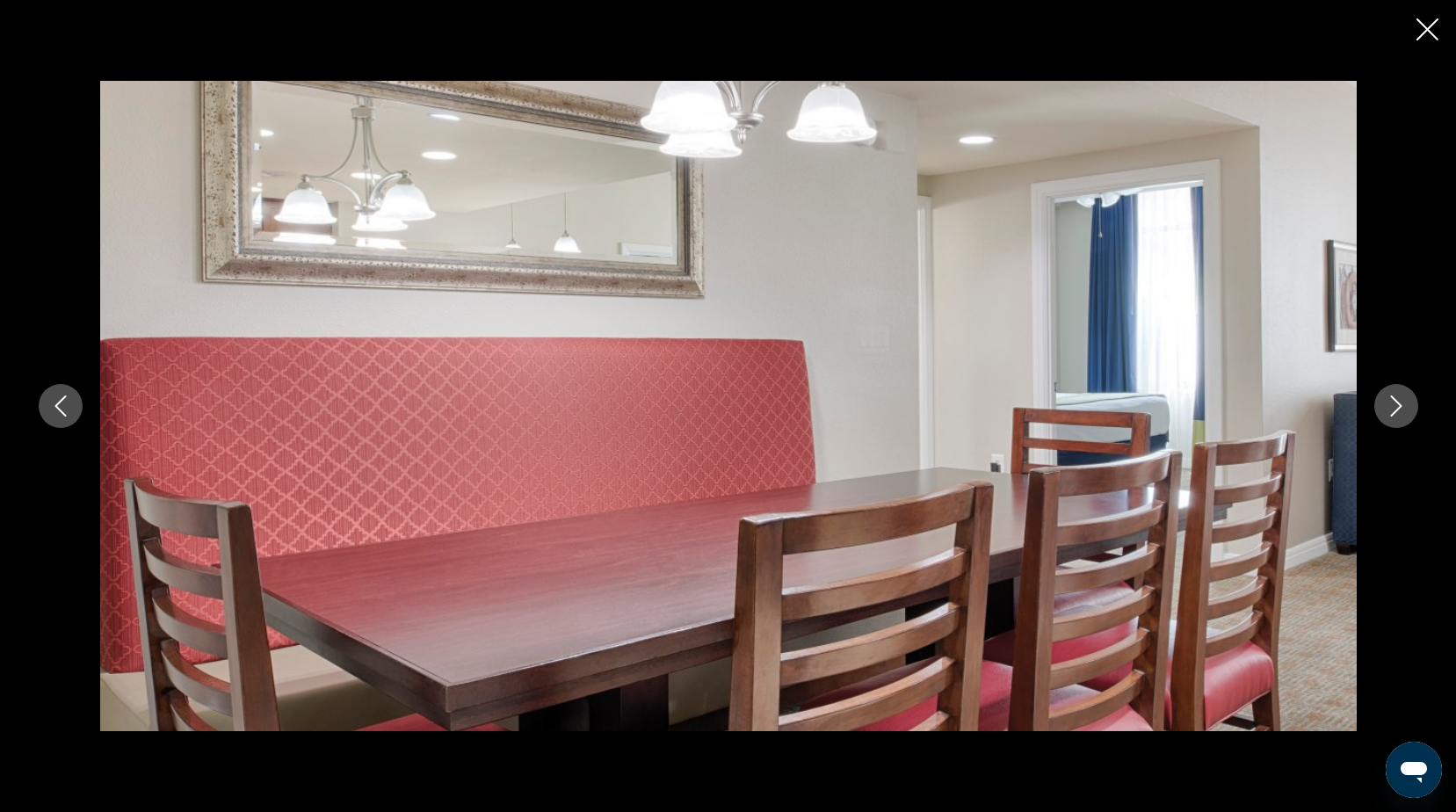
click at [1404, 408] on icon "Next image" at bounding box center [1396, 406] width 21 height 21
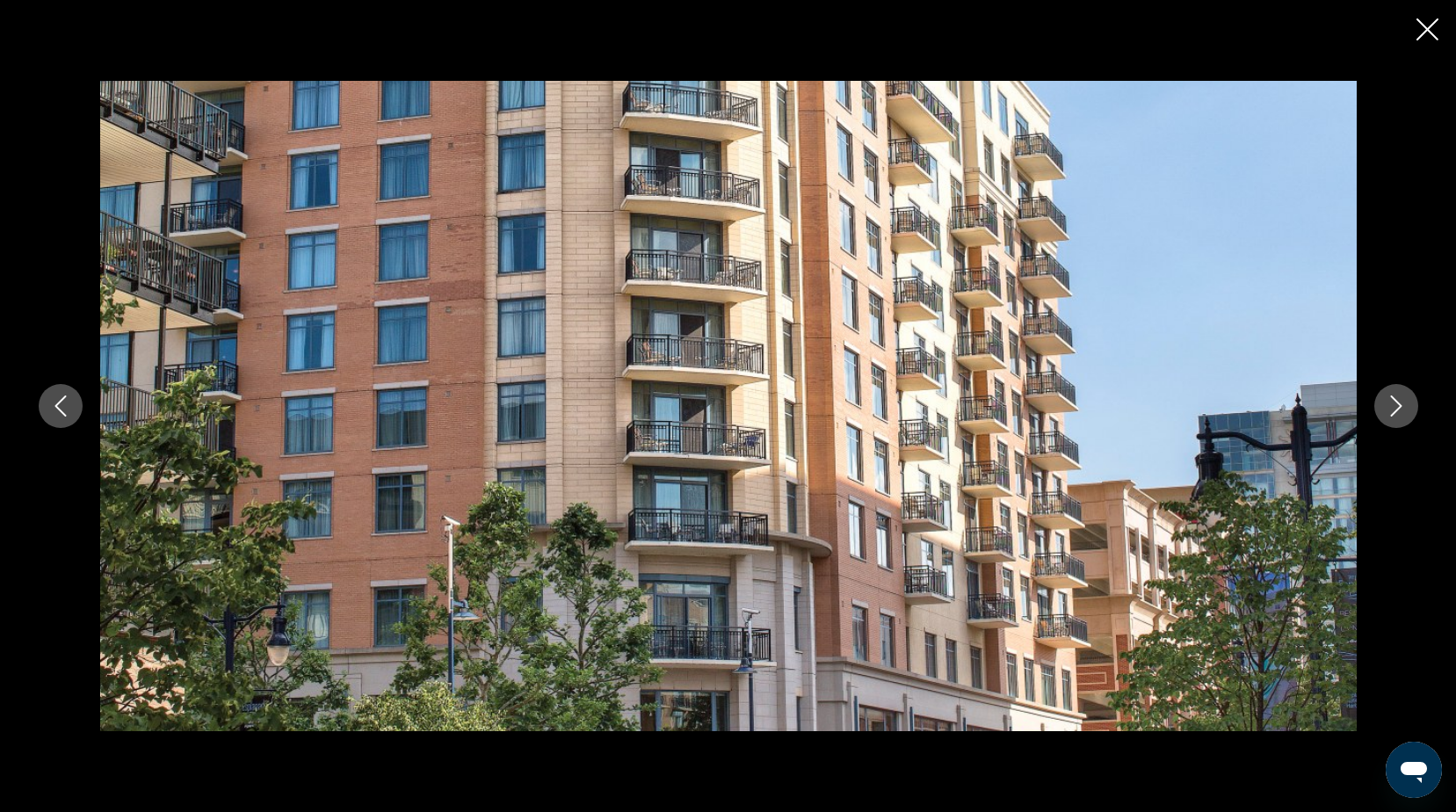
click at [1400, 404] on icon "Next image" at bounding box center [1396, 406] width 21 height 21
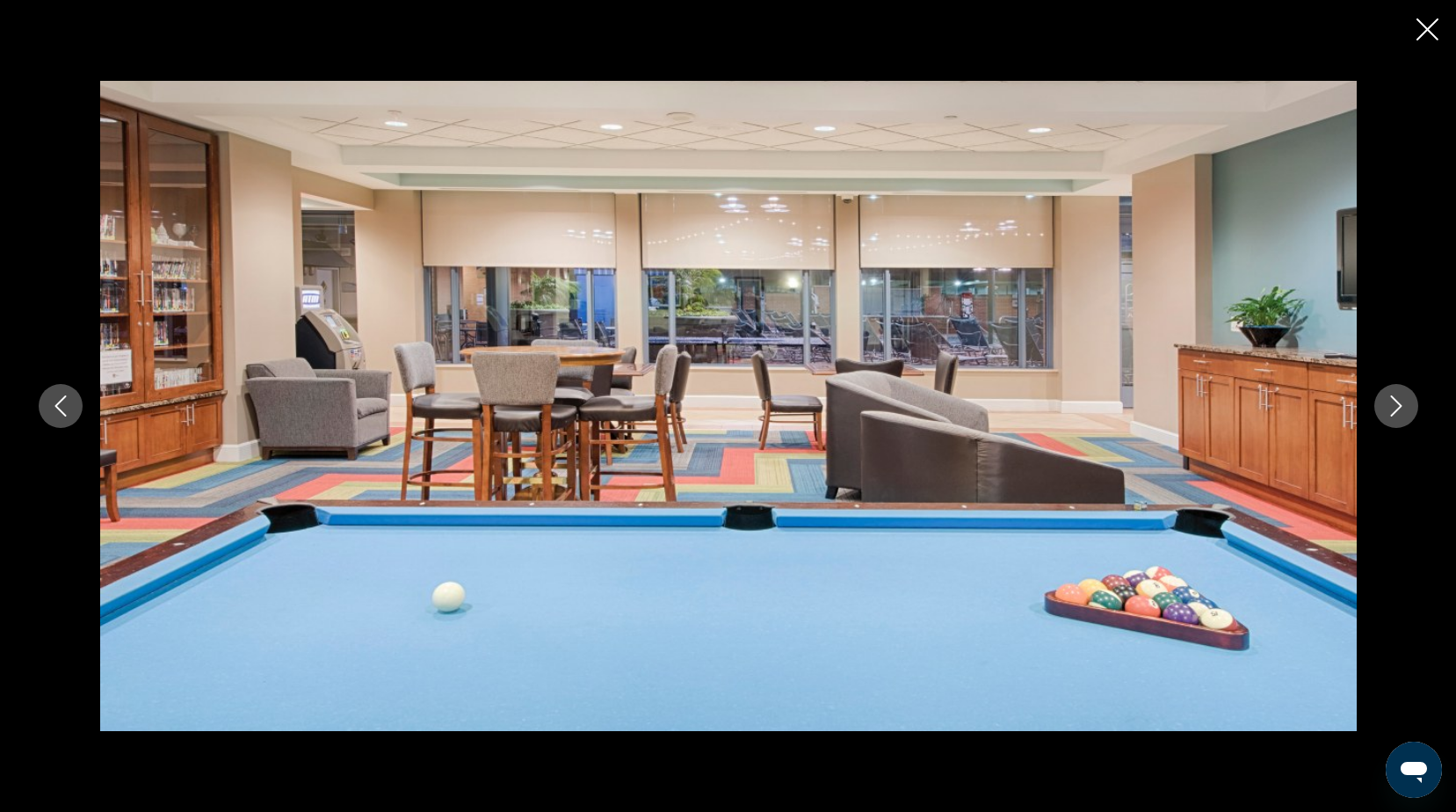
click at [1416, 419] on div "prev next" at bounding box center [728, 406] width 1415 height 649
click at [1396, 406] on icon "Next image" at bounding box center [1396, 406] width 21 height 21
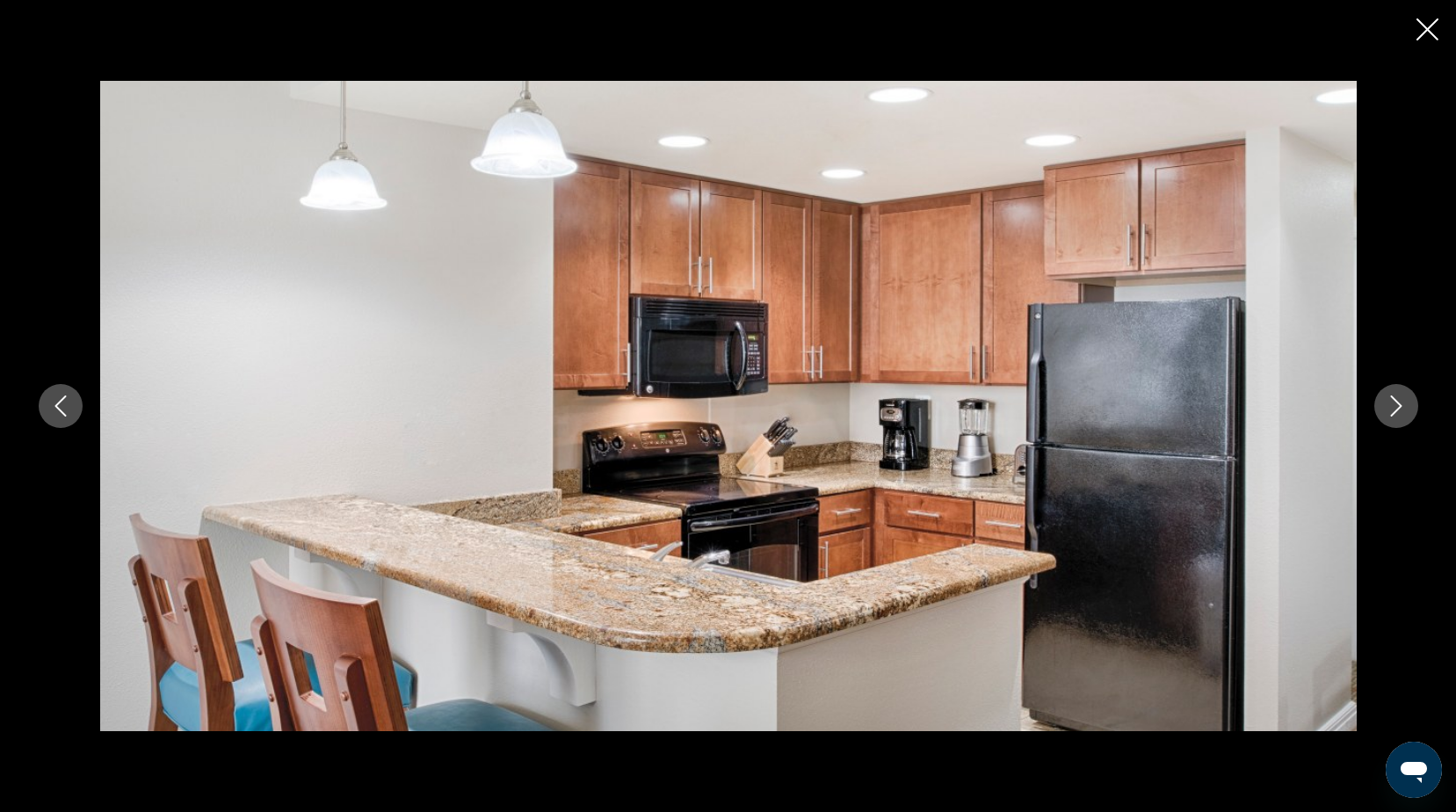
click at [1393, 406] on icon "Next image" at bounding box center [1396, 406] width 21 height 21
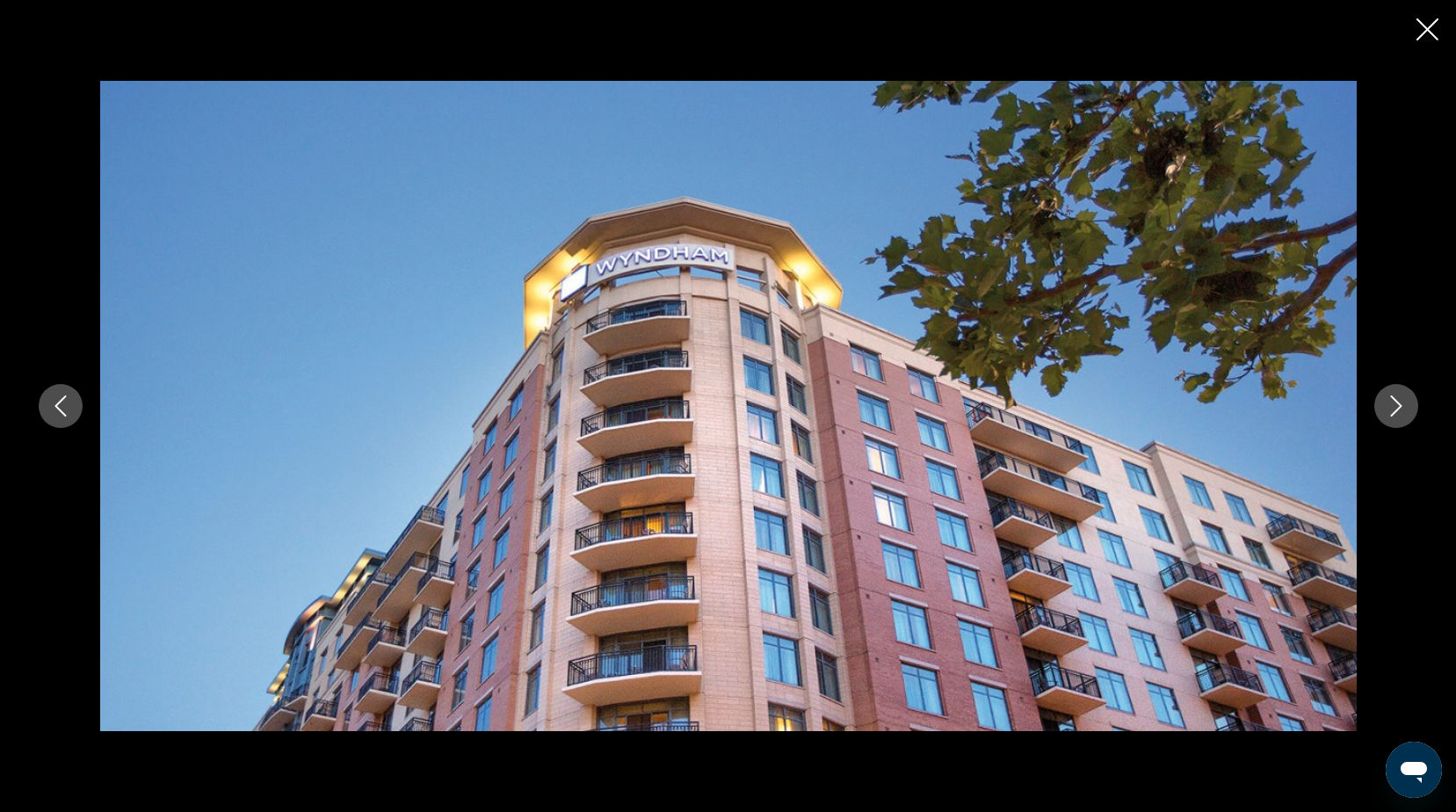
click at [1393, 404] on icon "Next image" at bounding box center [1396, 406] width 21 height 21
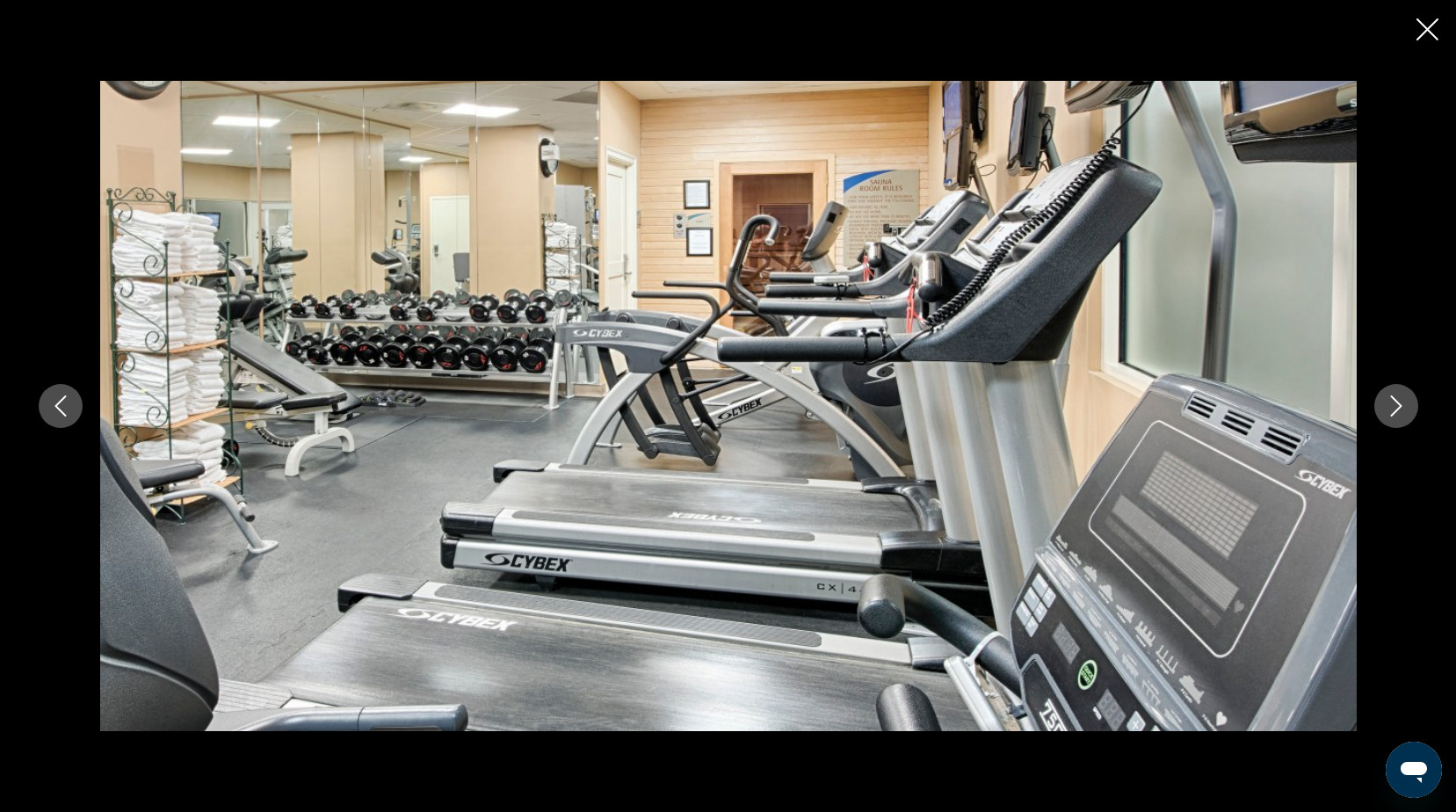
click at [1393, 404] on icon "Next image" at bounding box center [1396, 406] width 21 height 21
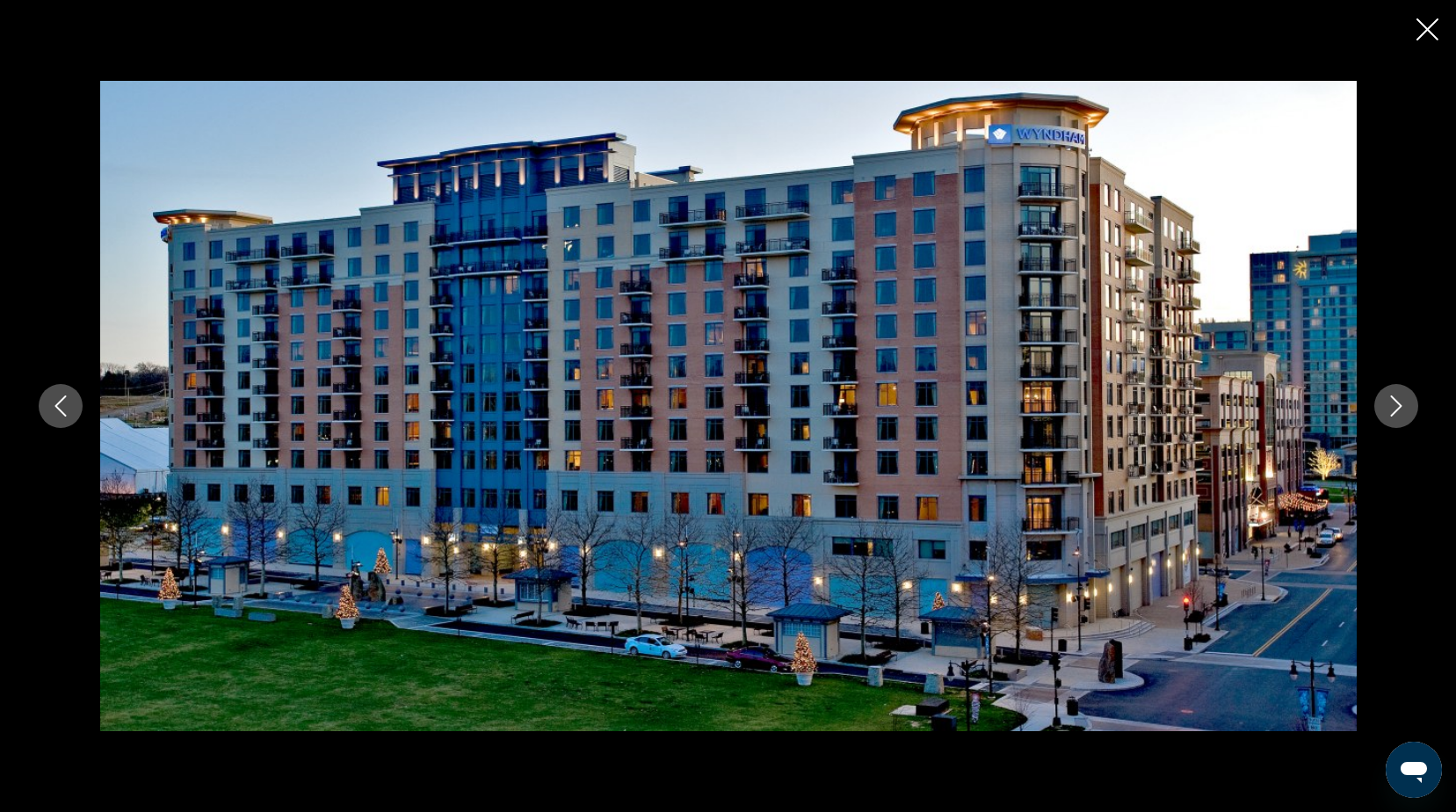
click at [1393, 405] on icon "Next image" at bounding box center [1396, 406] width 21 height 21
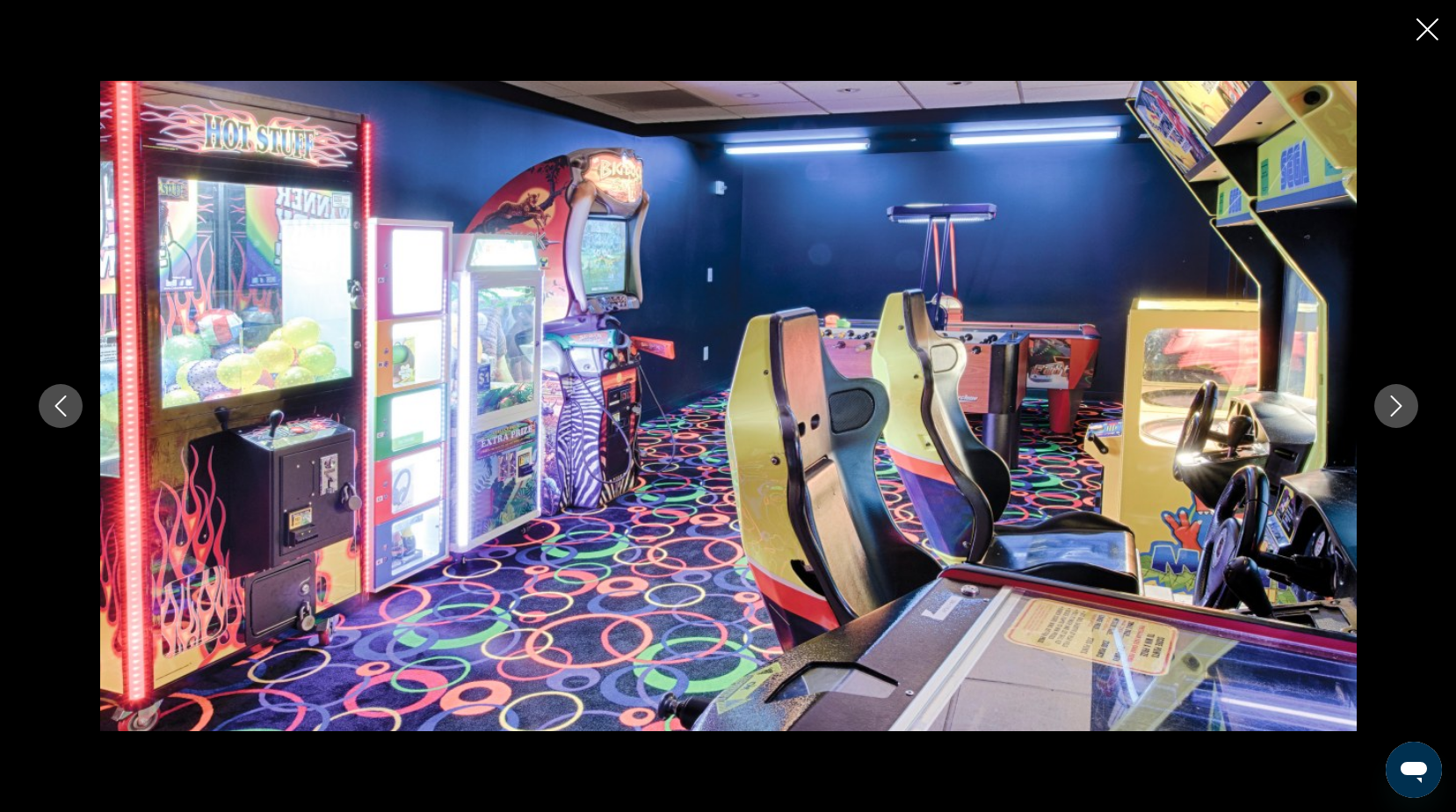
click at [1393, 405] on icon "Next image" at bounding box center [1396, 406] width 21 height 21
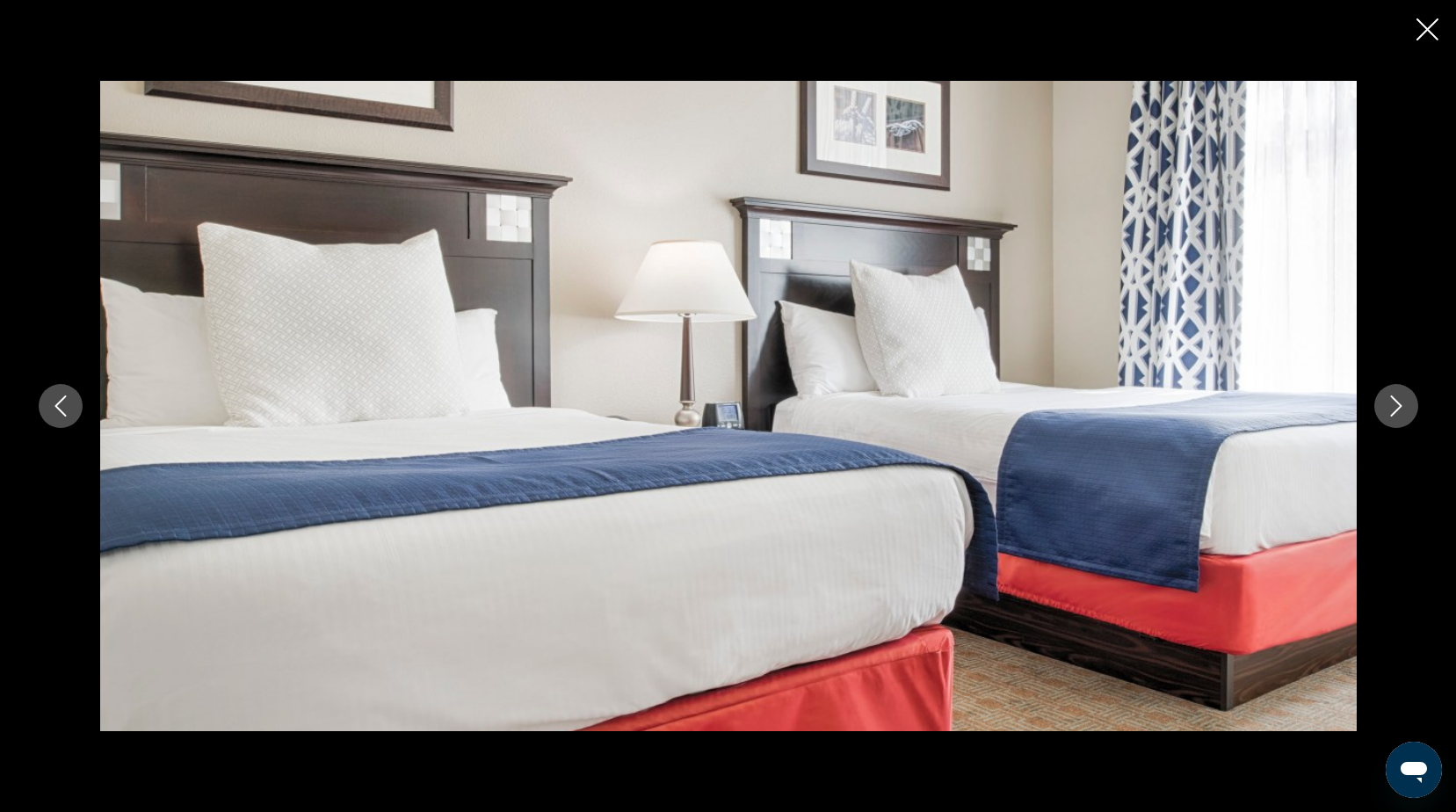
click at [1394, 406] on icon "Next image" at bounding box center [1396, 406] width 21 height 21
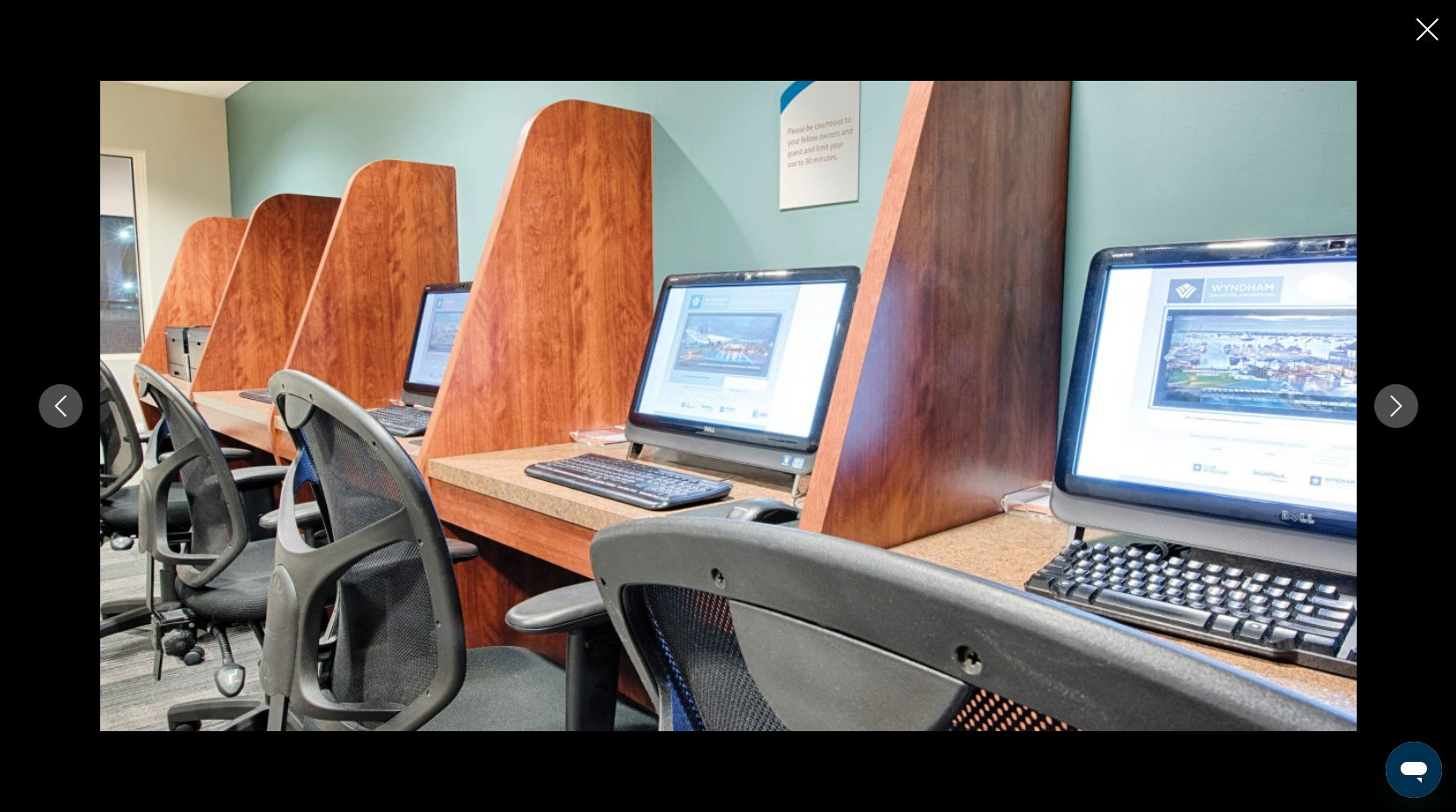
click at [1394, 406] on icon "Next image" at bounding box center [1396, 406] width 21 height 21
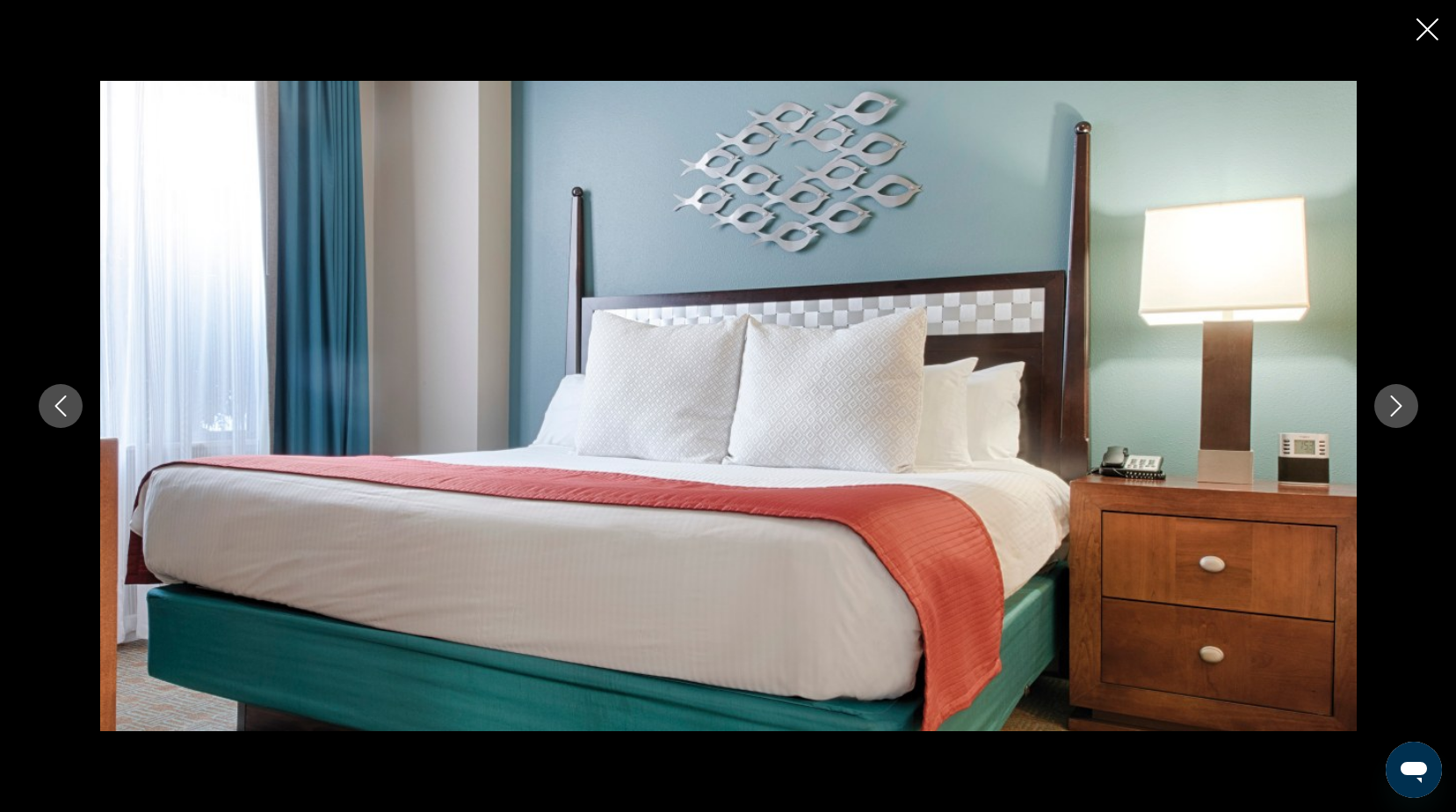
click at [1394, 406] on icon "Next image" at bounding box center [1396, 406] width 21 height 21
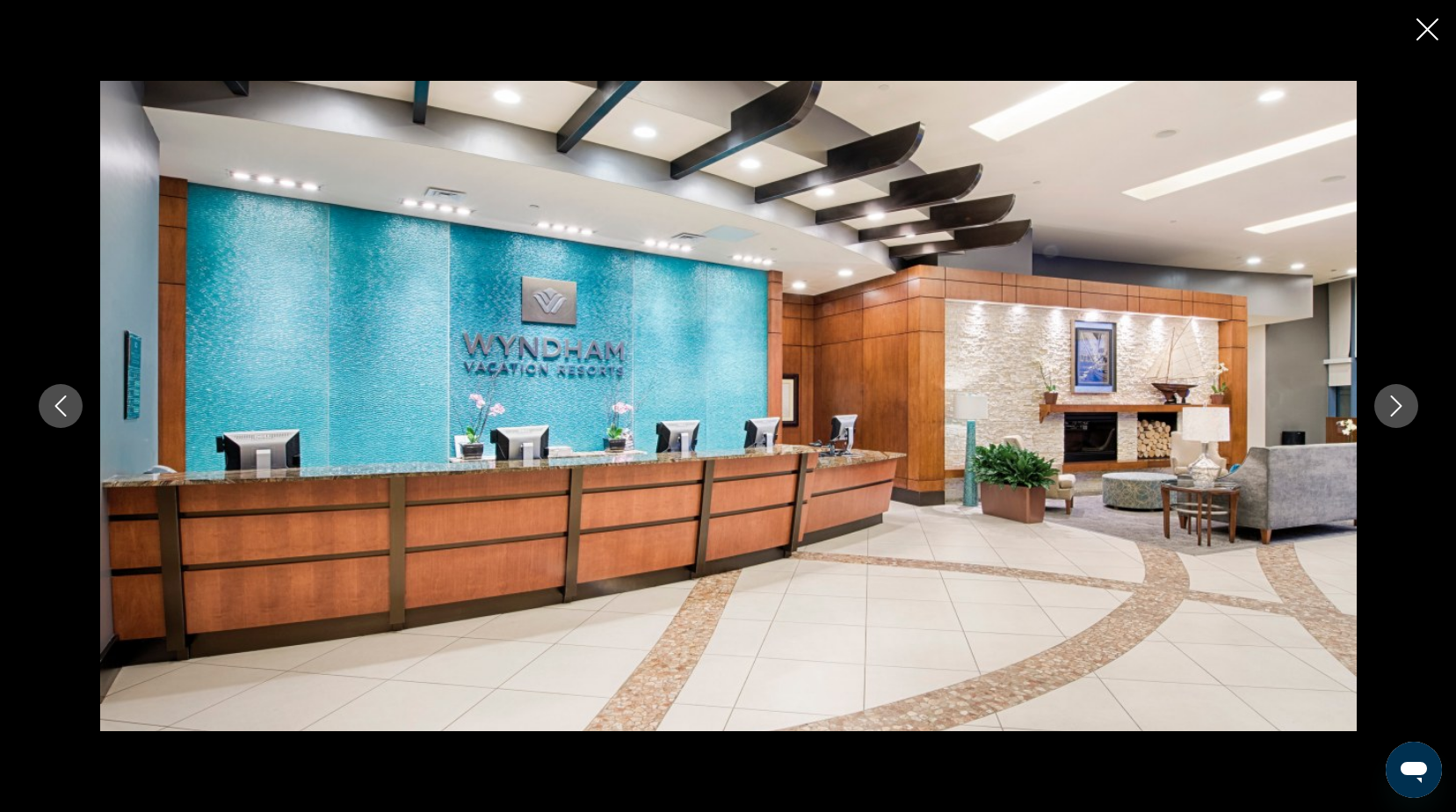
click at [1394, 406] on icon "Next image" at bounding box center [1396, 406] width 21 height 21
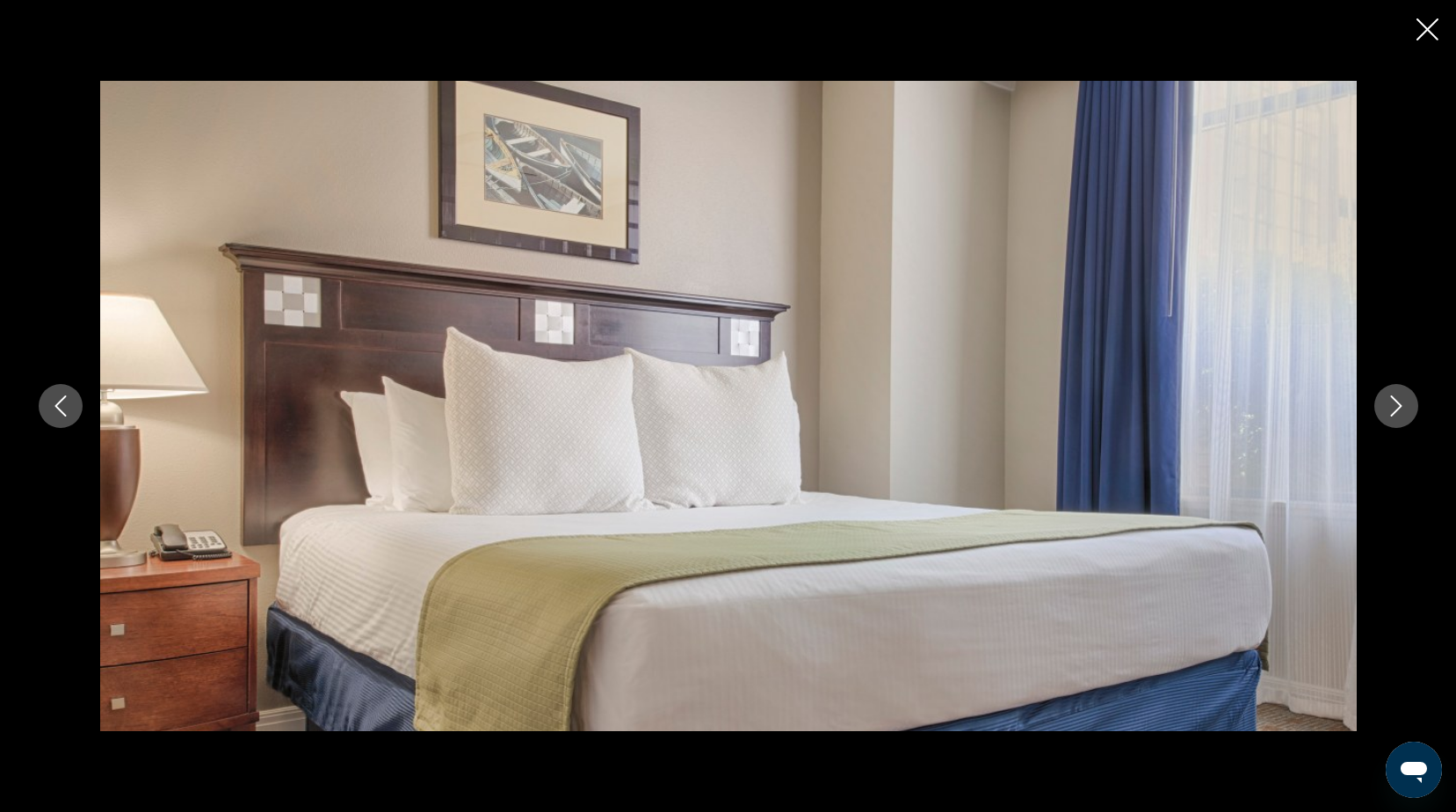
click at [1394, 406] on icon "Next image" at bounding box center [1396, 406] width 21 height 21
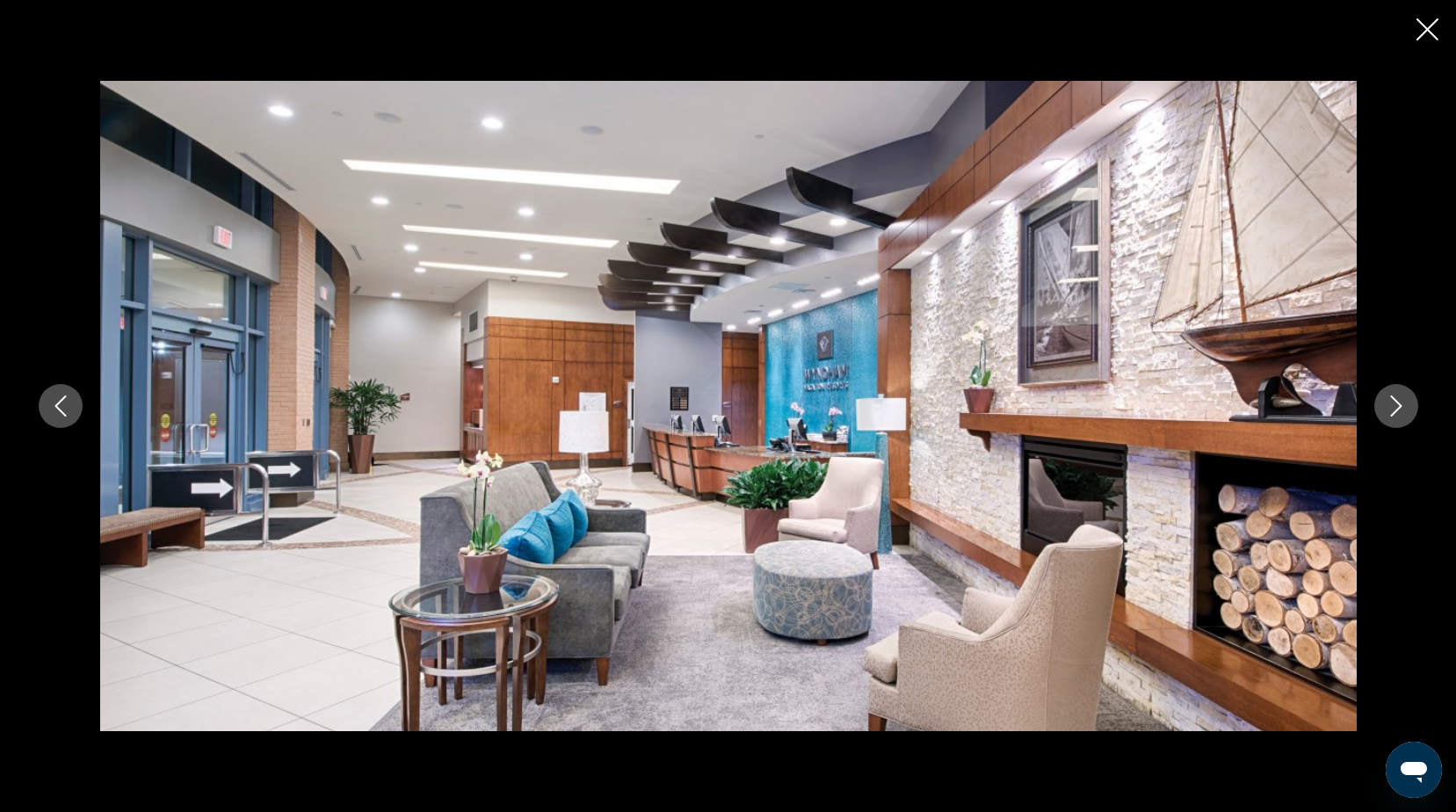
click at [1394, 406] on icon "Next image" at bounding box center [1396, 406] width 21 height 21
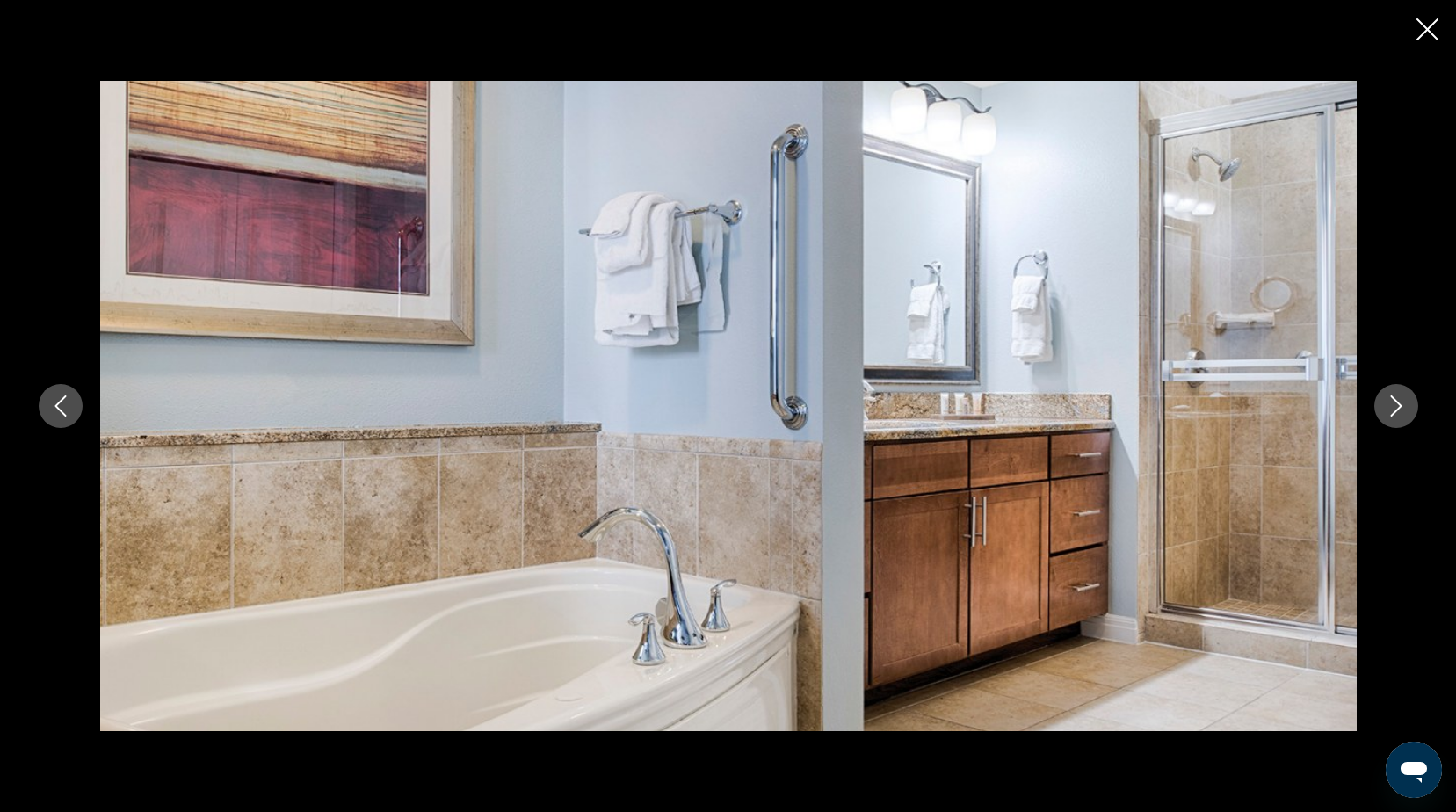
click at [50, 400] on icon "Previous image" at bounding box center [61, 406] width 21 height 21
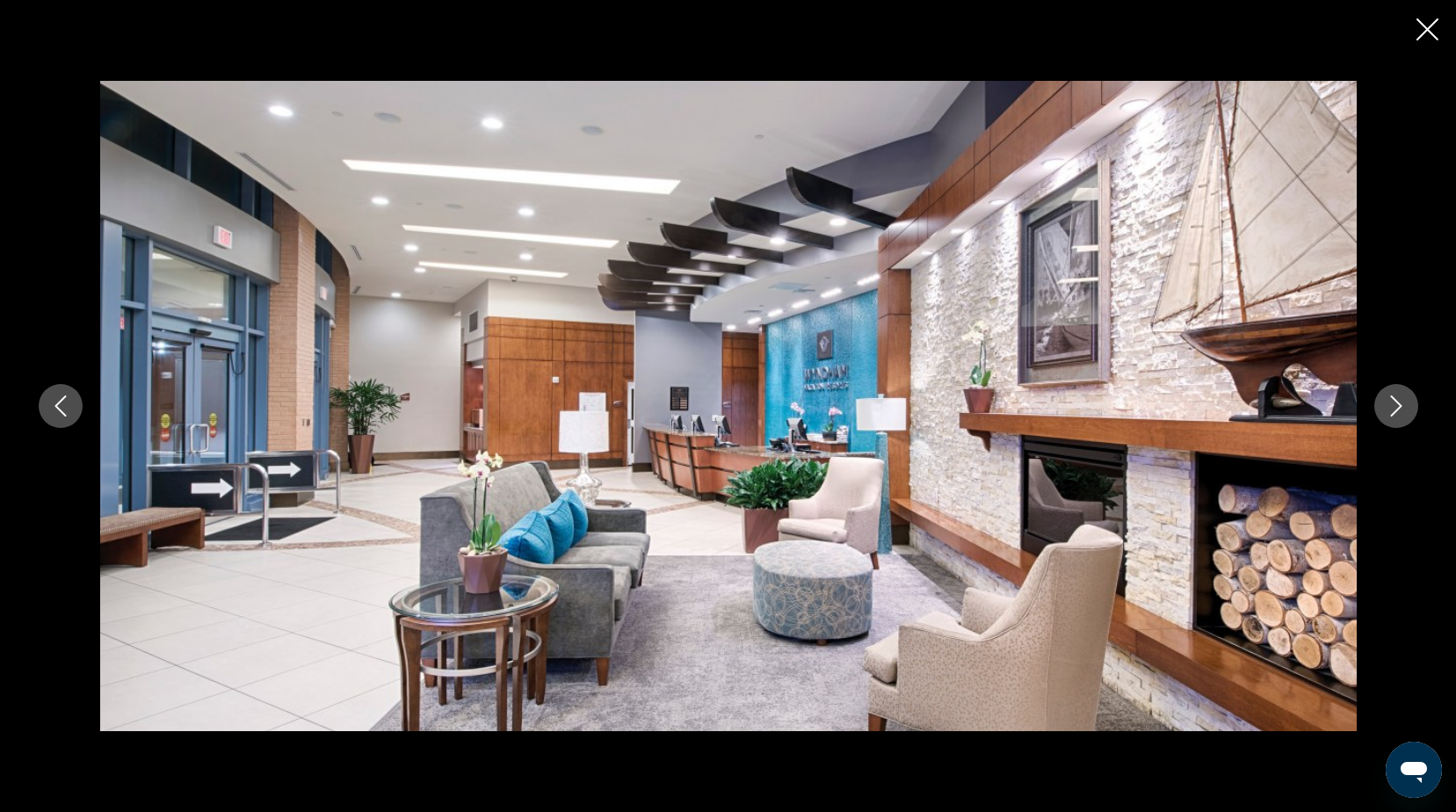
click at [1387, 415] on button "Next image" at bounding box center [1396, 406] width 44 height 44
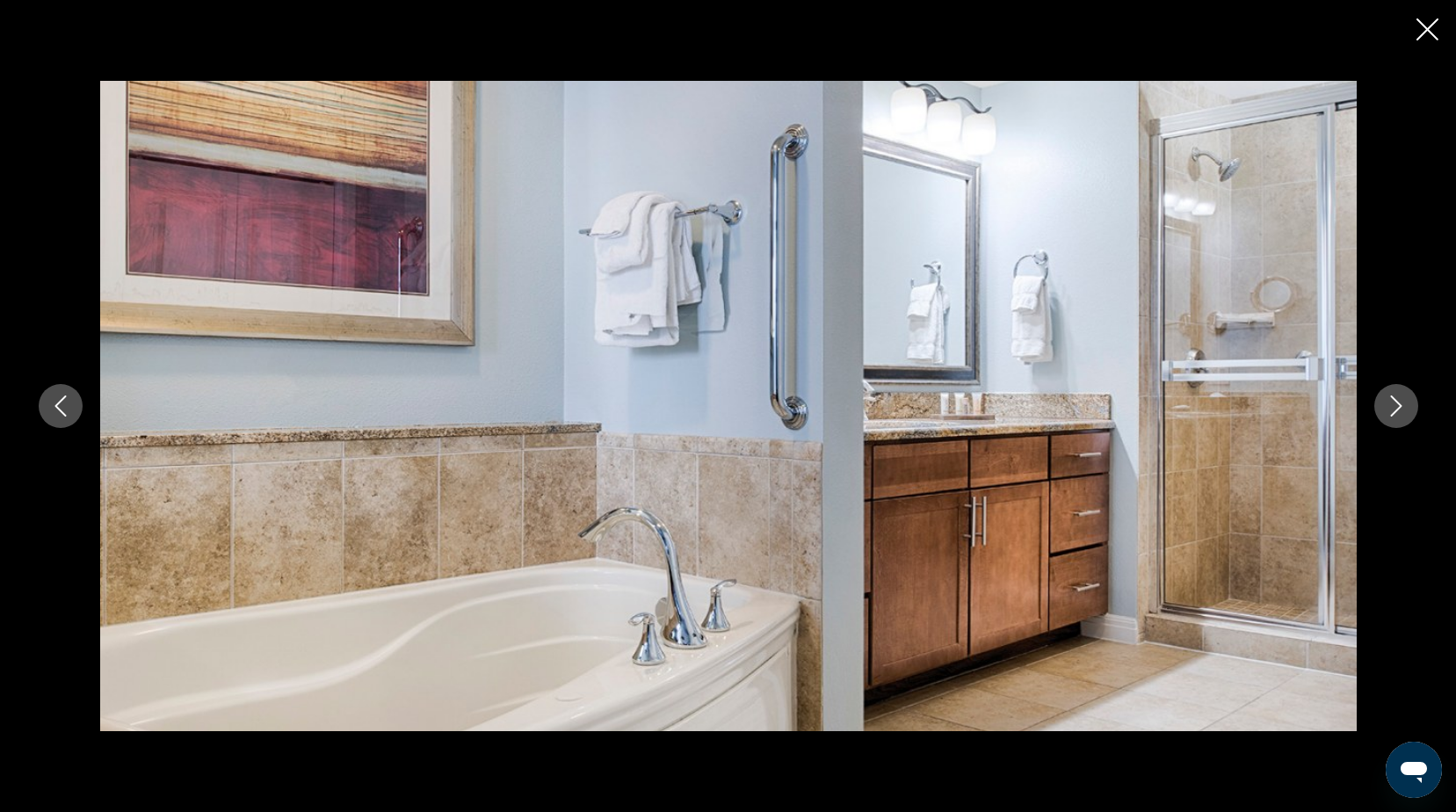
click at [1387, 415] on icon "Next image" at bounding box center [1396, 406] width 21 height 21
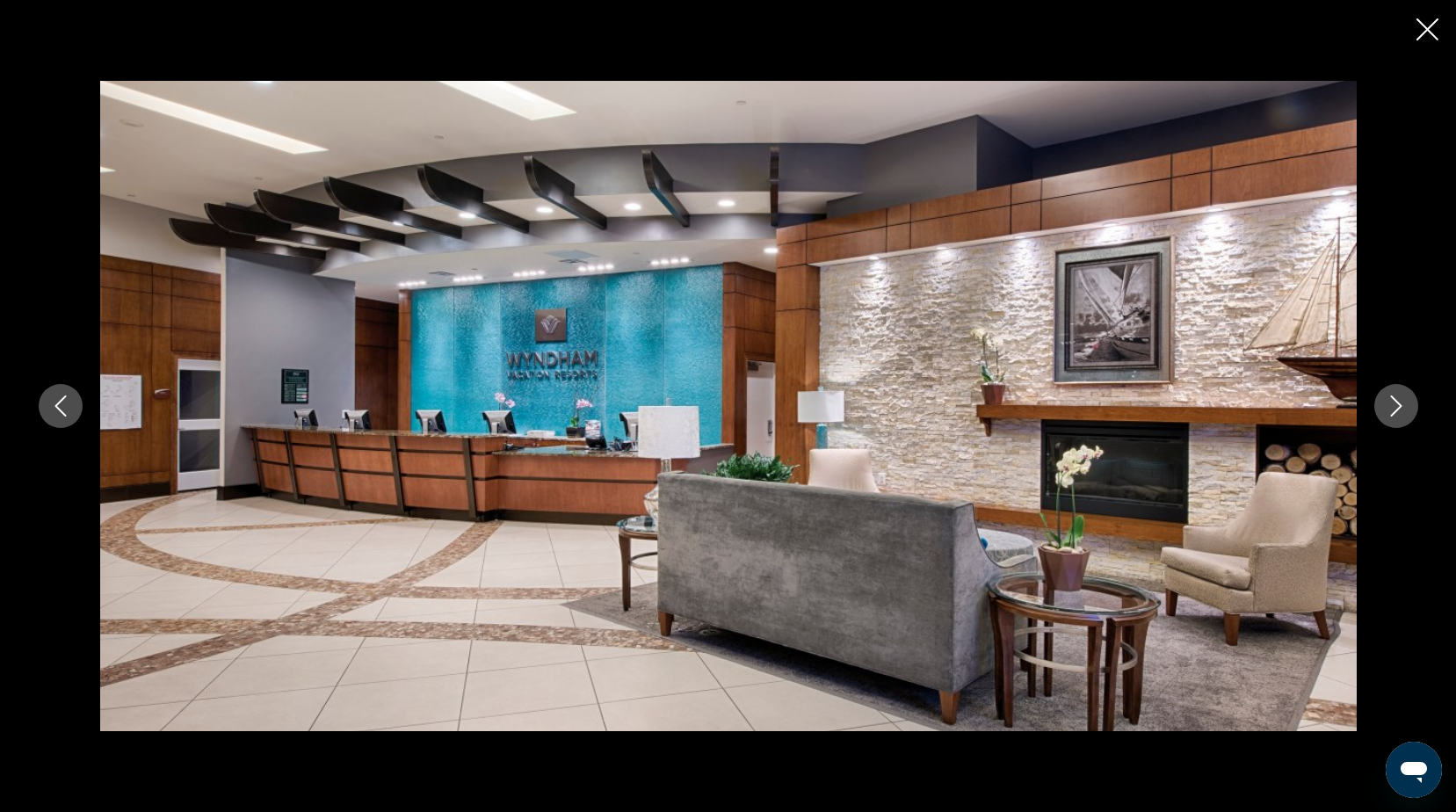
click at [1397, 408] on icon "Next image" at bounding box center [1395, 406] width 11 height 21
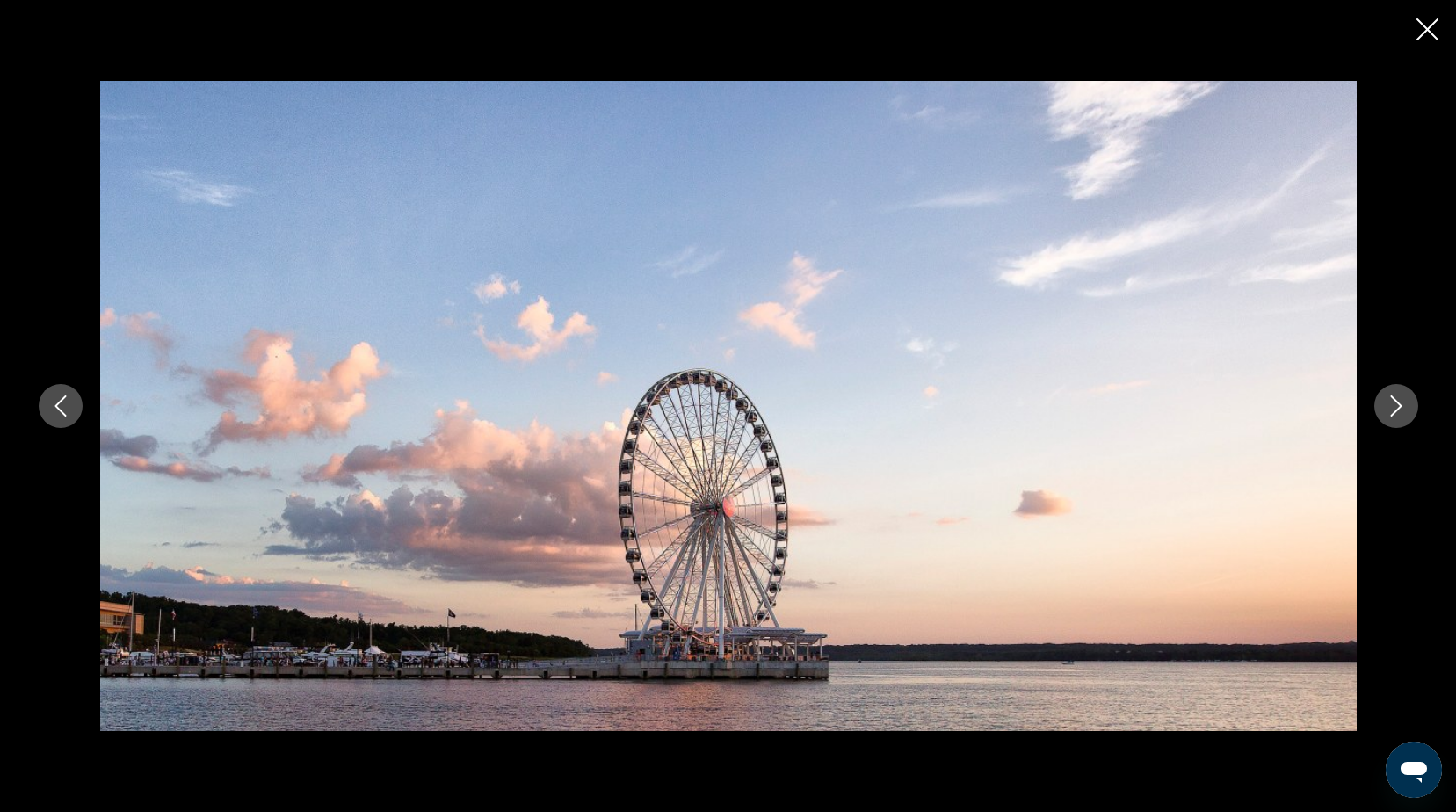
click at [1397, 408] on icon "Next image" at bounding box center [1395, 406] width 11 height 21
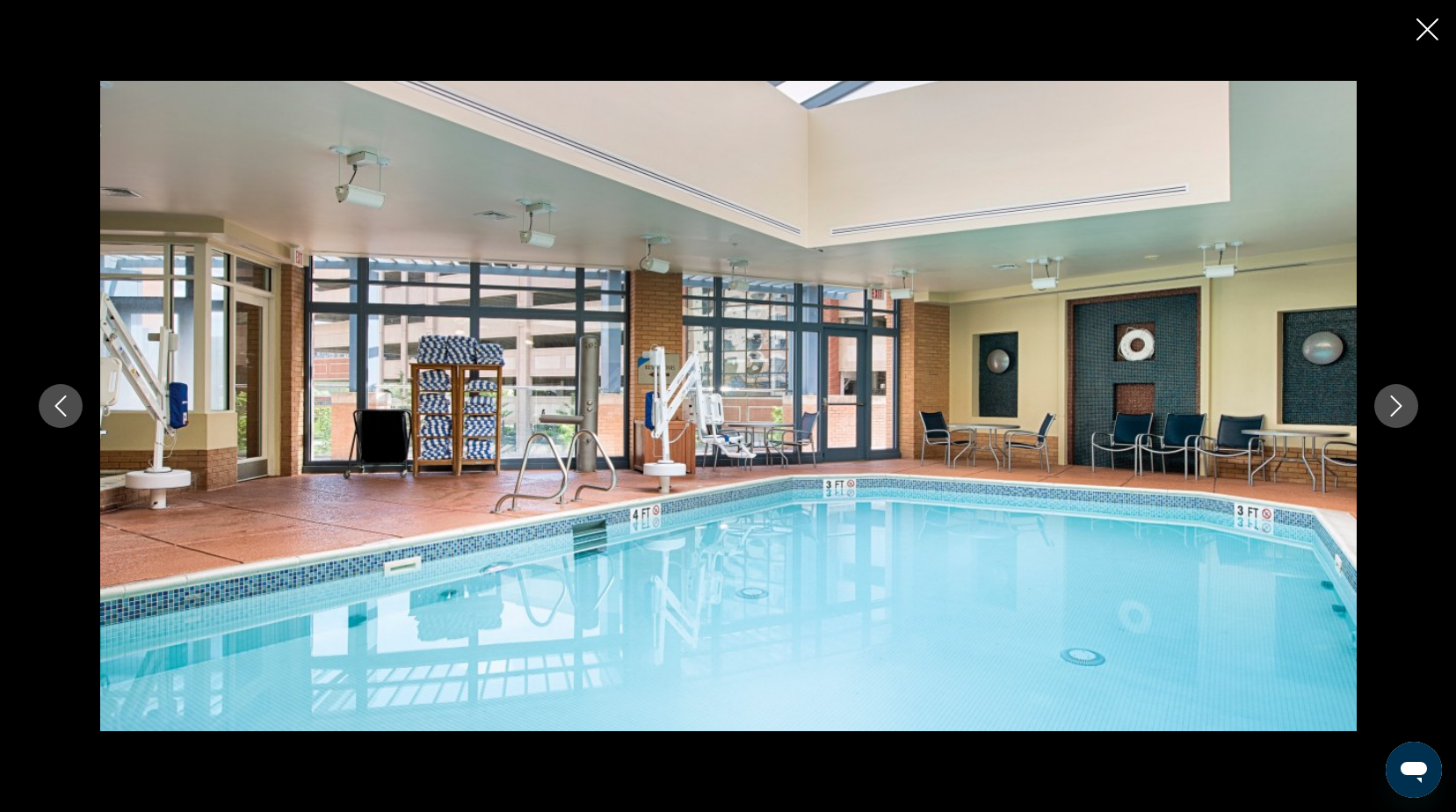
click at [1397, 408] on icon "Next image" at bounding box center [1395, 406] width 11 height 21
